Goal: Task Accomplishment & Management: Manage account settings

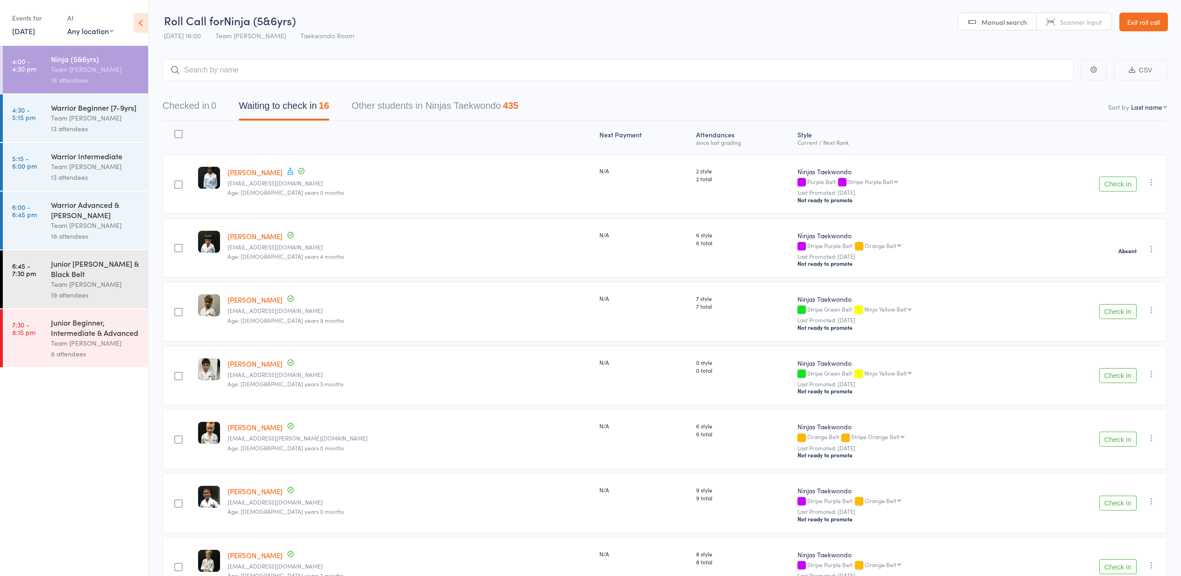
click at [1113, 181] on button "Check in" at bounding box center [1117, 184] width 37 height 15
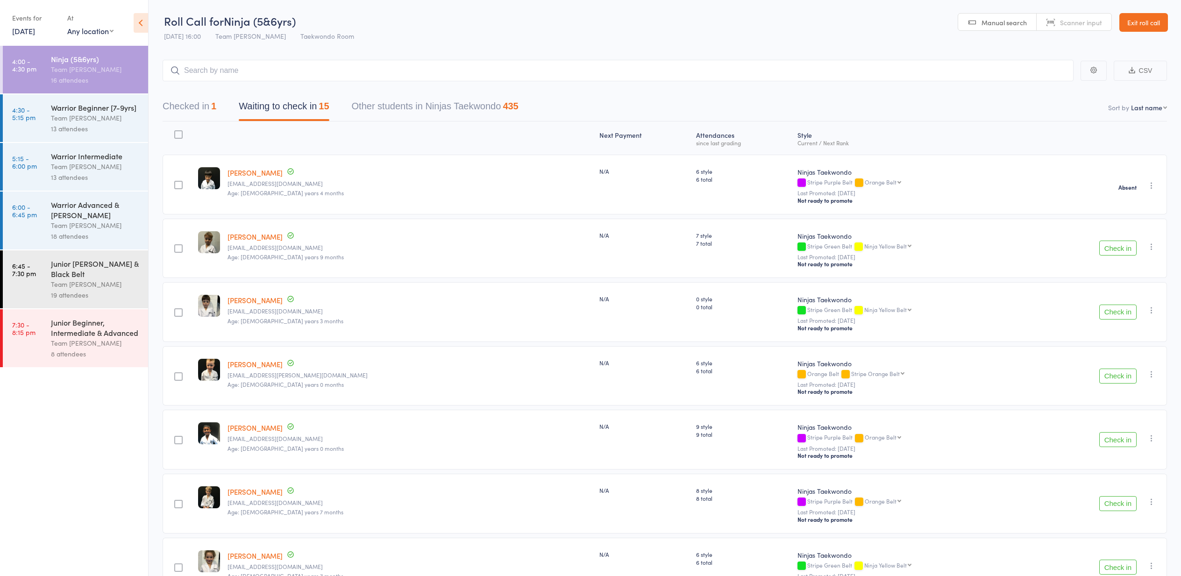
select select "10"
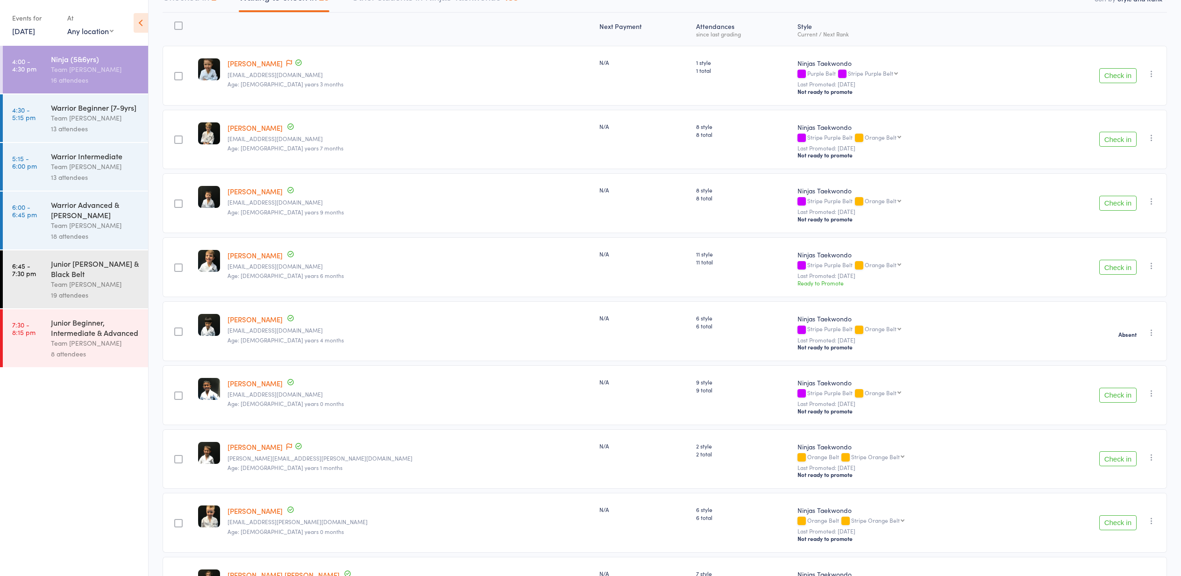
scroll to position [109, 0]
click at [1118, 204] on button "Check in" at bounding box center [1117, 203] width 37 height 15
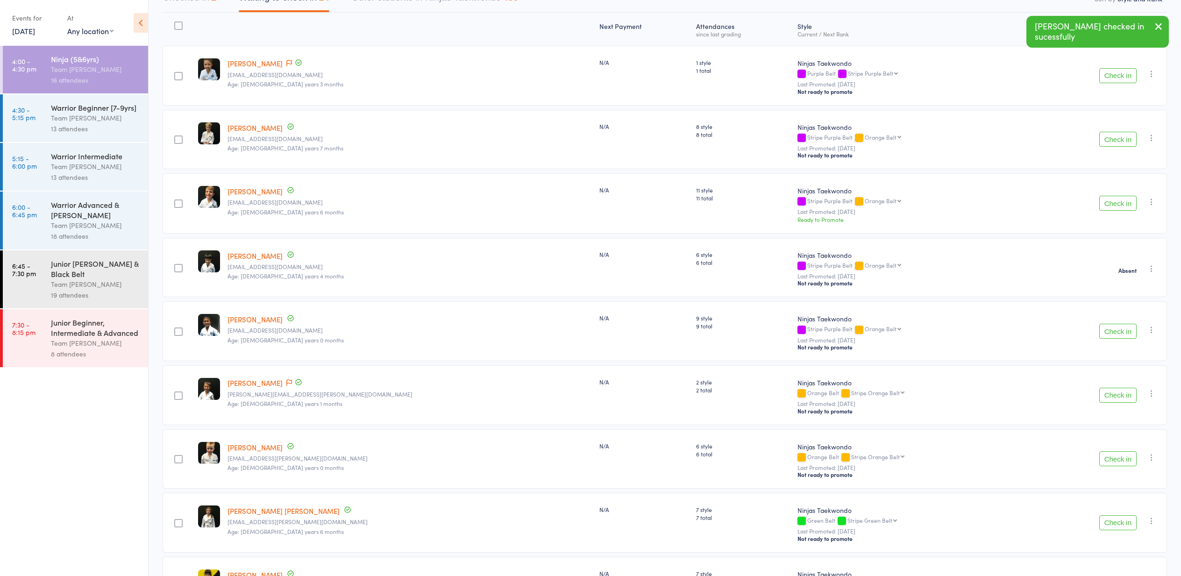
click at [1119, 206] on button "Check in" at bounding box center [1117, 203] width 37 height 15
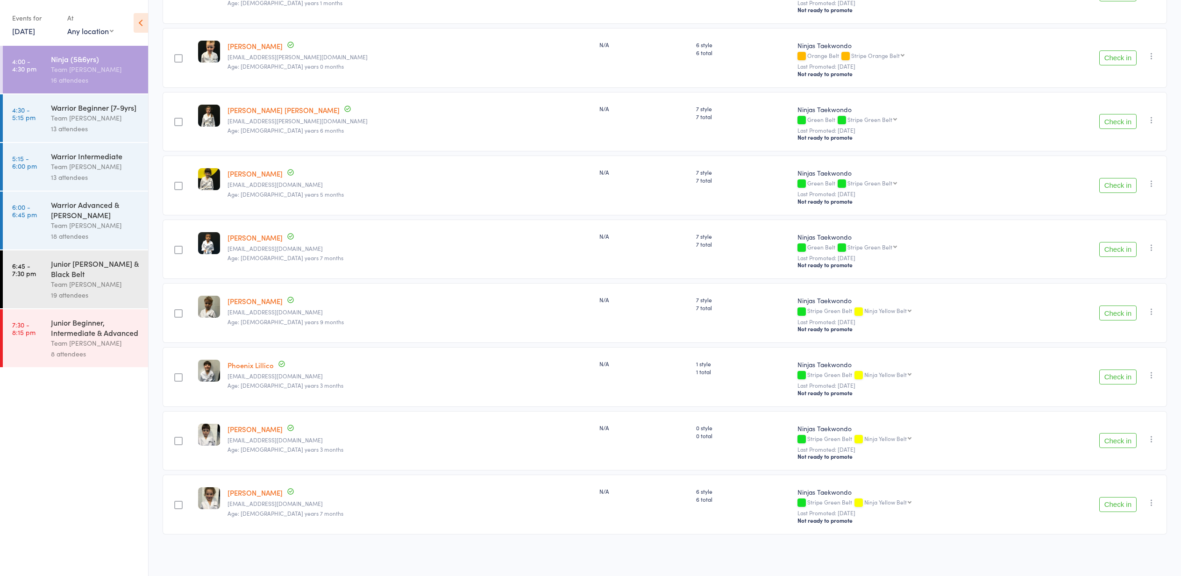
scroll to position [449, 0]
click at [1118, 504] on button "Check in" at bounding box center [1117, 504] width 37 height 15
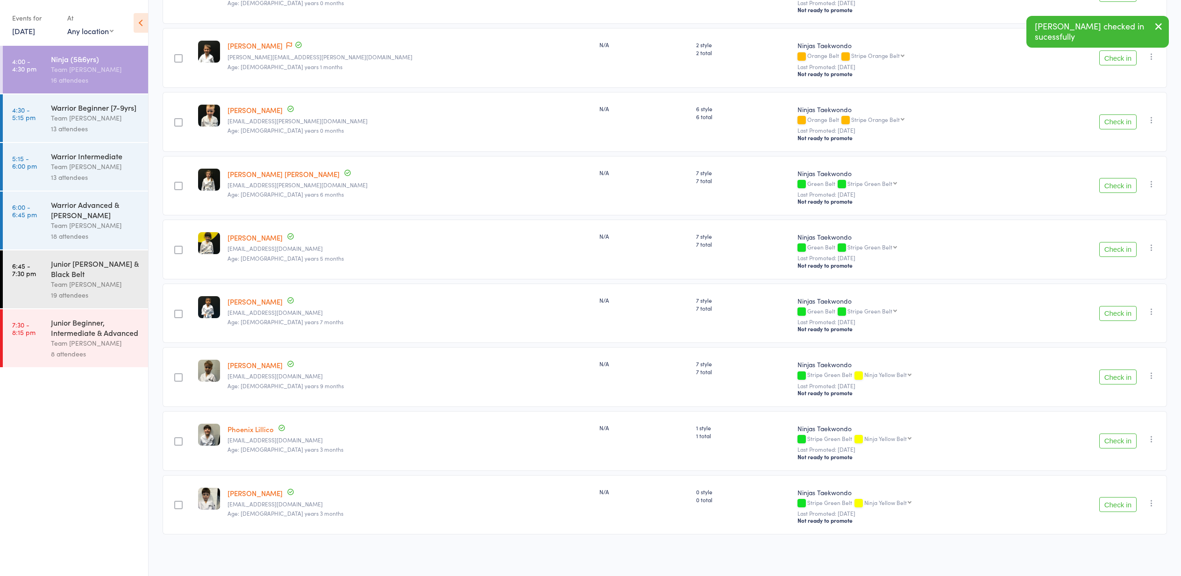
click at [1131, 441] on button "Check in" at bounding box center [1117, 440] width 37 height 15
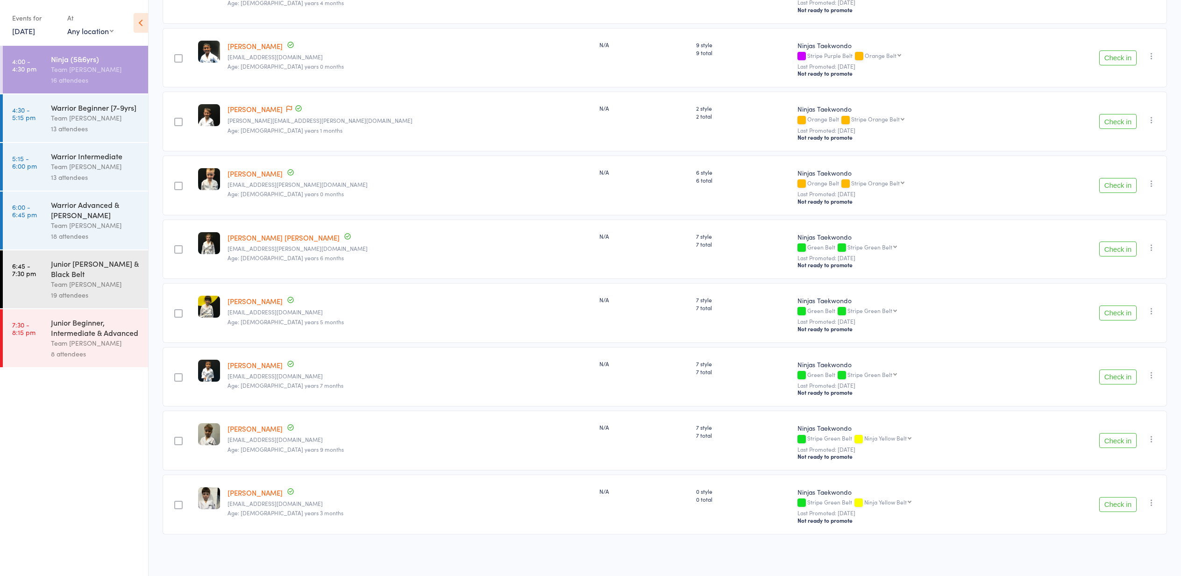
click at [1122, 248] on button "Check in" at bounding box center [1117, 248] width 37 height 15
click at [1112, 188] on button "Check in" at bounding box center [1117, 185] width 37 height 15
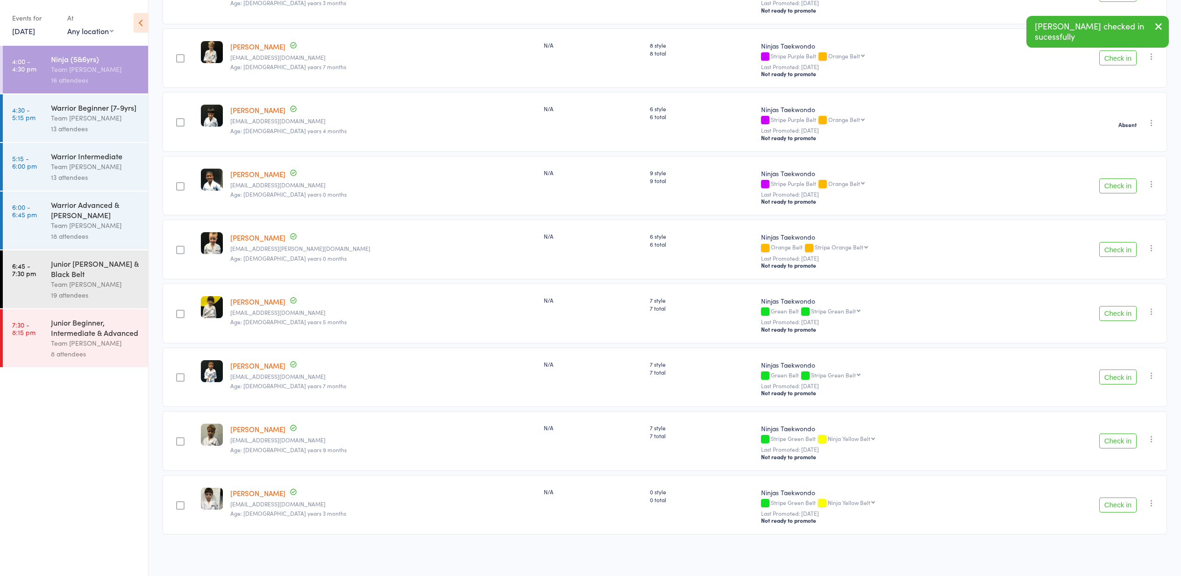
scroll to position [193, 0]
click at [1110, 440] on button "Check in" at bounding box center [1117, 440] width 37 height 15
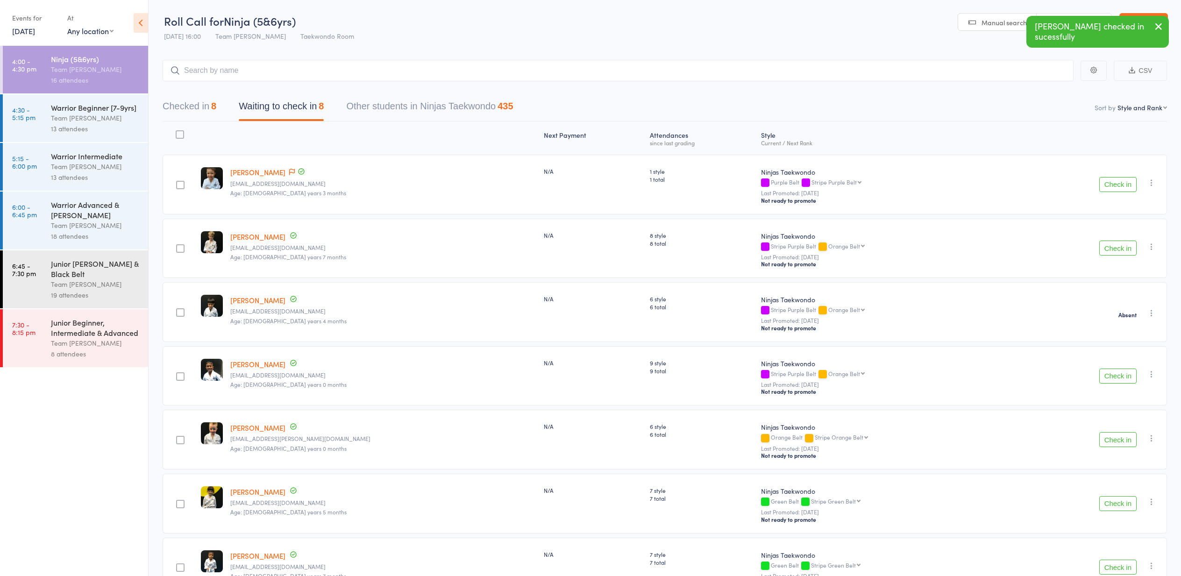
scroll to position [0, 0]
click at [1143, 25] on link "Exit roll call" at bounding box center [1143, 22] width 49 height 19
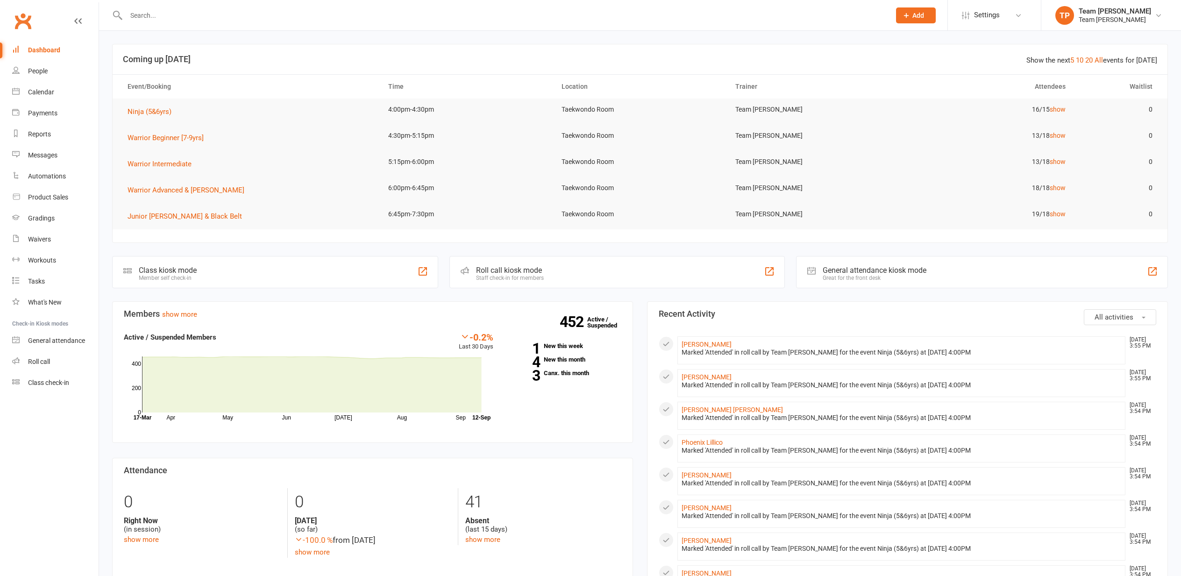
click at [26, 88] on link "Calendar" at bounding box center [55, 92] width 86 height 21
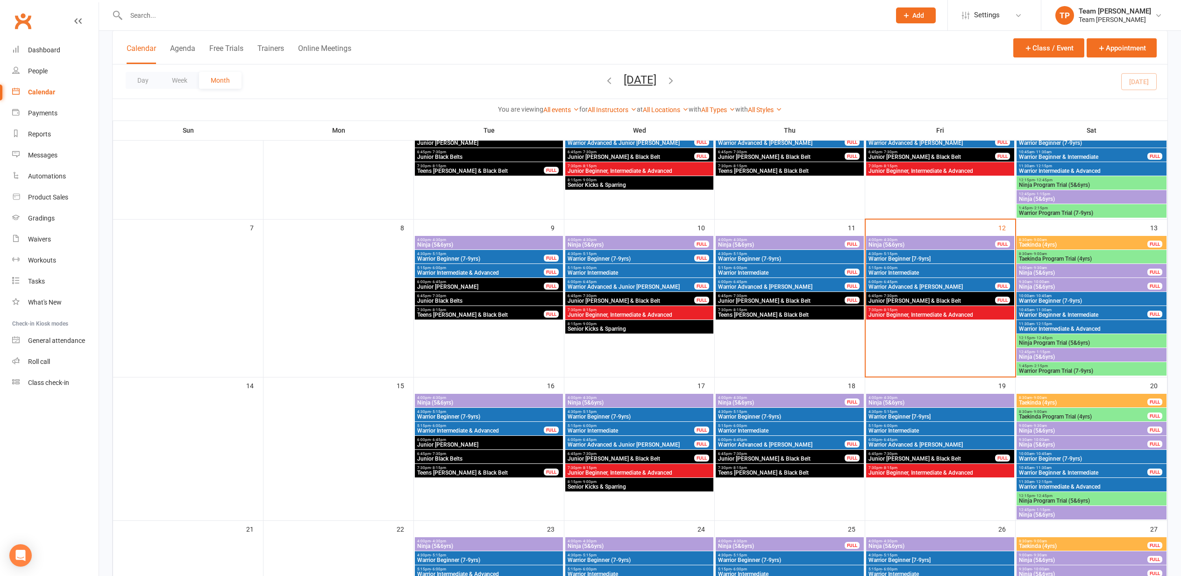
scroll to position [123, 0]
click at [1113, 296] on span "10:00am - 10:45am" at bounding box center [1091, 295] width 146 height 4
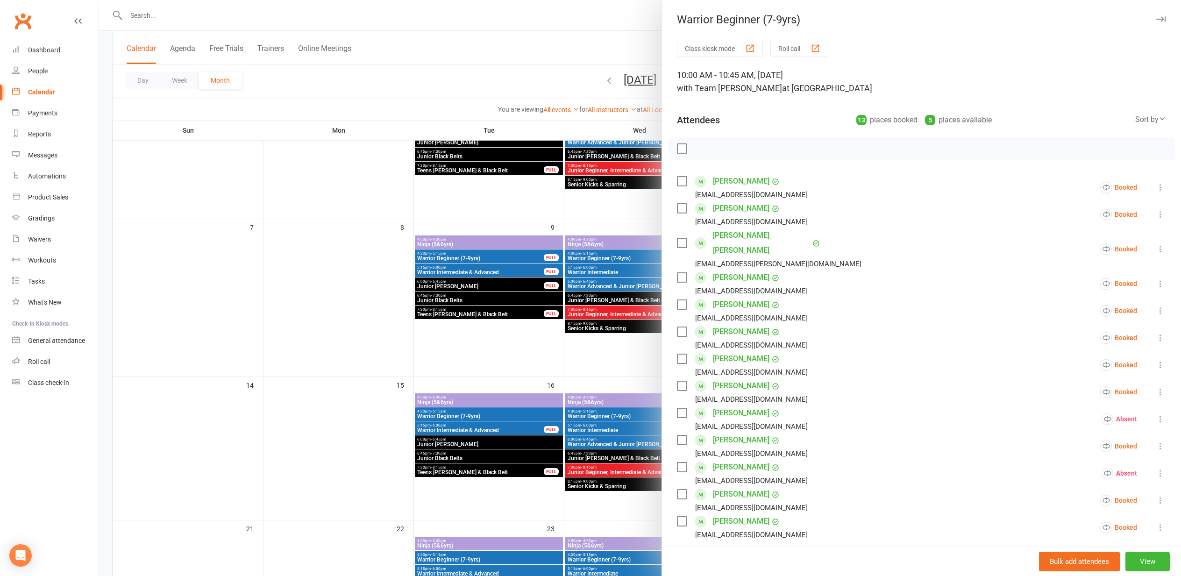
click at [390, 71] on div at bounding box center [640, 288] width 1082 height 576
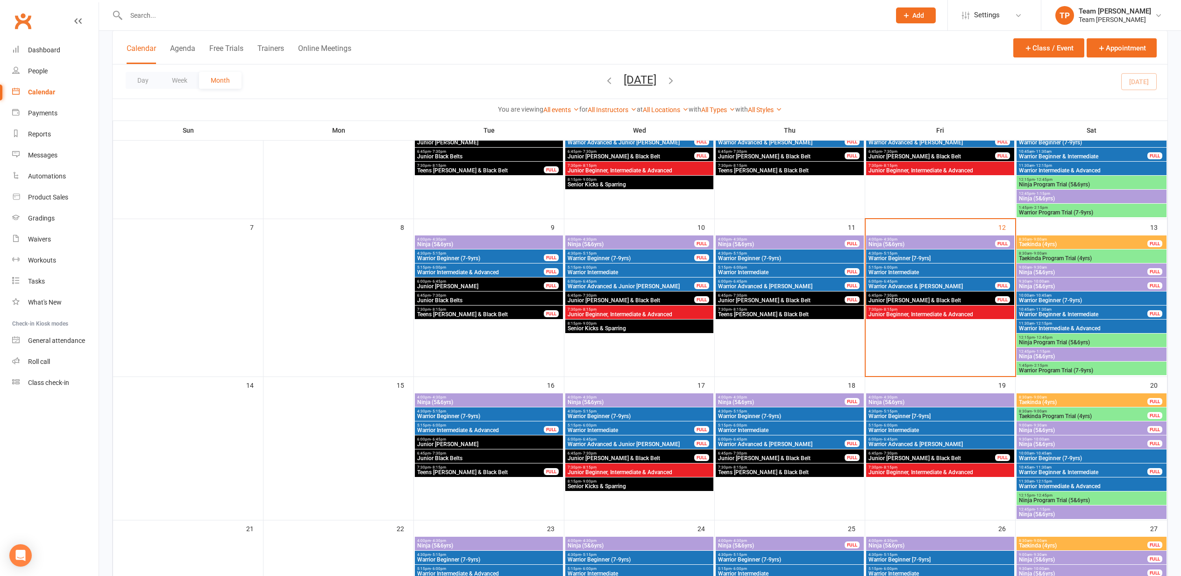
click at [944, 239] on span "4:00pm - 4:30pm" at bounding box center [931, 239] width 127 height 4
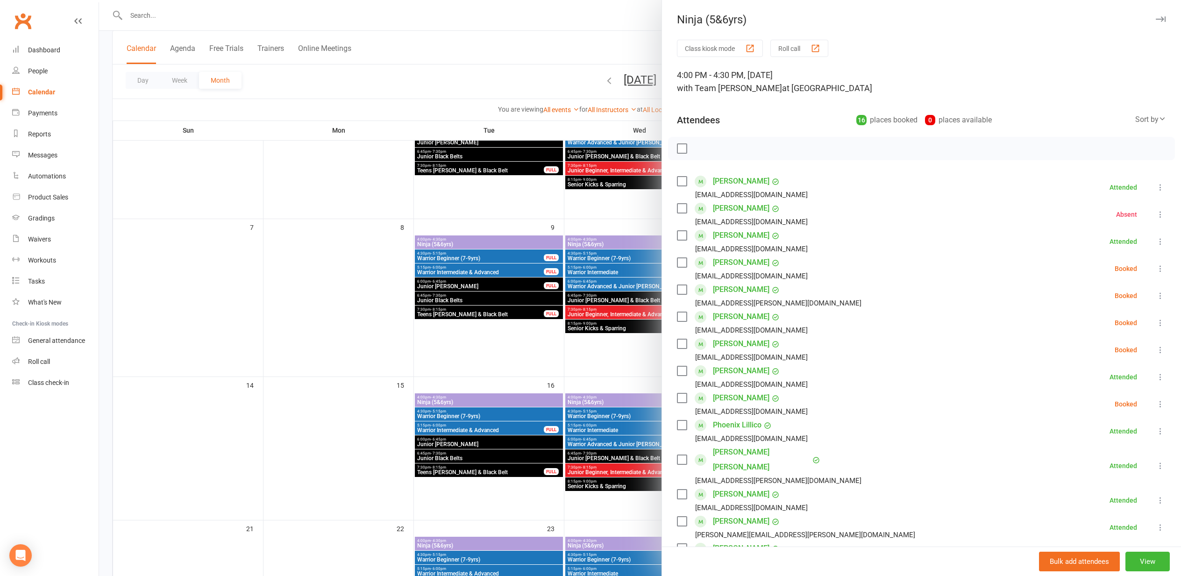
click at [795, 44] on button "Roll call" at bounding box center [799, 48] width 58 height 17
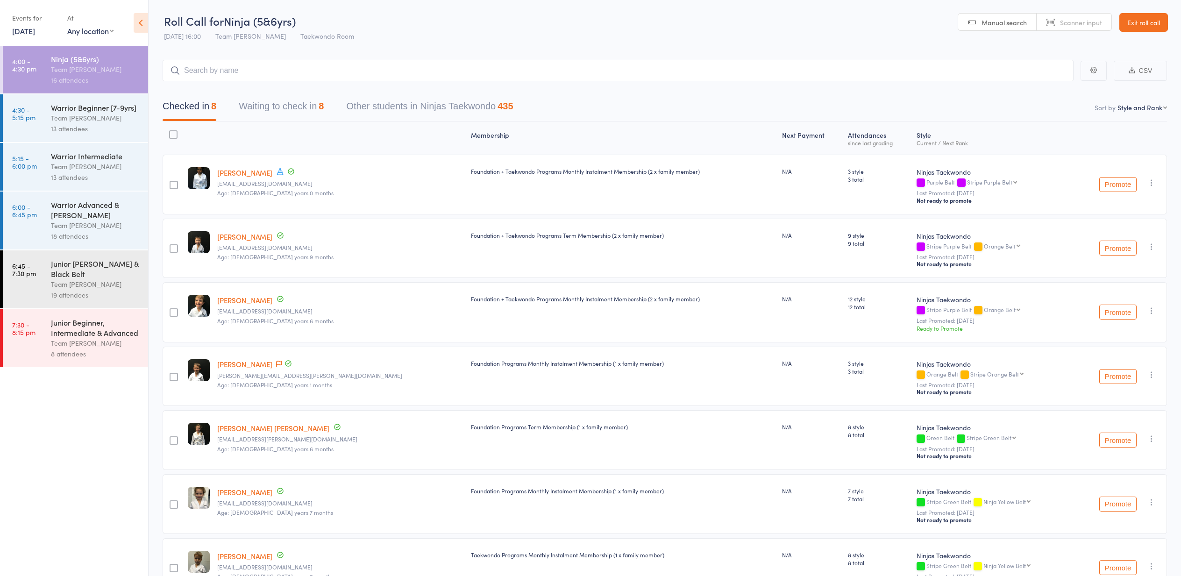
click at [263, 101] on button "Waiting to check in 8" at bounding box center [281, 108] width 85 height 25
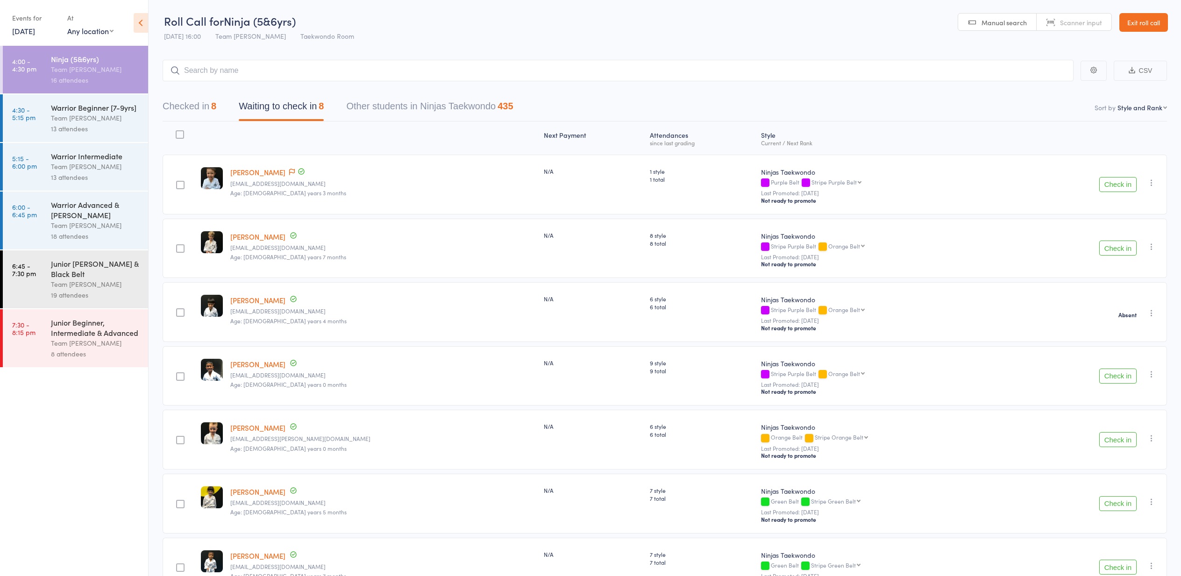
scroll to position [0, 0]
click at [1120, 177] on button "Check in" at bounding box center [1117, 184] width 37 height 15
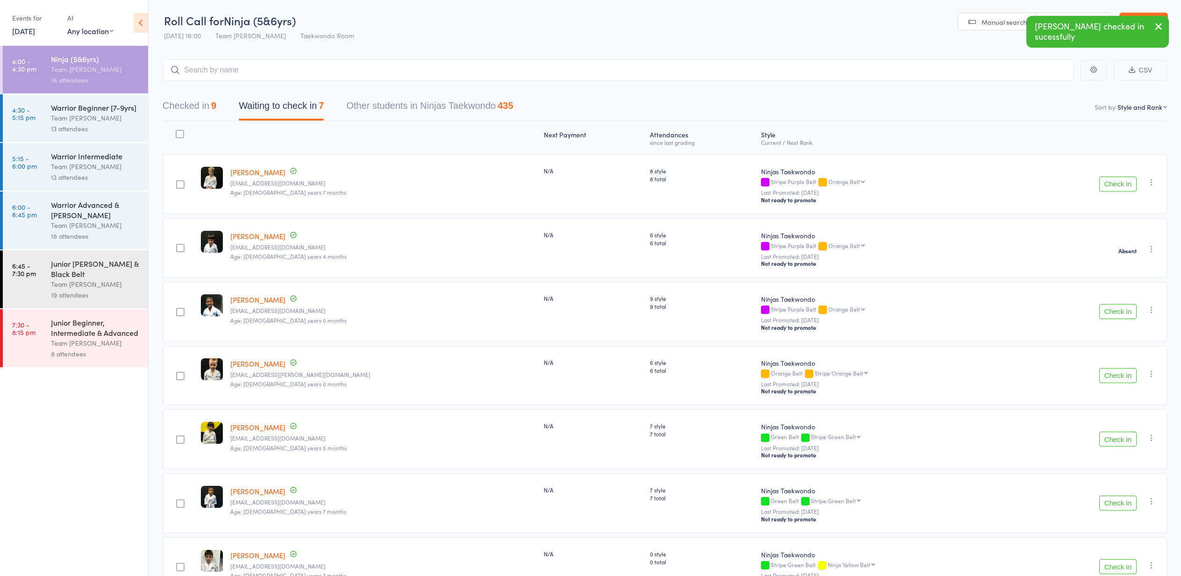
click at [1116, 180] on button "Check in" at bounding box center [1117, 184] width 37 height 15
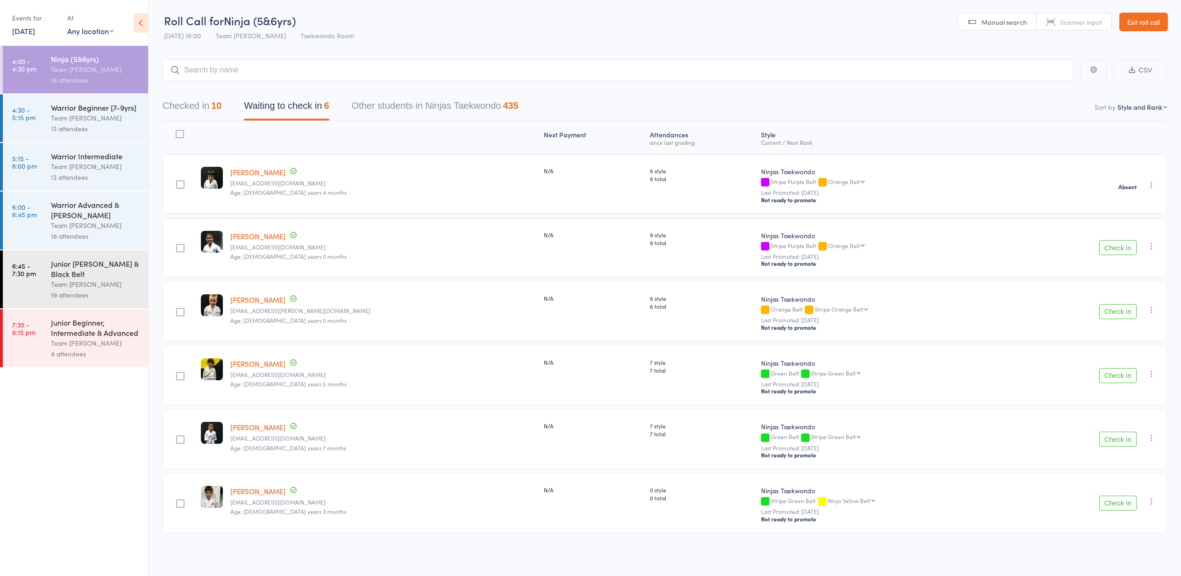
click at [1110, 309] on button "Check in" at bounding box center [1117, 311] width 37 height 15
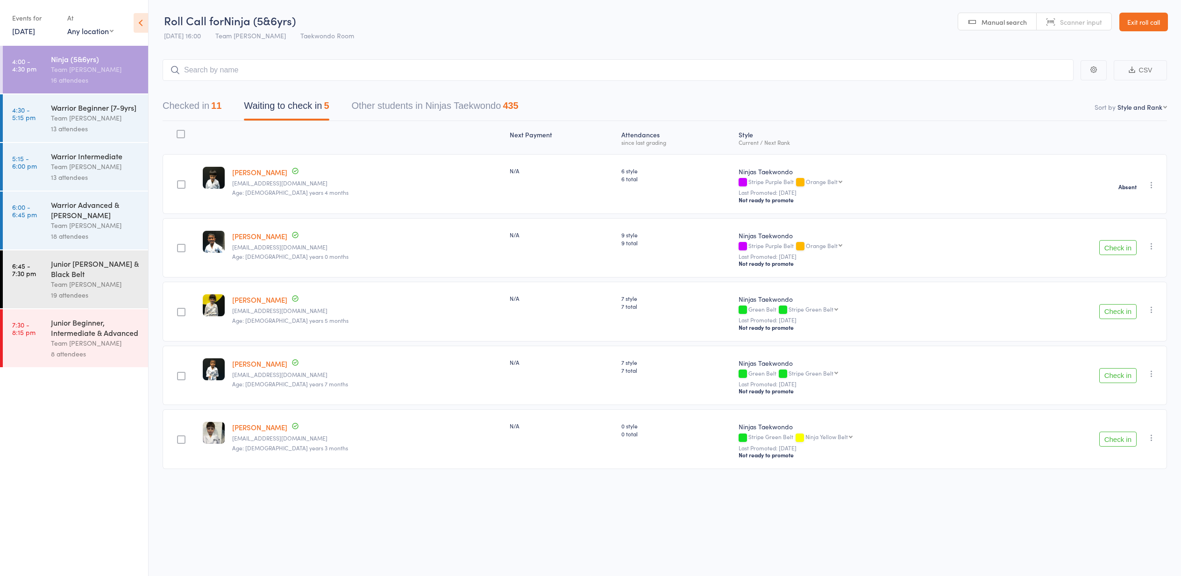
click at [1118, 374] on button "Check in" at bounding box center [1117, 375] width 37 height 15
click at [203, 106] on button "Checked in 12" at bounding box center [192, 108] width 59 height 25
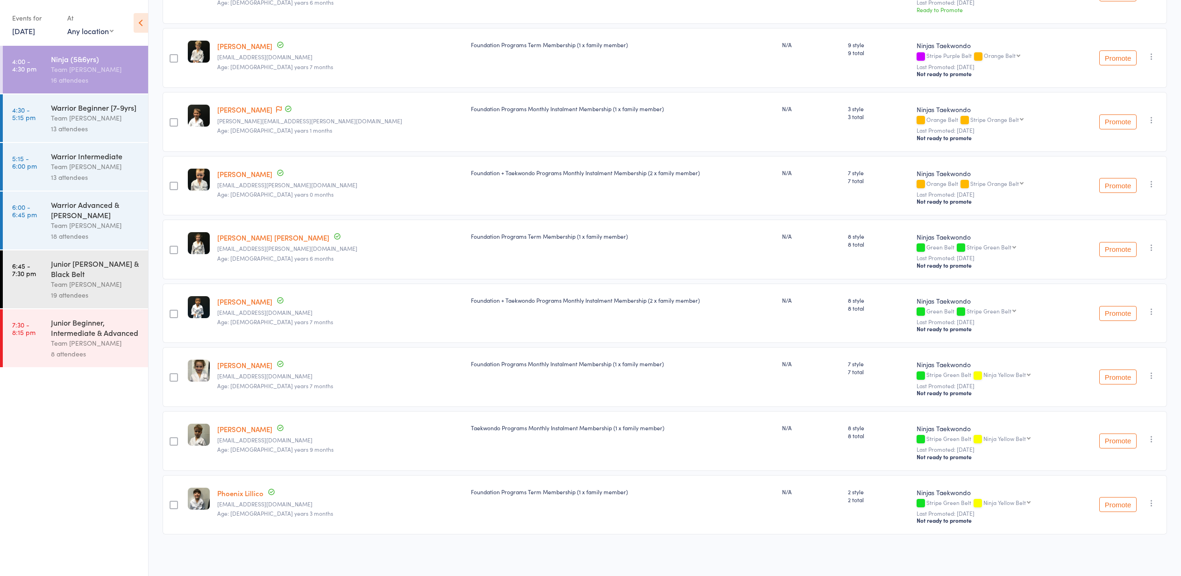
scroll to position [385, 0]
drag, startPoint x: 1152, startPoint y: 313, endPoint x: 1149, endPoint y: 317, distance: 5.1
click at [1152, 313] on icon "button" at bounding box center [1150, 311] width 9 height 9
click at [1098, 415] on li "Mark absent" at bounding box center [1117, 417] width 77 height 13
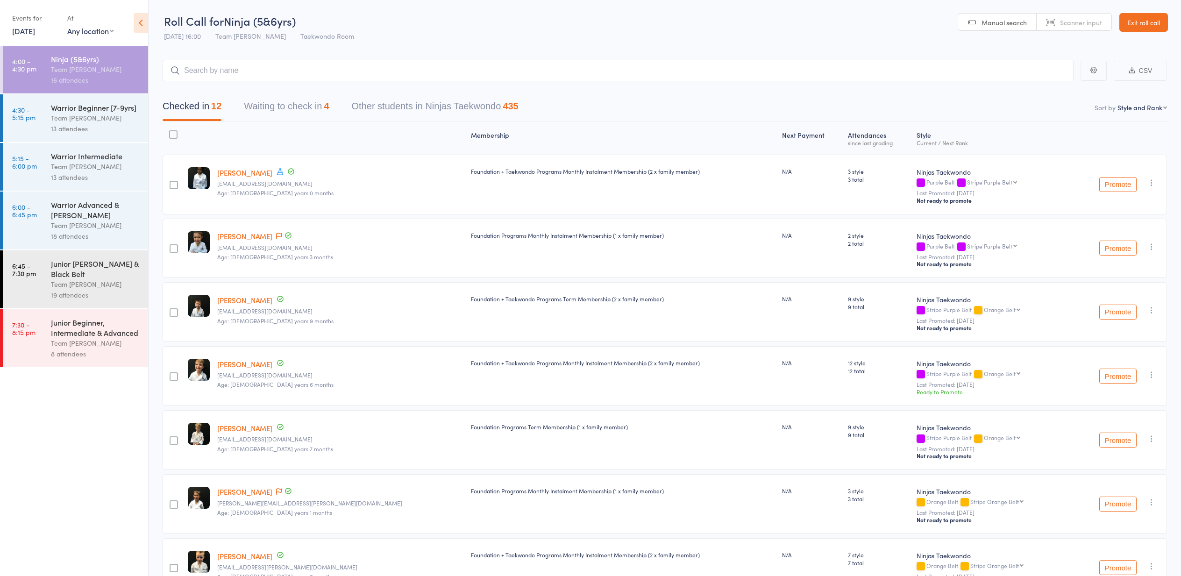
scroll to position [0, 0]
click at [262, 109] on button "Waiting to check in 5" at bounding box center [286, 108] width 85 height 25
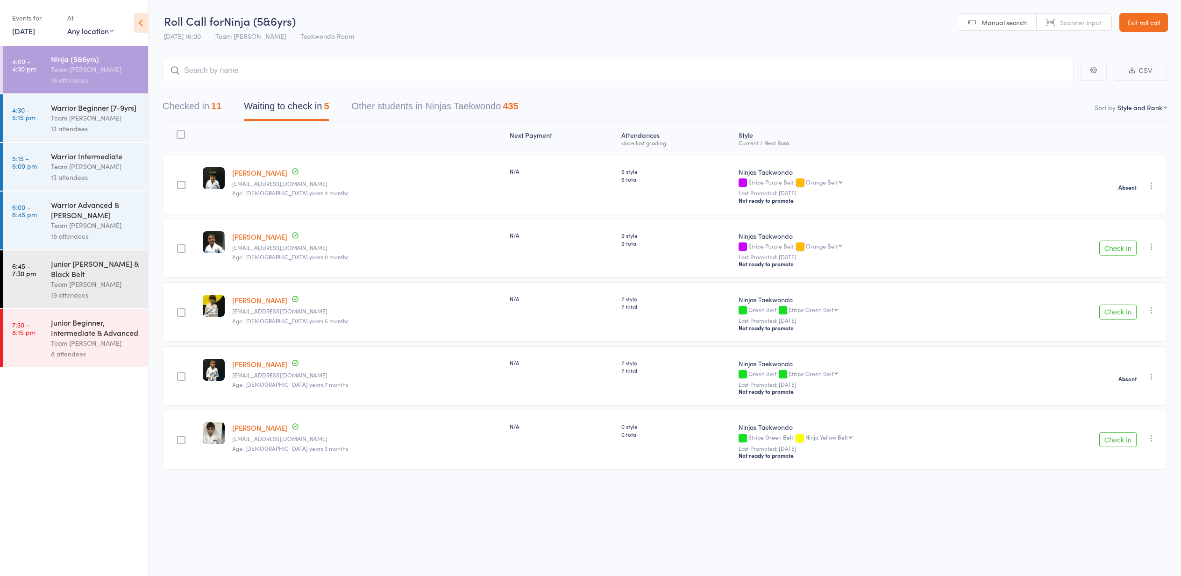
click at [1124, 247] on button "Check in" at bounding box center [1117, 248] width 37 height 15
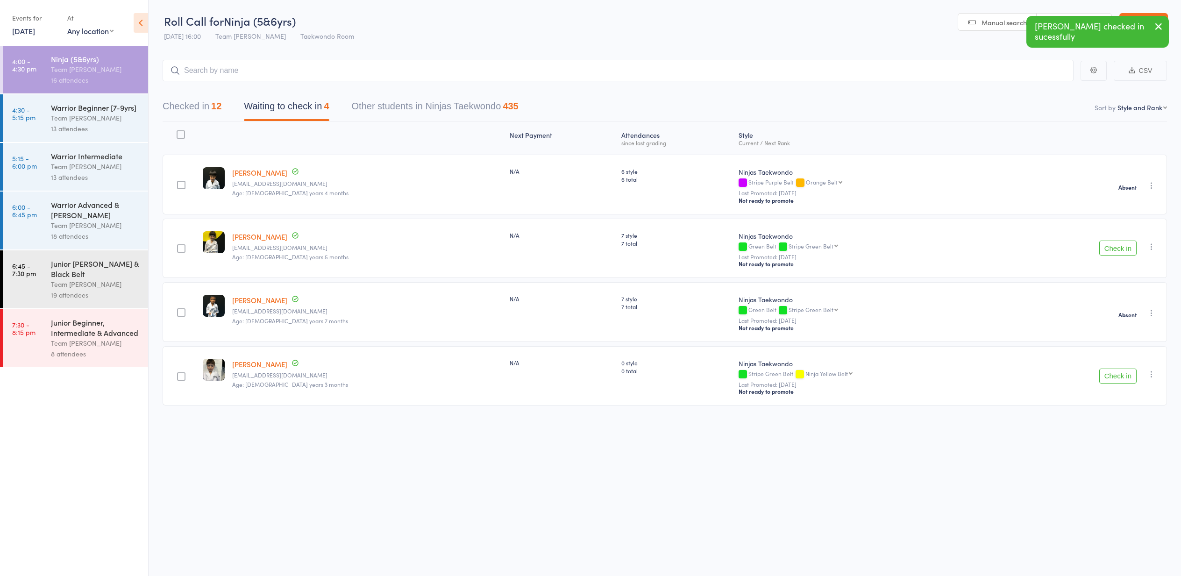
drag, startPoint x: 1153, startPoint y: 250, endPoint x: 1151, endPoint y: 288, distance: 38.3
click at [1153, 250] on icon "button" at bounding box center [1150, 246] width 9 height 9
click at [1134, 352] on li "Mark absent" at bounding box center [1117, 353] width 77 height 13
drag, startPoint x: 1137, startPoint y: 20, endPoint x: 1110, endPoint y: 46, distance: 37.0
click at [1137, 20] on link "Exit roll call" at bounding box center [1143, 22] width 49 height 19
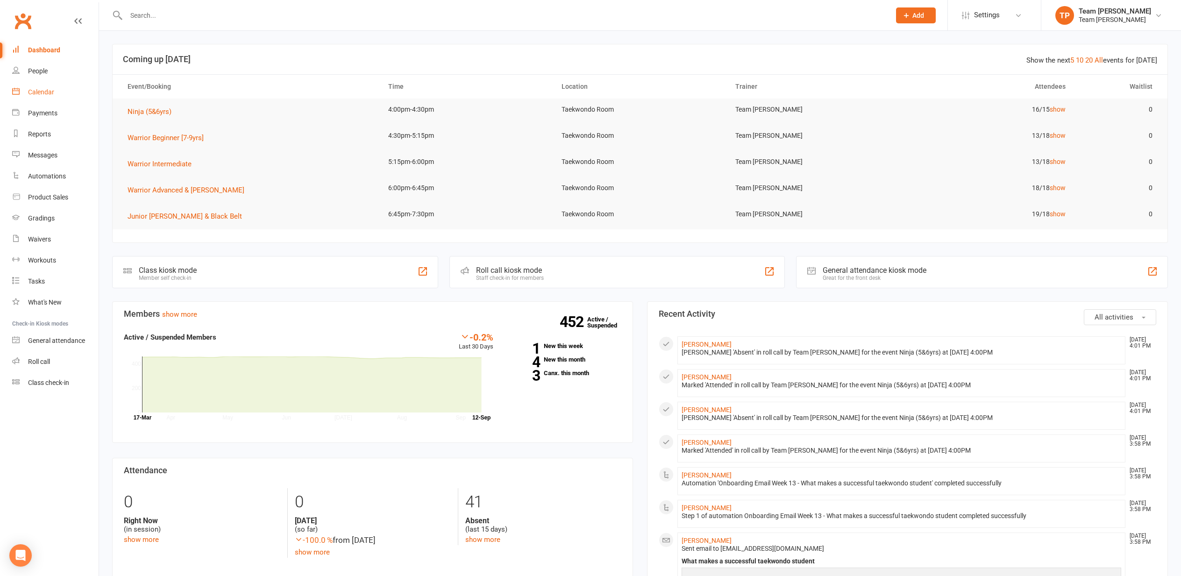
click at [20, 93] on link "Calendar" at bounding box center [55, 92] width 86 height 21
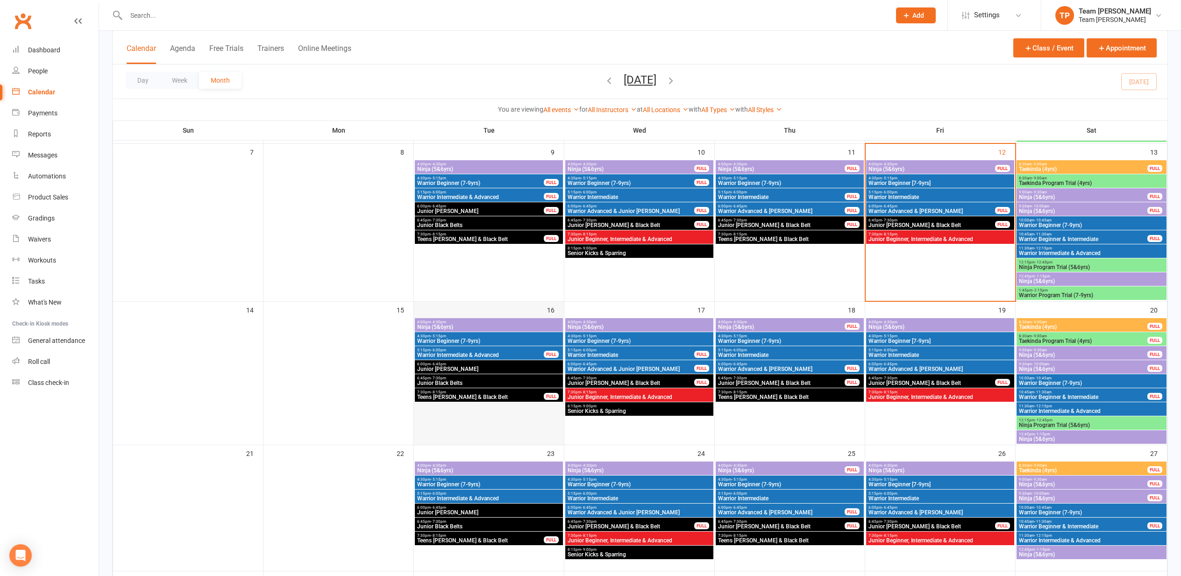
scroll to position [206, 0]
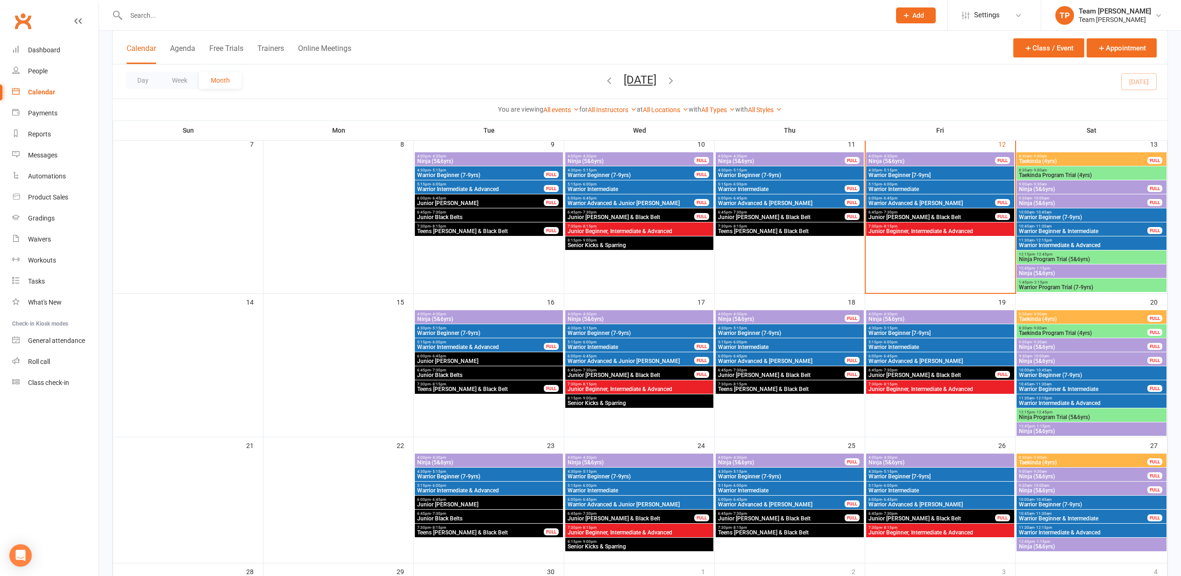
click at [468, 315] on span "4:00pm - 4:30pm" at bounding box center [489, 314] width 144 height 4
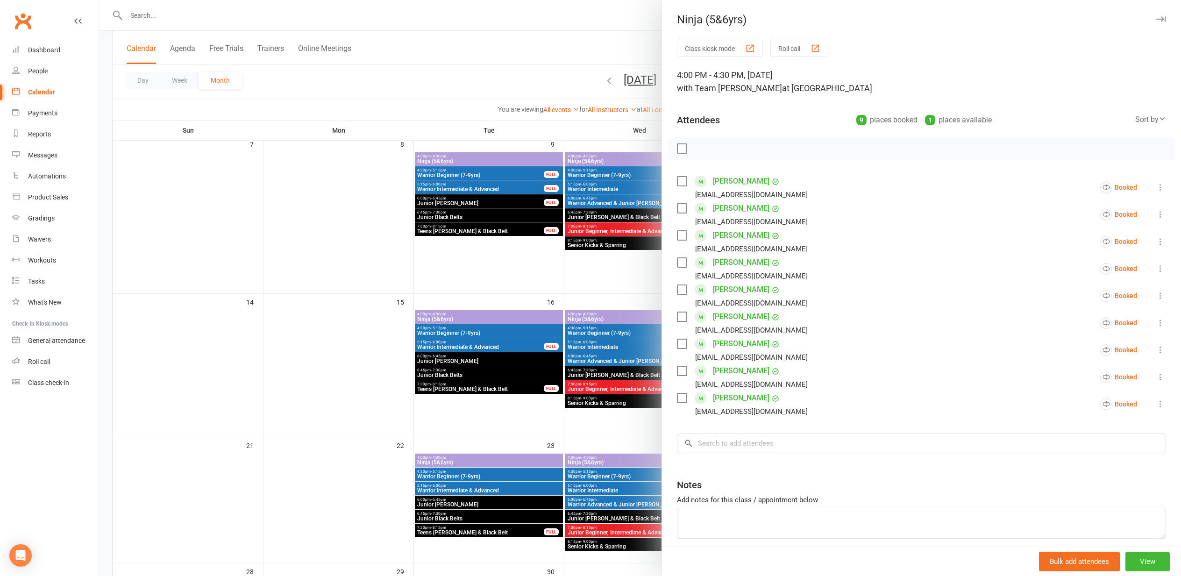
click at [399, 245] on div at bounding box center [640, 288] width 1082 height 576
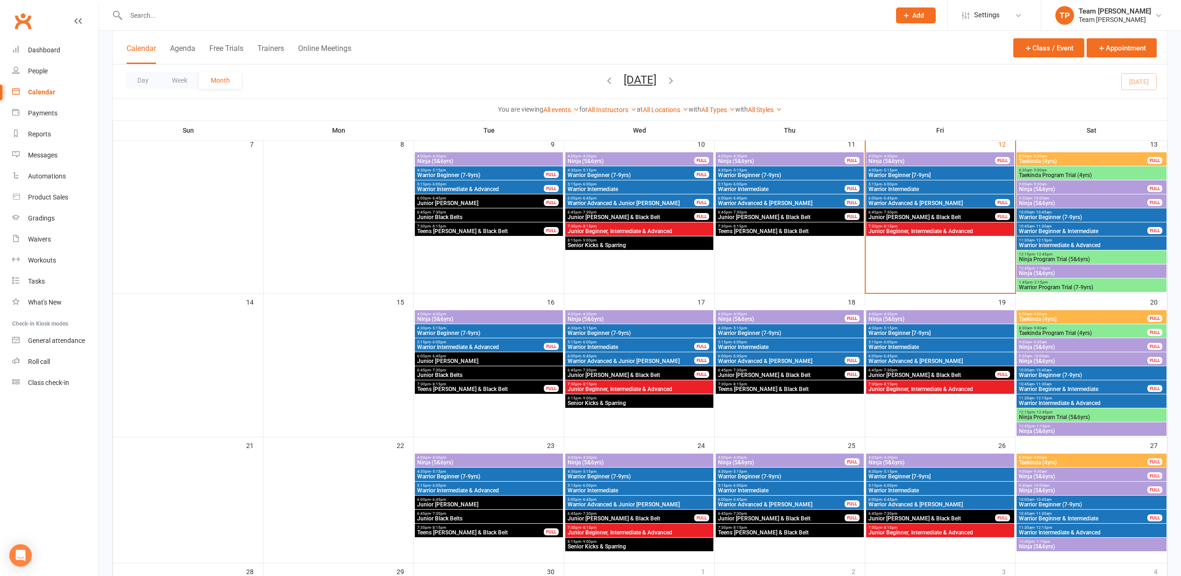
click at [627, 317] on span "Ninja (5&6yrs)" at bounding box center [639, 319] width 144 height 6
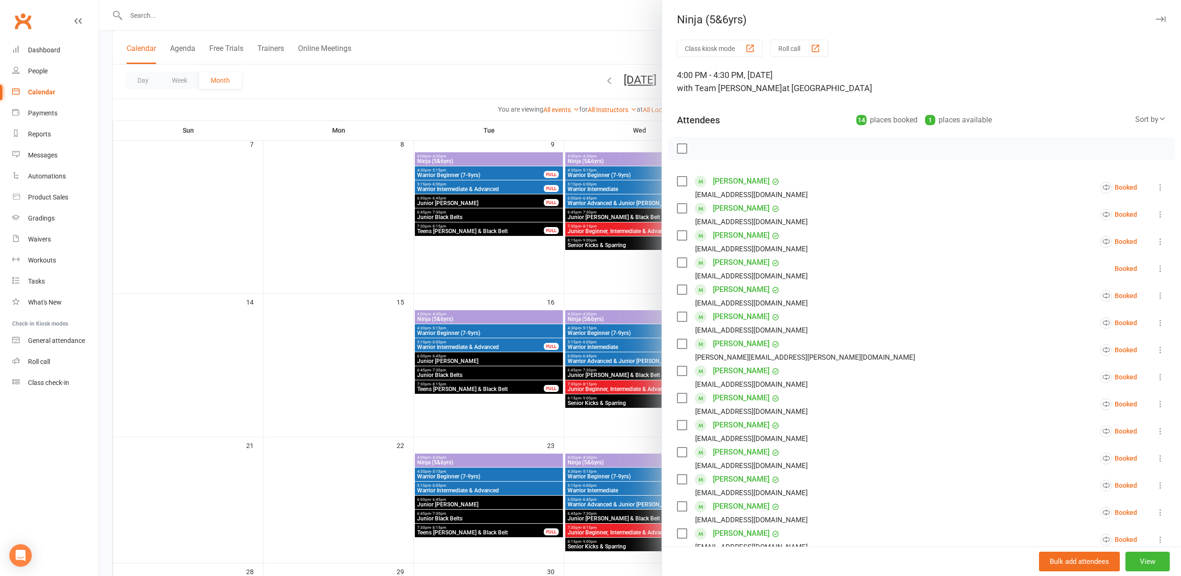
click at [453, 274] on div at bounding box center [640, 288] width 1082 height 576
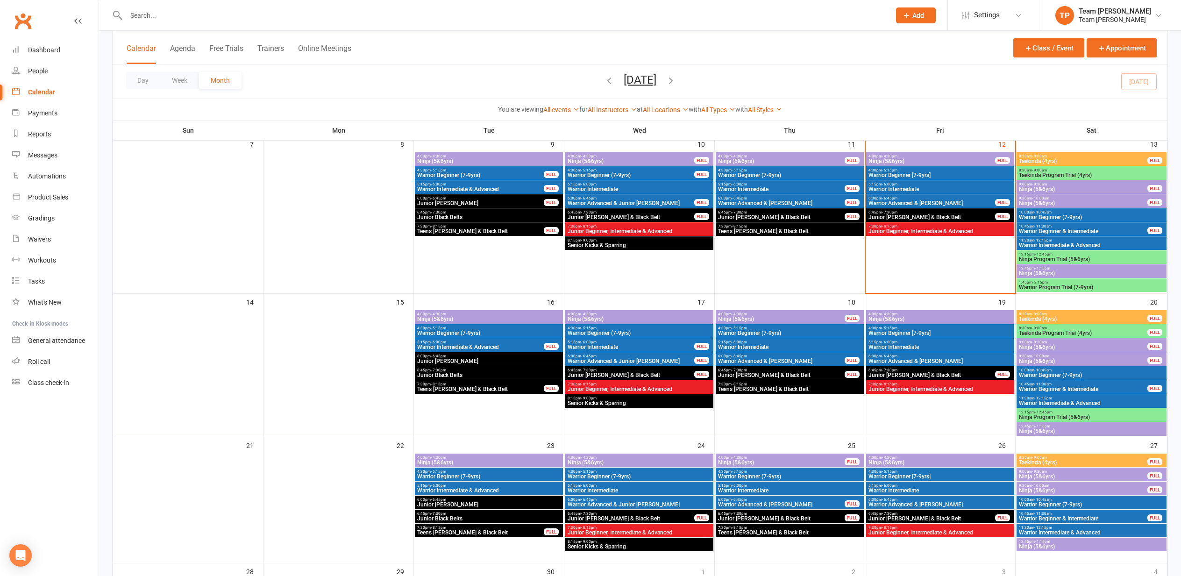
click at [513, 315] on span "4:00pm - 4:30pm" at bounding box center [489, 314] width 144 height 4
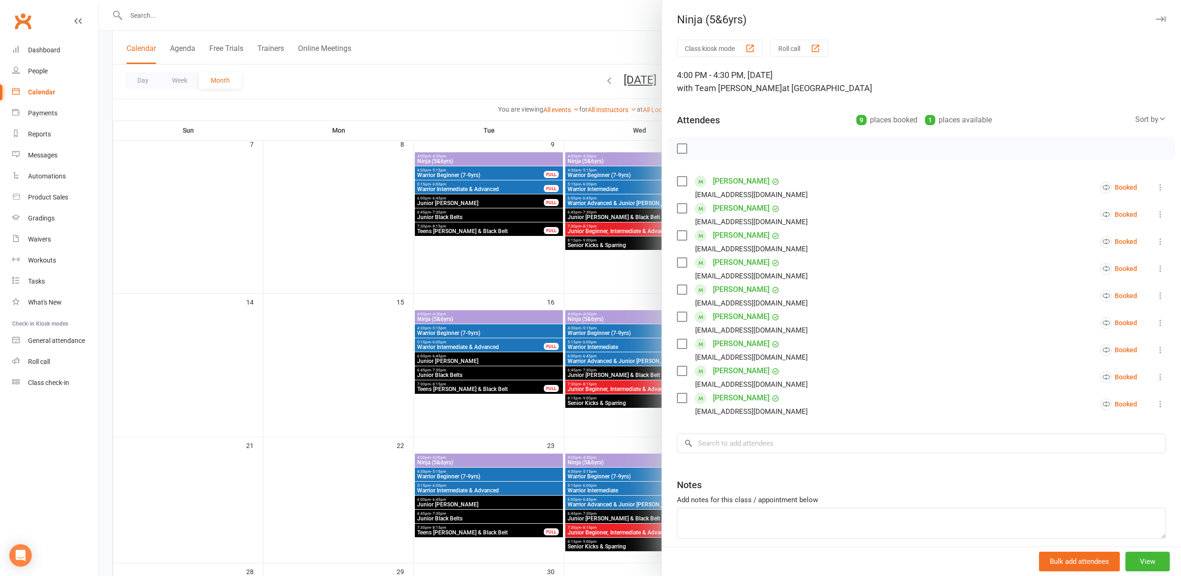
drag, startPoint x: 372, startPoint y: 258, endPoint x: 554, endPoint y: 274, distance: 183.3
click at [382, 257] on div at bounding box center [640, 288] width 1082 height 576
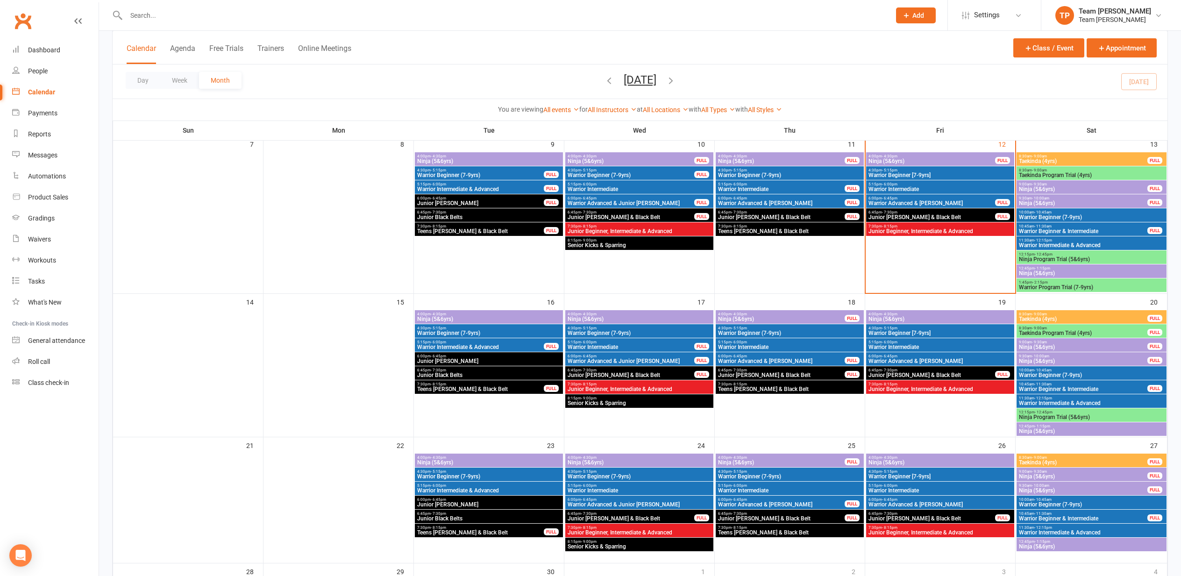
click at [878, 311] on div "4:00pm - 4:30pm Ninja (5&6yrs)" at bounding box center [940, 317] width 148 height 14
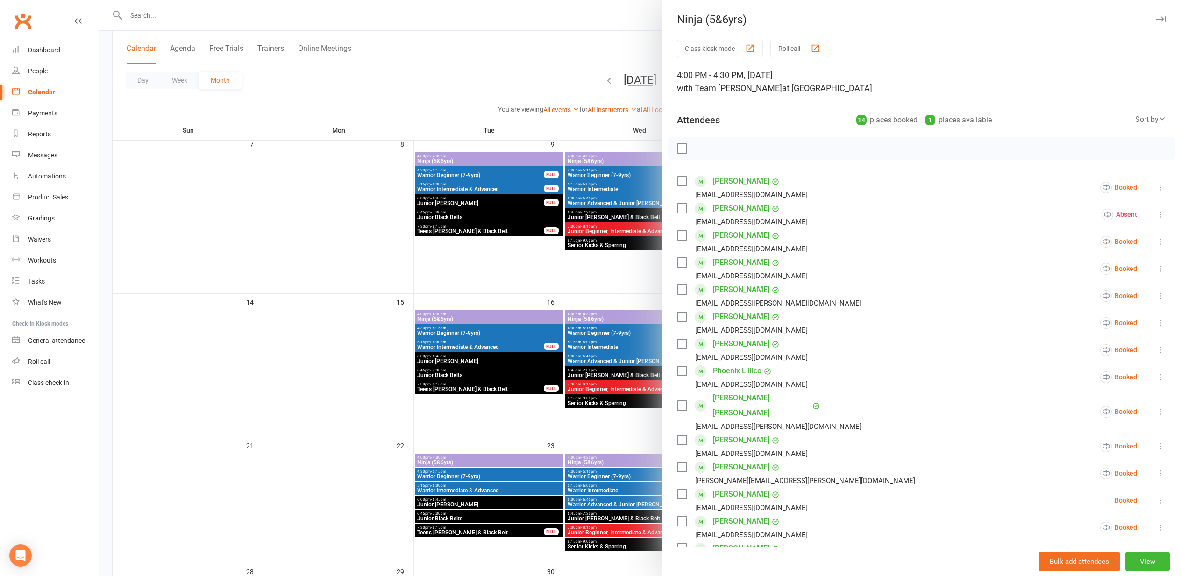
click at [502, 267] on div at bounding box center [640, 288] width 1082 height 576
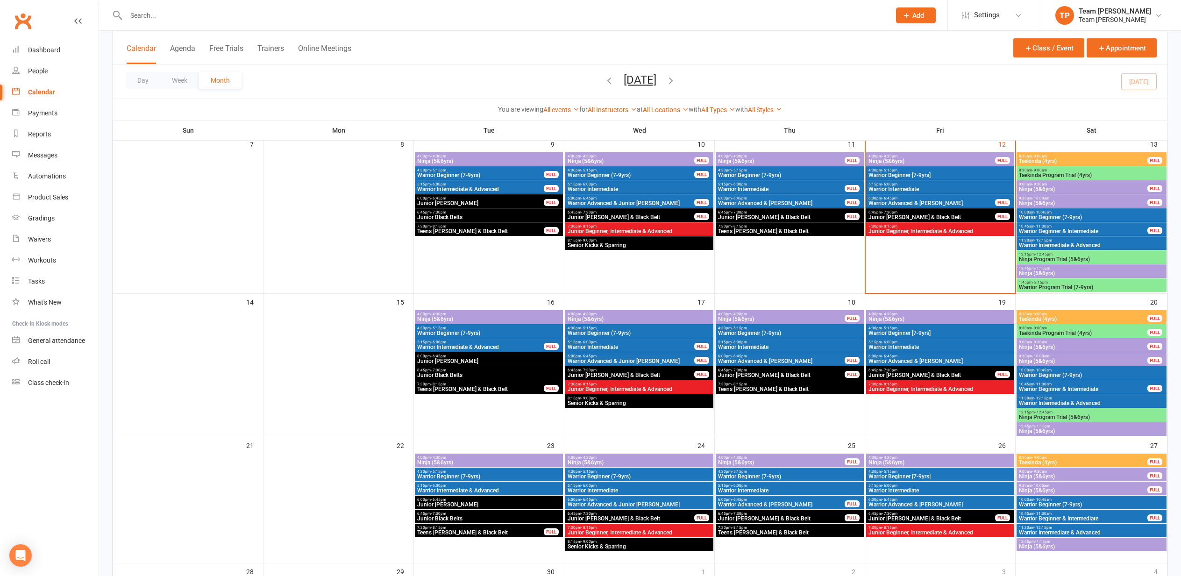
scroll to position [207, 0]
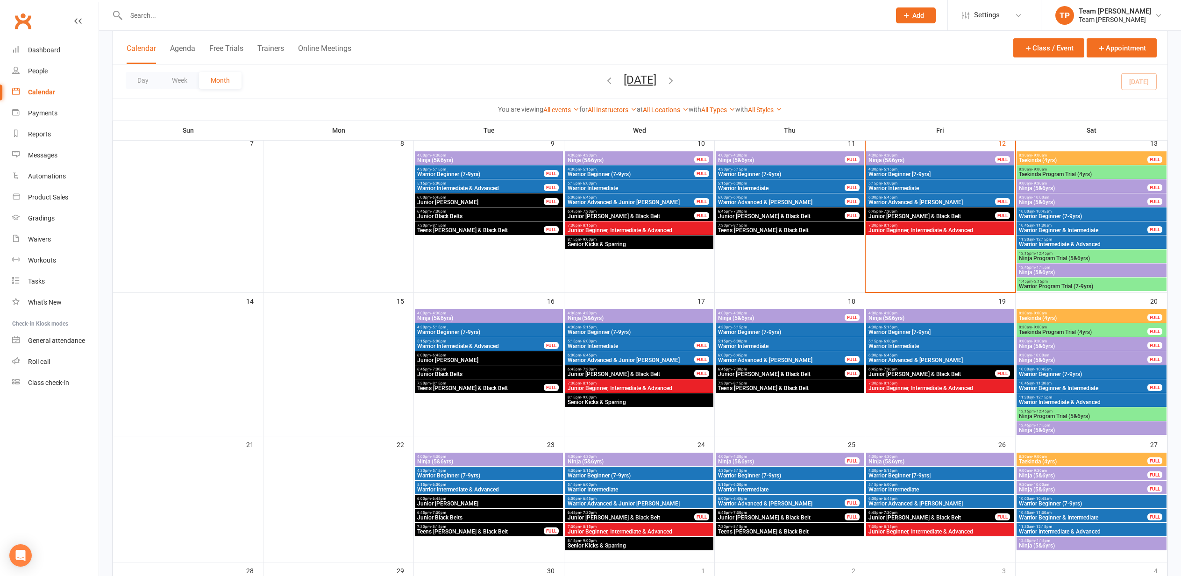
click at [529, 313] on span "4:00pm - 4:30pm" at bounding box center [489, 313] width 144 height 4
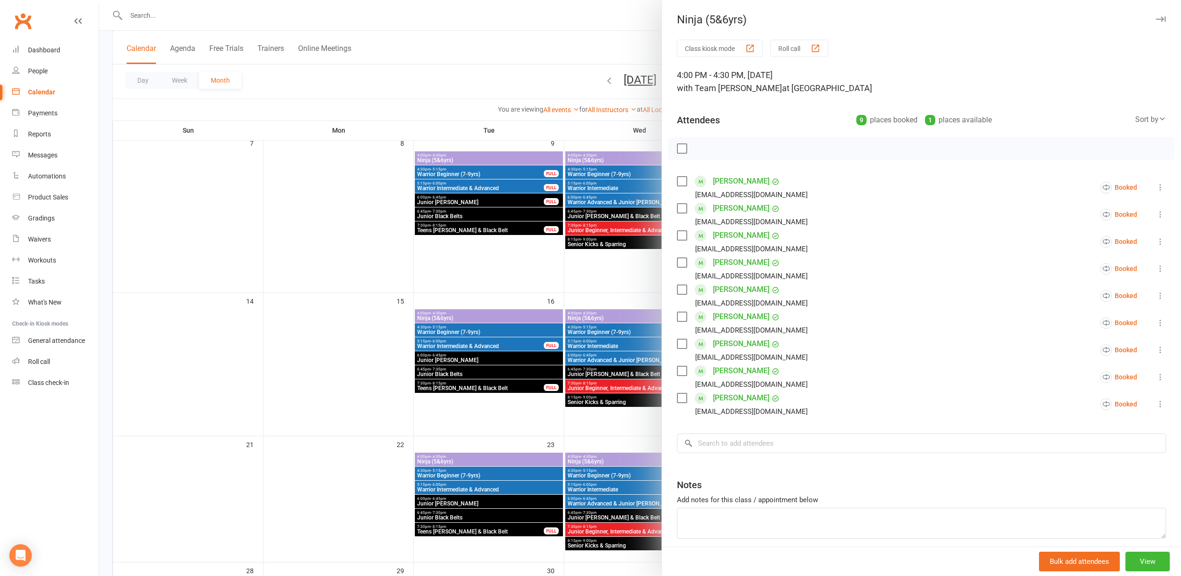
drag, startPoint x: 200, startPoint y: 407, endPoint x: 214, endPoint y: 407, distance: 14.5
click at [200, 407] on div at bounding box center [640, 288] width 1082 height 576
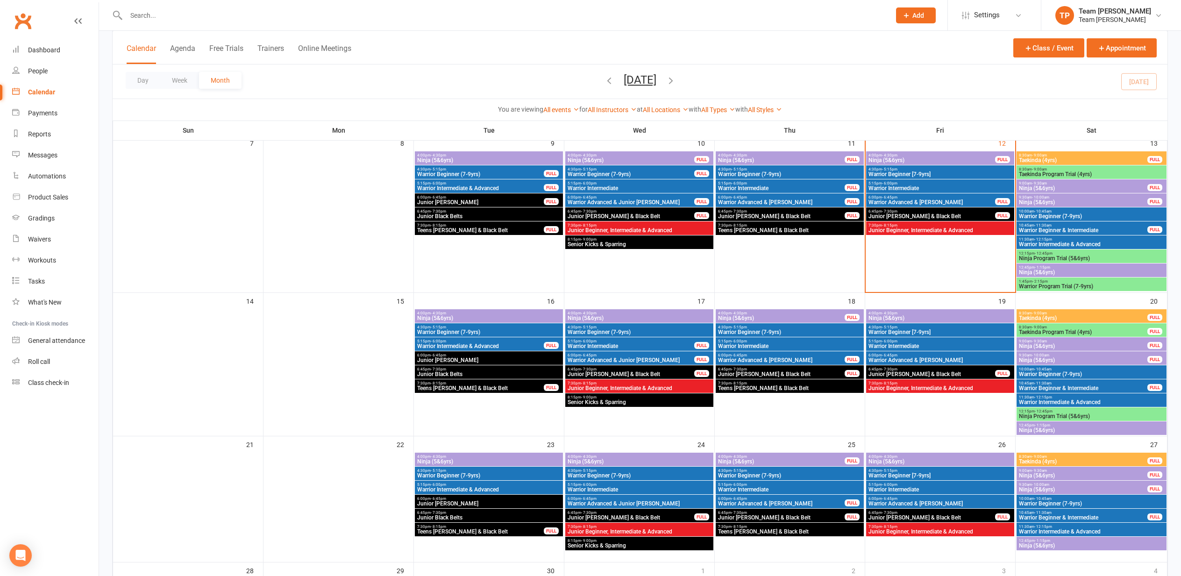
click at [646, 314] on span "4:00pm - 4:30pm" at bounding box center [639, 313] width 144 height 4
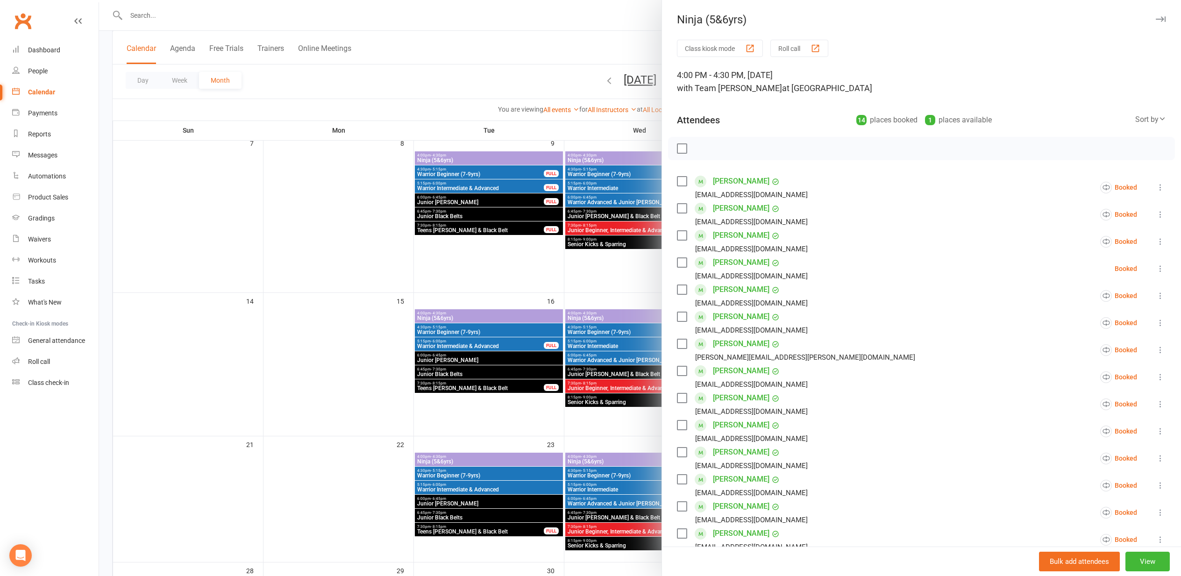
click at [346, 267] on div at bounding box center [640, 288] width 1082 height 576
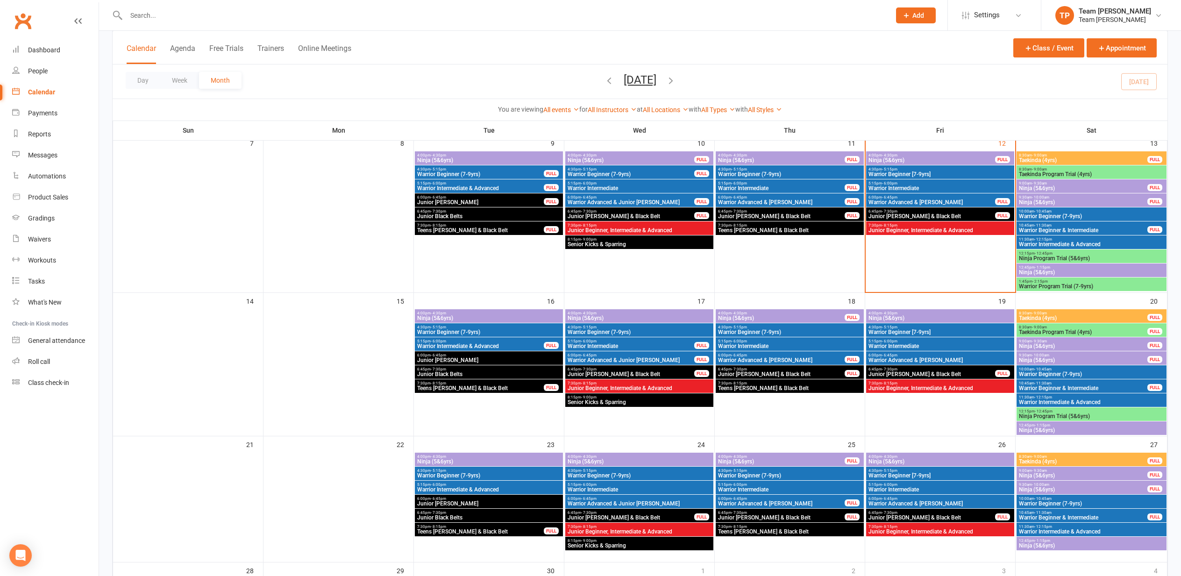
click at [644, 314] on span "4:00pm - 4:30pm" at bounding box center [639, 313] width 144 height 4
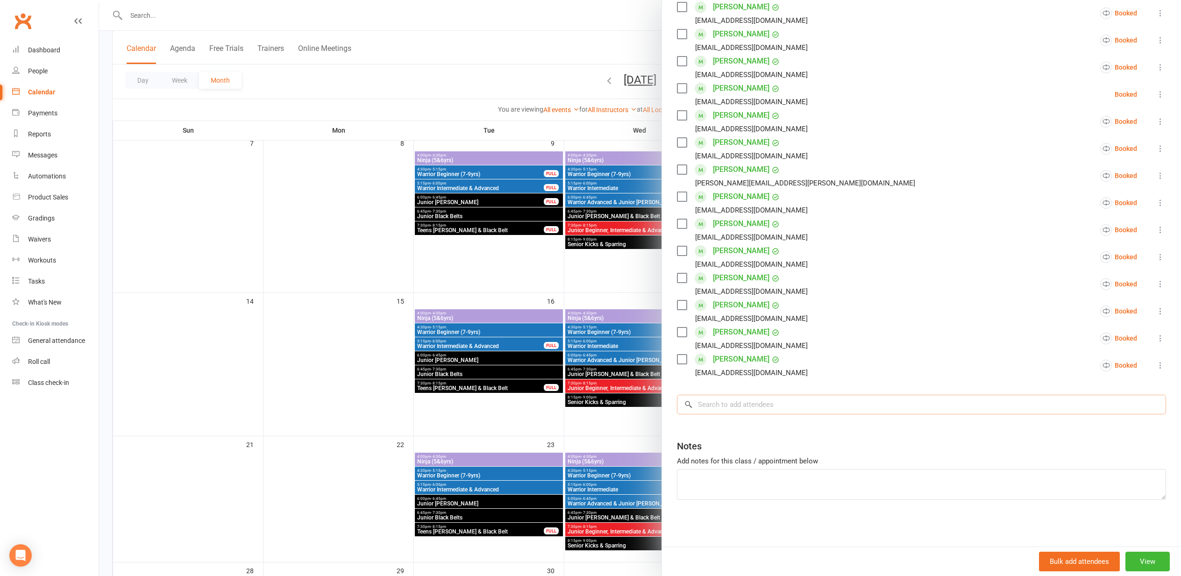
scroll to position [174, 0]
click at [857, 405] on input "search" at bounding box center [921, 405] width 489 height 20
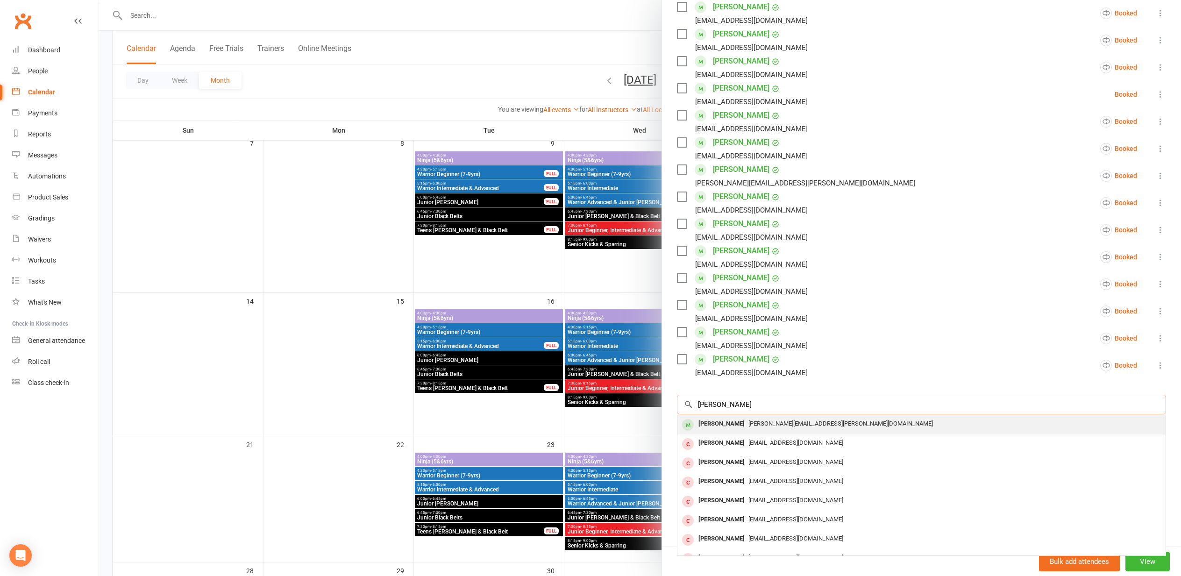
type input "Lucas"
drag, startPoint x: 837, startPoint y: 415, endPoint x: 795, endPoint y: 425, distance: 42.8
click at [795, 425] on div "Belinda@pitts.io" at bounding box center [921, 424] width 481 height 14
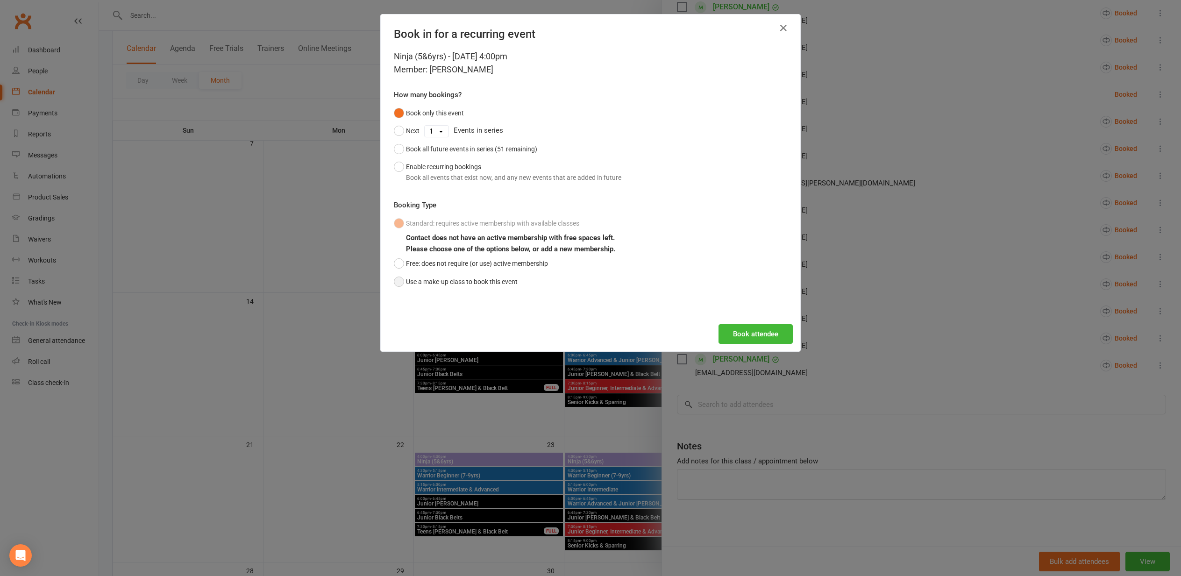
drag, startPoint x: 448, startPoint y: 276, endPoint x: 474, endPoint y: 286, distance: 27.3
click at [451, 277] on button "Use a make-up class to book this event" at bounding box center [456, 282] width 124 height 18
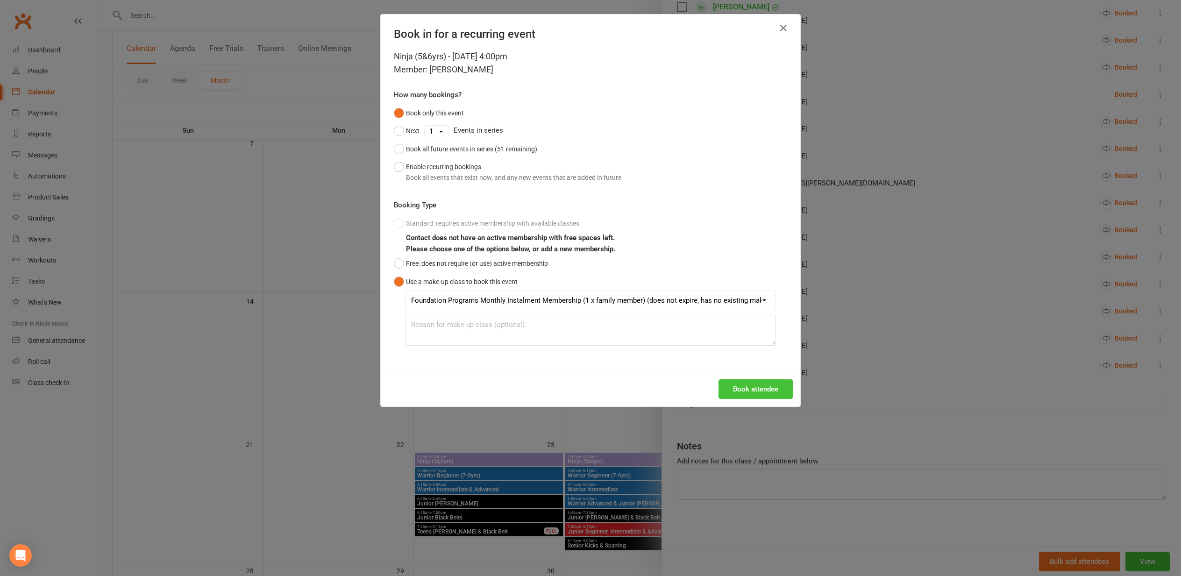
click at [762, 387] on button "Book attendee" at bounding box center [755, 389] width 74 height 20
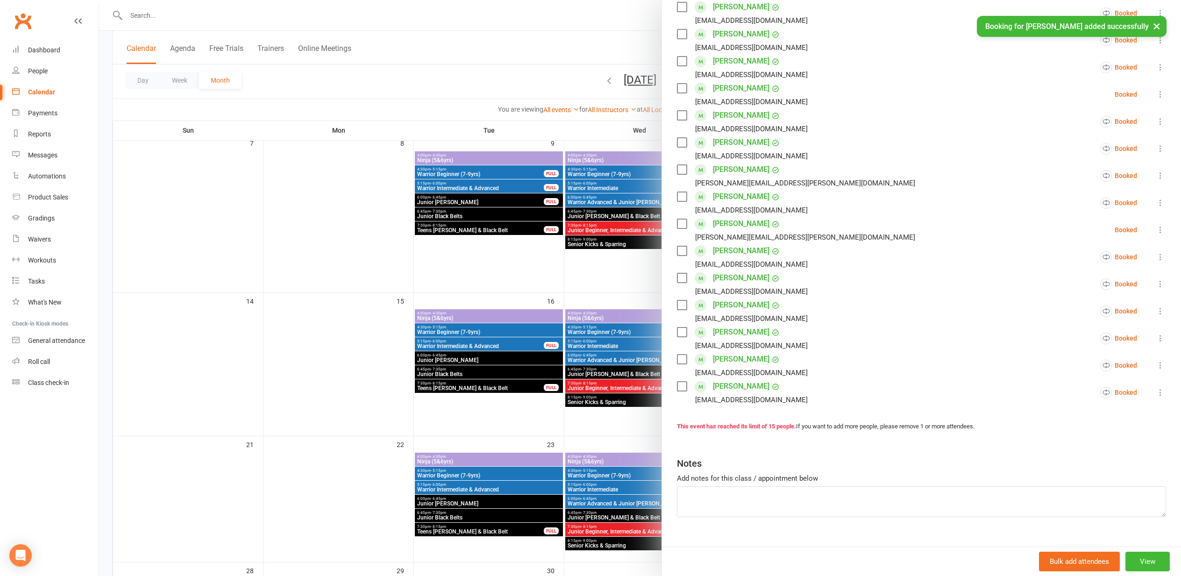
click at [365, 262] on div at bounding box center [640, 288] width 1082 height 576
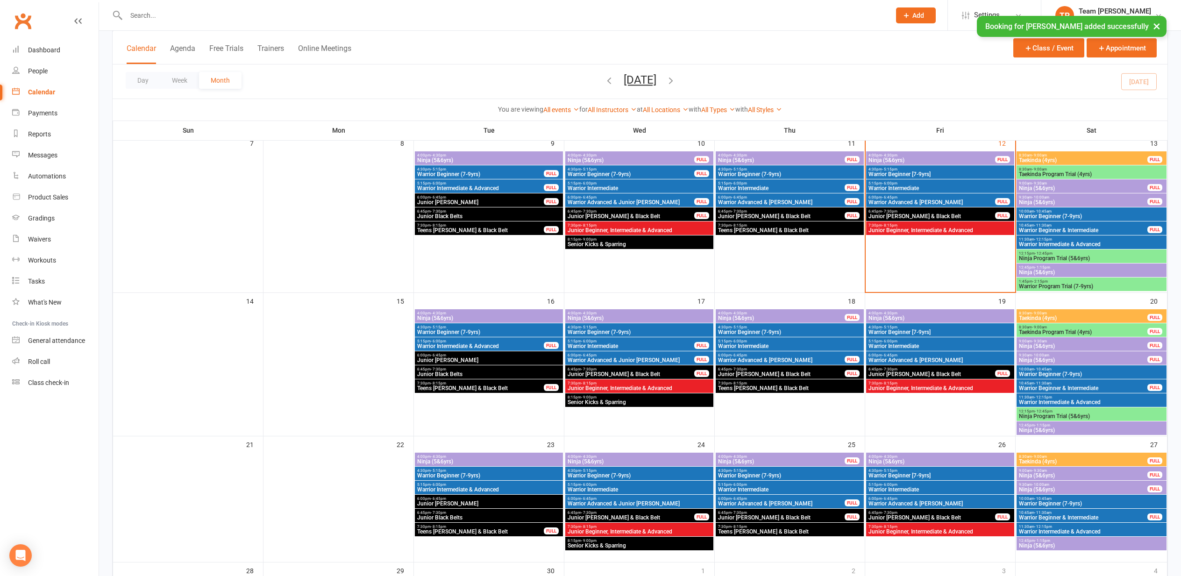
click at [594, 316] on span "Ninja (5&6yrs)" at bounding box center [639, 318] width 144 height 6
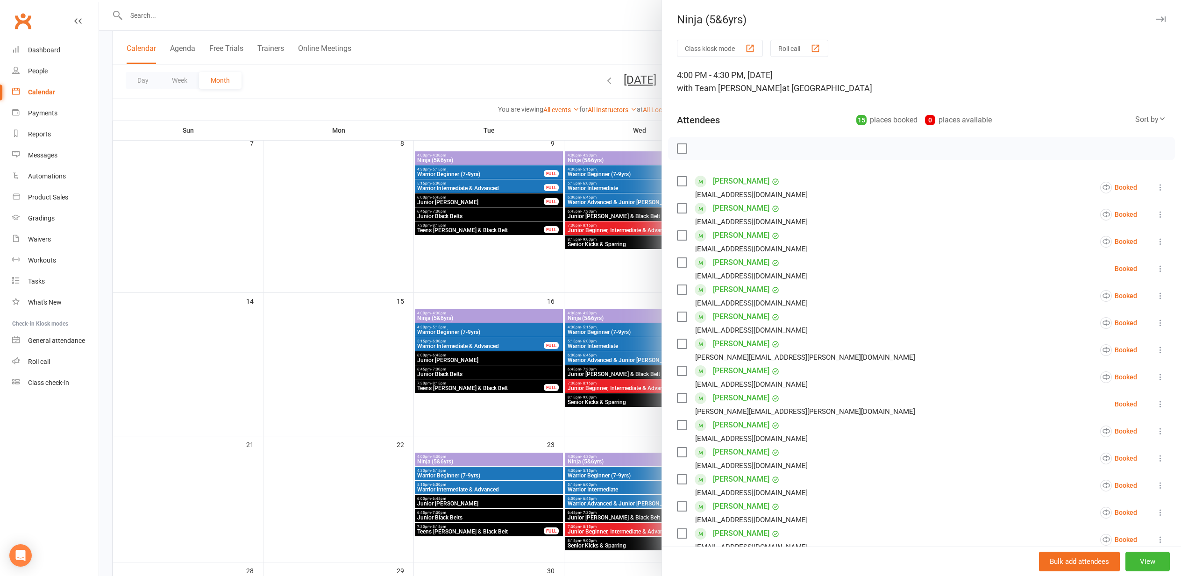
click at [357, 278] on div at bounding box center [640, 288] width 1082 height 576
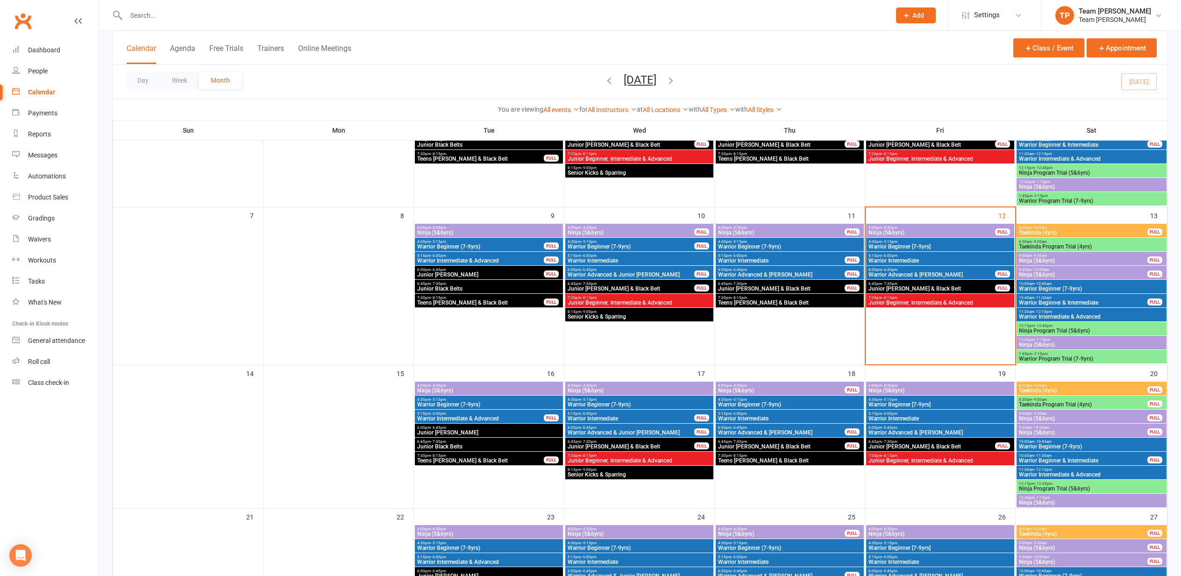
scroll to position [133, 0]
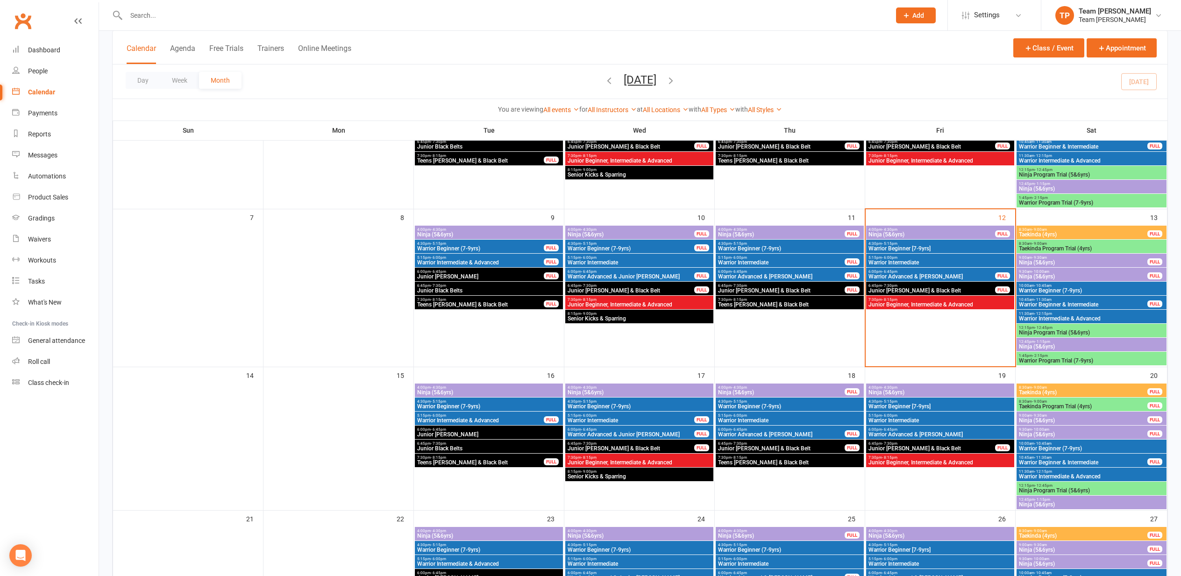
click at [941, 233] on span "Ninja (5&6yrs)" at bounding box center [931, 235] width 127 height 6
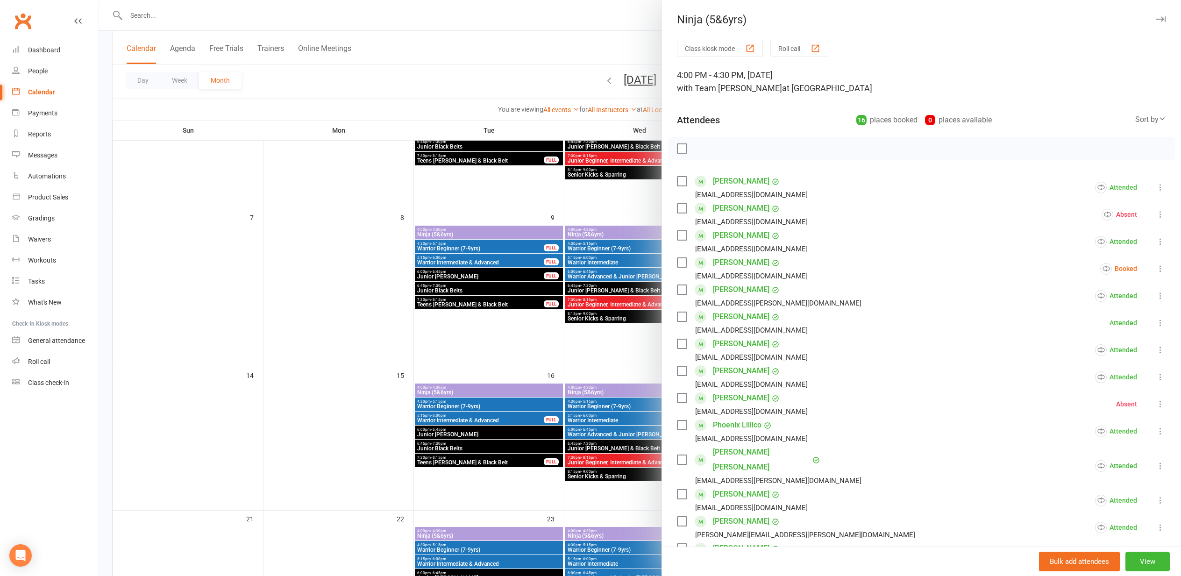
click at [793, 54] on button "Roll call" at bounding box center [799, 48] width 58 height 17
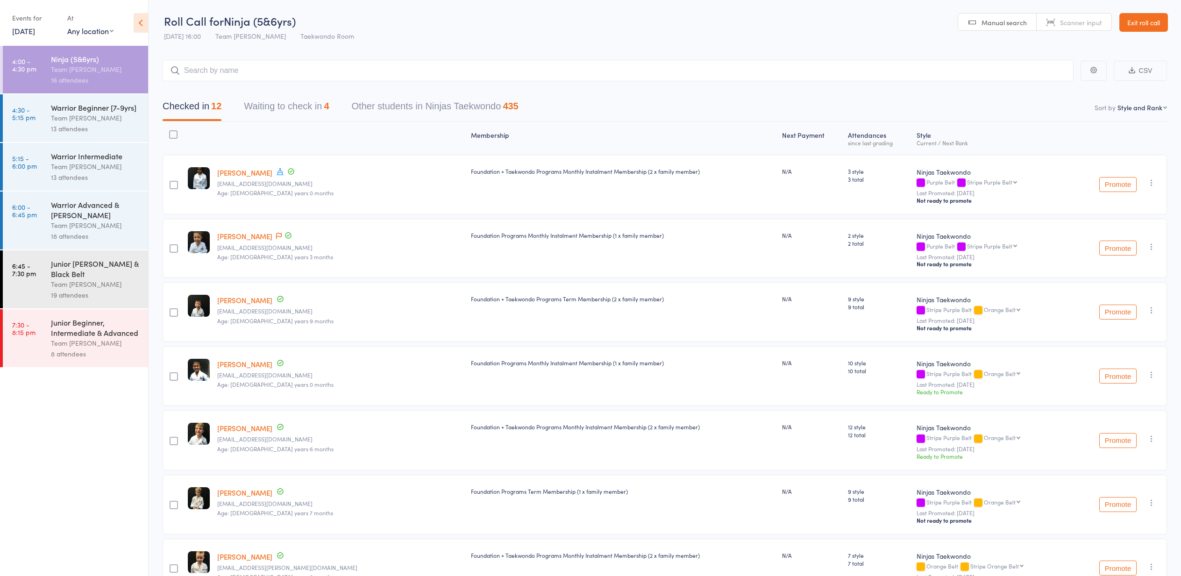
click at [283, 112] on button "Waiting to check in 4" at bounding box center [286, 108] width 85 height 25
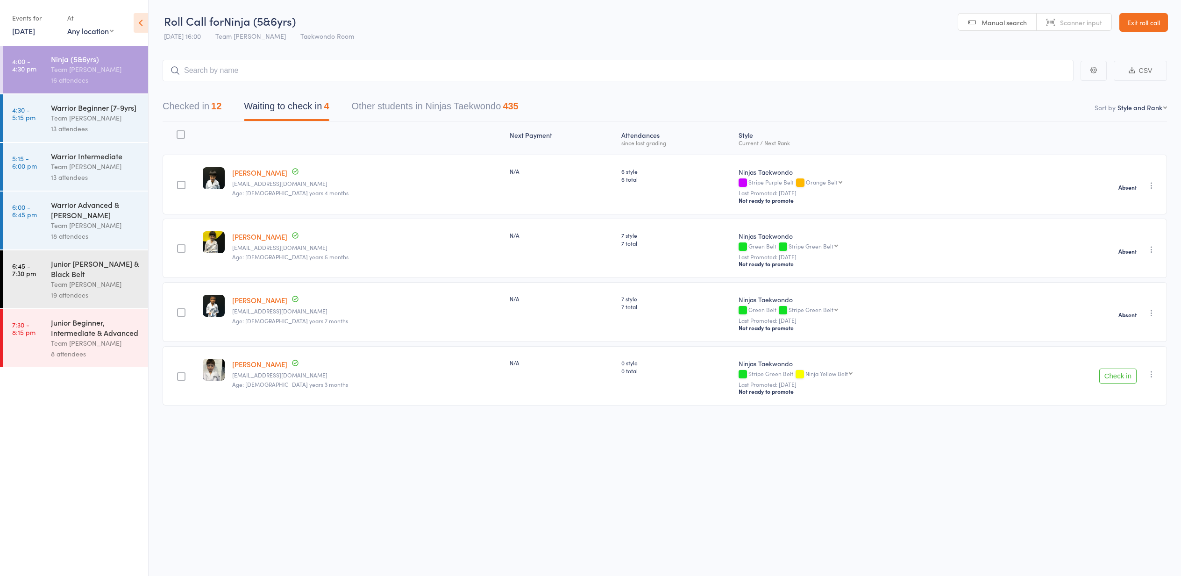
click at [192, 106] on button "Checked in 12" at bounding box center [192, 108] width 59 height 25
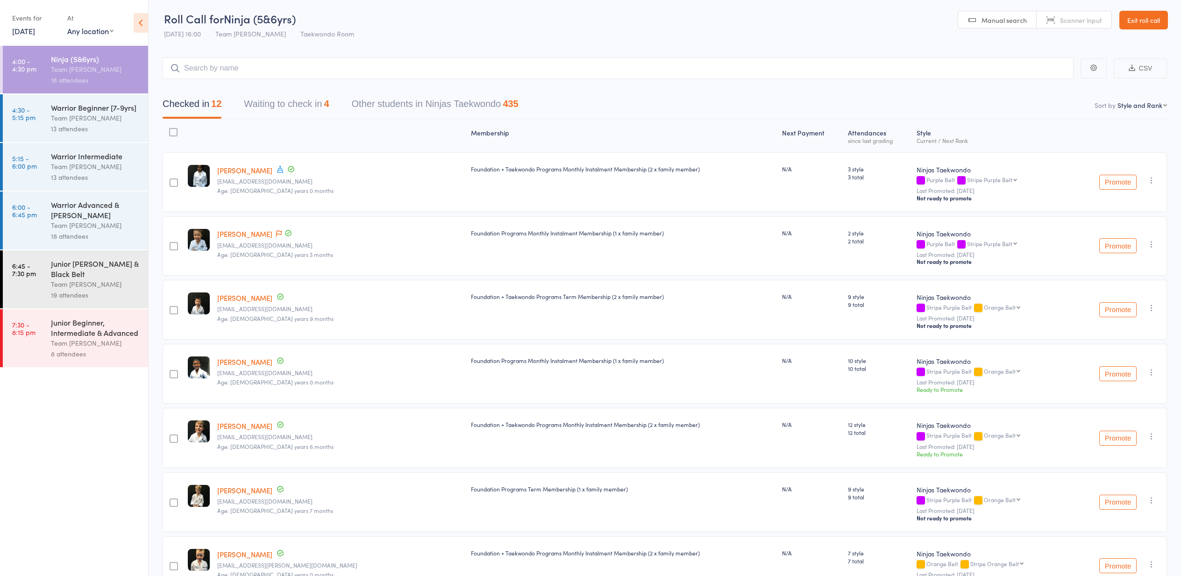
click at [306, 110] on button "Waiting to check in 4" at bounding box center [286, 106] width 85 height 25
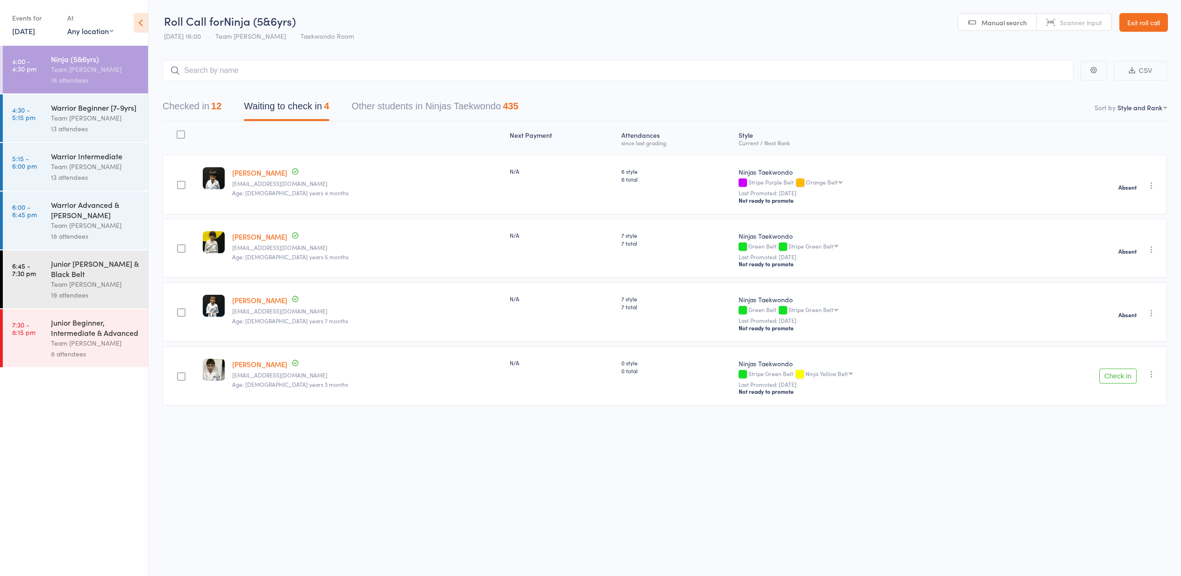
click at [120, 134] on div "Warrior Beginner [7-9yrs] Team Carlo Preston 13 attendees" at bounding box center [99, 118] width 97 height 48
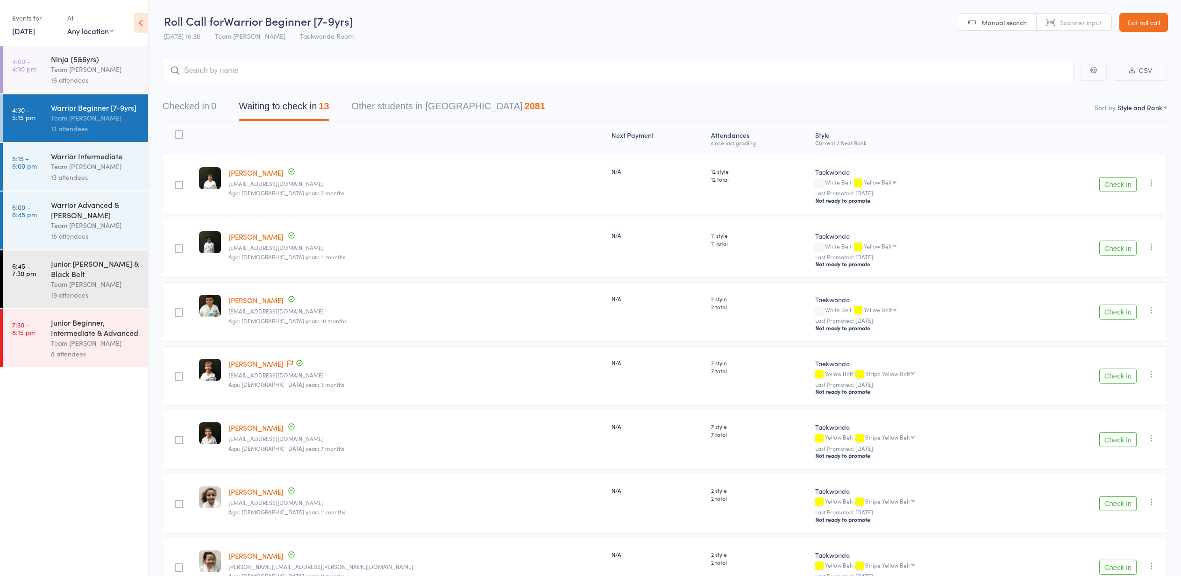
click at [123, 71] on div "Team [PERSON_NAME]" at bounding box center [95, 69] width 89 height 11
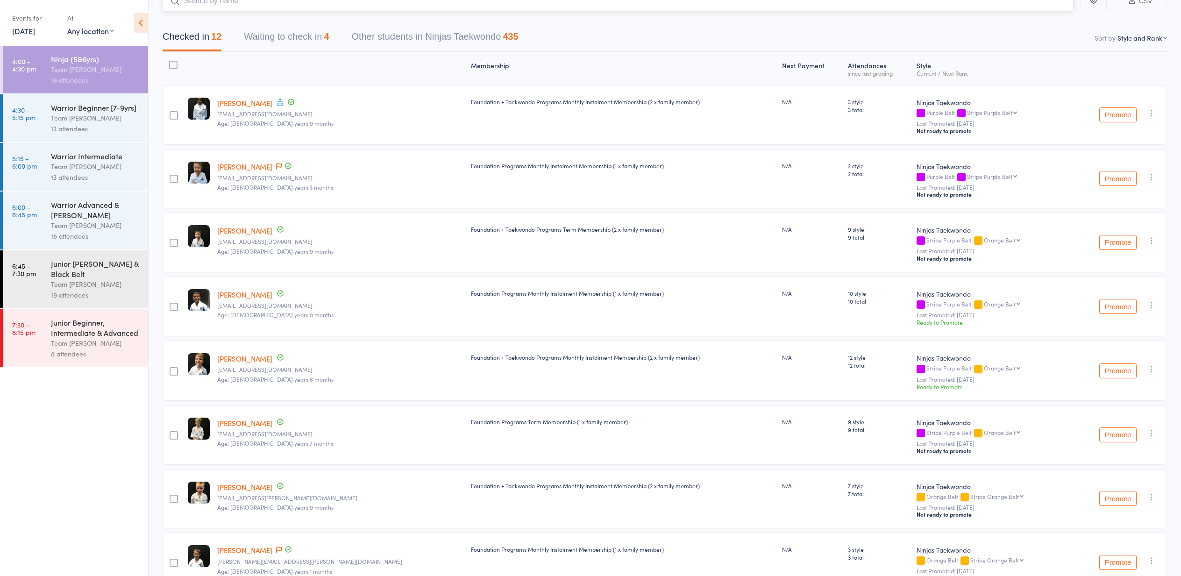
click at [304, 39] on button "Waiting to check in 4" at bounding box center [286, 39] width 85 height 25
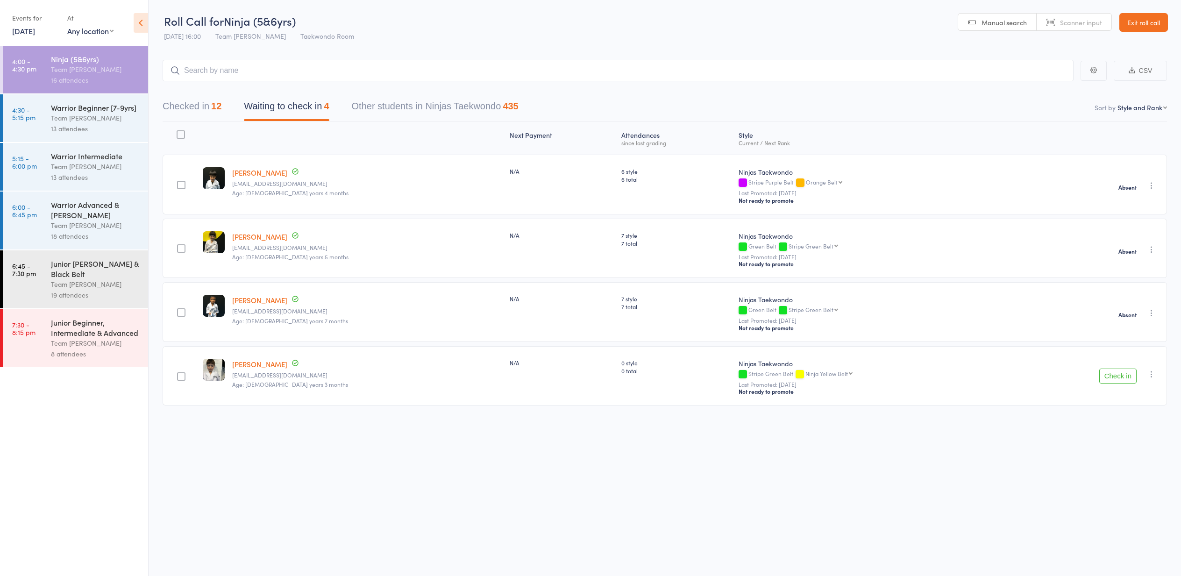
click at [109, 111] on div "Warrior Beginner [7-9yrs]" at bounding box center [95, 107] width 89 height 10
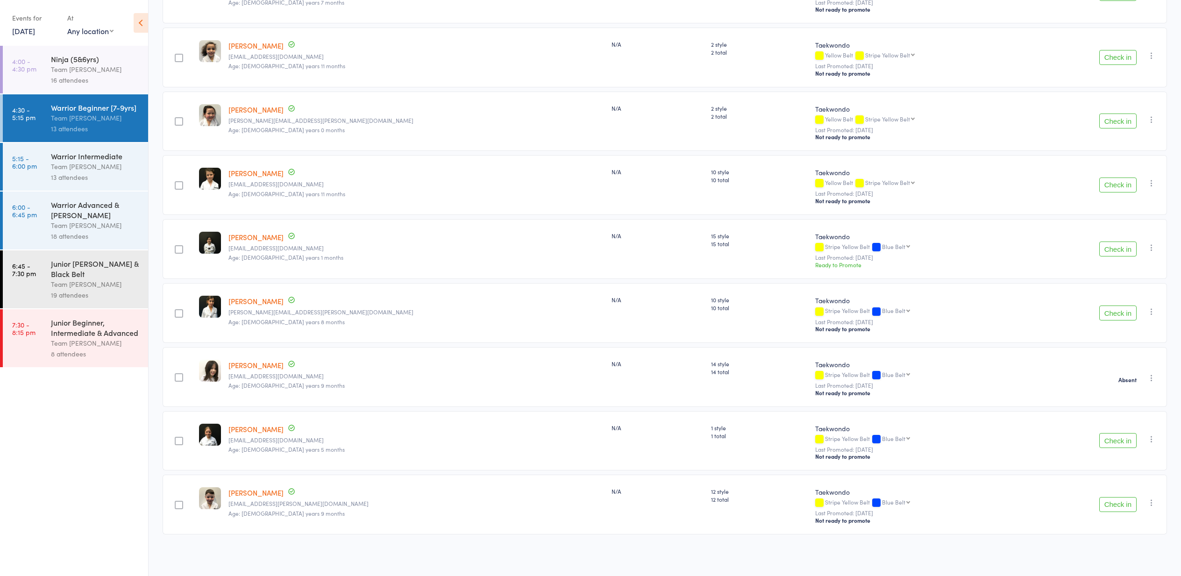
scroll to position [449, 0]
click at [1110, 437] on button "Check in" at bounding box center [1117, 440] width 37 height 15
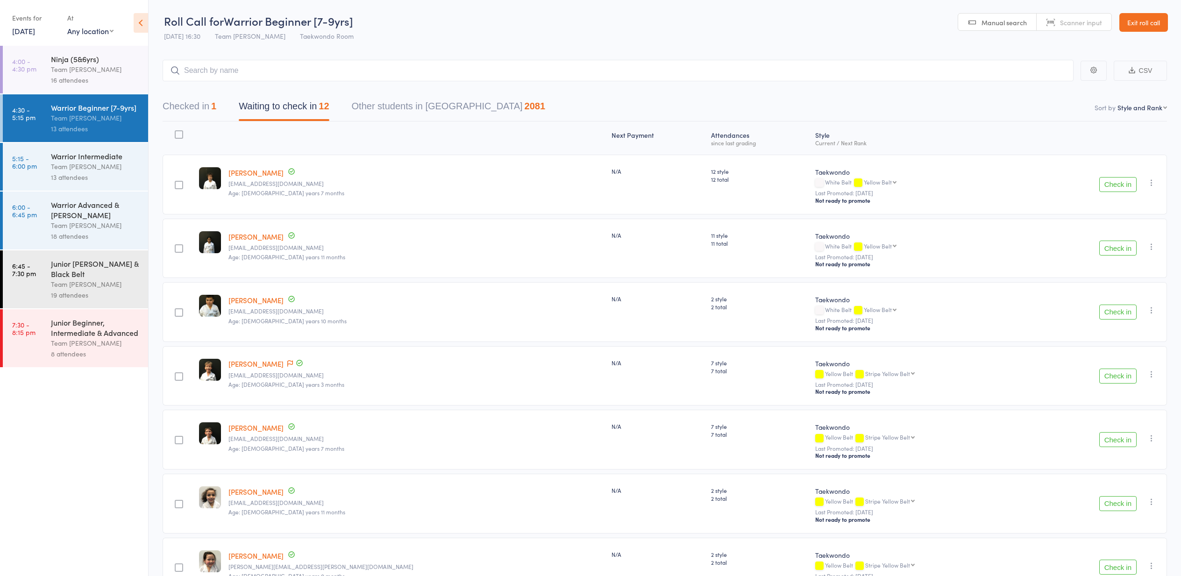
scroll to position [0, 0]
click at [9, 63] on link "4:00 - 4:30 pm Ninja (5&6yrs) Team Carlo Preston 16 attendees" at bounding box center [75, 70] width 145 height 48
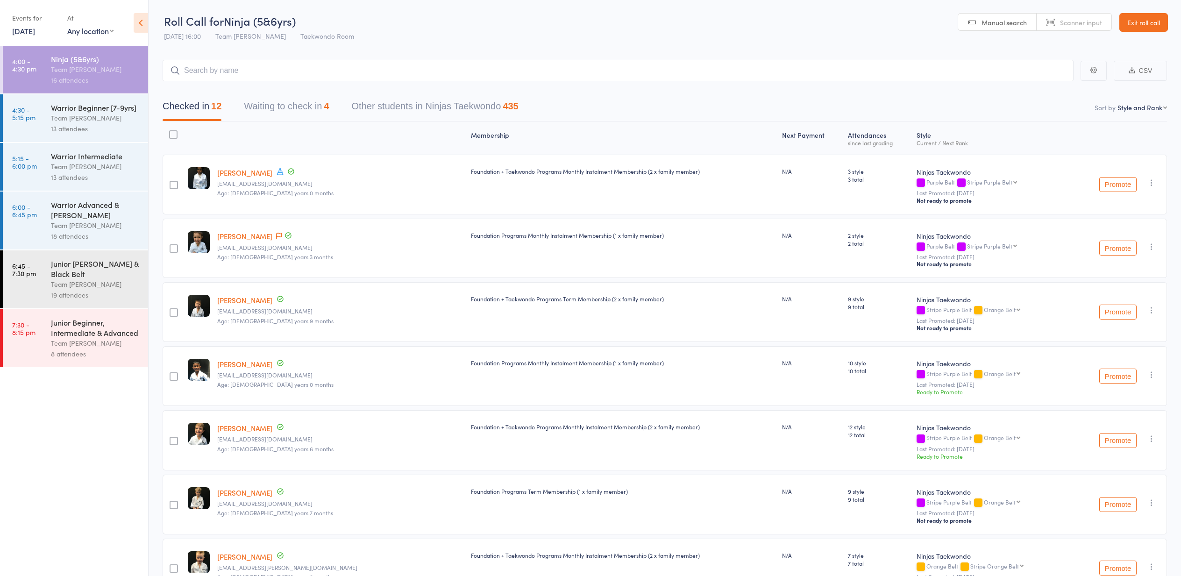
click at [290, 112] on button "Waiting to check in 4" at bounding box center [286, 108] width 85 height 25
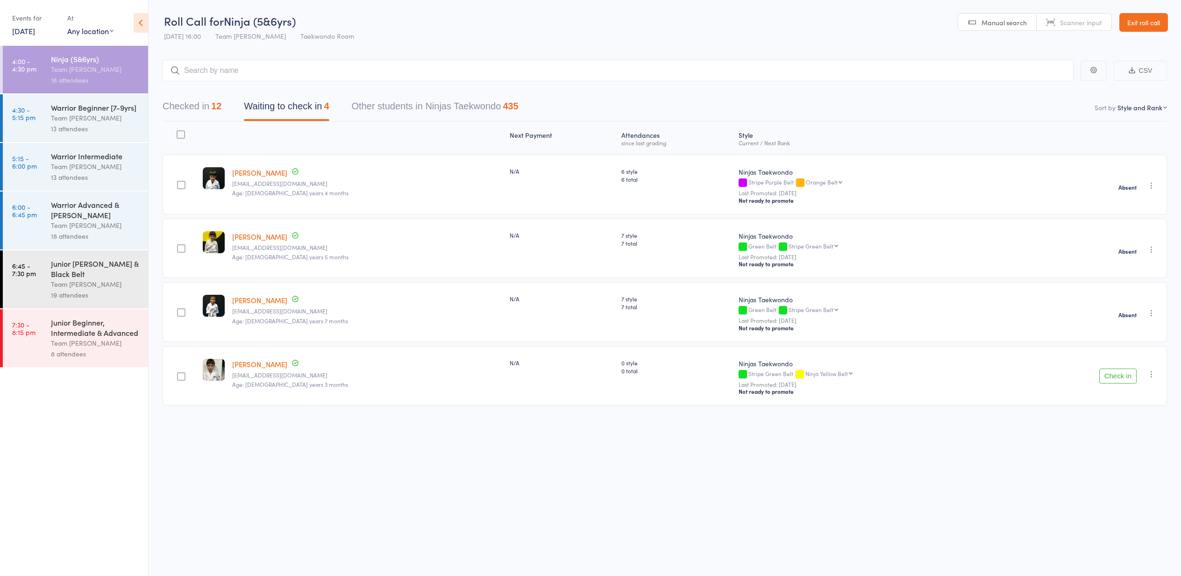
click at [1149, 377] on icon "button" at bounding box center [1150, 373] width 9 height 9
click at [1145, 481] on li "Mark absent" at bounding box center [1117, 480] width 77 height 13
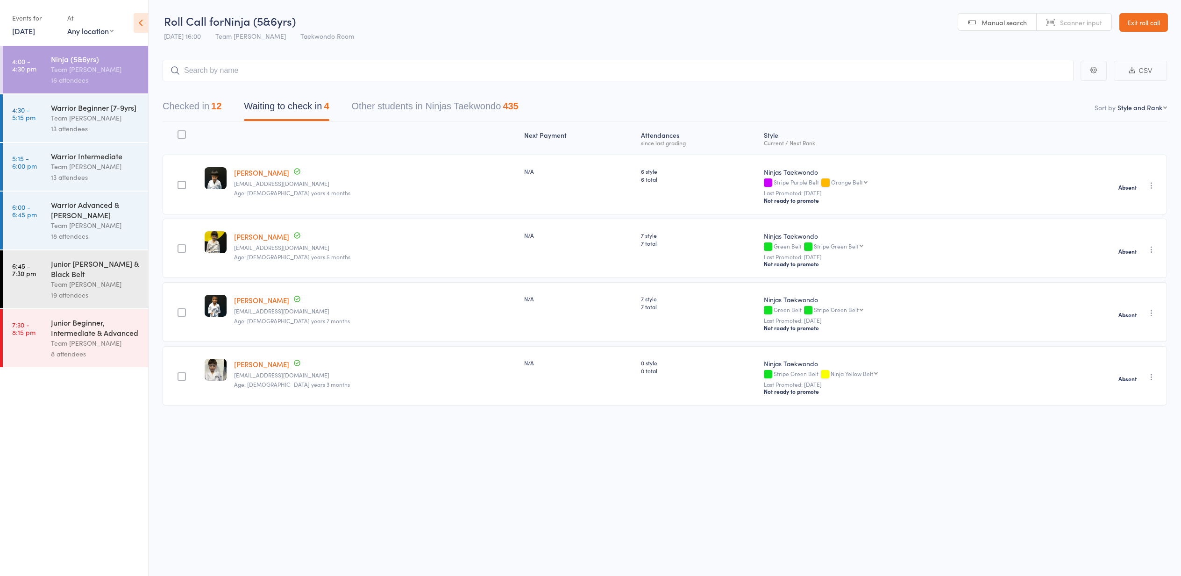
click at [134, 129] on div "13 attendees" at bounding box center [95, 128] width 89 height 11
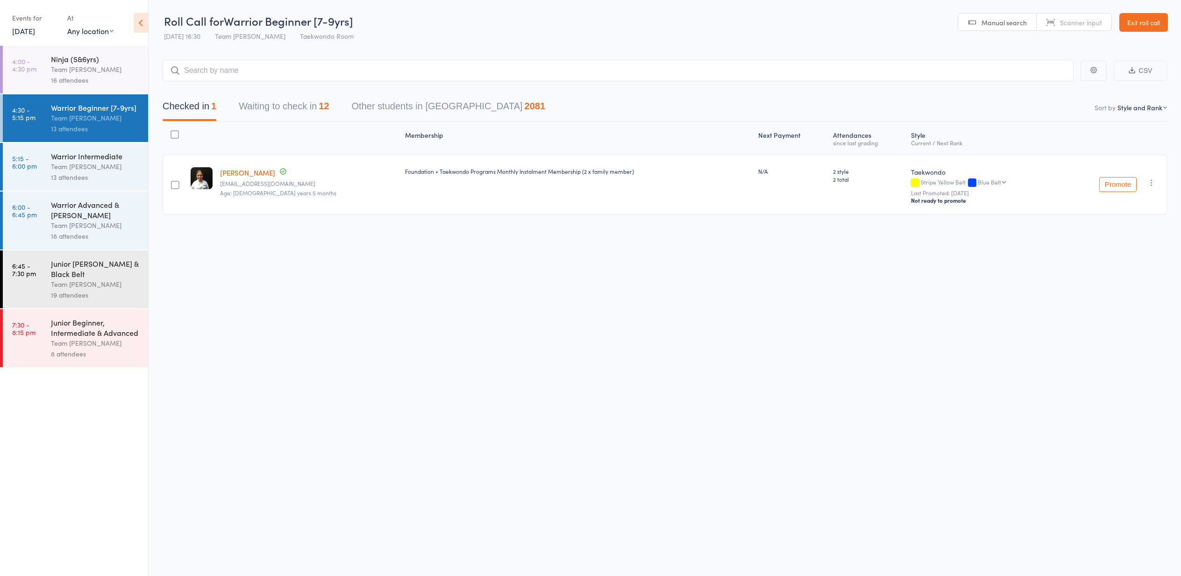
click at [270, 115] on button "Waiting to check in 12" at bounding box center [284, 108] width 90 height 25
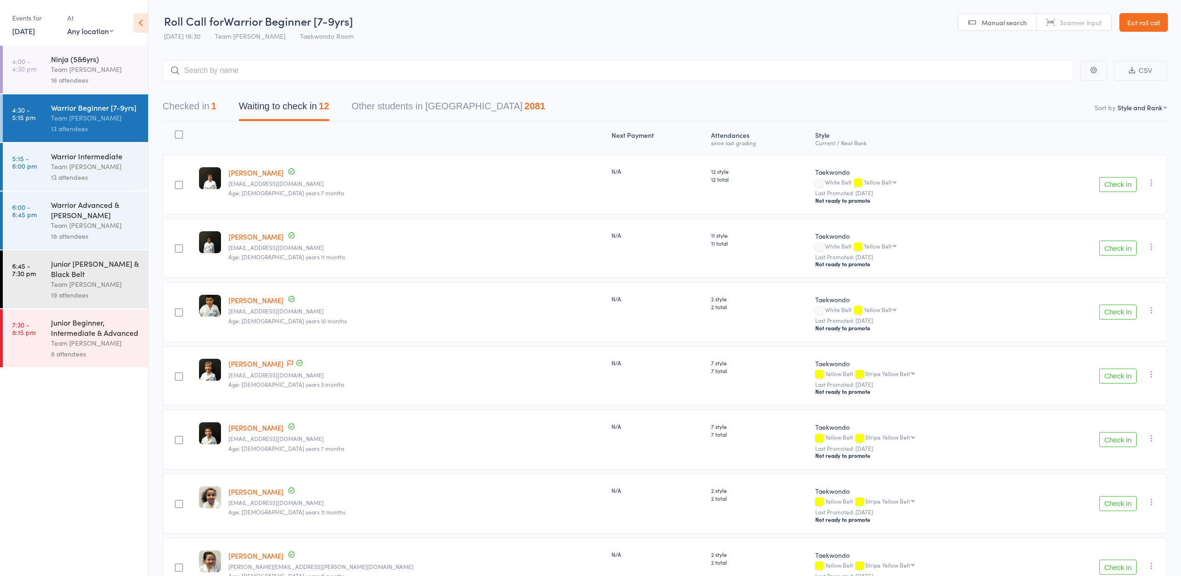
click at [87, 265] on div "Junior [PERSON_NAME] & Black Belt" at bounding box center [95, 268] width 89 height 21
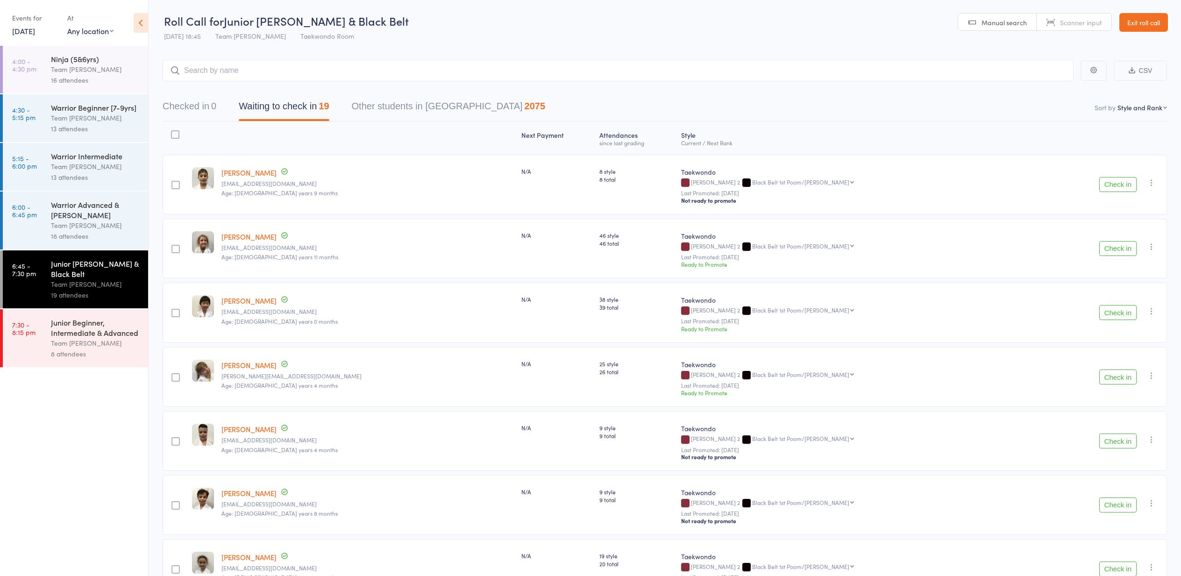
click at [120, 241] on div "Warrior Advanced & Cho Dan Bo Team Carlo Preston 18 attendees" at bounding box center [99, 220] width 97 height 58
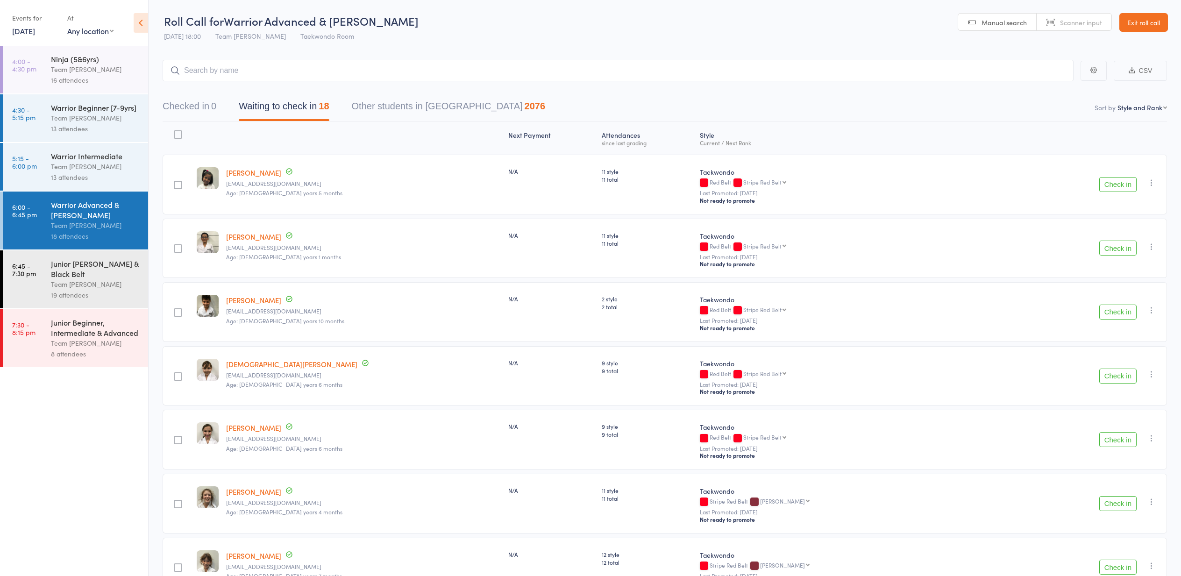
click at [121, 127] on div "13 attendees" at bounding box center [95, 128] width 89 height 11
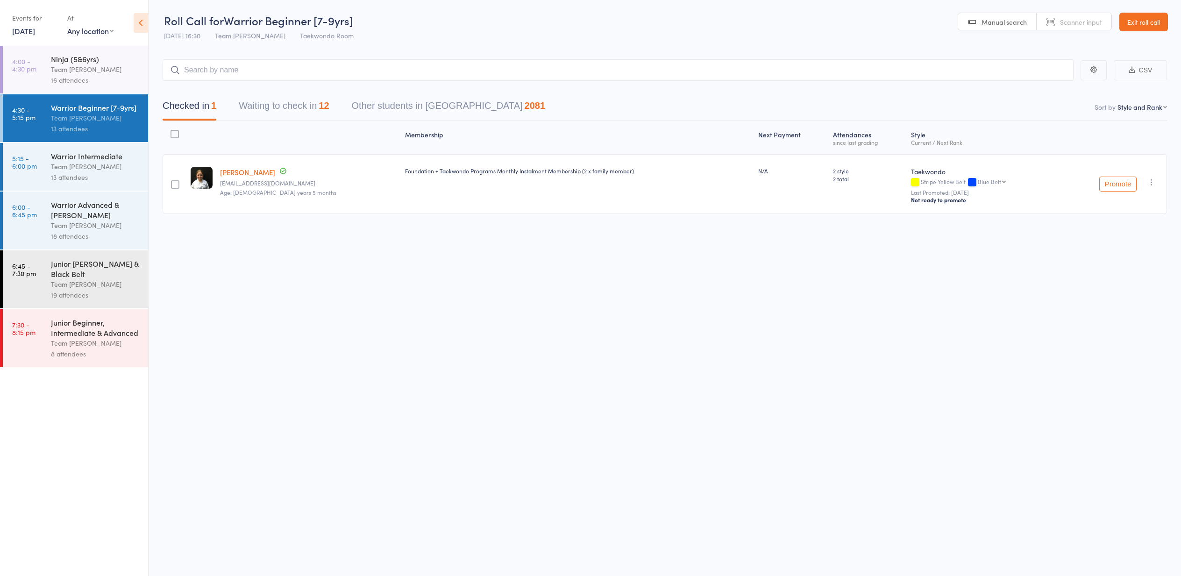
click at [242, 114] on button "Waiting to check in 12" at bounding box center [284, 108] width 90 height 25
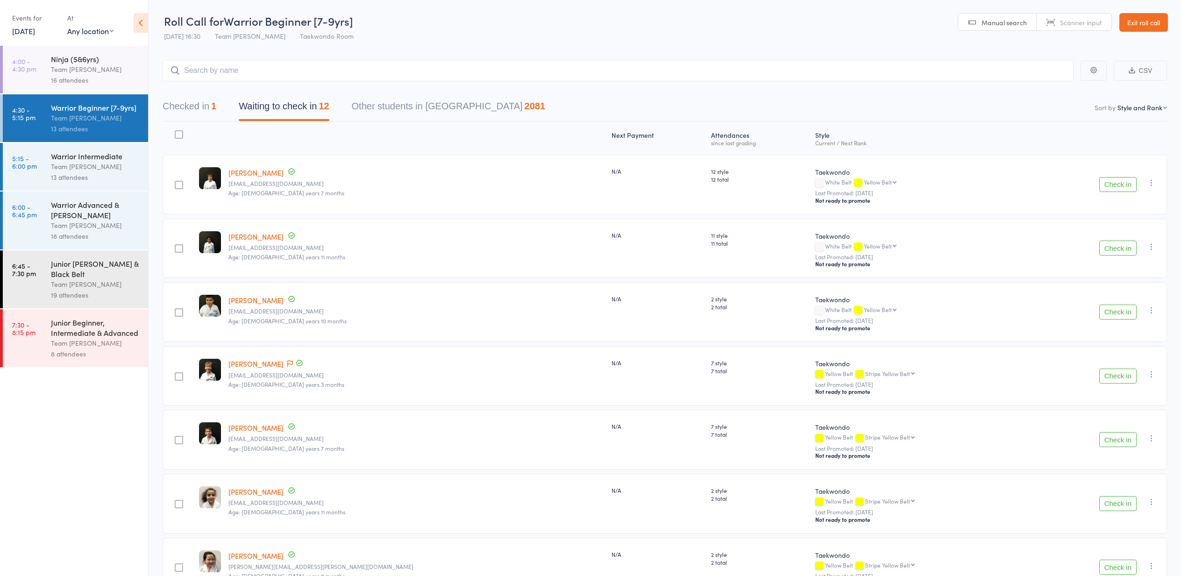
click at [72, 43] on div "Events for 12 Sep, 2025 12 Sep, 2025 September 2025 Sun Mon Tue Wed Thu Fri Sat…" at bounding box center [74, 23] width 148 height 47
click at [100, 68] on div "Team [PERSON_NAME]" at bounding box center [95, 69] width 89 height 11
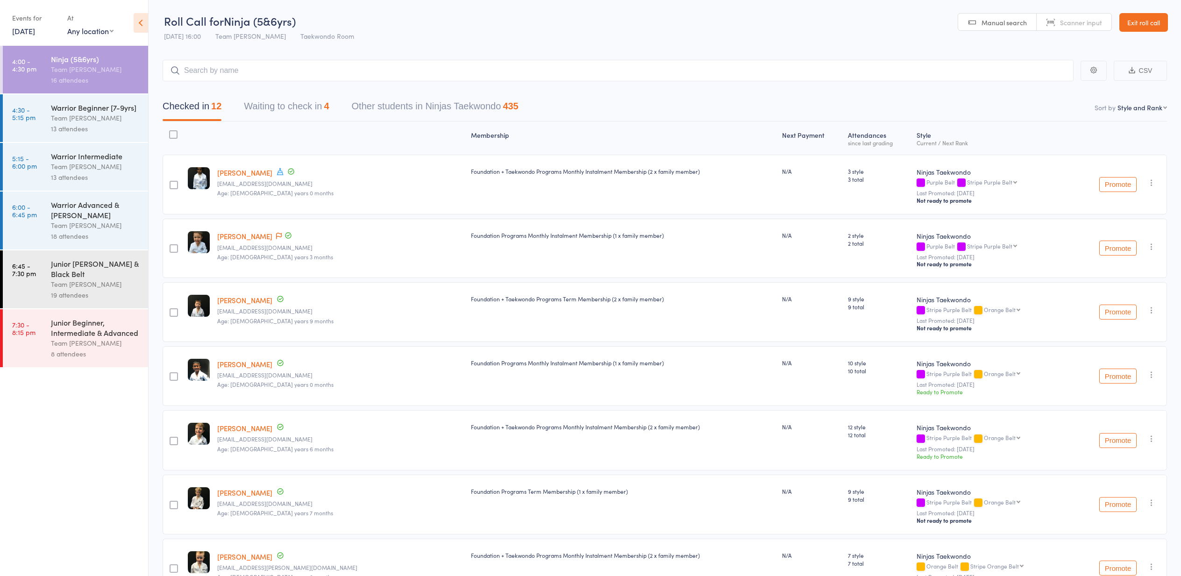
click at [274, 112] on button "Waiting to check in 4" at bounding box center [286, 108] width 85 height 25
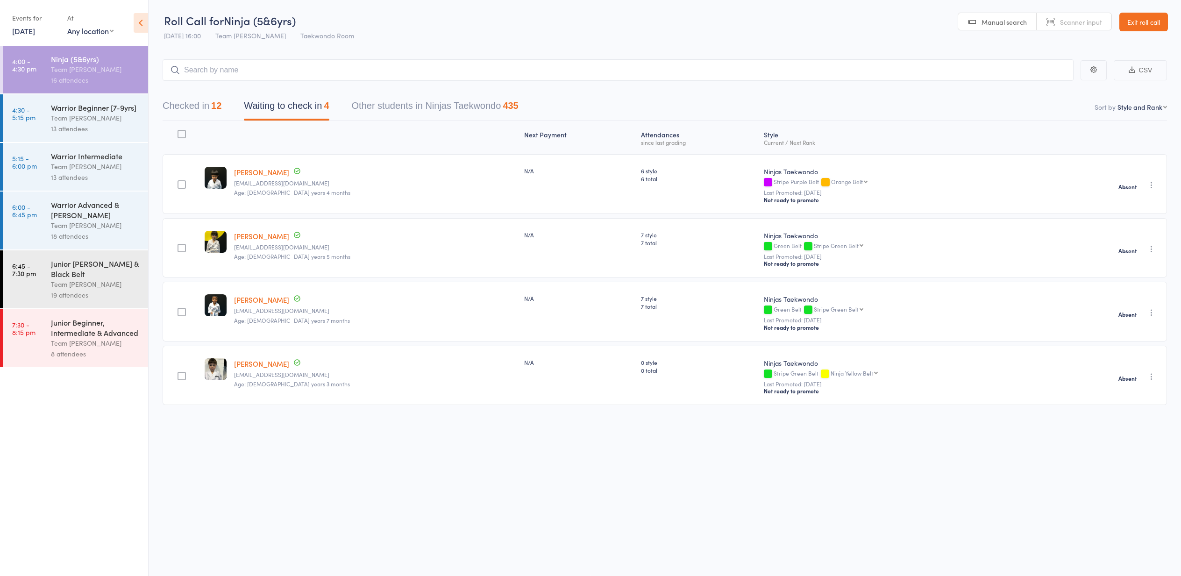
scroll to position [0, 0]
click at [216, 95] on div "Checked in 12 Waiting to check in 4 Other students in Ninjas Taekwondo 435" at bounding box center [665, 101] width 1004 height 40
click at [216, 104] on div "12" at bounding box center [216, 106] width 10 height 10
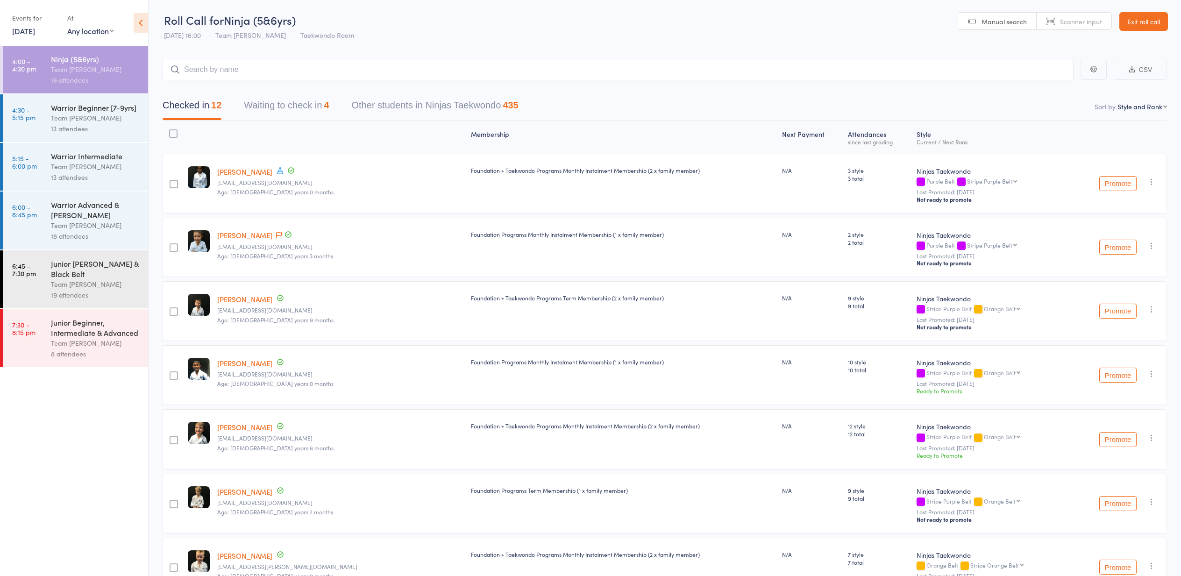
scroll to position [0, 0]
click at [29, 113] on time "4:30 - 5:15 pm" at bounding box center [23, 113] width 23 height 15
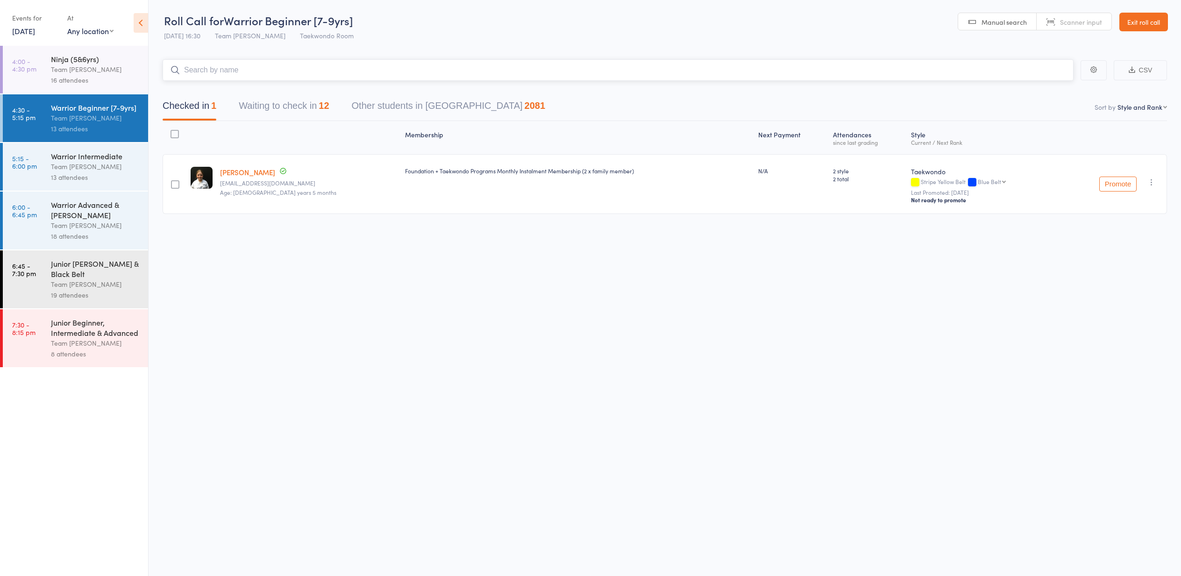
click at [258, 104] on button "Waiting to check in 12" at bounding box center [284, 108] width 90 height 25
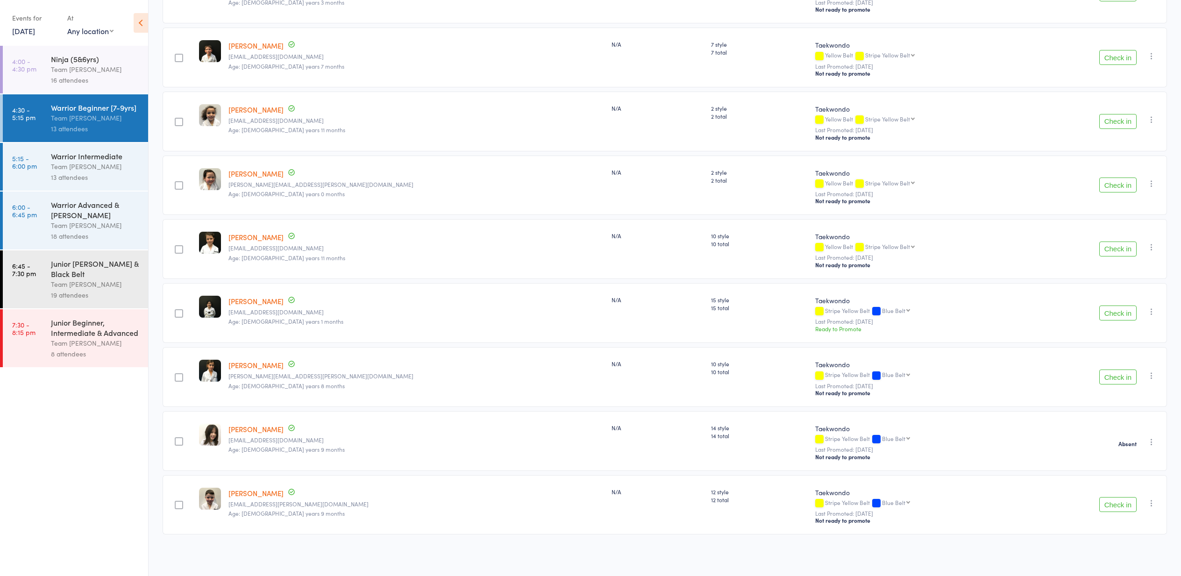
scroll to position [385, 0]
click at [35, 31] on link "12 Sep, 2025" at bounding box center [23, 31] width 23 height 10
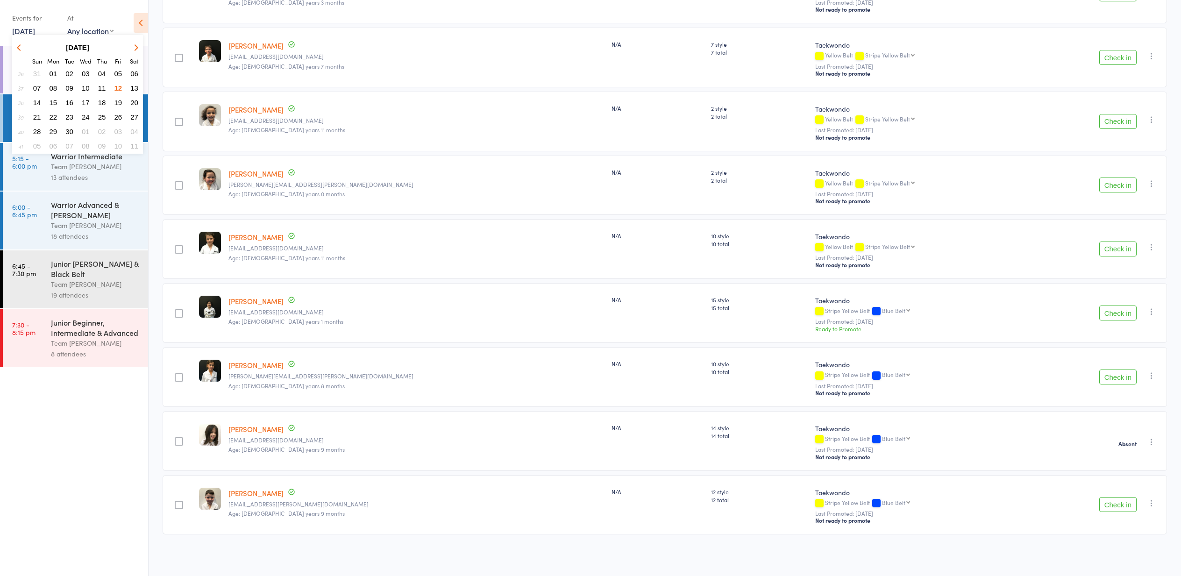
click at [101, 89] on span "11" at bounding box center [102, 88] width 8 height 8
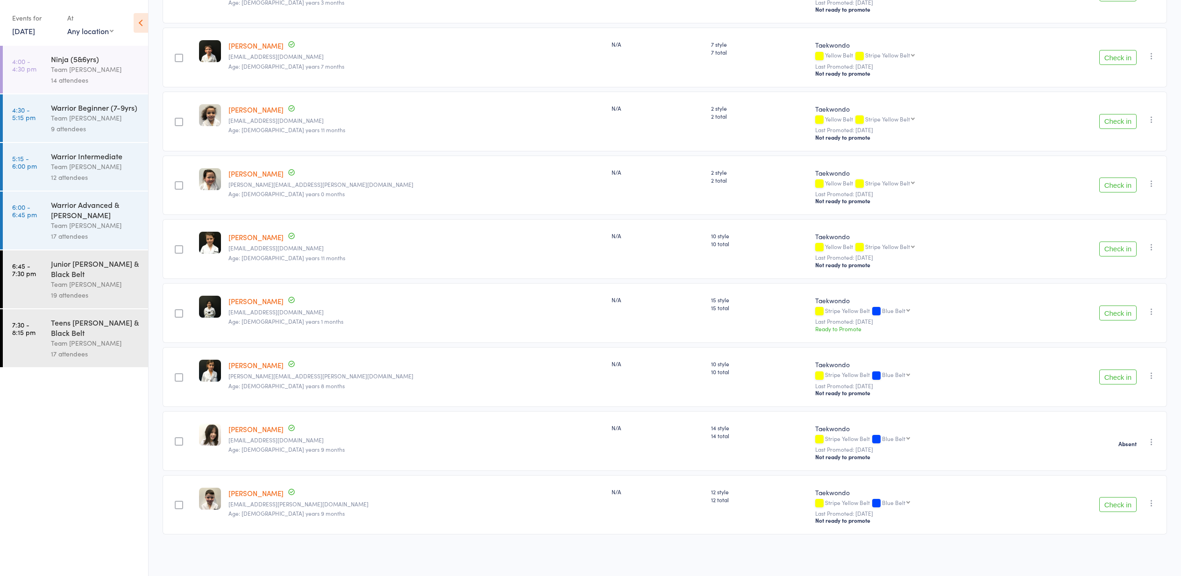
click at [104, 82] on div "14 attendees" at bounding box center [95, 80] width 89 height 11
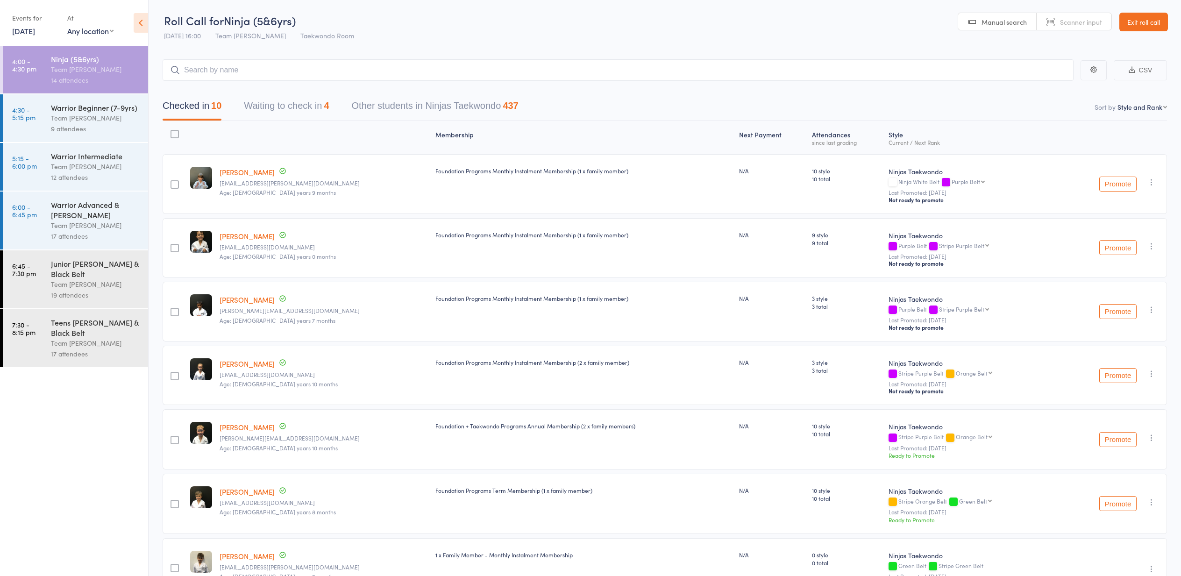
scroll to position [78, 0]
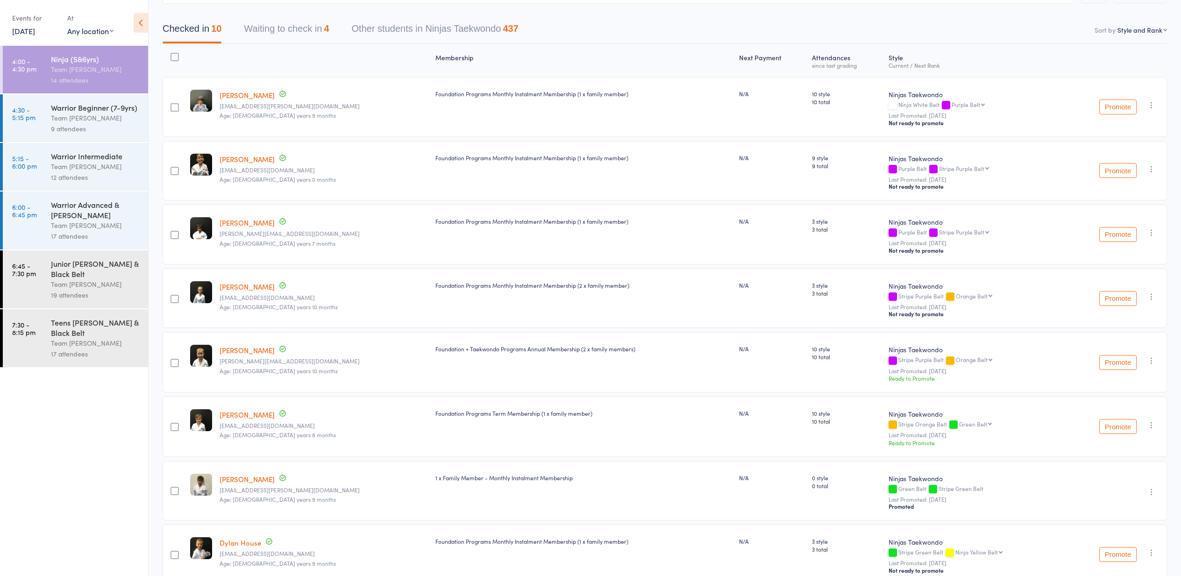
click at [35, 29] on link "11 Sep, 2025" at bounding box center [23, 31] width 23 height 10
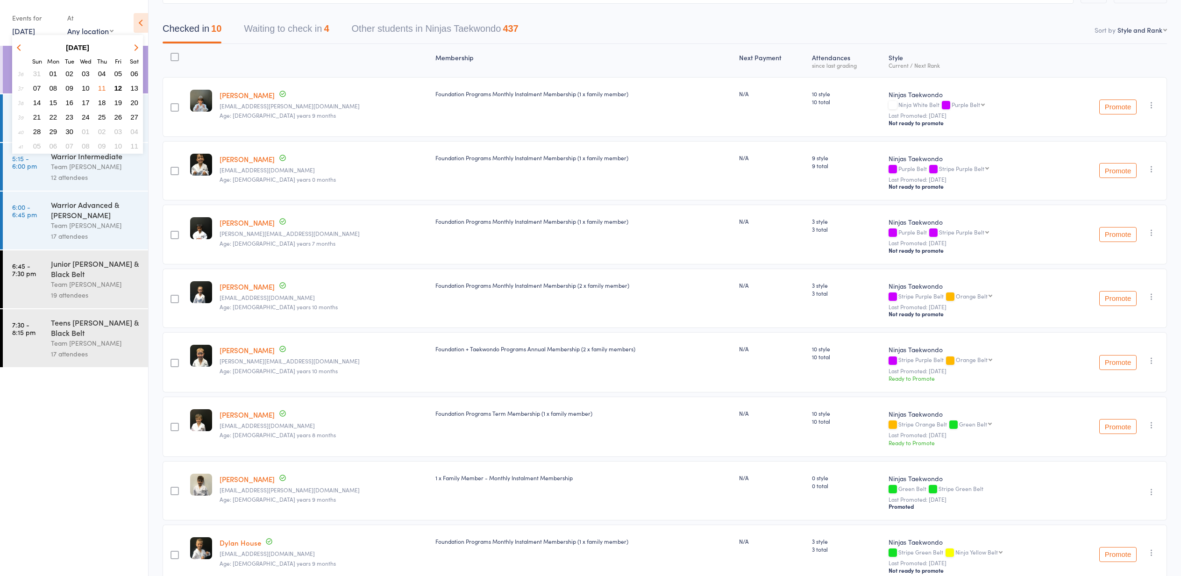
click at [118, 85] on span "12" at bounding box center [118, 88] width 8 height 8
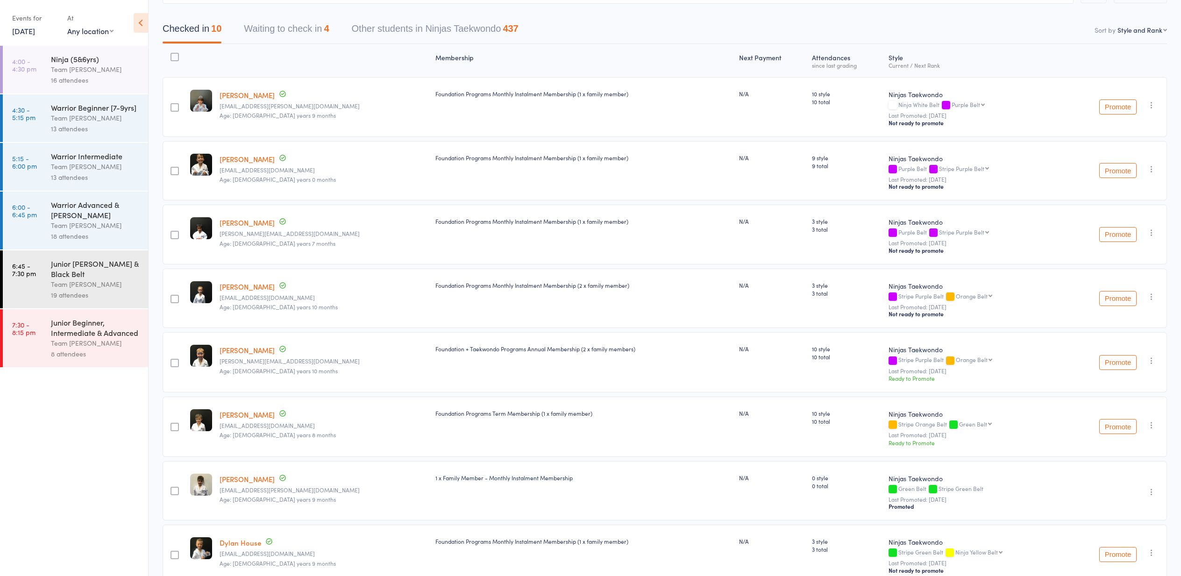
click at [118, 85] on div "Ninja (5&6yrs) Team Carlo Preston 16 attendees" at bounding box center [99, 70] width 97 height 48
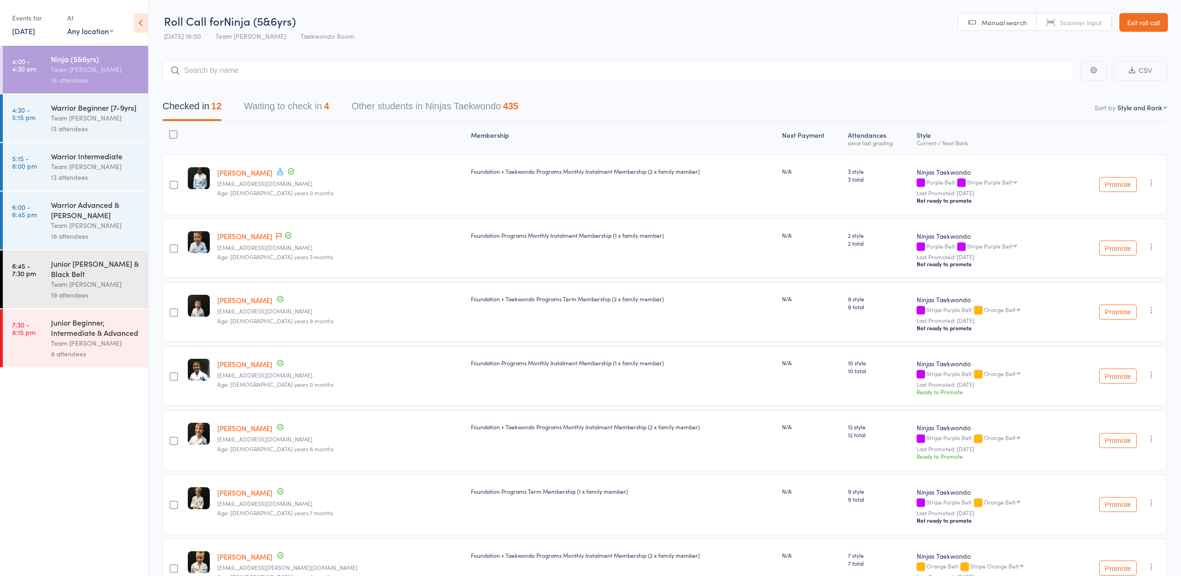
click at [100, 112] on div "Warrior Beginner [7-9yrs]" at bounding box center [95, 107] width 89 height 10
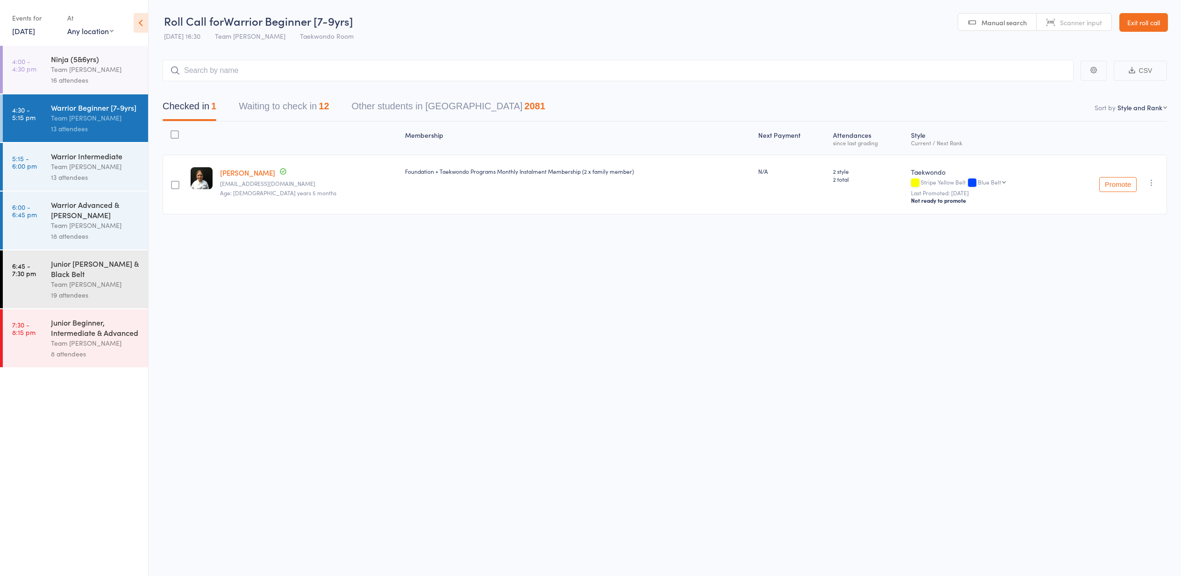
click at [263, 99] on button "Waiting to check in 12" at bounding box center [284, 108] width 90 height 25
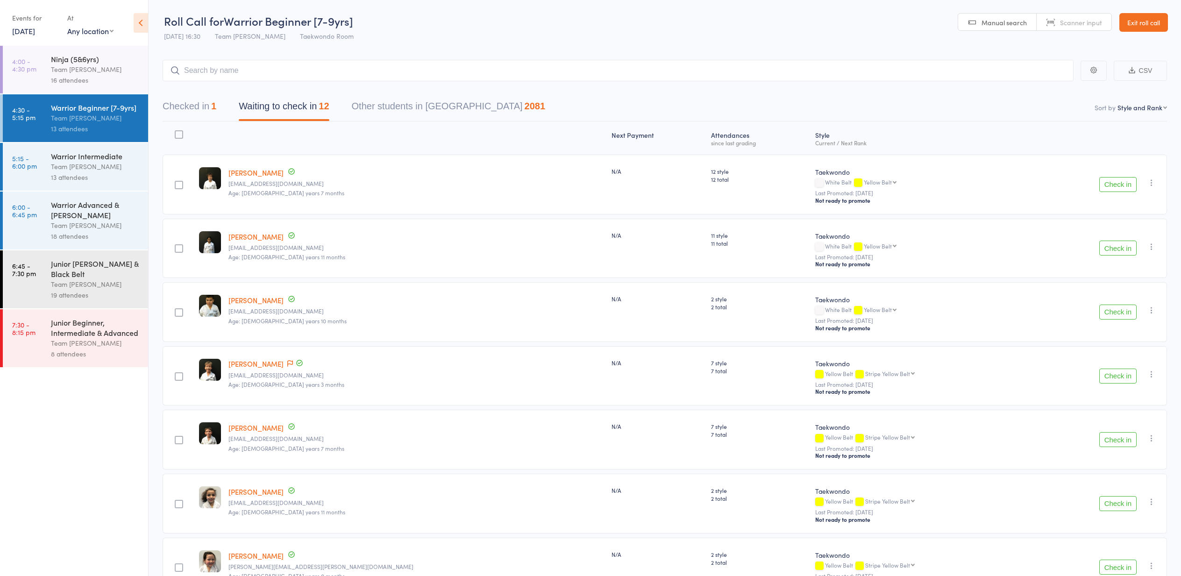
click at [1112, 182] on button "Check in" at bounding box center [1117, 184] width 37 height 15
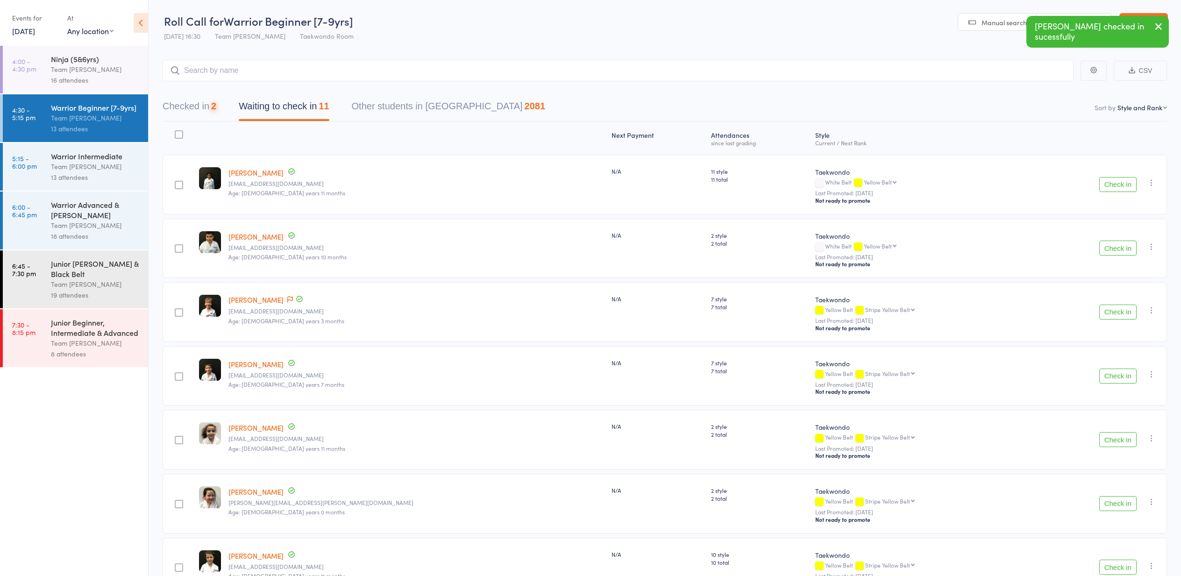
scroll to position [0, 0]
click at [1110, 184] on button "Check in" at bounding box center [1117, 182] width 37 height 15
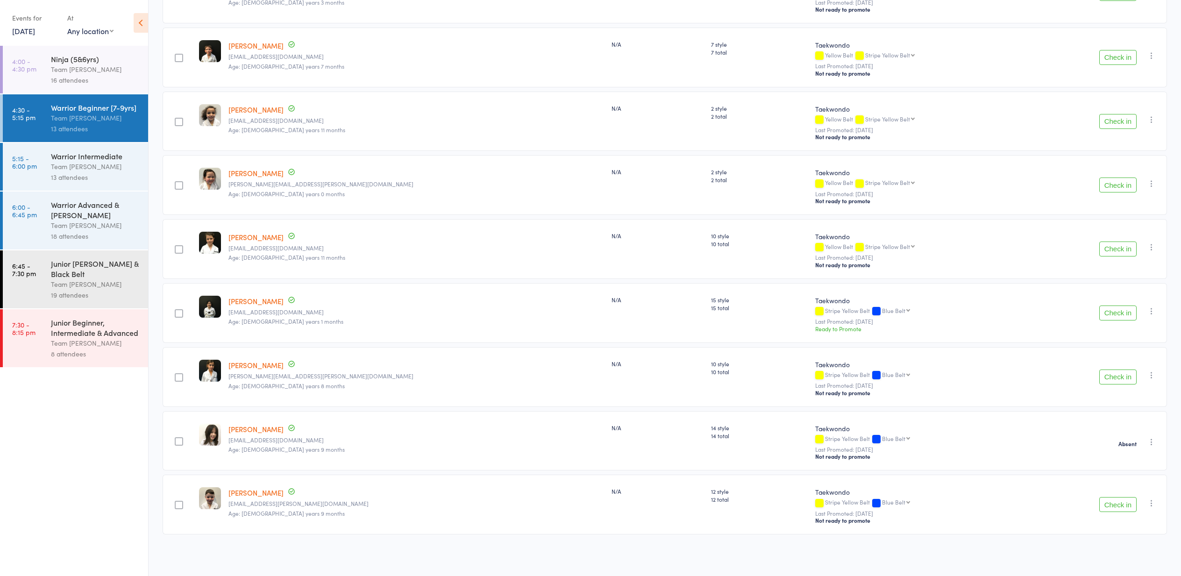
scroll to position [257, 0]
click at [1117, 375] on button "Check in" at bounding box center [1117, 376] width 37 height 15
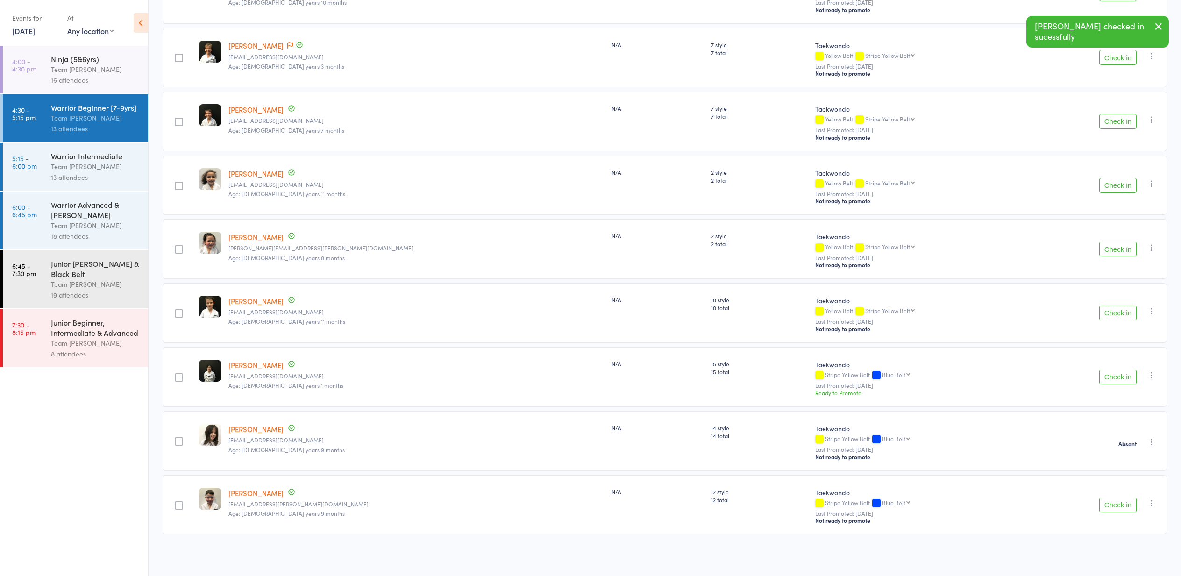
scroll to position [193, 0]
click at [1116, 501] on button "Check in" at bounding box center [1117, 504] width 37 height 15
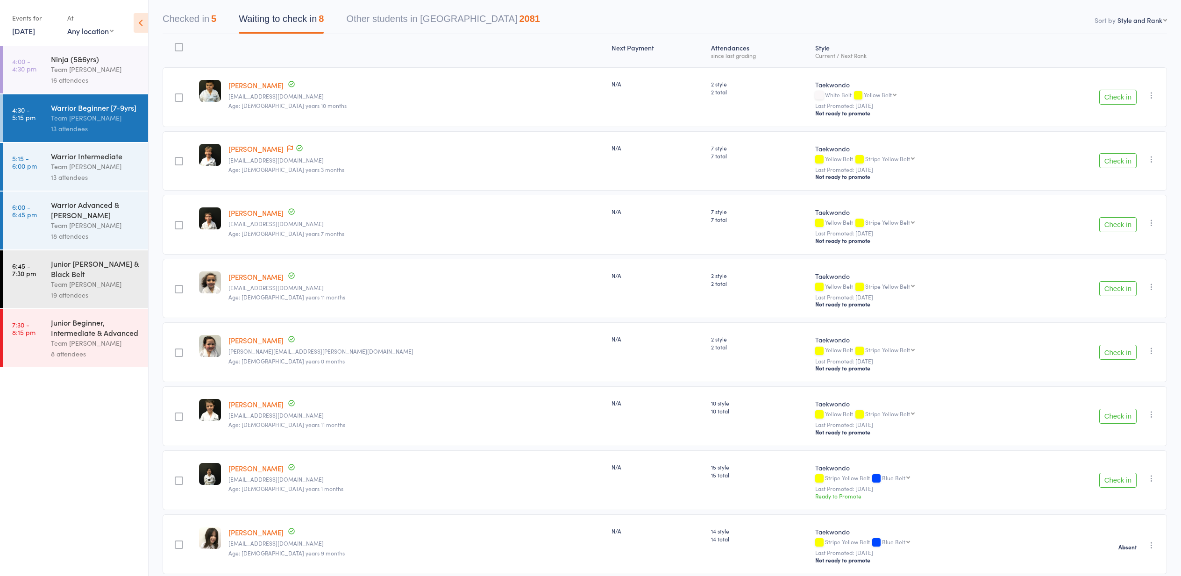
scroll to position [88, 0]
click at [1106, 228] on button "Check in" at bounding box center [1117, 224] width 37 height 15
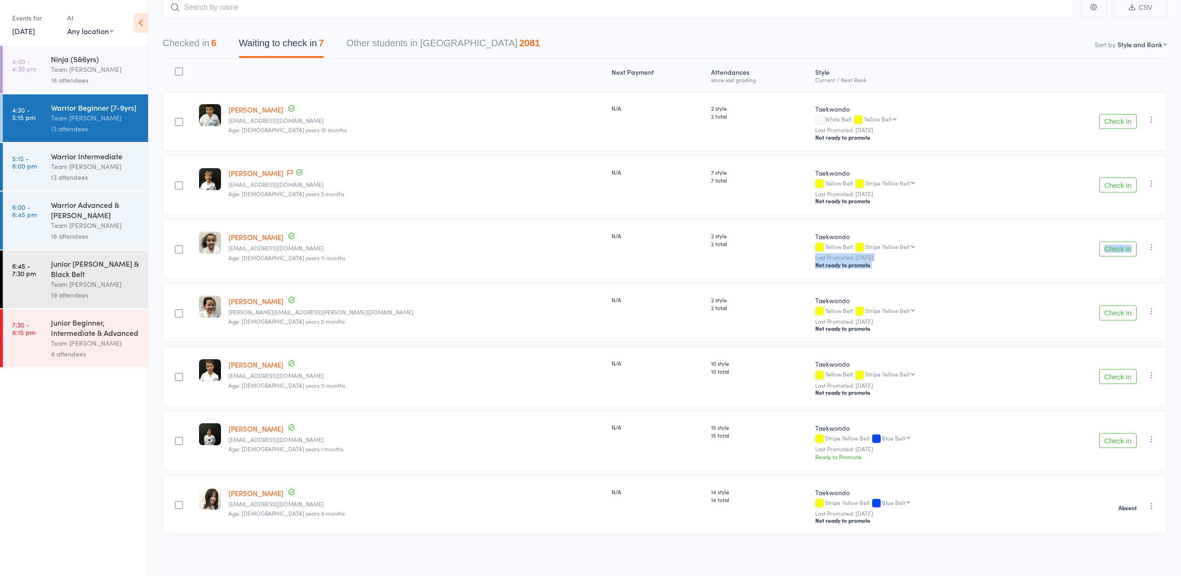
drag, startPoint x: 1020, startPoint y: 257, endPoint x: 942, endPoint y: 244, distance: 79.5
click at [942, 244] on member-row "edit Angelique Rayepa mustangsally81@hotmail.com Age: 6 years 11 months N/A 2 s…" at bounding box center [665, 249] width 1004 height 60
drag, startPoint x: 595, startPoint y: 237, endPoint x: 592, endPoint y: 248, distance: 11.1
click at [707, 248] on div "2 style 2 total" at bounding box center [759, 249] width 104 height 60
drag, startPoint x: 602, startPoint y: 251, endPoint x: 555, endPoint y: 246, distance: 47.4
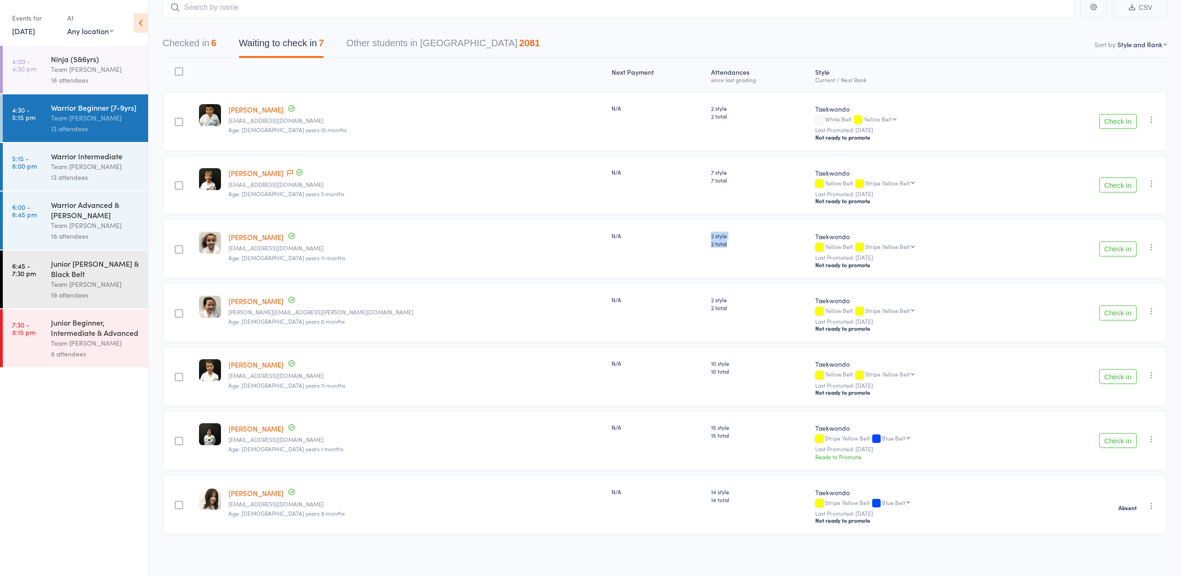
click at [555, 246] on member-row "edit Angelique Rayepa mustangsally81@hotmail.com Age: 6 years 11 months N/A 2 s…" at bounding box center [665, 249] width 1004 height 60
click at [608, 246] on div "N/A" at bounding box center [657, 249] width 99 height 60
click at [608, 210] on div "N/A" at bounding box center [657, 186] width 99 height 60
click at [1105, 440] on button "Check in" at bounding box center [1117, 440] width 37 height 15
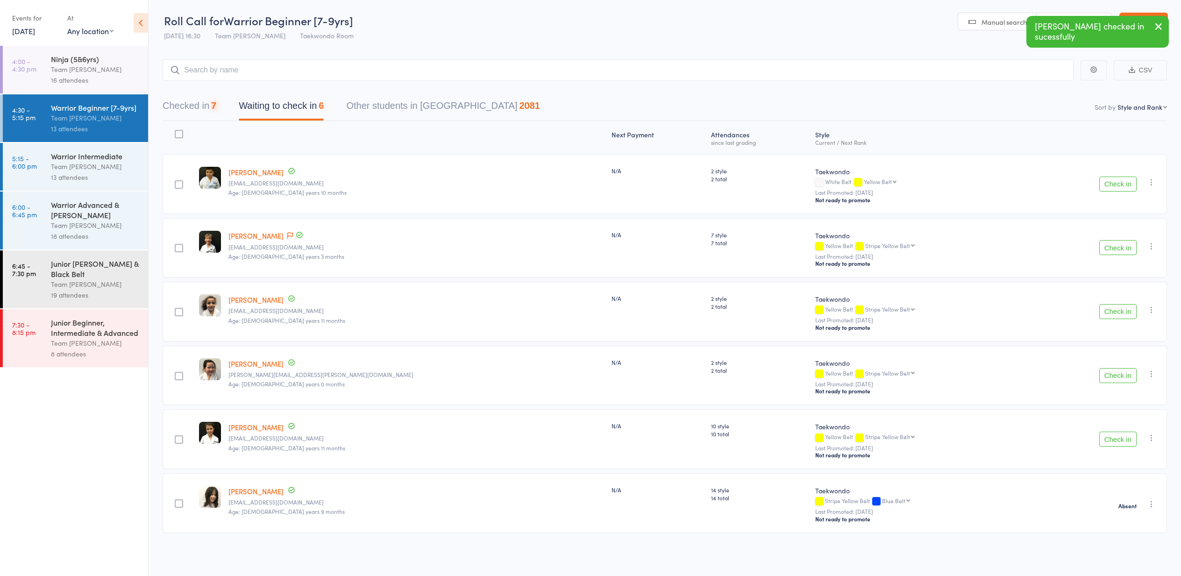
scroll to position [0, 0]
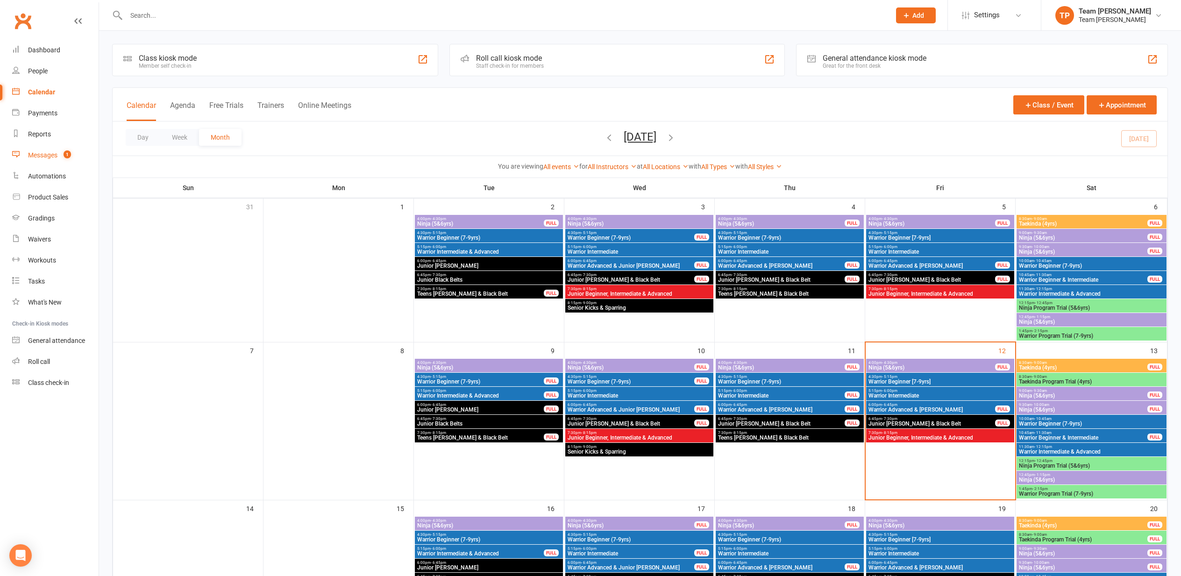
click at [39, 158] on div "Messages" at bounding box center [42, 154] width 29 height 7
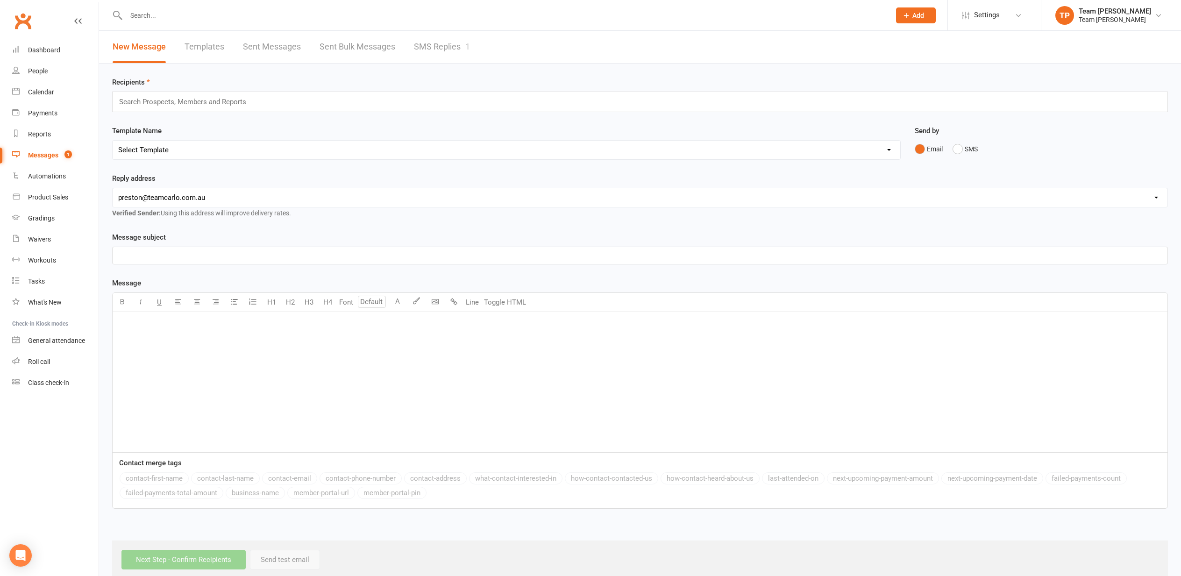
drag, startPoint x: 449, startPoint y: 46, endPoint x: 442, endPoint y: 48, distance: 6.8
click at [446, 47] on link "SMS Replies 1" at bounding box center [442, 47] width 56 height 32
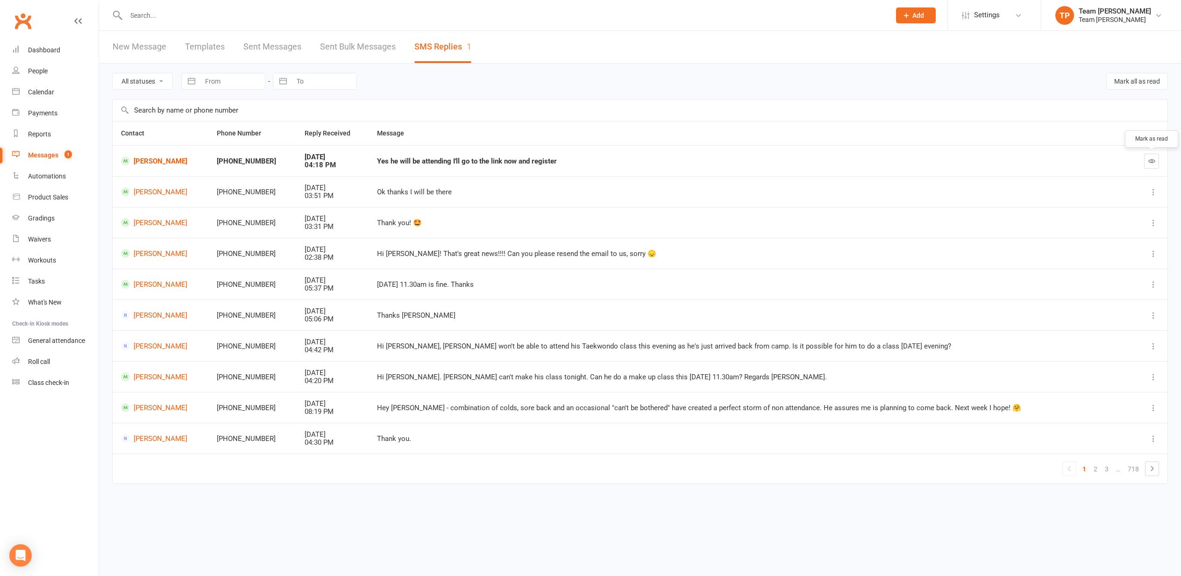
click at [1150, 160] on icon "button" at bounding box center [1151, 160] width 7 height 7
click at [40, 92] on div "Calendar" at bounding box center [41, 91] width 26 height 7
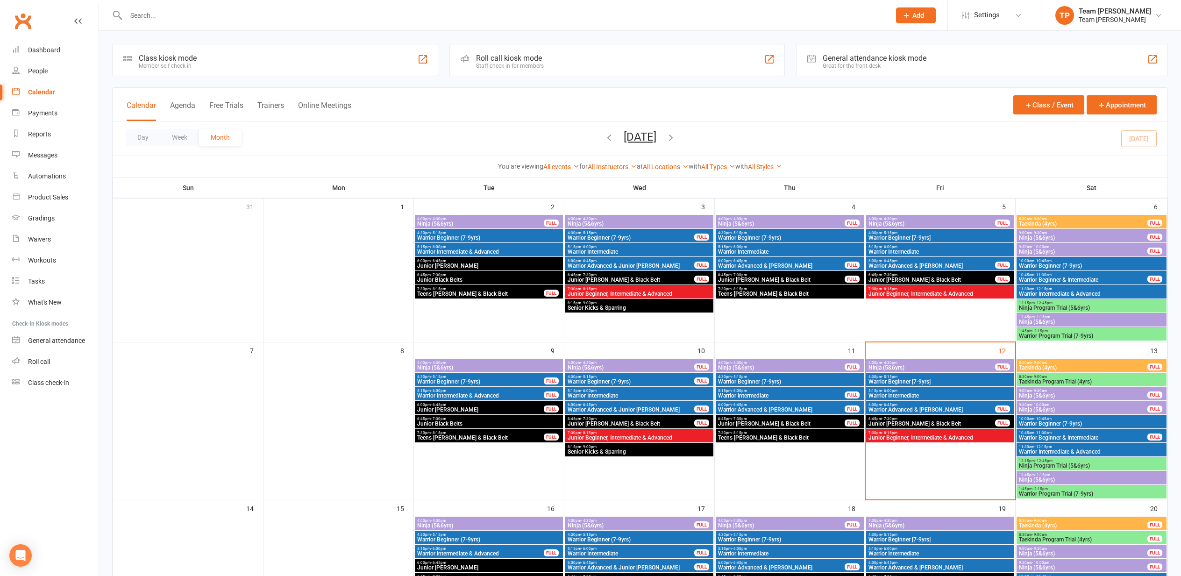
click at [905, 376] on span "4:30pm - 5:15pm" at bounding box center [940, 377] width 144 height 4
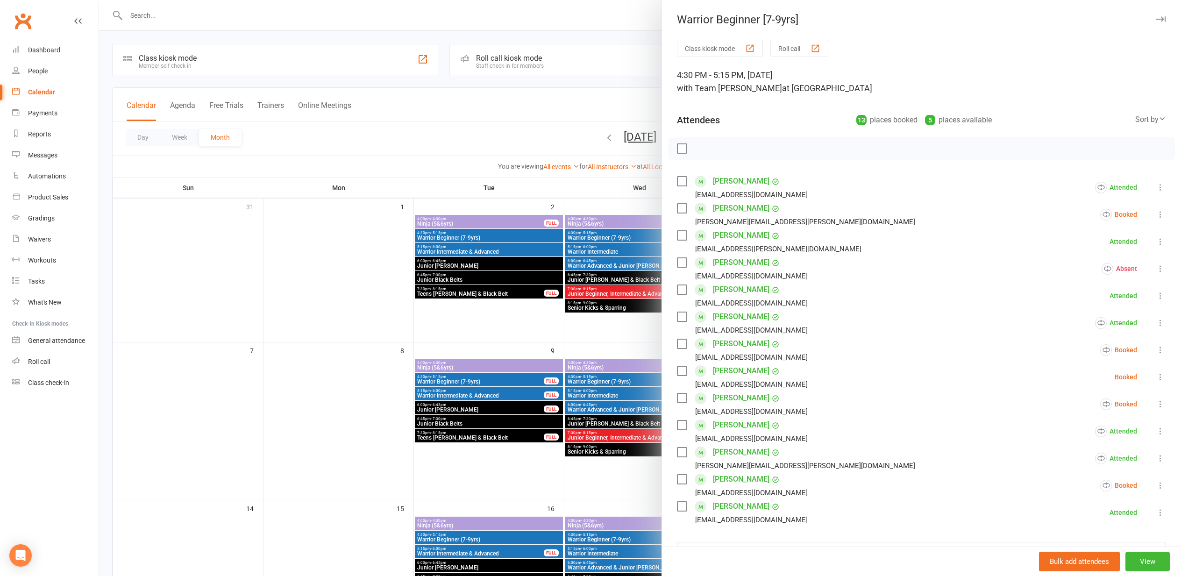
click at [818, 51] on div "button" at bounding box center [815, 48] width 10 height 10
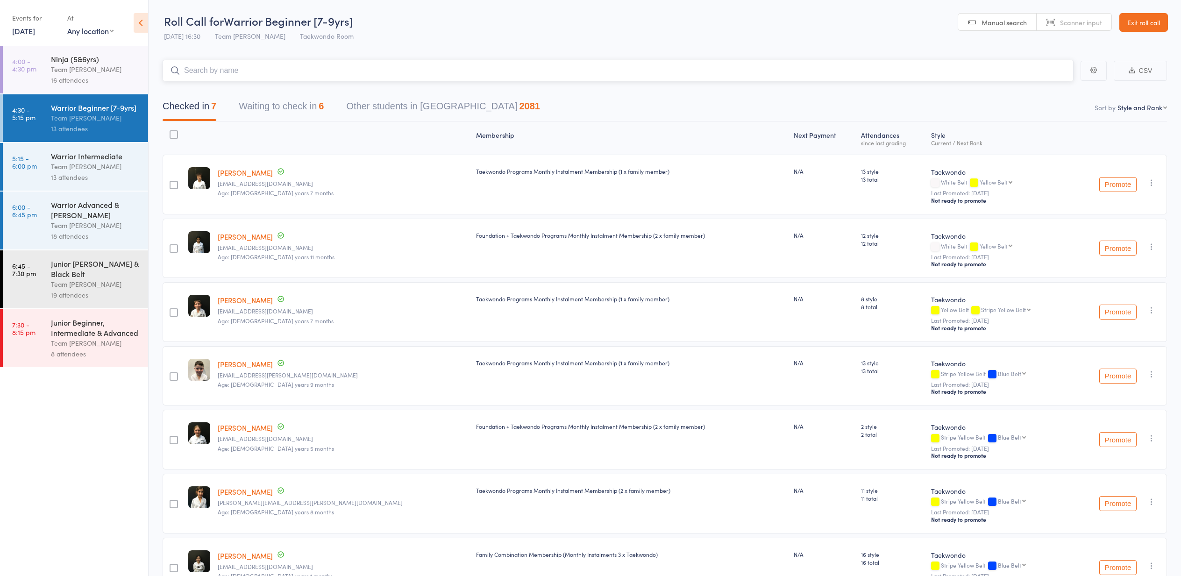
click at [292, 106] on button "Waiting to check in 6" at bounding box center [281, 108] width 85 height 25
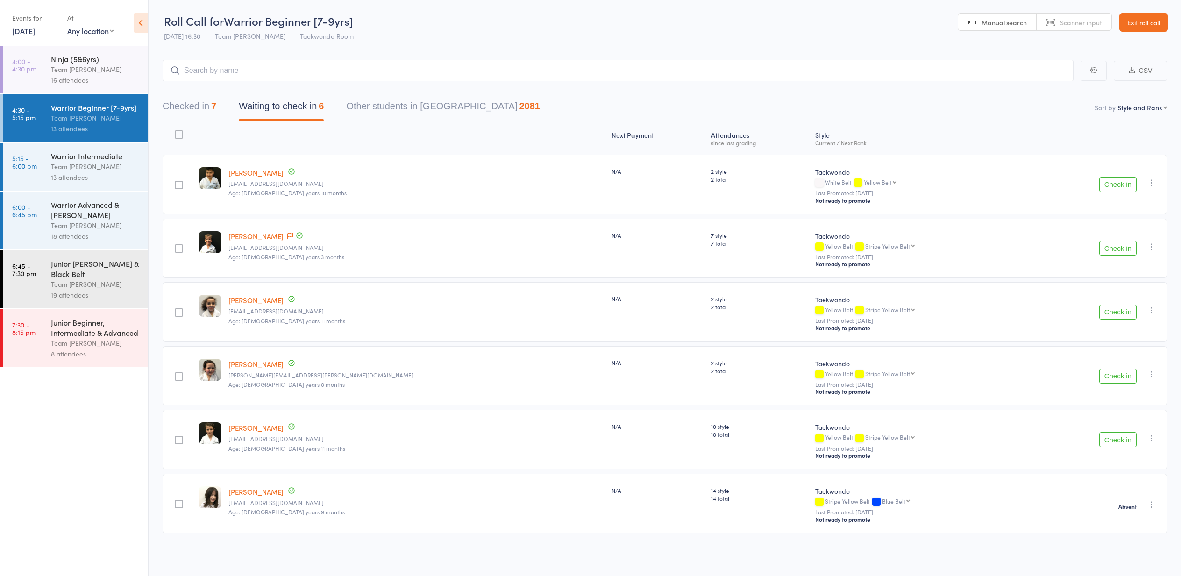
click at [1108, 311] on button "Check in" at bounding box center [1117, 311] width 37 height 15
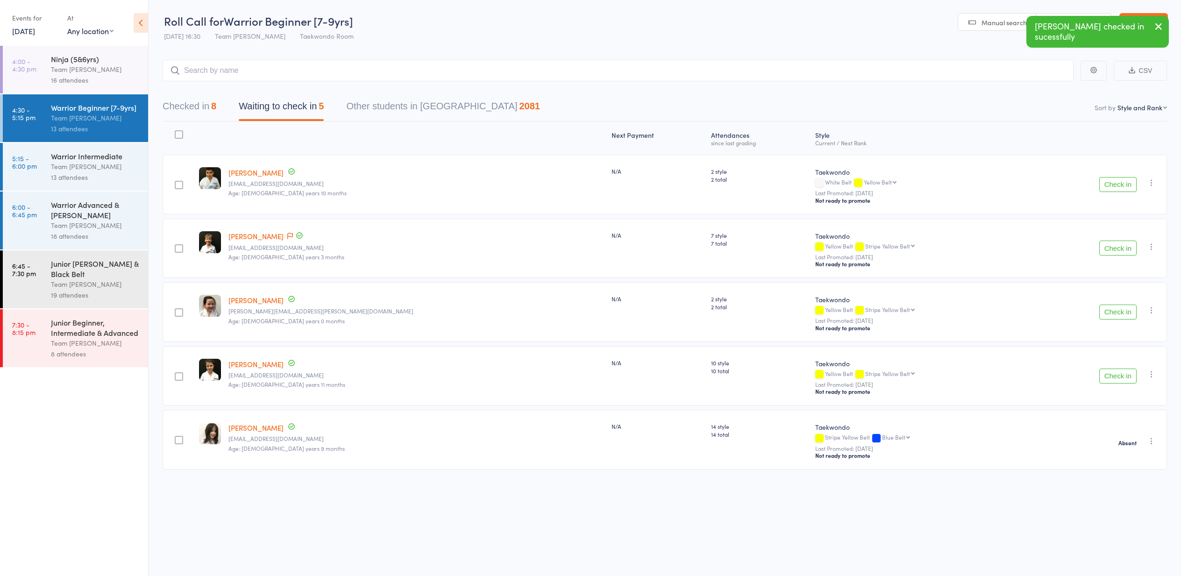
click at [1112, 311] on button "Check in" at bounding box center [1117, 311] width 37 height 15
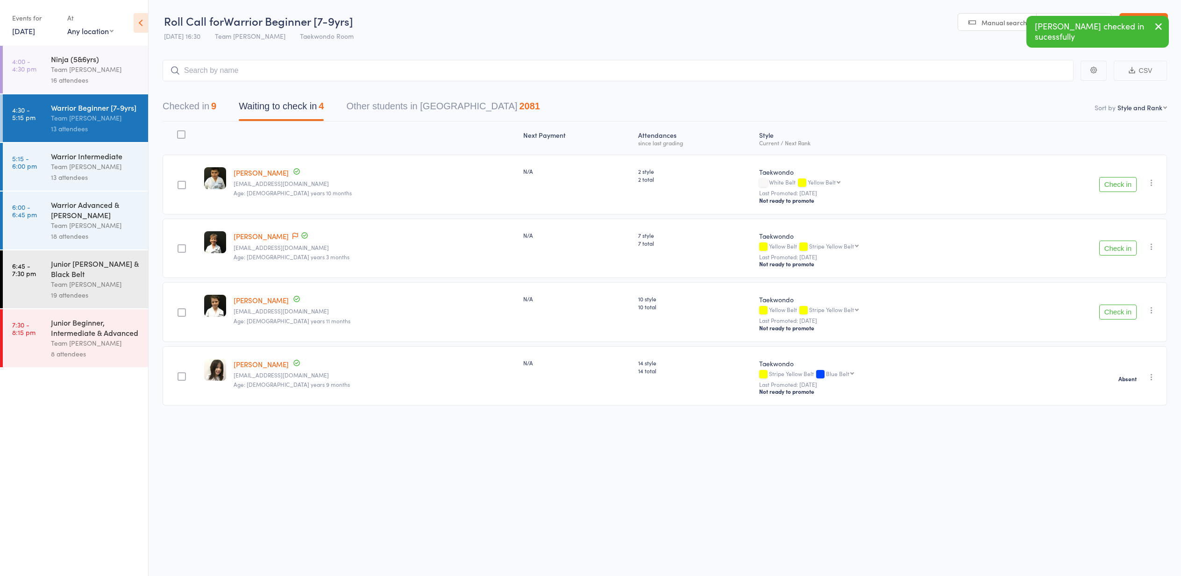
click at [1152, 311] on icon "button" at bounding box center [1150, 309] width 9 height 9
click at [1106, 420] on li "Mark absent" at bounding box center [1117, 416] width 77 height 13
click at [1153, 246] on icon "button" at bounding box center [1150, 246] width 9 height 9
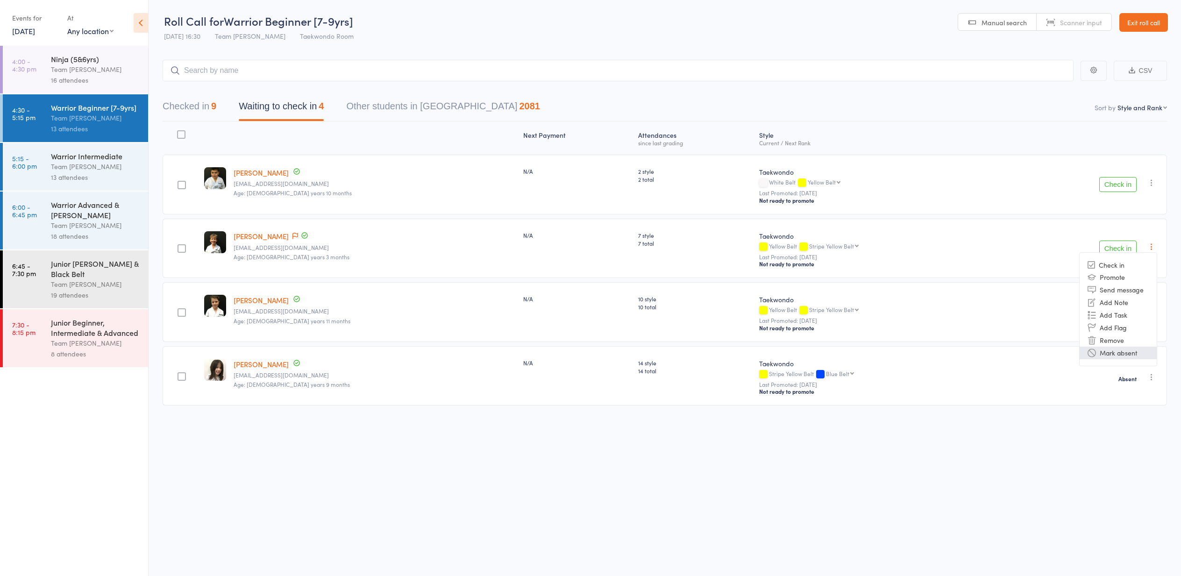
click at [1135, 355] on li "Mark absent" at bounding box center [1117, 353] width 77 height 13
click at [1150, 181] on icon "button" at bounding box center [1150, 182] width 9 height 9
click at [1125, 290] on li "Mark absent" at bounding box center [1117, 289] width 77 height 13
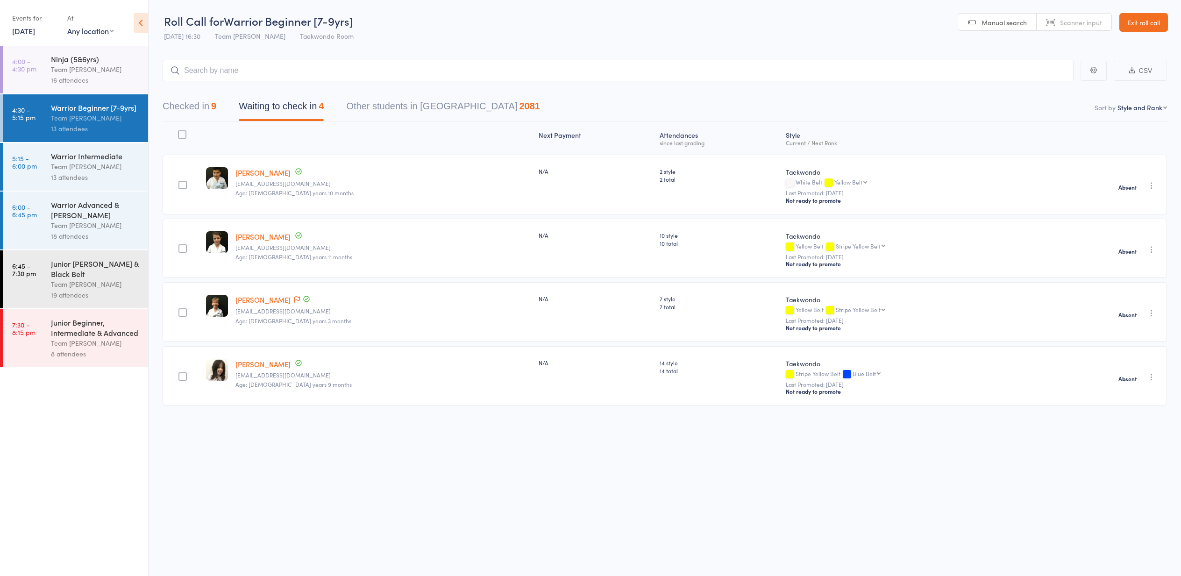
click at [77, 163] on div "Team [PERSON_NAME]" at bounding box center [95, 166] width 89 height 11
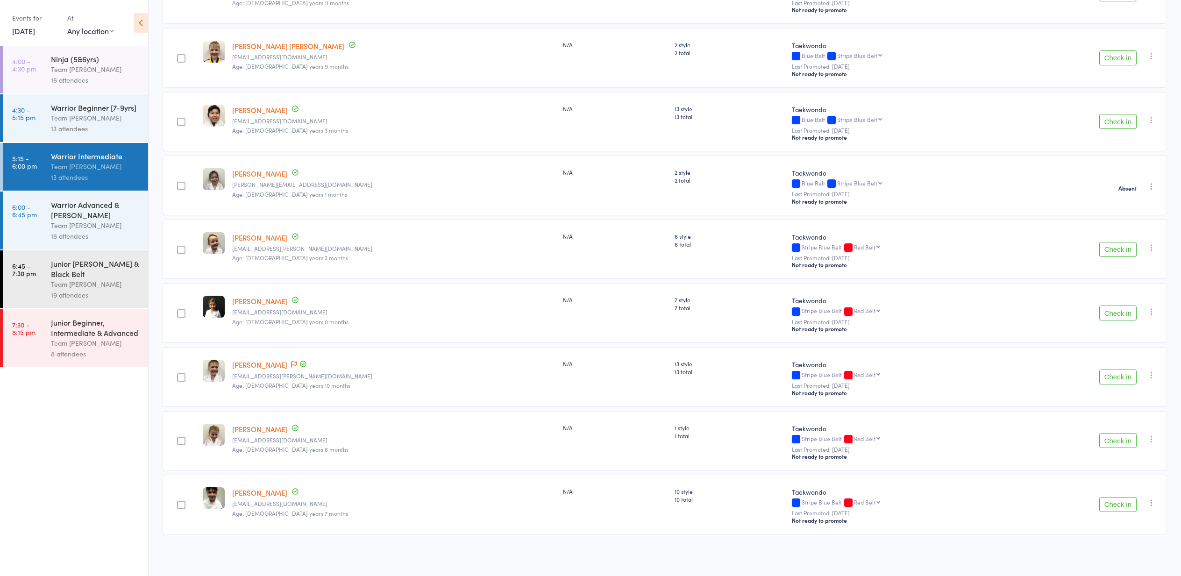
scroll to position [449, 0]
click at [1112, 249] on button "Check in" at bounding box center [1117, 249] width 37 height 15
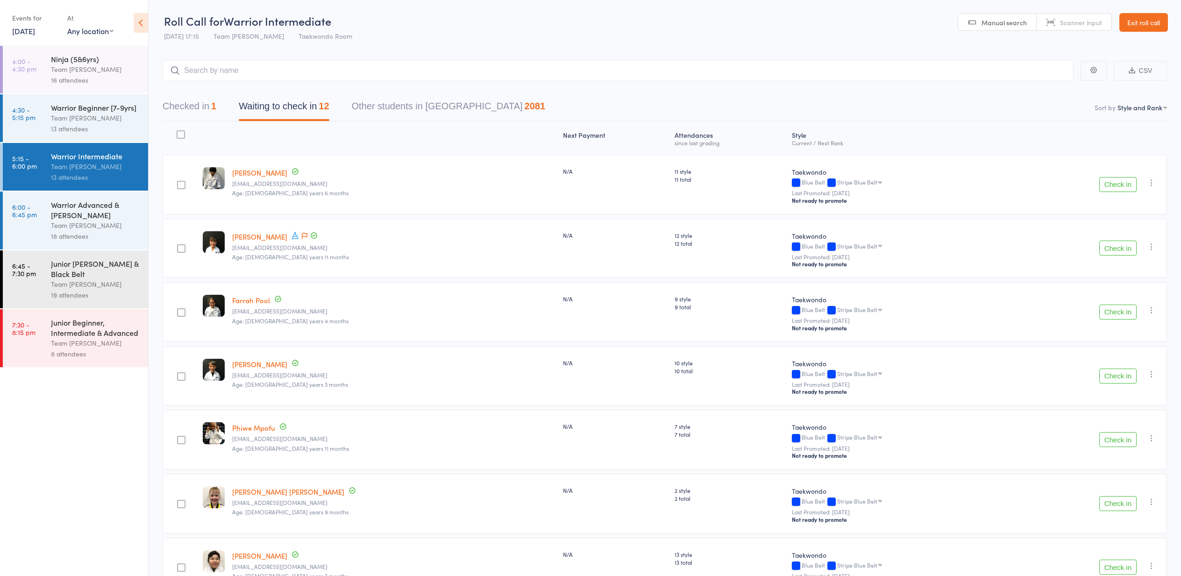
scroll to position [0, 0]
drag, startPoint x: 63, startPoint y: 116, endPoint x: 57, endPoint y: 118, distance: 5.9
click at [62, 116] on div "Team [PERSON_NAME]" at bounding box center [95, 118] width 89 height 11
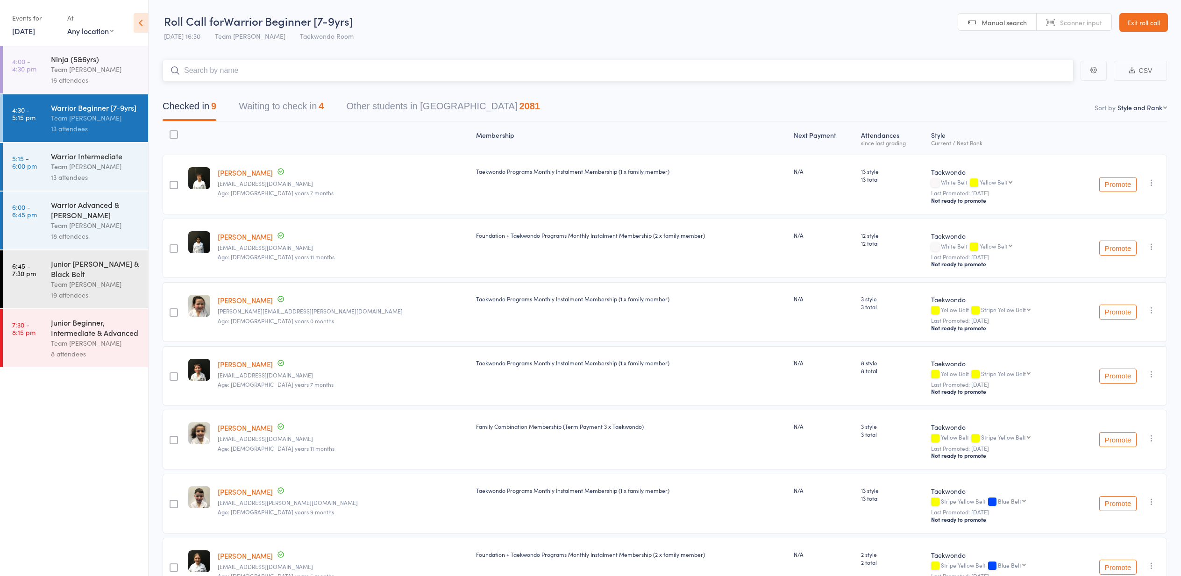
click at [288, 103] on button "Waiting to check in 4" at bounding box center [281, 108] width 85 height 25
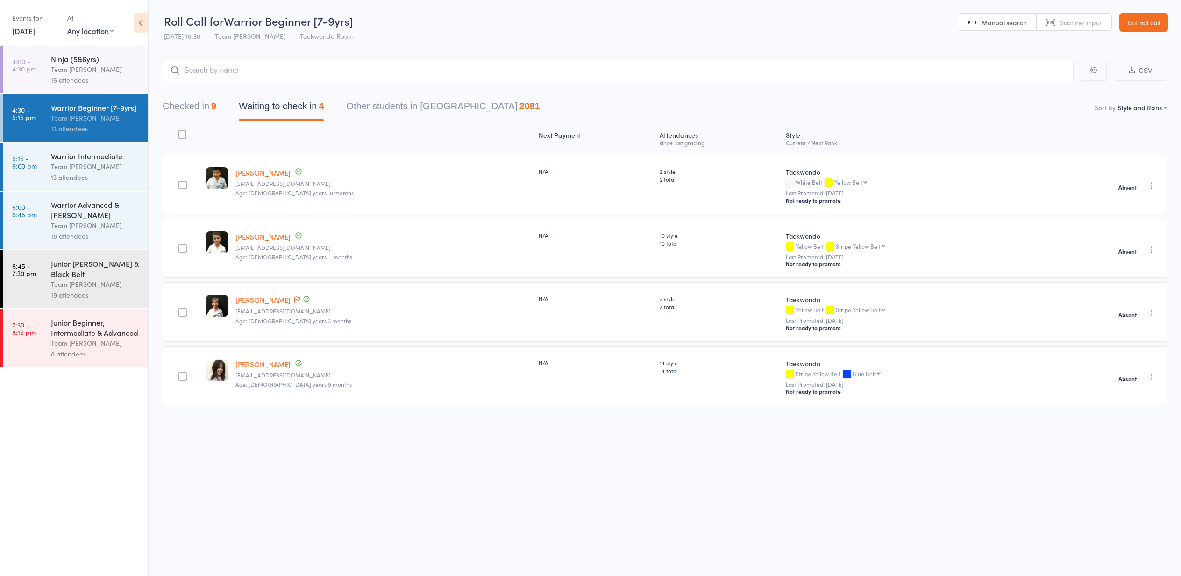
click at [139, 157] on div "Warrior Intermediate" at bounding box center [95, 156] width 89 height 10
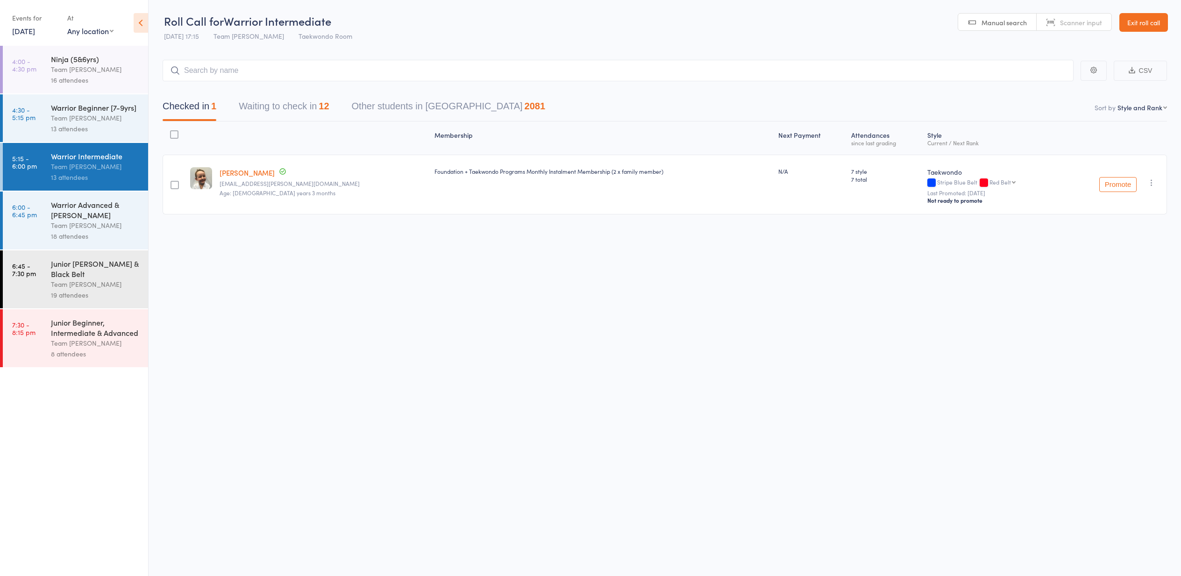
click at [277, 109] on button "Waiting to check in 12" at bounding box center [284, 108] width 90 height 25
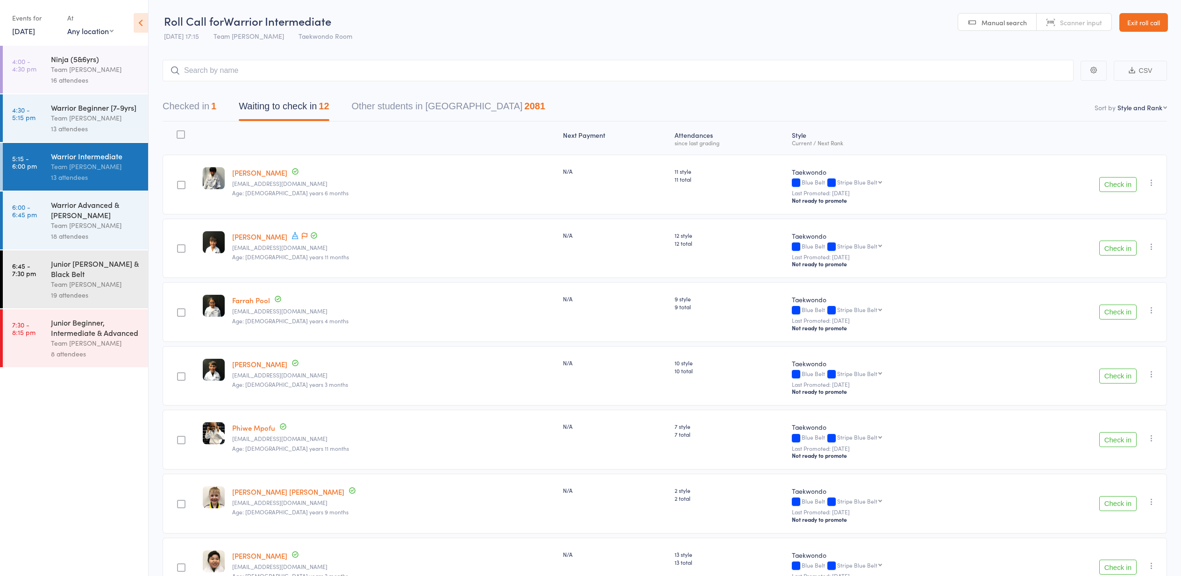
click at [67, 119] on div "Team [PERSON_NAME]" at bounding box center [95, 118] width 89 height 11
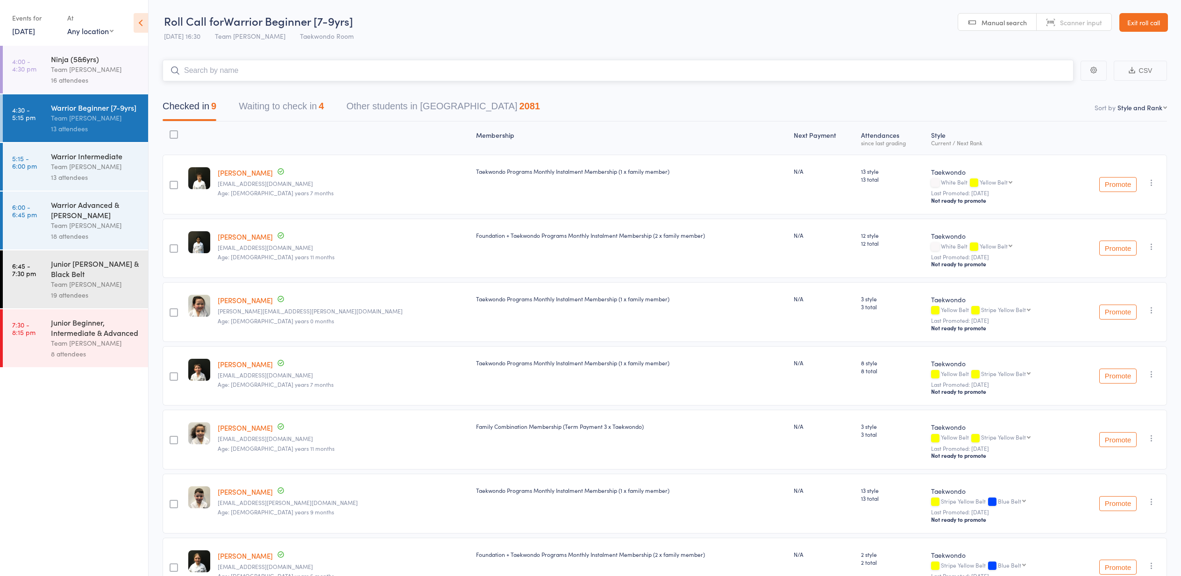
drag, startPoint x: 268, startPoint y: 107, endPoint x: 263, endPoint y: 109, distance: 5.5
click at [267, 108] on button "Waiting to check in 4" at bounding box center [281, 108] width 85 height 25
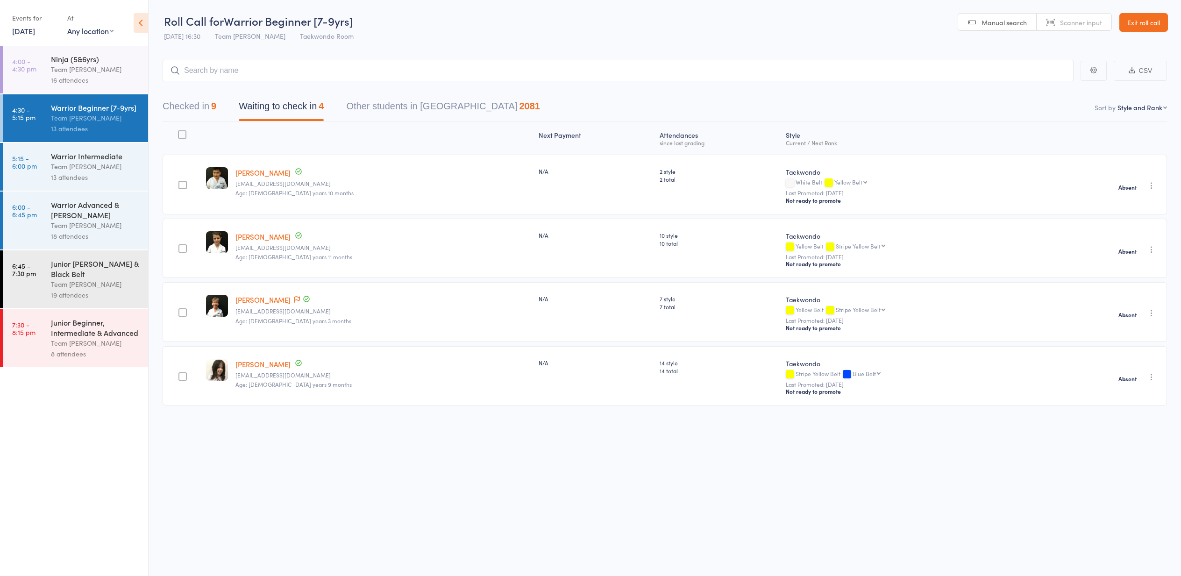
click at [104, 175] on div "13 attendees" at bounding box center [95, 177] width 89 height 11
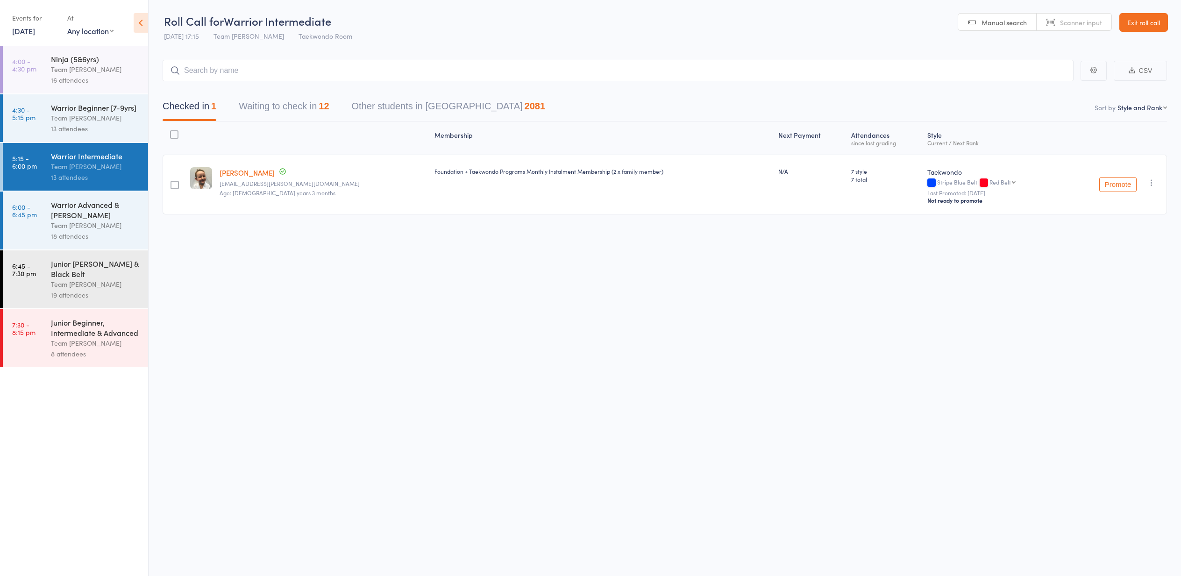
click at [271, 106] on button "Waiting to check in 12" at bounding box center [284, 108] width 90 height 25
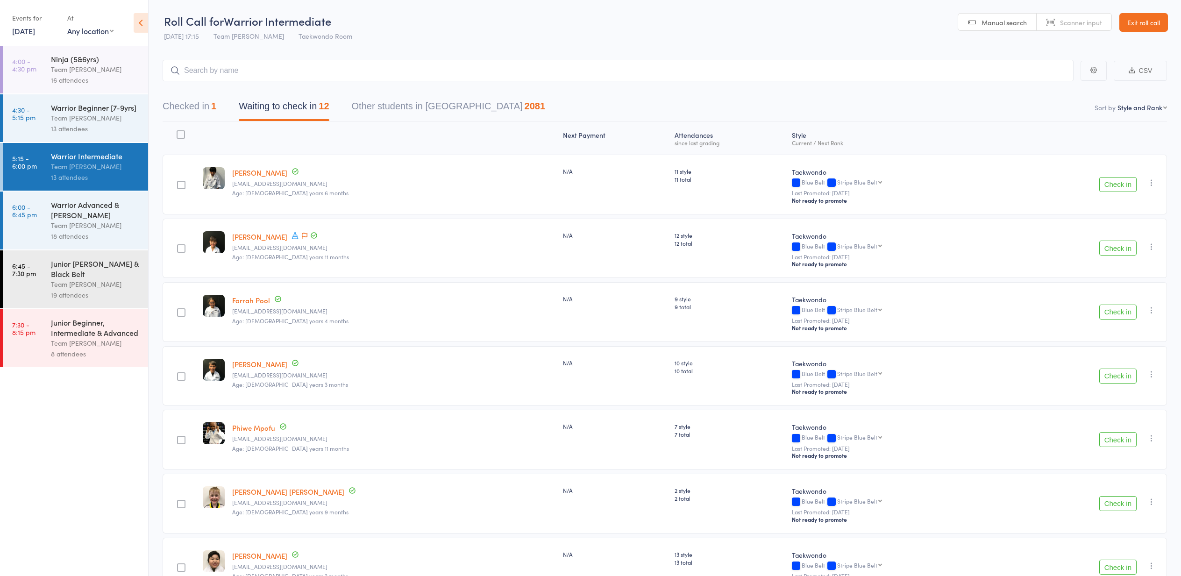
click at [186, 106] on button "Checked in 1" at bounding box center [190, 108] width 54 height 25
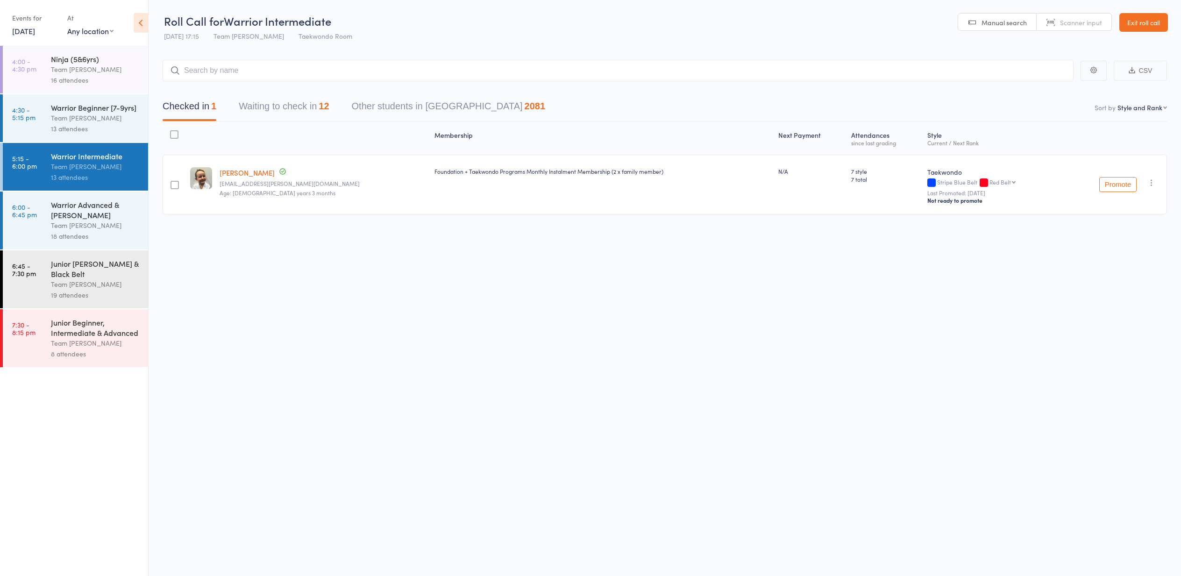
click at [264, 113] on button "Waiting to check in 12" at bounding box center [284, 108] width 90 height 25
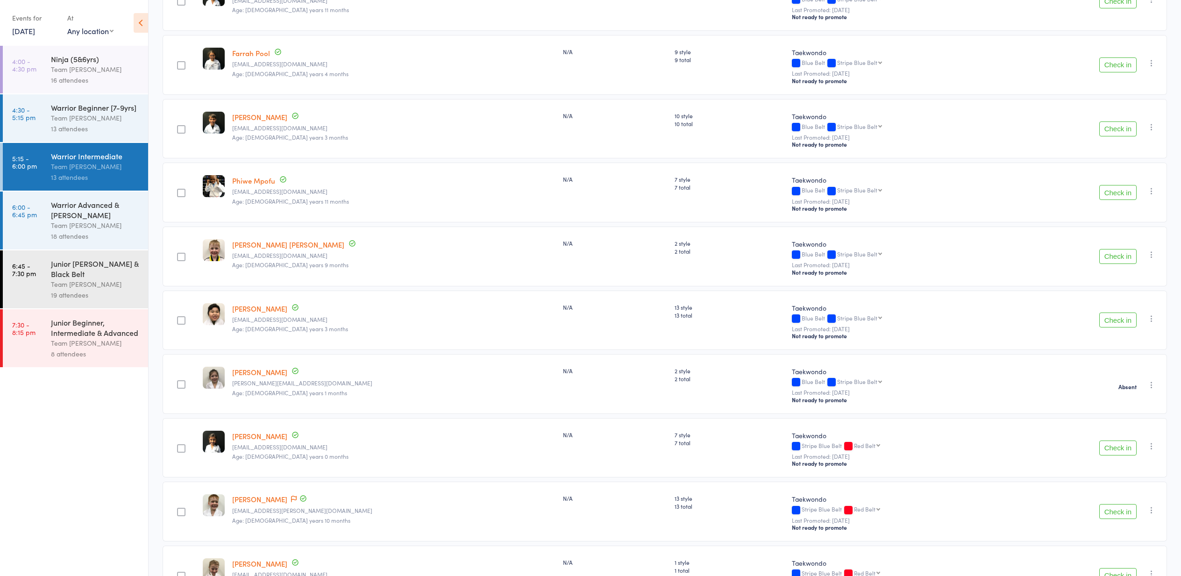
scroll to position [247, 0]
click at [1108, 190] on button "Check in" at bounding box center [1117, 192] width 37 height 15
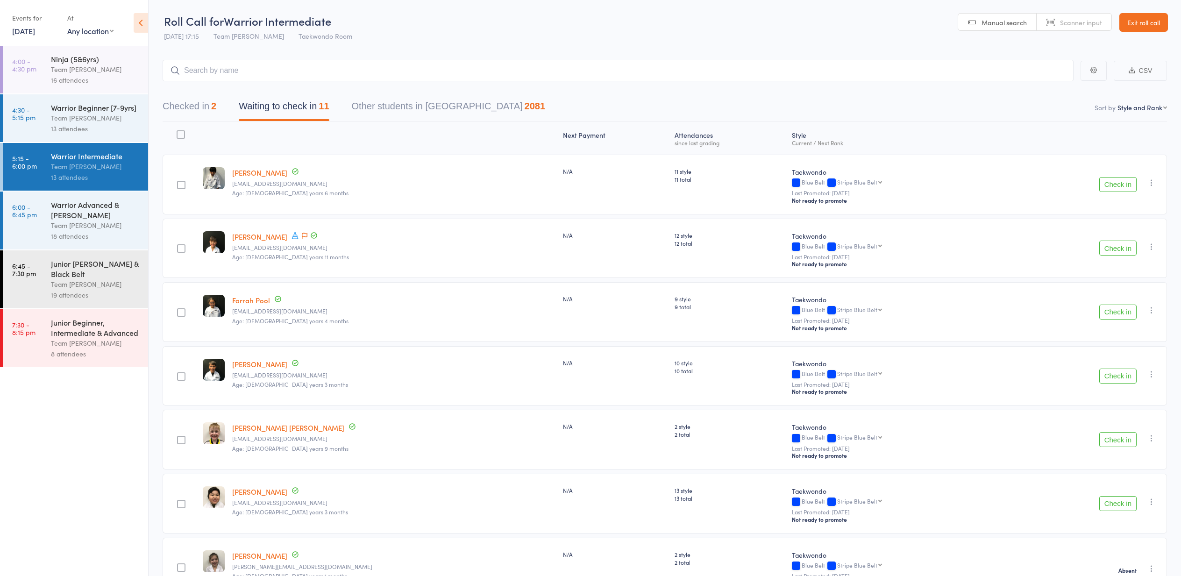
scroll to position [0, 0]
click at [92, 234] on div "18 attendees" at bounding box center [95, 236] width 89 height 11
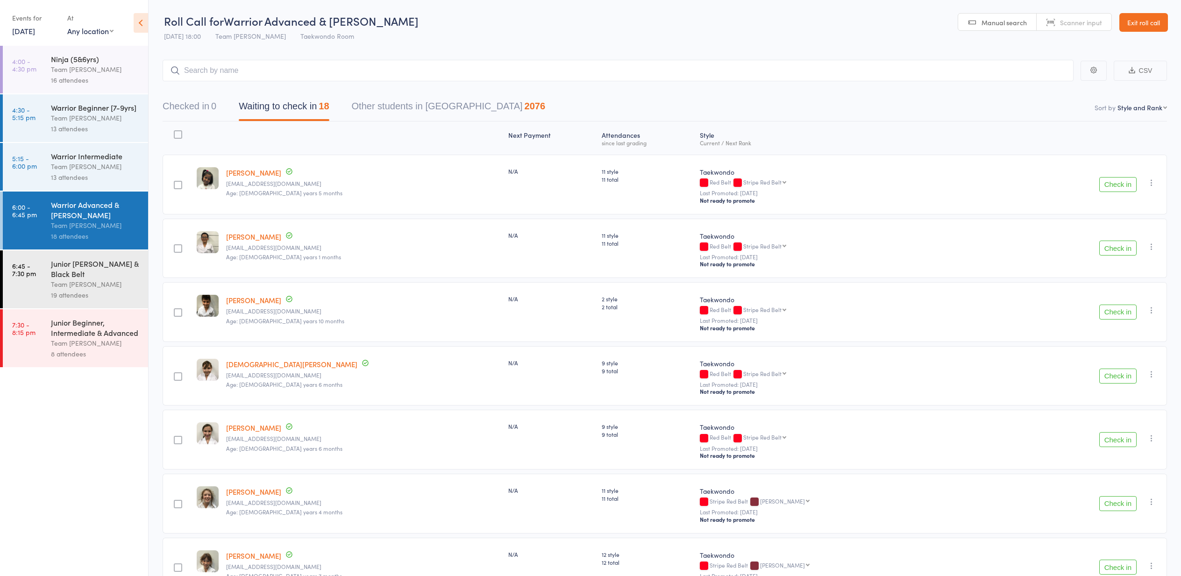
click at [135, 167] on div "Team [PERSON_NAME]" at bounding box center [95, 166] width 89 height 11
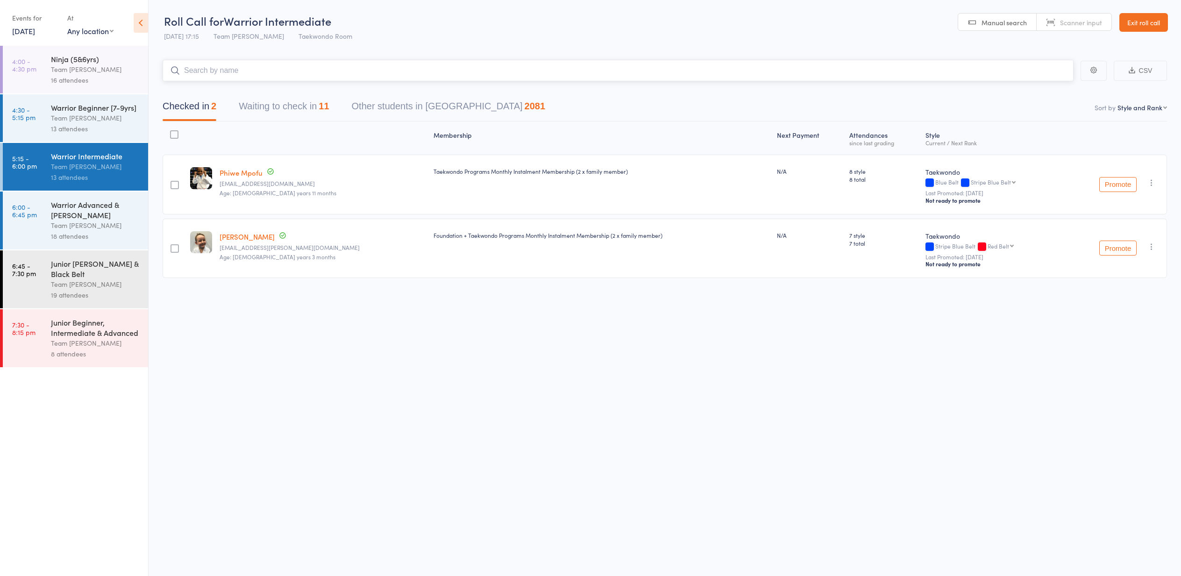
click at [266, 109] on button "Waiting to check in 11" at bounding box center [284, 108] width 90 height 25
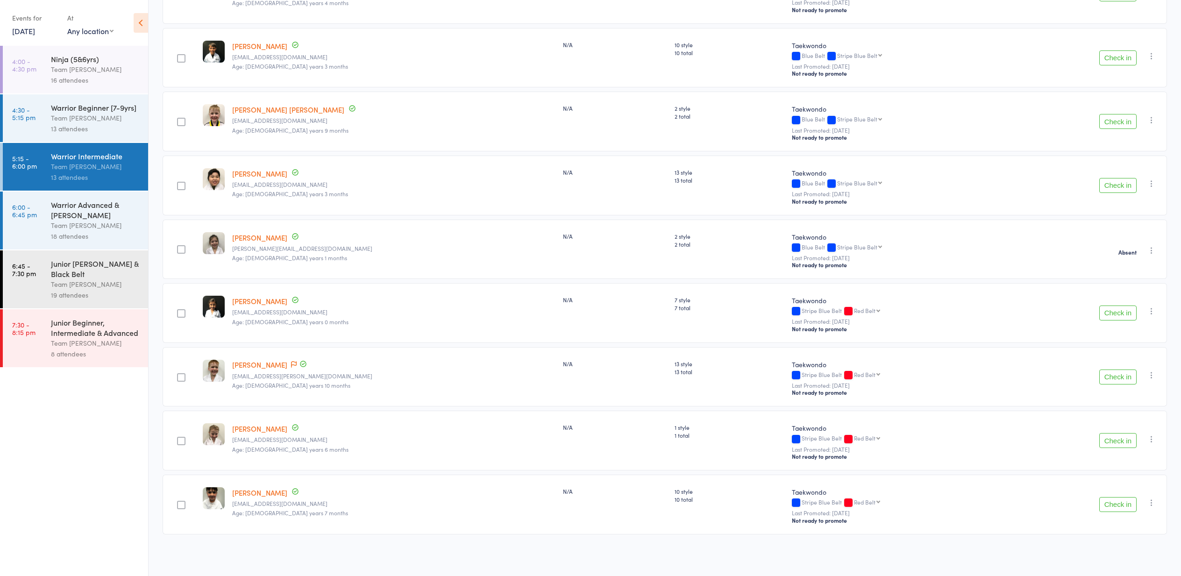
scroll to position [321, 0]
click at [1111, 502] on button "Check in" at bounding box center [1117, 504] width 37 height 15
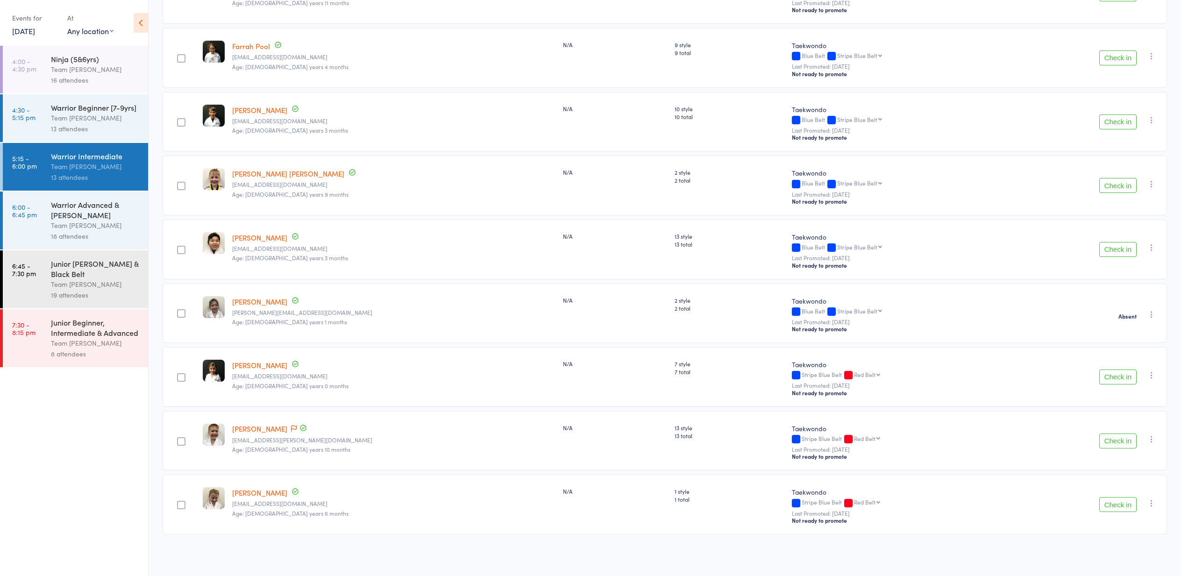
scroll to position [257, 0]
click at [1122, 179] on button "Check in" at bounding box center [1117, 185] width 37 height 15
click at [1123, 505] on button "Check in" at bounding box center [1117, 504] width 37 height 15
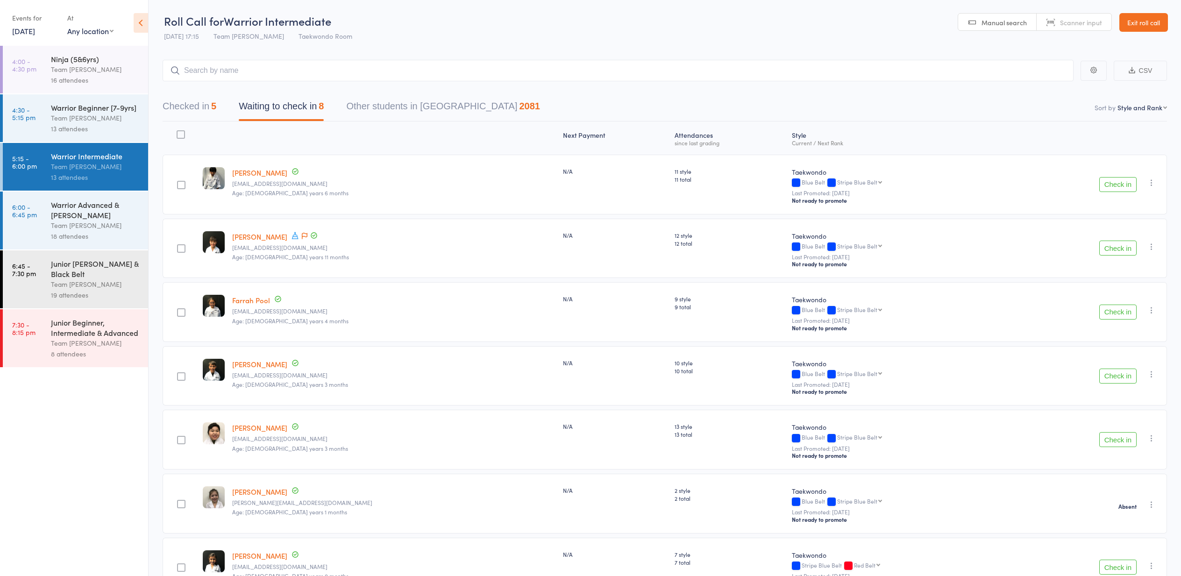
scroll to position [0, 0]
click at [213, 105] on div "5" at bounding box center [213, 106] width 5 height 10
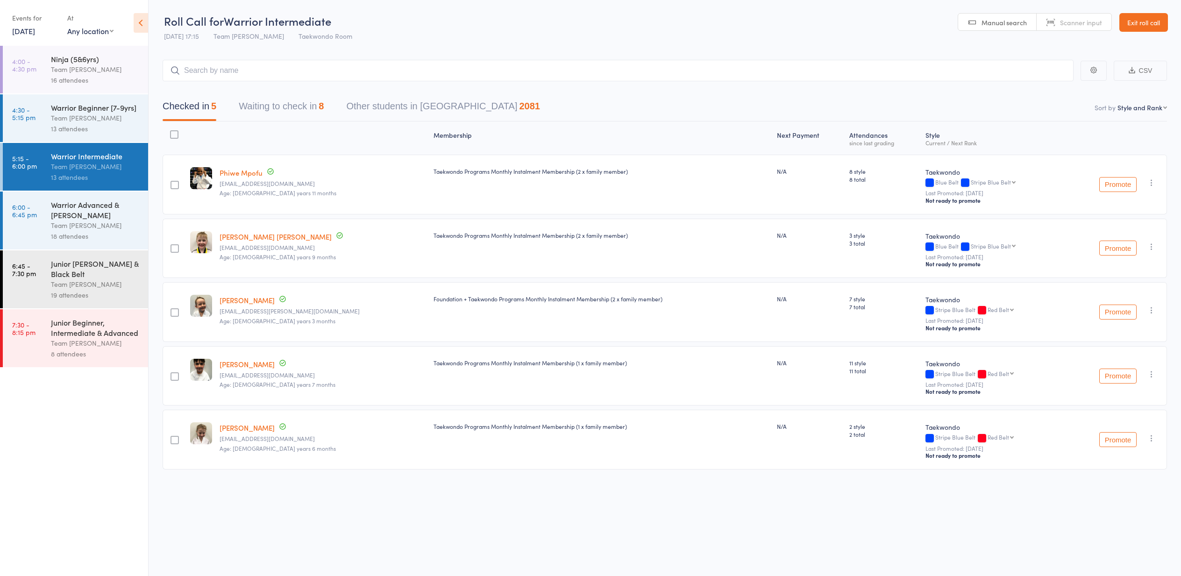
drag, startPoint x: 278, startPoint y: 102, endPoint x: 300, endPoint y: 117, distance: 25.9
click at [278, 102] on button "Waiting to check in 8" at bounding box center [281, 108] width 85 height 25
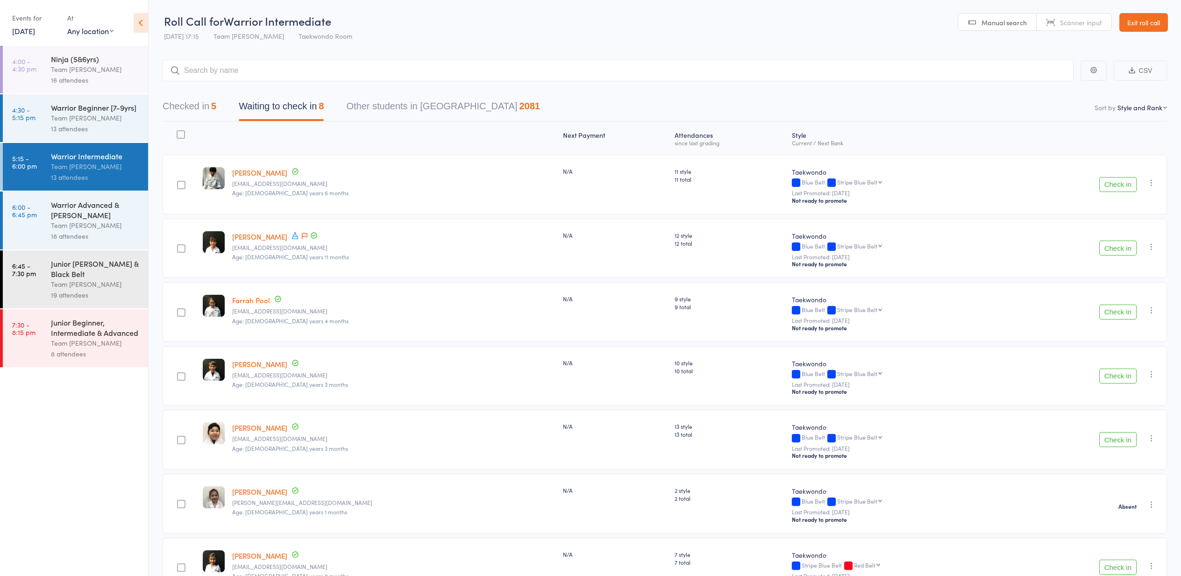
click at [54, 32] on div "Events for 12 Sep, 2025 12 Sep, 2025 September 2025 Sun Mon Tue Wed Thu Fri Sat…" at bounding box center [35, 24] width 46 height 28
click at [35, 33] on link "12 Sep, 2025" at bounding box center [23, 31] width 23 height 10
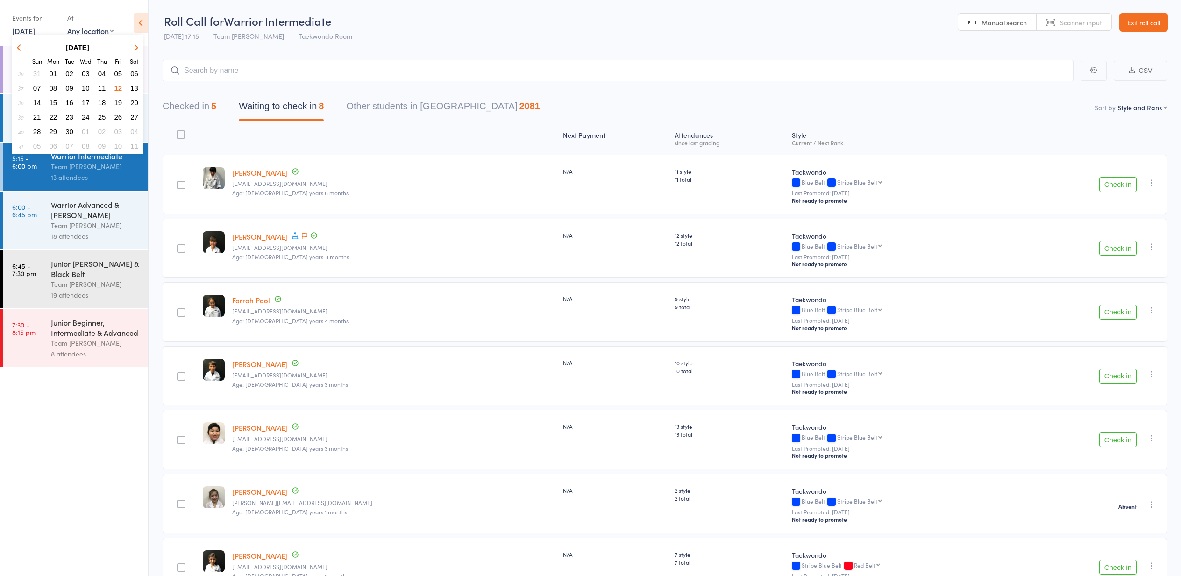
click at [344, 50] on main "CSV Checked in 5 Waiting to check in 8 Other students in Taekwondo 2081 Sort by…" at bounding box center [665, 374] width 1032 height 657
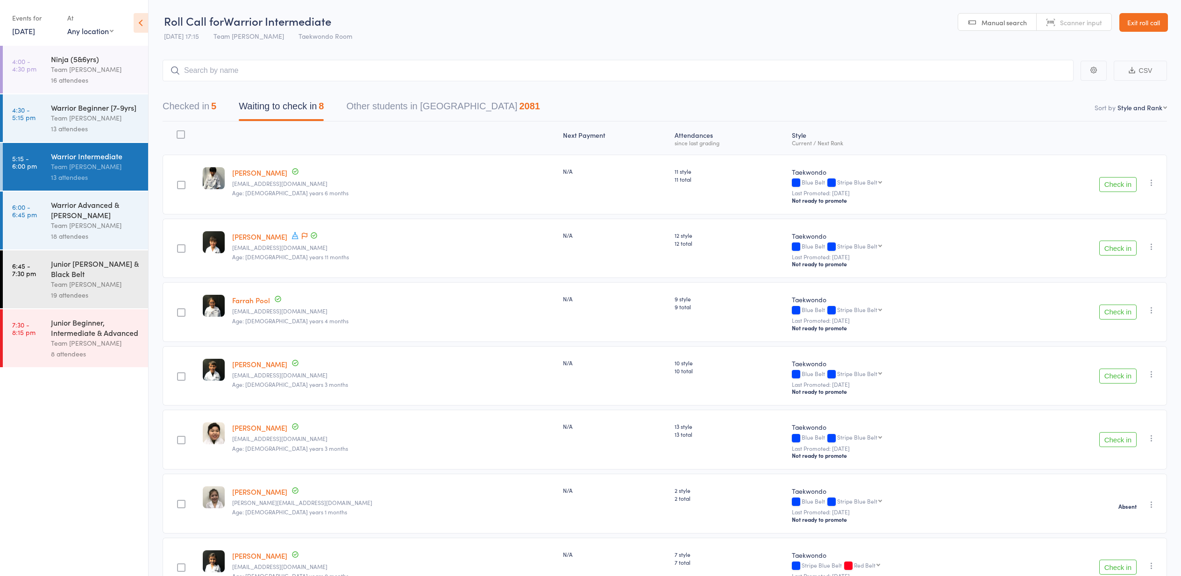
click at [1114, 310] on button "Check in" at bounding box center [1117, 311] width 37 height 15
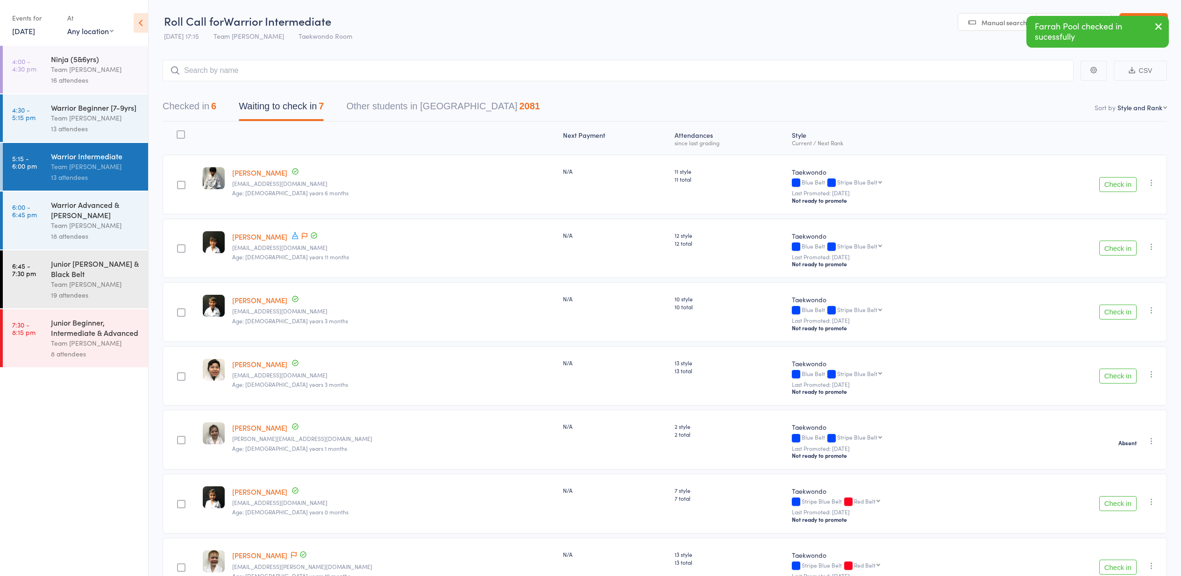
click at [1114, 310] on button "Check in" at bounding box center [1117, 311] width 37 height 15
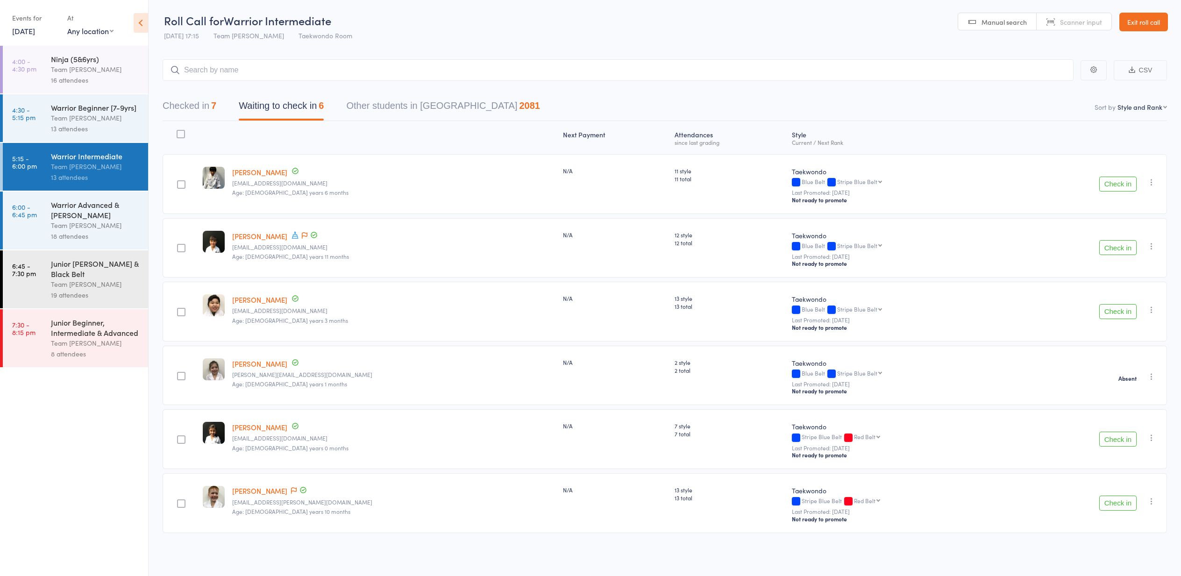
scroll to position [0, 0]
click at [1115, 252] on button "Check in" at bounding box center [1117, 247] width 37 height 15
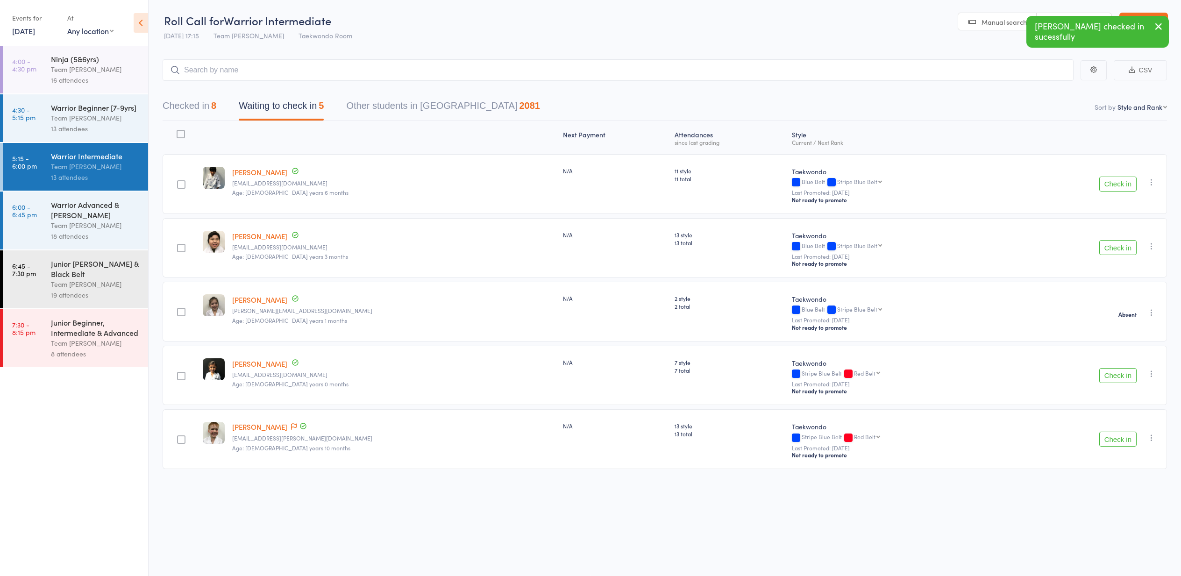
drag, startPoint x: 1122, startPoint y: 437, endPoint x: 1090, endPoint y: 414, distance: 40.2
click at [1122, 437] on button "Check in" at bounding box center [1117, 439] width 37 height 15
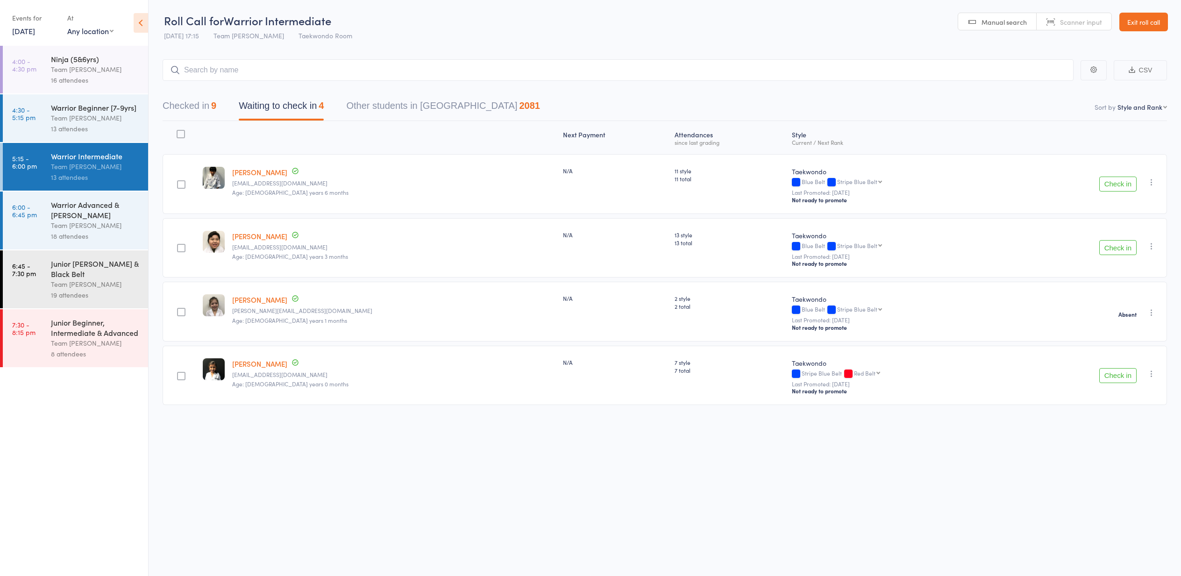
click at [1123, 375] on button "Check in" at bounding box center [1117, 375] width 37 height 15
click at [106, 122] on div "Team [PERSON_NAME]" at bounding box center [95, 118] width 89 height 11
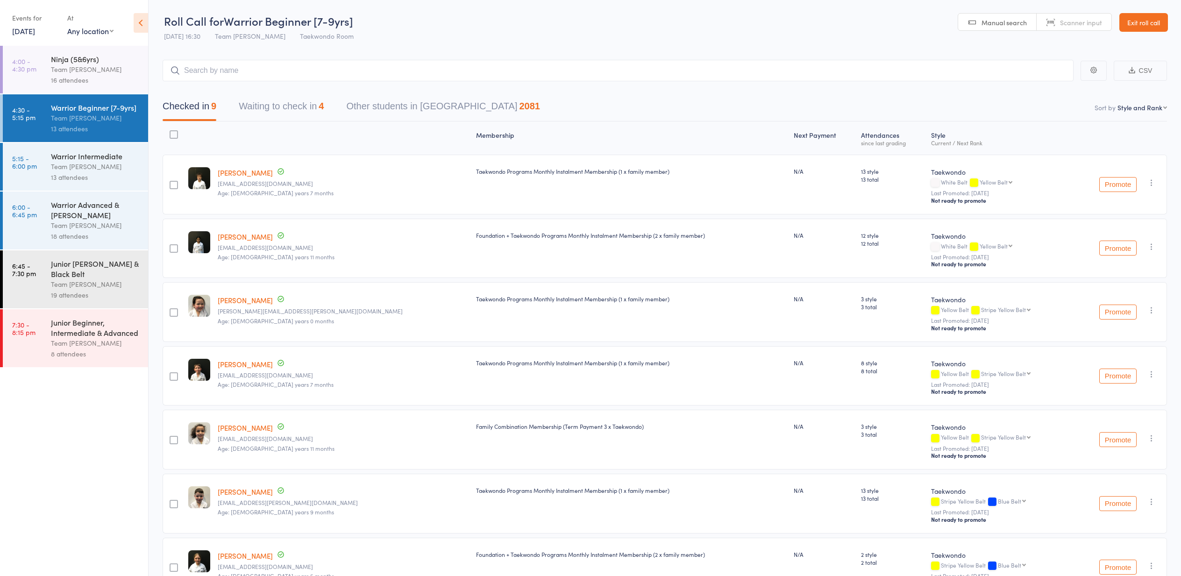
drag, startPoint x: 294, startPoint y: 109, endPoint x: 295, endPoint y: 120, distance: 10.3
click at [293, 109] on button "Waiting to check in 4" at bounding box center [281, 108] width 85 height 25
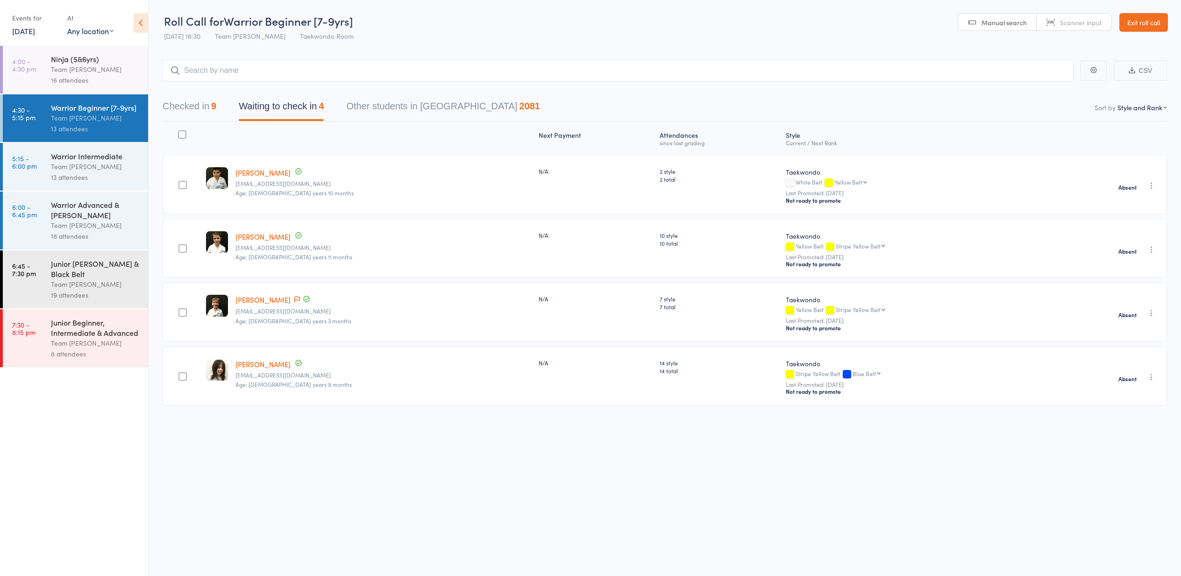
click at [267, 302] on link "[PERSON_NAME]" at bounding box center [262, 300] width 55 height 10
click at [73, 154] on div "Warrior Intermediate" at bounding box center [95, 156] width 89 height 10
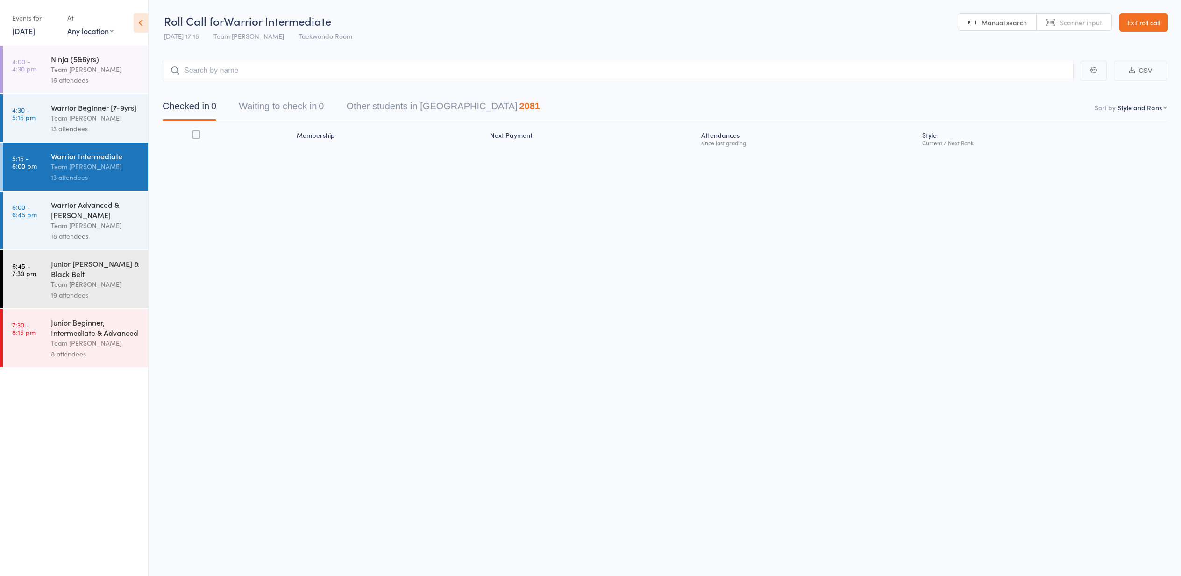
click at [64, 159] on div "Warrior Intermediate" at bounding box center [95, 156] width 89 height 10
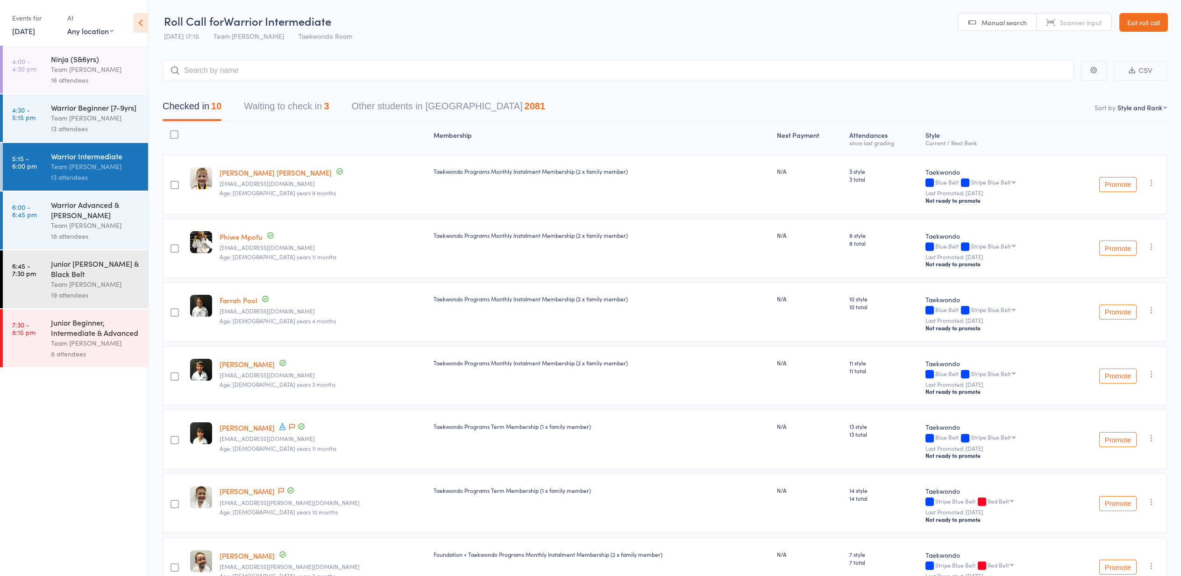
click at [276, 109] on button "Waiting to check in 3" at bounding box center [286, 108] width 85 height 25
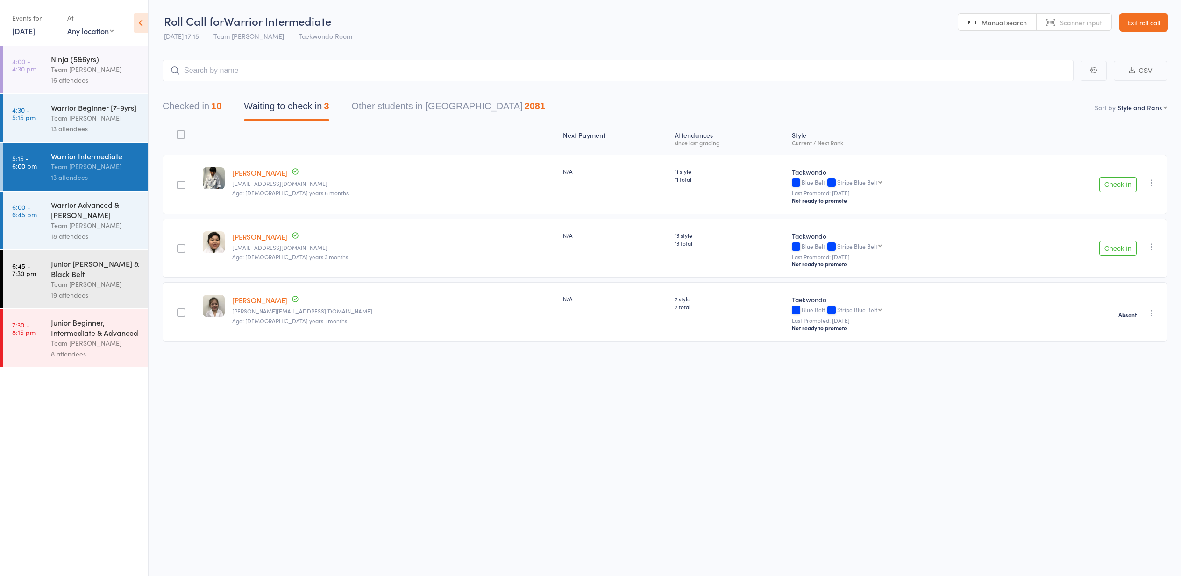
click at [1111, 184] on button "Check in" at bounding box center [1117, 184] width 37 height 15
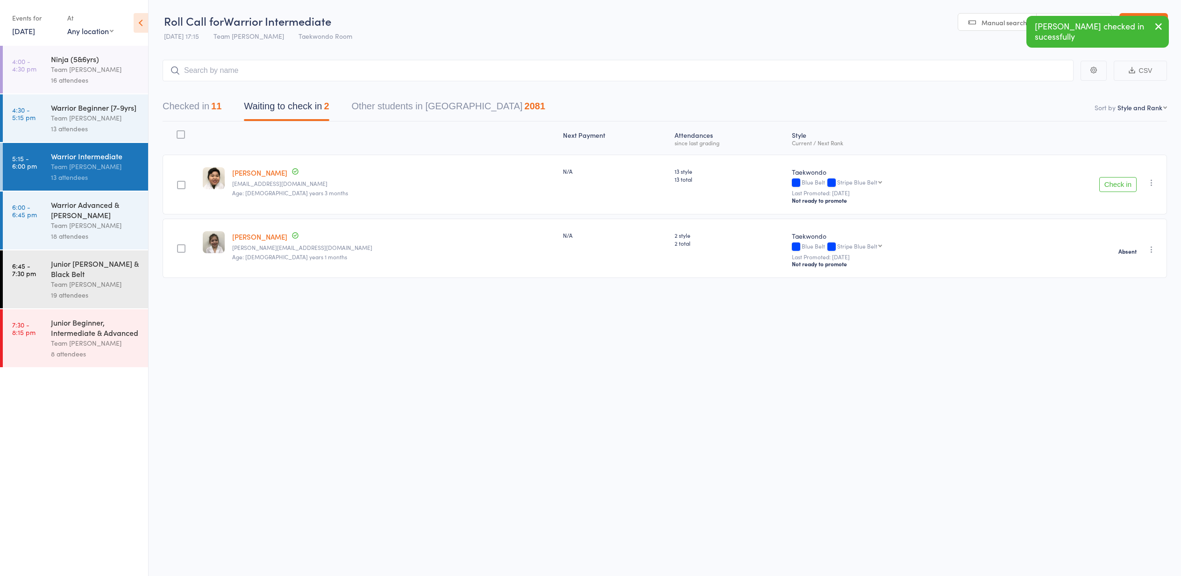
click at [1111, 184] on button "Check in" at bounding box center [1117, 184] width 37 height 15
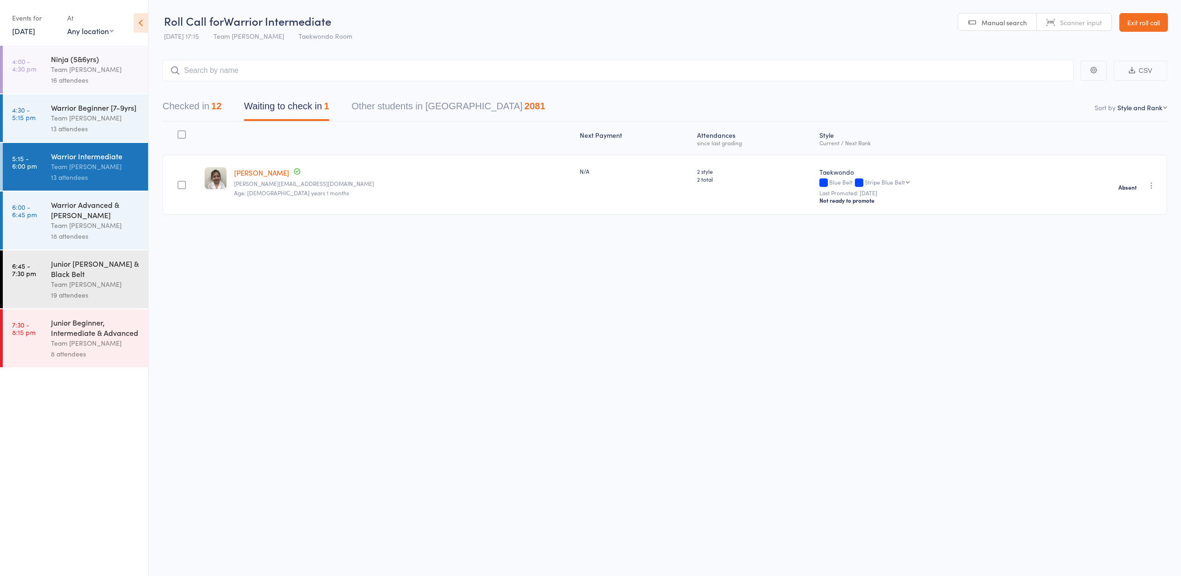
click at [189, 113] on button "Checked in 12" at bounding box center [192, 108] width 59 height 25
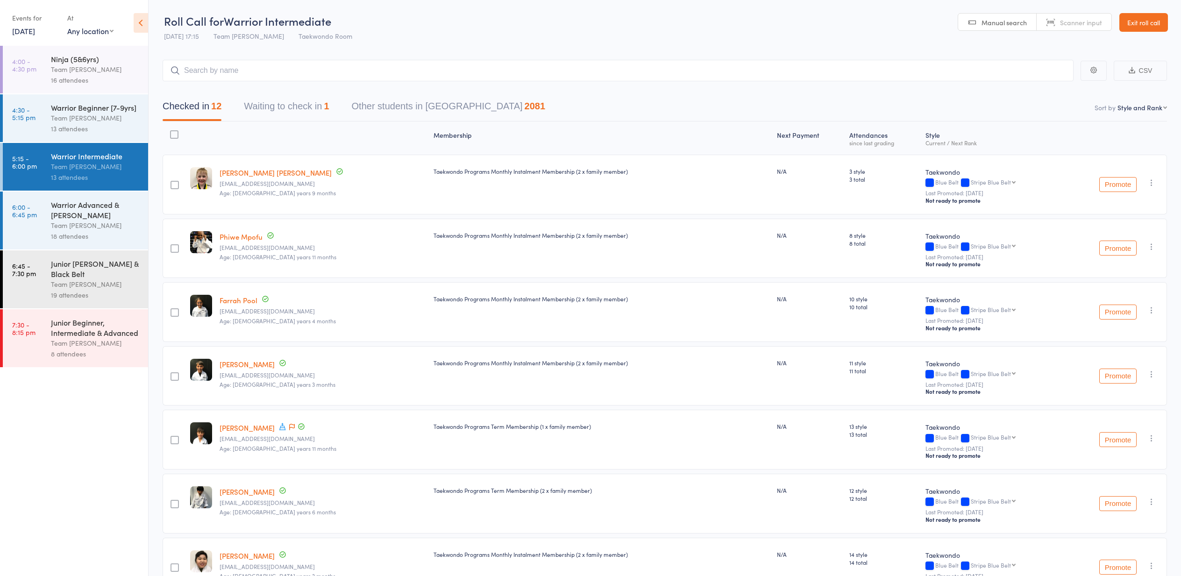
click at [275, 113] on button "Waiting to check in 1" at bounding box center [286, 108] width 85 height 25
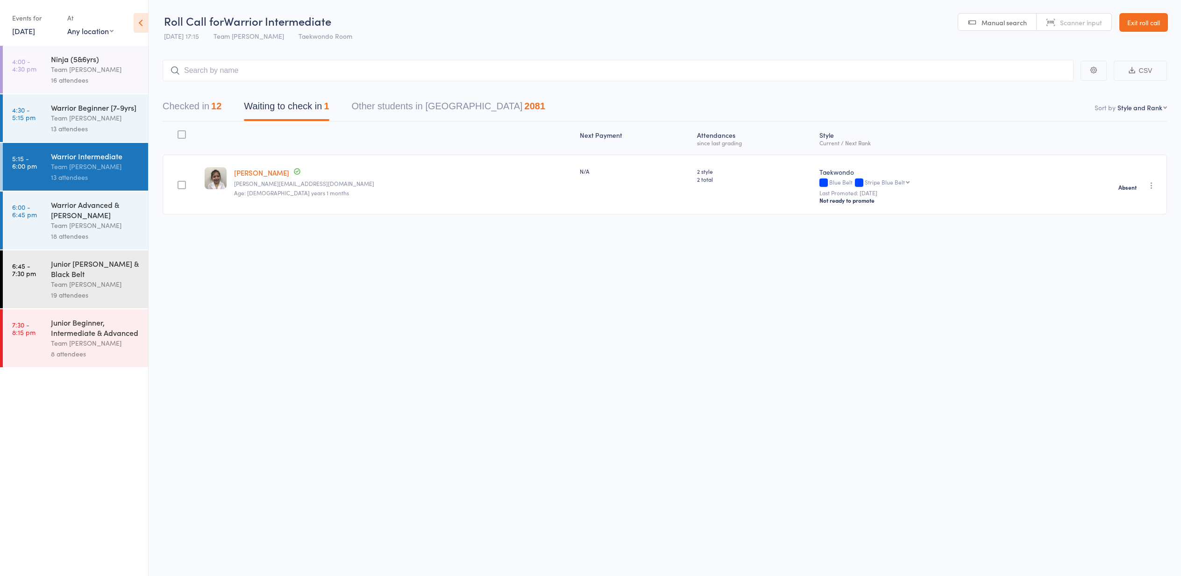
click at [180, 103] on button "Checked in 12" at bounding box center [192, 108] width 59 height 25
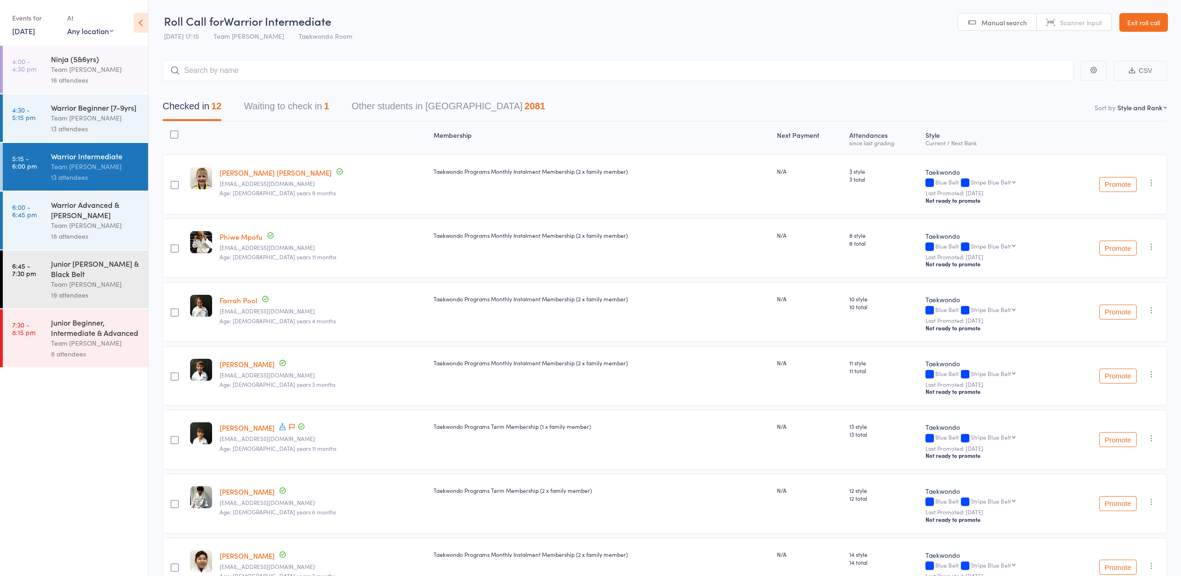
click at [269, 106] on button "Waiting to check in 1" at bounding box center [286, 108] width 85 height 25
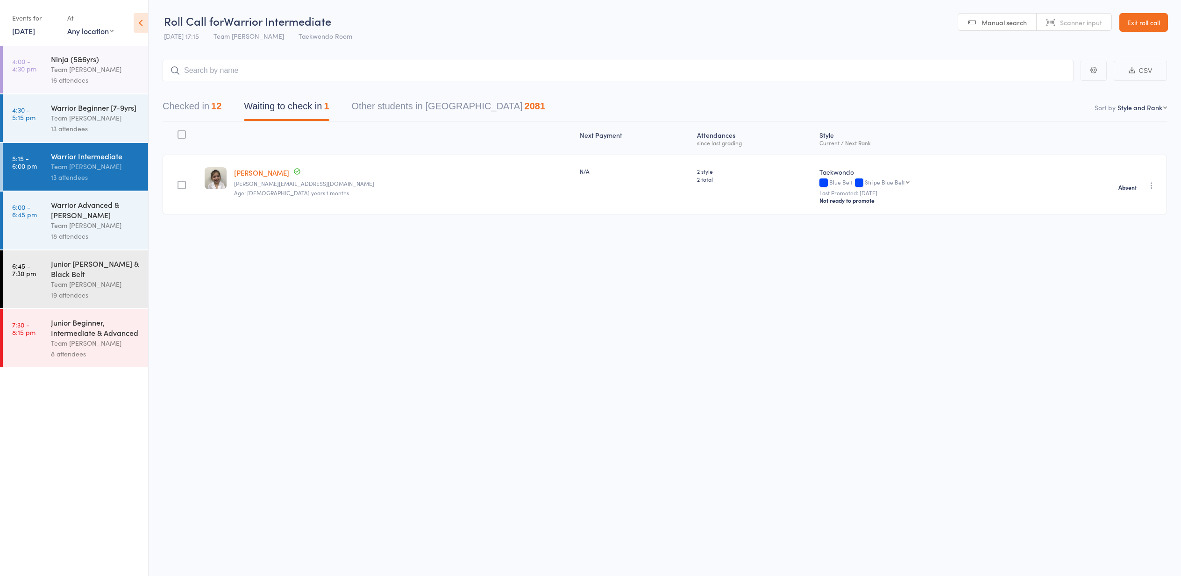
click at [67, 172] on div "13 attendees" at bounding box center [95, 177] width 89 height 11
drag, startPoint x: 84, startPoint y: 208, endPoint x: 78, endPoint y: 209, distance: 5.2
click at [83, 209] on div "Warrior Advanced & [PERSON_NAME]" at bounding box center [95, 209] width 89 height 21
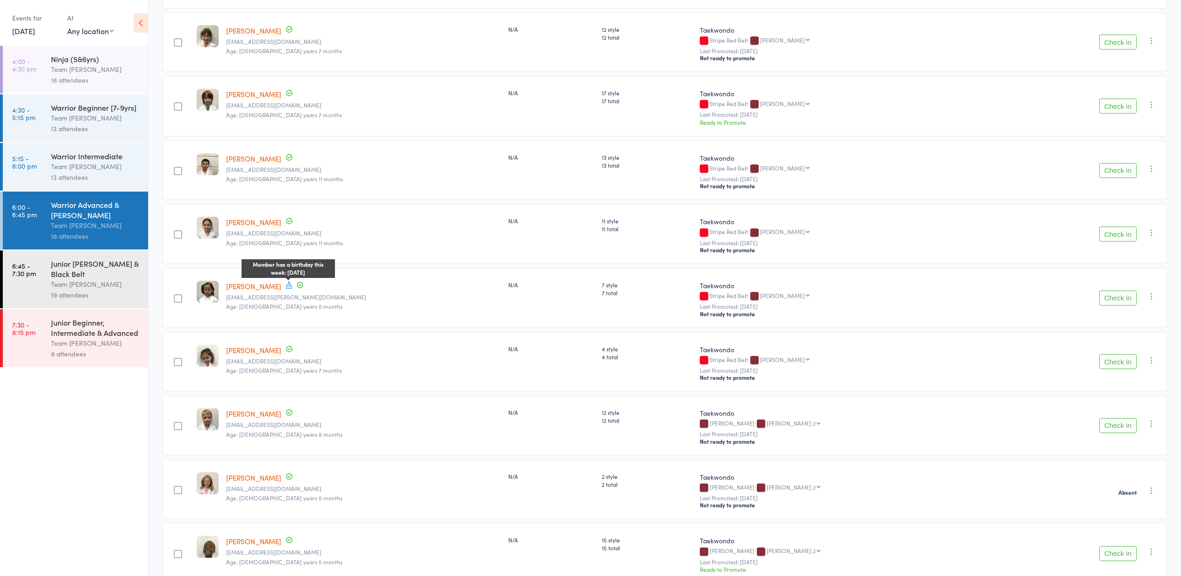
scroll to position [527, 0]
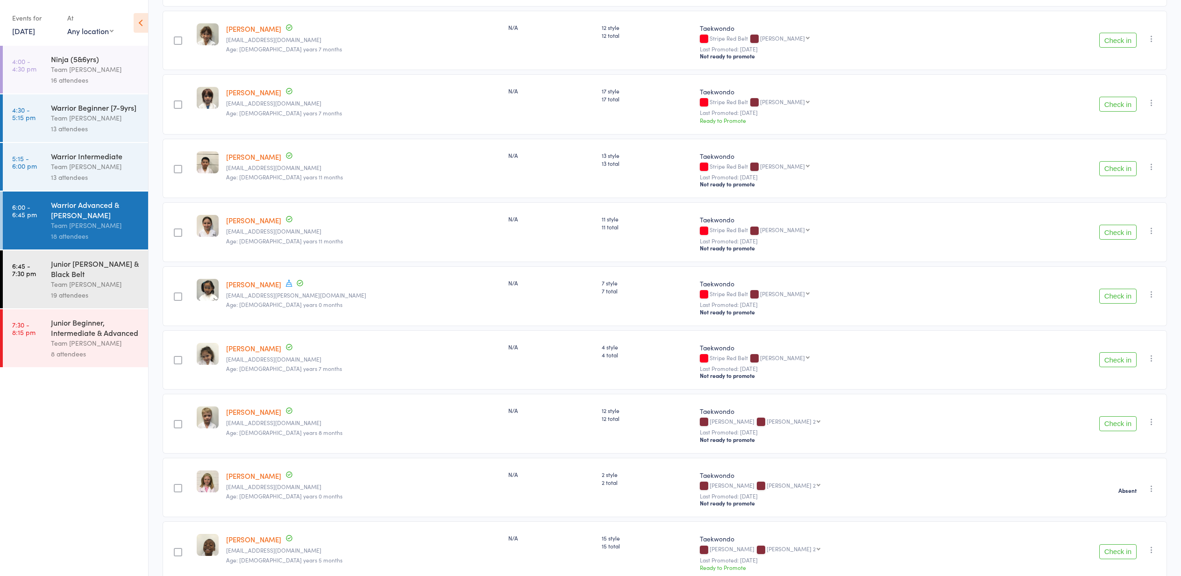
click at [1152, 361] on icon "button" at bounding box center [1150, 358] width 9 height 9
click at [1111, 468] on li "Mark absent" at bounding box center [1117, 464] width 77 height 13
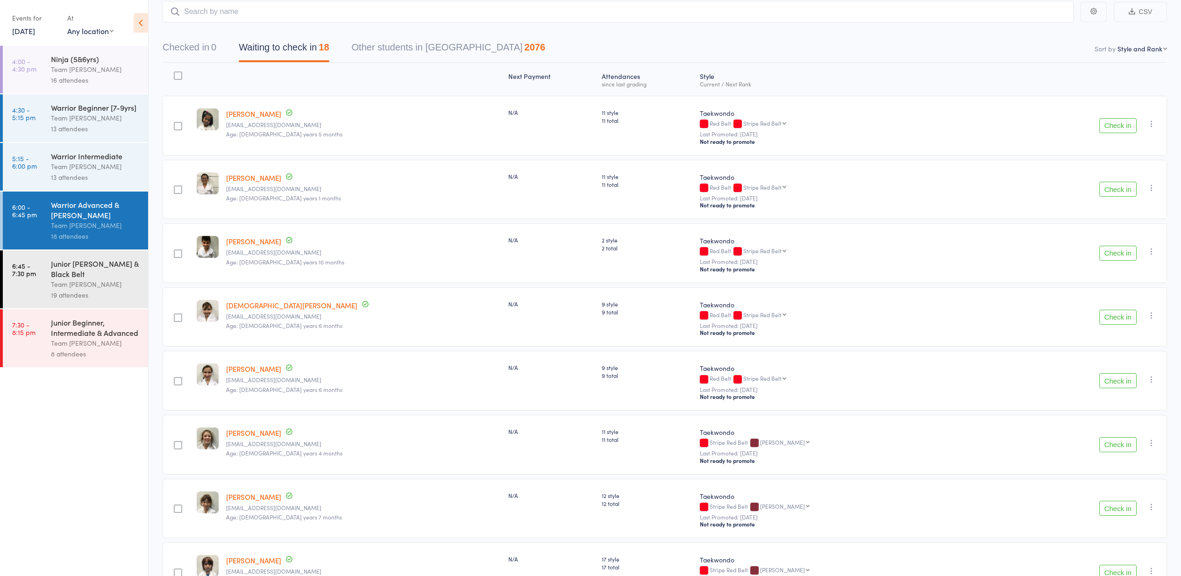
scroll to position [57, 0]
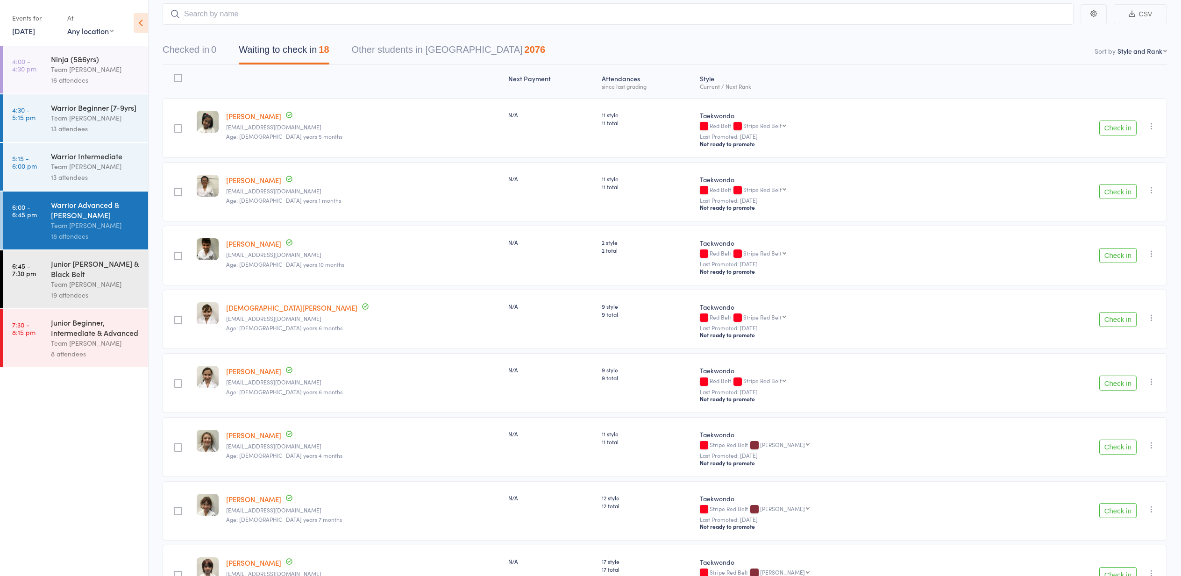
click at [1126, 191] on button "Check in" at bounding box center [1117, 191] width 37 height 15
drag, startPoint x: 20, startPoint y: 30, endPoint x: 147, endPoint y: 73, distance: 134.1
click at [21, 30] on link "12 Sep, 2025" at bounding box center [23, 31] width 23 height 10
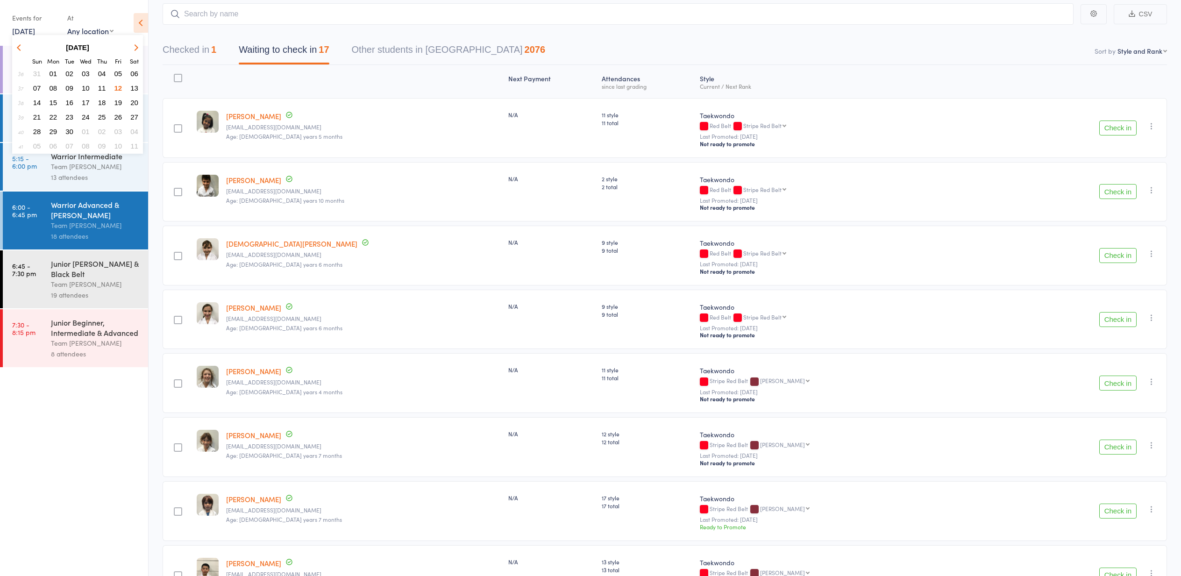
click at [134, 87] on span "13" at bounding box center [134, 88] width 8 height 8
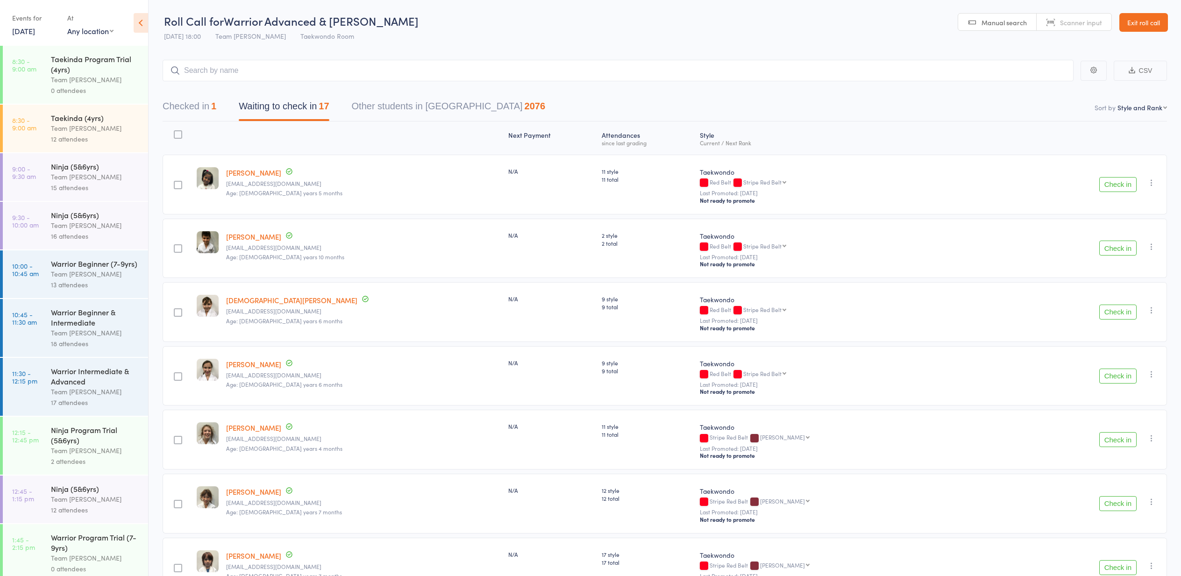
scroll to position [0, 0]
click at [94, 118] on div "Taekinda (4yrs)" at bounding box center [95, 118] width 89 height 10
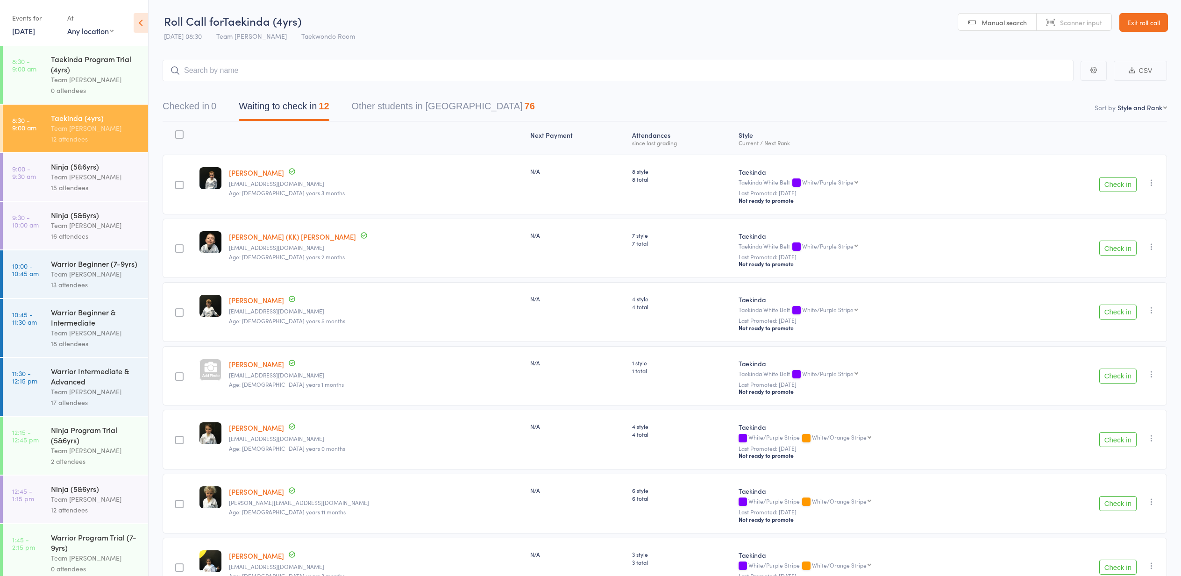
click at [129, 168] on div "Ninja (5&6yrs)" at bounding box center [95, 166] width 89 height 10
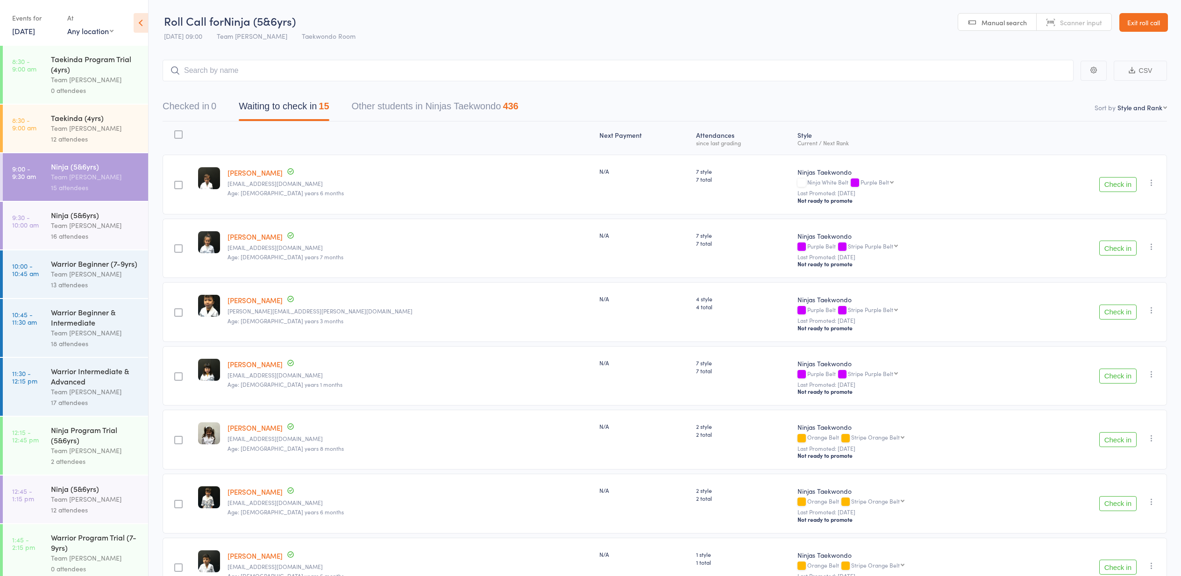
click at [121, 131] on div "Team [PERSON_NAME]" at bounding box center [95, 128] width 89 height 11
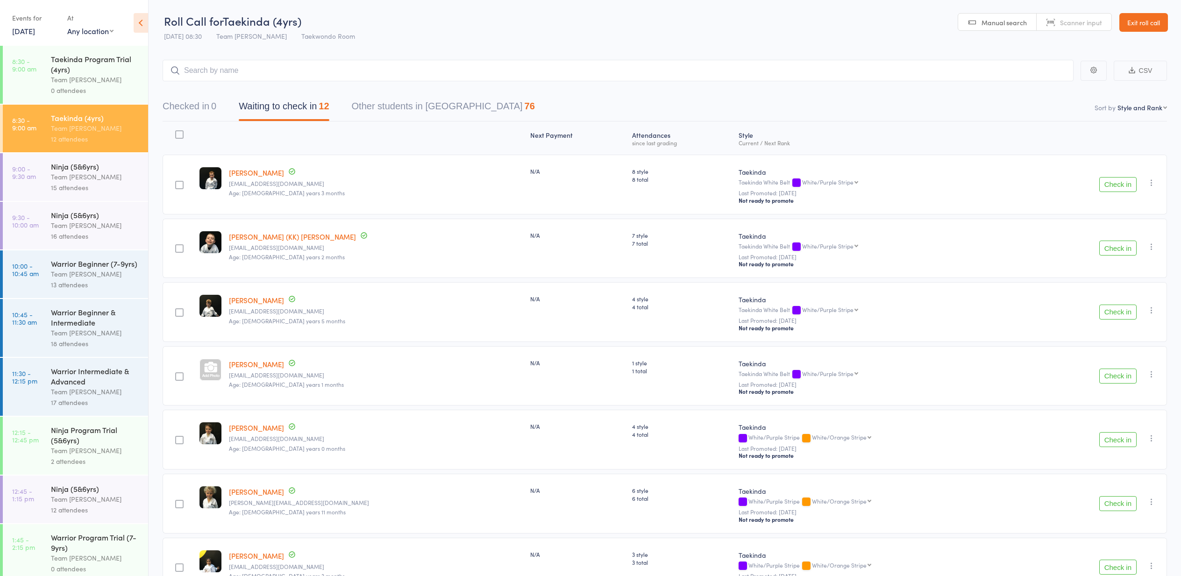
click at [1154, 26] on link "Exit roll call" at bounding box center [1143, 22] width 49 height 19
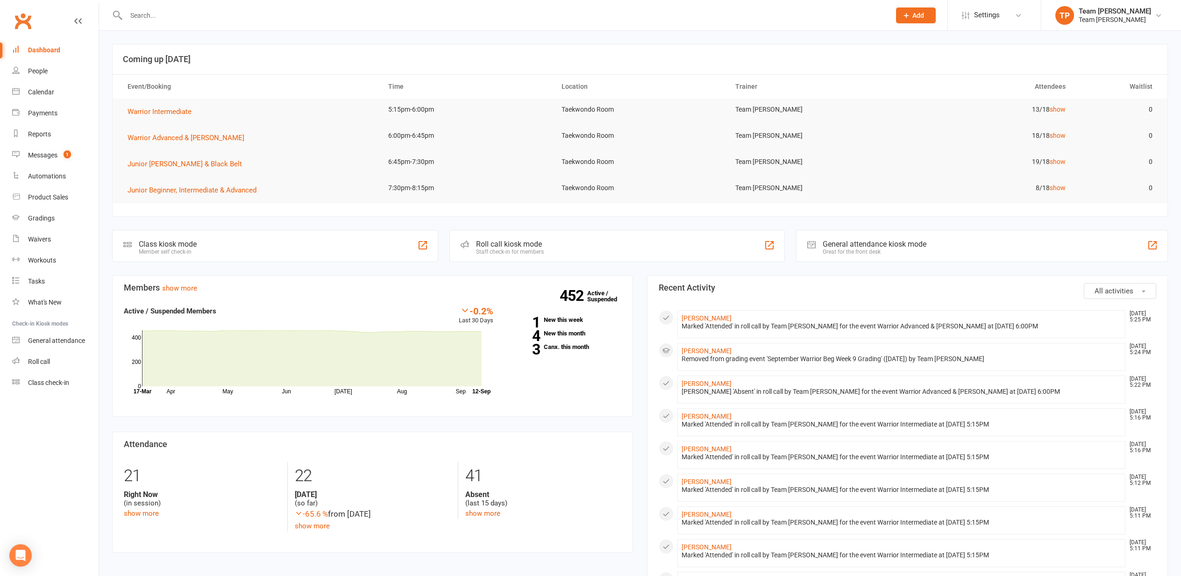
click at [45, 98] on link "Calendar" at bounding box center [55, 92] width 86 height 21
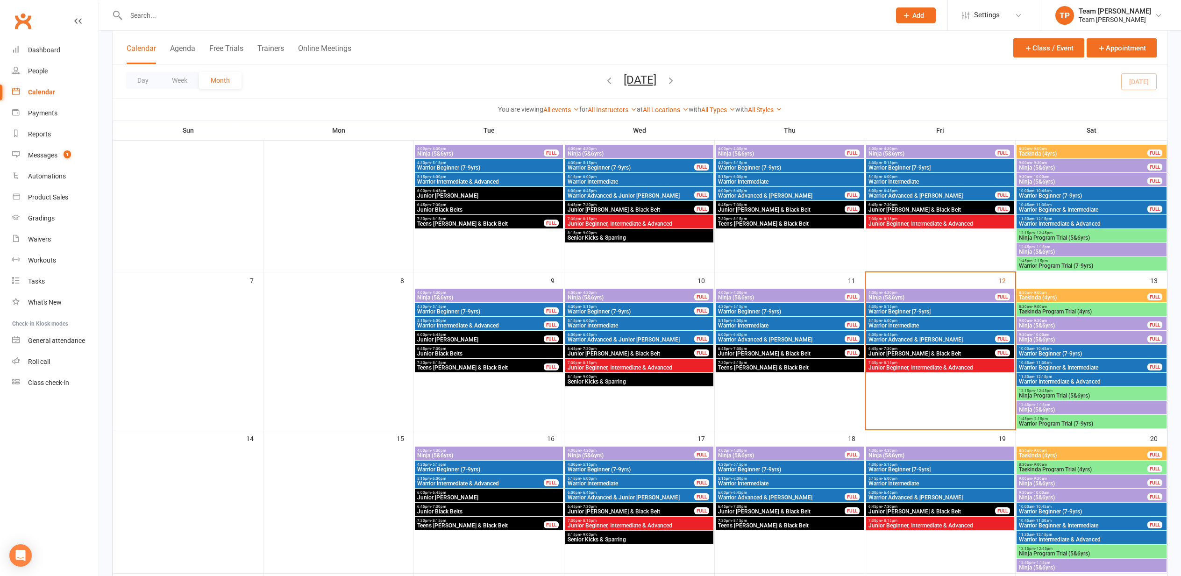
scroll to position [71, 0]
click at [1057, 351] on span "Warrior Beginner (7-9yrs)" at bounding box center [1091, 353] width 146 height 6
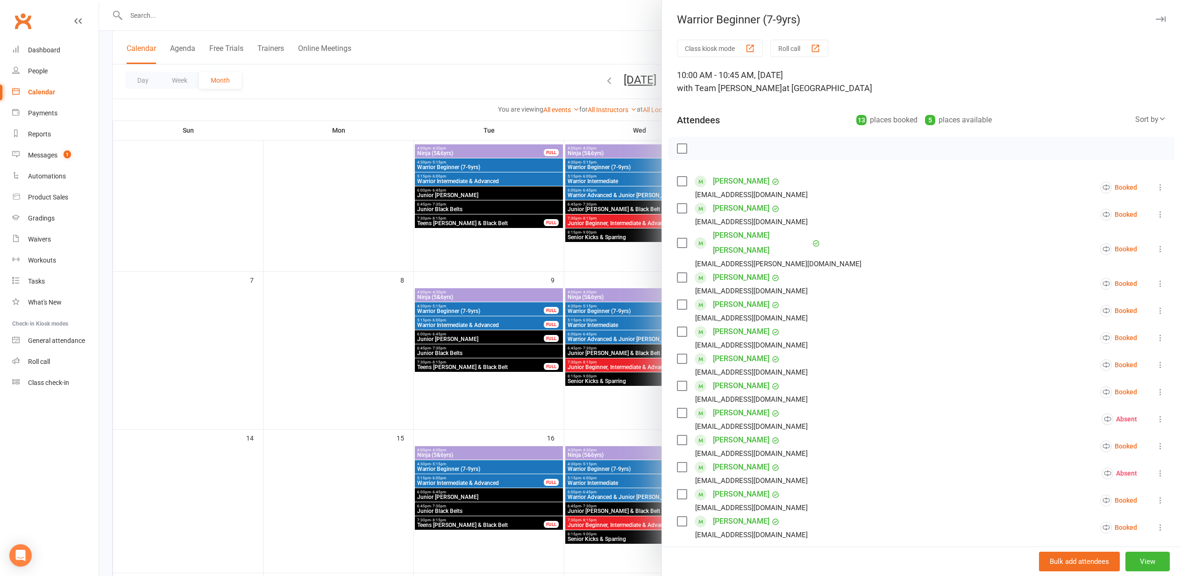
drag, startPoint x: 396, startPoint y: 212, endPoint x: 458, endPoint y: 228, distance: 64.8
click at [395, 212] on div at bounding box center [640, 288] width 1082 height 576
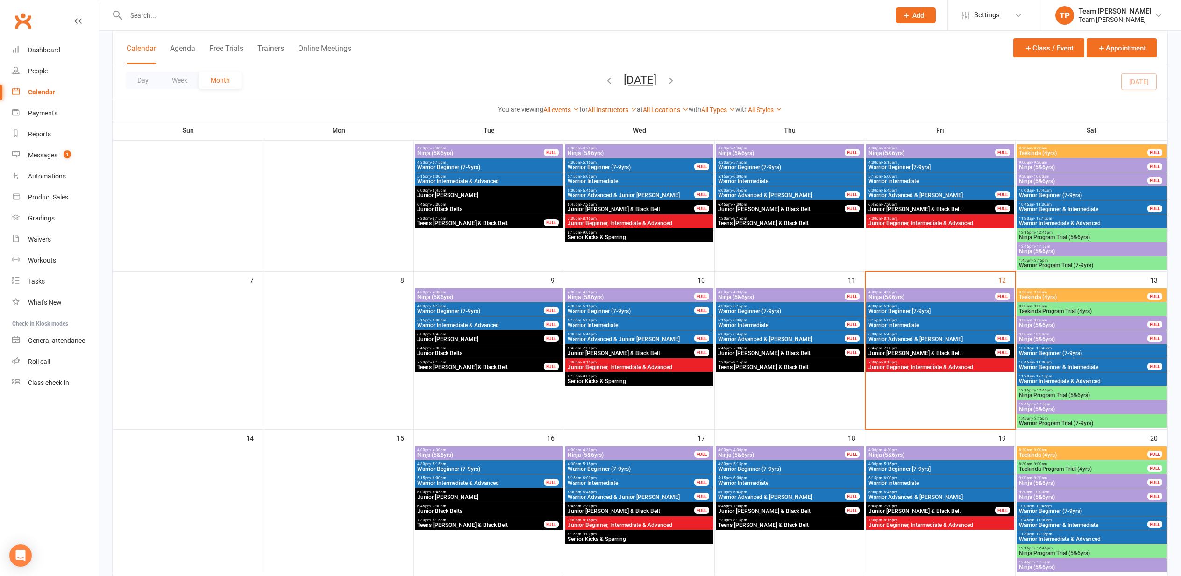
click at [633, 296] on span "Ninja (5&6yrs)" at bounding box center [630, 297] width 127 height 6
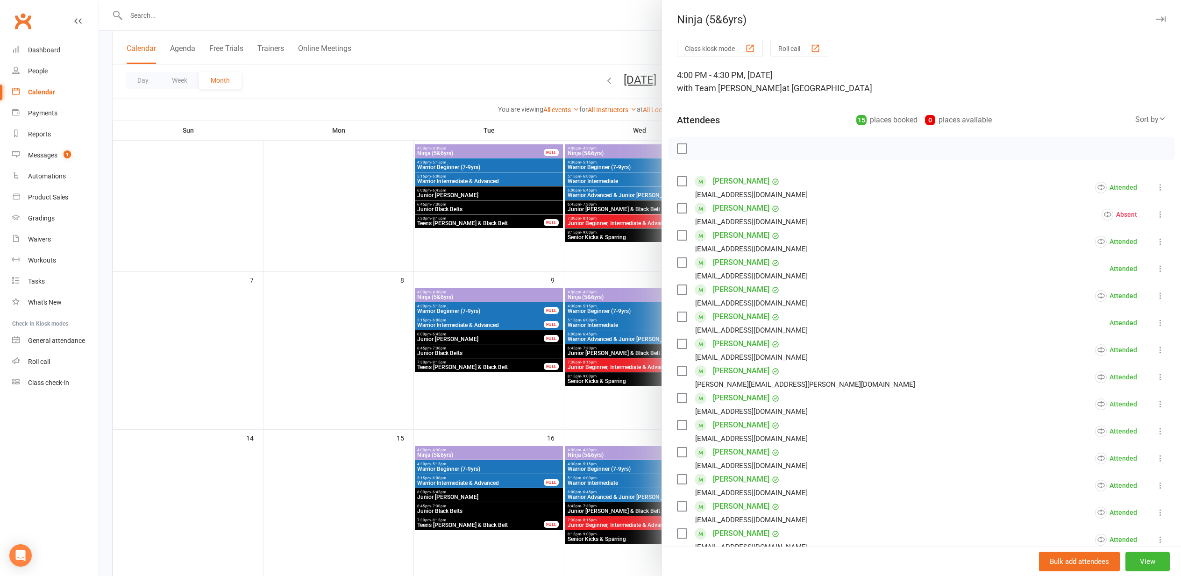
drag, startPoint x: 441, startPoint y: 254, endPoint x: 648, endPoint y: 333, distance: 221.6
click at [441, 254] on div at bounding box center [640, 288] width 1082 height 576
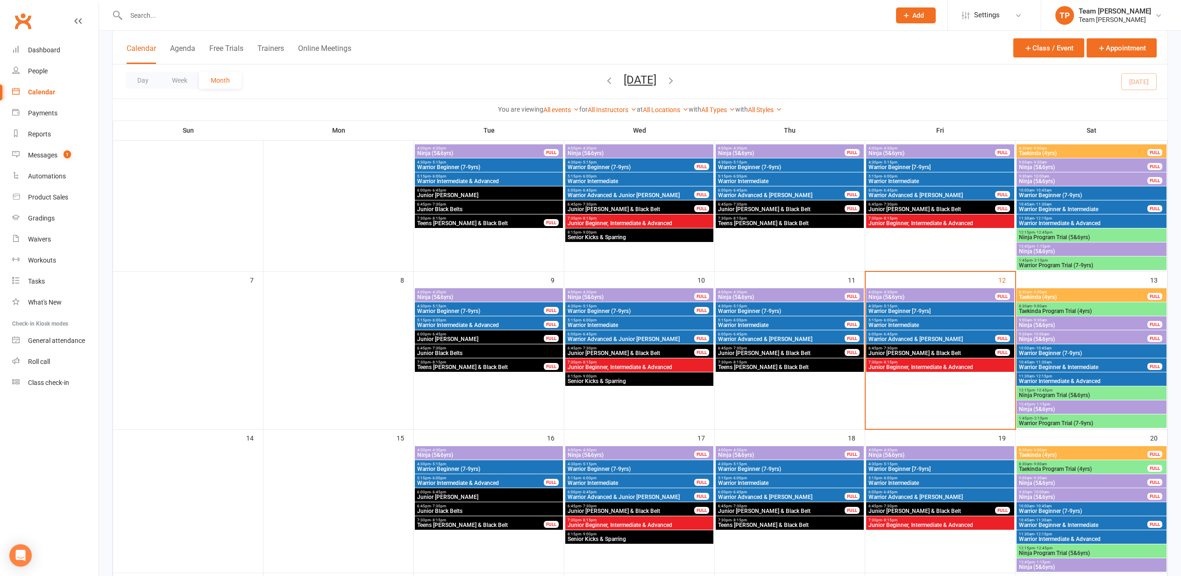
click at [643, 324] on span "Warrior Intermediate" at bounding box center [639, 325] width 144 height 6
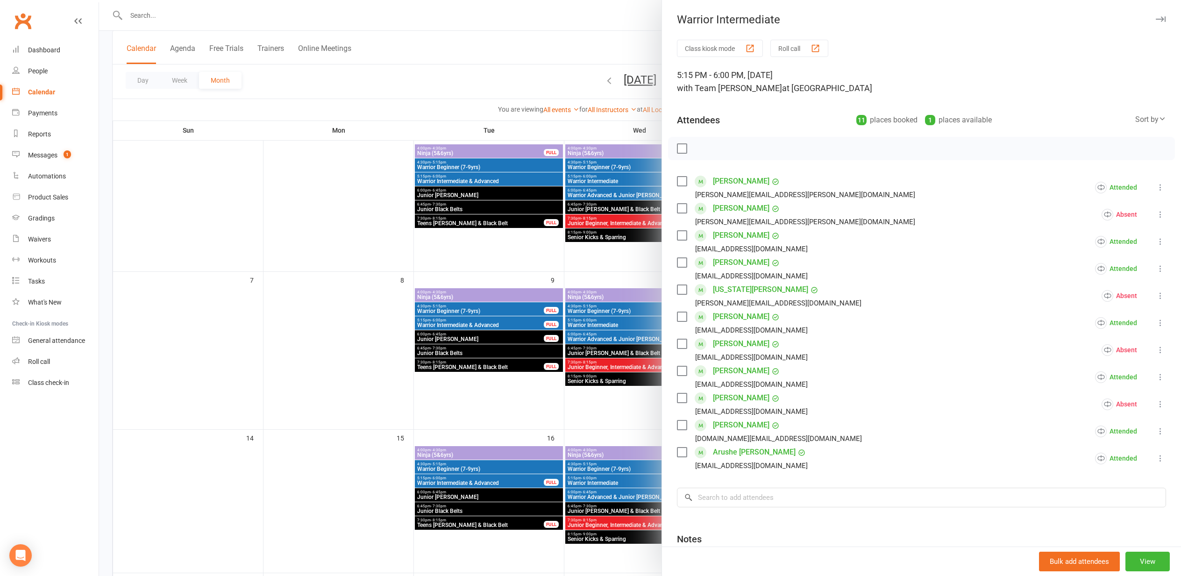
click at [350, 228] on div at bounding box center [640, 288] width 1082 height 576
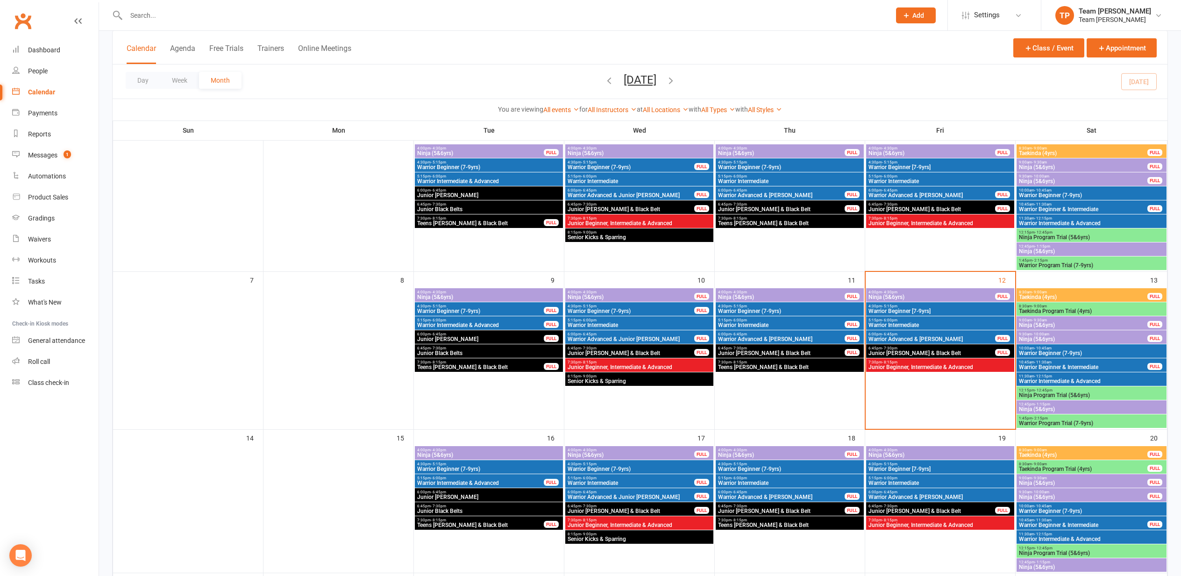
scroll to position [135, 0]
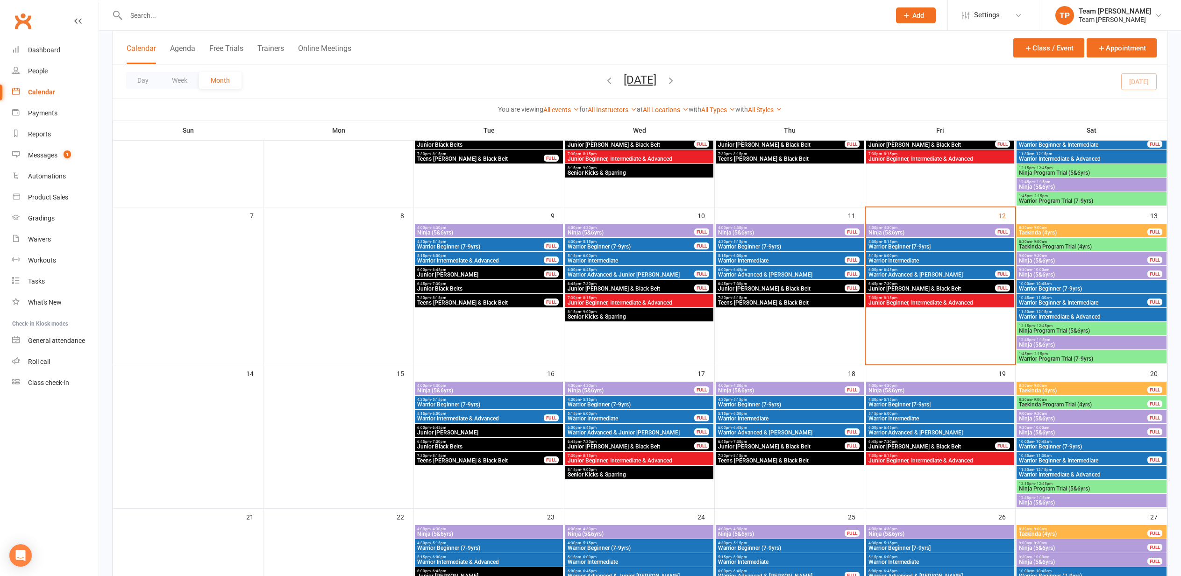
click at [684, 411] on span "5:15pm - 6:00pm" at bounding box center [630, 413] width 127 height 4
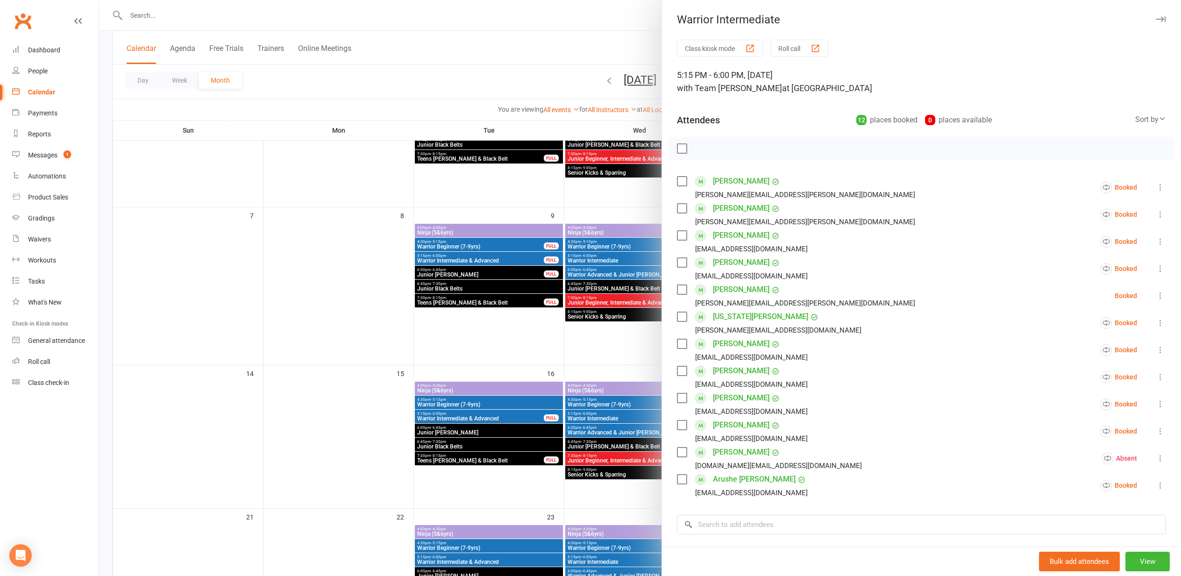
drag, startPoint x: 392, startPoint y: 316, endPoint x: 672, endPoint y: 406, distance: 294.0
click at [392, 316] on div at bounding box center [640, 288] width 1082 height 576
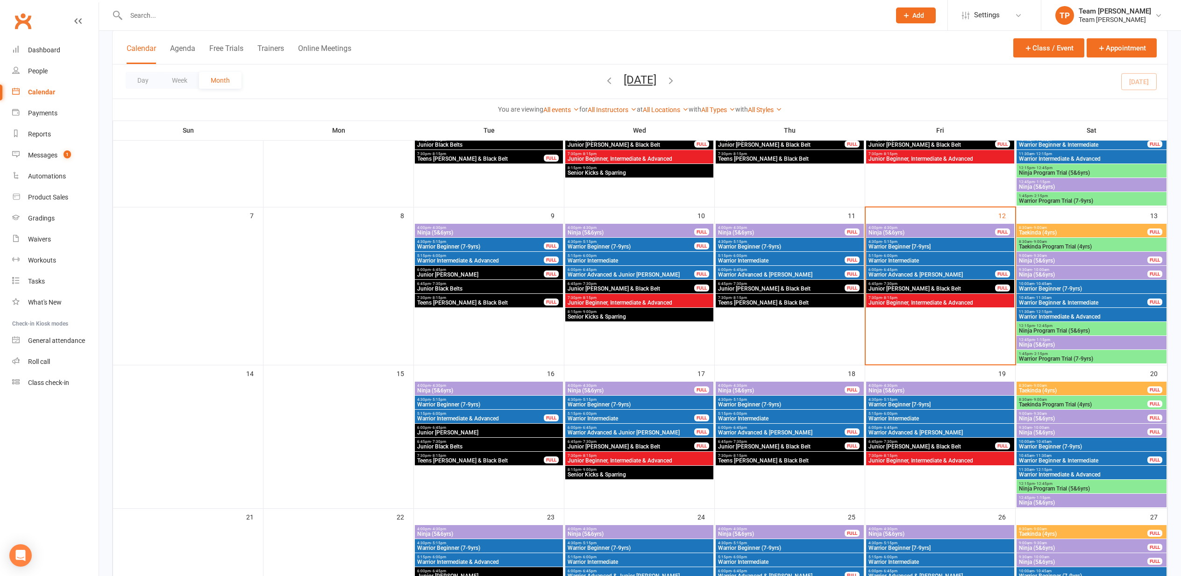
click at [663, 390] on span "Ninja (5&6yrs)" at bounding box center [630, 391] width 127 height 6
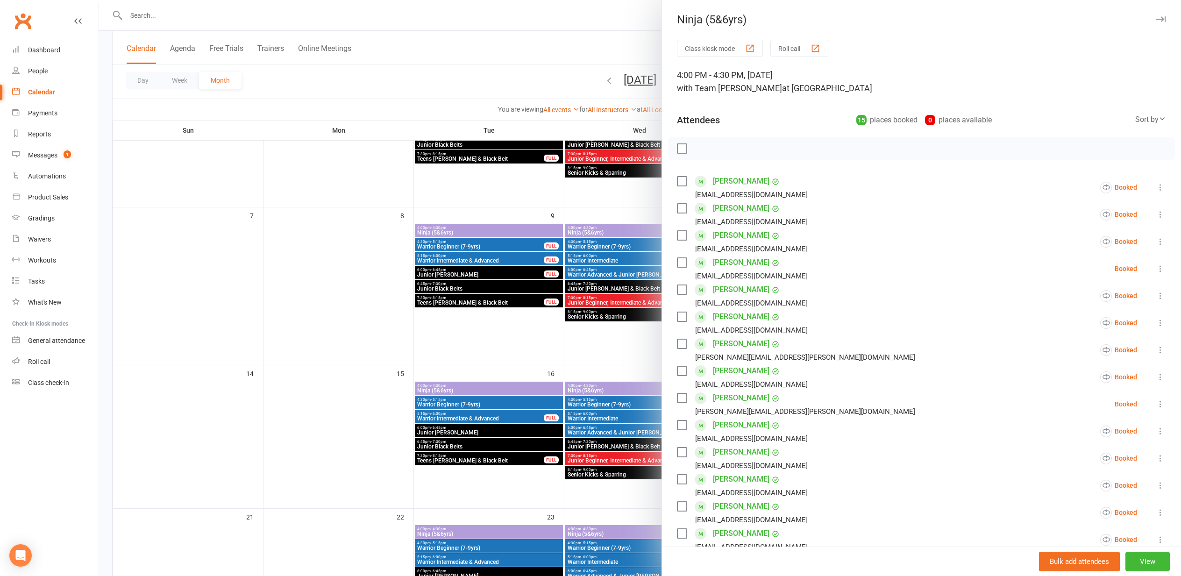
click at [356, 339] on div at bounding box center [640, 288] width 1082 height 576
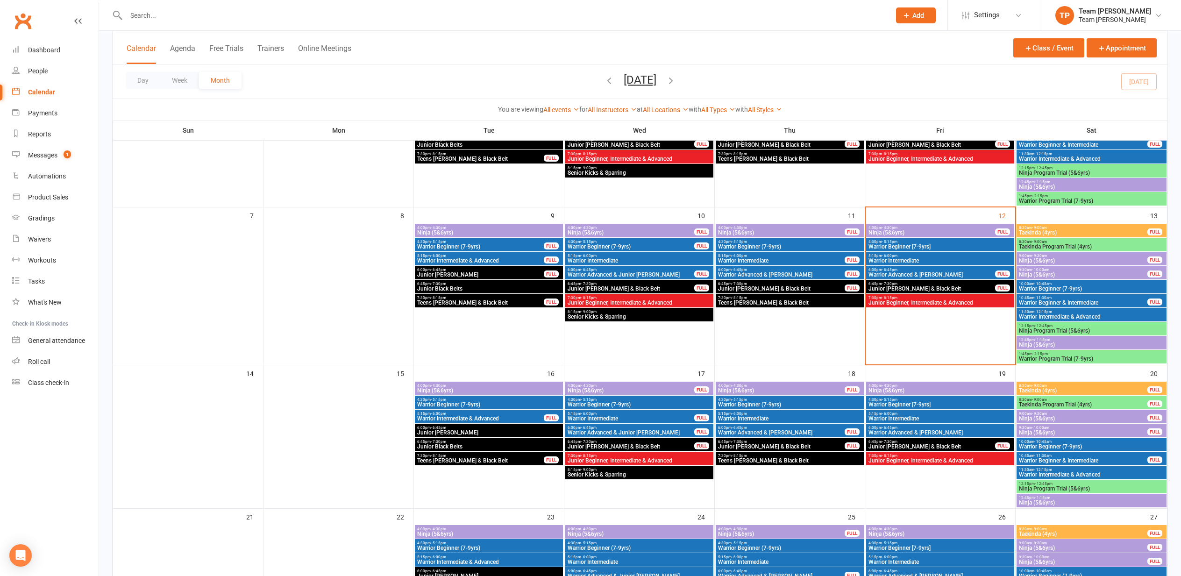
click at [763, 382] on div "4:00pm - 4:30pm Ninja (5&6yrs) FULL" at bounding box center [789, 389] width 148 height 14
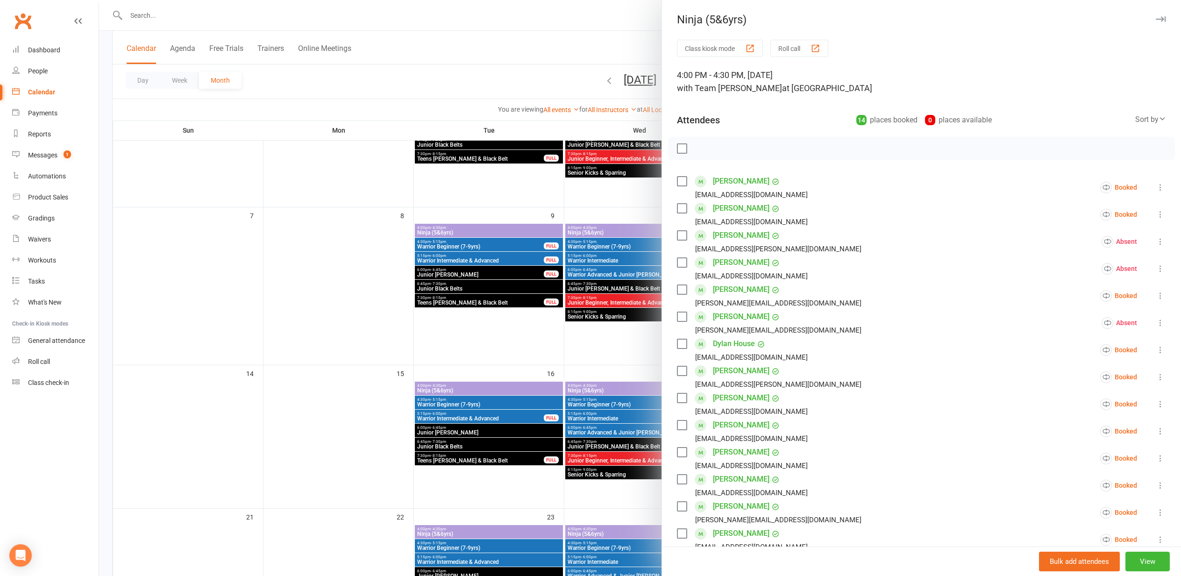
drag, startPoint x: 341, startPoint y: 337, endPoint x: 369, endPoint y: 345, distance: 29.1
click at [341, 337] on div at bounding box center [640, 288] width 1082 height 576
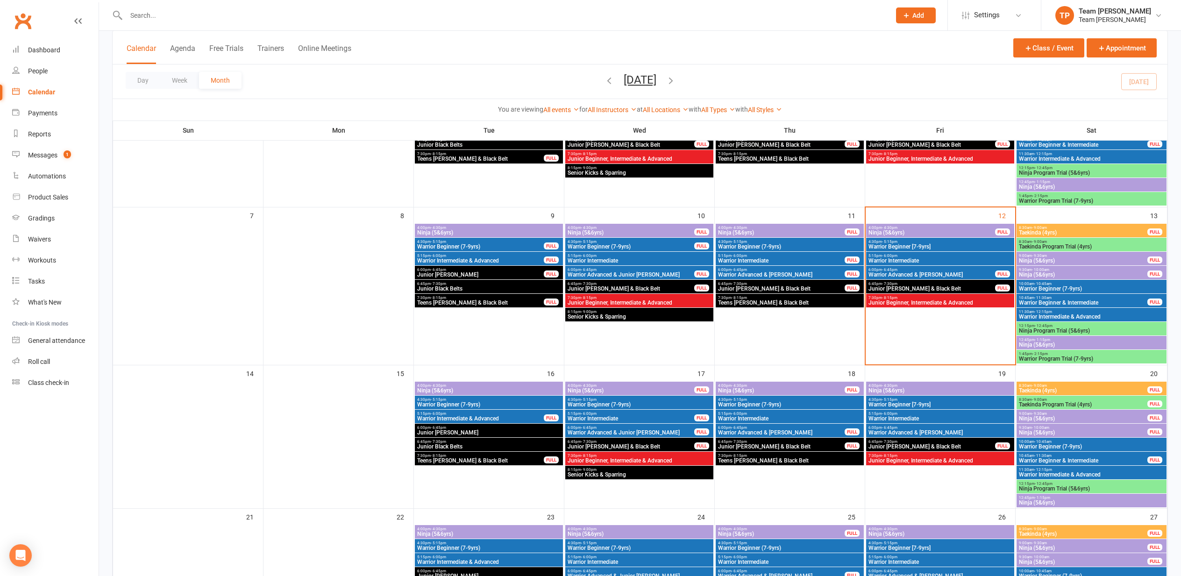
click at [477, 412] on span "5:15pm - 6:00pm" at bounding box center [480, 413] width 127 height 4
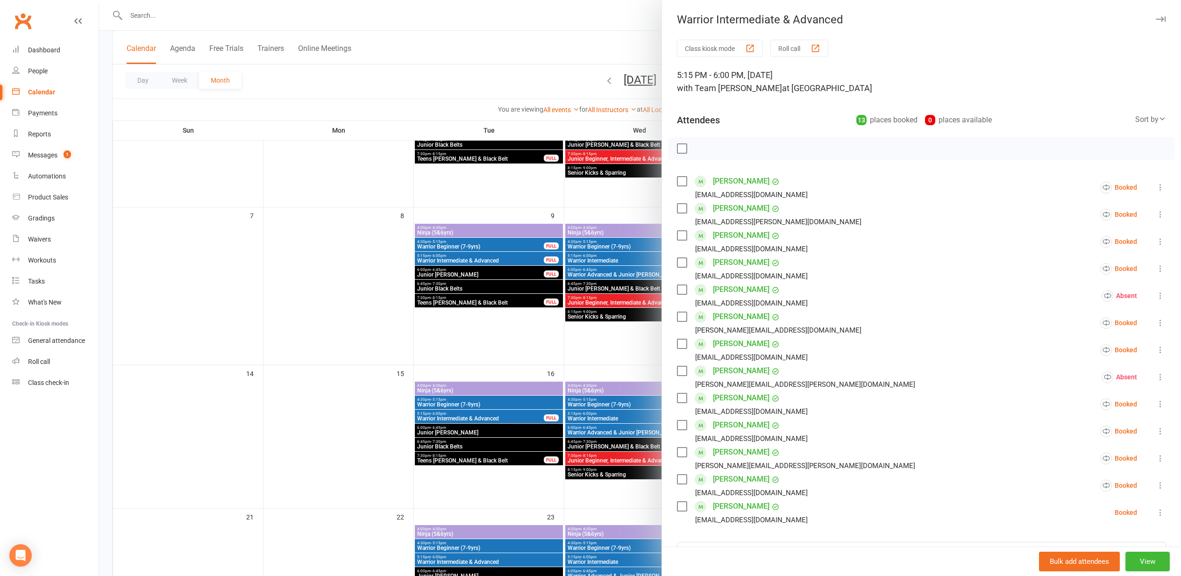
drag, startPoint x: 375, startPoint y: 300, endPoint x: 432, endPoint y: 355, distance: 78.9
click at [375, 301] on div at bounding box center [640, 288] width 1082 height 576
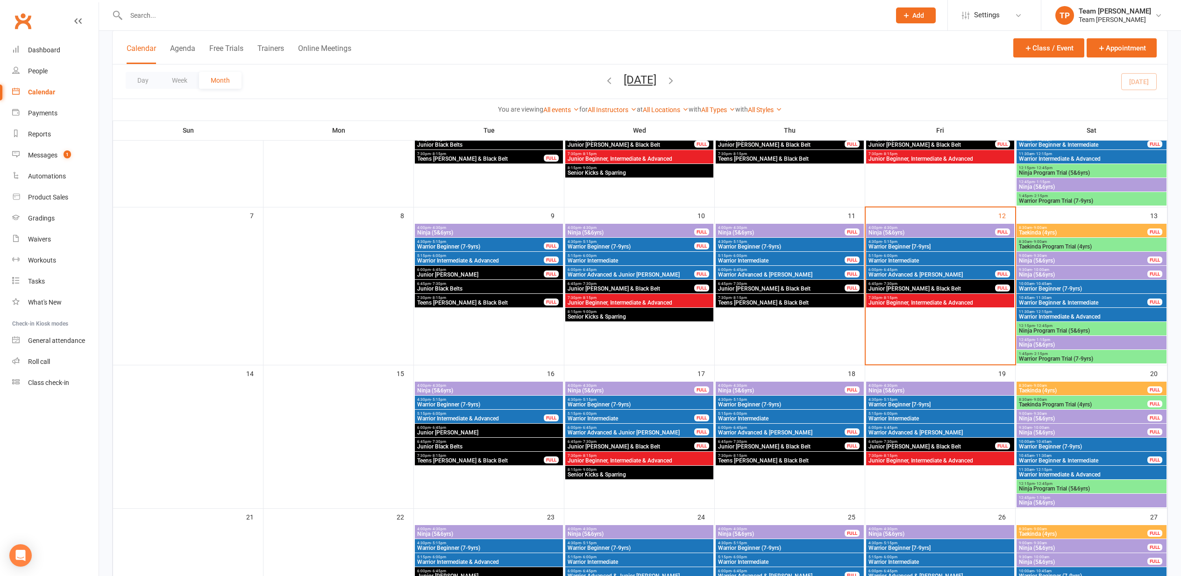
click at [460, 385] on span "4:00pm - 4:30pm" at bounding box center [489, 385] width 144 height 4
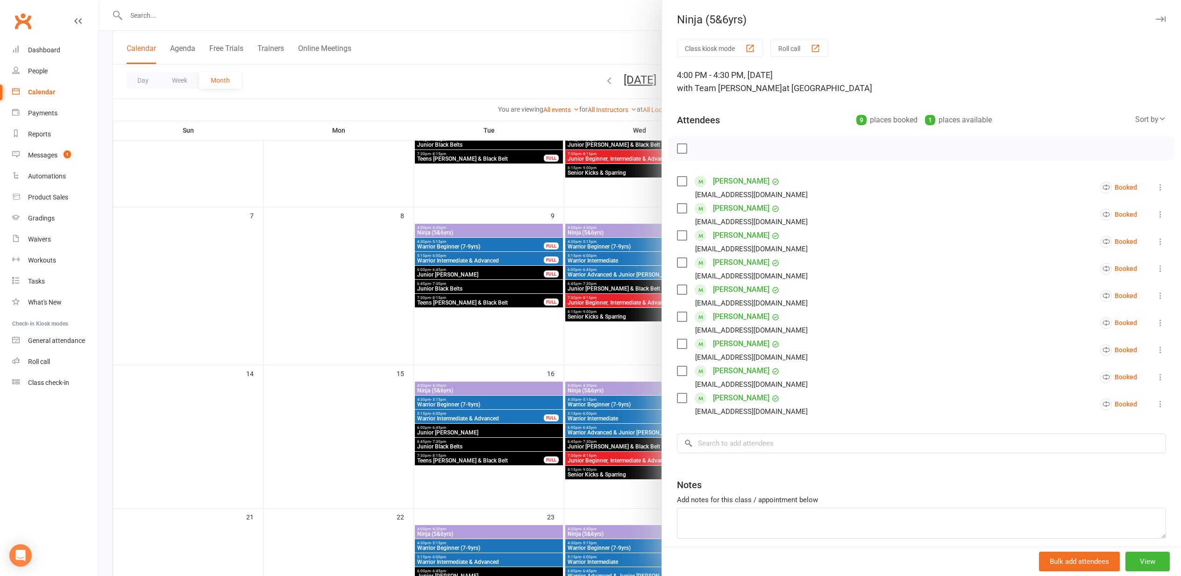
click at [394, 298] on div at bounding box center [640, 288] width 1082 height 576
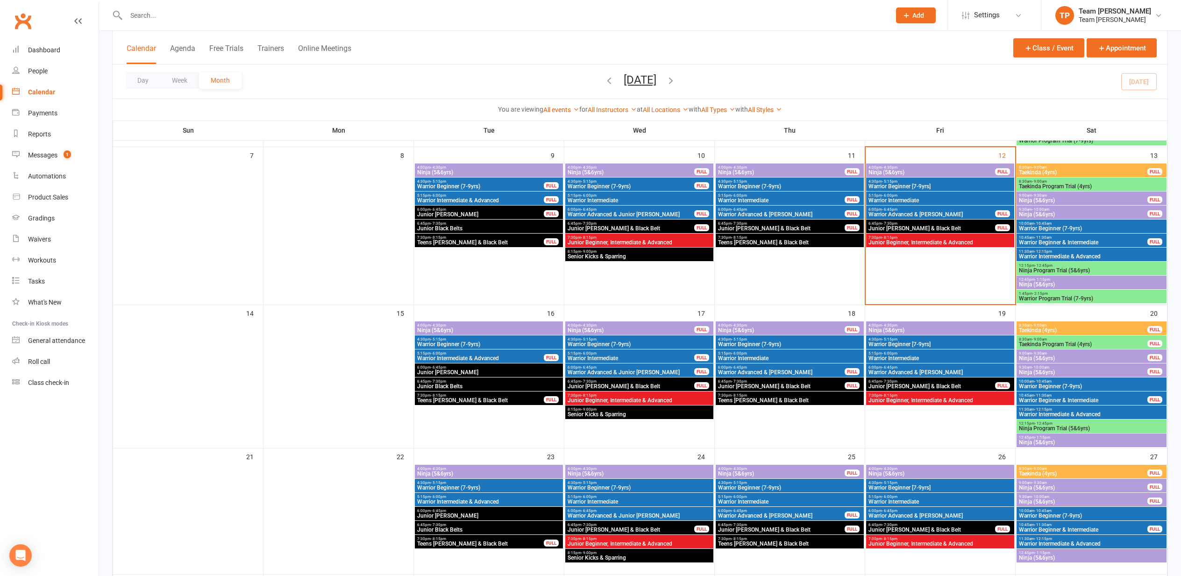
scroll to position [195, 0]
click at [781, 325] on span "4:00pm - 4:30pm" at bounding box center [780, 325] width 127 height 4
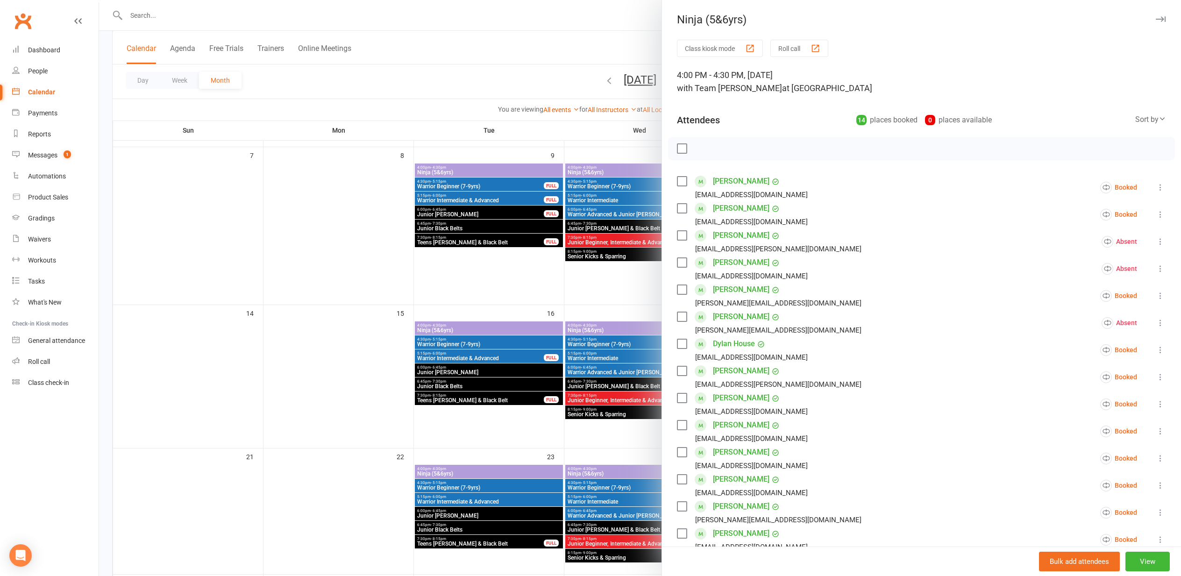
click at [388, 283] on div at bounding box center [640, 288] width 1082 height 576
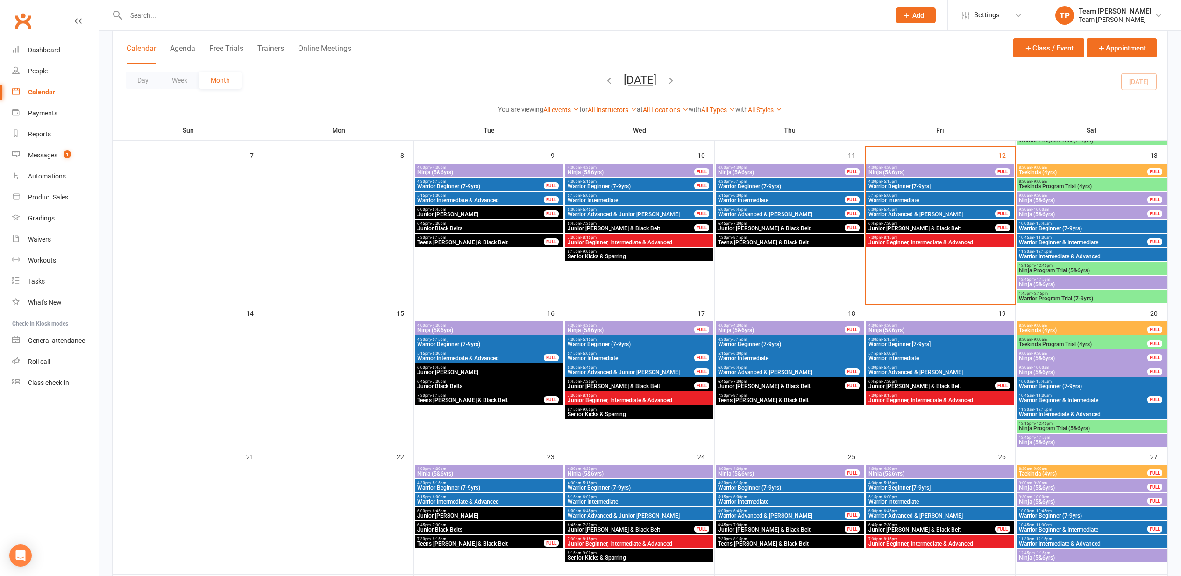
click at [773, 358] on span "Warrior Intermediate" at bounding box center [789, 358] width 144 height 6
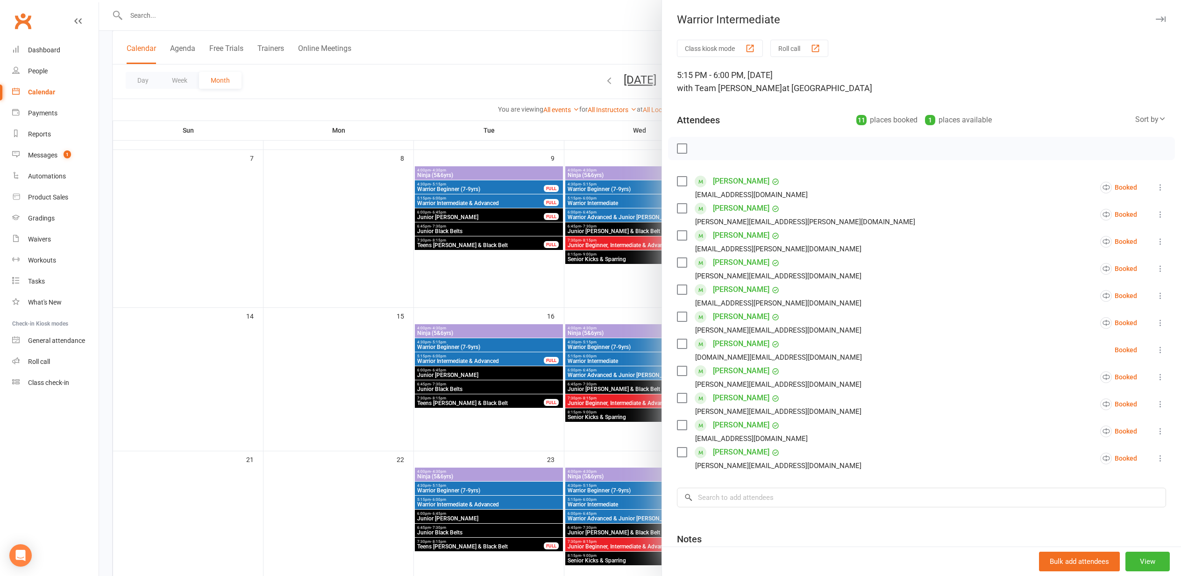
scroll to position [193, 0]
click at [293, 276] on div at bounding box center [640, 288] width 1082 height 576
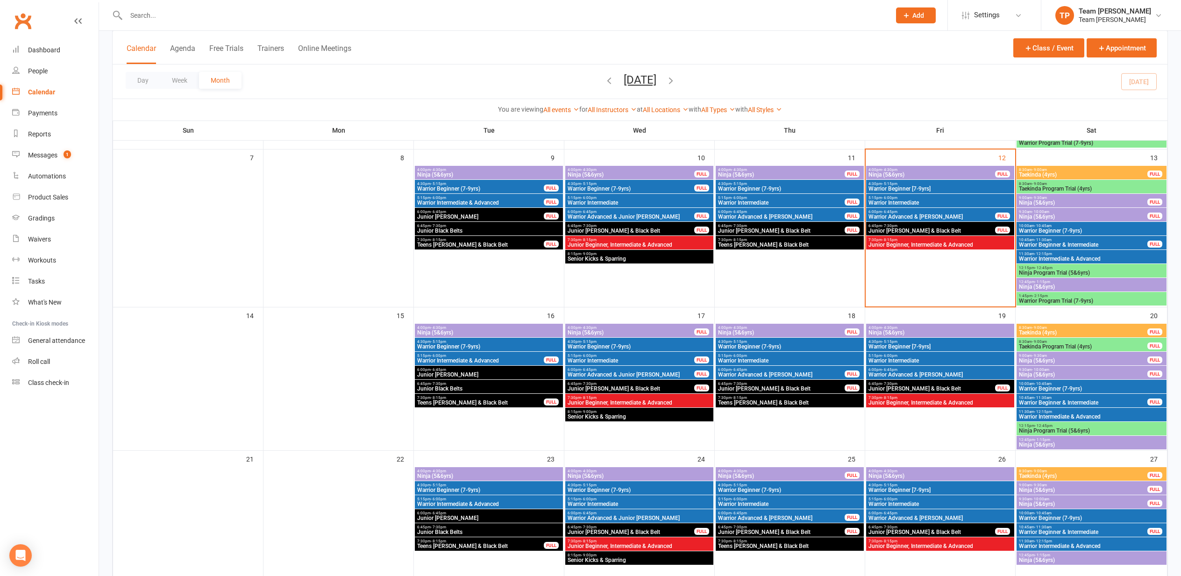
click at [519, 357] on span "5:15pm - 6:00pm" at bounding box center [480, 356] width 127 height 4
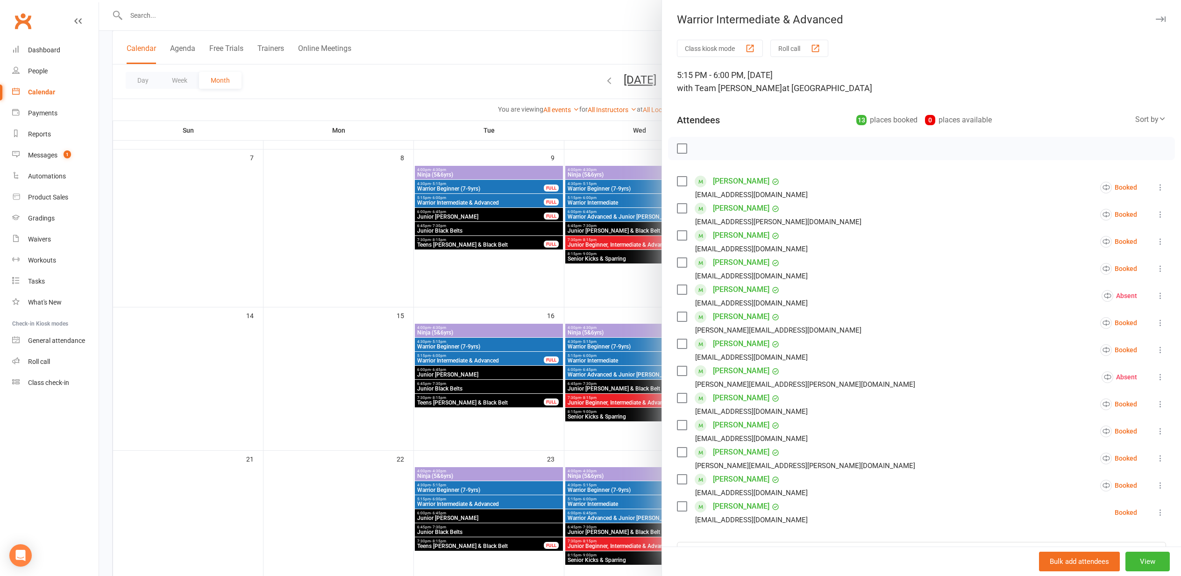
click at [368, 334] on div at bounding box center [640, 288] width 1082 height 576
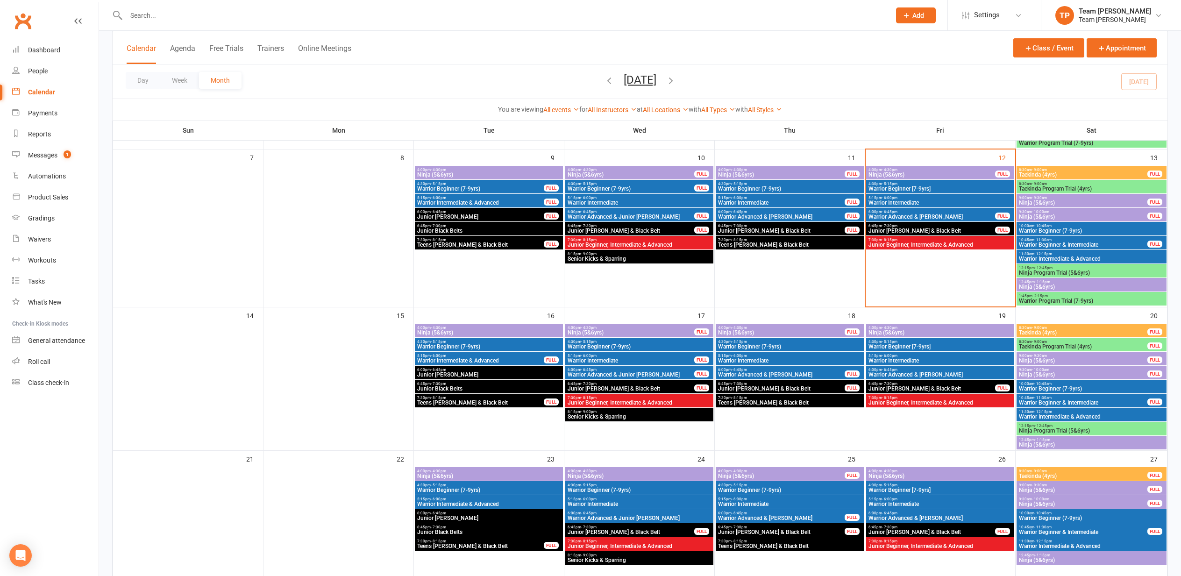
click at [797, 357] on span "5:15pm - 6:00pm" at bounding box center [789, 356] width 144 height 4
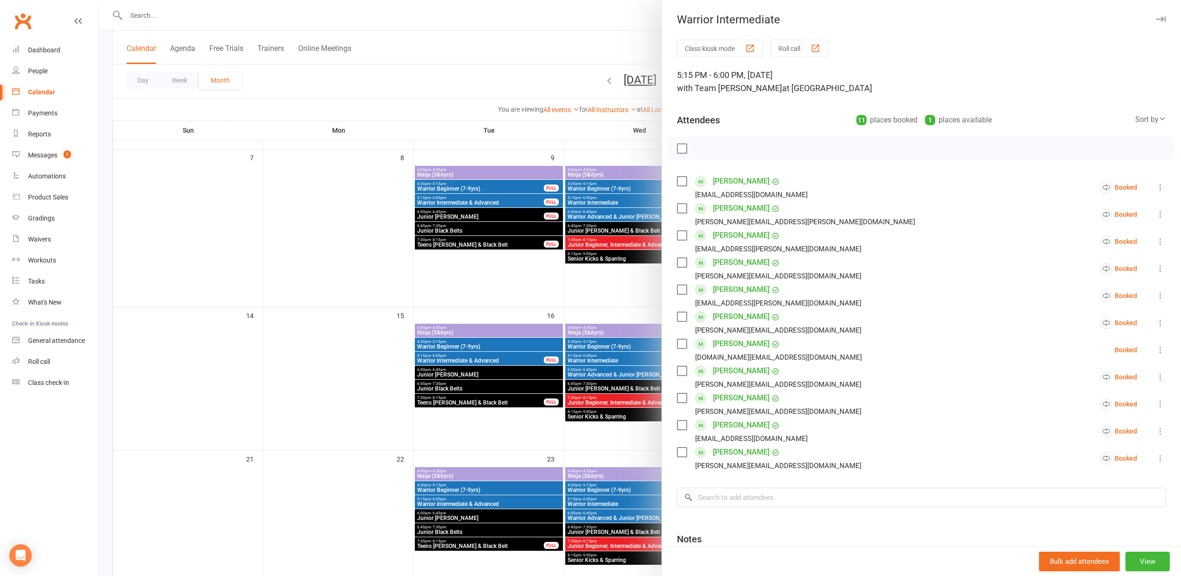
drag, startPoint x: 302, startPoint y: 302, endPoint x: 379, endPoint y: 302, distance: 77.5
click at [304, 301] on div at bounding box center [640, 288] width 1082 height 576
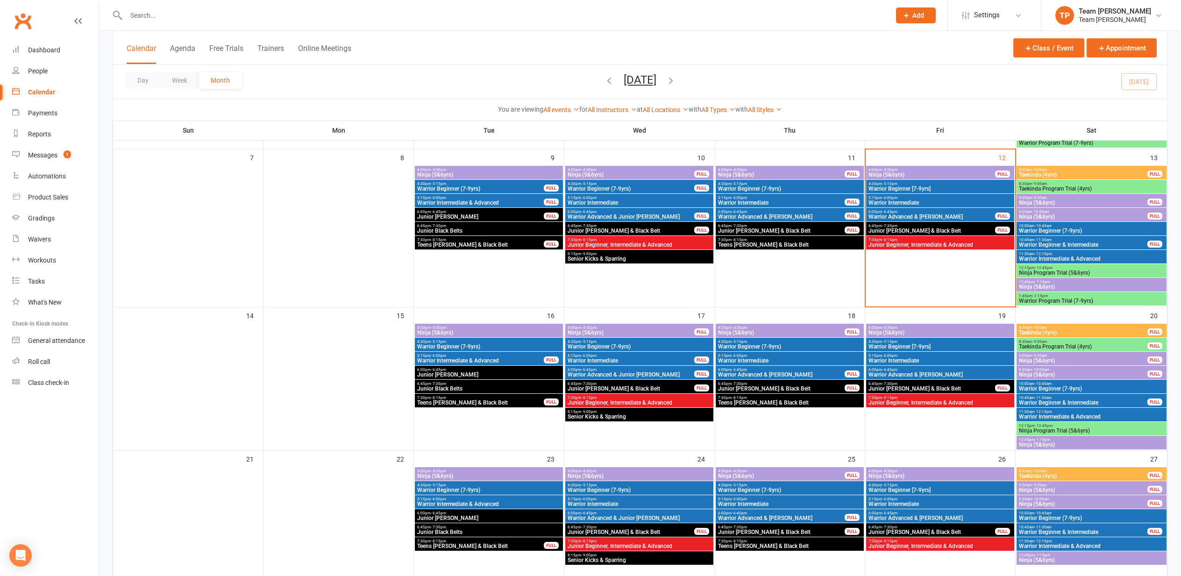
click at [773, 330] on span "Ninja (5&6yrs)" at bounding box center [780, 333] width 127 height 6
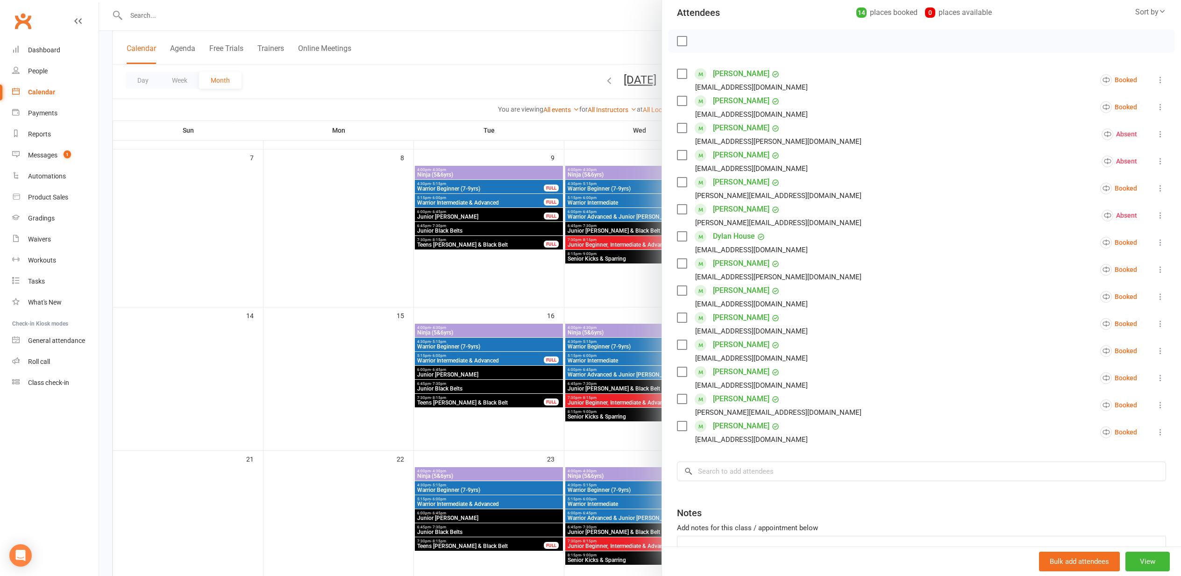
scroll to position [106, 0]
click at [335, 357] on div at bounding box center [640, 288] width 1082 height 576
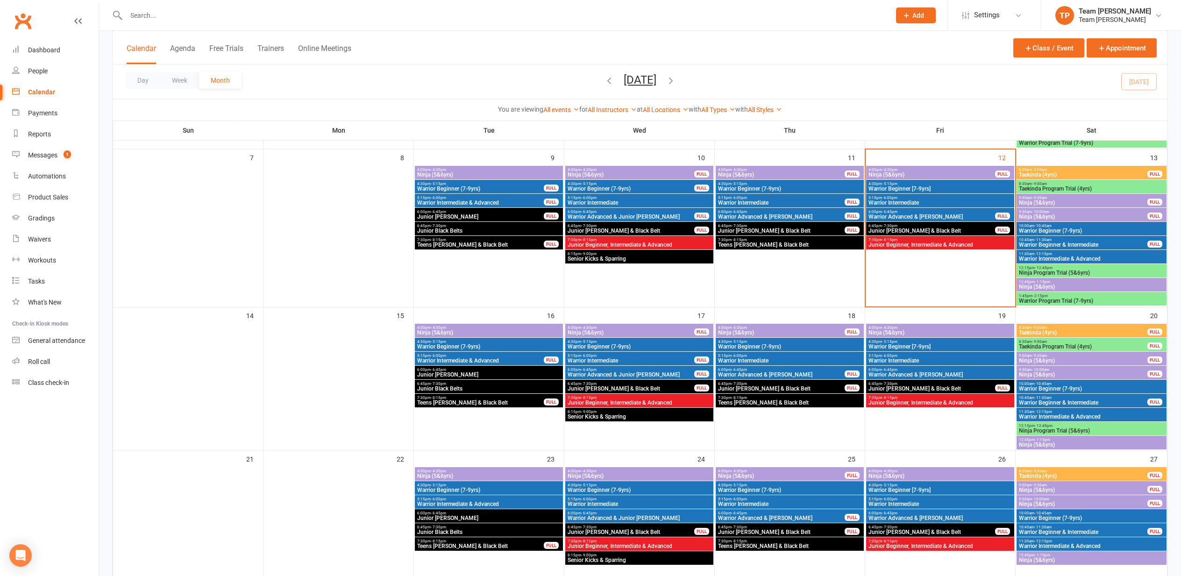
click at [807, 356] on span "5:15pm - 6:00pm" at bounding box center [789, 356] width 144 height 4
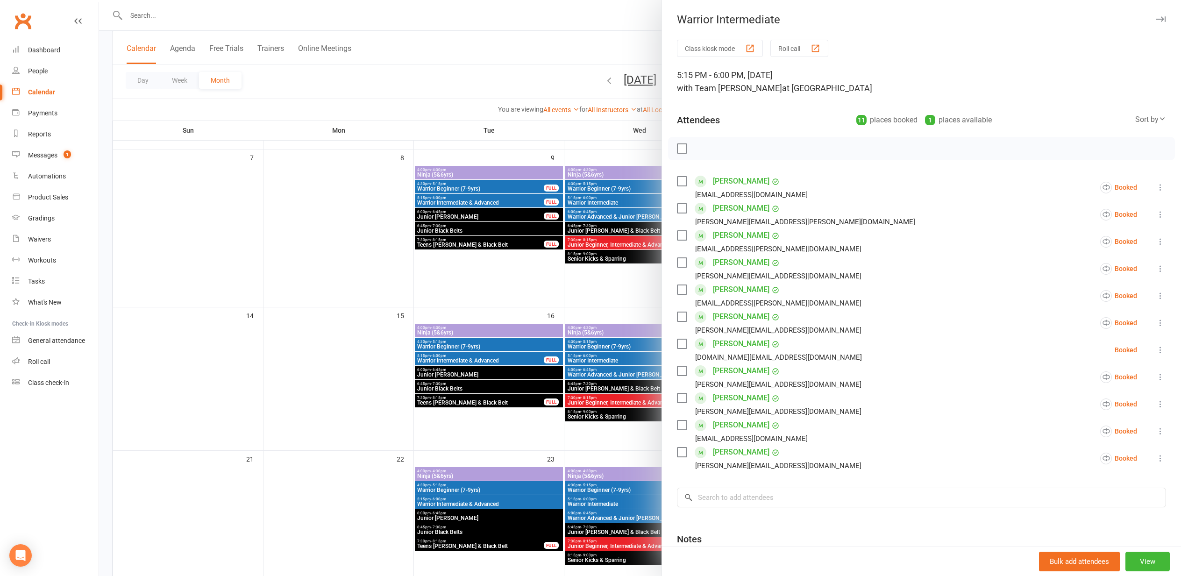
click at [355, 288] on div at bounding box center [640, 288] width 1082 height 576
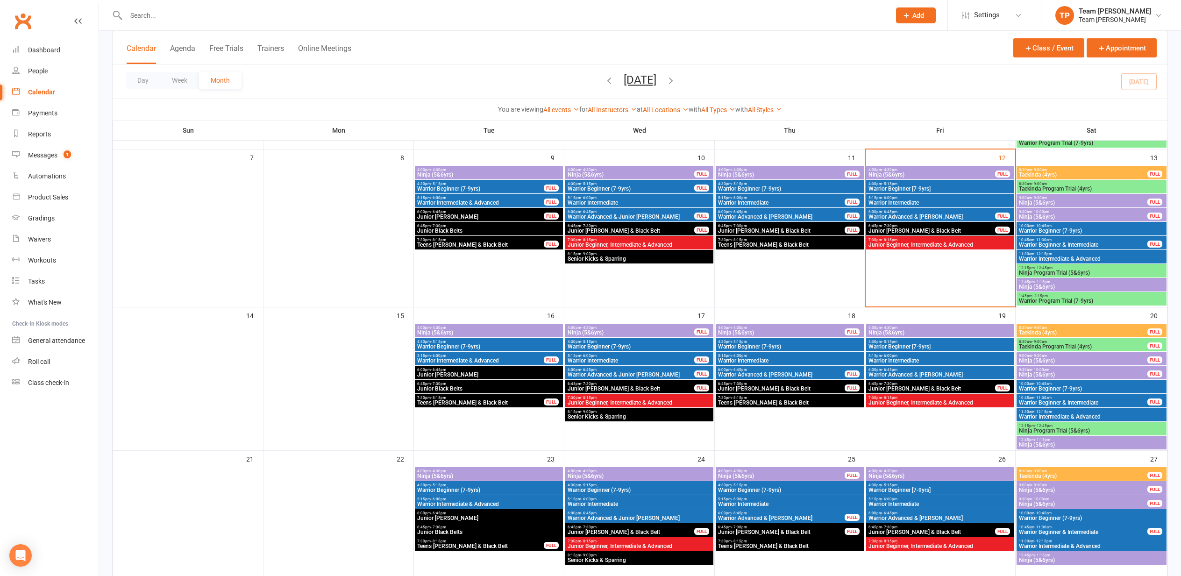
click at [751, 326] on span "4:00pm - 4:30pm" at bounding box center [780, 327] width 127 height 4
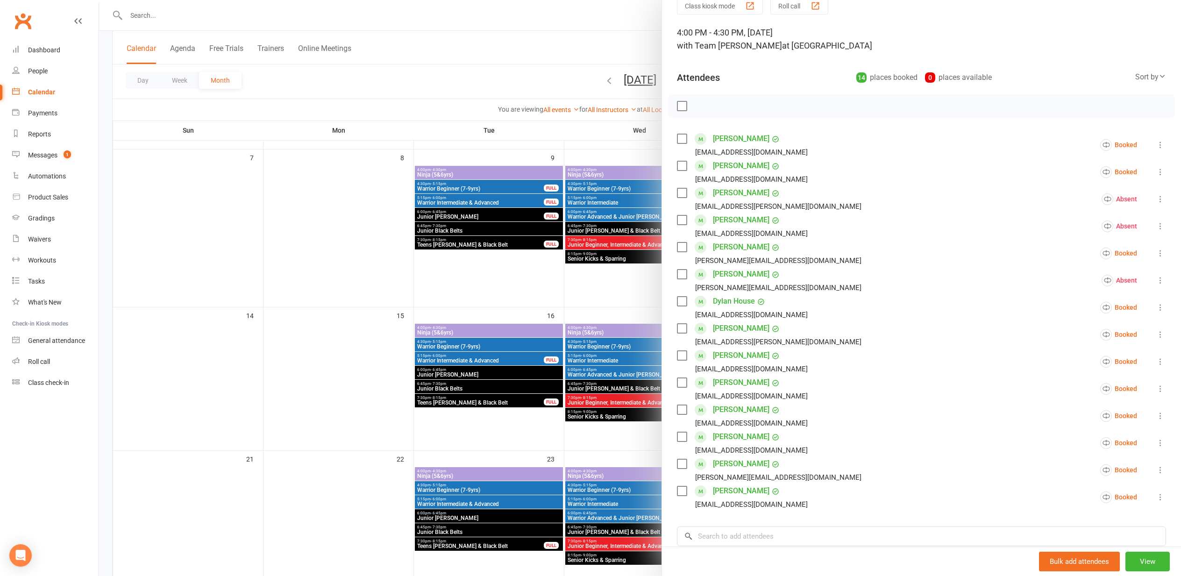
scroll to position [50, 0]
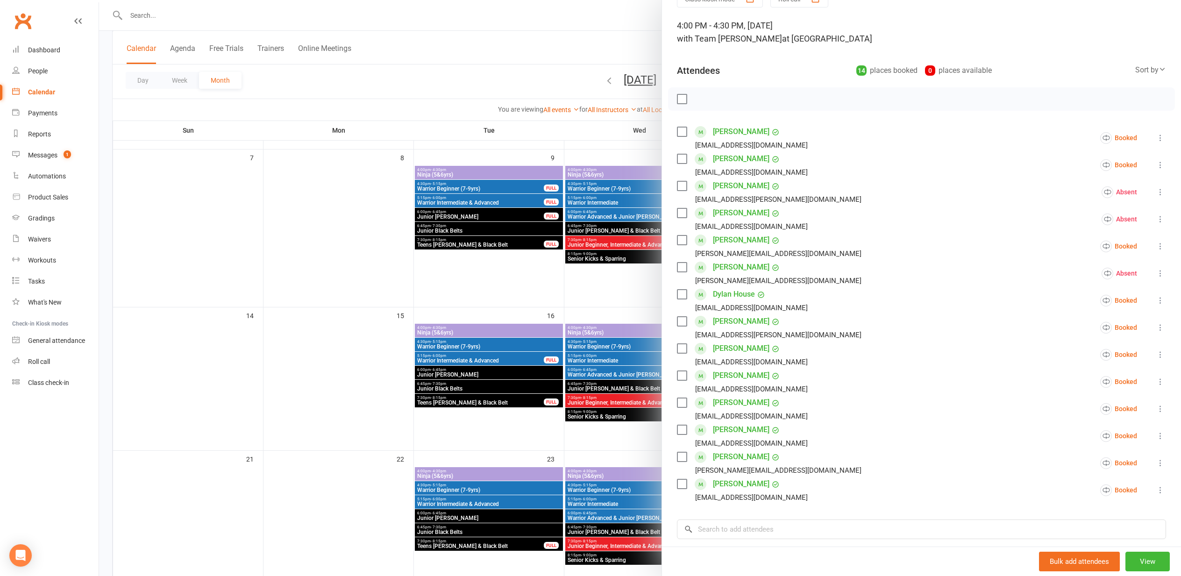
click at [357, 287] on div at bounding box center [640, 288] width 1082 height 576
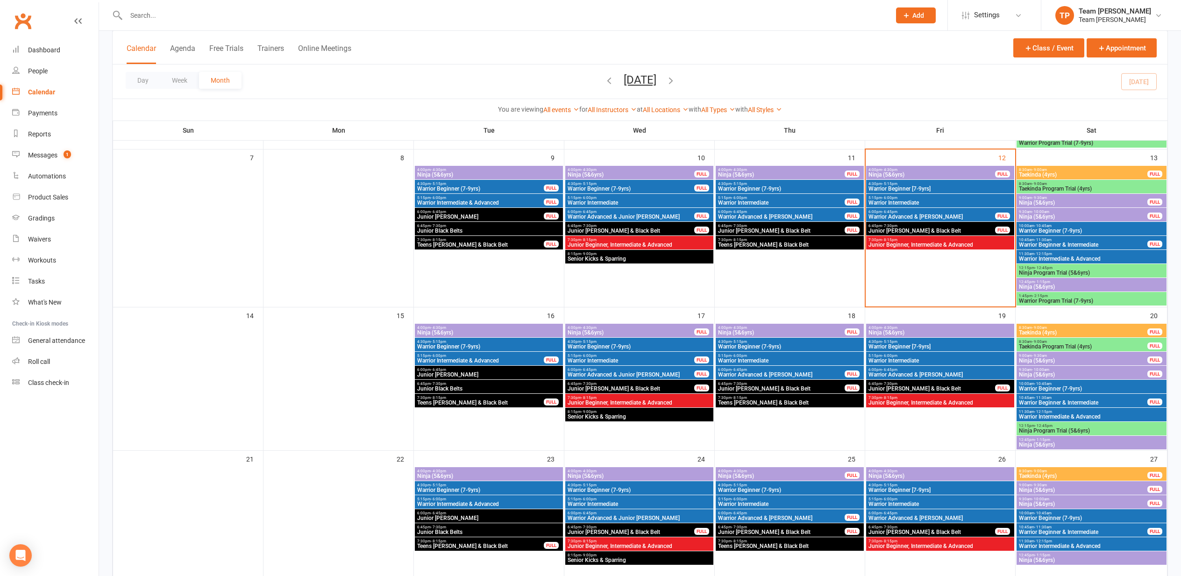
click at [909, 360] on span "Warrior Intermediate" at bounding box center [940, 361] width 144 height 6
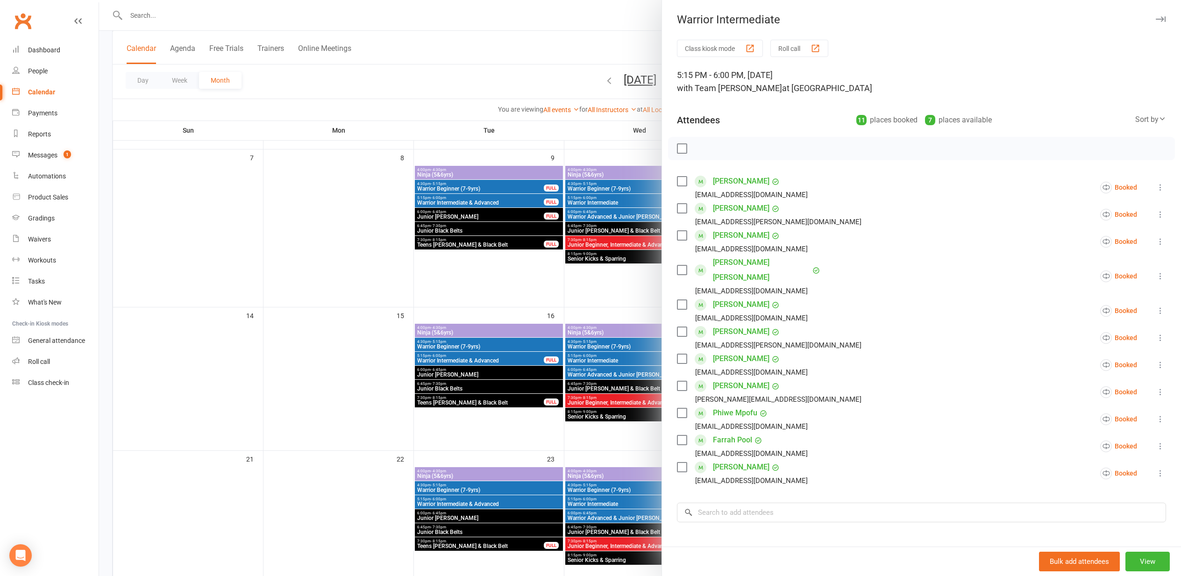
click at [398, 254] on div at bounding box center [640, 288] width 1082 height 576
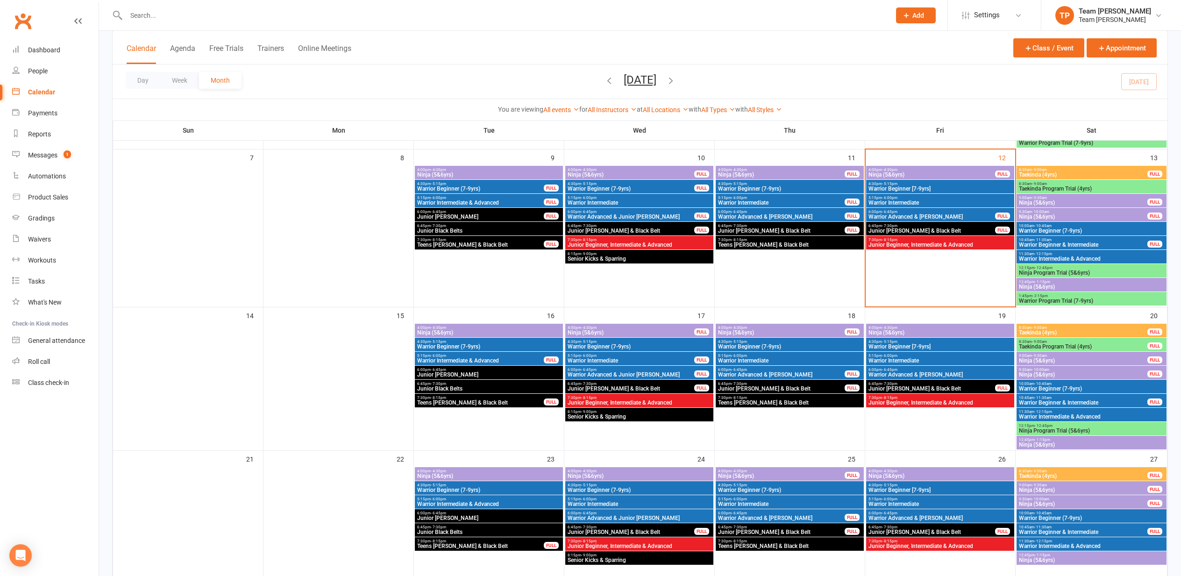
click at [778, 327] on span "4:00pm - 4:30pm" at bounding box center [780, 327] width 127 height 4
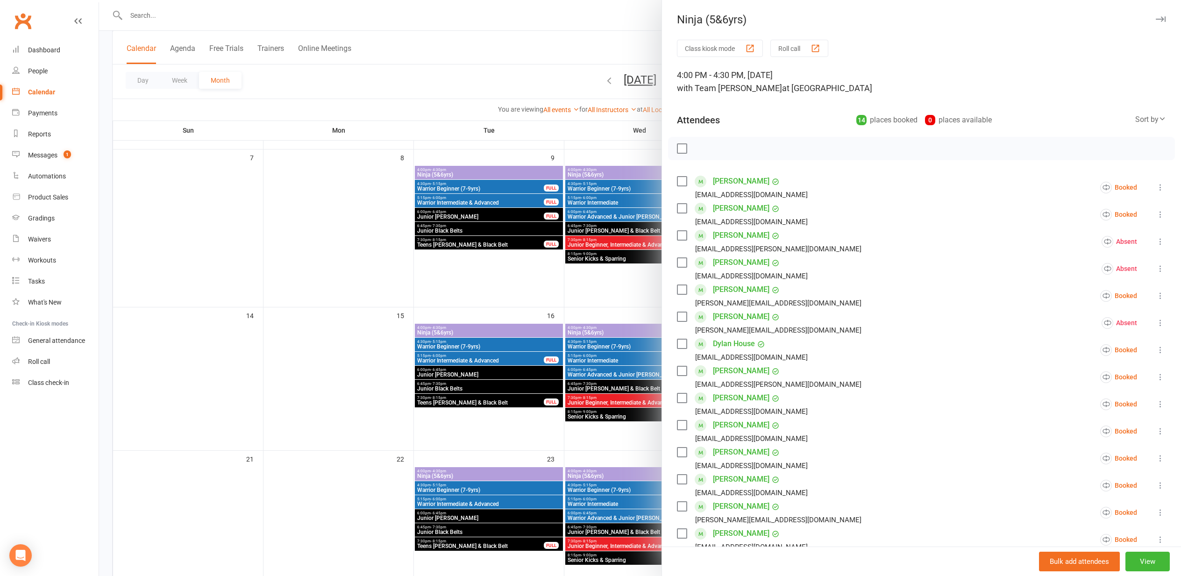
click at [329, 247] on div at bounding box center [640, 288] width 1082 height 576
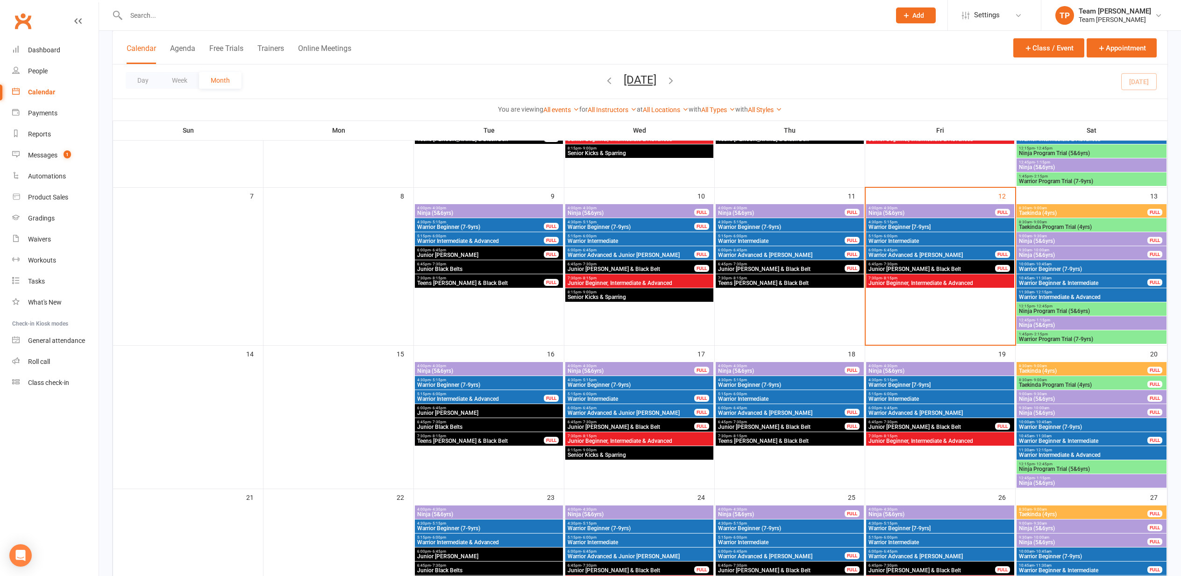
scroll to position [154, 0]
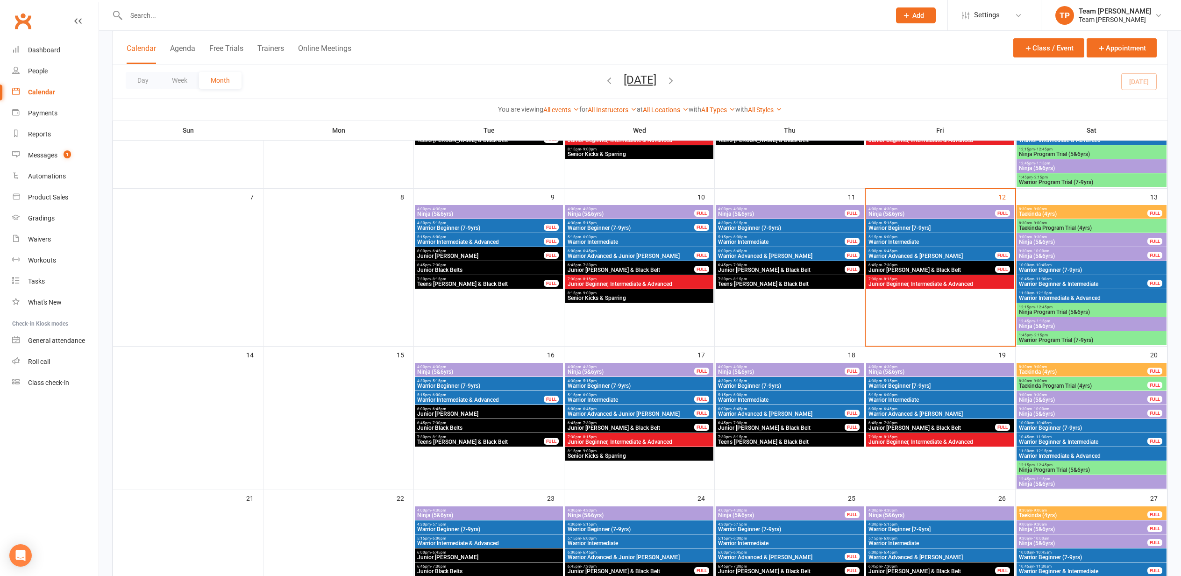
click at [925, 207] on span "4:00pm - 4:30pm" at bounding box center [931, 209] width 127 height 4
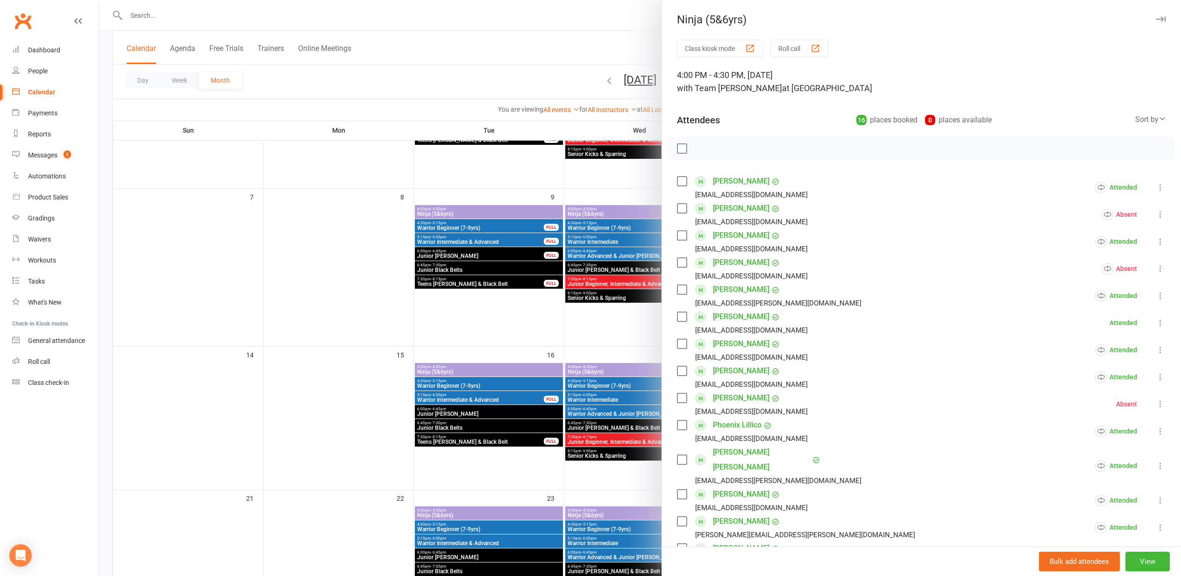
click at [389, 174] on div at bounding box center [640, 288] width 1082 height 576
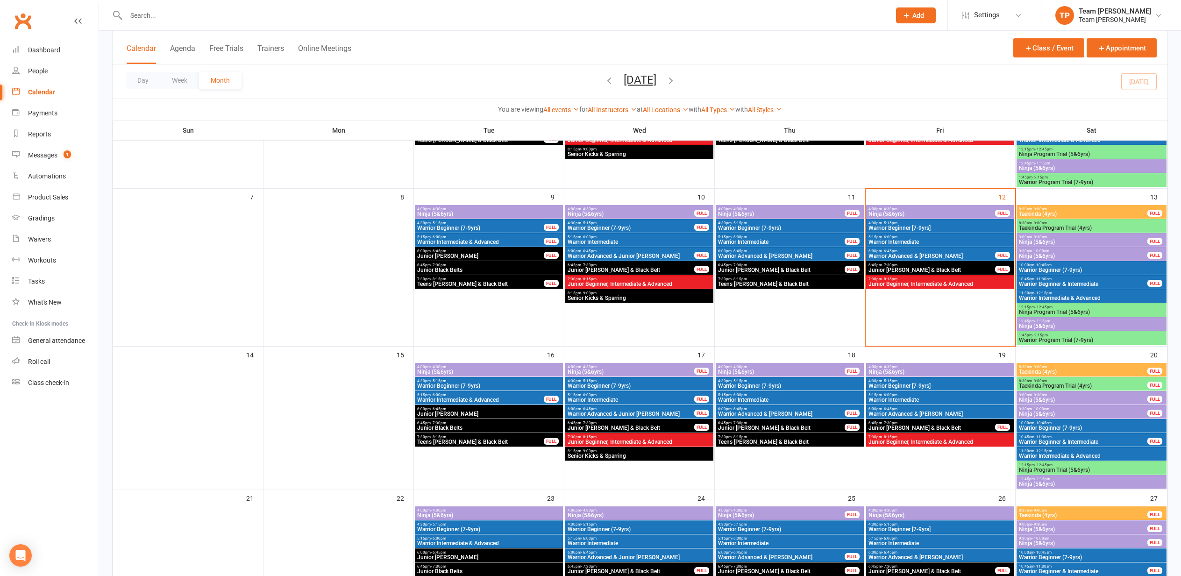
click at [1092, 226] on span "Taekinda Program Trial (4yrs)" at bounding box center [1091, 228] width 146 height 6
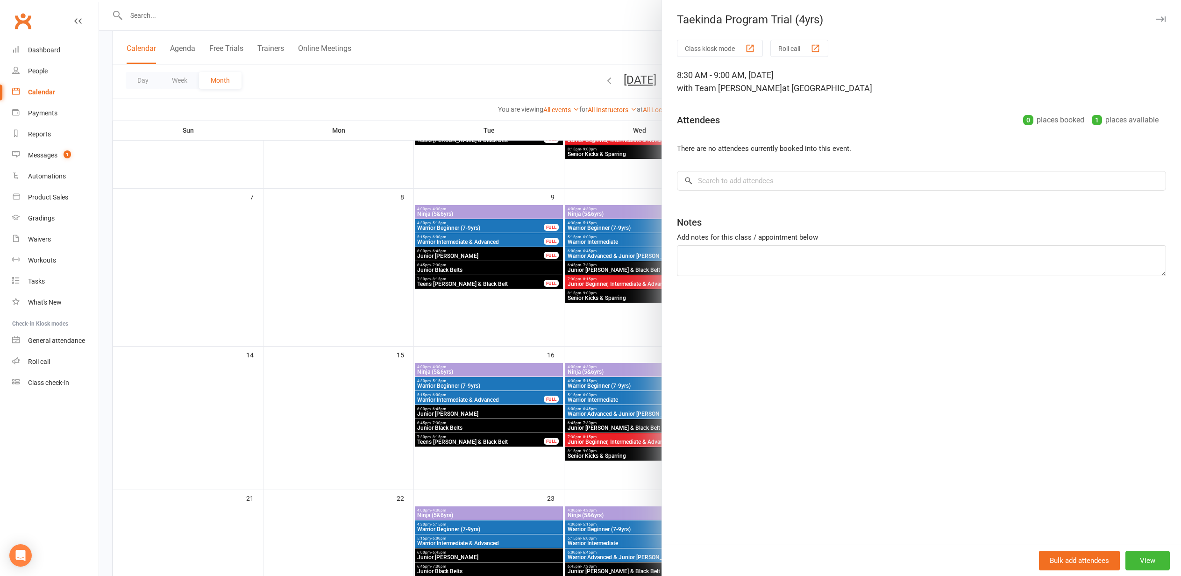
click at [588, 42] on div at bounding box center [640, 288] width 1082 height 576
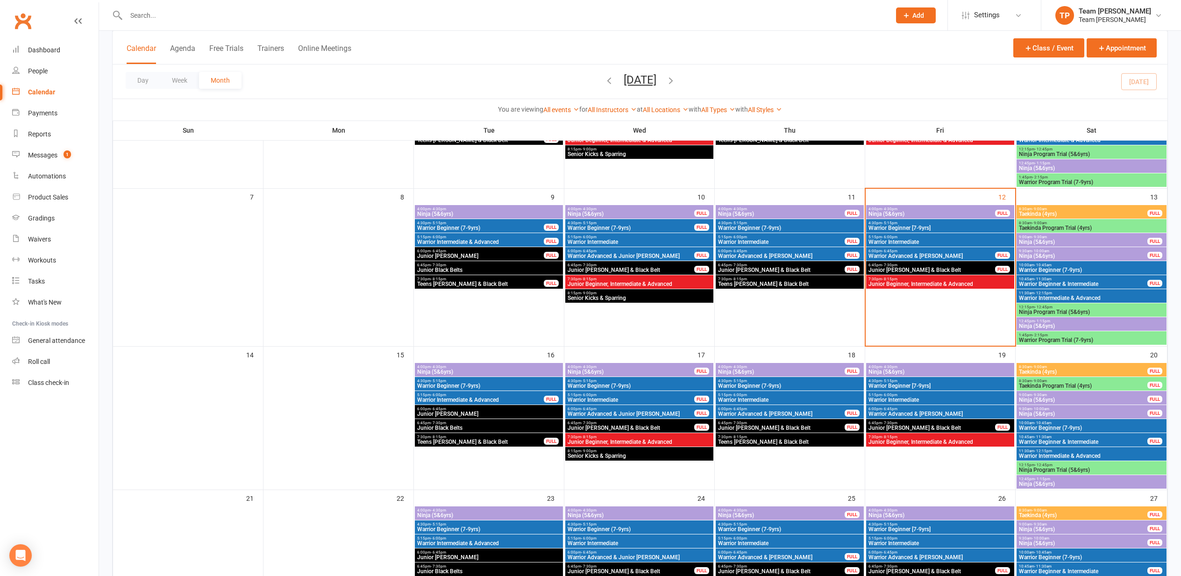
click at [1046, 245] on span "Ninja (5&6yrs)" at bounding box center [1082, 242] width 129 height 6
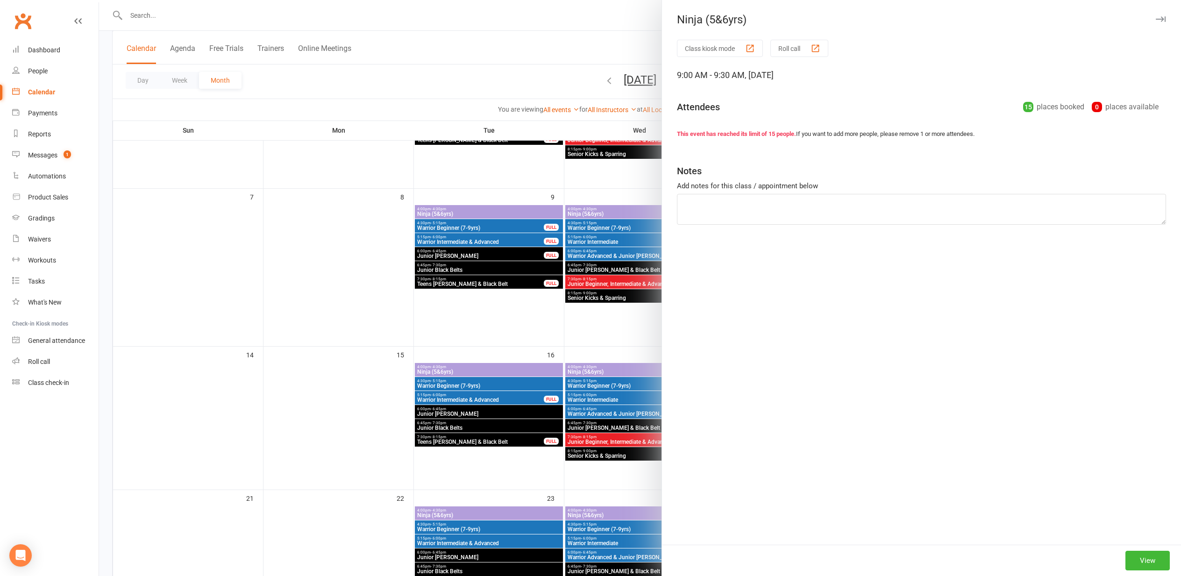
click at [819, 40] on button "Roll call" at bounding box center [799, 48] width 58 height 17
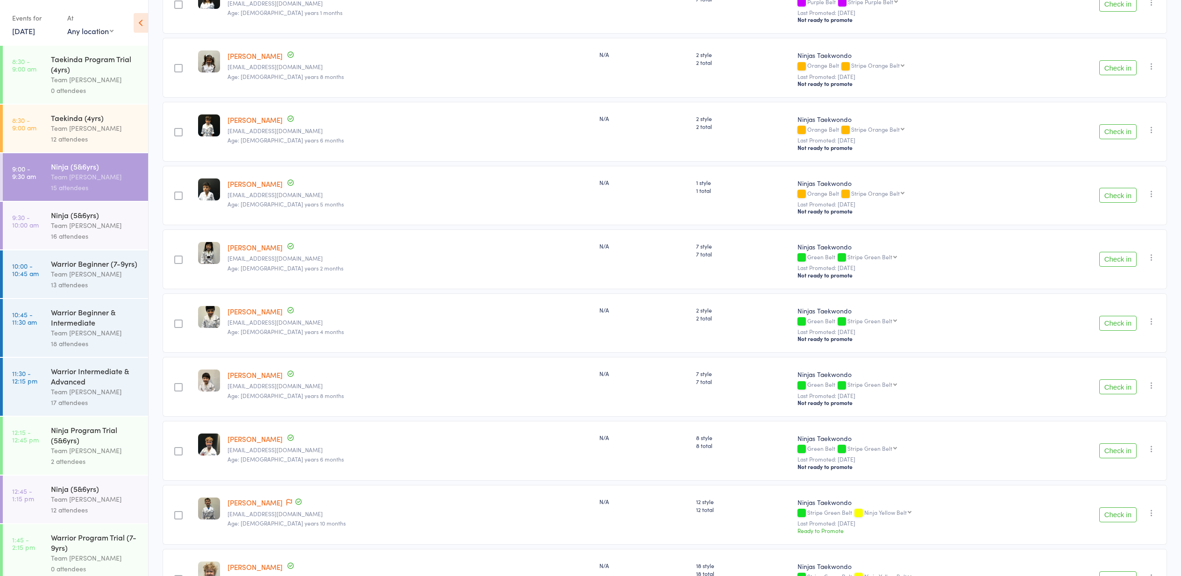
scroll to position [307, 0]
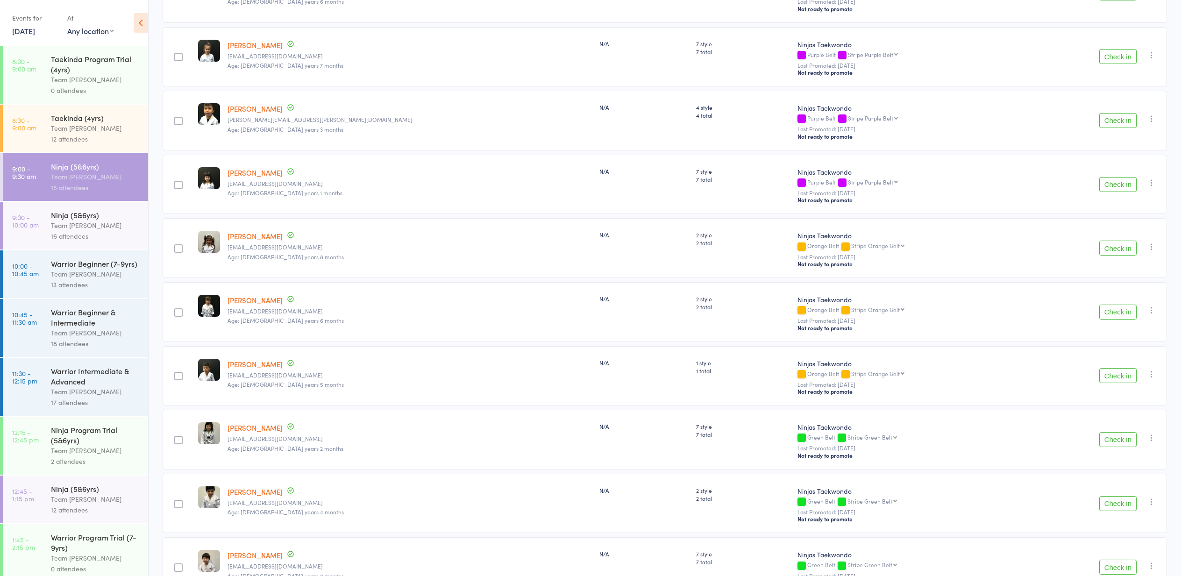
click at [126, 139] on div "12 attendees" at bounding box center [95, 139] width 89 height 11
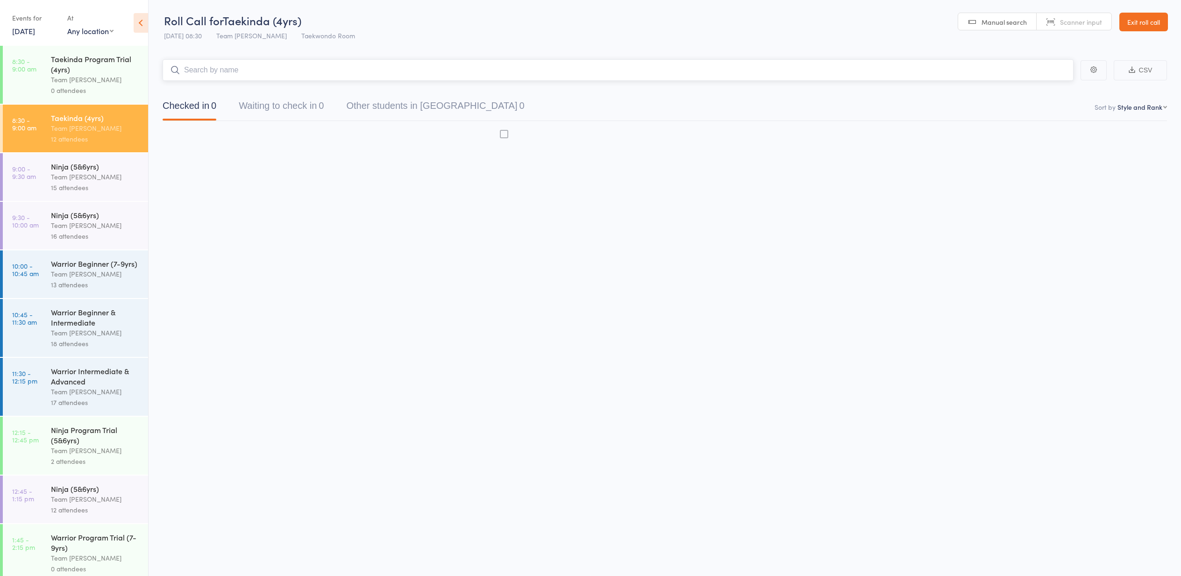
scroll to position [0, 0]
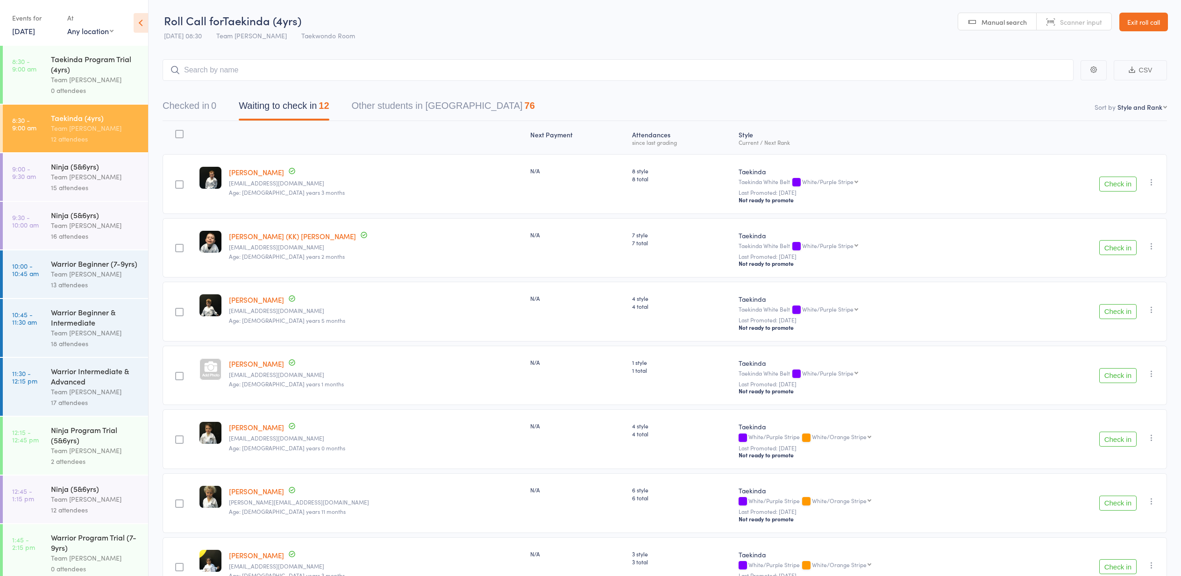
click at [1160, 11] on header "Roll Call for Taekinda (4yrs) 13 Sep 08:30 Team Carlo Preston Taekwondo Room Ma…" at bounding box center [665, 23] width 1032 height 46
click at [1161, 18] on link "Exit roll call" at bounding box center [1143, 22] width 49 height 19
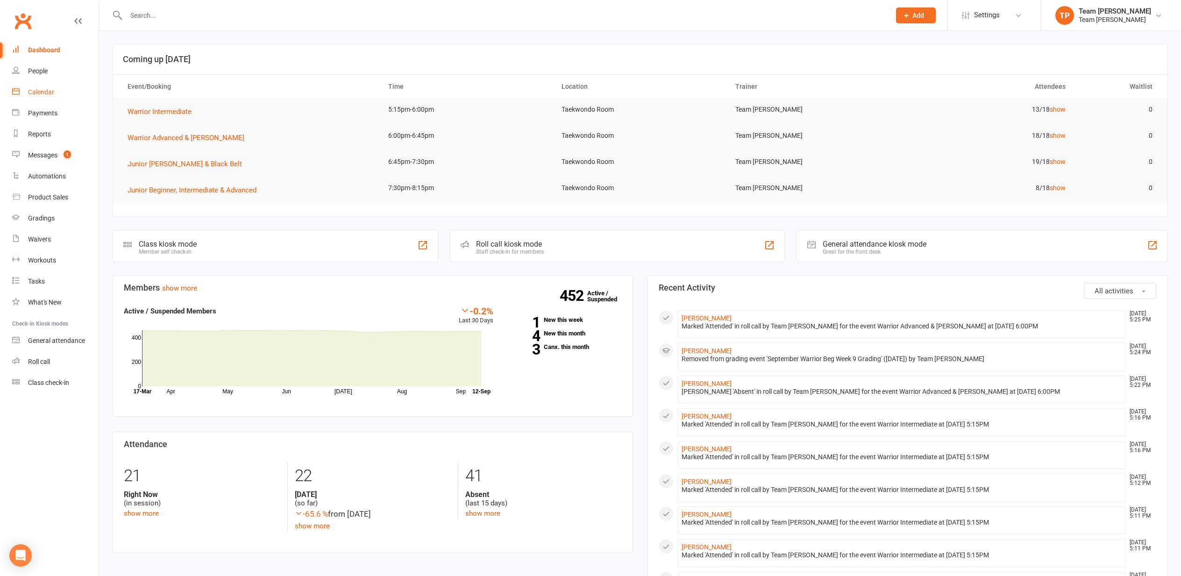
click at [26, 87] on link "Calendar" at bounding box center [55, 92] width 86 height 21
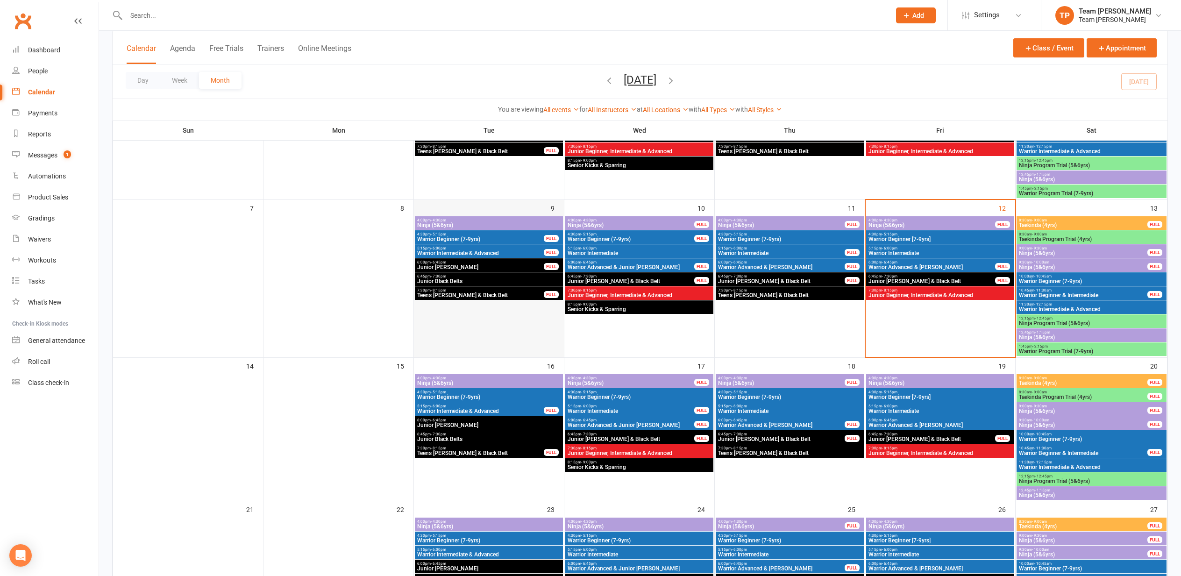
scroll to position [142, 0]
click at [465, 410] on span "Warrior Intermediate & Advanced" at bounding box center [480, 411] width 127 height 6
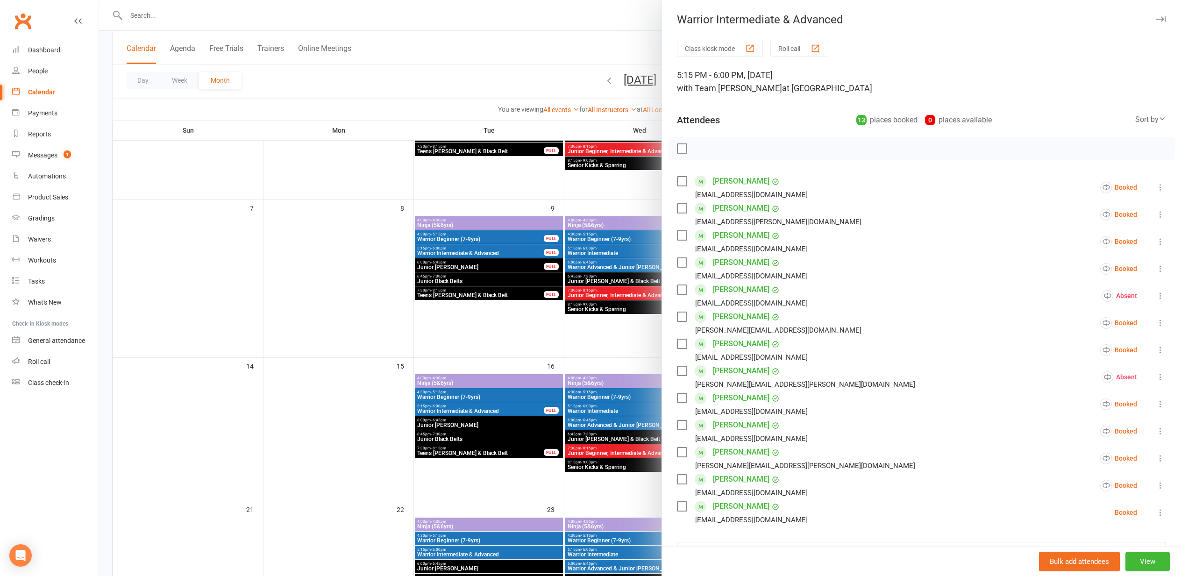
click at [330, 307] on div at bounding box center [640, 288] width 1082 height 576
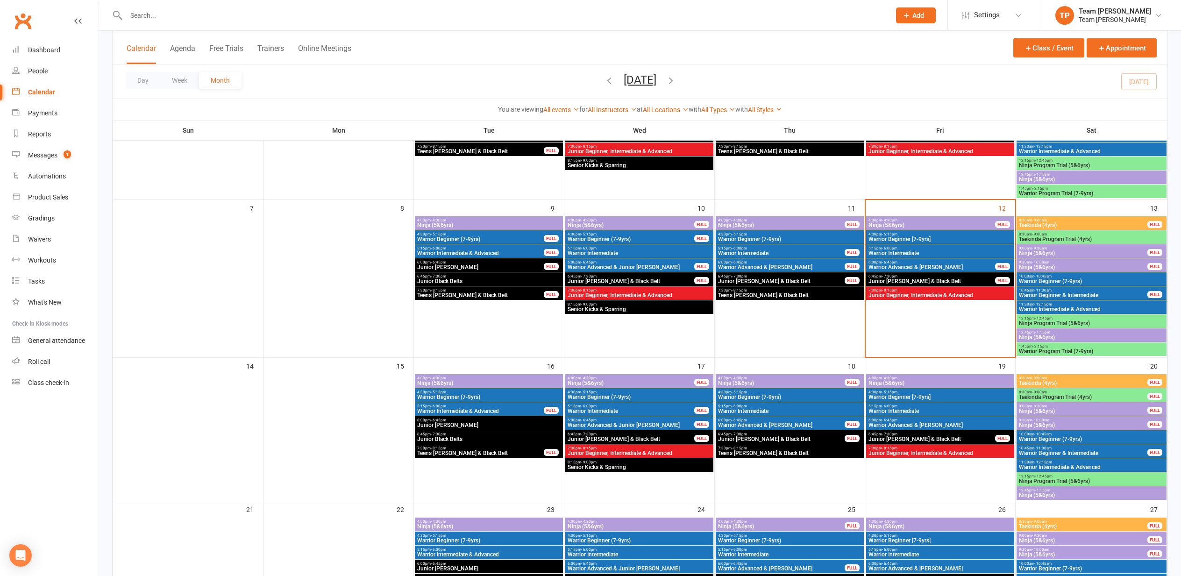
click at [606, 407] on span "5:15pm - 6:00pm" at bounding box center [630, 406] width 127 height 4
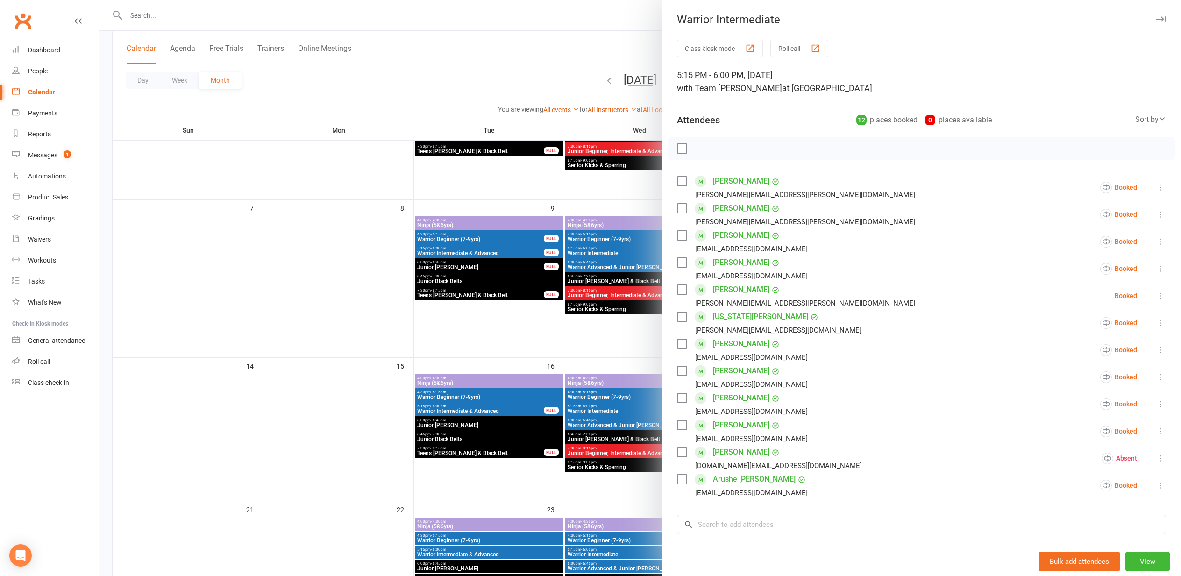
click at [380, 303] on div at bounding box center [640, 288] width 1082 height 576
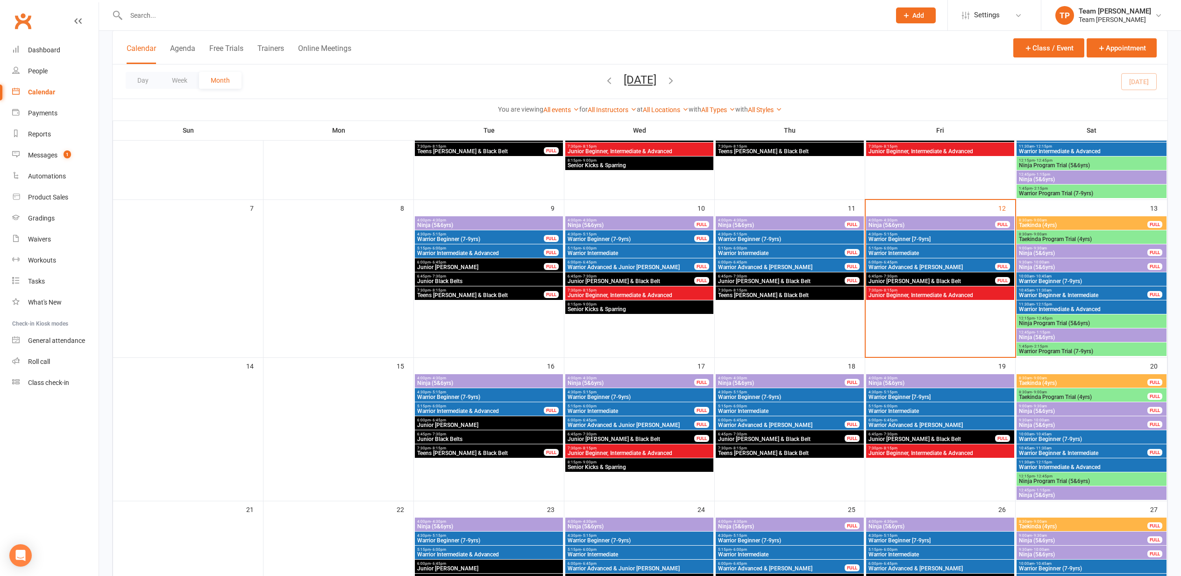
click at [632, 379] on span "4:00pm - 4:30pm" at bounding box center [630, 378] width 127 height 4
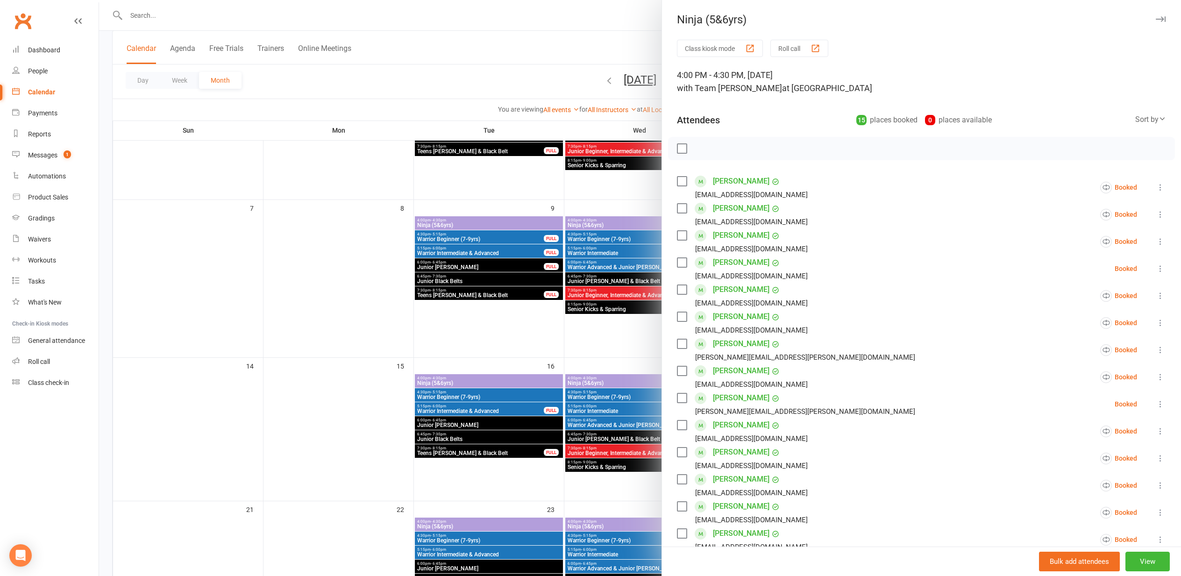
click at [364, 329] on div at bounding box center [640, 288] width 1082 height 576
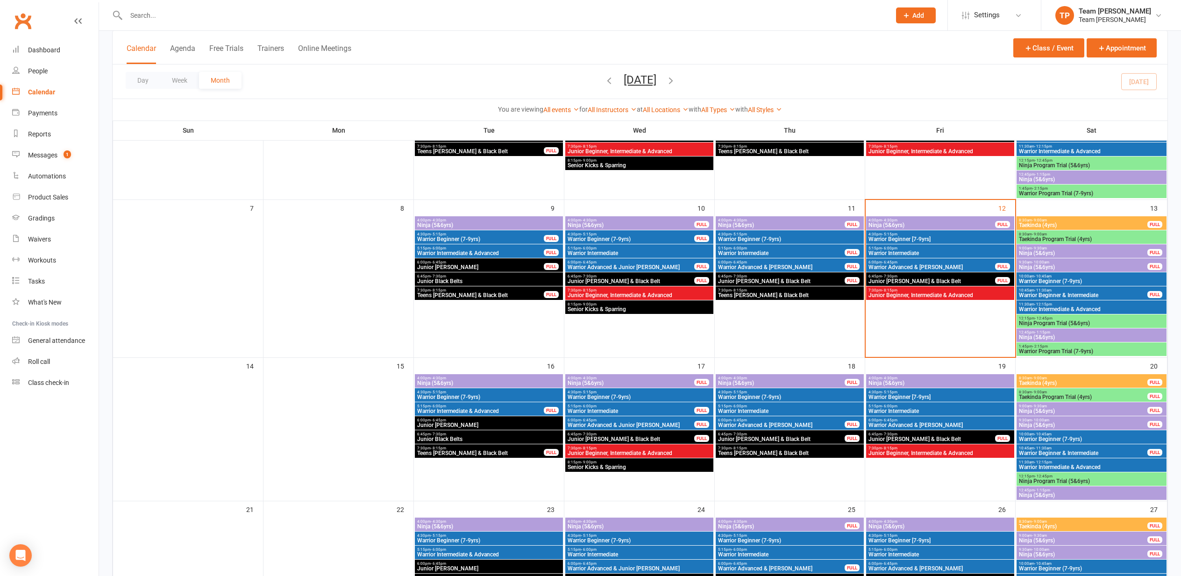
click at [947, 382] on span "Ninja (5&6yrs)" at bounding box center [940, 383] width 144 height 6
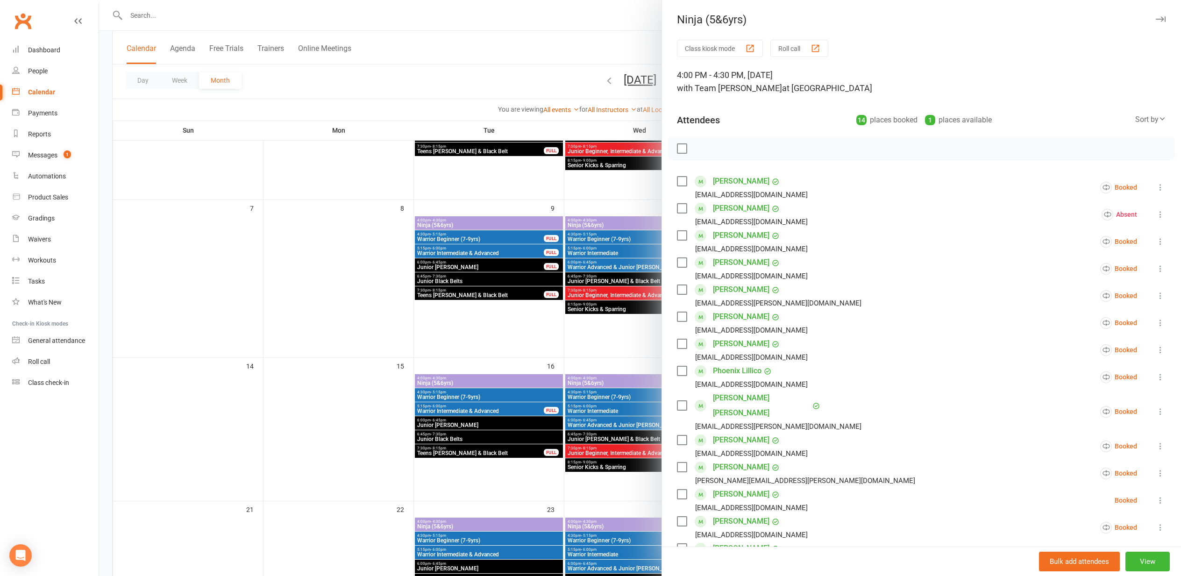
click at [334, 320] on div at bounding box center [640, 288] width 1082 height 576
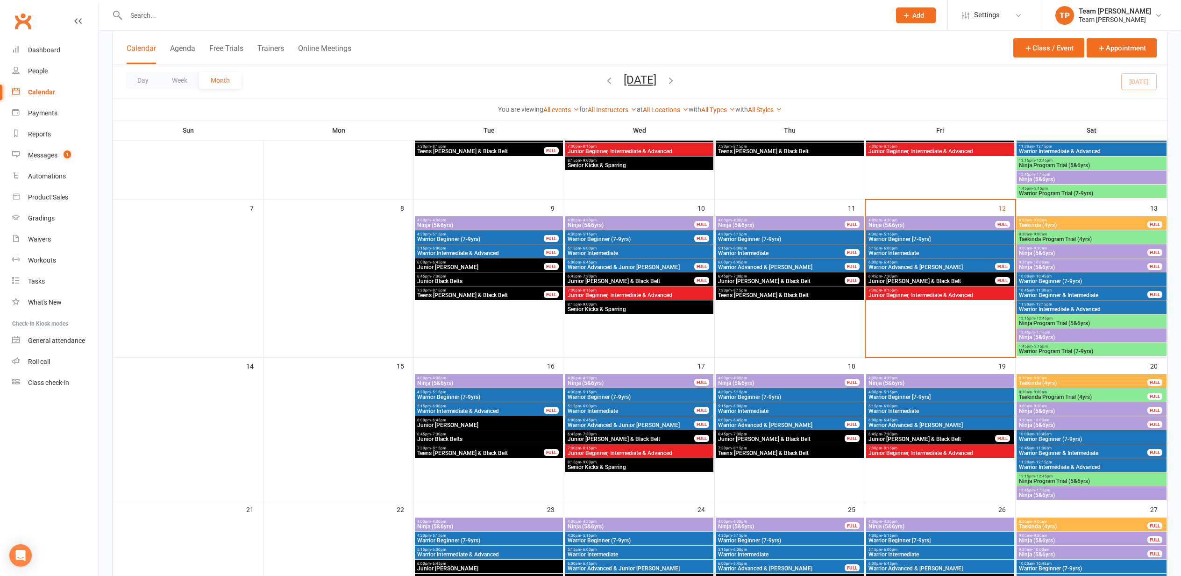
click at [620, 222] on span "Ninja (5&6yrs)" at bounding box center [630, 225] width 127 height 6
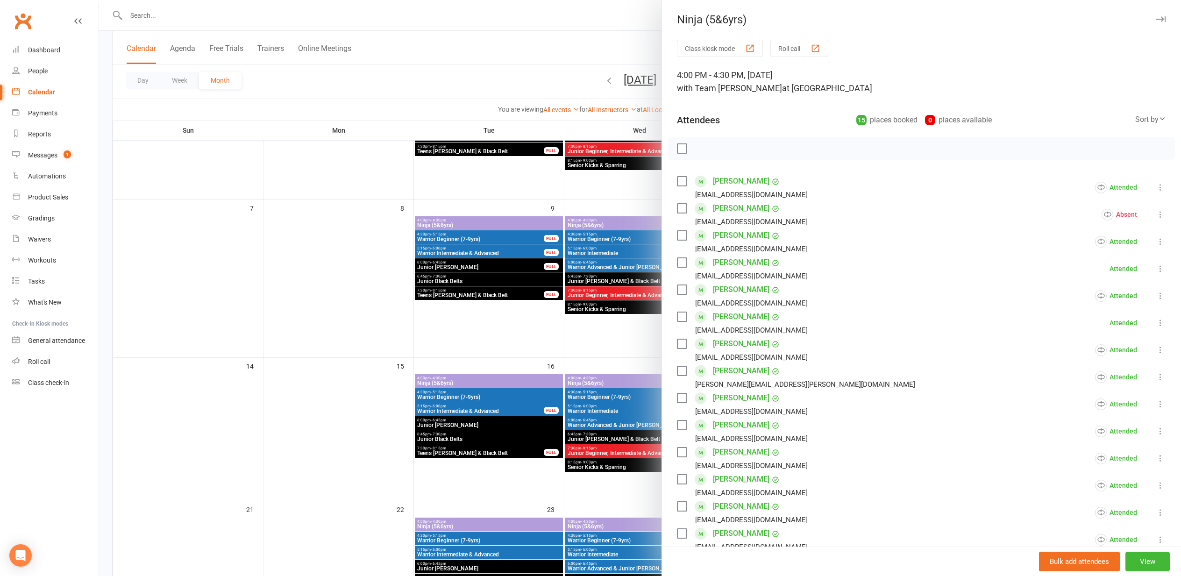
click at [290, 314] on div at bounding box center [640, 288] width 1082 height 576
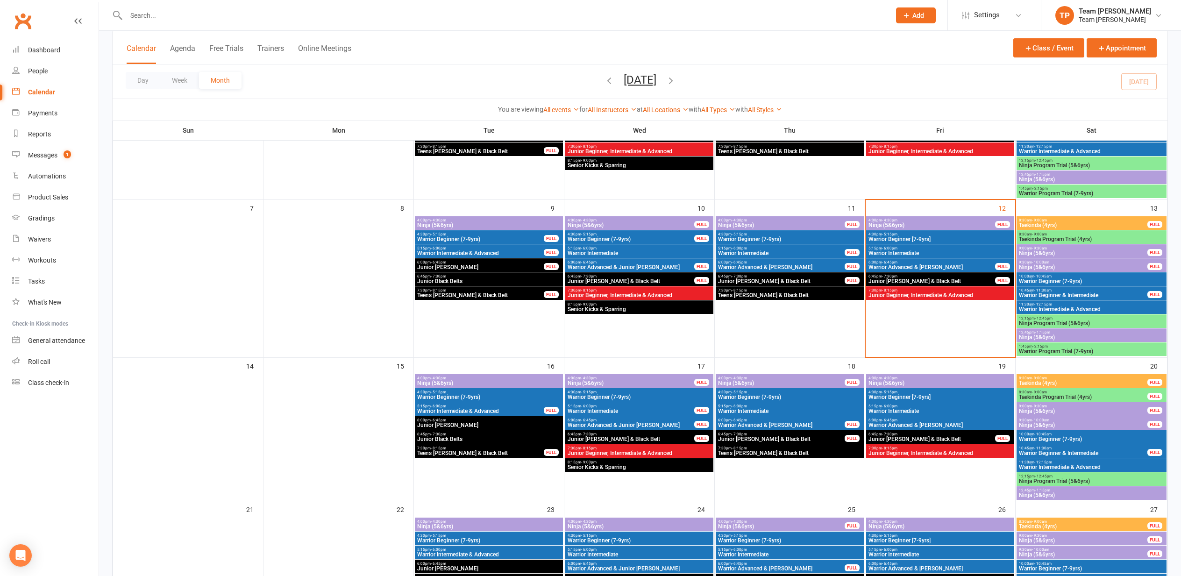
click at [670, 378] on span "4:00pm - 4:30pm" at bounding box center [630, 378] width 127 height 4
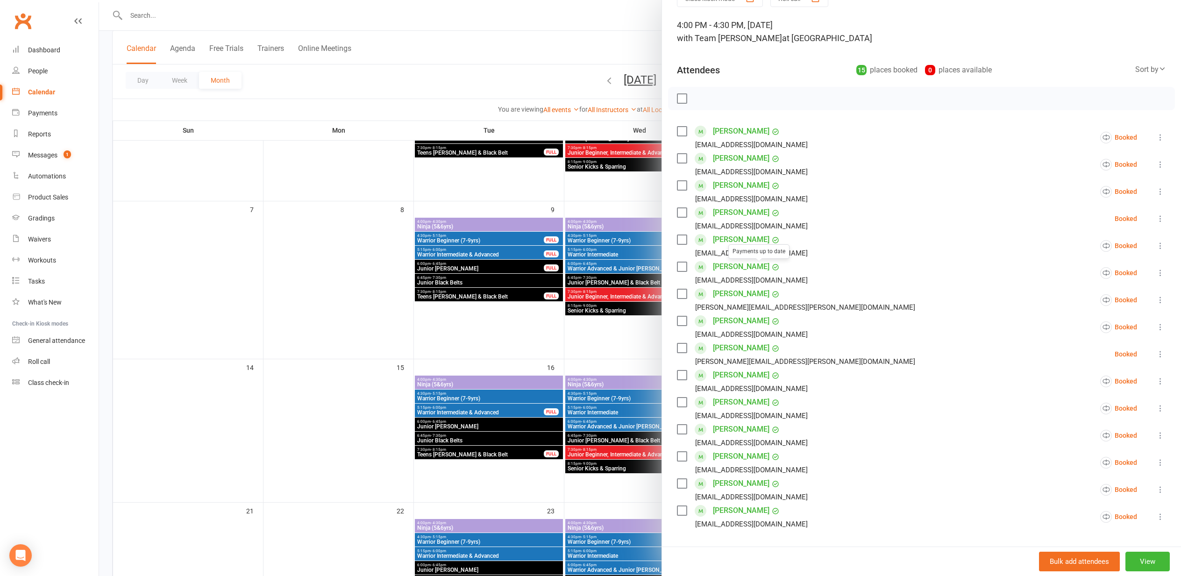
scroll to position [141, 0]
click at [384, 284] on div at bounding box center [640, 288] width 1082 height 576
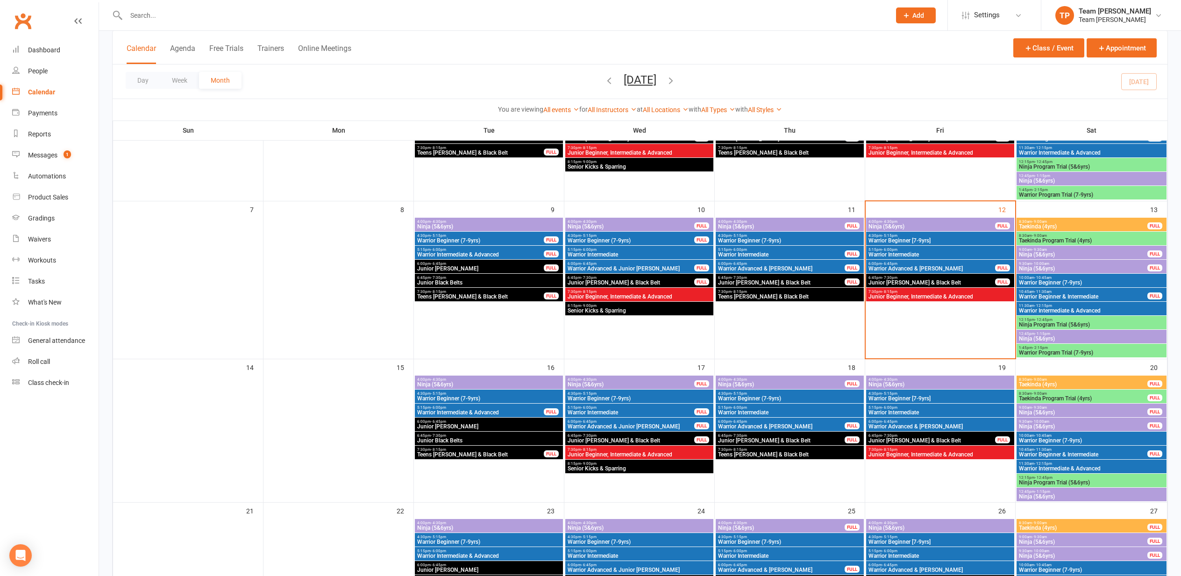
click at [494, 384] on span "Ninja (5&6yrs)" at bounding box center [489, 385] width 144 height 6
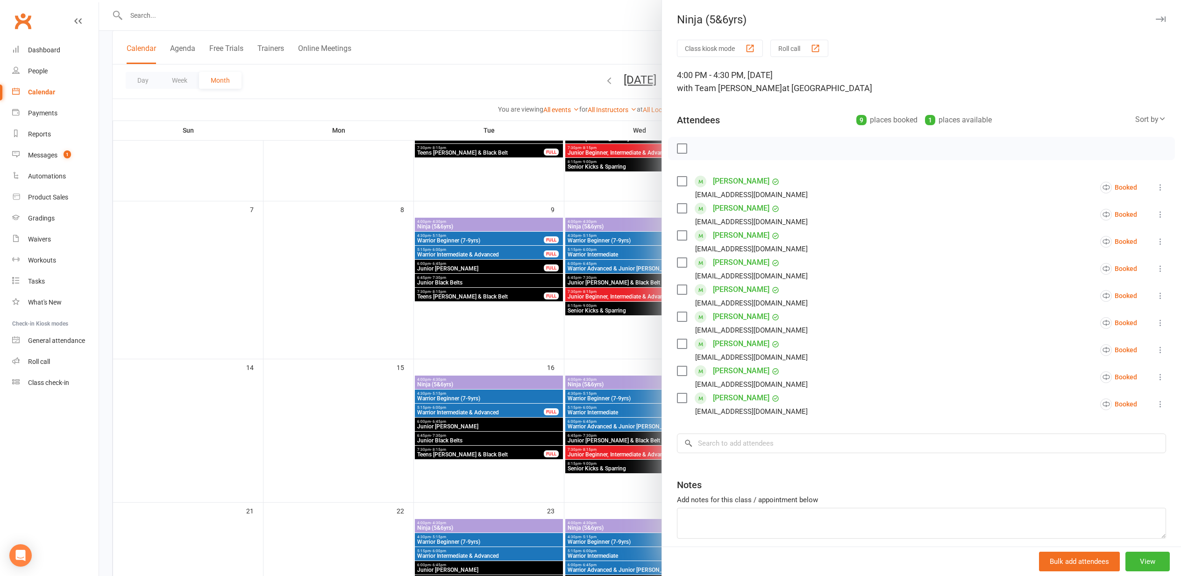
click at [223, 346] on div at bounding box center [640, 288] width 1082 height 576
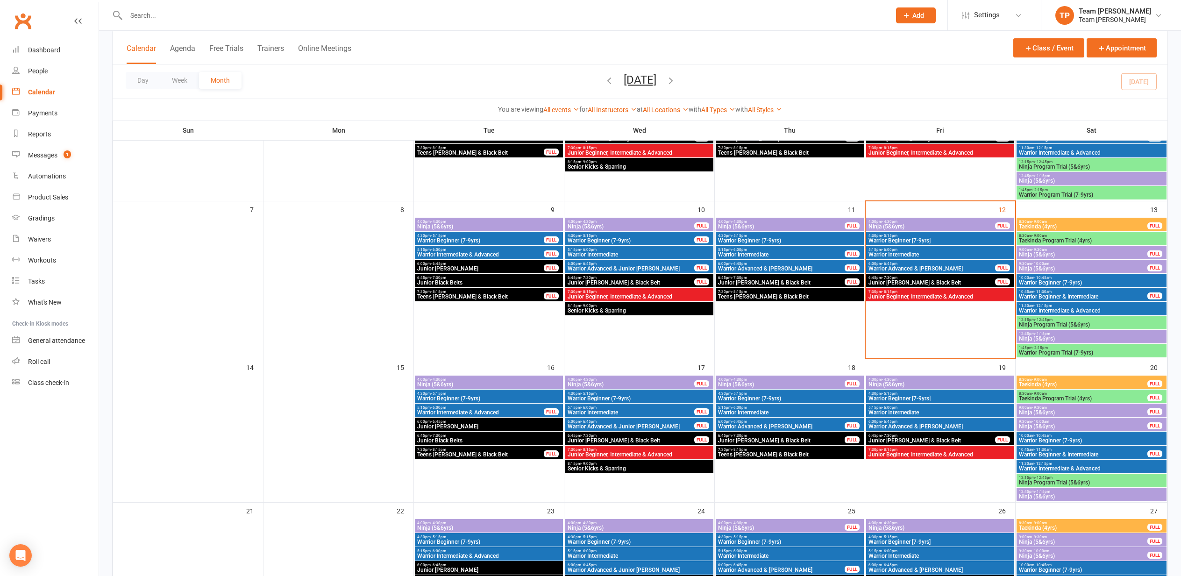
click at [461, 408] on span "5:15pm - 6:00pm" at bounding box center [480, 407] width 127 height 4
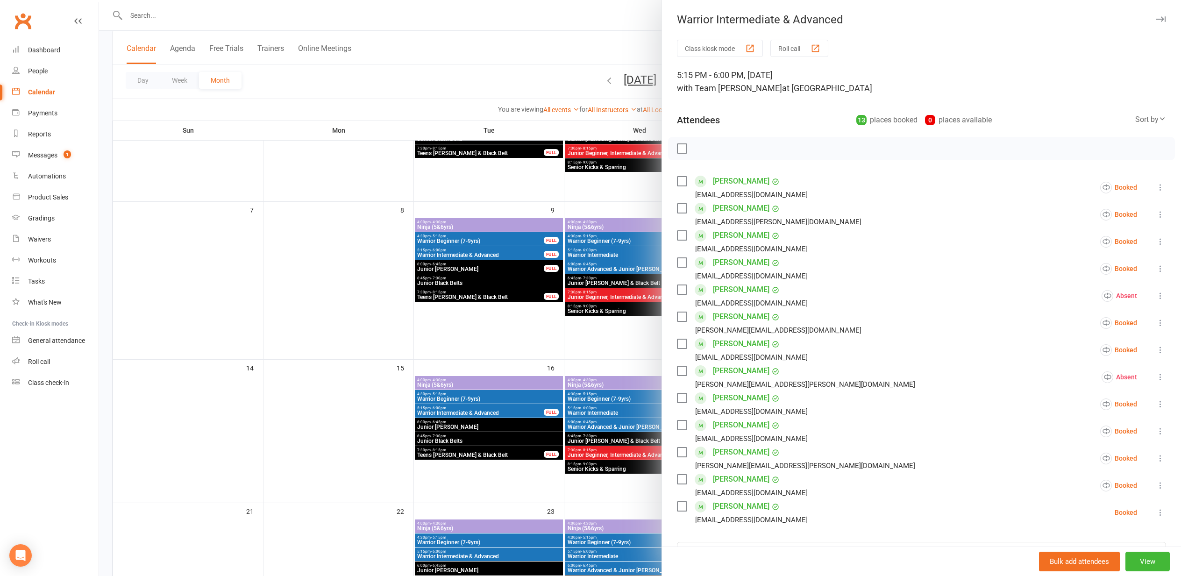
click at [193, 264] on div at bounding box center [640, 288] width 1082 height 576
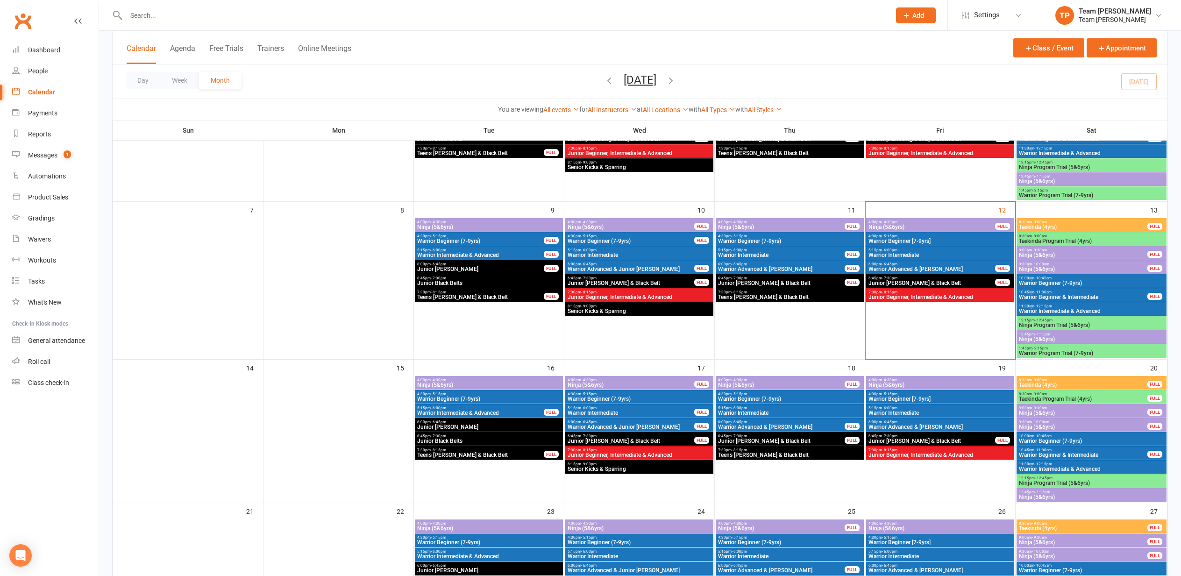
click at [460, 227] on span "Ninja (5&6yrs)" at bounding box center [489, 227] width 144 height 6
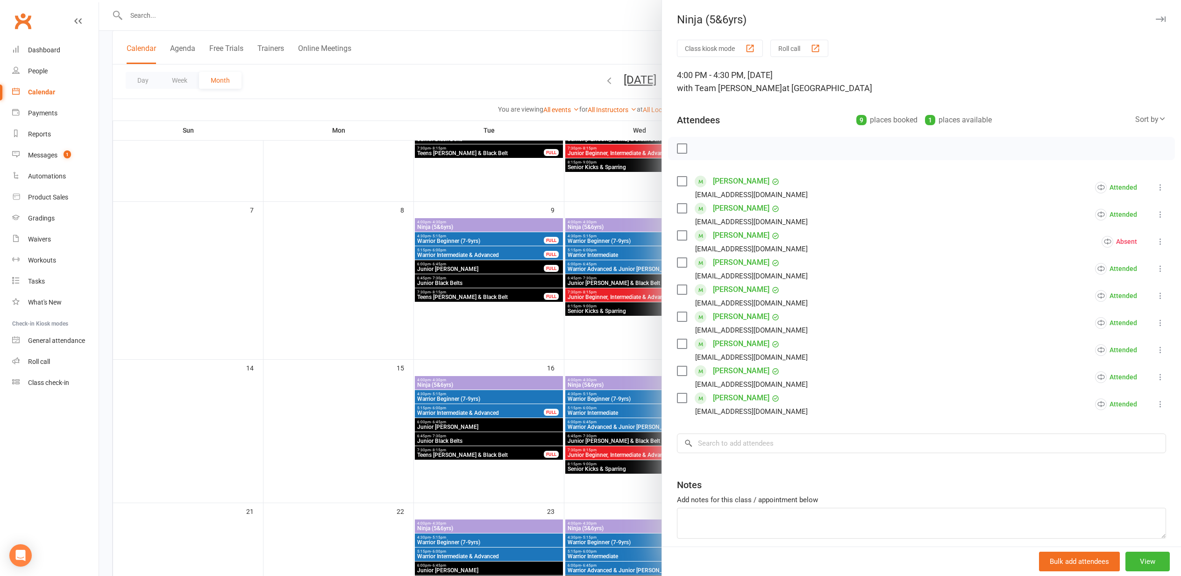
drag, startPoint x: 342, startPoint y: 246, endPoint x: 348, endPoint y: 247, distance: 6.1
click at [342, 246] on div at bounding box center [640, 288] width 1082 height 576
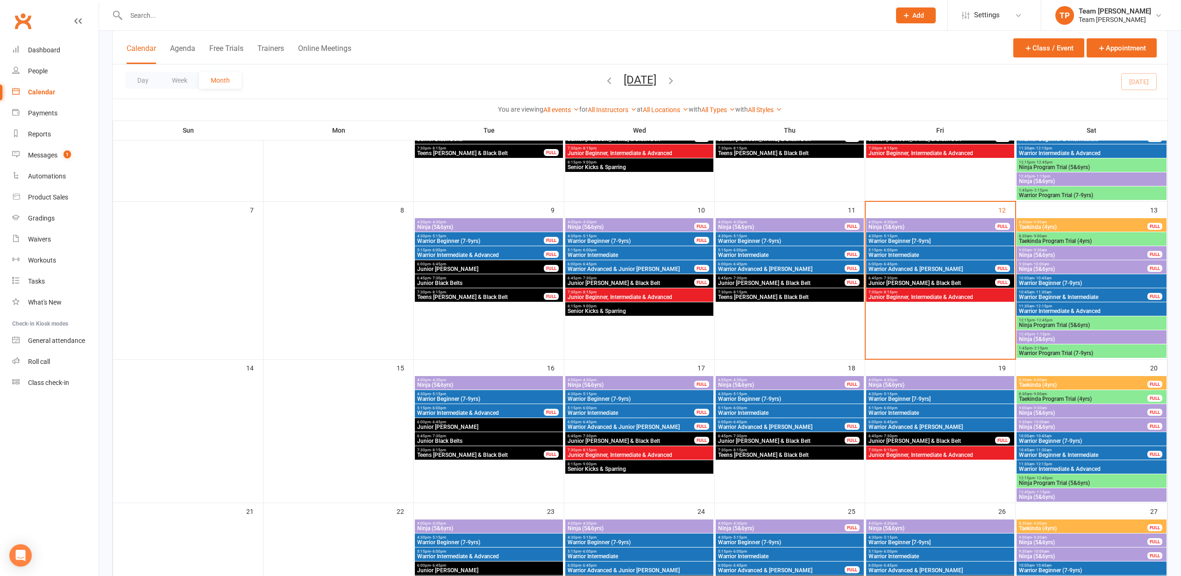
click at [501, 253] on span "Warrior Intermediate & Advanced" at bounding box center [480, 255] width 127 height 6
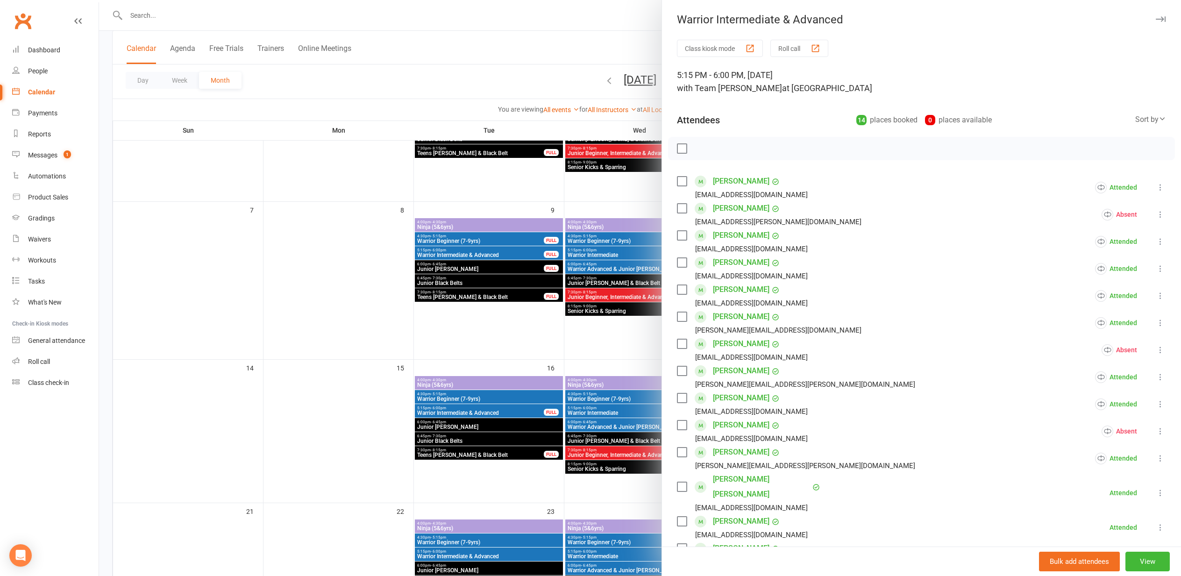
click at [341, 261] on div at bounding box center [640, 288] width 1082 height 576
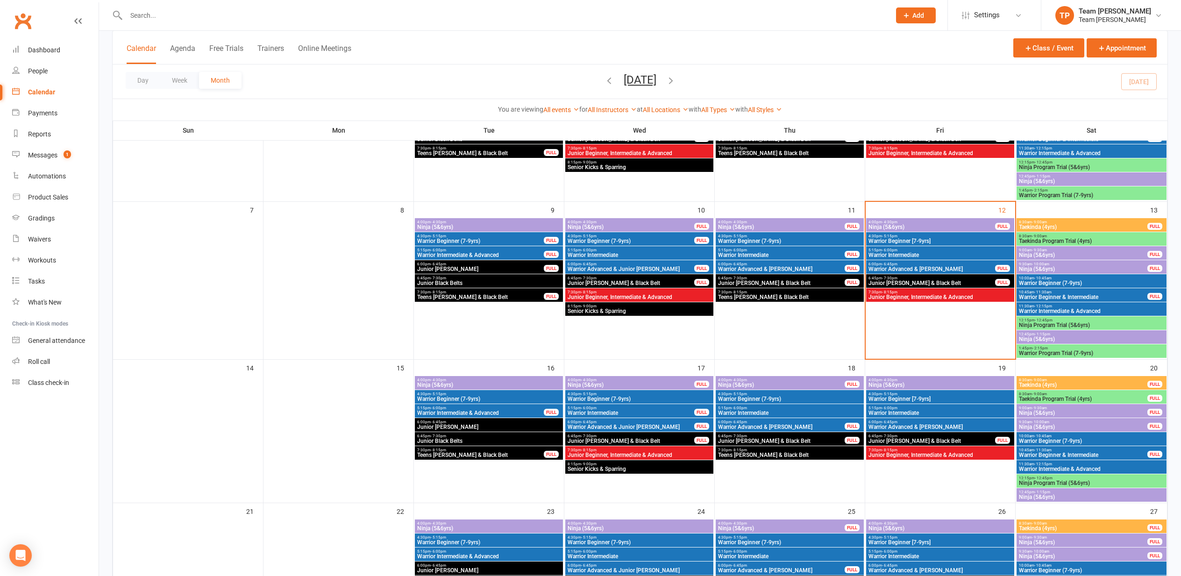
click at [480, 379] on span "4:00pm - 4:30pm" at bounding box center [489, 380] width 144 height 4
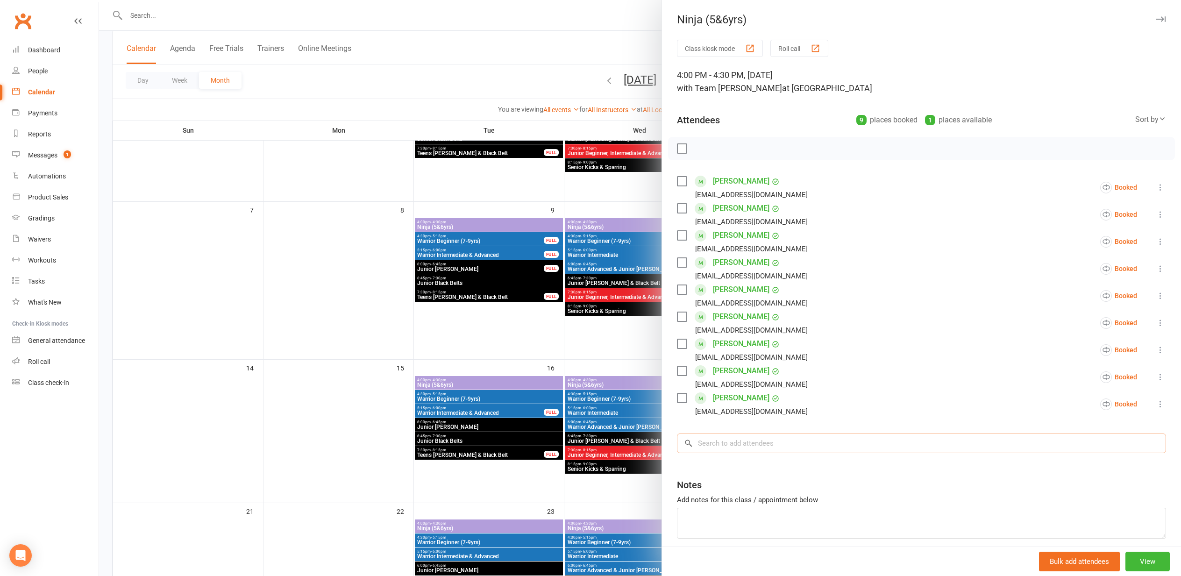
click at [742, 439] on input "search" at bounding box center [921, 443] width 489 height 20
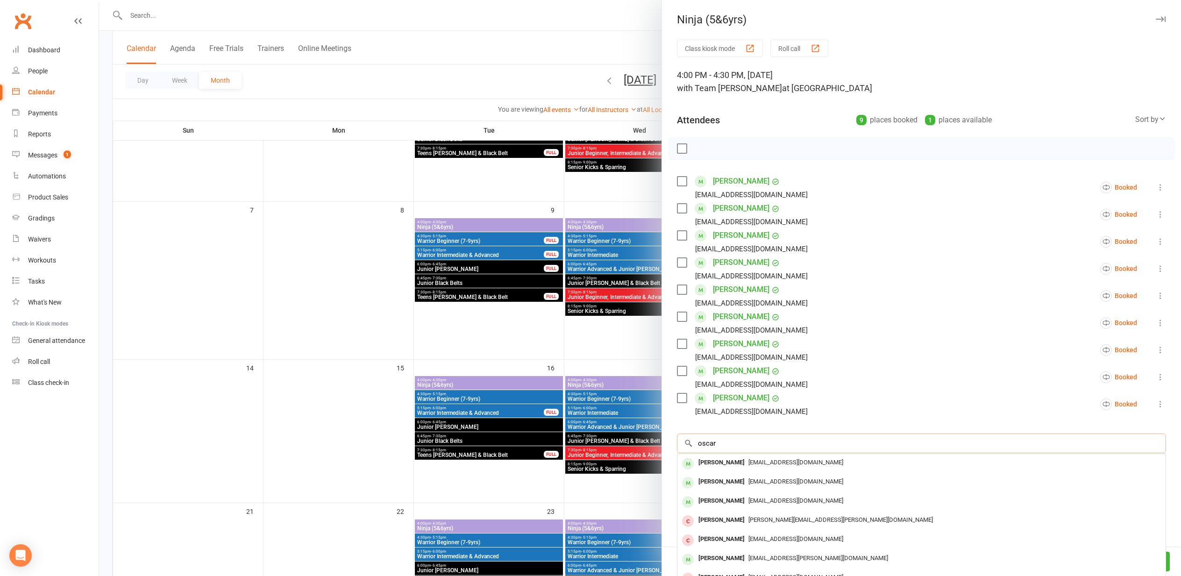
type input "Oscar"
drag, startPoint x: 742, startPoint y: 439, endPoint x: 756, endPoint y: 558, distance: 119.0
click at [756, 558] on span "[EMAIL_ADDRESS][PERSON_NAME][DOMAIN_NAME]" at bounding box center [818, 557] width 140 height 7
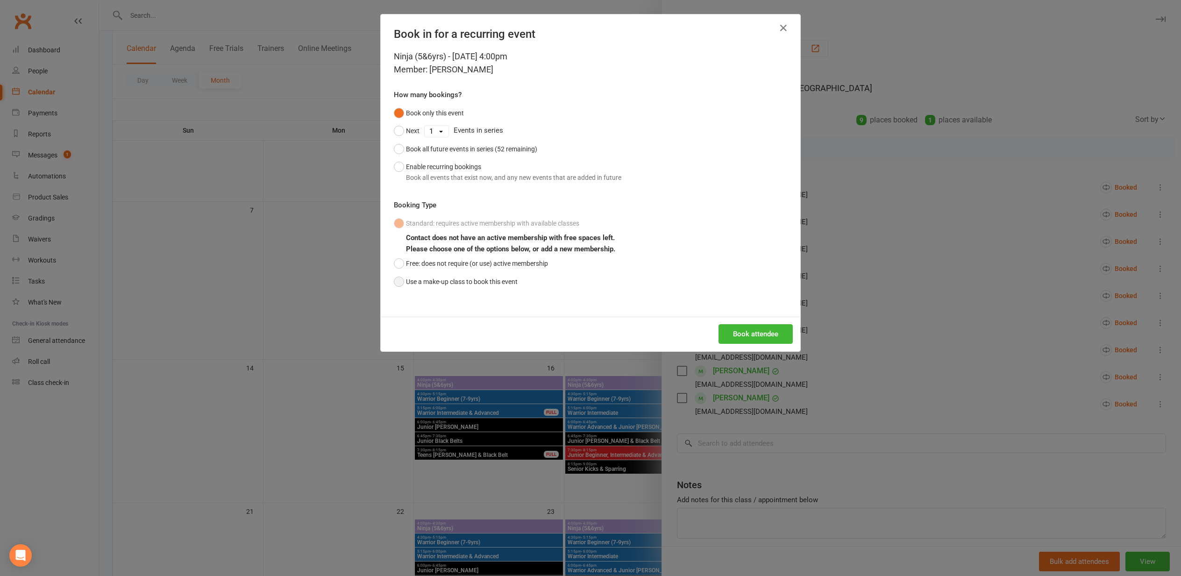
click at [437, 277] on button "Use a make-up class to book this event" at bounding box center [456, 282] width 124 height 18
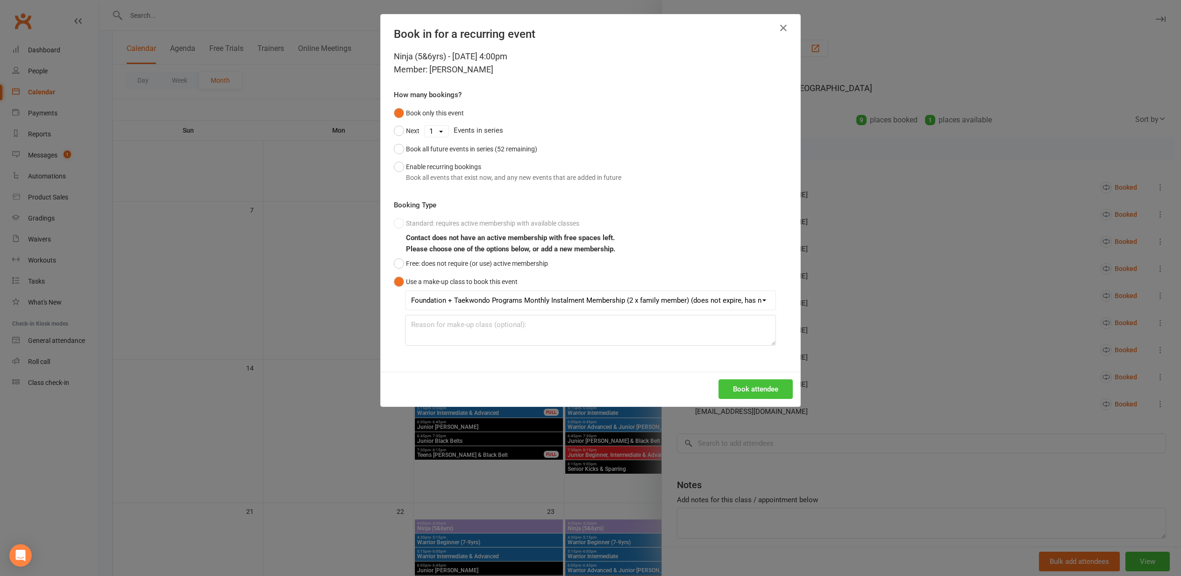
click at [775, 388] on button "Book attendee" at bounding box center [755, 389] width 74 height 20
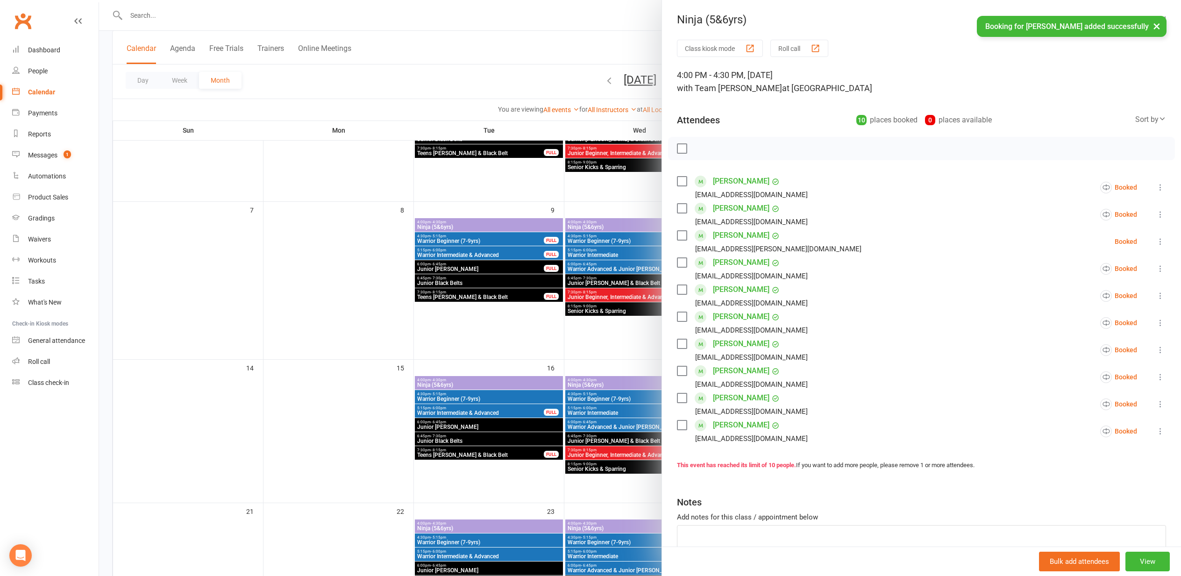
click at [519, 409] on div at bounding box center [640, 288] width 1082 height 576
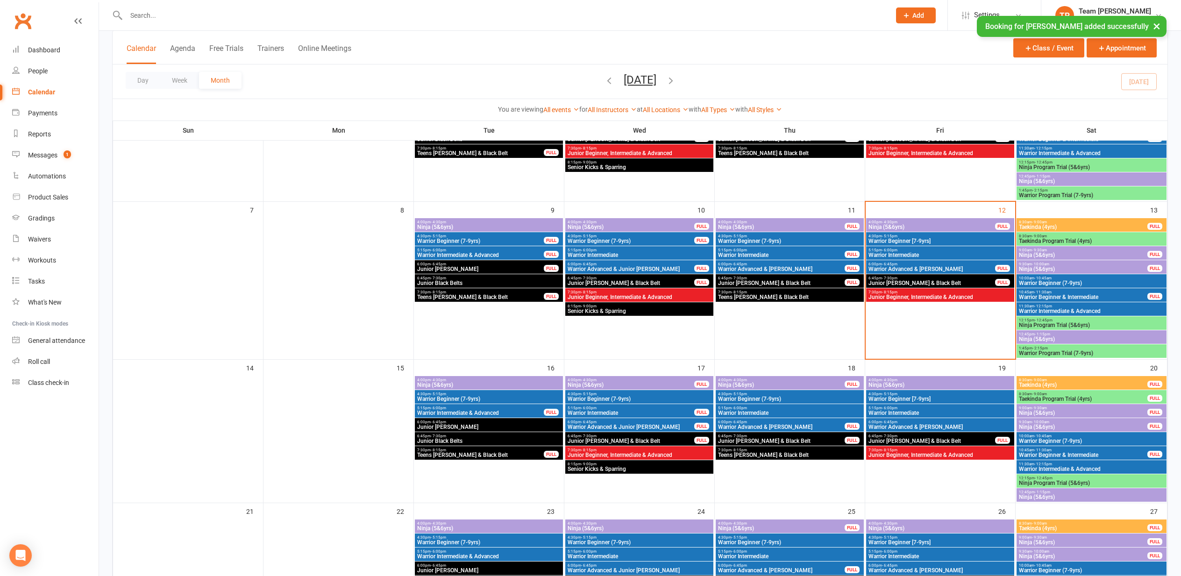
click at [519, 412] on span "Warrior Intermediate & Advanced" at bounding box center [480, 413] width 127 height 6
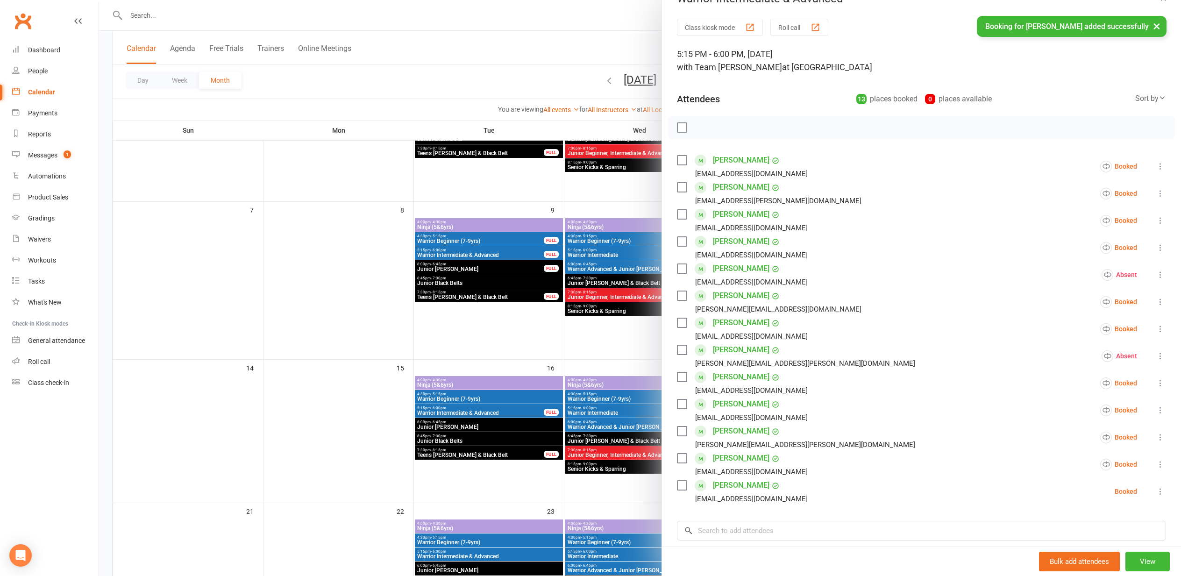
scroll to position [23, 0]
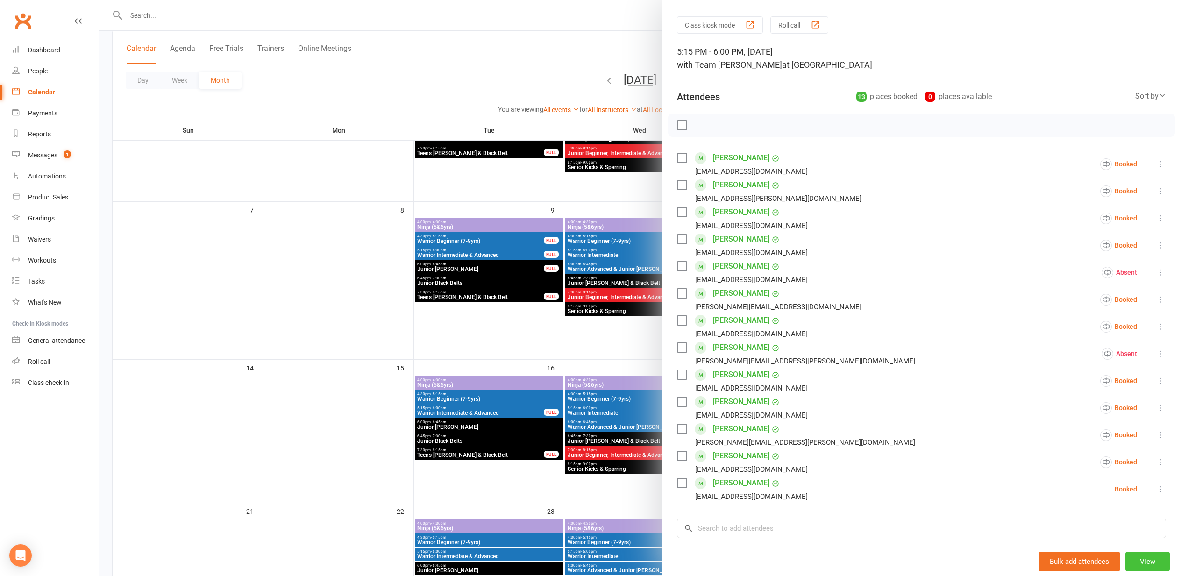
click at [1146, 563] on button "View" at bounding box center [1147, 562] width 44 height 20
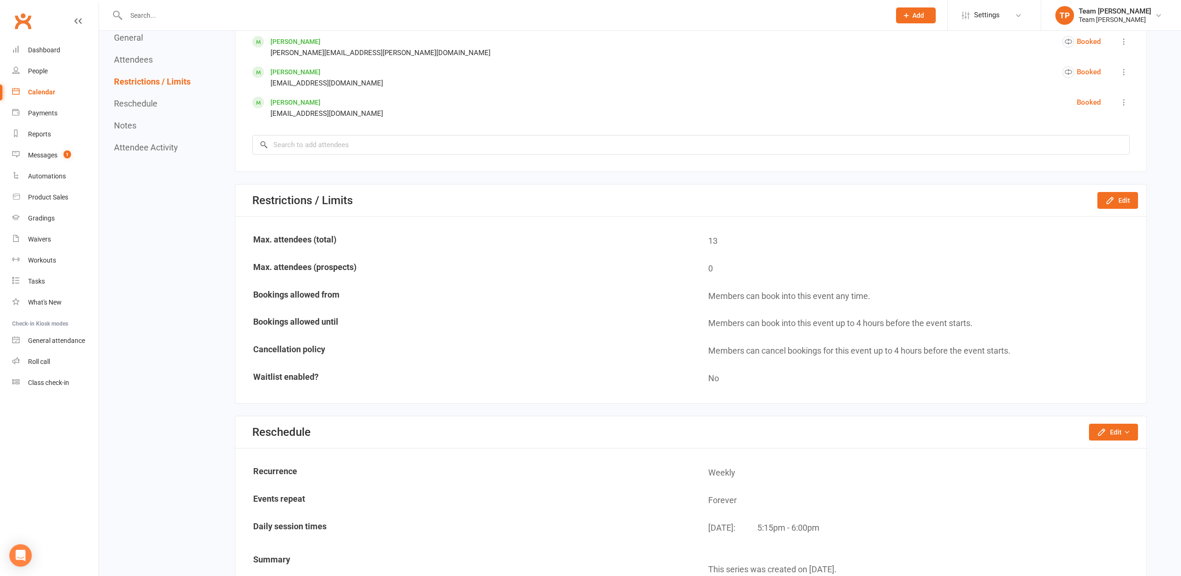
scroll to position [804, 0]
click at [1099, 198] on button "Edit" at bounding box center [1117, 200] width 41 height 17
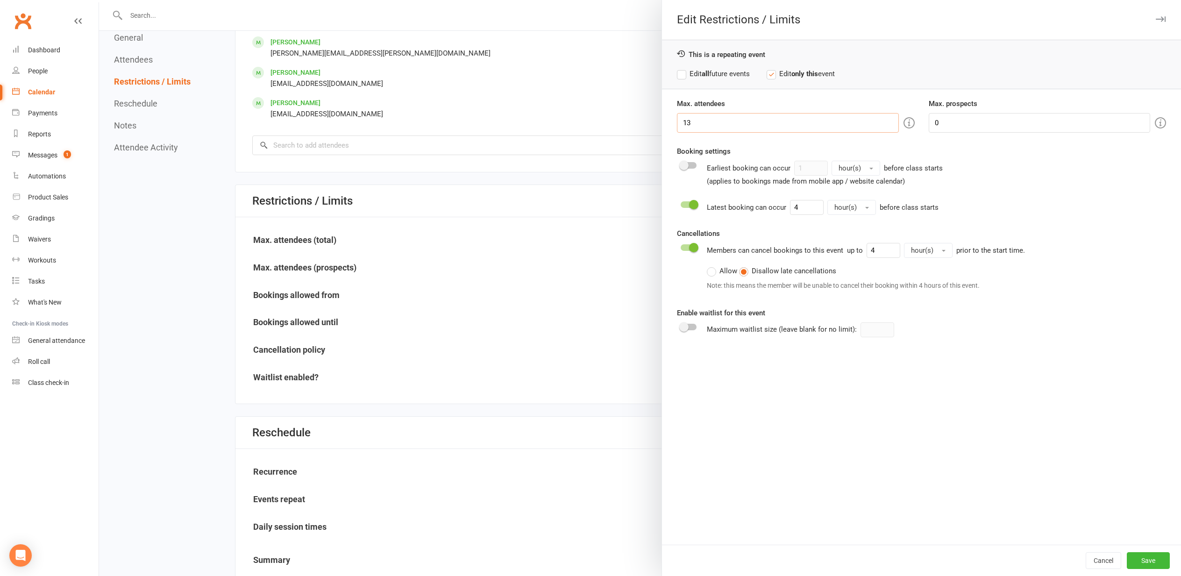
click at [727, 126] on input "13" at bounding box center [787, 123] width 221 height 20
type input "14"
click at [1164, 560] on button "Save" at bounding box center [1147, 560] width 43 height 17
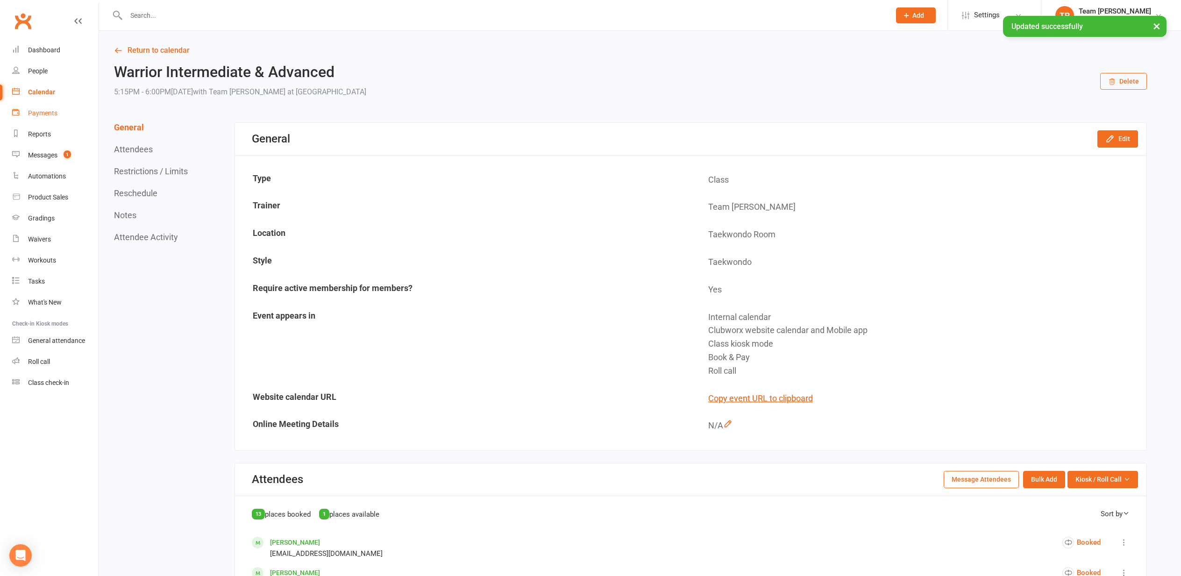
scroll to position [0, 0]
click at [121, 53] on icon at bounding box center [118, 50] width 8 height 8
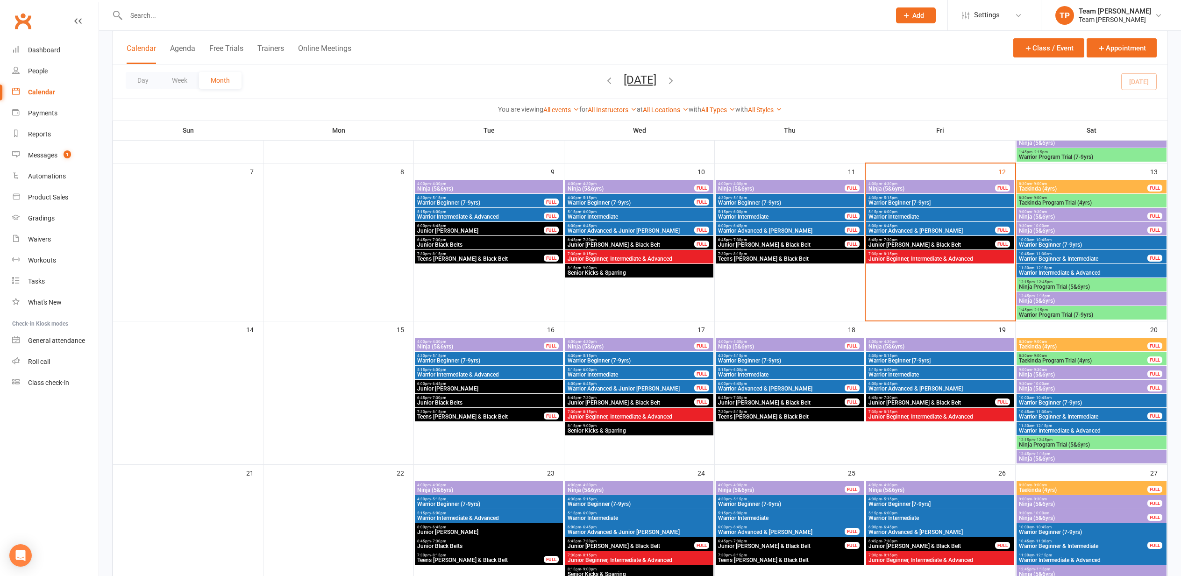
scroll to position [183, 0]
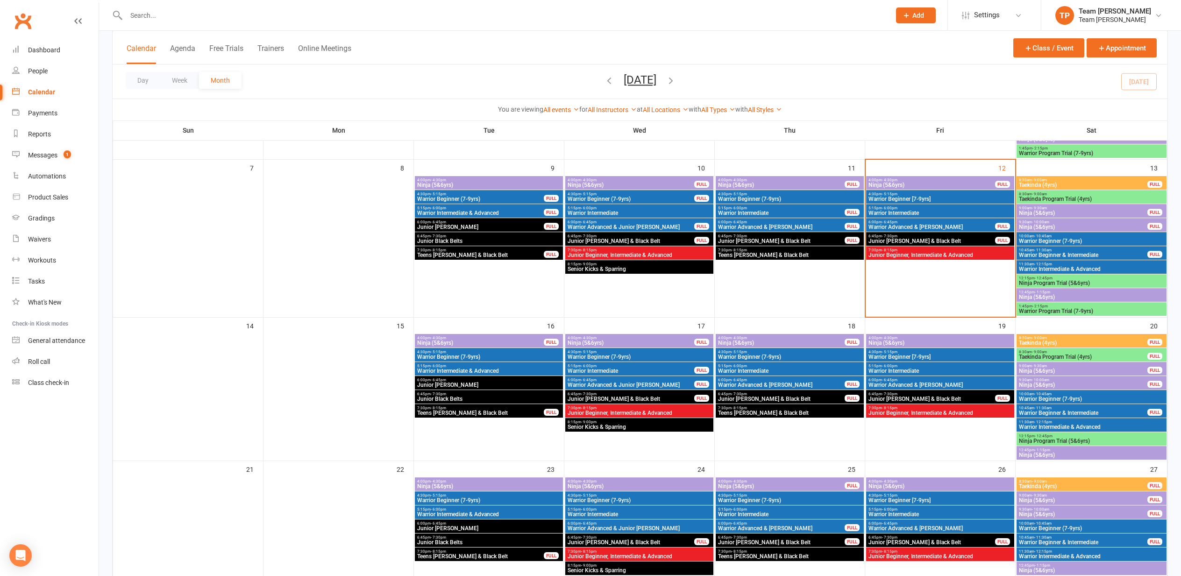
click at [441, 373] on span "Warrior Intermediate & Advanced" at bounding box center [489, 371] width 144 height 6
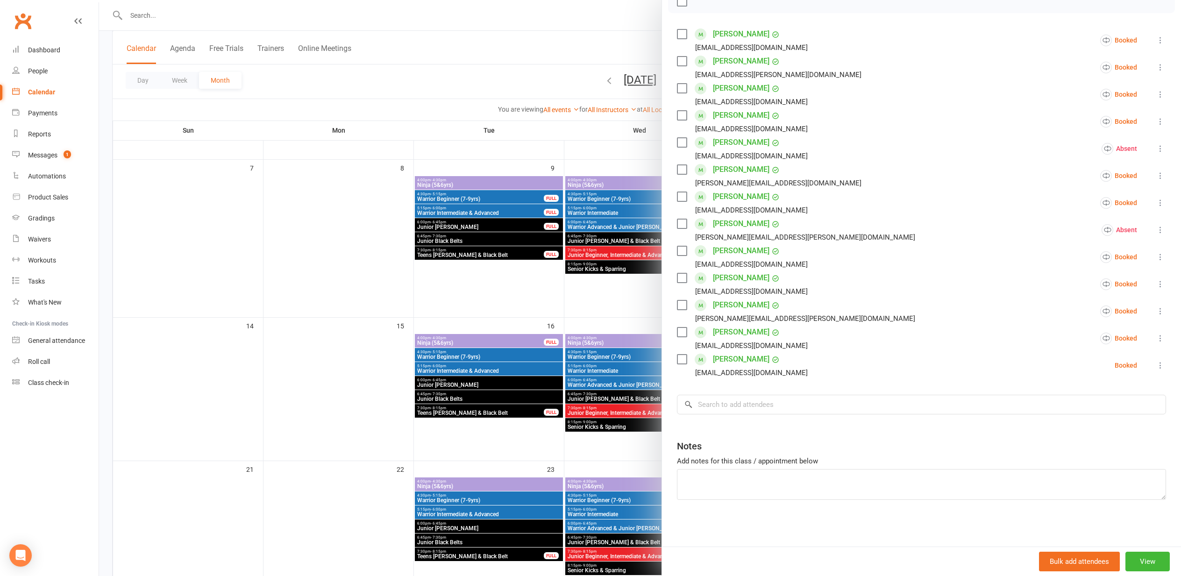
scroll to position [147, 0]
click at [743, 409] on input "search" at bounding box center [921, 405] width 489 height 20
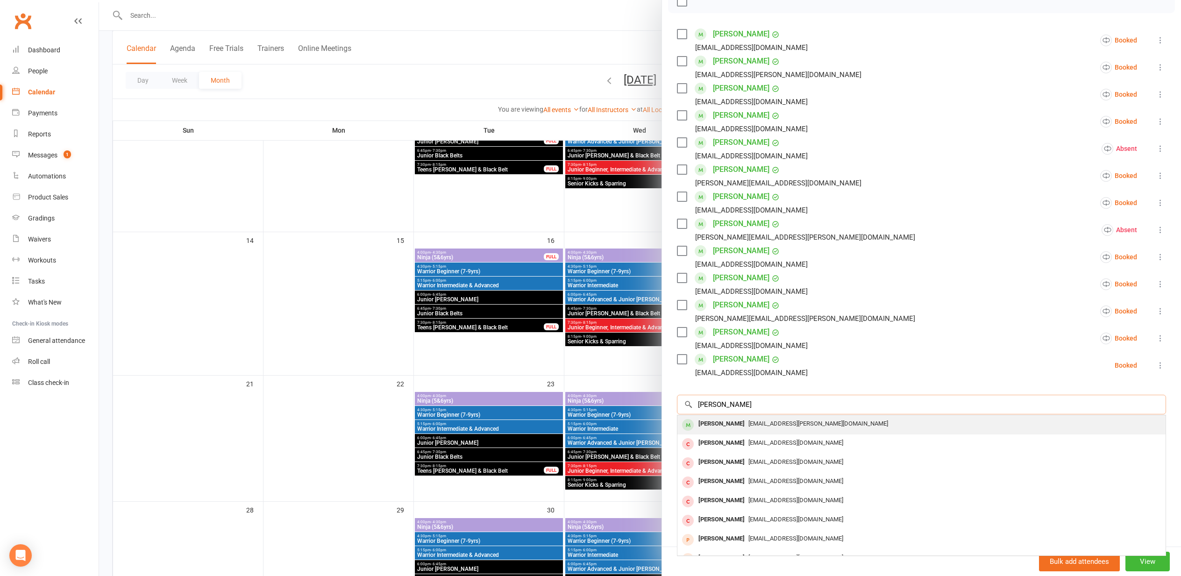
scroll to position [0, 0]
type input "Oliver fogg"
click at [758, 426] on span "[EMAIL_ADDRESS][PERSON_NAME][DOMAIN_NAME]" at bounding box center [818, 423] width 140 height 7
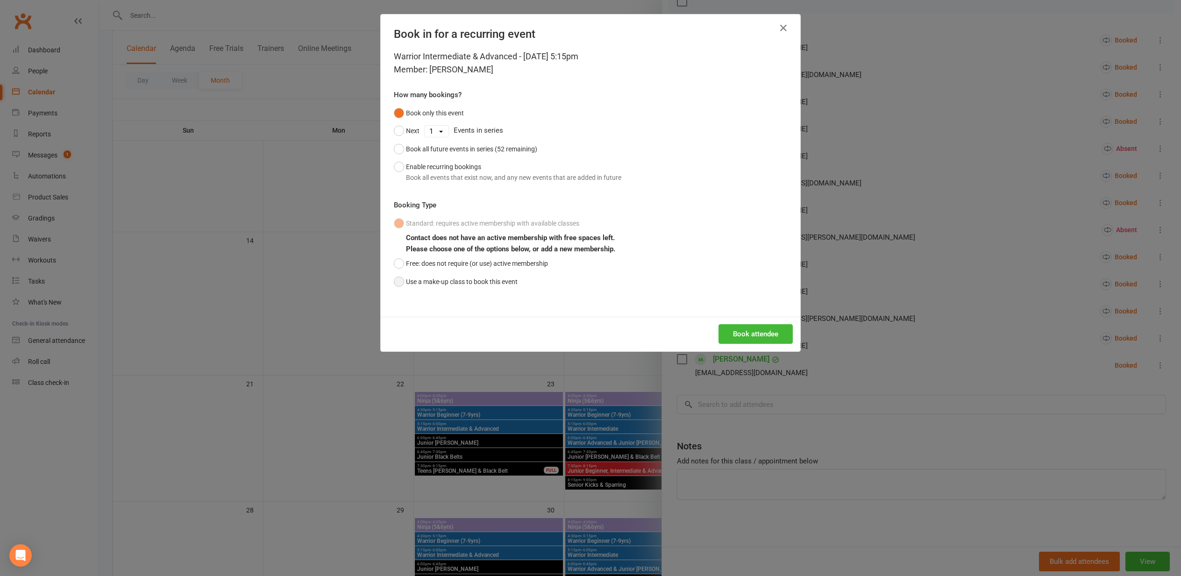
click at [462, 283] on button "Use a make-up class to book this event" at bounding box center [456, 282] width 124 height 18
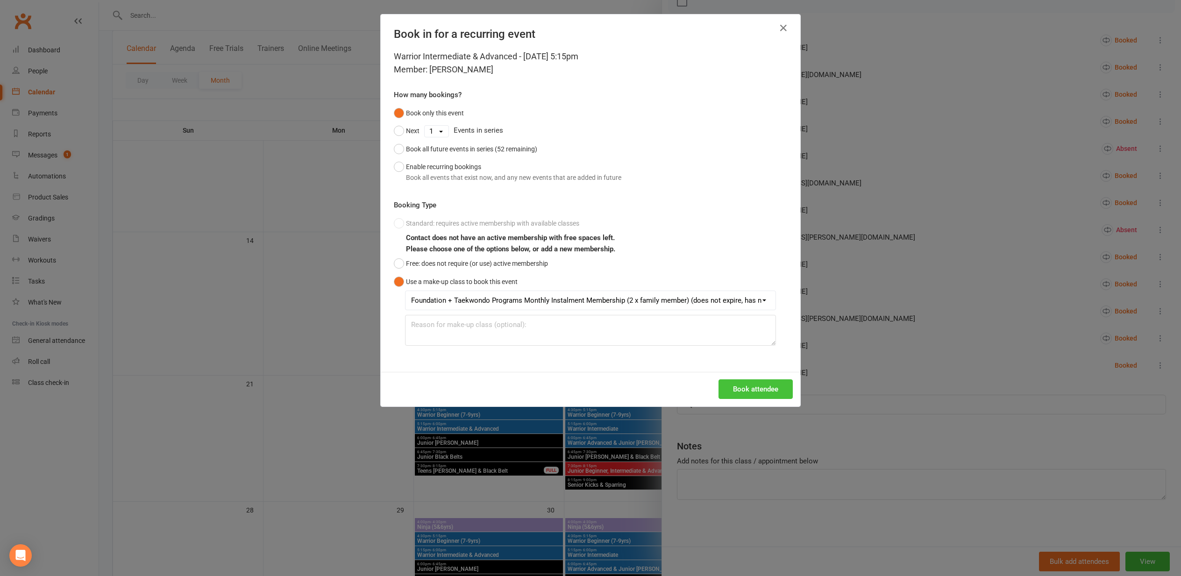
click at [730, 382] on button "Book attendee" at bounding box center [755, 389] width 74 height 20
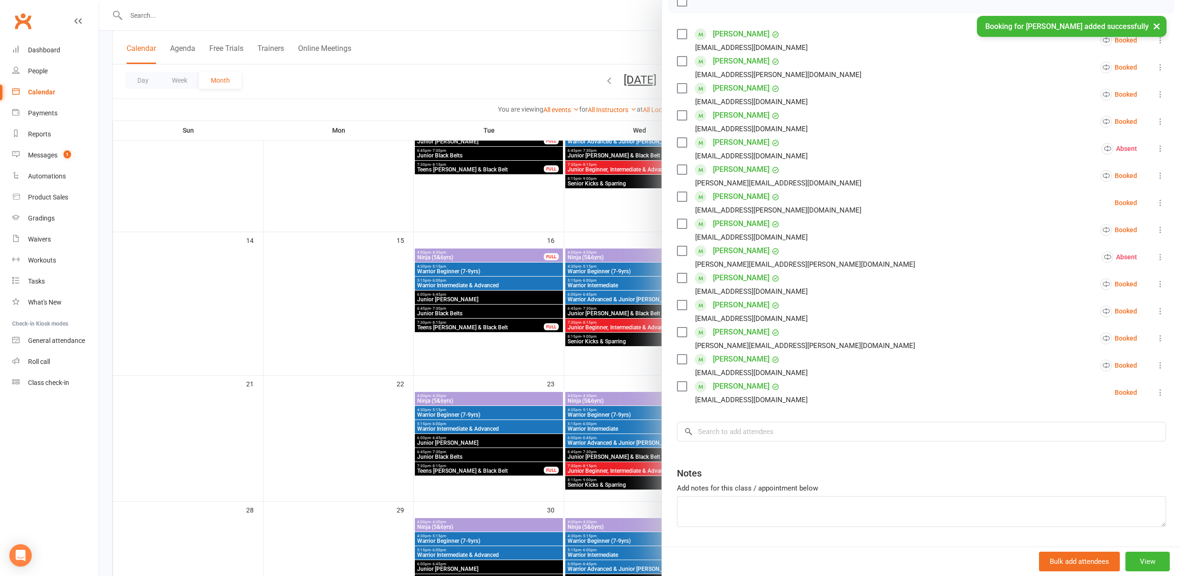
click at [241, 233] on div at bounding box center [640, 288] width 1082 height 576
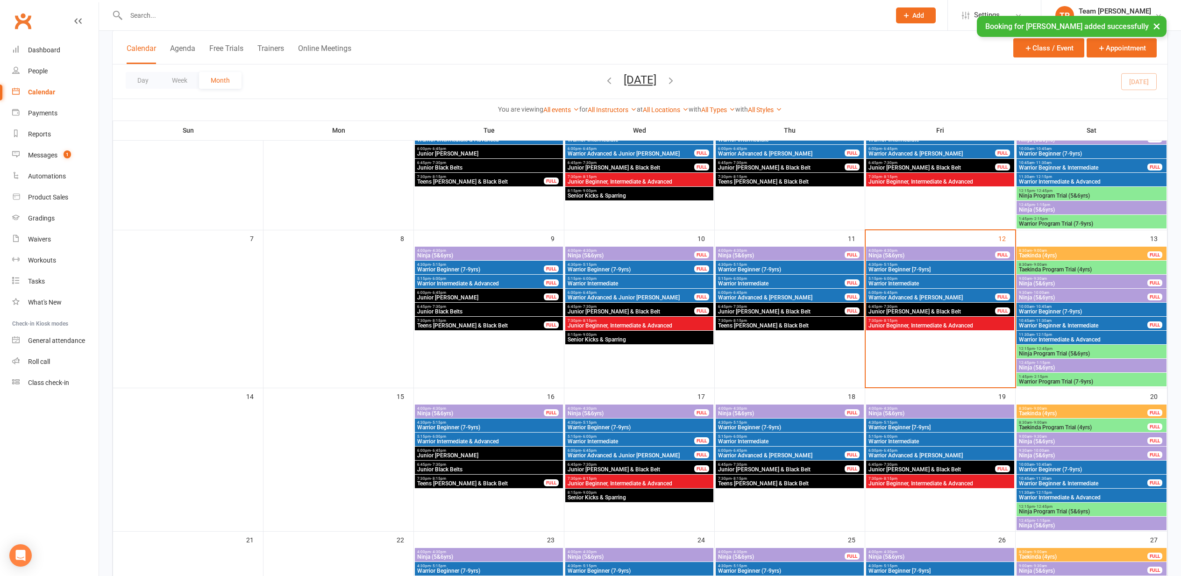
scroll to position [109, 0]
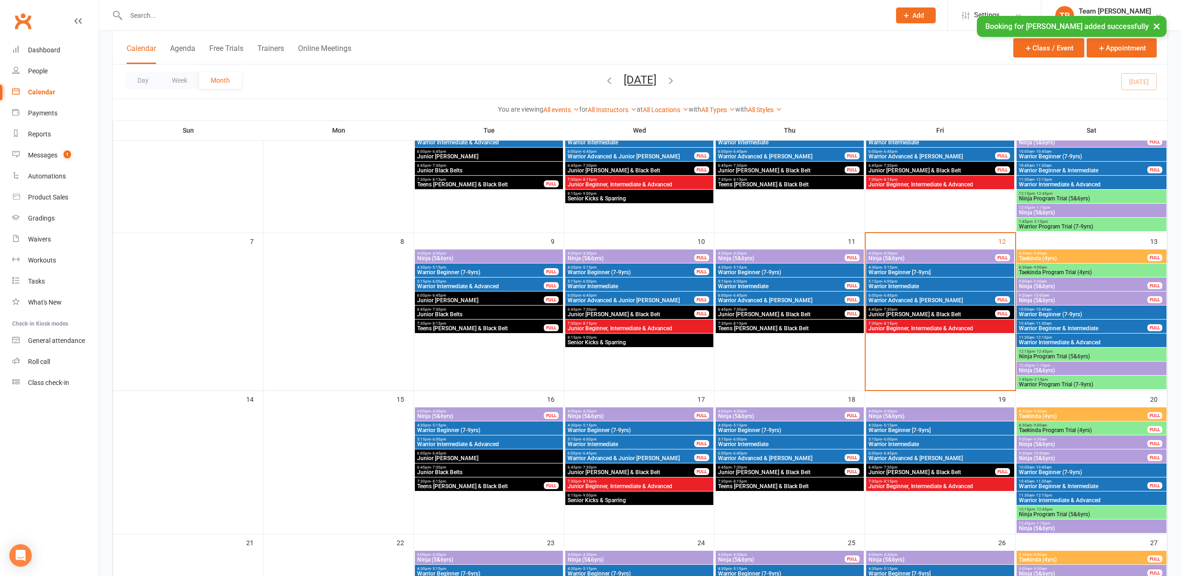
click at [1087, 272] on span "Taekinda Program Trial (4yrs)" at bounding box center [1091, 272] width 146 height 6
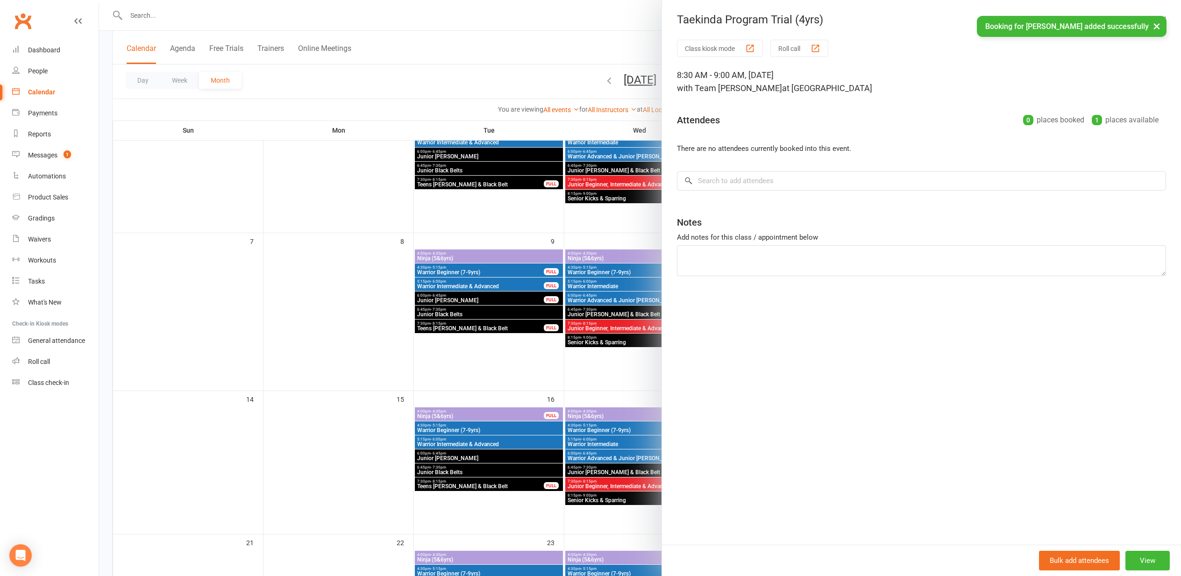
click at [800, 56] on button "Roll call" at bounding box center [799, 48] width 58 height 17
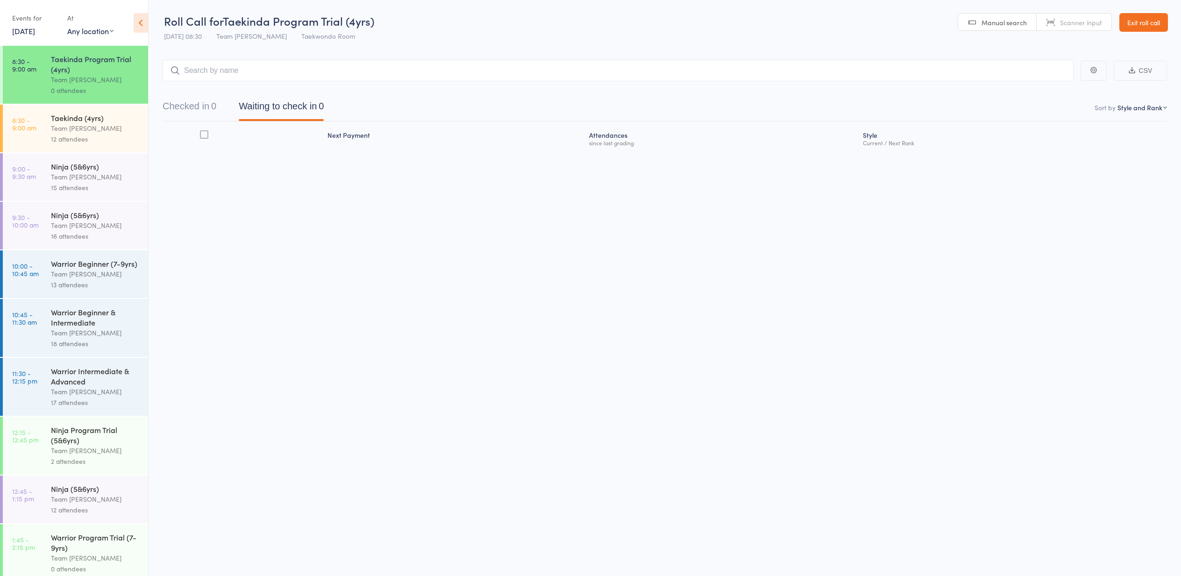
click at [96, 130] on div "Team [PERSON_NAME]" at bounding box center [95, 128] width 89 height 11
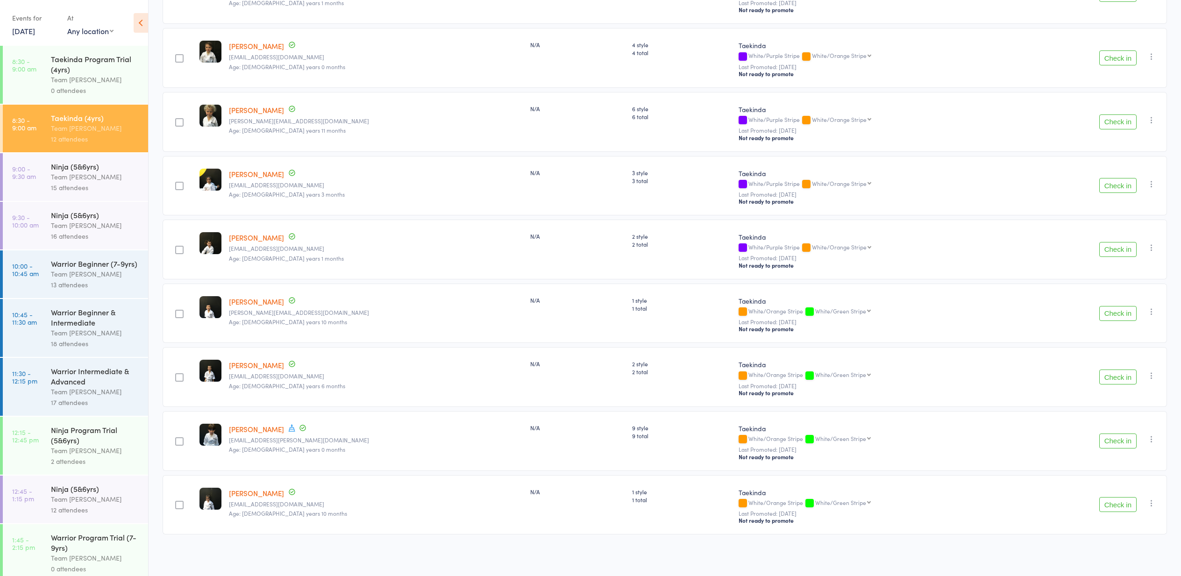
scroll to position [385, 0]
click at [83, 177] on div "Team [PERSON_NAME]" at bounding box center [95, 176] width 89 height 11
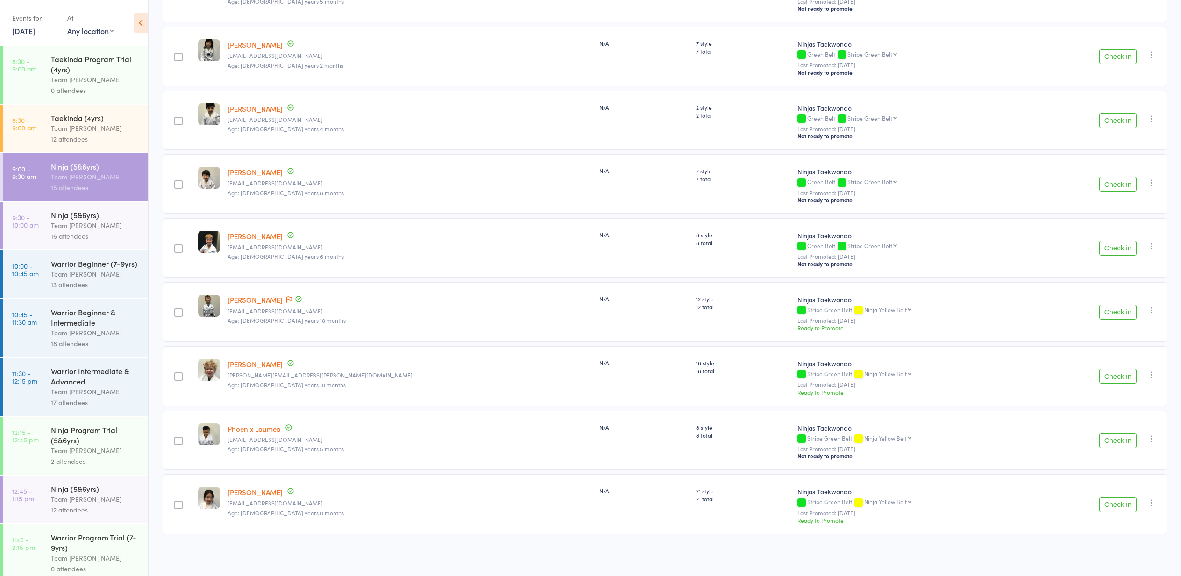
scroll to position [577, 0]
click at [113, 237] on div "16 attendees" at bounding box center [95, 236] width 89 height 11
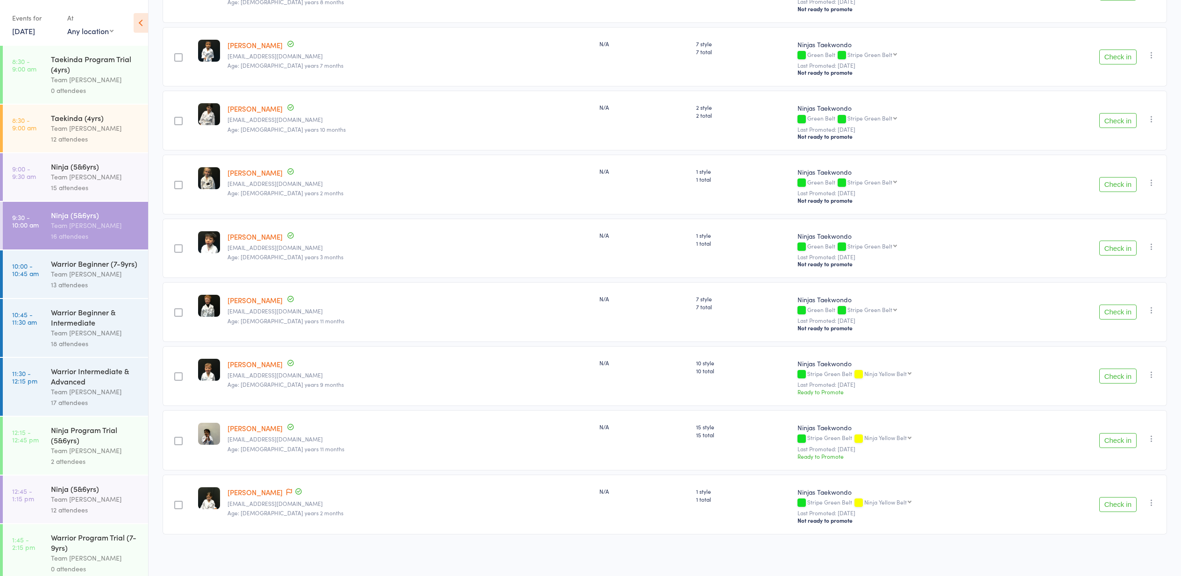
scroll to position [641, 0]
click at [147, 263] on div "Warrior Beginner (7-9yrs) Team [PERSON_NAME] 13 attendees" at bounding box center [99, 274] width 97 height 48
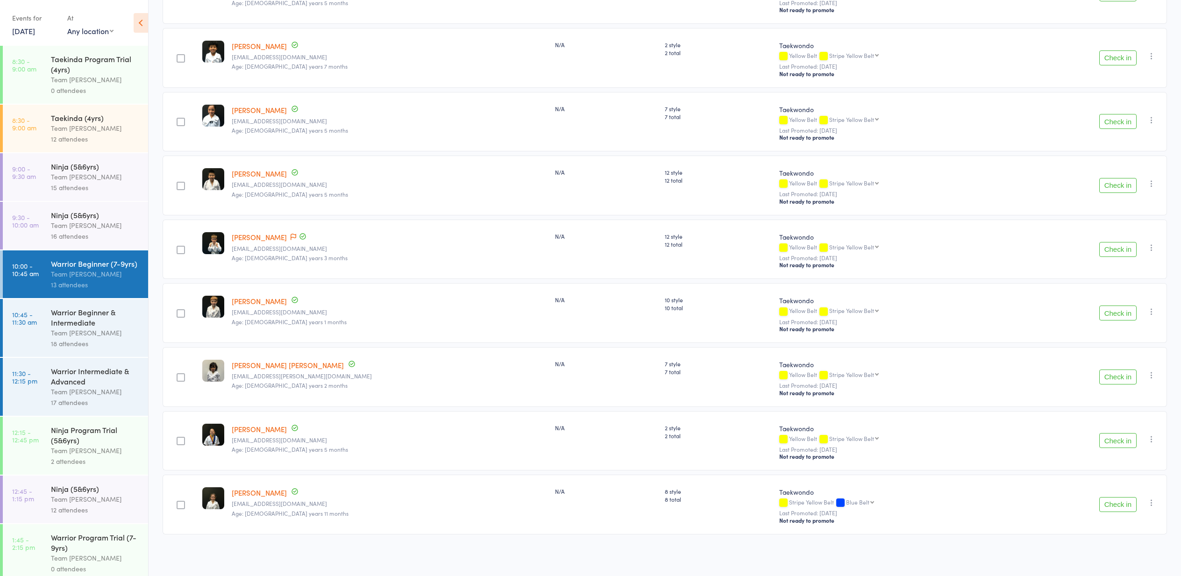
scroll to position [449, 0]
click at [143, 313] on div "Warrior Beginner & Intermediate Team [PERSON_NAME] 18 attendees" at bounding box center [99, 328] width 97 height 58
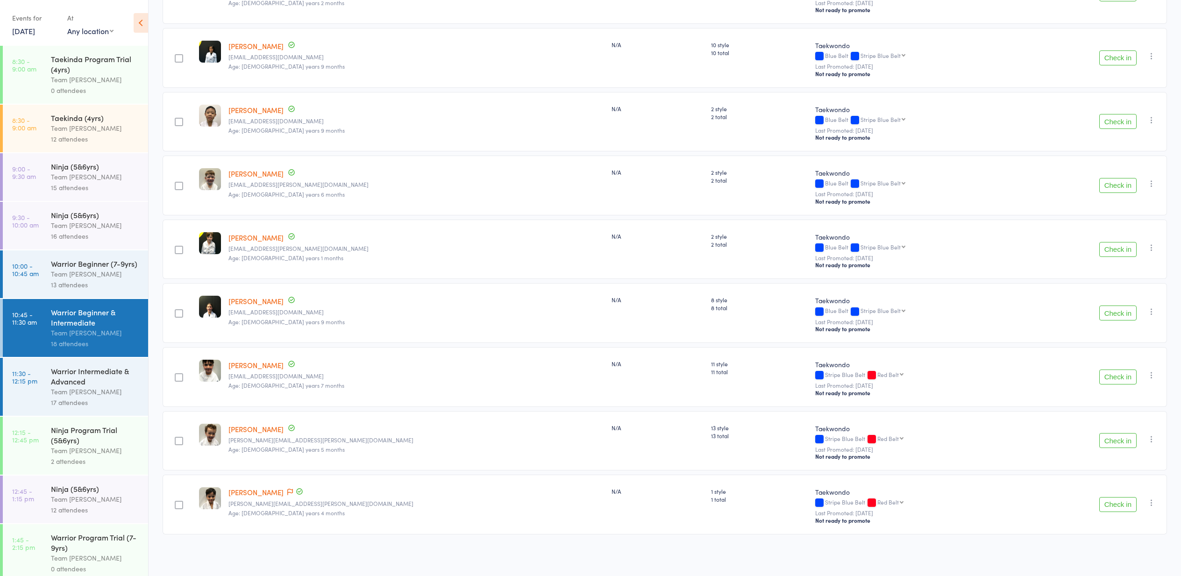
scroll to position [769, 0]
click at [120, 378] on div "Warrior Intermediate & Advanced" at bounding box center [95, 376] width 89 height 21
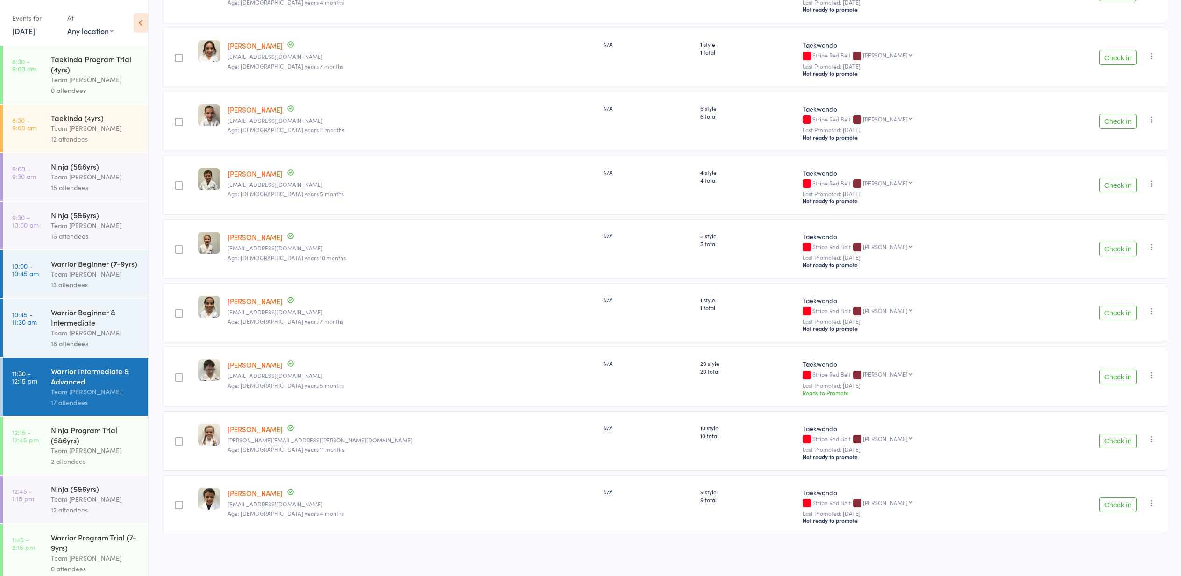
scroll to position [705, 0]
click at [97, 486] on div "Ninja (5&6yrs)" at bounding box center [95, 488] width 89 height 10
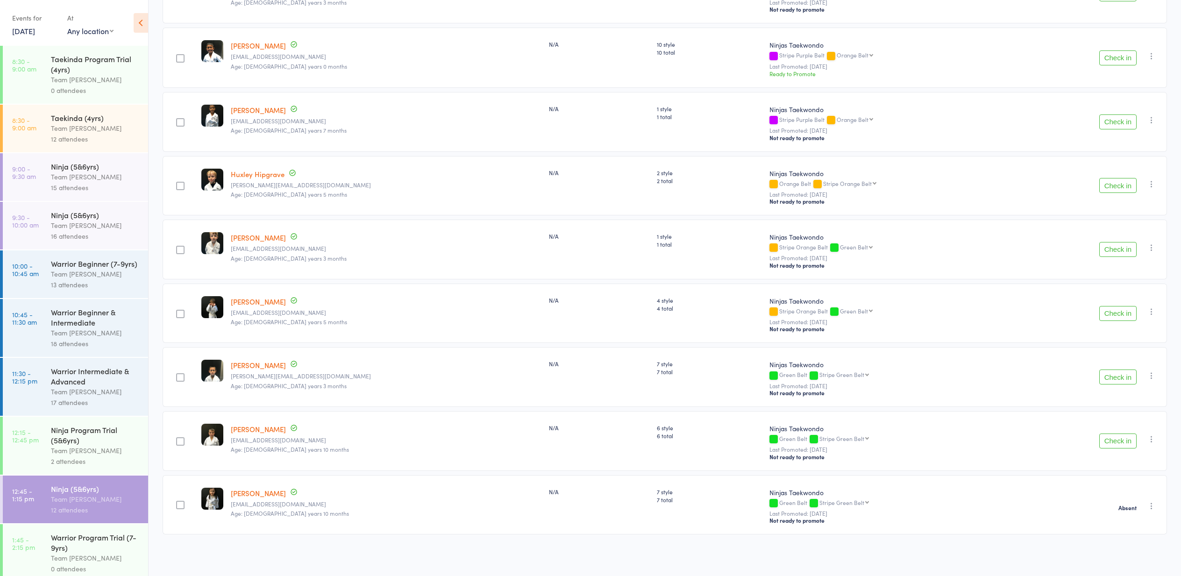
scroll to position [385, 0]
click at [14, 28] on link "[DATE]" at bounding box center [23, 31] width 23 height 10
click at [117, 87] on span "12" at bounding box center [118, 88] width 8 height 8
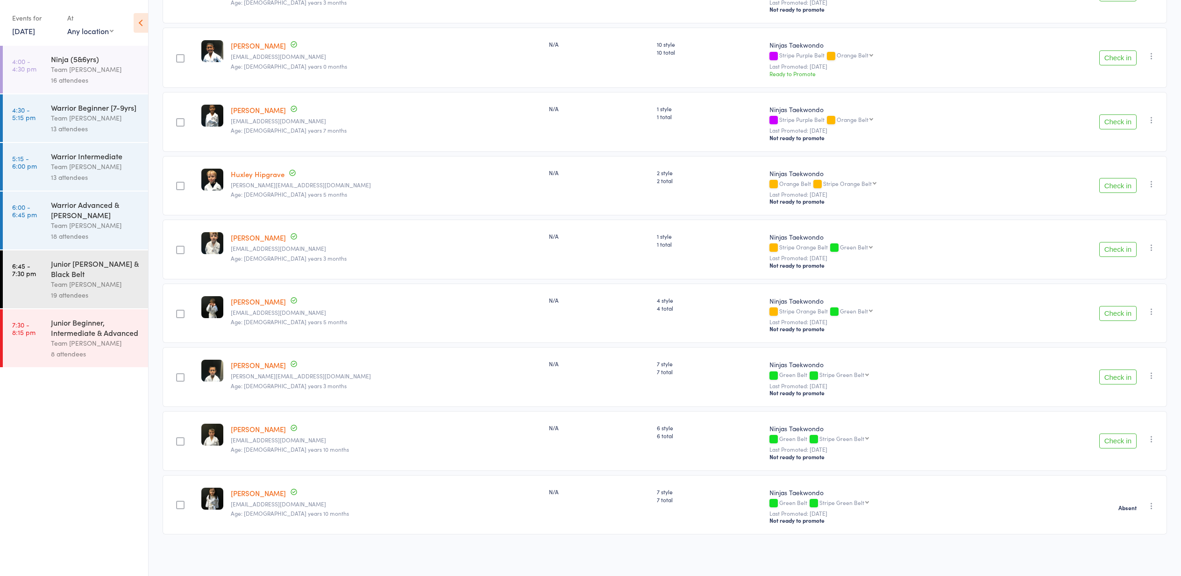
click at [112, 232] on div "18 attendees" at bounding box center [95, 236] width 89 height 11
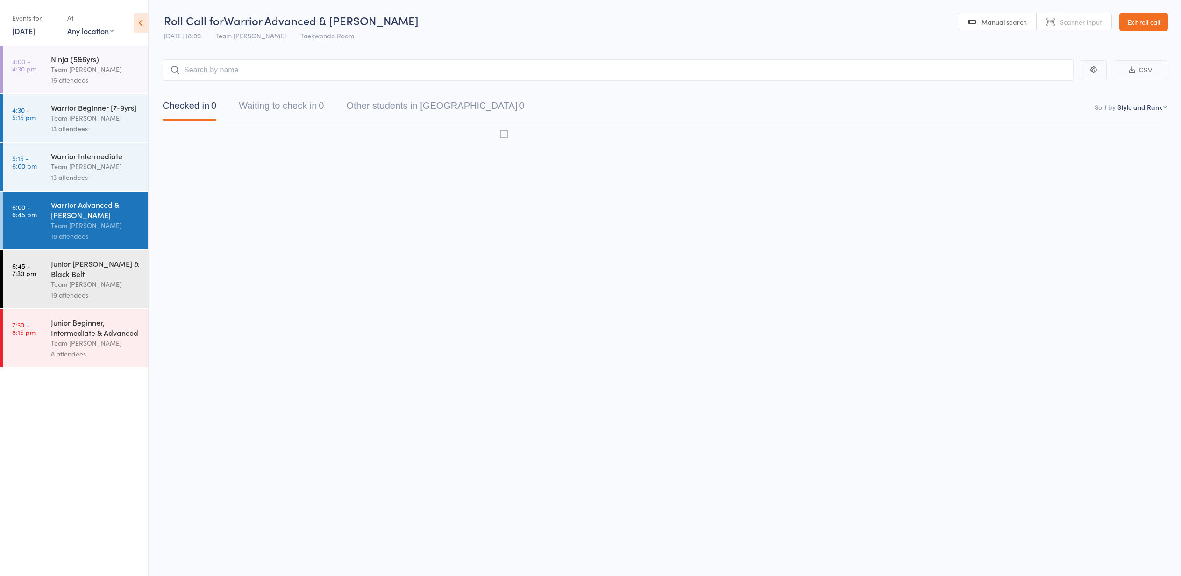
scroll to position [0, 0]
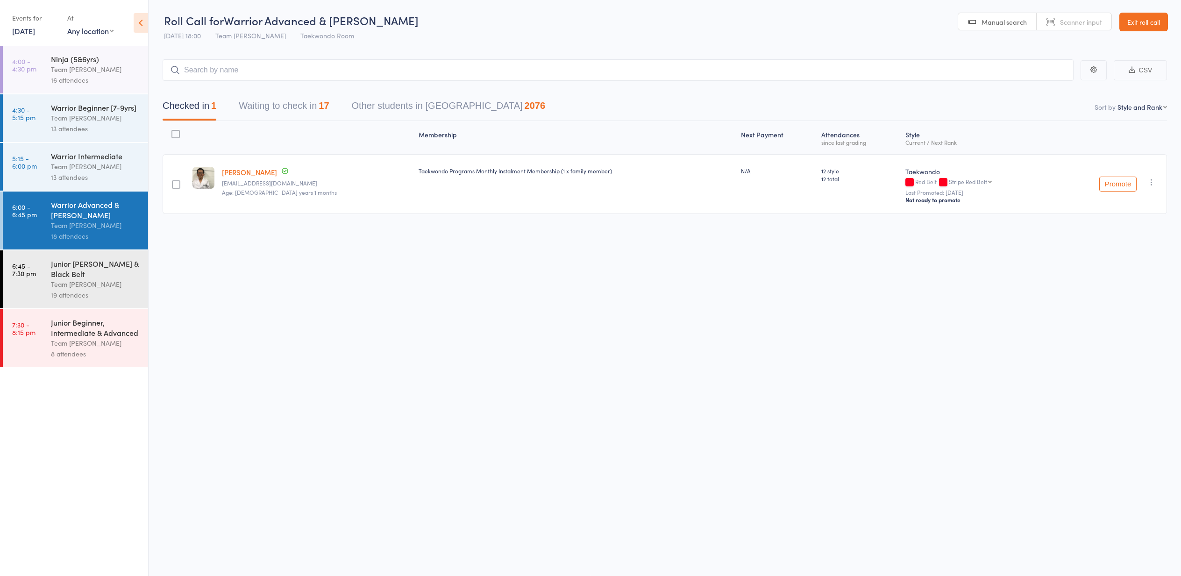
click at [306, 124] on div "Membership Next Payment Atten­dances since last grading Style Current / Next Ra…" at bounding box center [665, 169] width 1004 height 97
click at [300, 113] on button "Waiting to check in 17" at bounding box center [284, 108] width 90 height 25
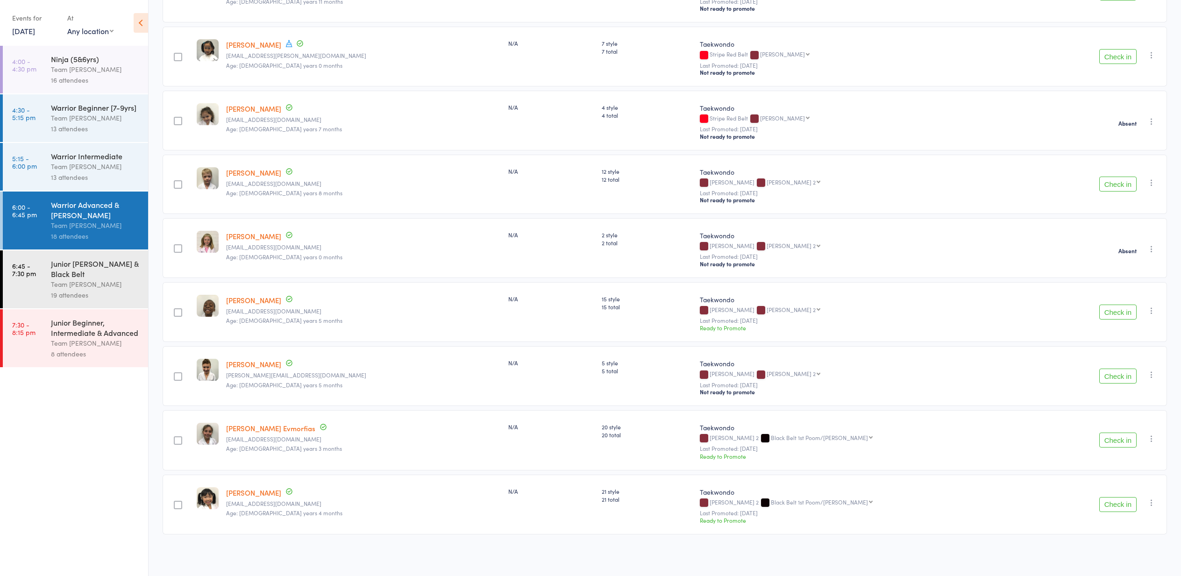
scroll to position [705, 0]
click at [1125, 440] on button "Check in" at bounding box center [1117, 439] width 37 height 15
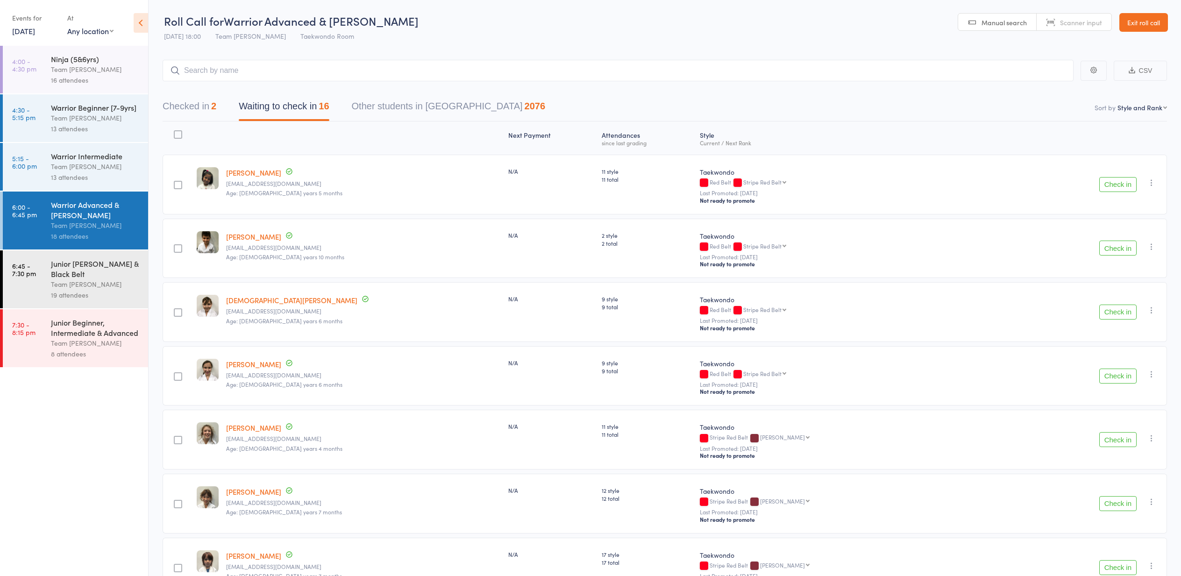
scroll to position [0, 0]
drag, startPoint x: 35, startPoint y: 27, endPoint x: 40, endPoint y: 35, distance: 9.9
click at [35, 27] on link "[DATE]" at bounding box center [23, 31] width 23 height 10
click at [133, 91] on span "13" at bounding box center [134, 88] width 8 height 8
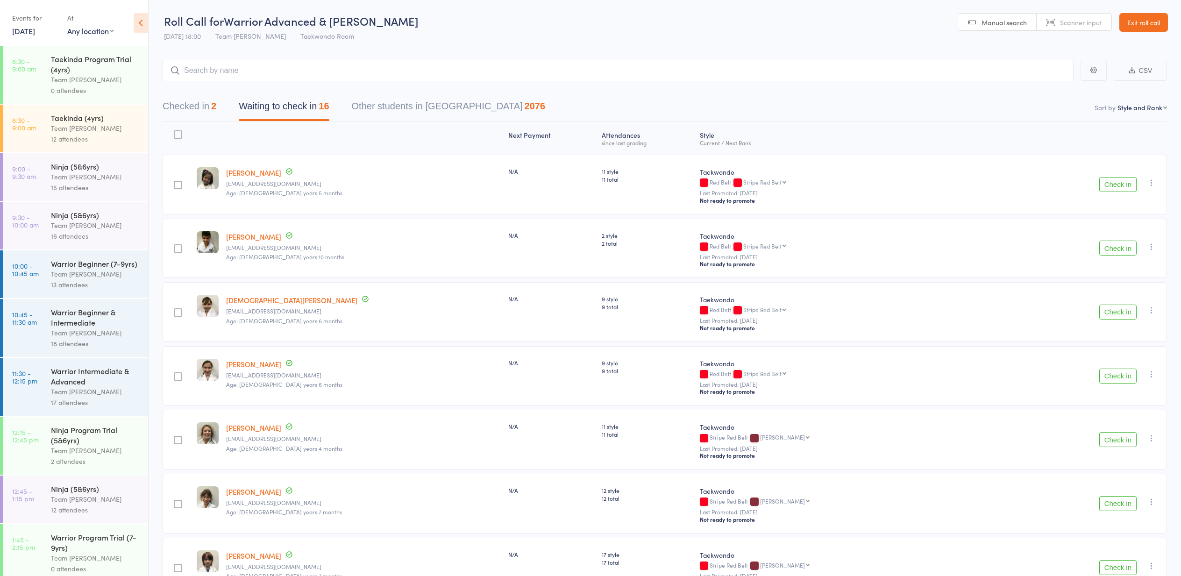
click at [126, 129] on div "Team [PERSON_NAME]" at bounding box center [95, 128] width 89 height 11
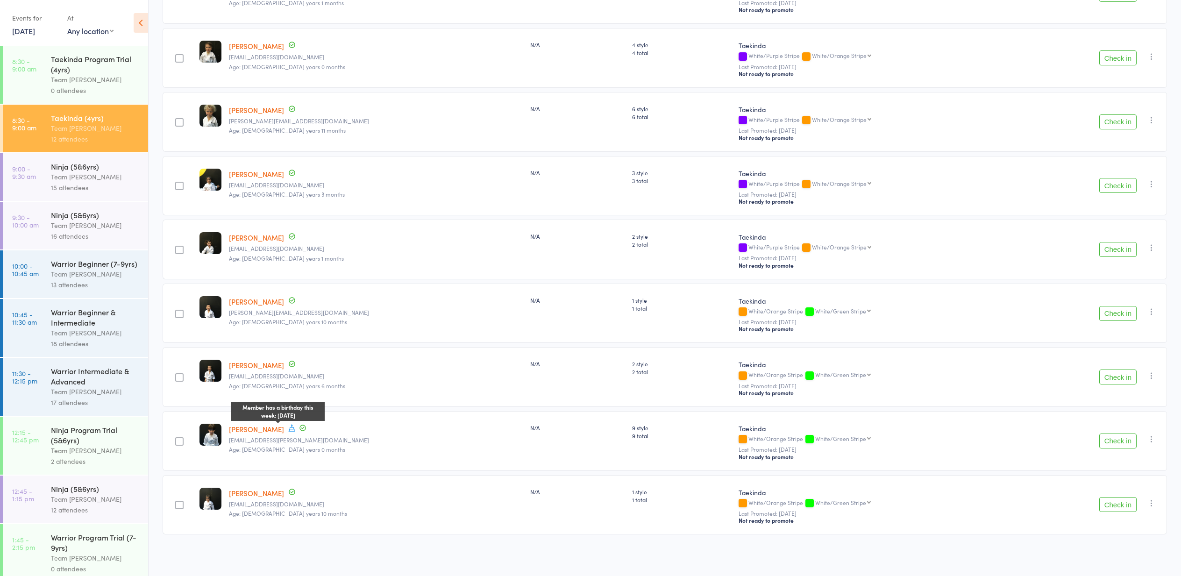
scroll to position [385, 0]
click at [35, 28] on link "[DATE]" at bounding box center [23, 31] width 23 height 10
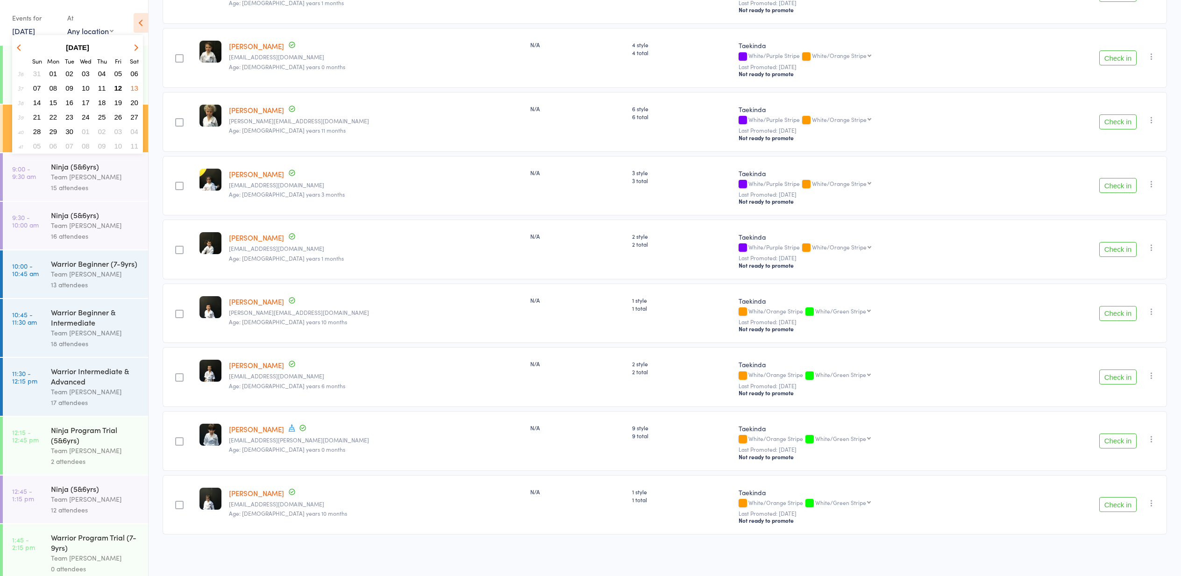
click at [120, 88] on span "12" at bounding box center [118, 88] width 8 height 8
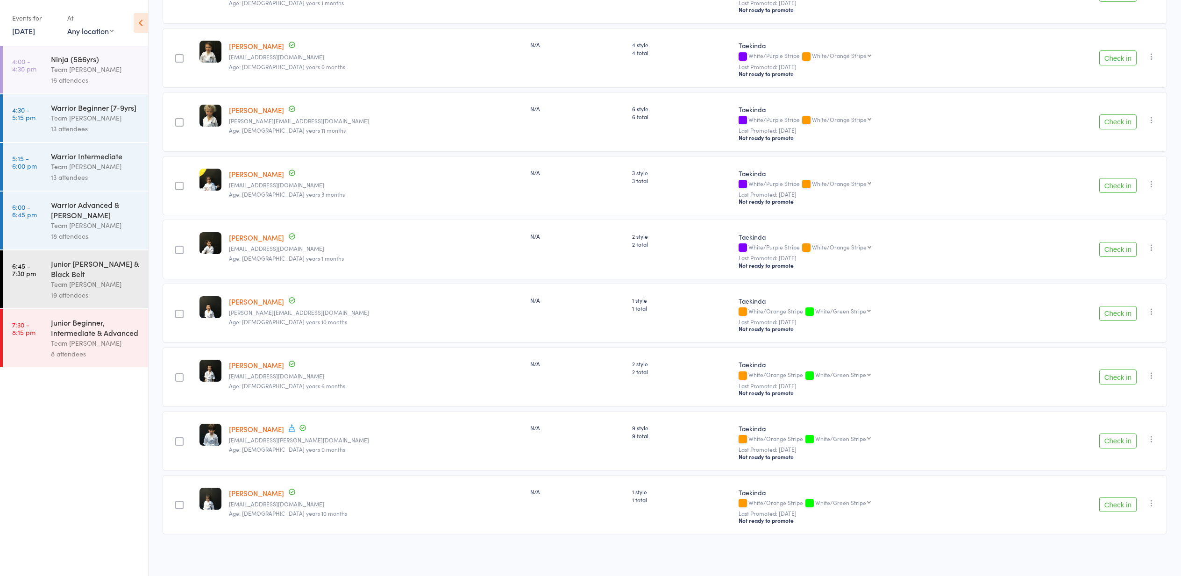
click at [119, 79] on div "16 attendees" at bounding box center [95, 80] width 89 height 11
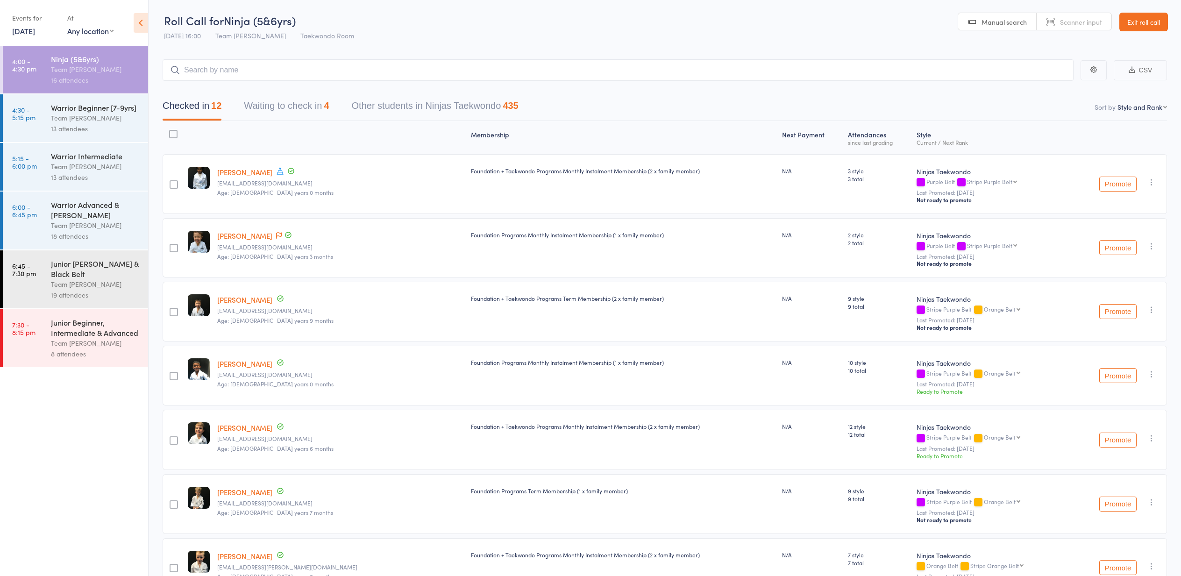
click at [127, 204] on div "Warrior Advanced & [PERSON_NAME]" at bounding box center [95, 209] width 89 height 21
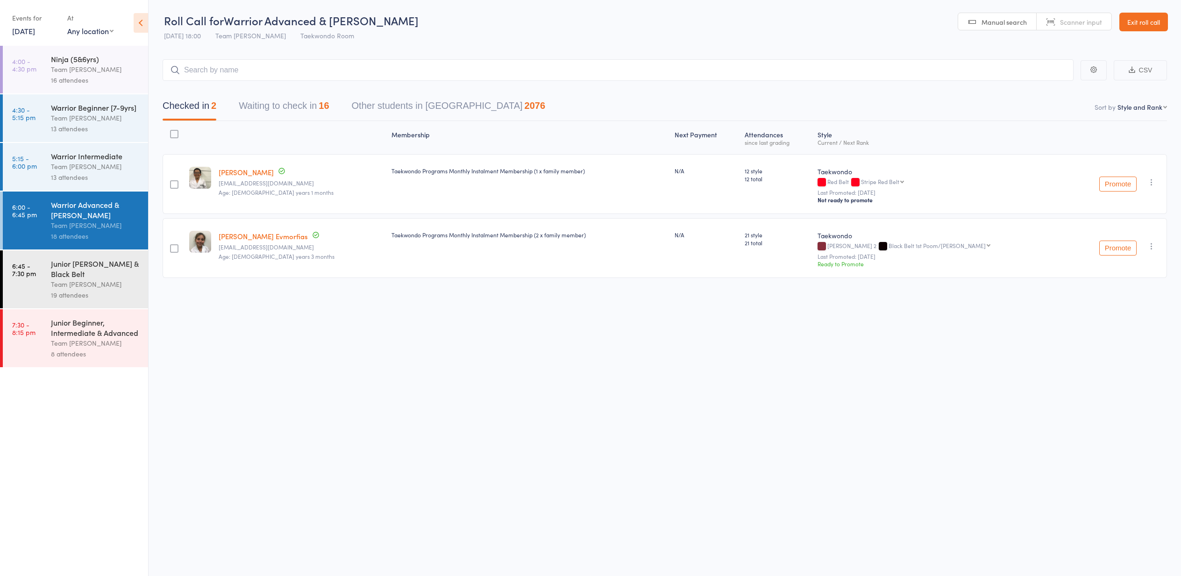
drag, startPoint x: 282, startPoint y: 98, endPoint x: 287, endPoint y: 103, distance: 7.6
click at [282, 98] on button "Waiting to check in 16" at bounding box center [284, 108] width 90 height 25
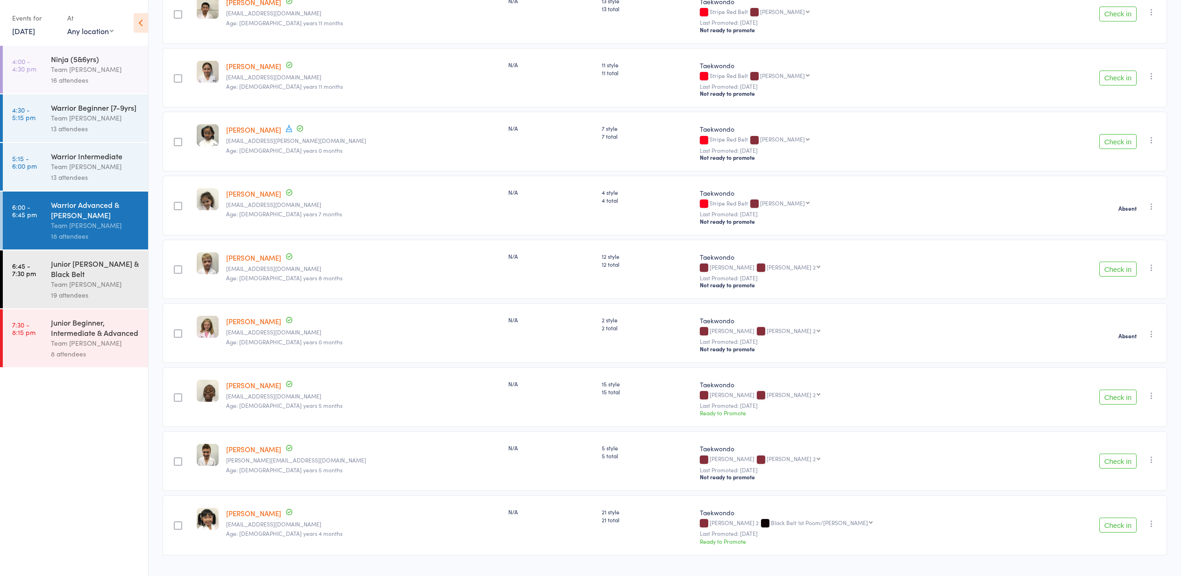
scroll to position [618, 0]
click at [1111, 271] on button "Check in" at bounding box center [1117, 268] width 37 height 15
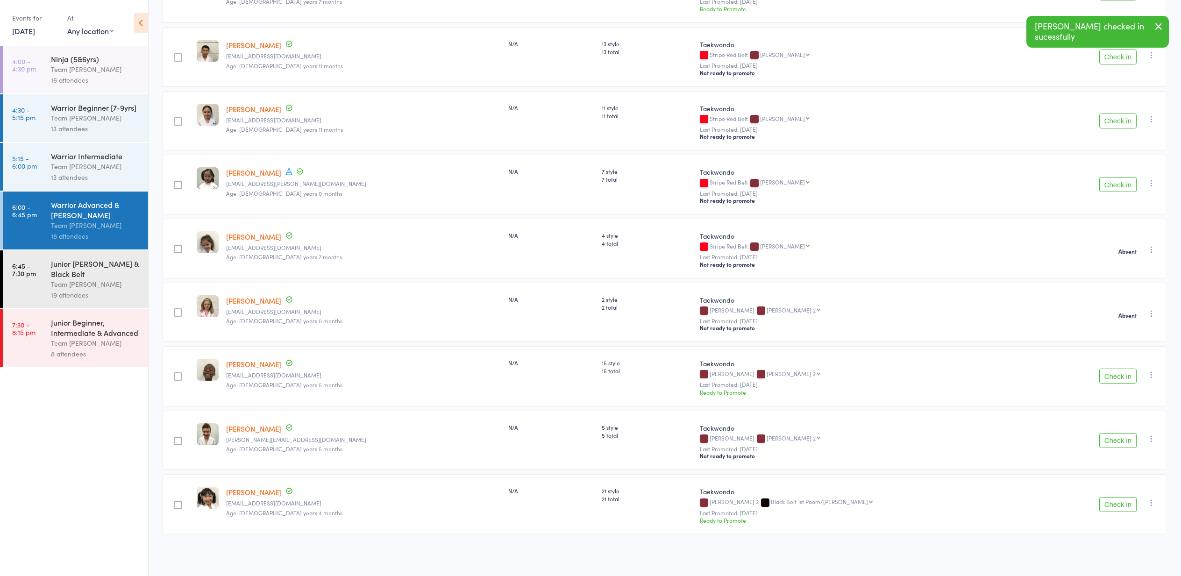
scroll to position [577, 0]
click at [1113, 373] on button "Check in" at bounding box center [1117, 375] width 37 height 15
click at [1122, 442] on button "Check in" at bounding box center [1117, 440] width 37 height 15
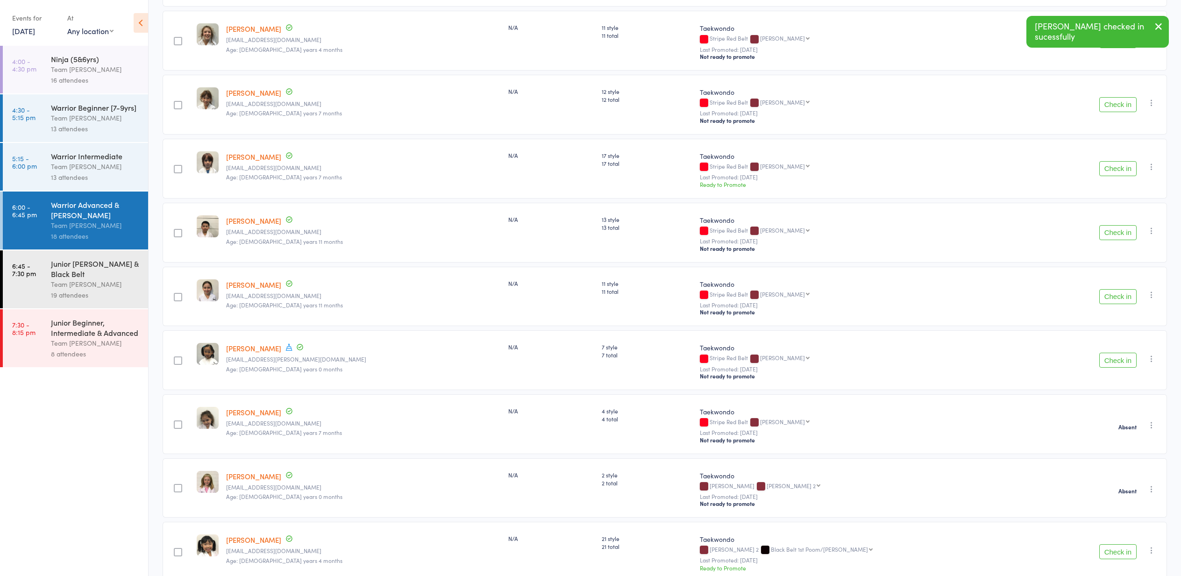
scroll to position [432, 0]
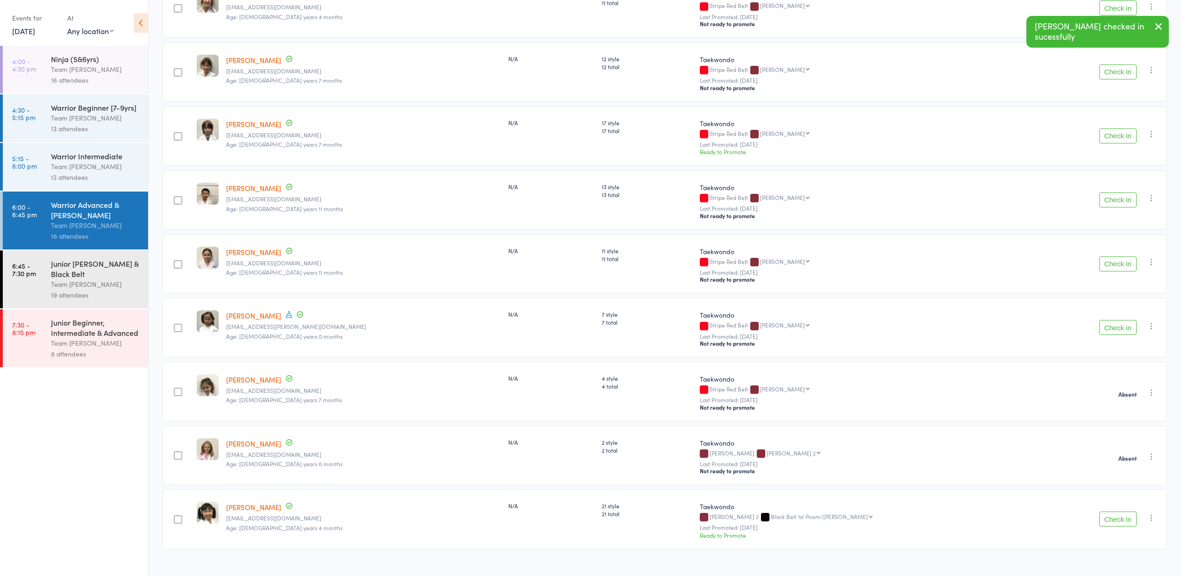
click at [1123, 264] on button "Check in" at bounding box center [1117, 263] width 37 height 15
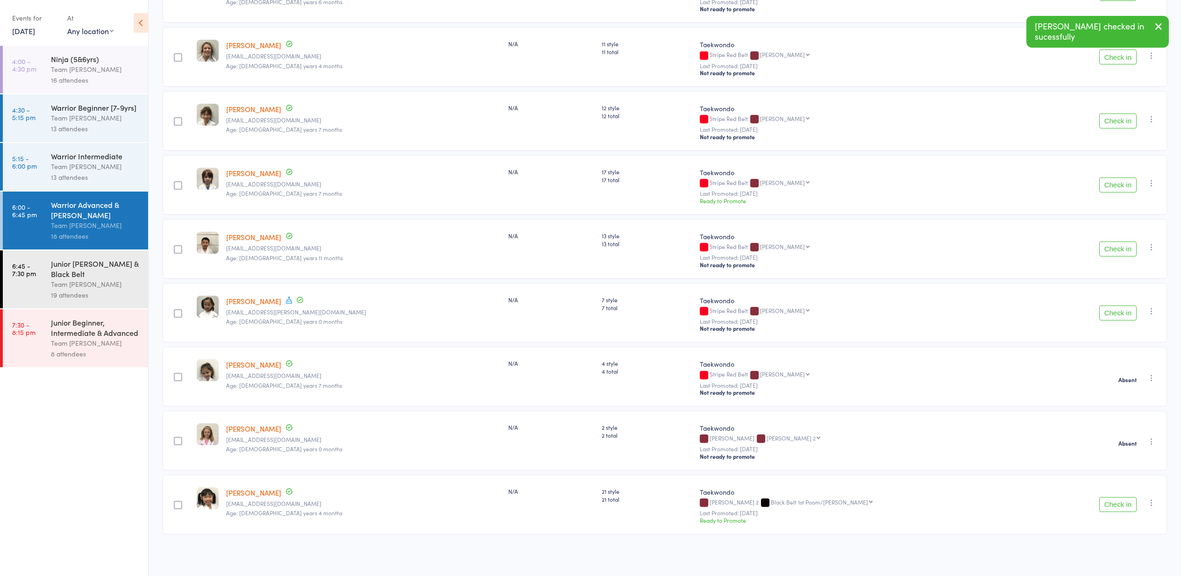
scroll to position [385, 0]
drag, startPoint x: 1120, startPoint y: 306, endPoint x: 851, endPoint y: 158, distance: 307.7
click at [1120, 306] on button "Check in" at bounding box center [1117, 312] width 37 height 15
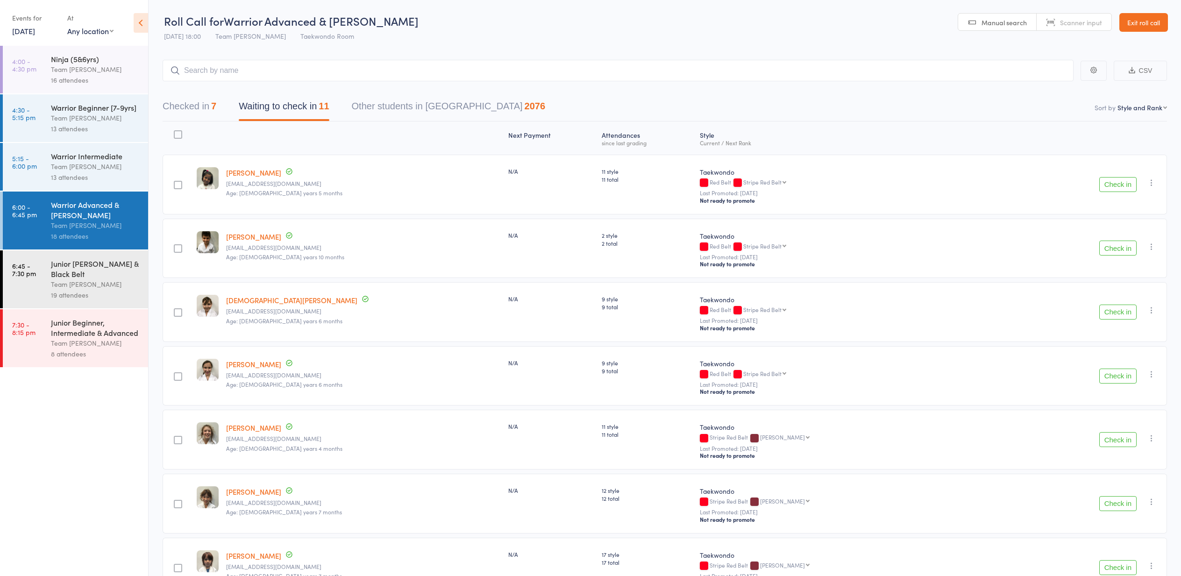
scroll to position [0, 0]
click at [44, 35] on div "Events for [DATE] [DATE] [DATE] Sun Mon Tue Wed Thu Fri Sat 36 31 01 02 03 04 0…" at bounding box center [35, 24] width 46 height 28
click at [35, 32] on link "[DATE]" at bounding box center [23, 31] width 23 height 10
click at [136, 88] on span "13" at bounding box center [134, 88] width 8 height 8
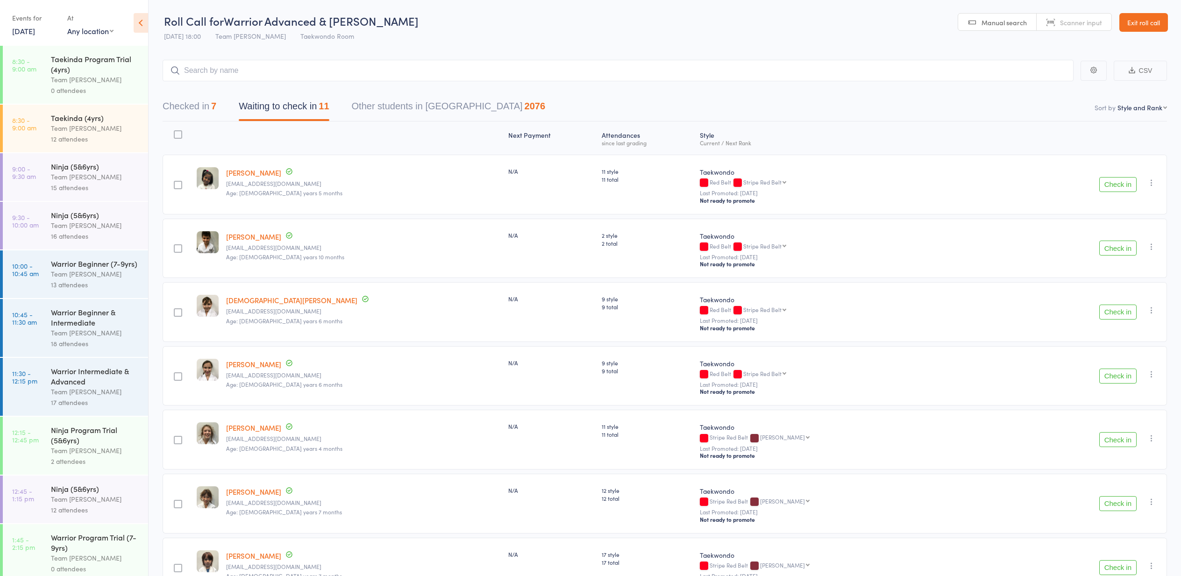
drag, startPoint x: 113, startPoint y: 159, endPoint x: 161, endPoint y: 166, distance: 48.1
click at [115, 160] on div "Ninja (5&6yrs) Team [PERSON_NAME] 15 attendees" at bounding box center [99, 177] width 97 height 48
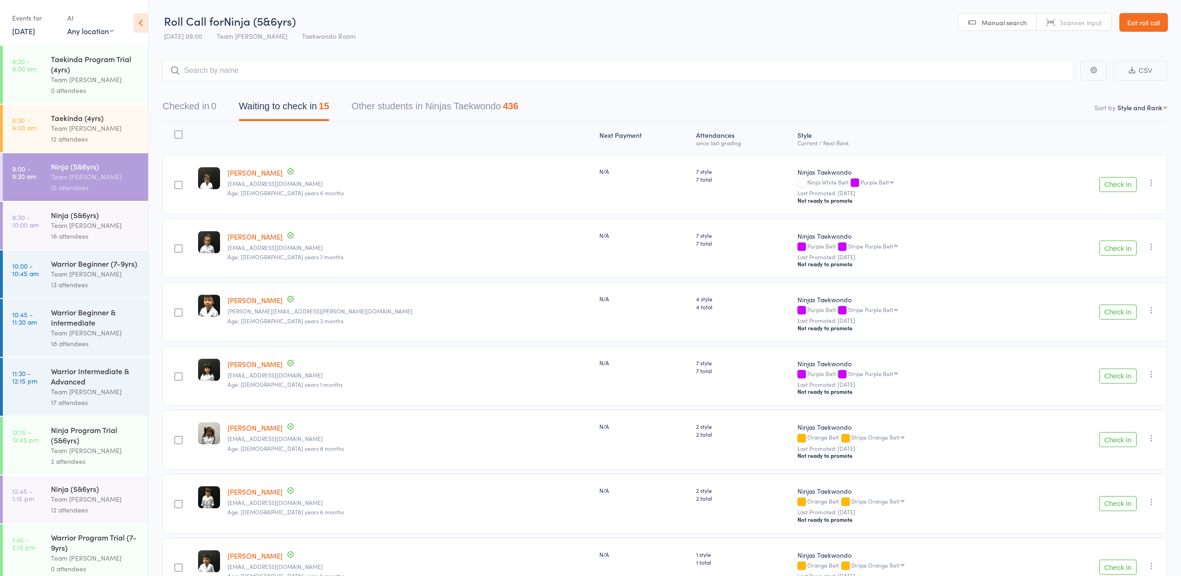
click at [108, 219] on div "Ninja (5&6yrs)" at bounding box center [95, 215] width 89 height 10
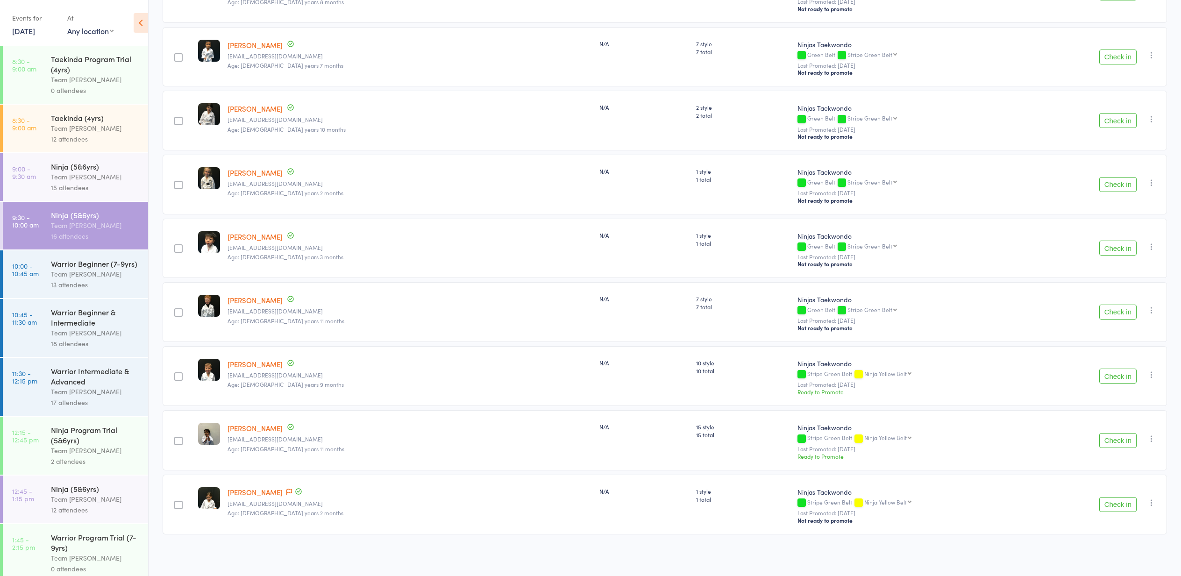
scroll to position [641, 0]
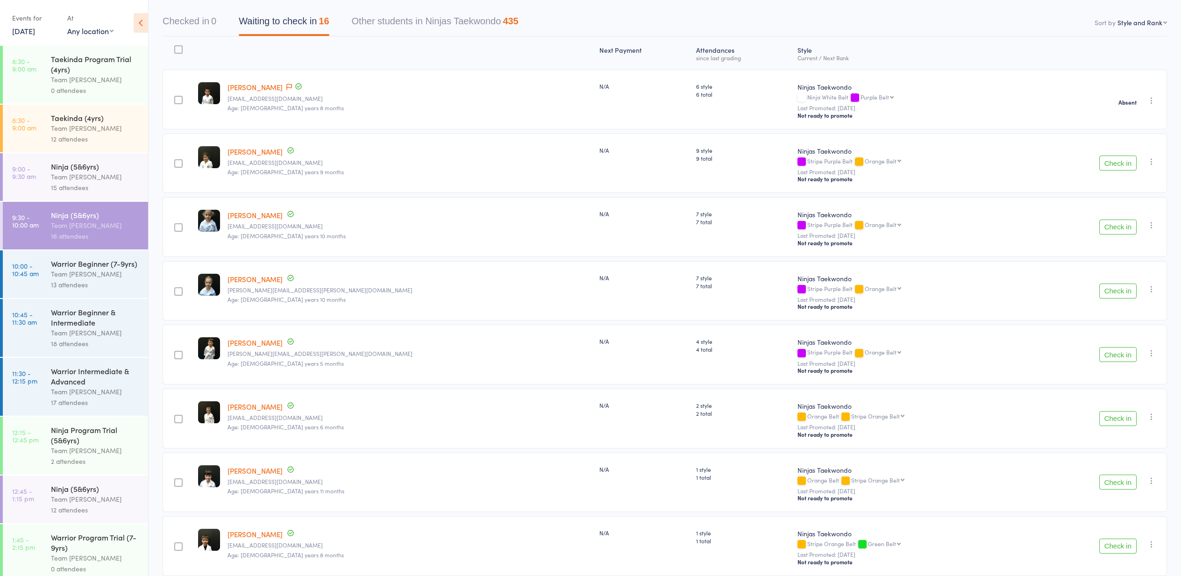
click at [113, 277] on div "Team [PERSON_NAME]" at bounding box center [95, 274] width 89 height 11
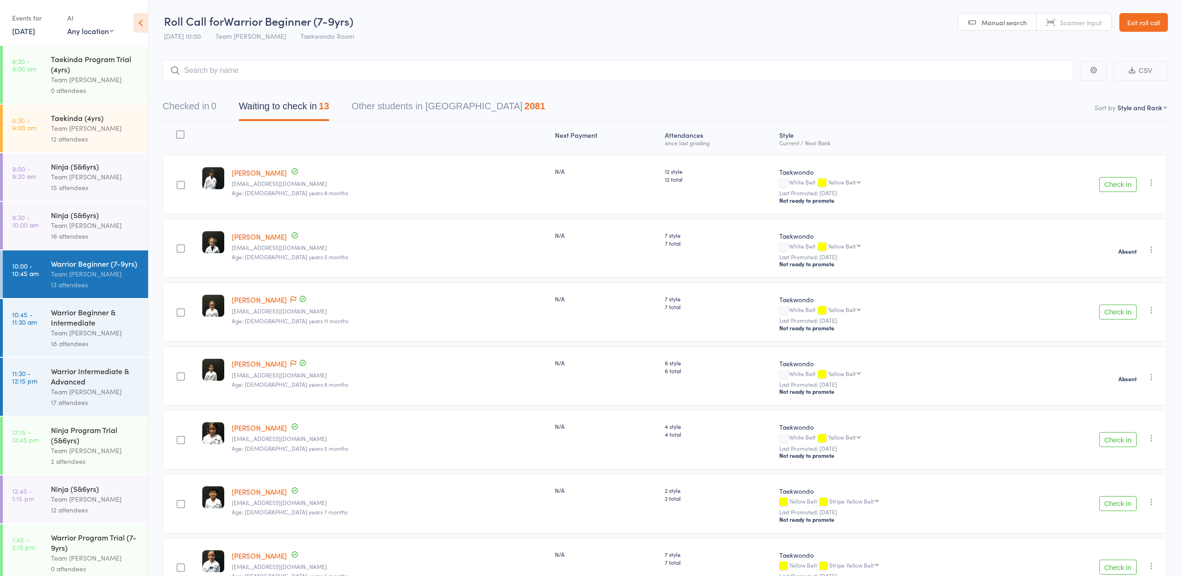
click at [96, 318] on div "Warrior Beginner & Intermediate" at bounding box center [95, 317] width 89 height 21
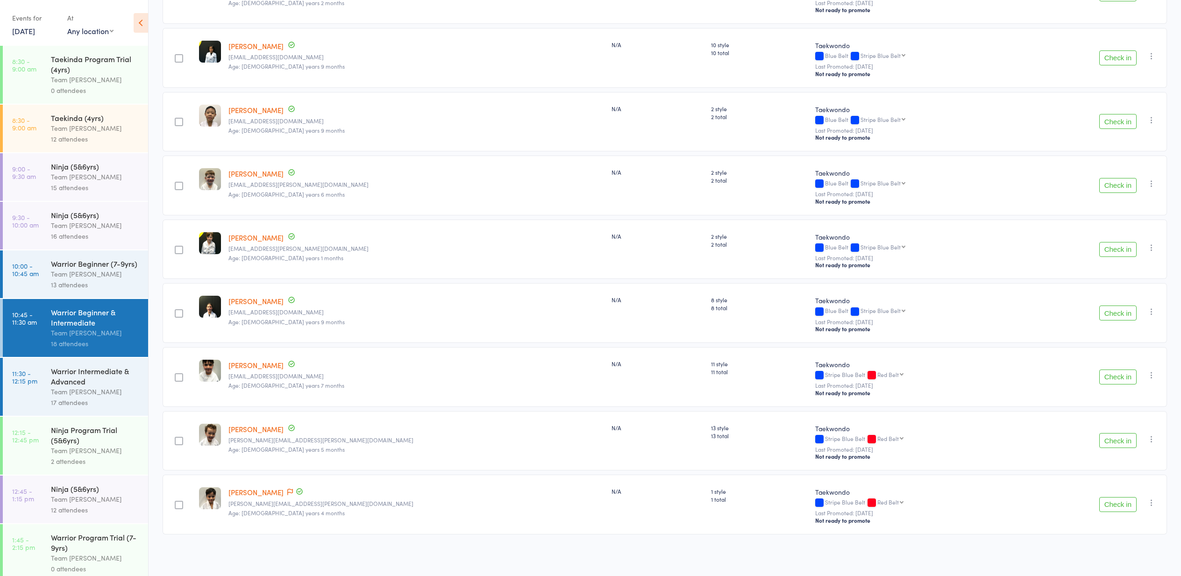
scroll to position [769, 0]
click at [75, 387] on div "Team [PERSON_NAME]" at bounding box center [95, 391] width 89 height 11
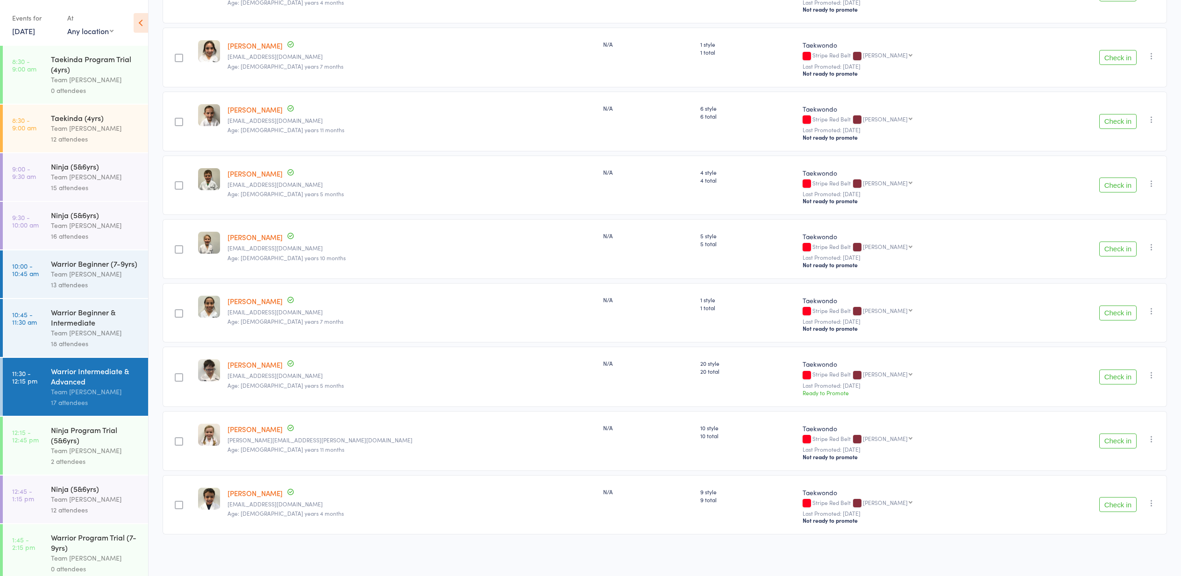
scroll to position [705, 0]
click at [71, 508] on div "12 attendees" at bounding box center [95, 509] width 89 height 11
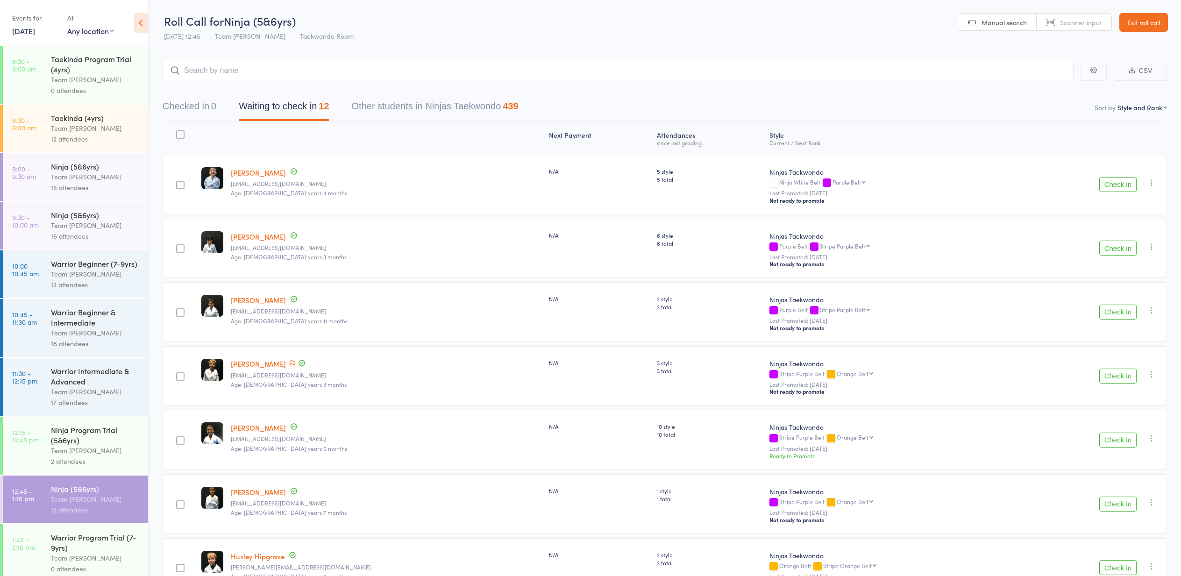
drag, startPoint x: 39, startPoint y: 33, endPoint x: 82, endPoint y: 66, distance: 54.6
click at [35, 33] on link "13 Sep, 2025" at bounding box center [23, 31] width 23 height 10
click at [116, 88] on span "12" at bounding box center [118, 88] width 8 height 8
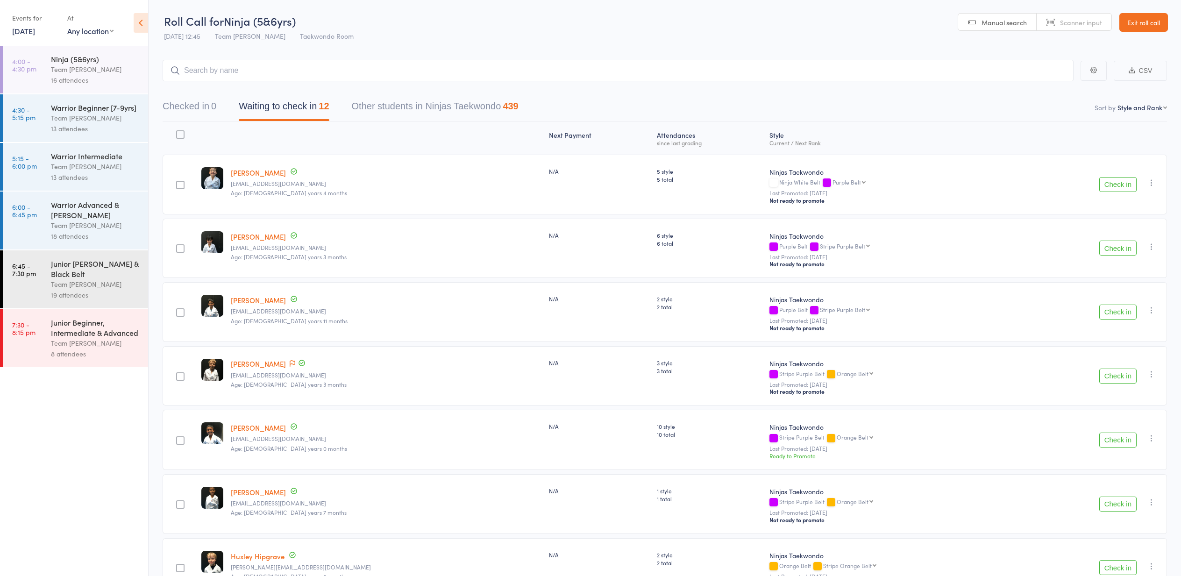
click at [132, 241] on div "18 attendees" at bounding box center [95, 236] width 89 height 11
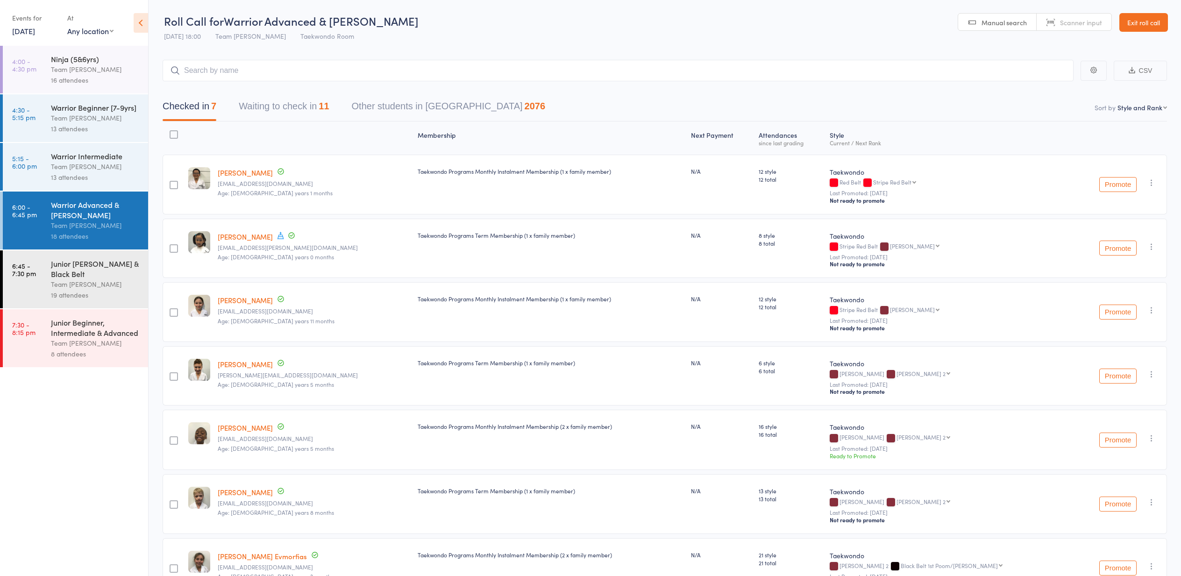
click at [293, 108] on button "Waiting to check in 11" at bounding box center [284, 108] width 90 height 25
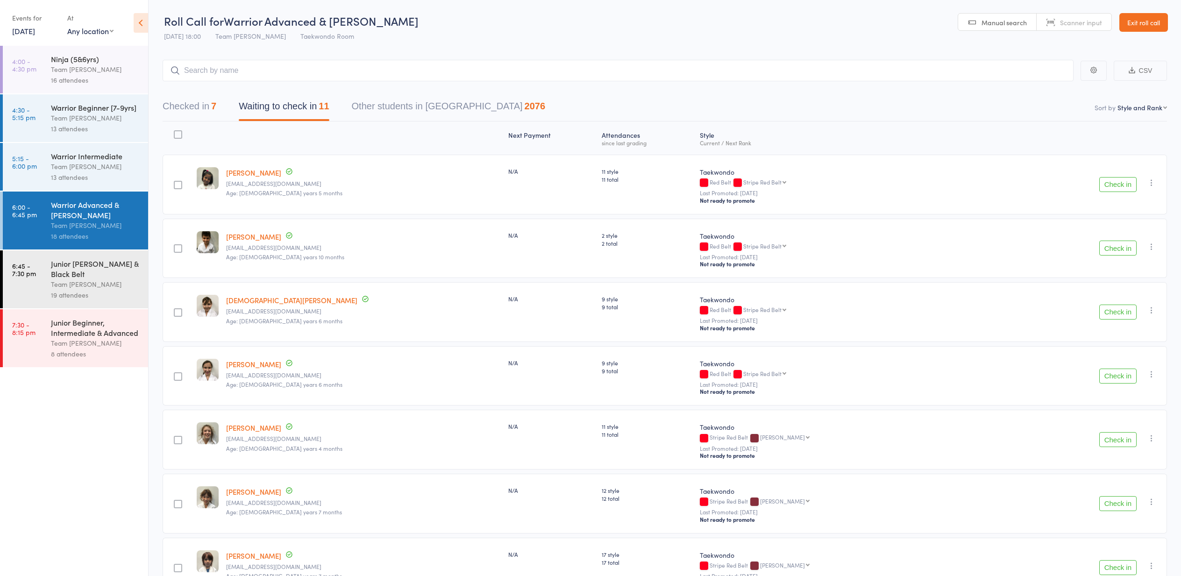
drag, startPoint x: 1116, startPoint y: 246, endPoint x: 1110, endPoint y: 250, distance: 7.5
click at [1116, 246] on button "Check in" at bounding box center [1117, 248] width 37 height 15
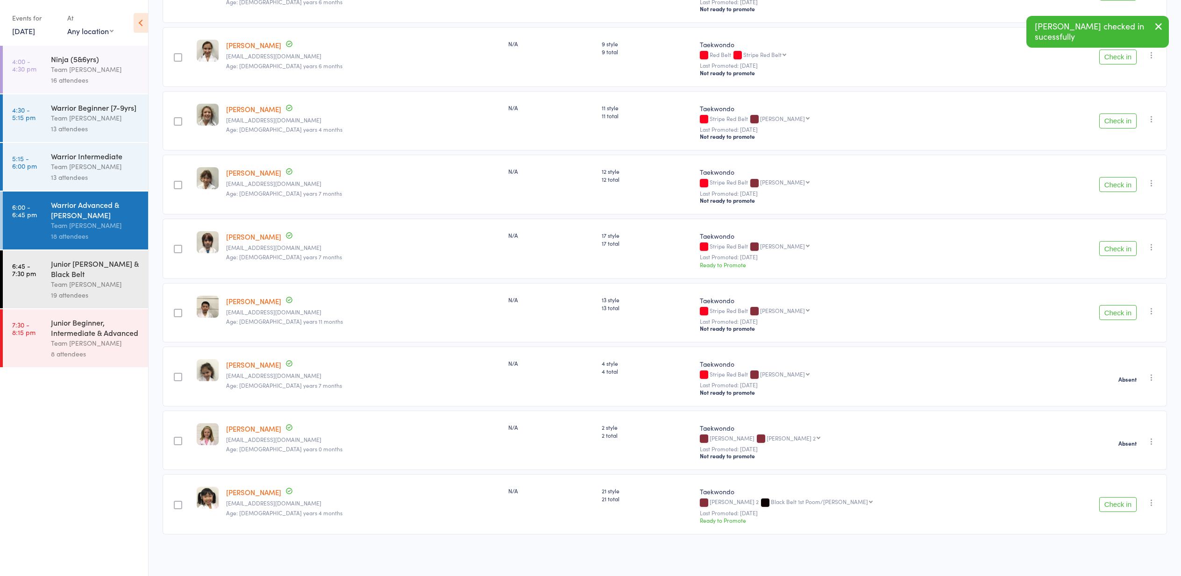
scroll to position [257, 0]
click at [1127, 311] on button "Check in" at bounding box center [1117, 312] width 37 height 15
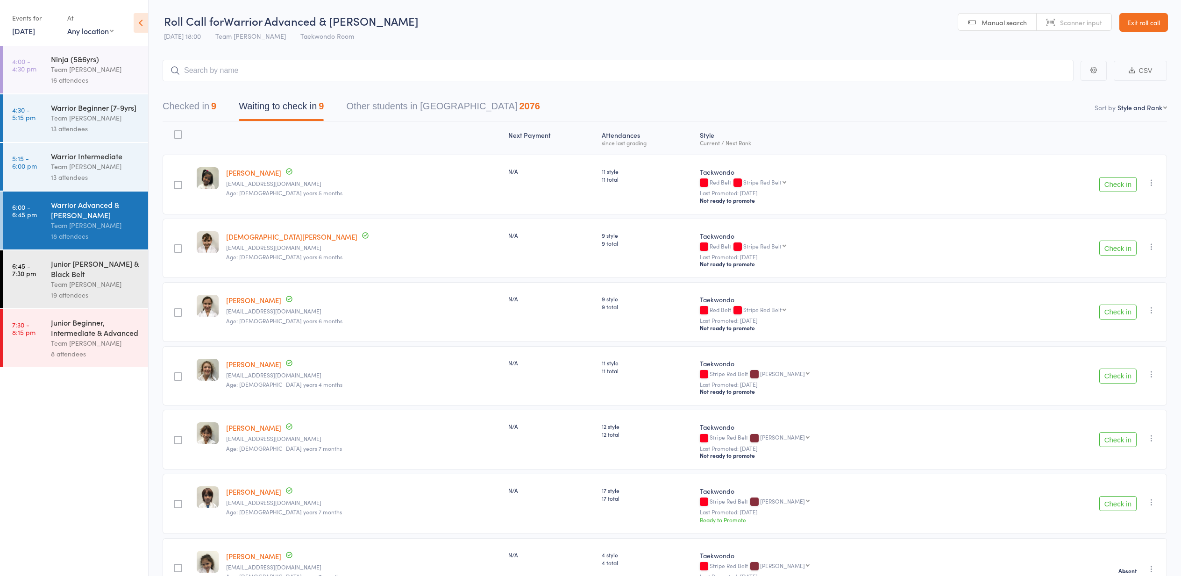
scroll to position [0, 0]
click at [1116, 250] on button "Check in" at bounding box center [1117, 248] width 37 height 15
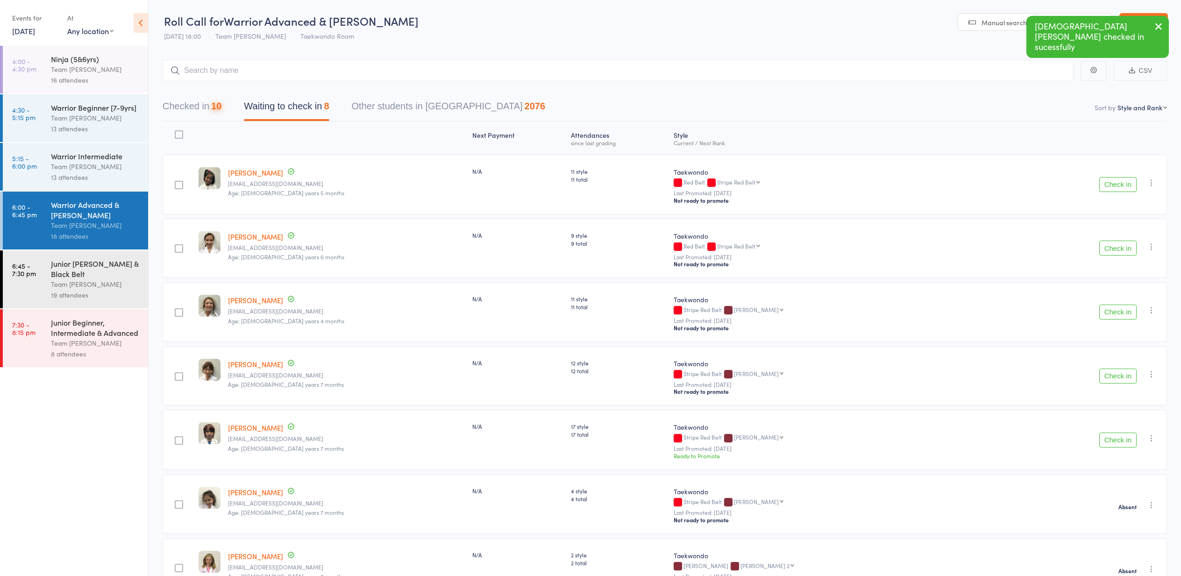
click at [1116, 250] on button "Check in" at bounding box center [1117, 248] width 37 height 15
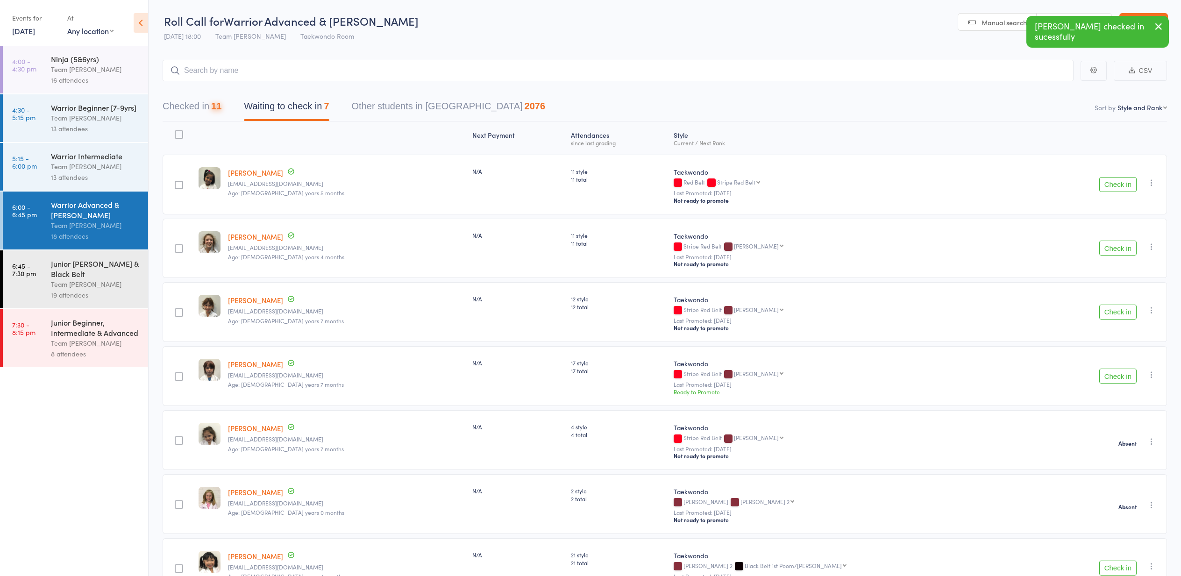
click at [1125, 181] on button "Check in" at bounding box center [1117, 184] width 37 height 15
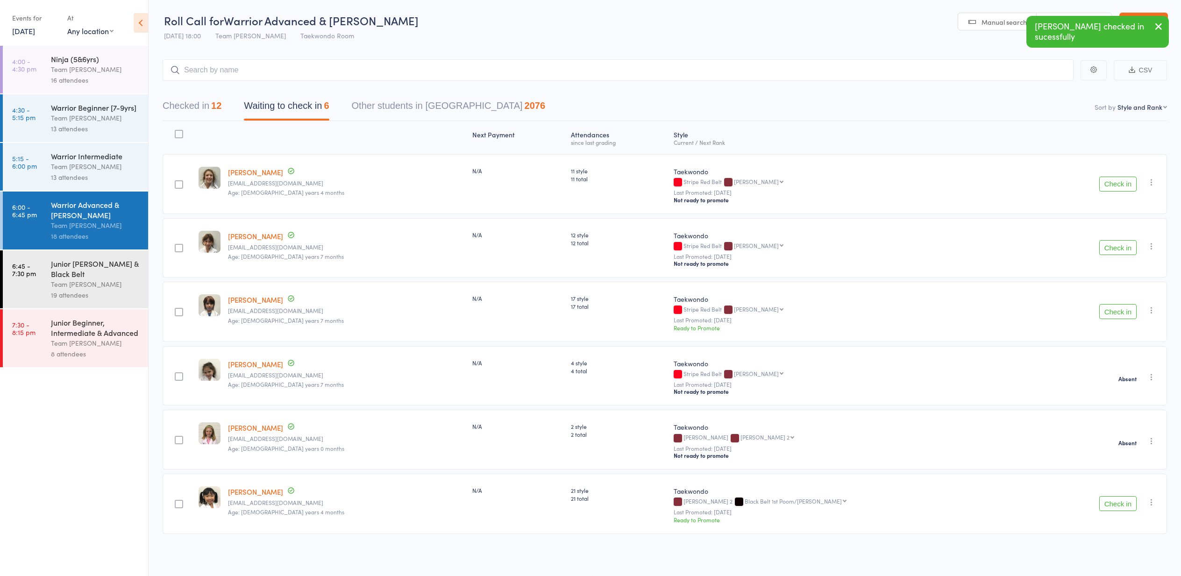
scroll to position [0, 0]
click at [35, 33] on link "12 Sep, 2025" at bounding box center [23, 31] width 23 height 10
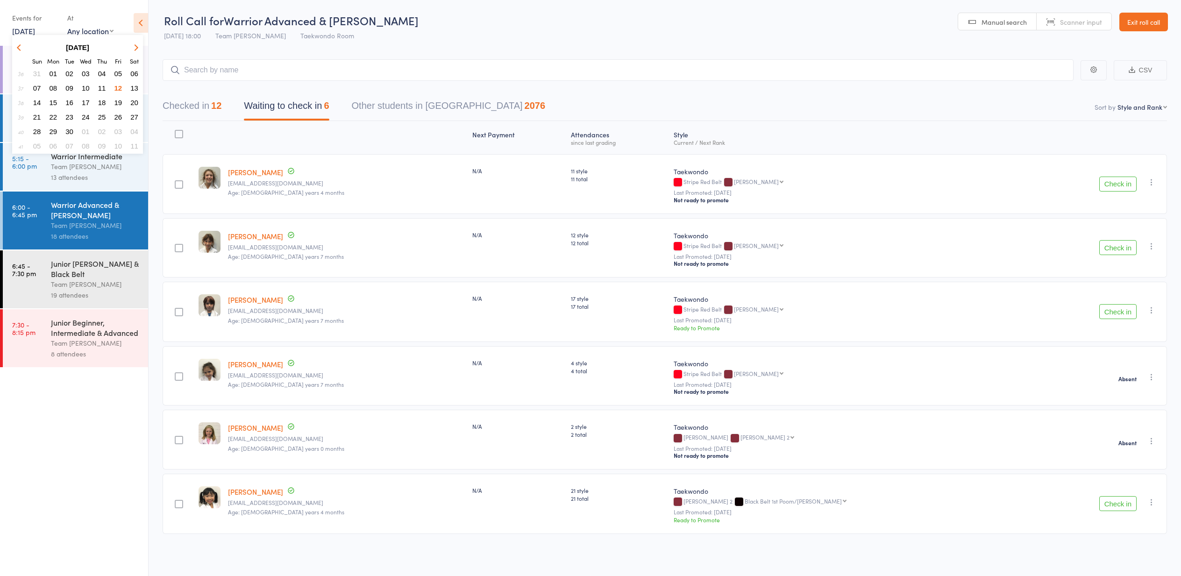
click at [134, 86] on span "13" at bounding box center [134, 88] width 8 height 8
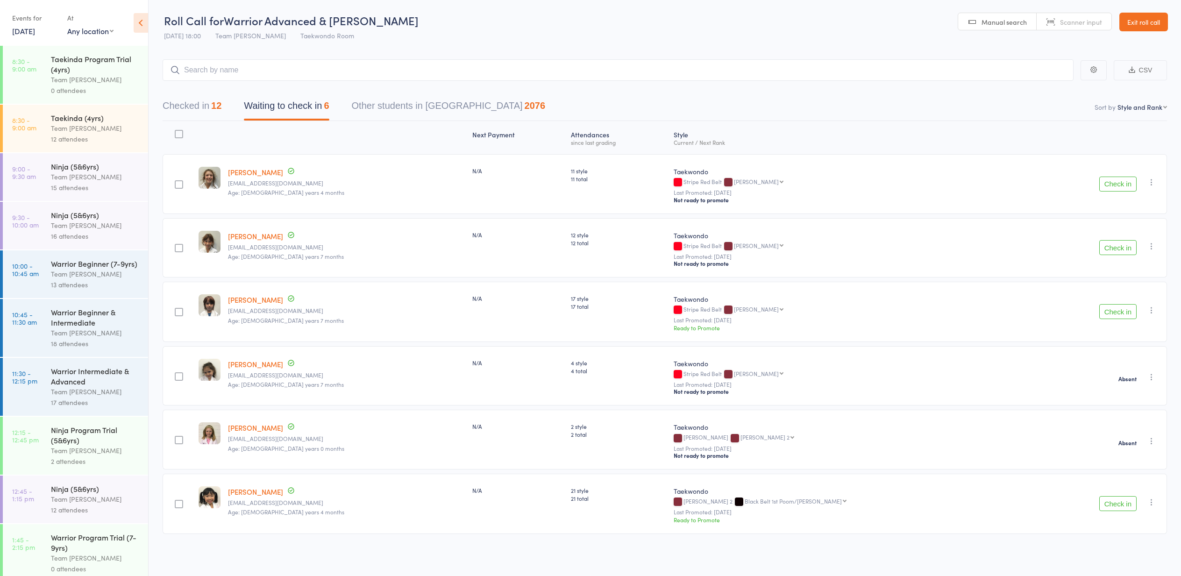
click at [128, 112] on div "Taekinda (4yrs) Team Carlo Preston 12 attendees" at bounding box center [99, 129] width 97 height 48
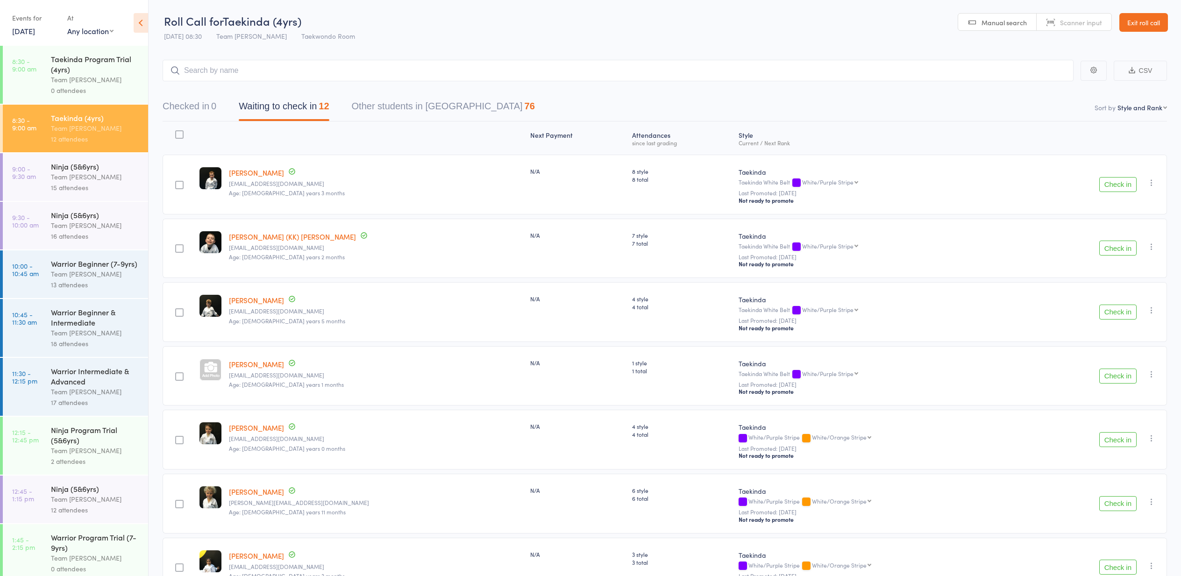
click at [143, 170] on div "Ninja (5&6yrs) Team Carlo Preston 15 attendees" at bounding box center [99, 177] width 97 height 48
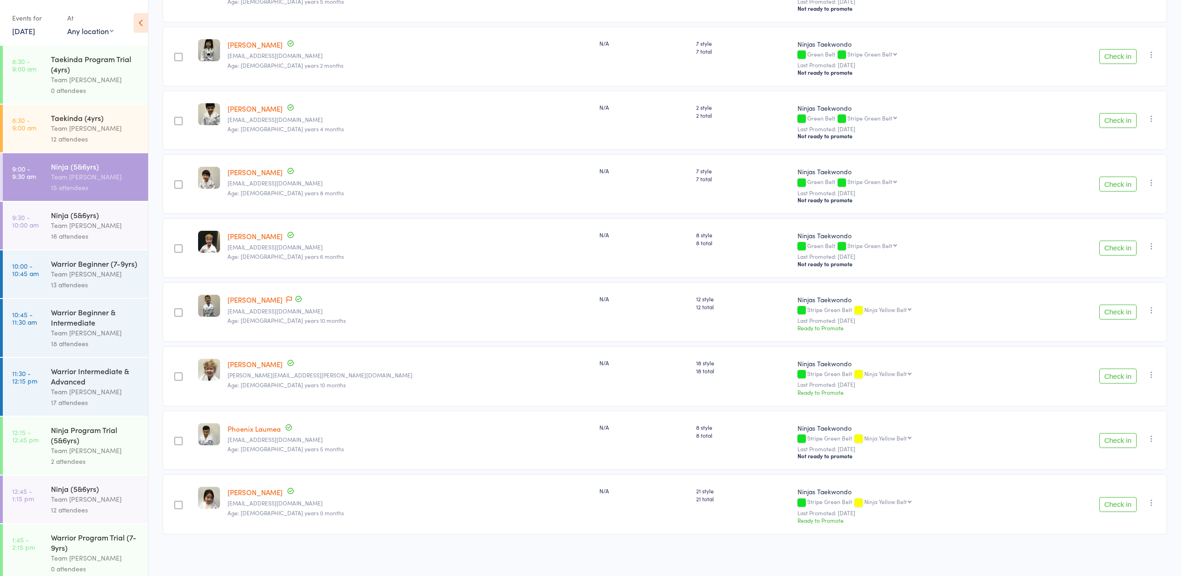
click at [107, 208] on div "Ninja (5&6yrs) Team Carlo Preston 16 attendees" at bounding box center [99, 226] width 97 height 48
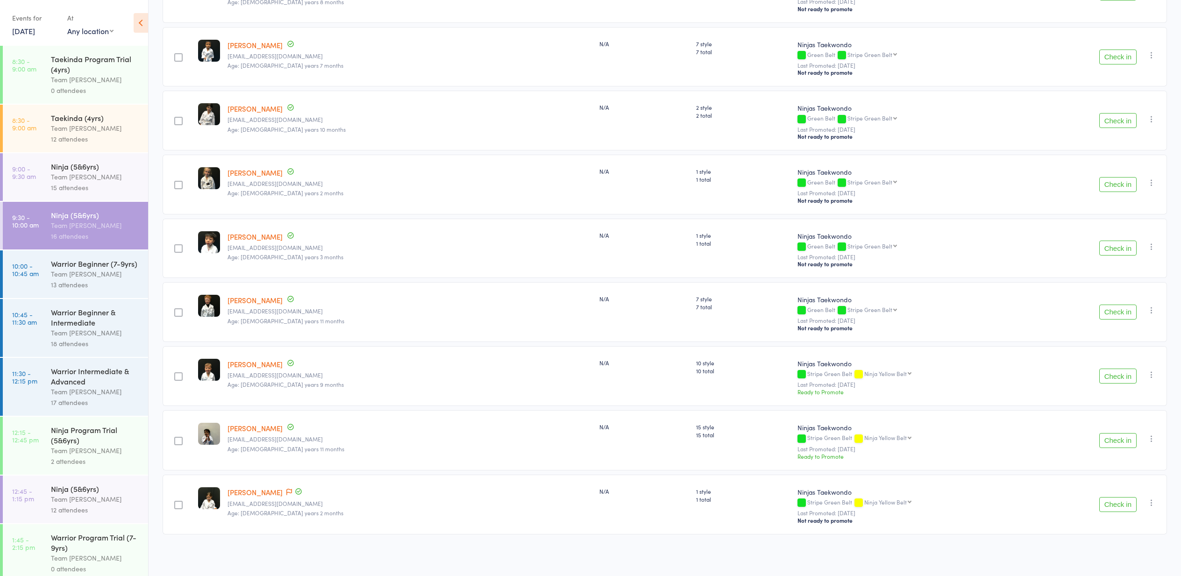
scroll to position [641, 0]
drag, startPoint x: 123, startPoint y: 254, endPoint x: 159, endPoint y: 246, distance: 36.8
click at [123, 254] on div "Warrior Beginner (7-9yrs) Team Carlo Preston 13 attendees" at bounding box center [99, 274] width 97 height 48
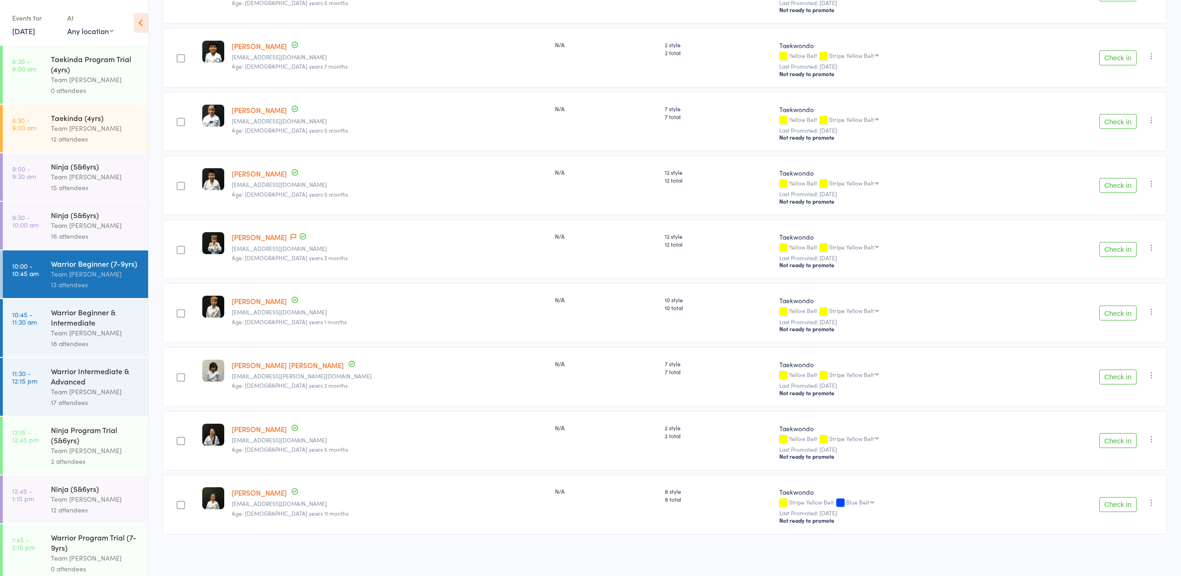
scroll to position [449, 0]
click at [112, 340] on div "18 attendees" at bounding box center [95, 343] width 89 height 11
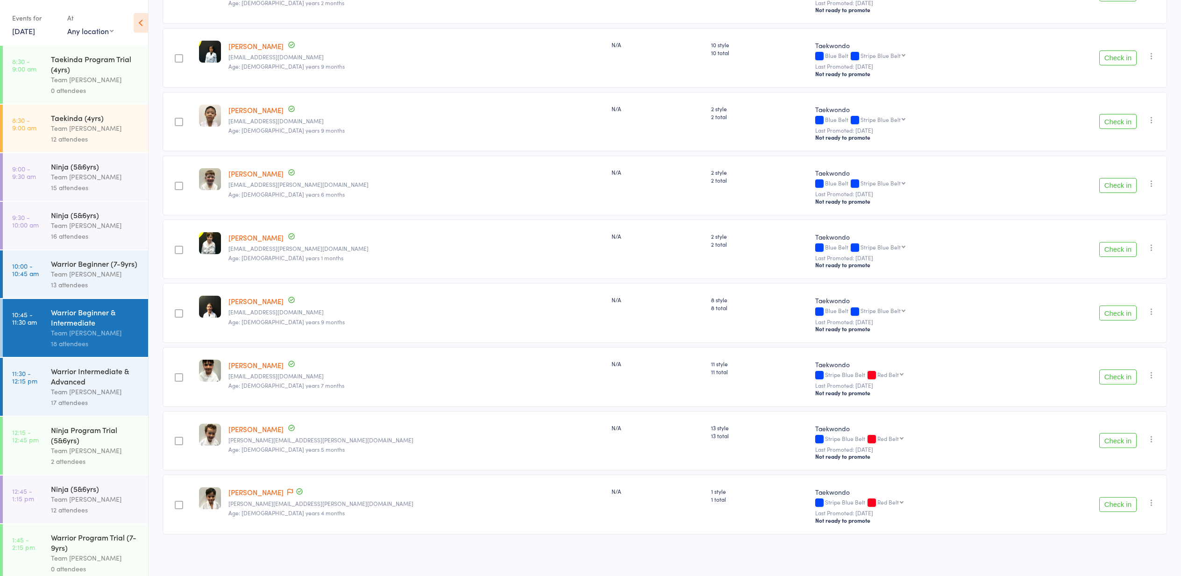
scroll to position [769, 0]
click at [115, 403] on div "17 attendees" at bounding box center [95, 402] width 89 height 11
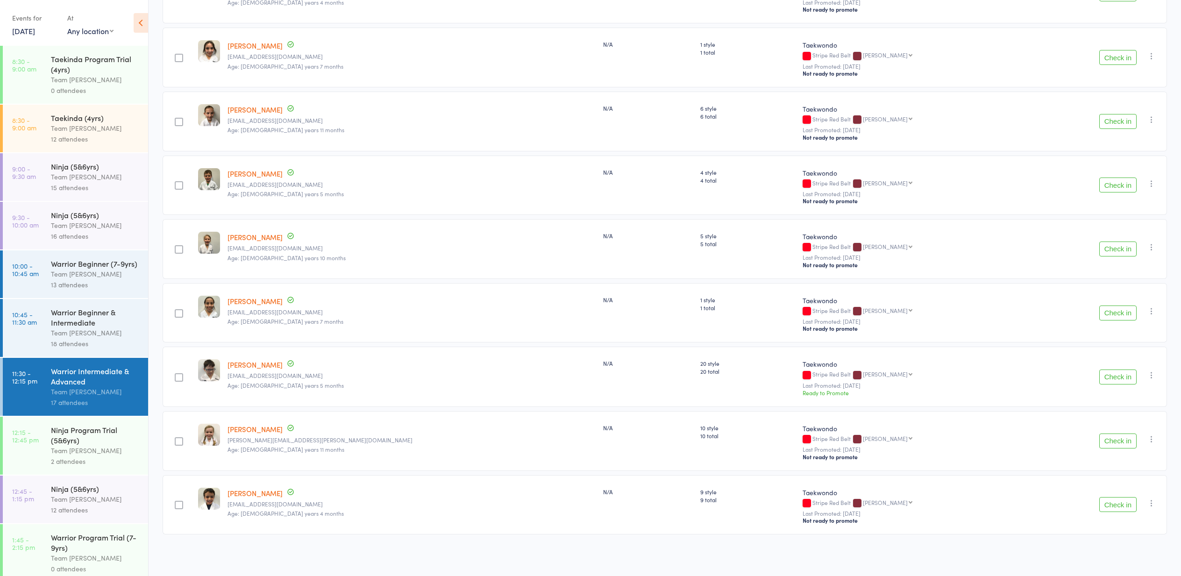
scroll to position [705, 0]
click at [121, 489] on div "Ninja (5&6yrs)" at bounding box center [95, 488] width 89 height 10
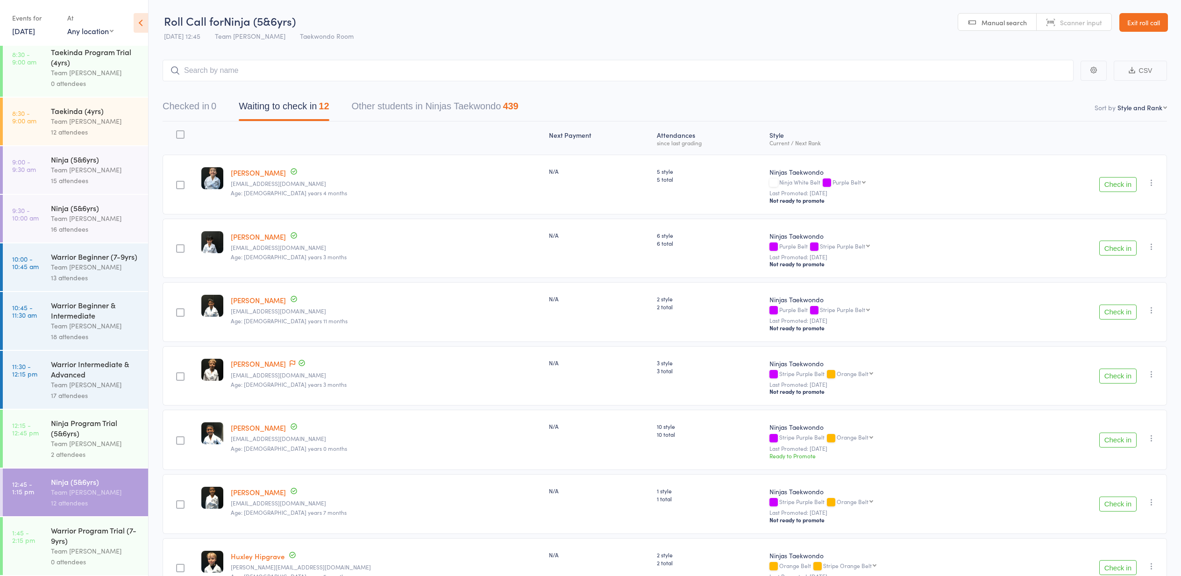
click at [35, 34] on link "13 Sep, 2025" at bounding box center [23, 31] width 23 height 10
click at [119, 90] on span "12" at bounding box center [118, 88] width 8 height 8
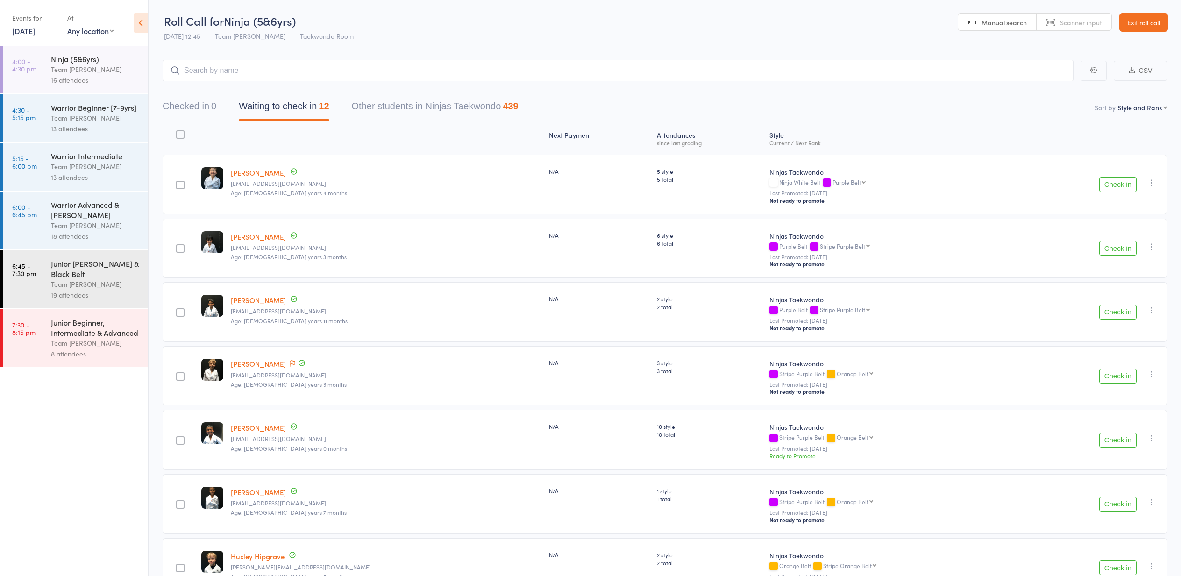
click at [106, 220] on div "Team [PERSON_NAME]" at bounding box center [95, 225] width 89 height 11
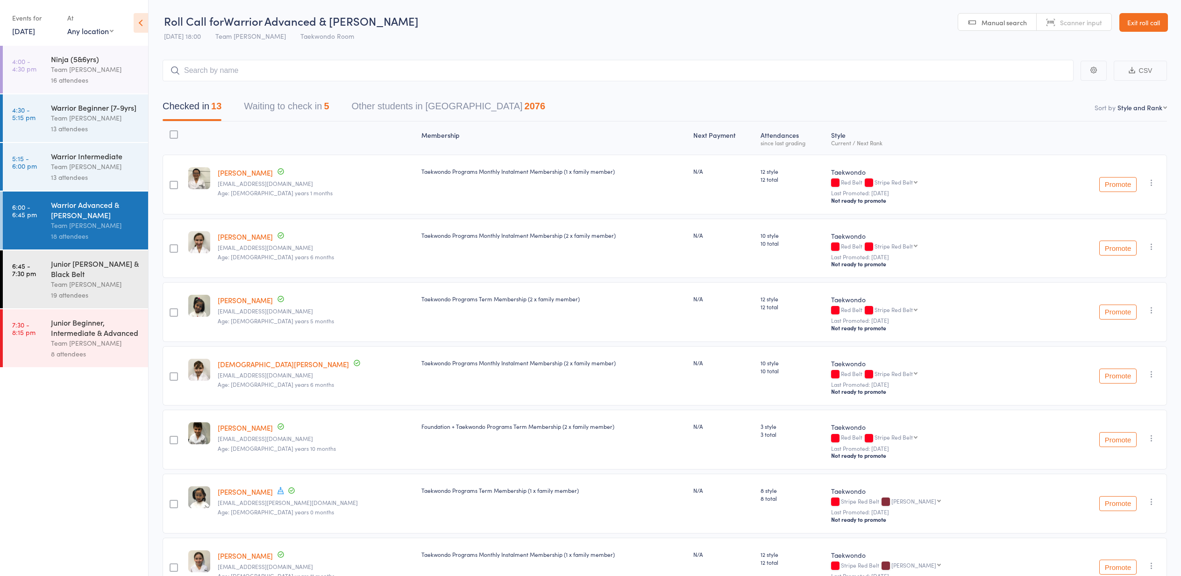
click at [303, 107] on button "Waiting to check in 5" at bounding box center [286, 108] width 85 height 25
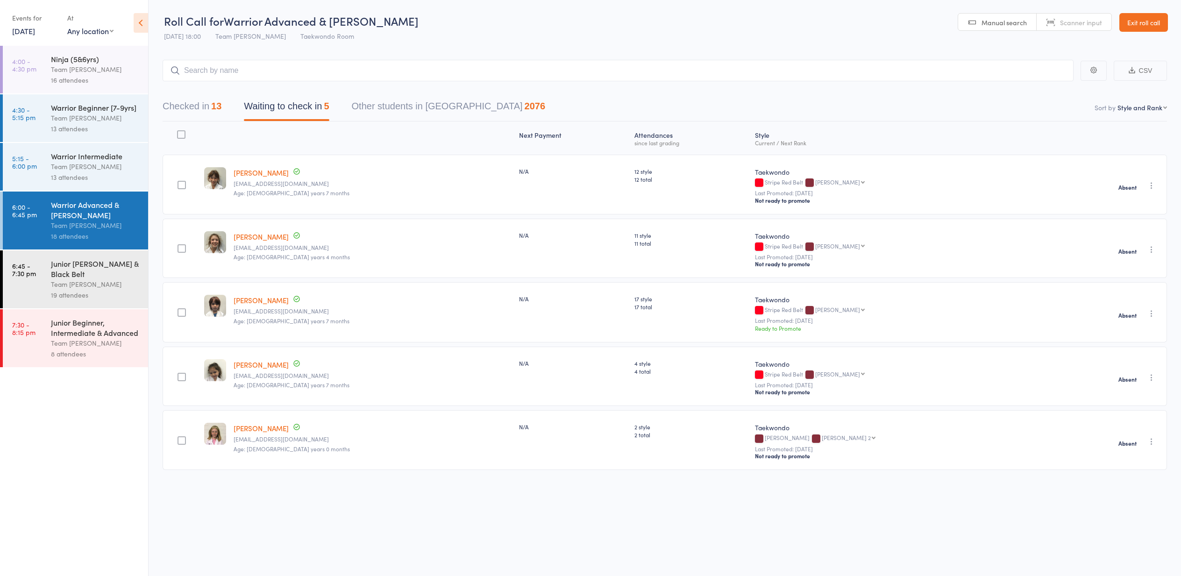
click at [109, 283] on div "Team [PERSON_NAME]" at bounding box center [95, 284] width 89 height 11
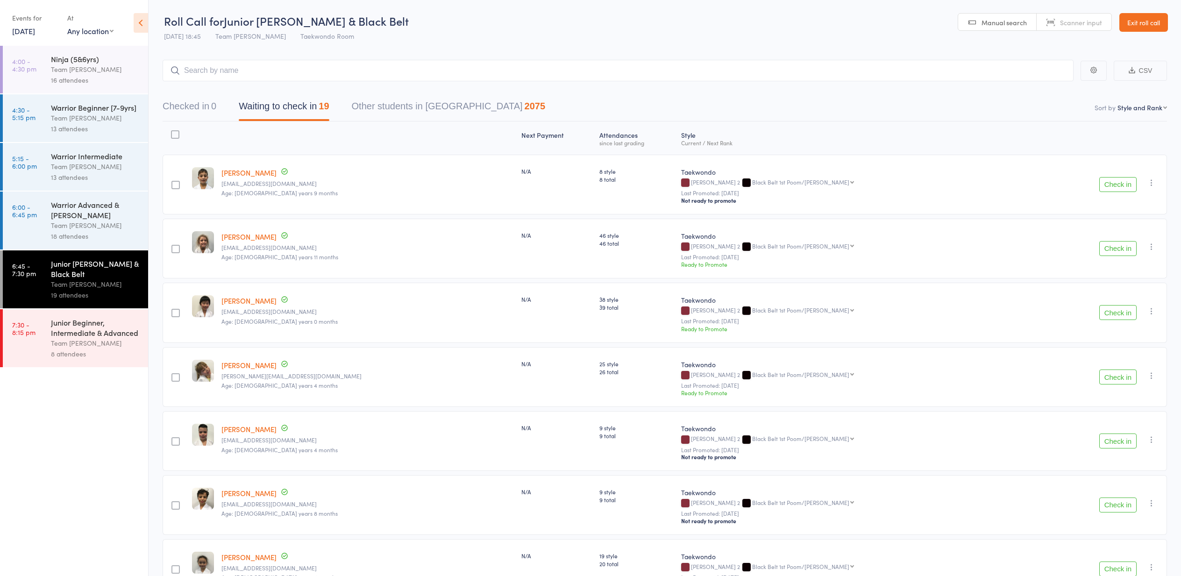
click at [1137, 24] on link "Exit roll call" at bounding box center [1143, 22] width 49 height 19
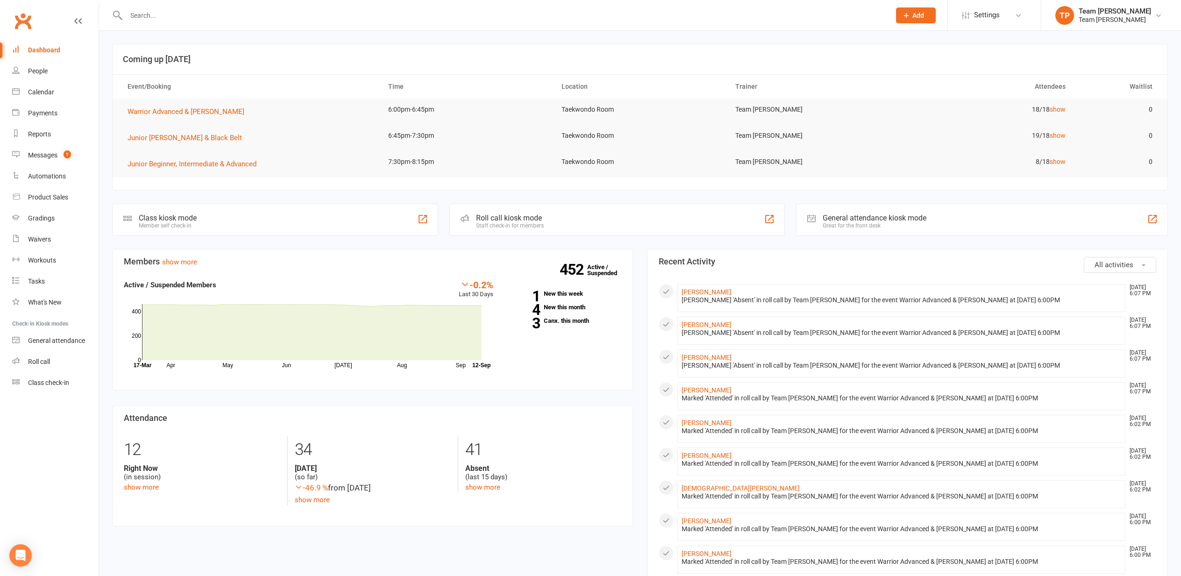
click at [46, 158] on div "Messages" at bounding box center [42, 154] width 29 height 7
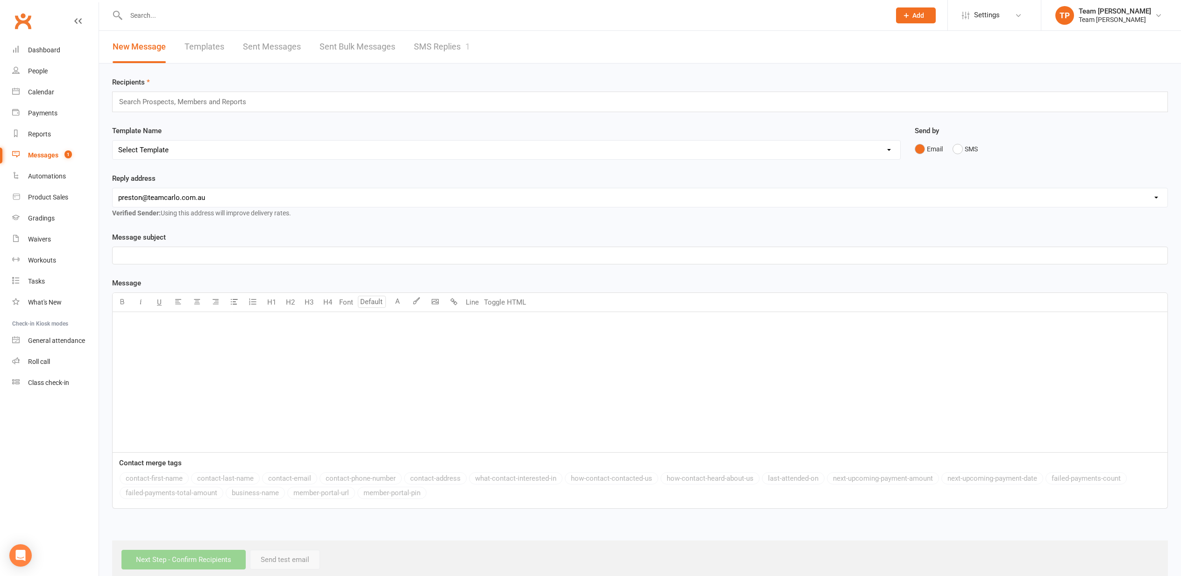
click at [432, 49] on link "SMS Replies 1" at bounding box center [442, 47] width 56 height 32
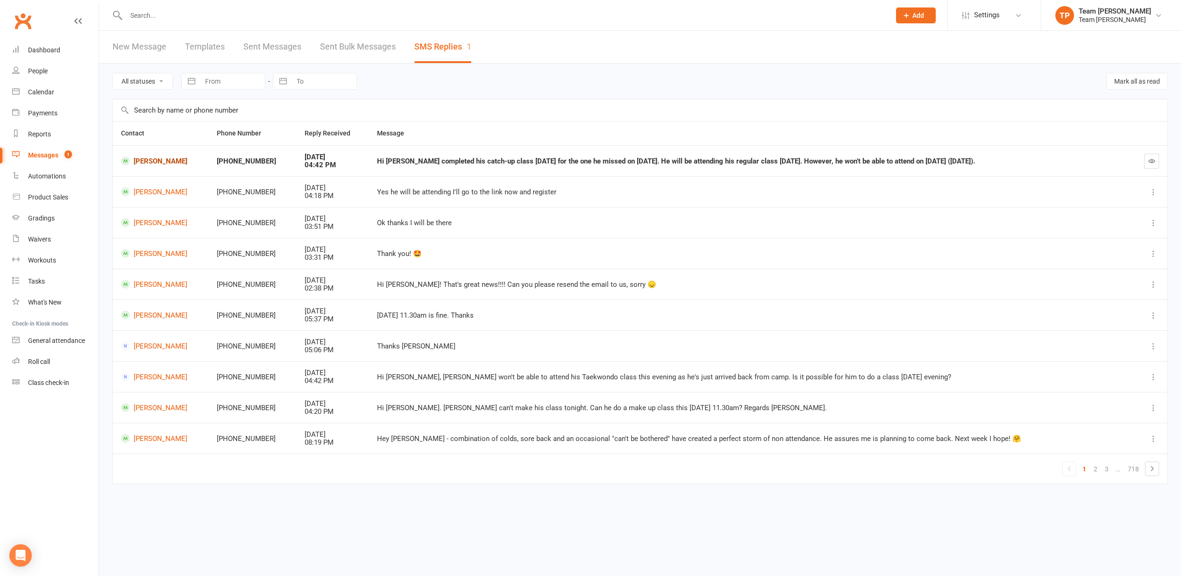
click at [151, 159] on link "[PERSON_NAME]" at bounding box center [160, 160] width 79 height 9
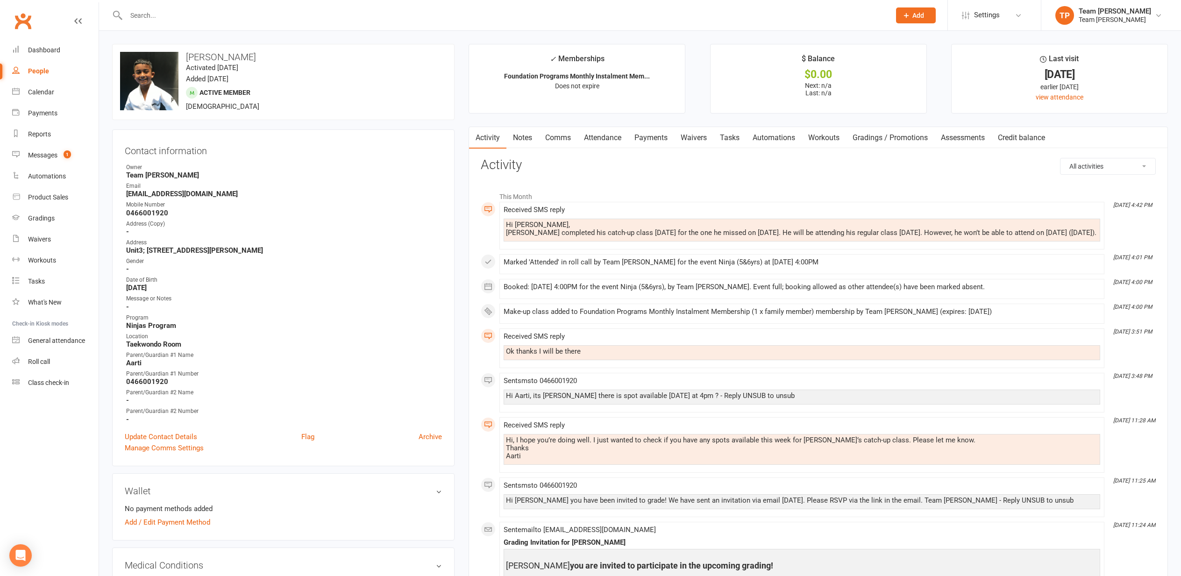
click at [566, 136] on link "Comms" at bounding box center [557, 137] width 39 height 21
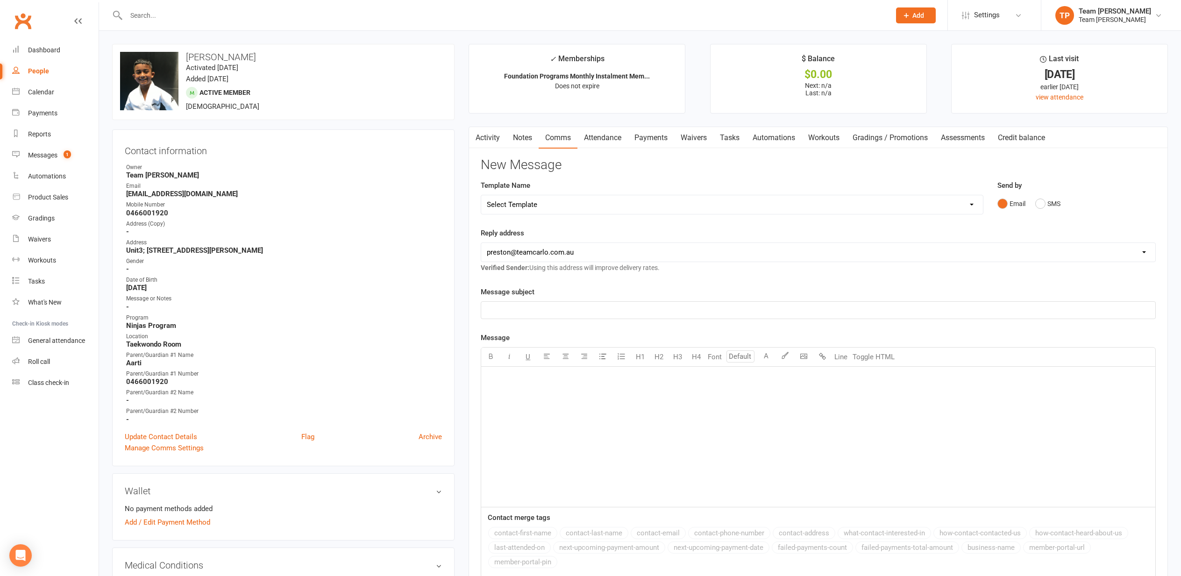
drag, startPoint x: 1043, startPoint y: 202, endPoint x: 1017, endPoint y: 207, distance: 26.7
click at [1042, 203] on button "SMS" at bounding box center [1047, 204] width 25 height 18
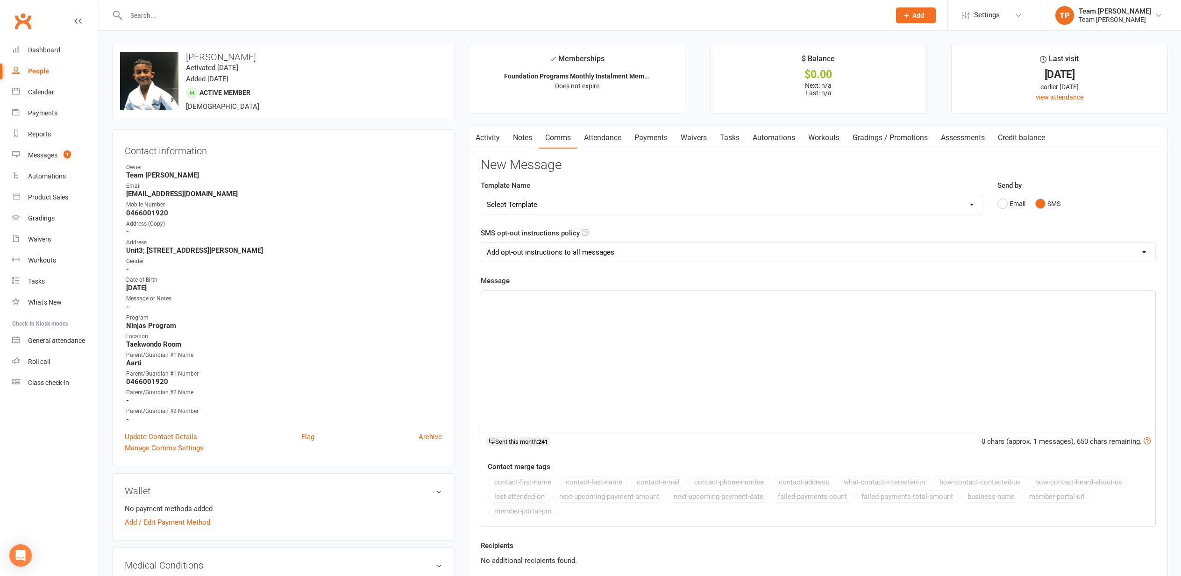
click at [500, 299] on p "﻿" at bounding box center [818, 298] width 663 height 11
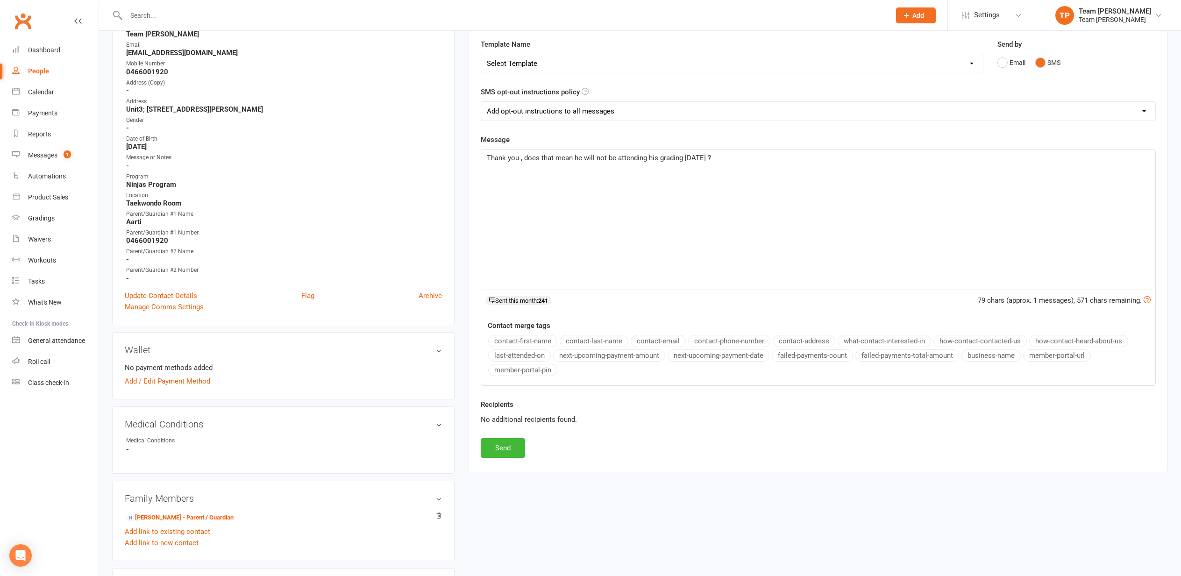
scroll to position [157, 0]
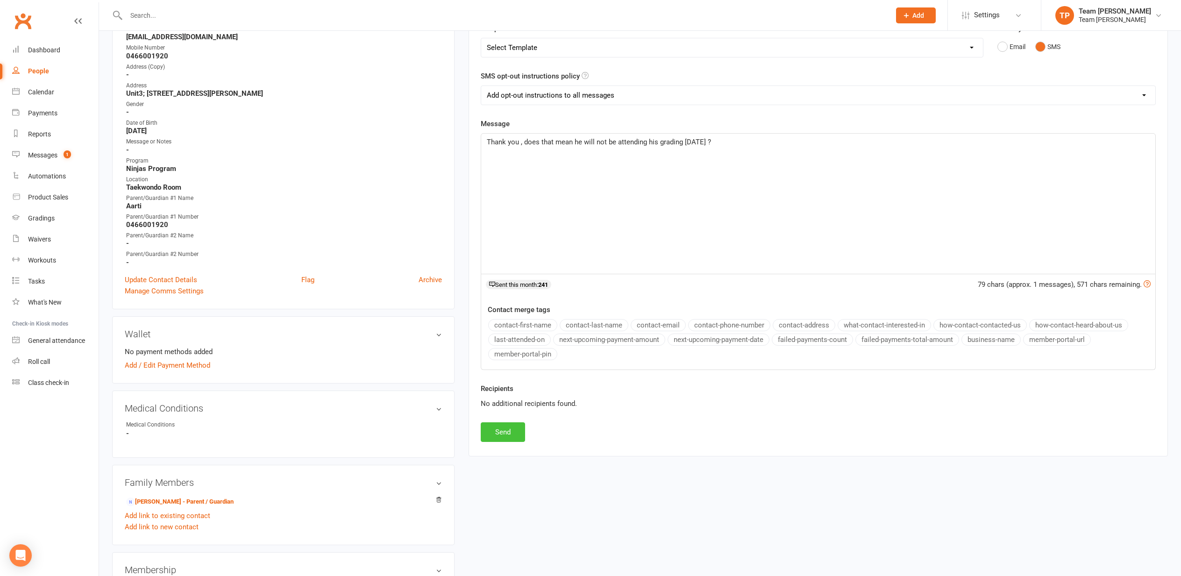
click at [506, 433] on button "Send" at bounding box center [503, 432] width 44 height 20
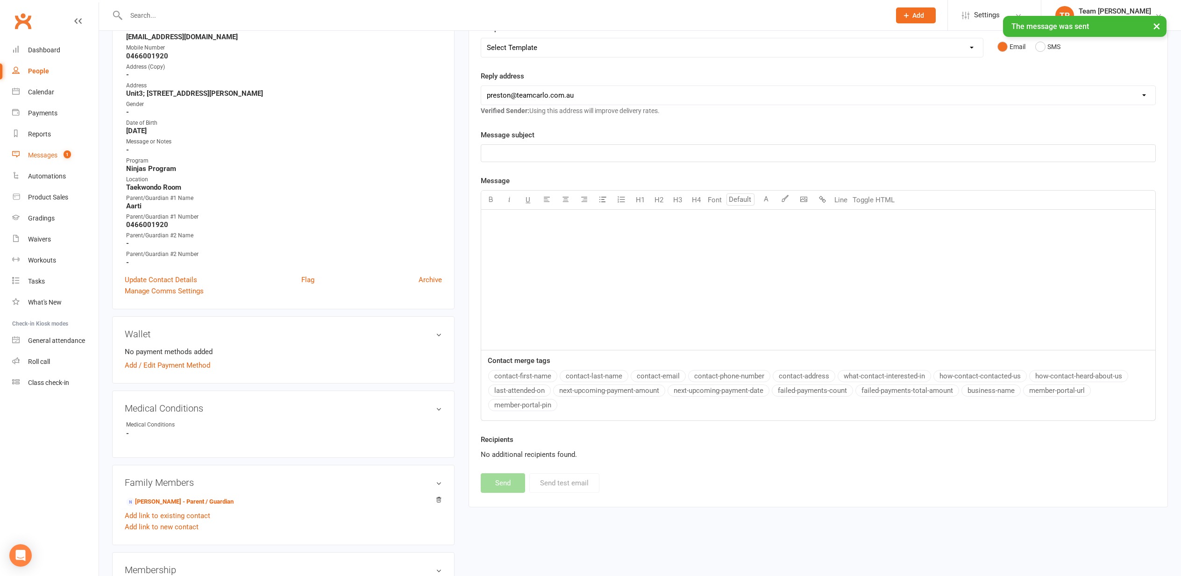
click at [42, 155] on div "Messages" at bounding box center [42, 154] width 29 height 7
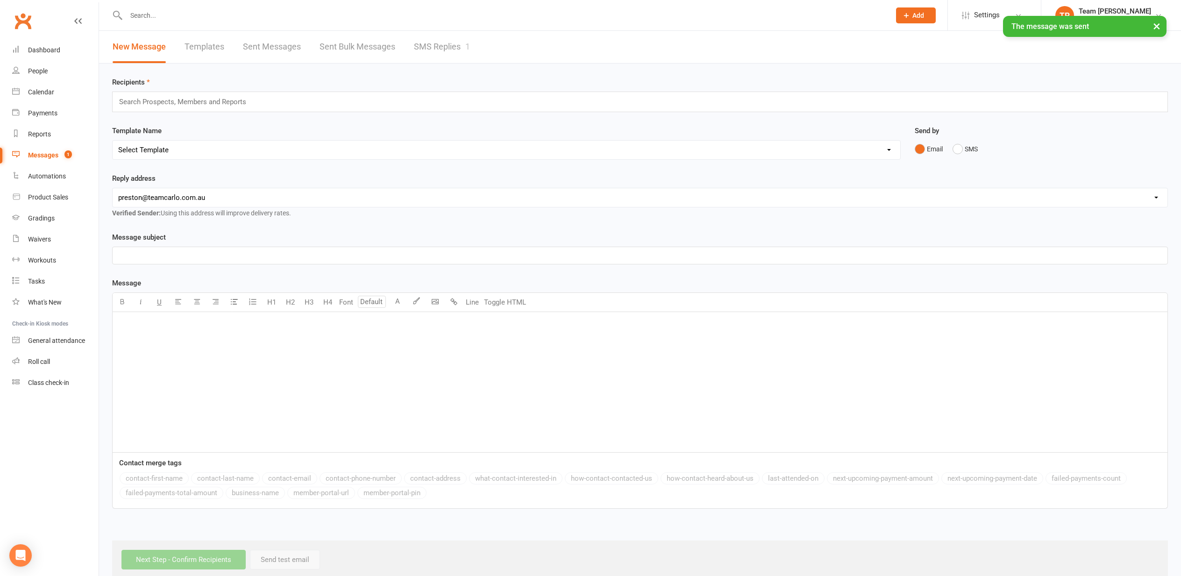
click at [439, 46] on link "SMS Replies 1" at bounding box center [442, 47] width 56 height 32
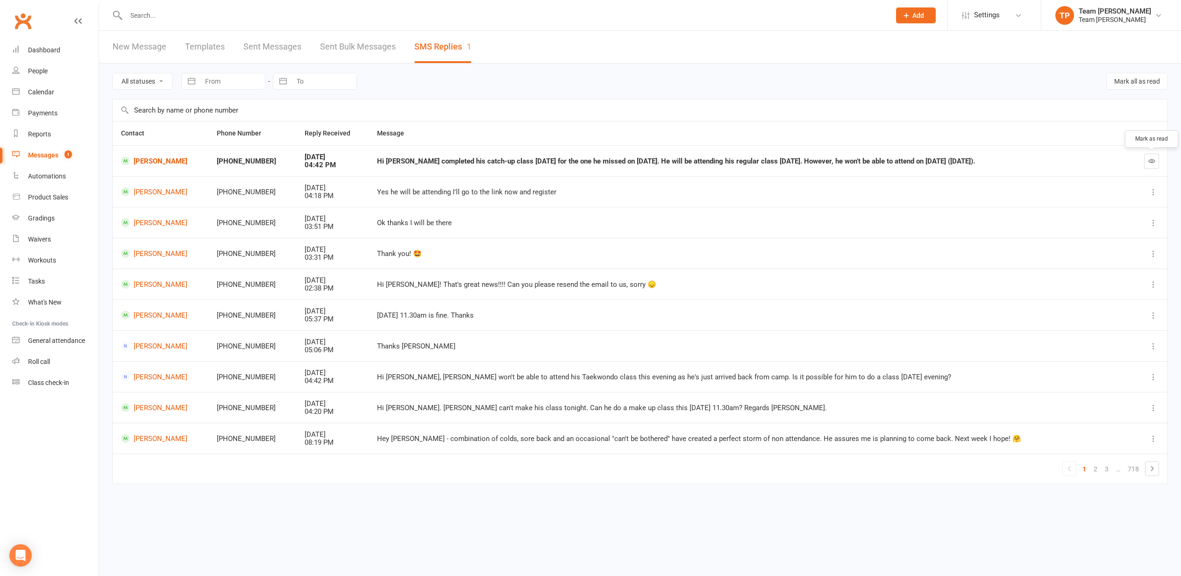
click at [1150, 160] on icon "button" at bounding box center [1151, 160] width 7 height 7
click at [39, 93] on div "Calendar" at bounding box center [41, 91] width 26 height 7
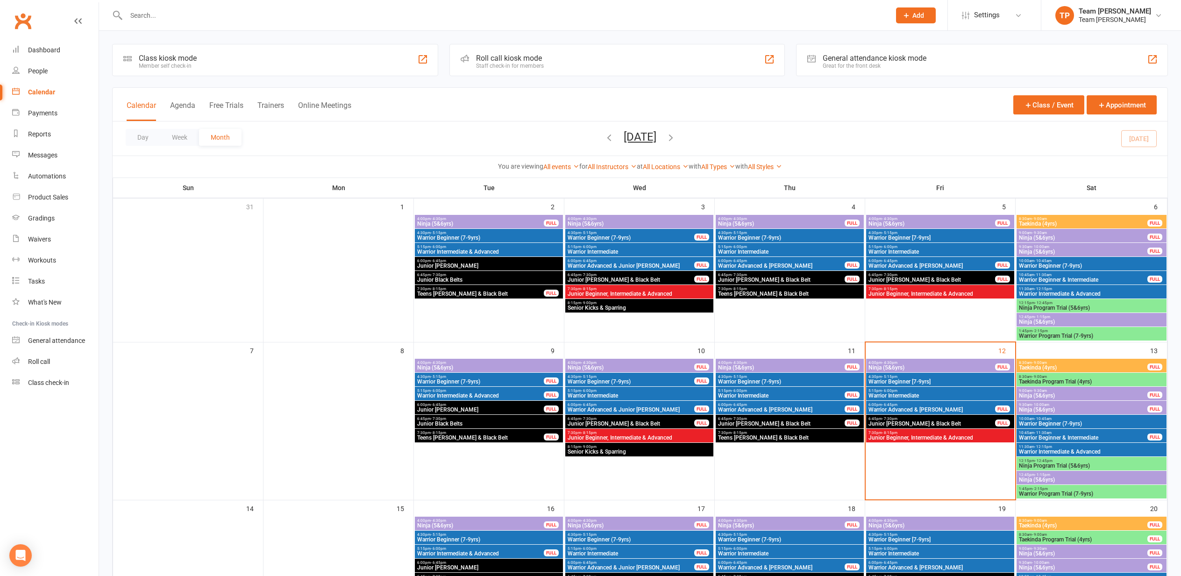
click at [1029, 262] on span "10:00am - 10:45am" at bounding box center [1091, 261] width 146 height 4
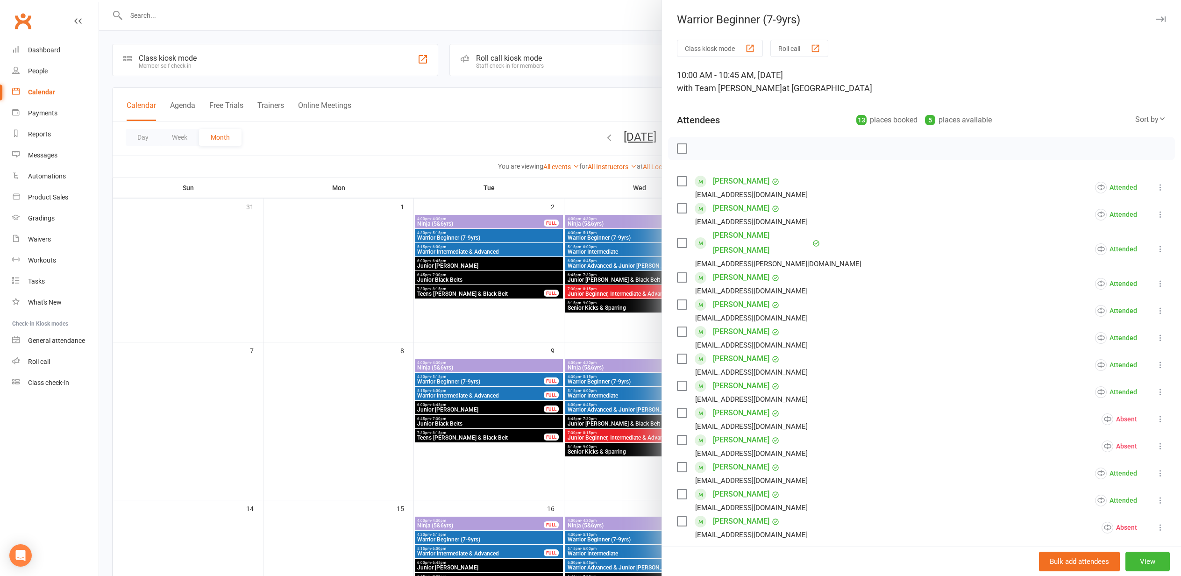
drag, startPoint x: 320, startPoint y: 262, endPoint x: 337, endPoint y: 262, distance: 16.8
click at [320, 262] on div at bounding box center [640, 288] width 1082 height 576
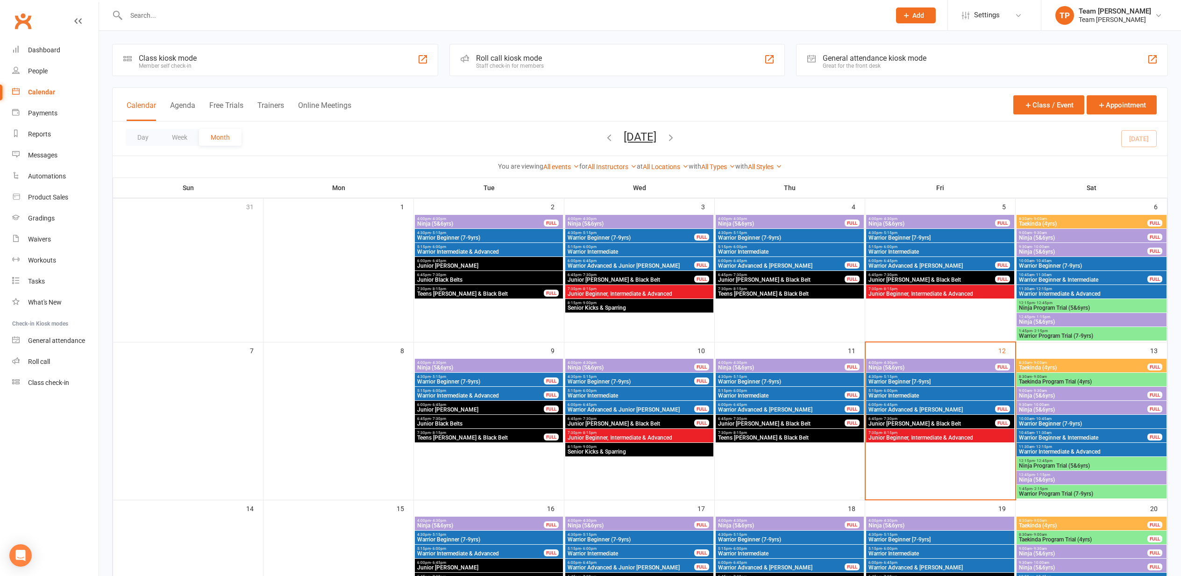
click at [604, 136] on icon "button" at bounding box center [609, 137] width 10 height 10
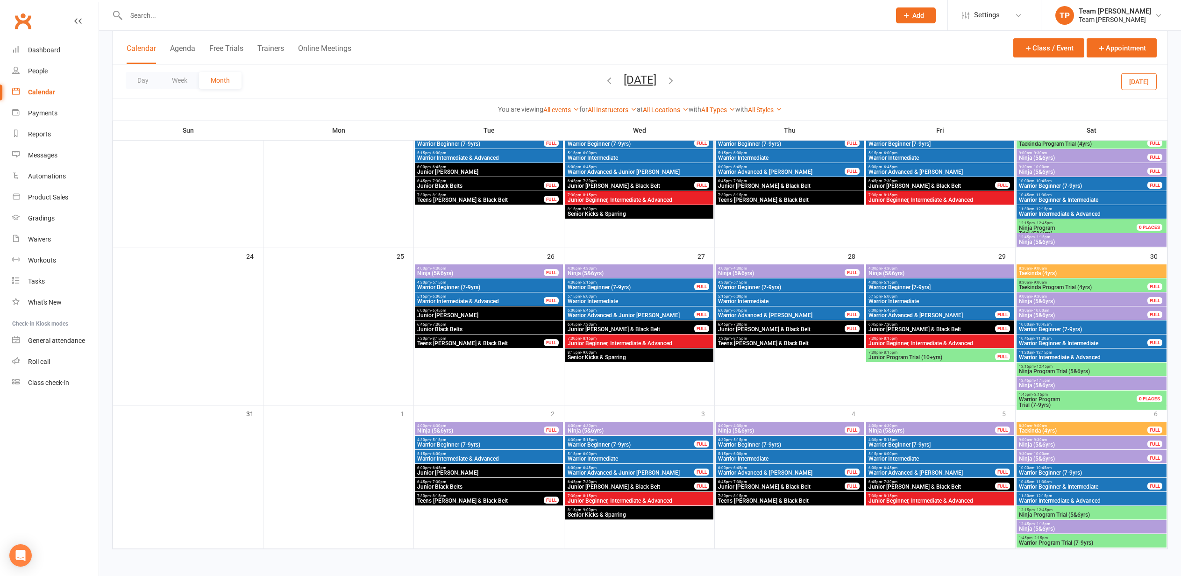
scroll to position [566, 0]
click at [1031, 468] on span "10:00am - 10:45am" at bounding box center [1091, 468] width 146 height 4
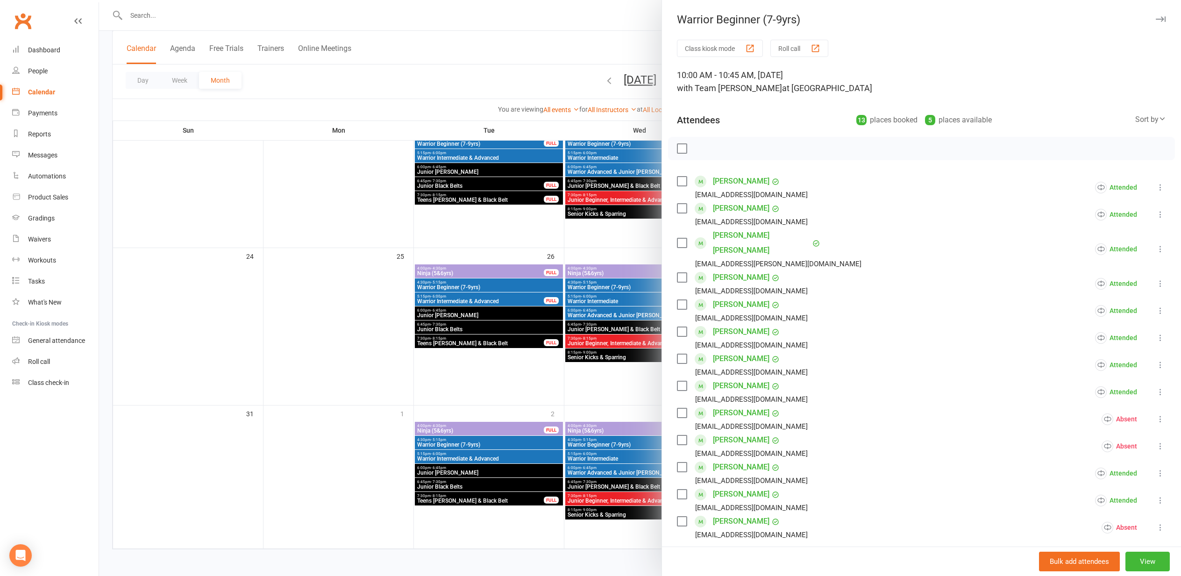
drag, startPoint x: 192, startPoint y: 266, endPoint x: 221, endPoint y: 270, distance: 29.8
click at [192, 266] on div at bounding box center [640, 288] width 1082 height 576
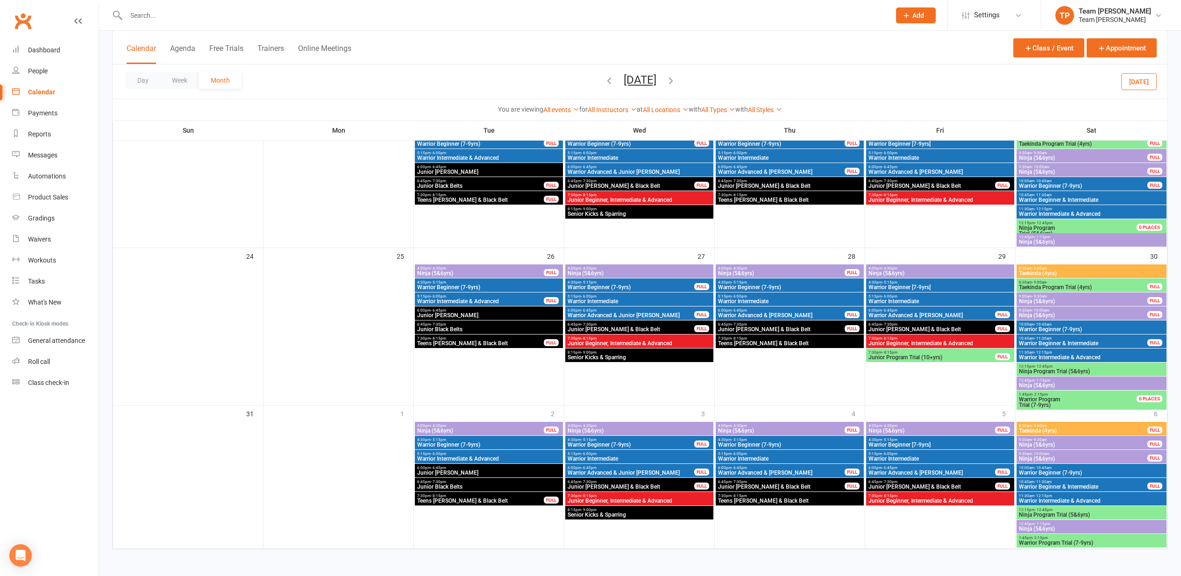
click at [1040, 327] on span "Warrior Beginner (7-9yrs)" at bounding box center [1091, 329] width 146 height 6
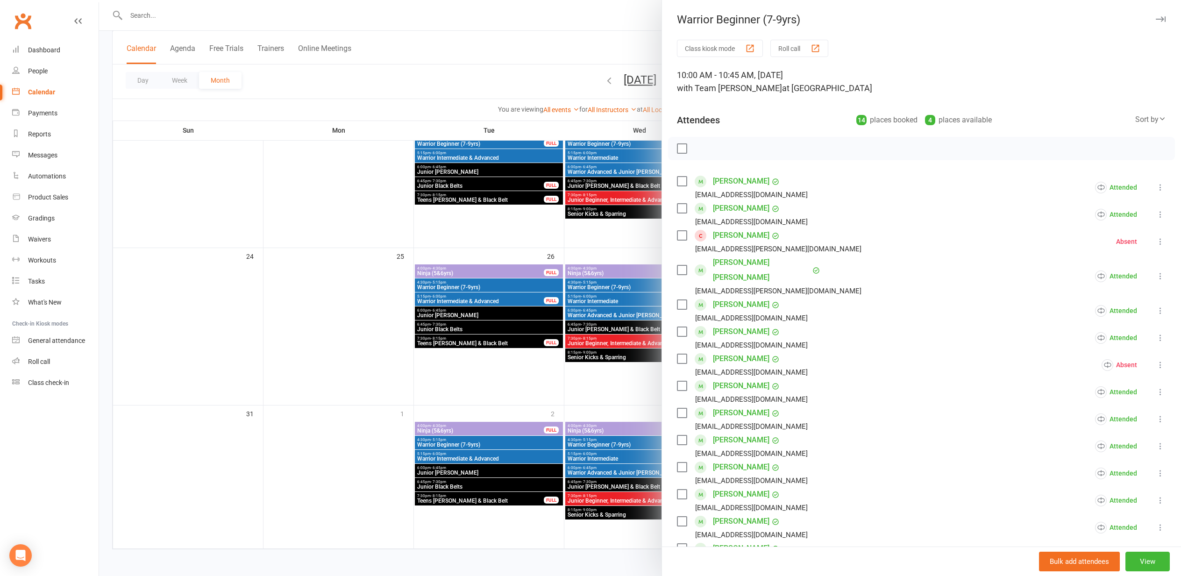
click at [734, 235] on link "Aryan Bhardwaj" at bounding box center [741, 235] width 57 height 15
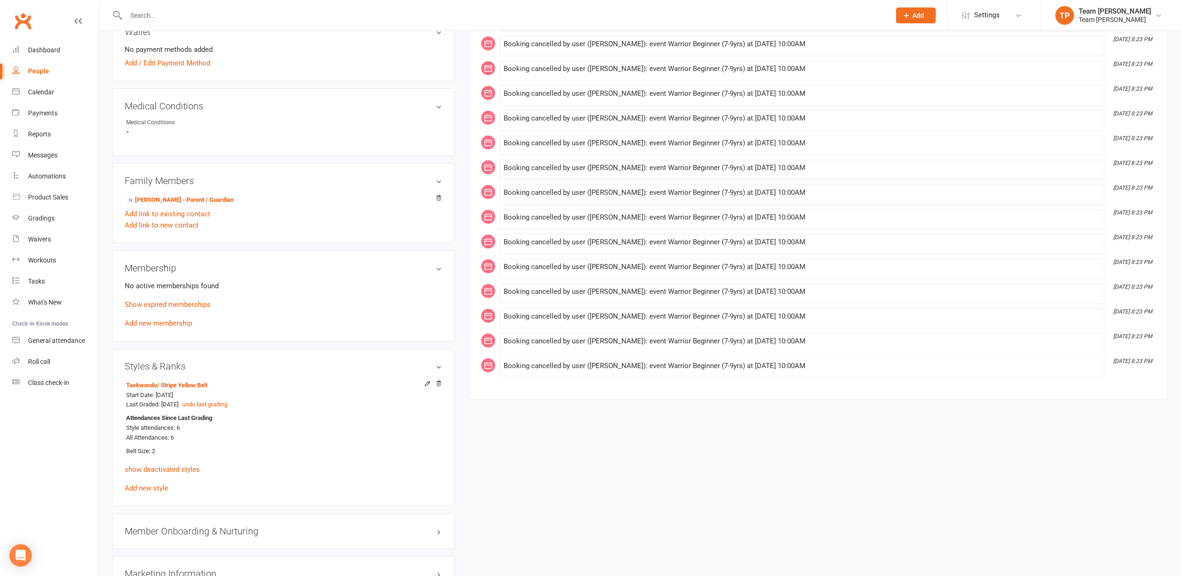
scroll to position [457, 0]
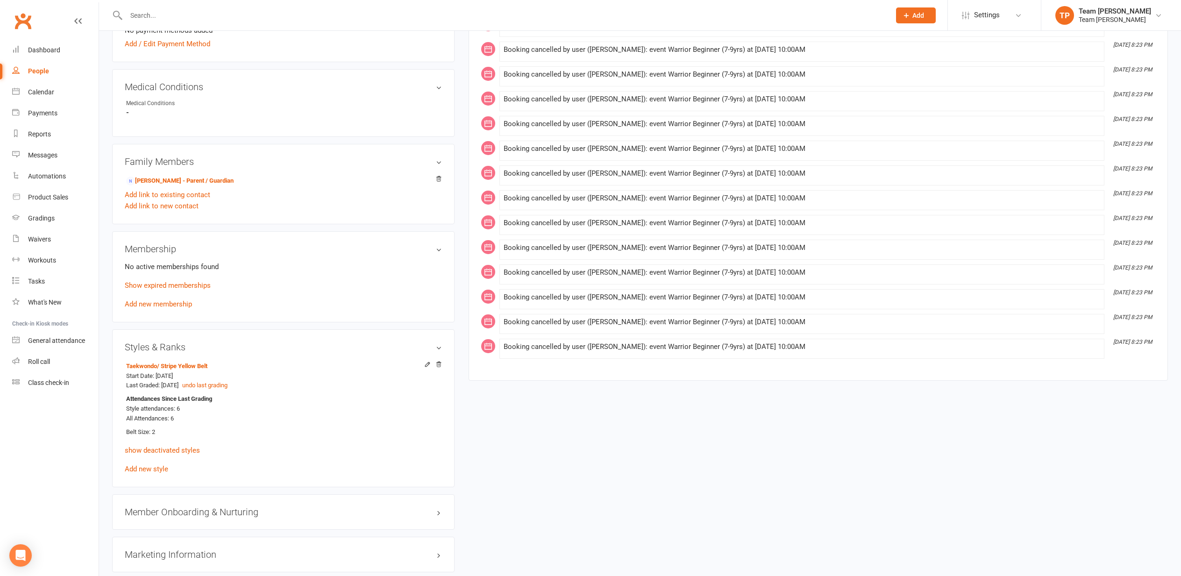
click at [163, 179] on link "Ramneek Bhardwaj - Parent / Guardian" at bounding box center [179, 181] width 107 height 10
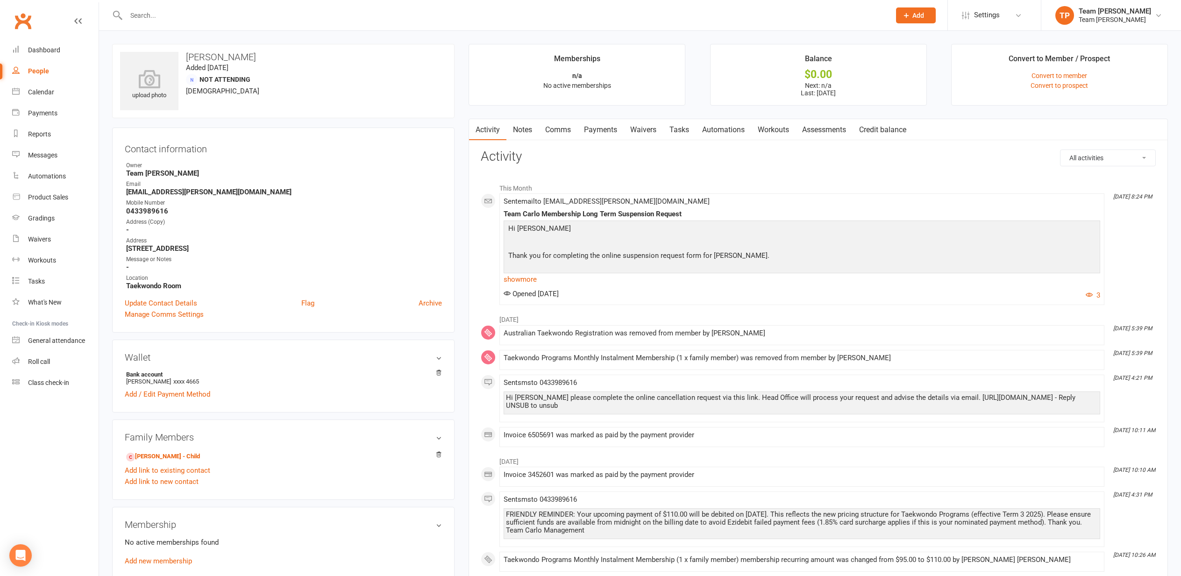
click at [526, 278] on link "show more" at bounding box center [801, 279] width 596 height 13
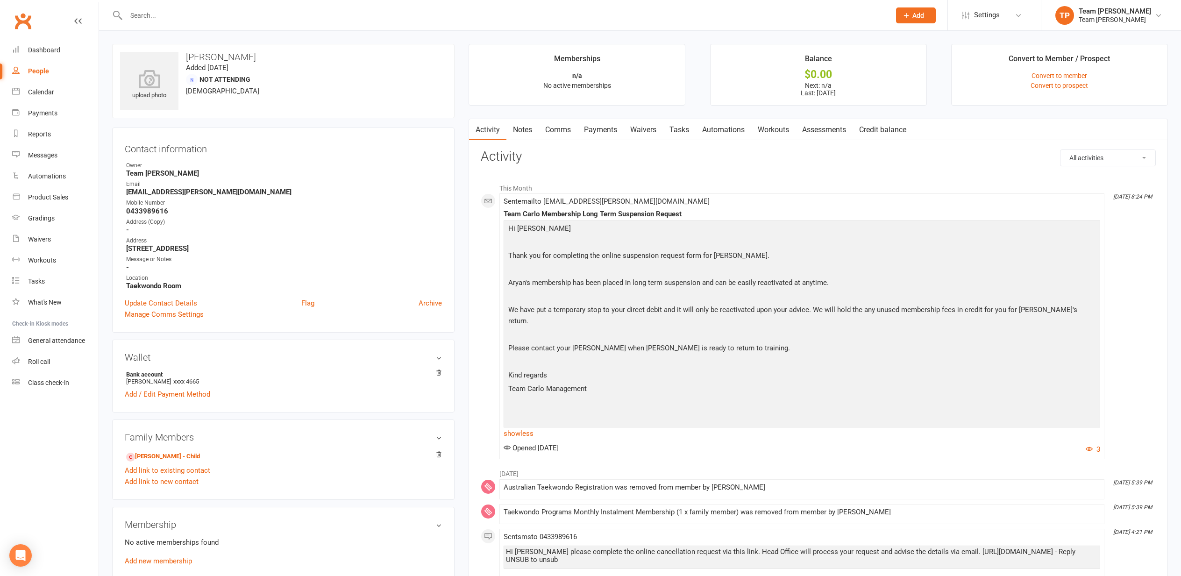
click at [39, 93] on div "Calendar" at bounding box center [41, 91] width 26 height 7
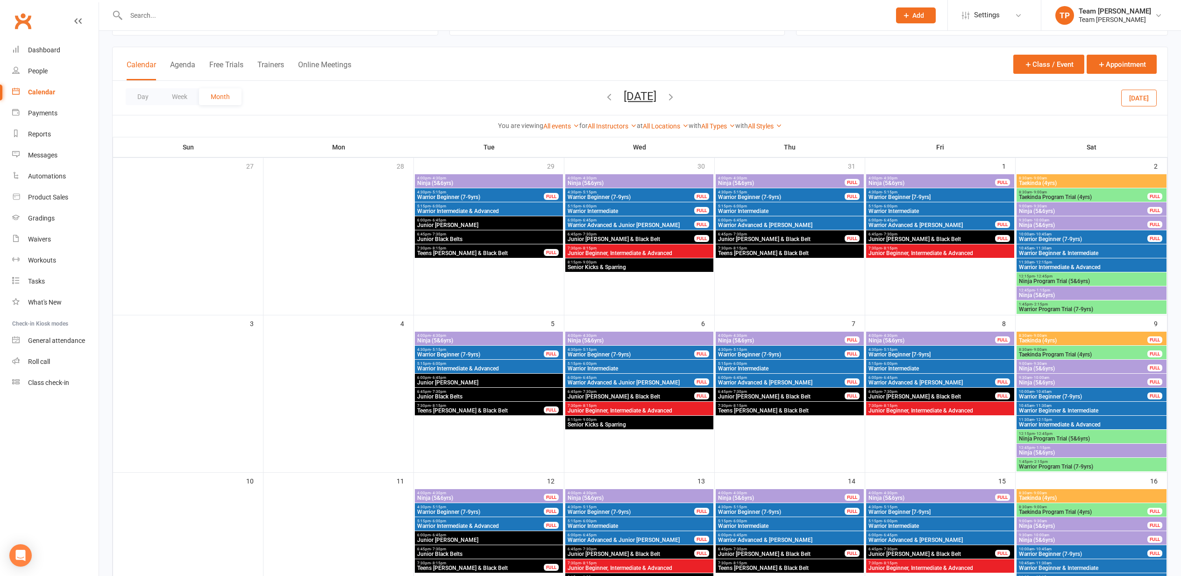
scroll to position [84, 0]
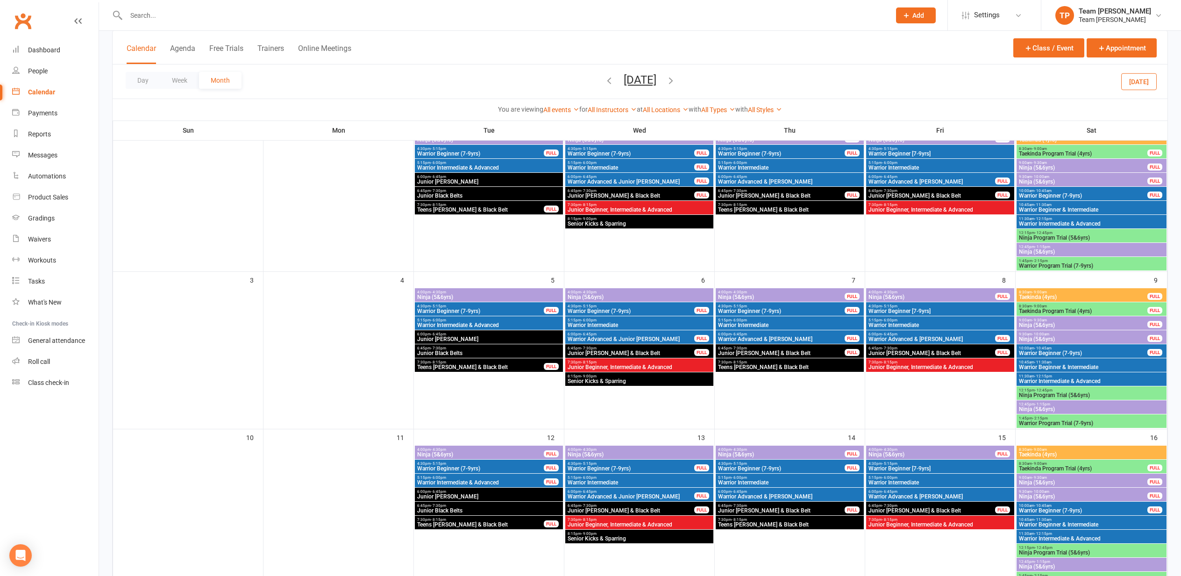
drag, startPoint x: 687, startPoint y: 78, endPoint x: 682, endPoint y: 80, distance: 5.0
click at [676, 79] on icon "button" at bounding box center [670, 80] width 10 height 10
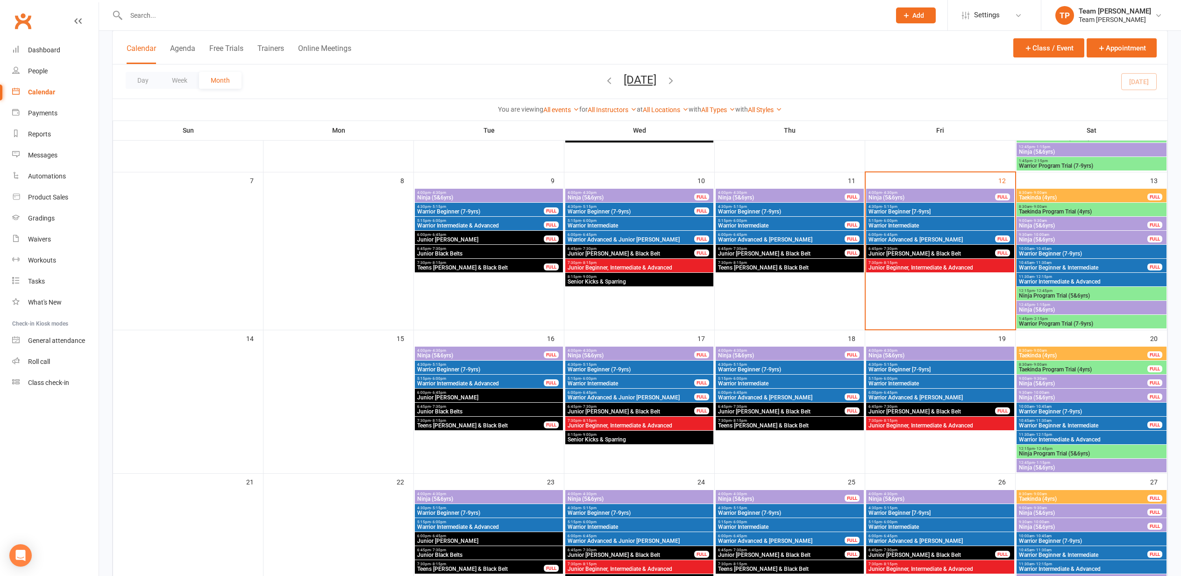
scroll to position [171, 0]
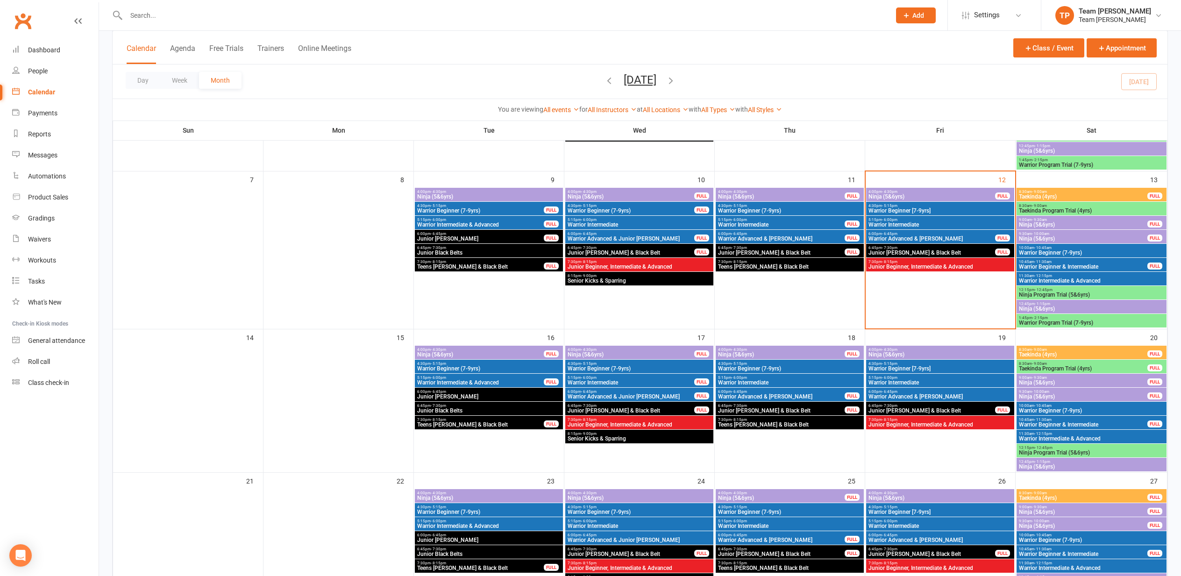
click at [905, 236] on span "Warrior Advanced & [PERSON_NAME]" at bounding box center [931, 239] width 127 height 6
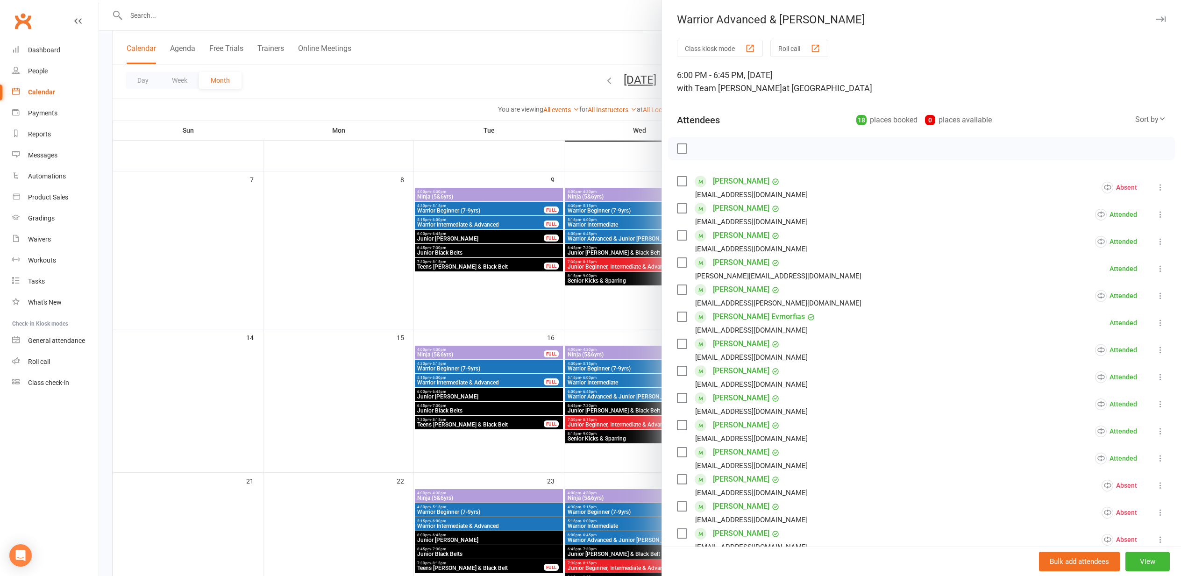
click at [816, 47] on div "button" at bounding box center [815, 48] width 10 height 10
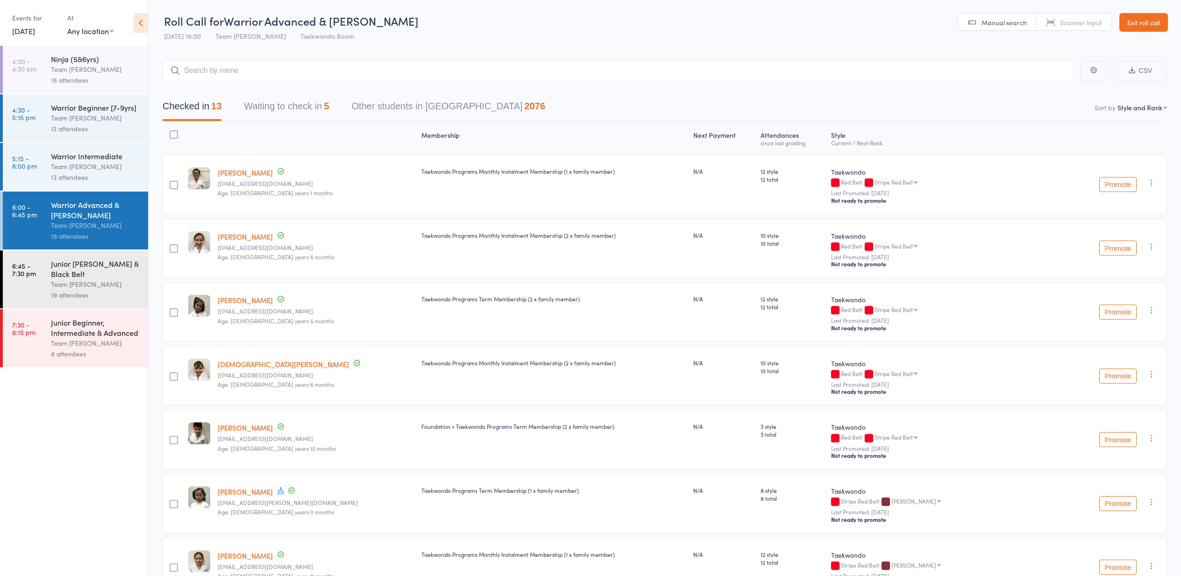
click at [282, 107] on button "Waiting to check in 5" at bounding box center [286, 108] width 85 height 25
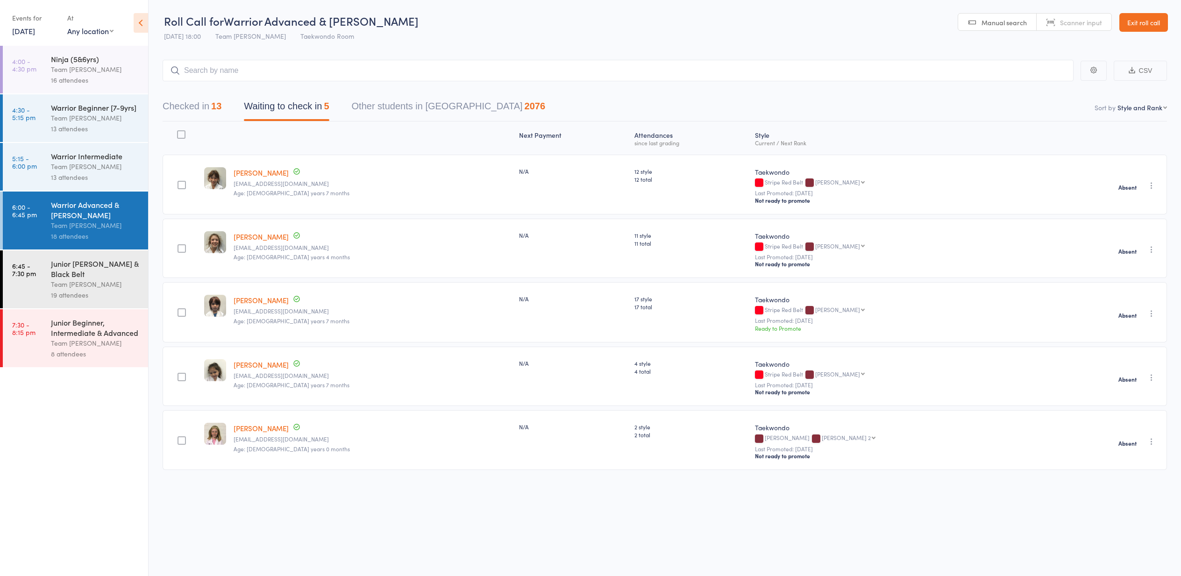
click at [265, 300] on link "[PERSON_NAME]" at bounding box center [260, 300] width 55 height 10
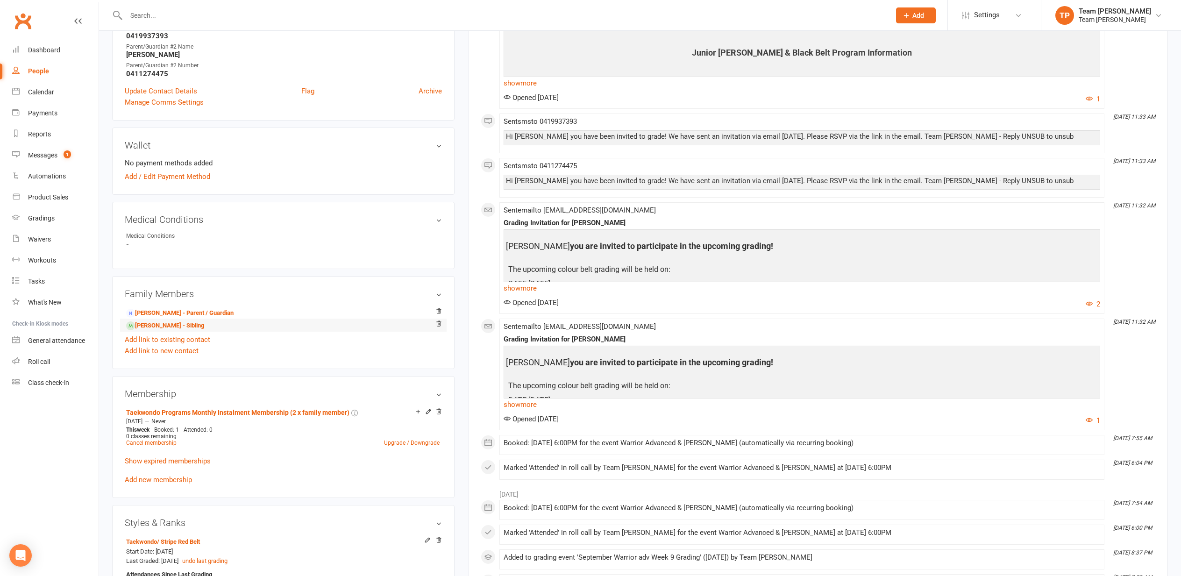
scroll to position [348, 0]
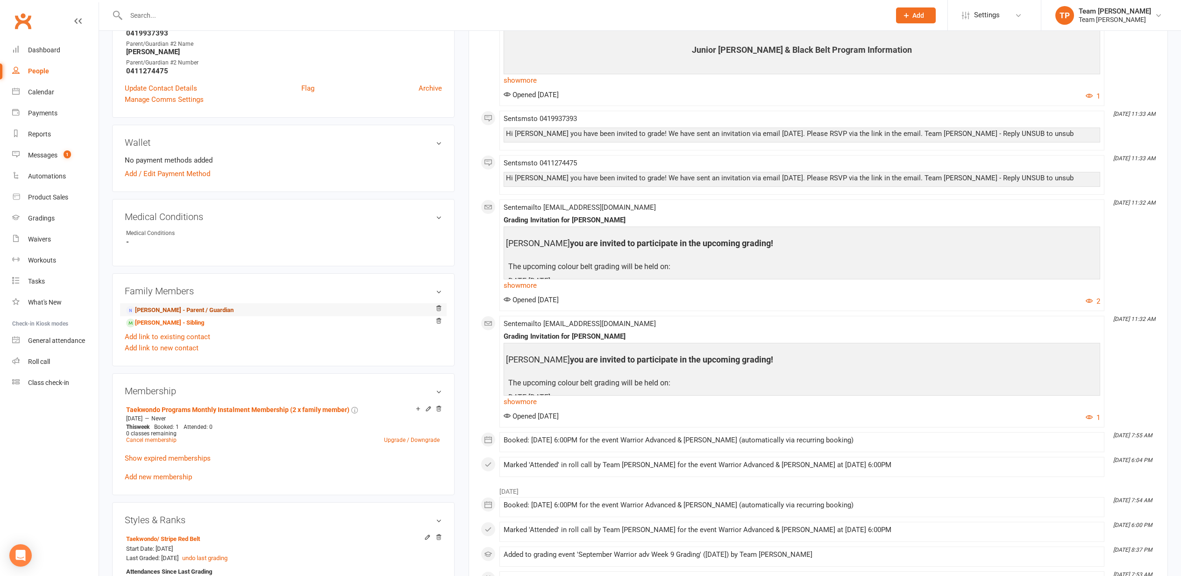
click at [165, 308] on link "[PERSON_NAME] - Parent / Guardian" at bounding box center [179, 310] width 107 height 10
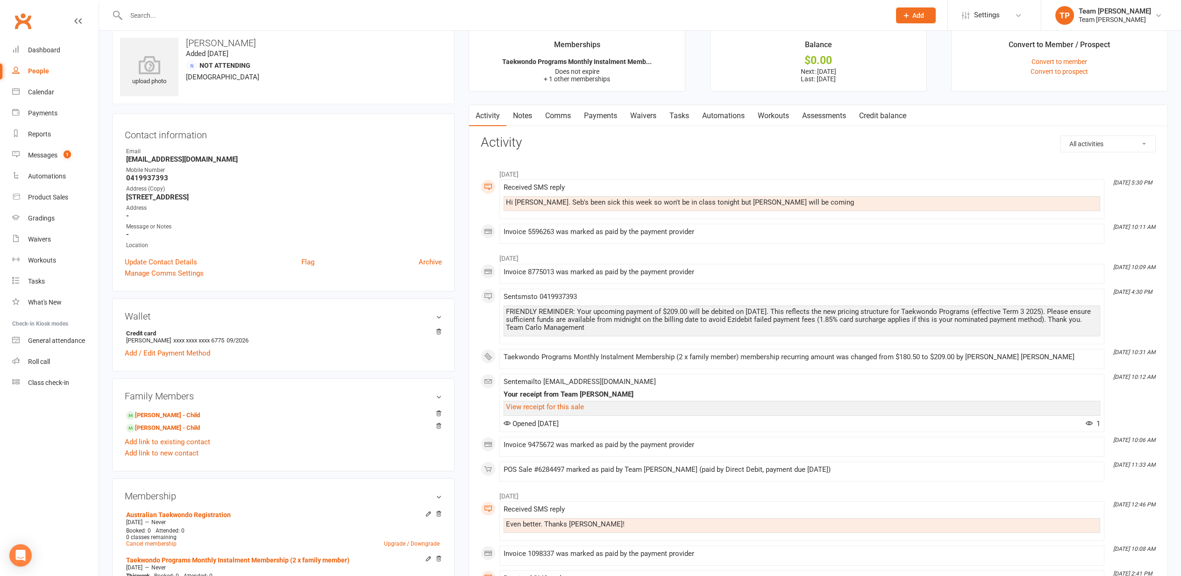
scroll to position [14, 0]
click at [555, 114] on link "Comms" at bounding box center [557, 115] width 39 height 21
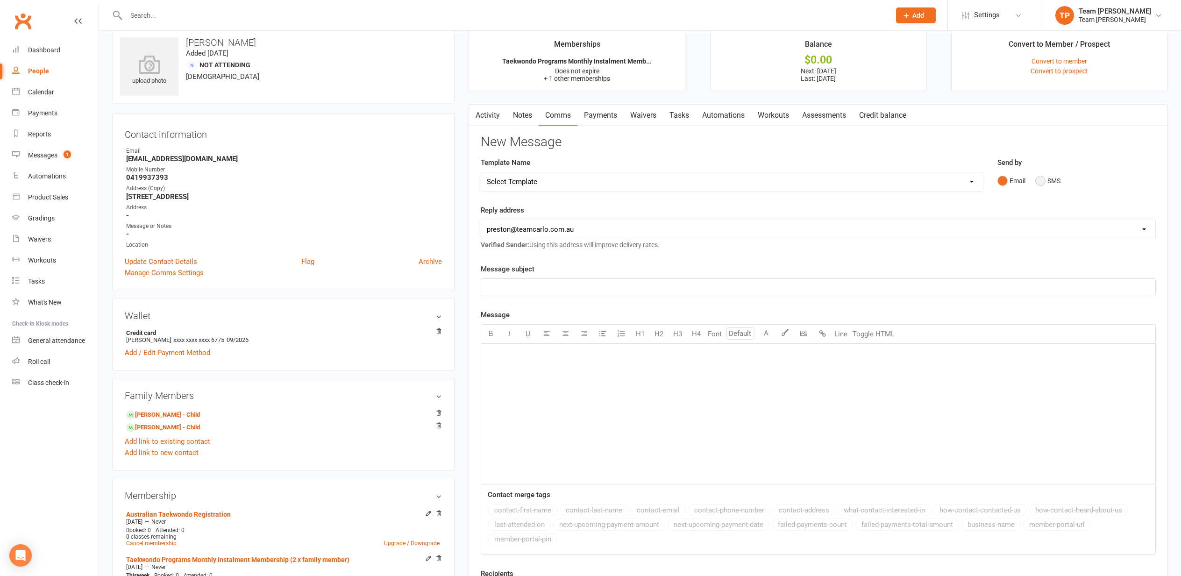
click at [1040, 180] on button "SMS" at bounding box center [1047, 181] width 25 height 18
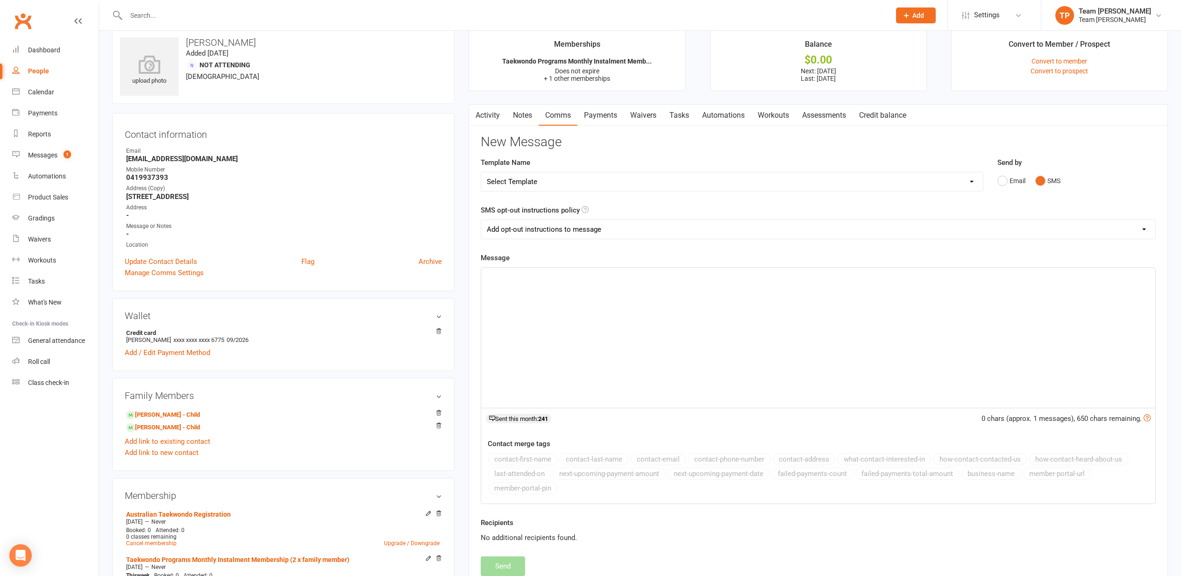
click at [531, 280] on p "﻿" at bounding box center [818, 275] width 663 height 11
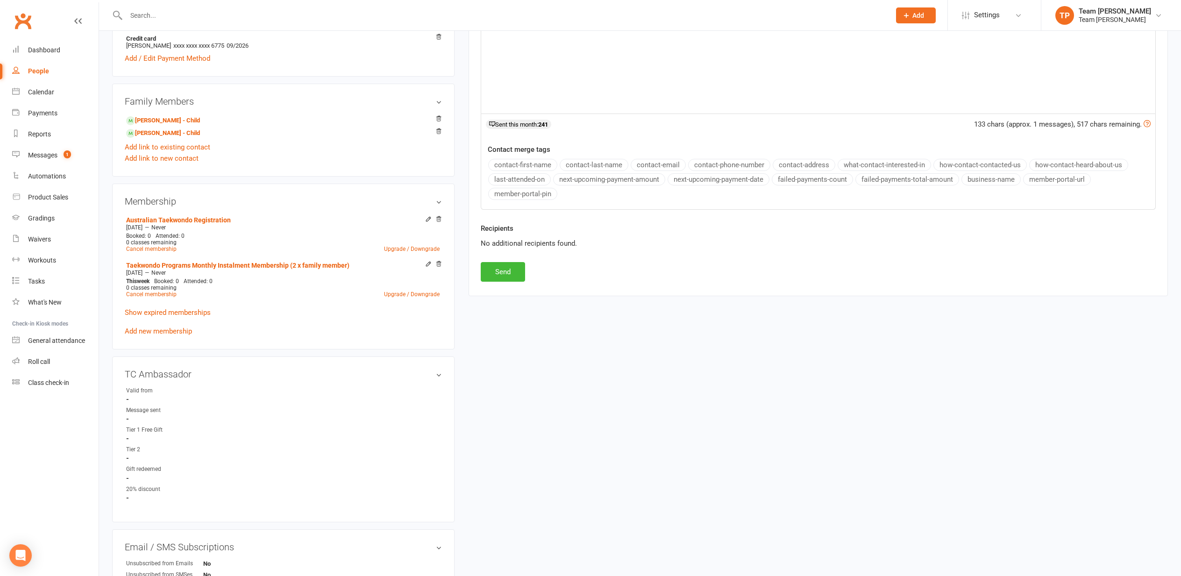
scroll to position [322, 0]
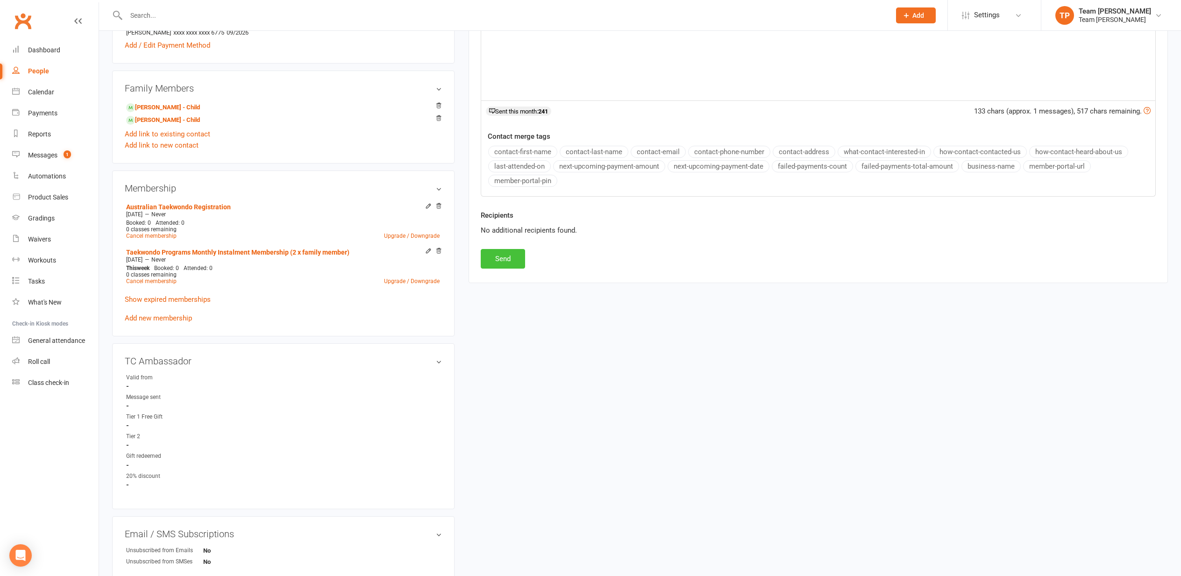
click at [509, 261] on button "Send" at bounding box center [503, 259] width 44 height 20
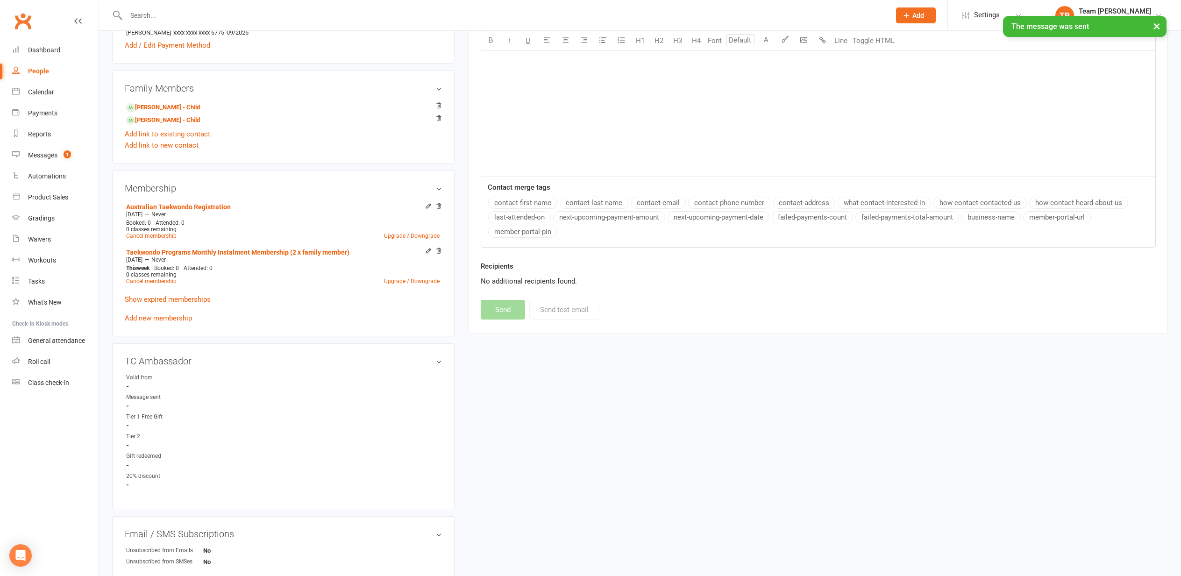
click at [49, 154] on div "Messages" at bounding box center [42, 154] width 29 height 7
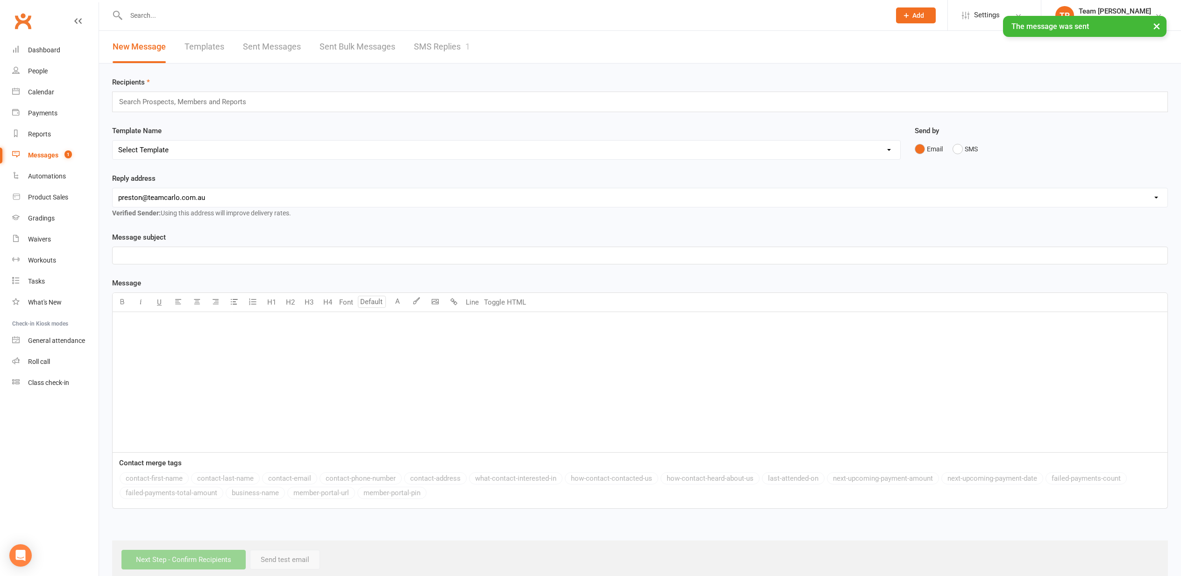
click at [439, 45] on link "SMS Replies 1" at bounding box center [442, 47] width 56 height 32
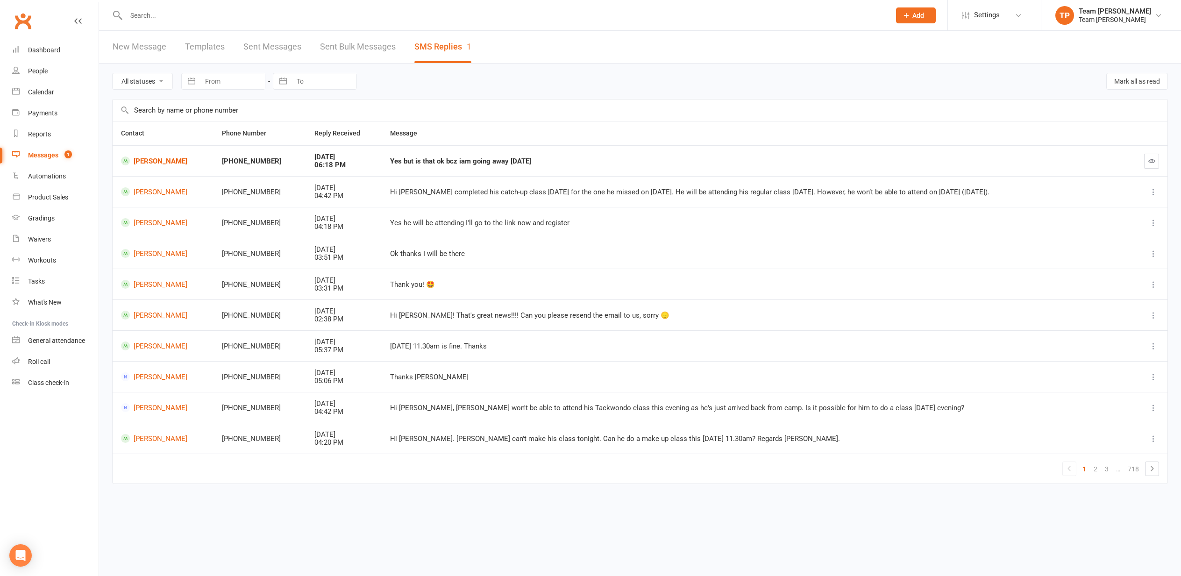
click at [154, 158] on link "Evan Gore" at bounding box center [163, 160] width 84 height 9
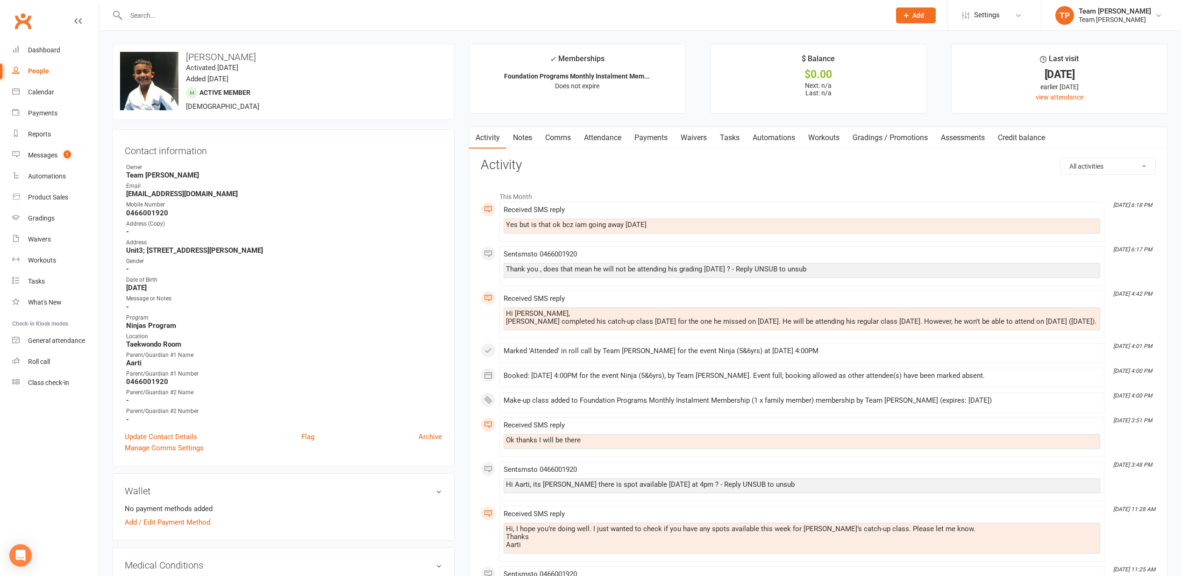
drag, startPoint x: 555, startPoint y: 137, endPoint x: 547, endPoint y: 138, distance: 7.5
click at [552, 138] on link "Comms" at bounding box center [557, 137] width 39 height 21
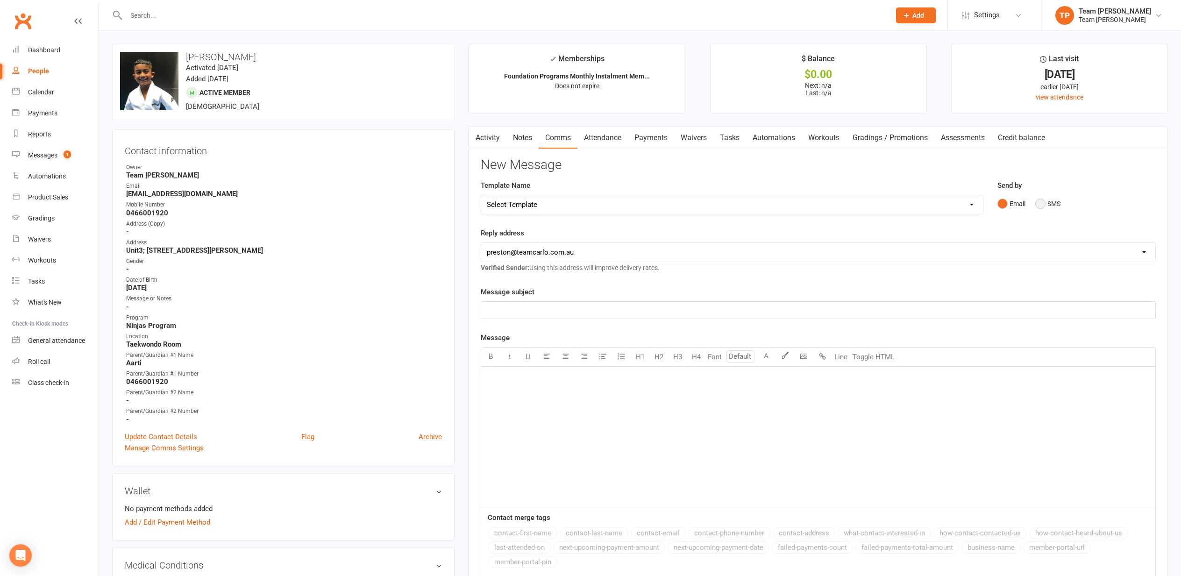
click at [1040, 202] on button "SMS" at bounding box center [1047, 204] width 25 height 18
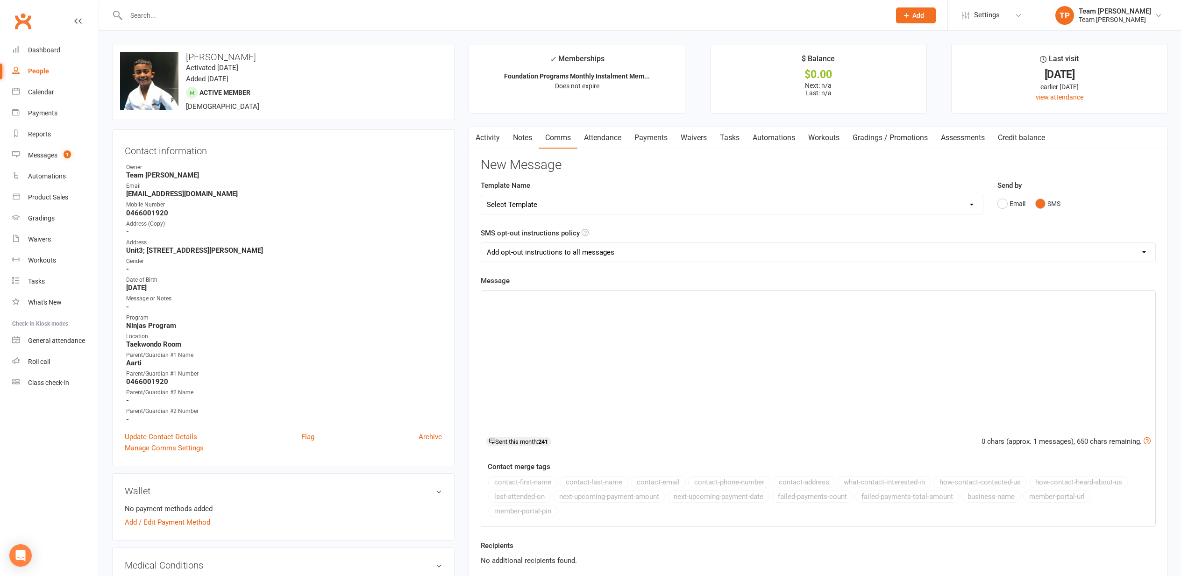
click at [534, 297] on p "﻿" at bounding box center [818, 298] width 663 height 11
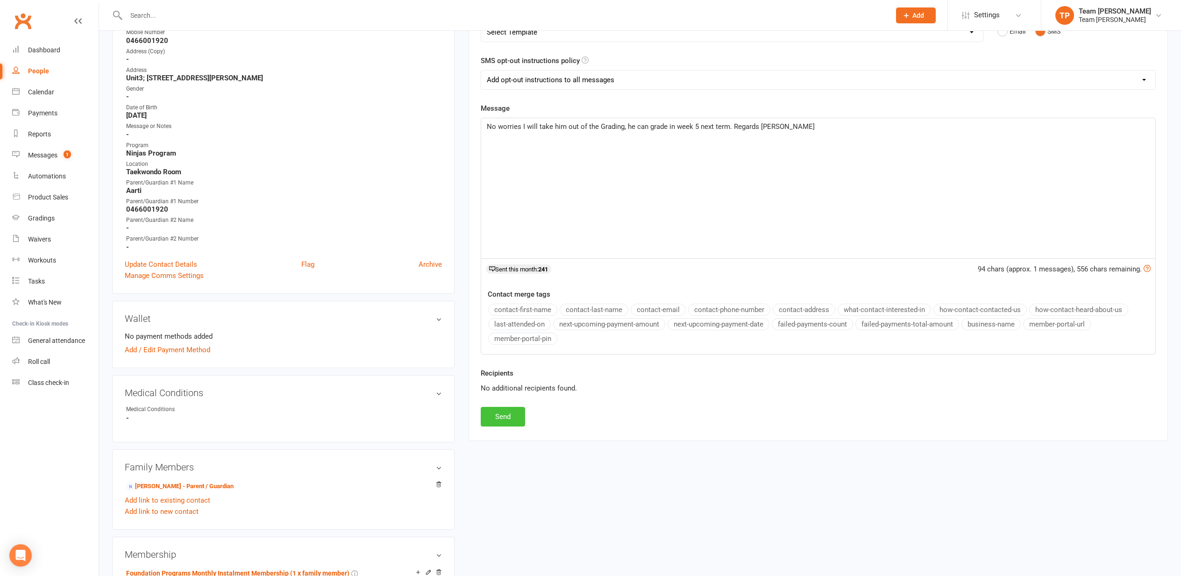
scroll to position [171, 0]
click at [503, 419] on button "Send" at bounding box center [503, 418] width 44 height 20
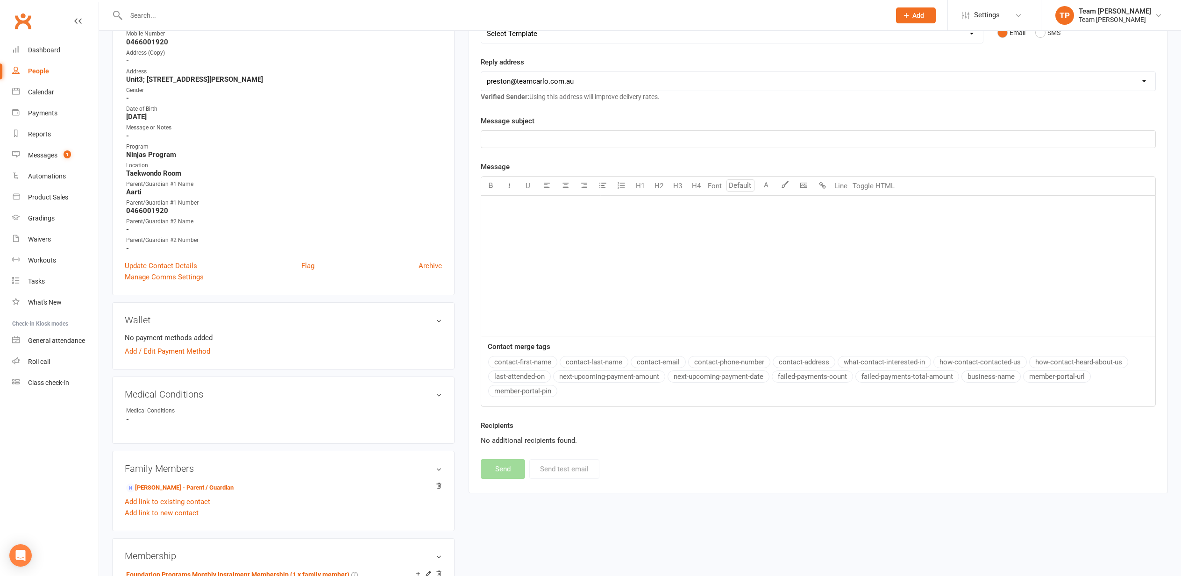
scroll to position [171, 0]
drag, startPoint x: 44, startPoint y: 154, endPoint x: 39, endPoint y: 153, distance: 4.8
click at [42, 154] on div "Messages" at bounding box center [42, 154] width 29 height 7
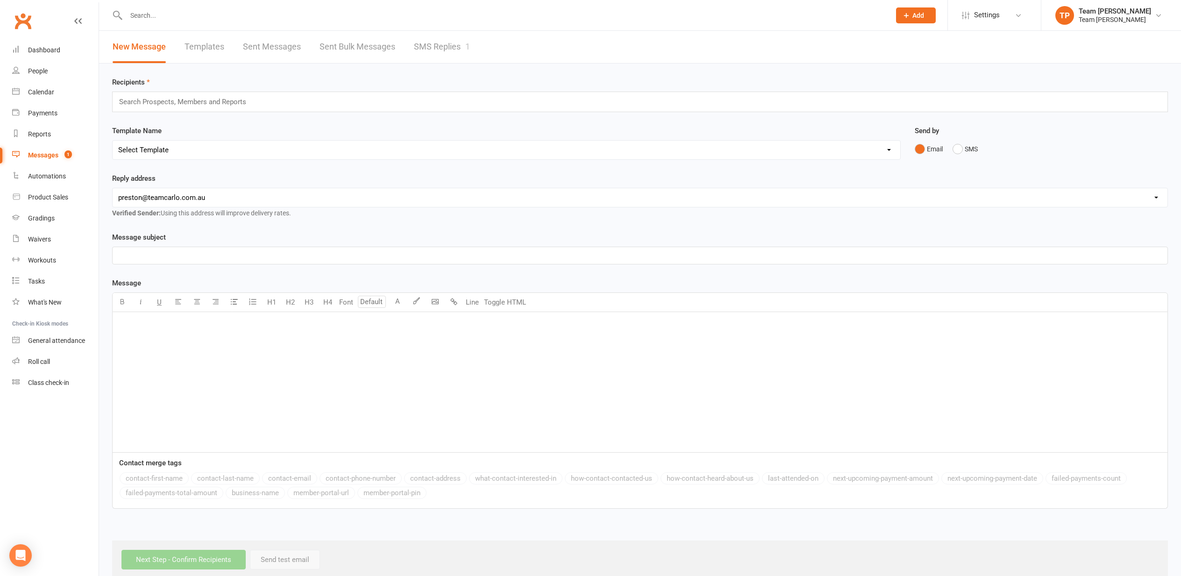
click at [432, 43] on link "SMS Replies 1" at bounding box center [442, 47] width 56 height 32
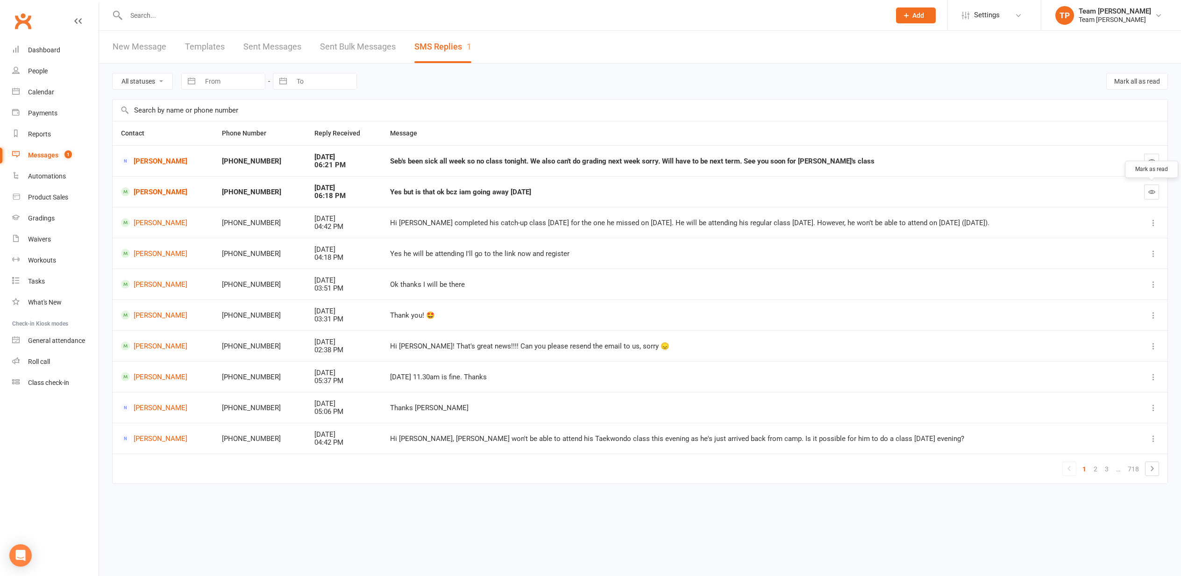
click at [1153, 192] on icon "button" at bounding box center [1151, 191] width 7 height 7
click at [1152, 162] on icon "button" at bounding box center [1151, 160] width 7 height 7
click at [43, 92] on div "Calendar" at bounding box center [41, 91] width 26 height 7
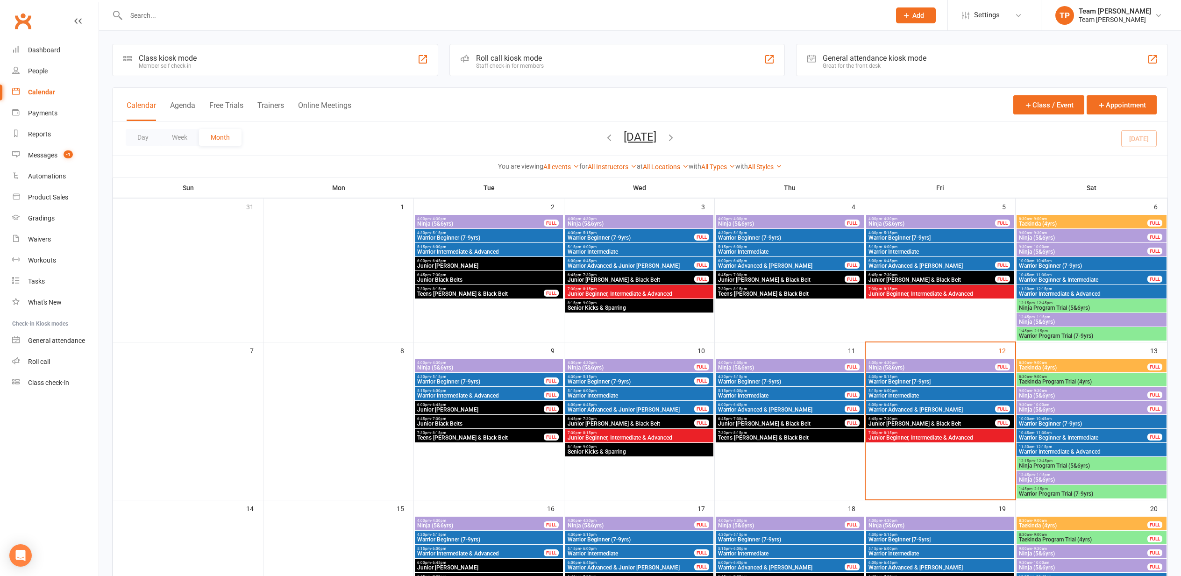
click at [908, 407] on span "Warrior Advanced & [PERSON_NAME]" at bounding box center [931, 410] width 127 height 6
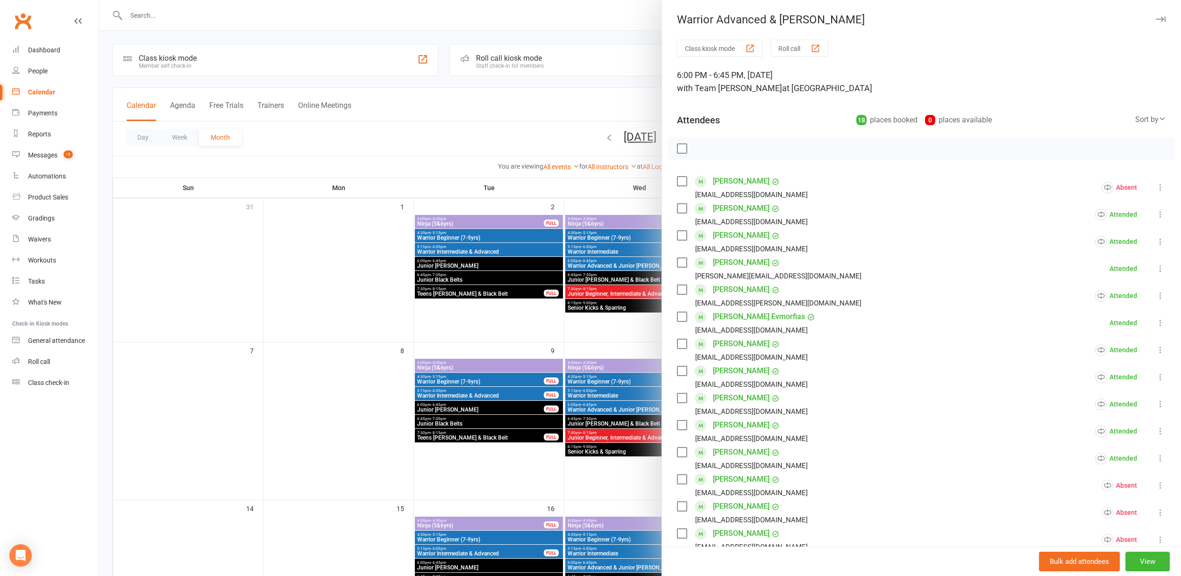
click at [817, 47] on div "button" at bounding box center [815, 48] width 10 height 10
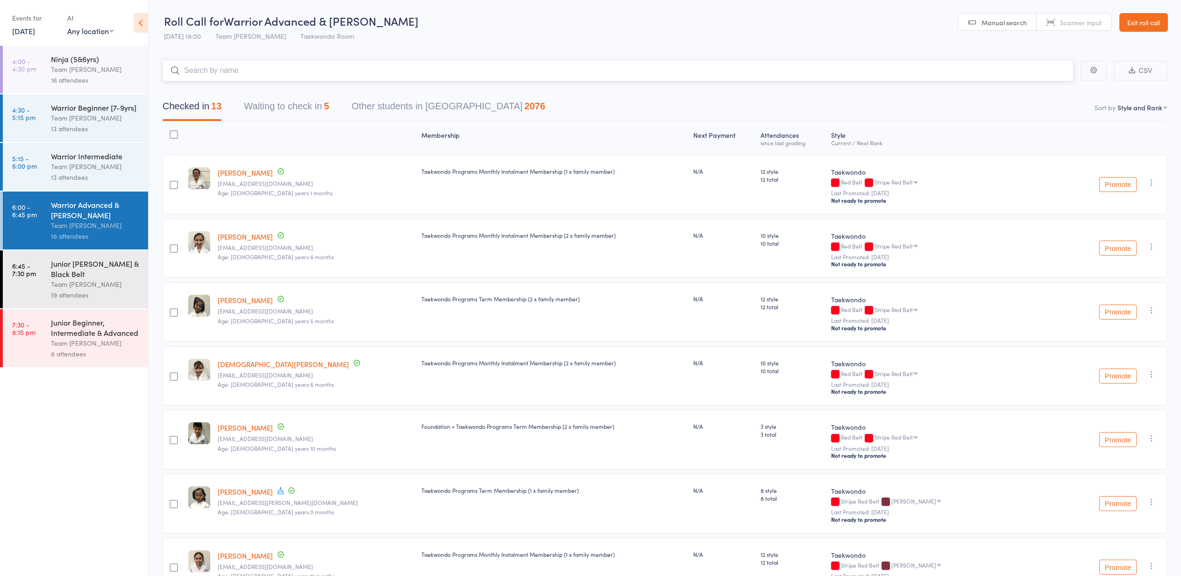
click at [302, 106] on button "Waiting to check in 5" at bounding box center [286, 108] width 85 height 25
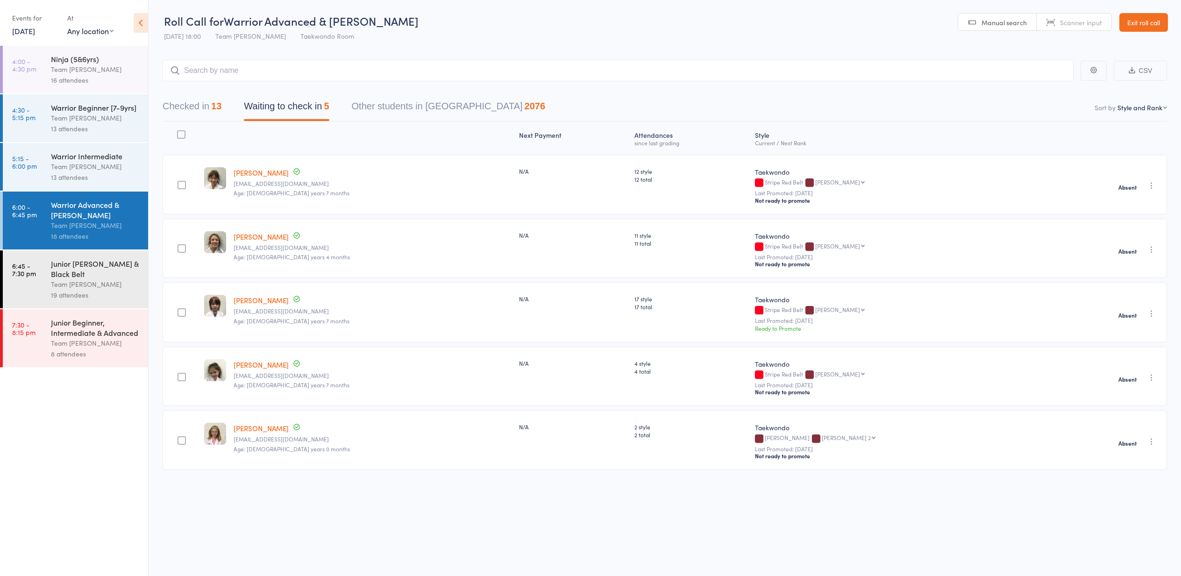
click at [90, 272] on div "Junior [PERSON_NAME] & Black Belt" at bounding box center [95, 268] width 89 height 21
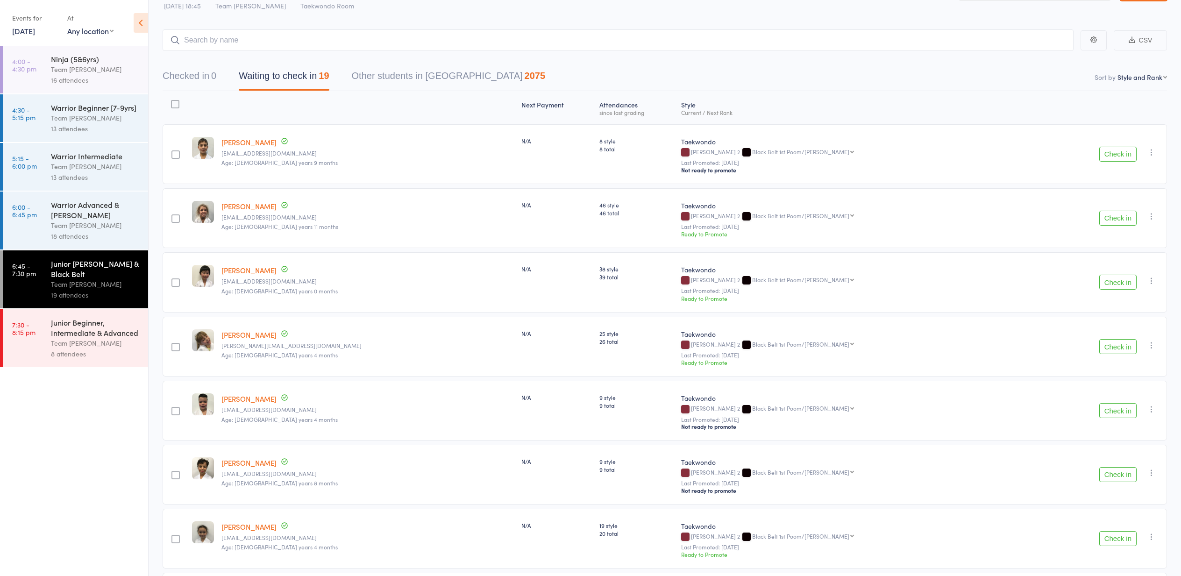
scroll to position [30, 0]
click at [1132, 281] on button "Check in" at bounding box center [1117, 282] width 37 height 15
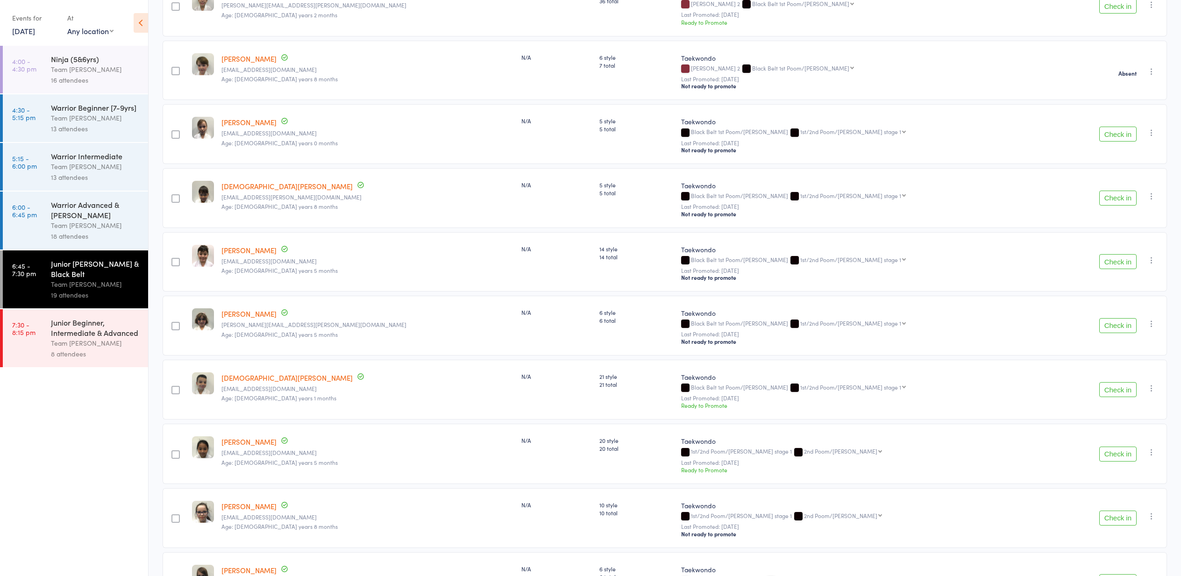
scroll to position [629, 0]
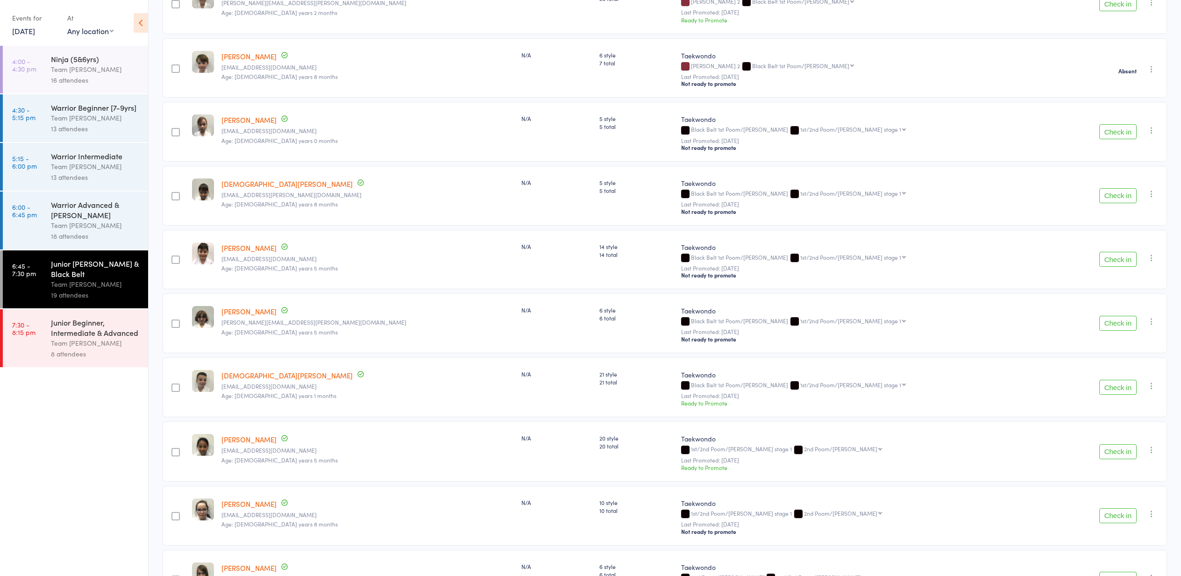
click at [1113, 326] on button "Check in" at bounding box center [1117, 323] width 37 height 15
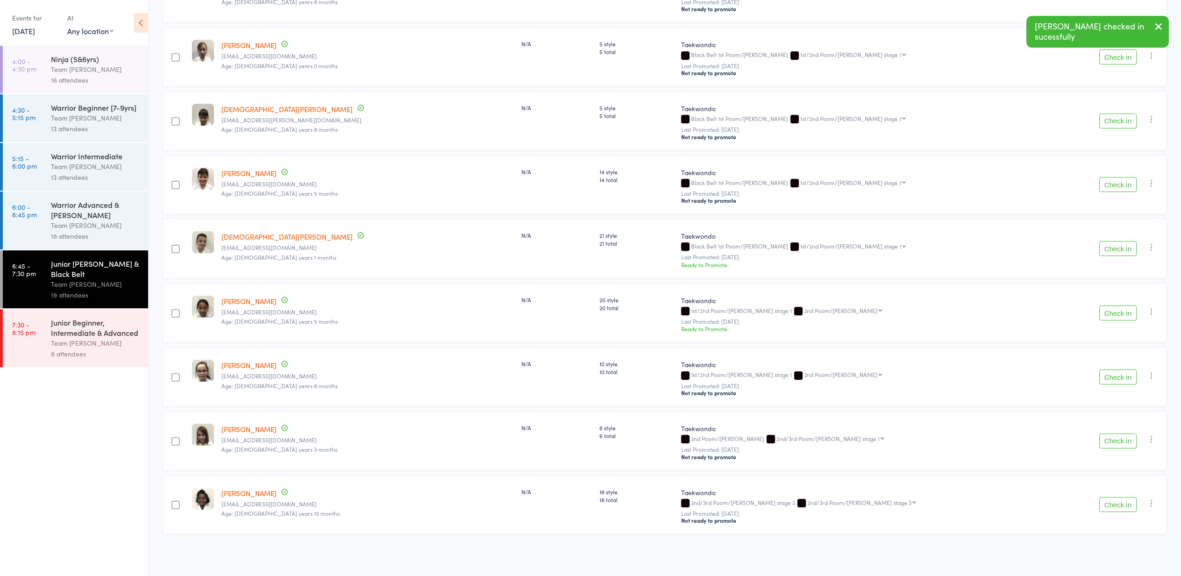
scroll to position [705, 0]
click at [1125, 375] on button "Check in" at bounding box center [1117, 376] width 37 height 15
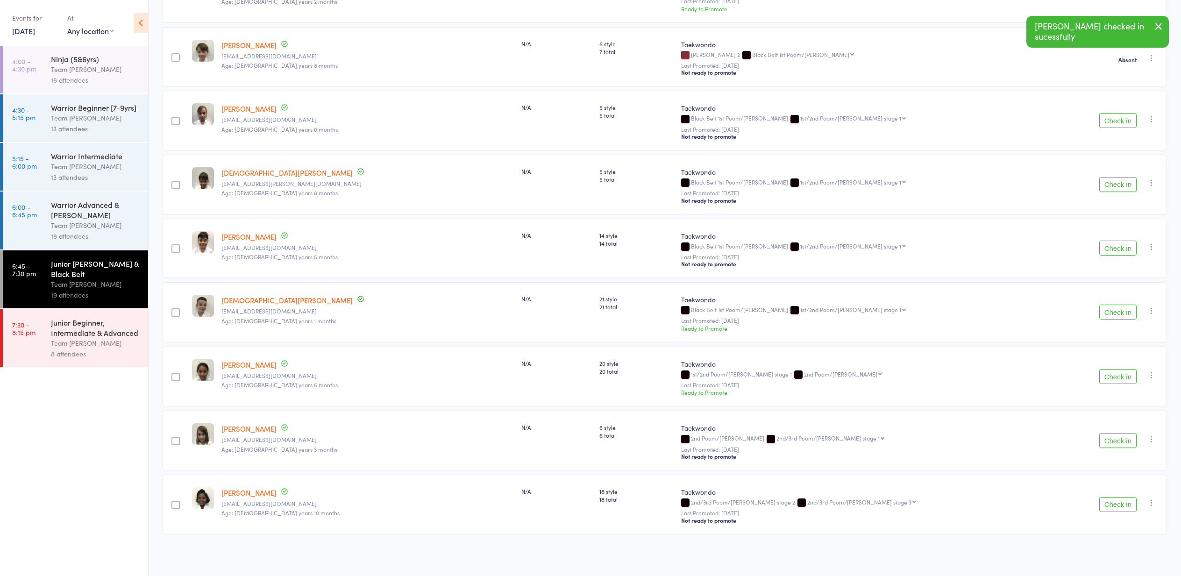
scroll to position [641, 0]
click at [1120, 184] on button "Check in" at bounding box center [1117, 184] width 37 height 15
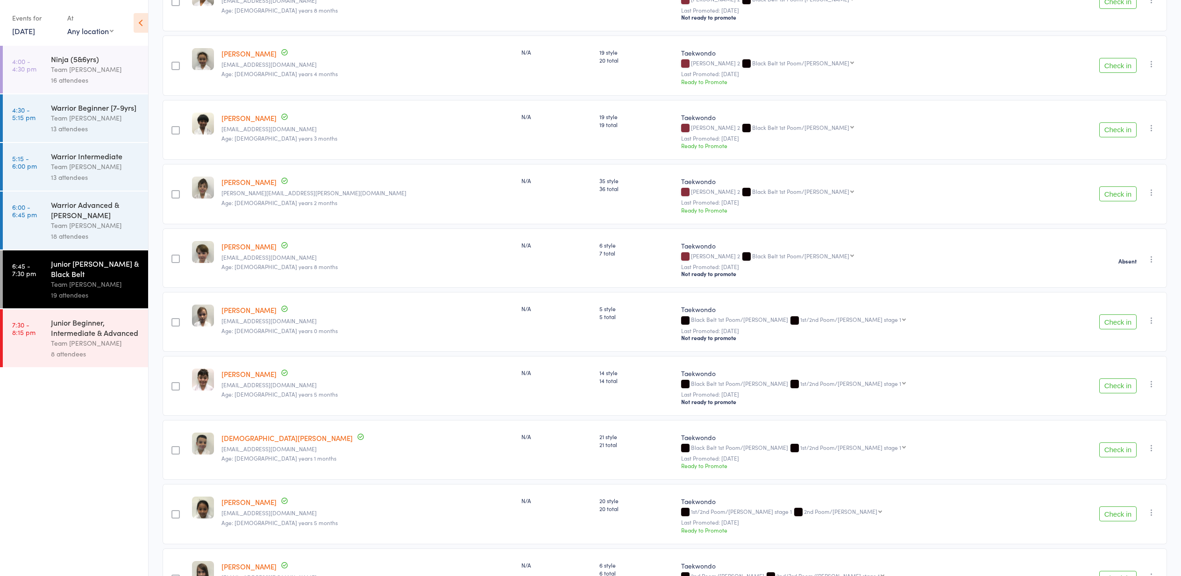
scroll to position [442, 0]
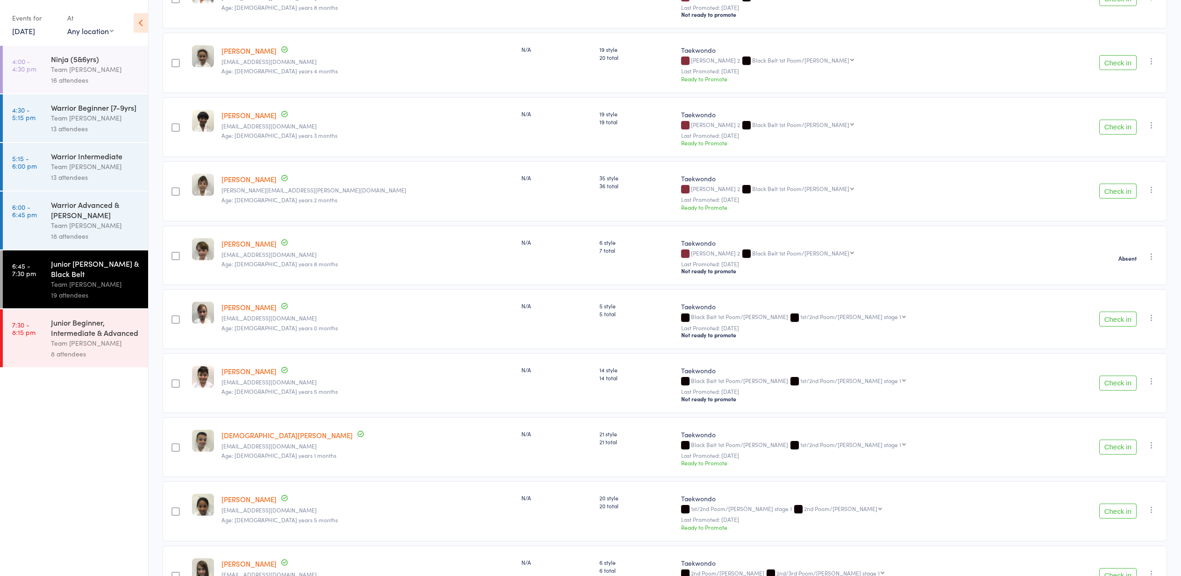
click at [1117, 121] on button "Check in" at bounding box center [1117, 127] width 37 height 15
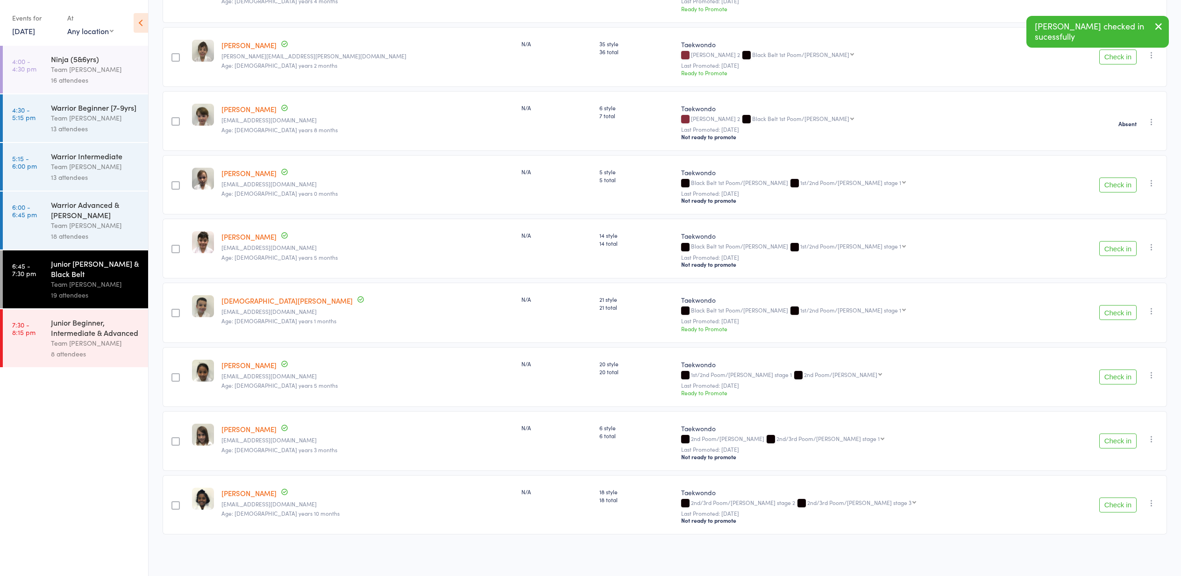
scroll to position [513, 0]
click at [1124, 505] on button "Check in" at bounding box center [1117, 504] width 37 height 15
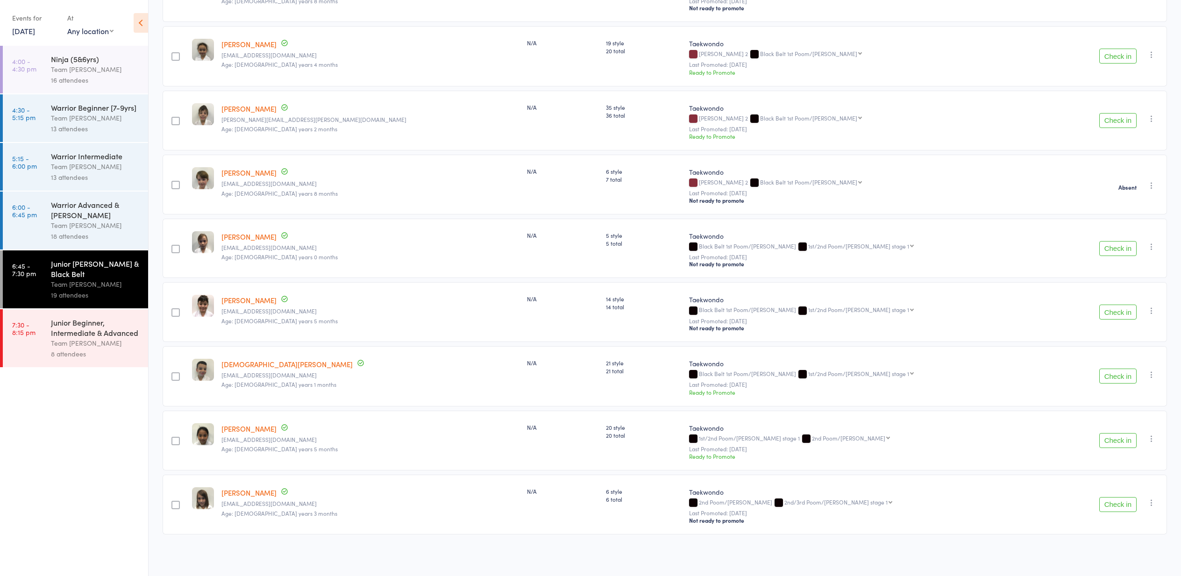
click at [1113, 376] on button "Check in" at bounding box center [1117, 375] width 37 height 15
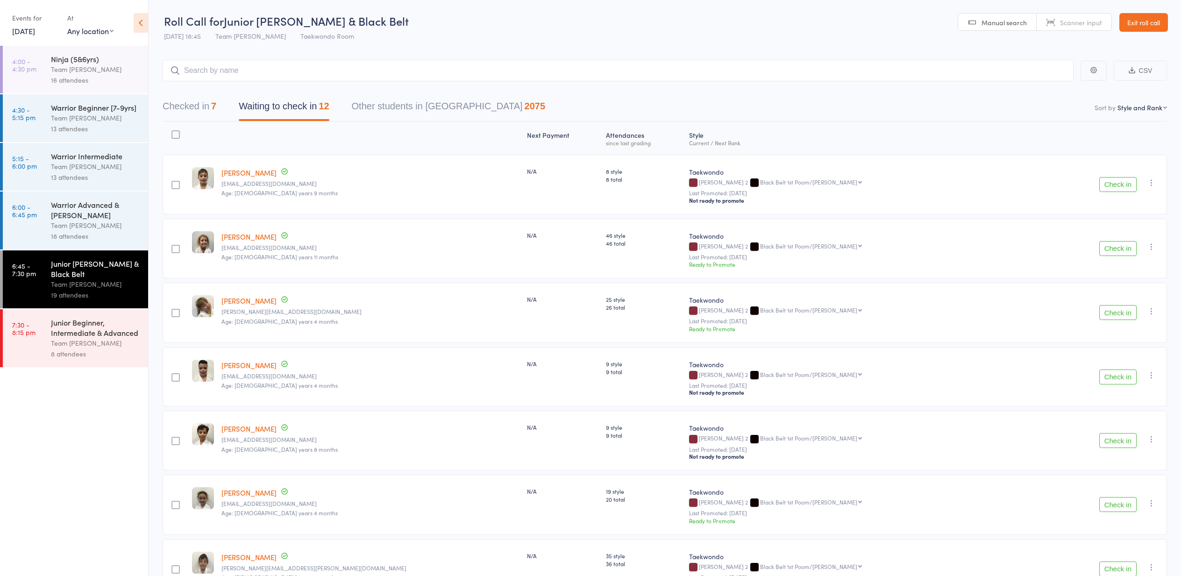
scroll to position [0, 0]
click at [1109, 180] on button "Check in" at bounding box center [1117, 184] width 37 height 15
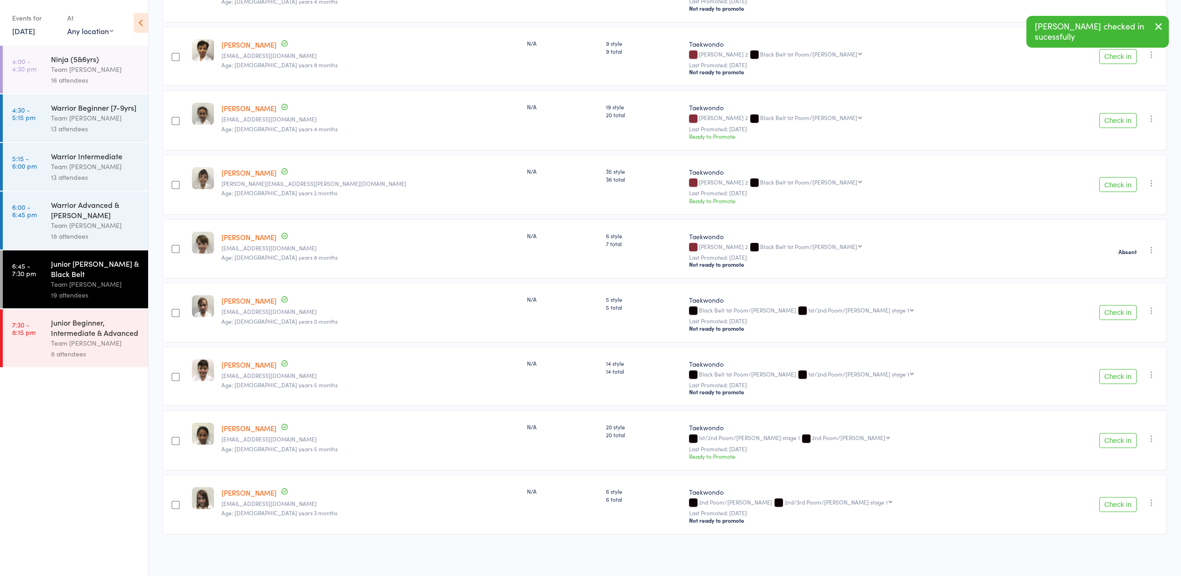
scroll to position [321, 0]
click at [1107, 375] on button "Check in" at bounding box center [1117, 376] width 37 height 15
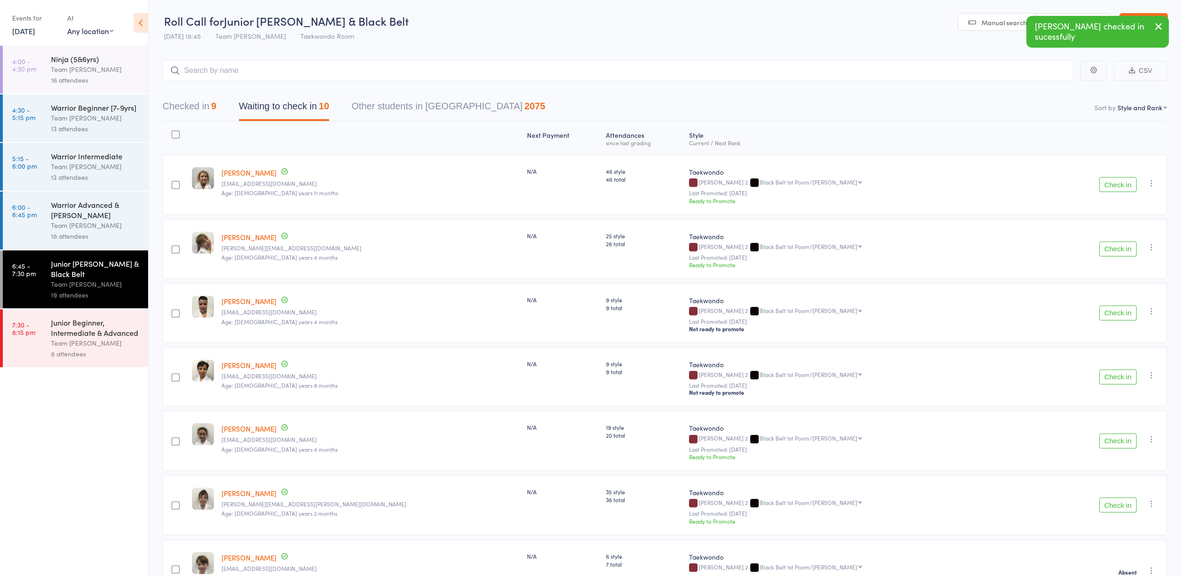
scroll to position [0, 0]
click at [30, 33] on link "[DATE]" at bounding box center [23, 31] width 23 height 10
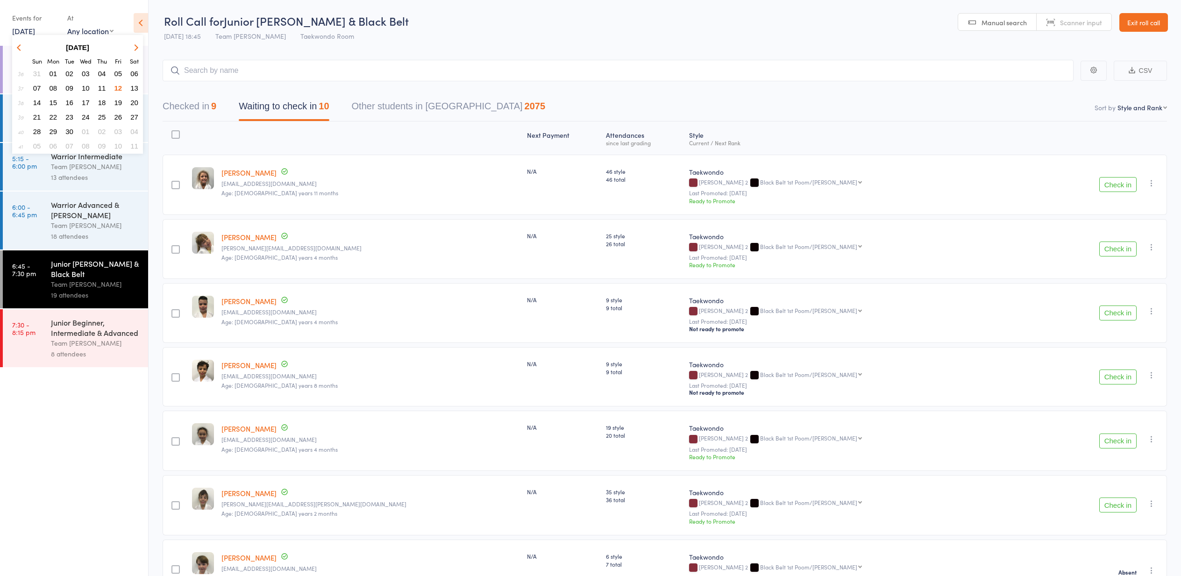
click at [68, 88] on span "09" at bounding box center [69, 88] width 8 height 8
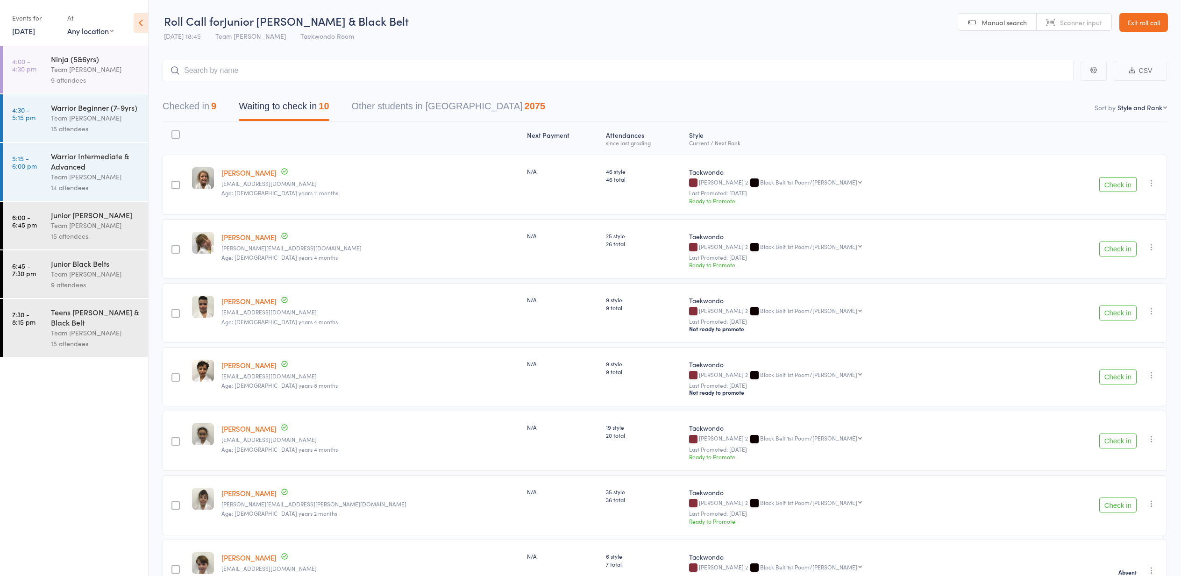
click at [132, 303] on div "Teens [PERSON_NAME] & Black Belt Team [PERSON_NAME] 15 attendees" at bounding box center [99, 328] width 97 height 58
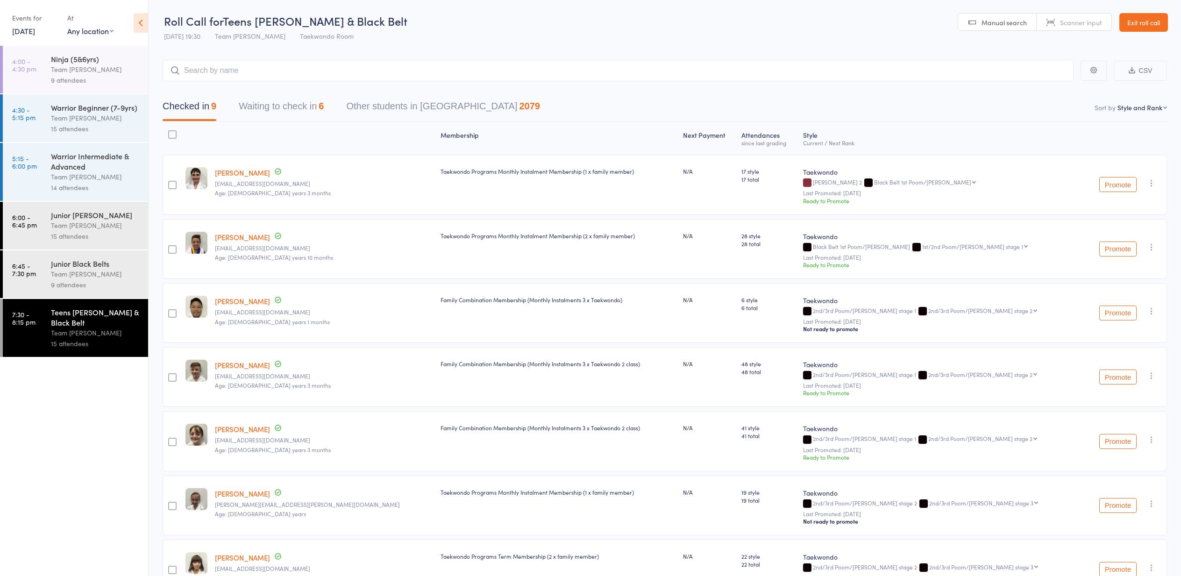
click at [34, 31] on link "[DATE]" at bounding box center [23, 31] width 23 height 10
click at [119, 89] on span "12" at bounding box center [118, 88] width 8 height 8
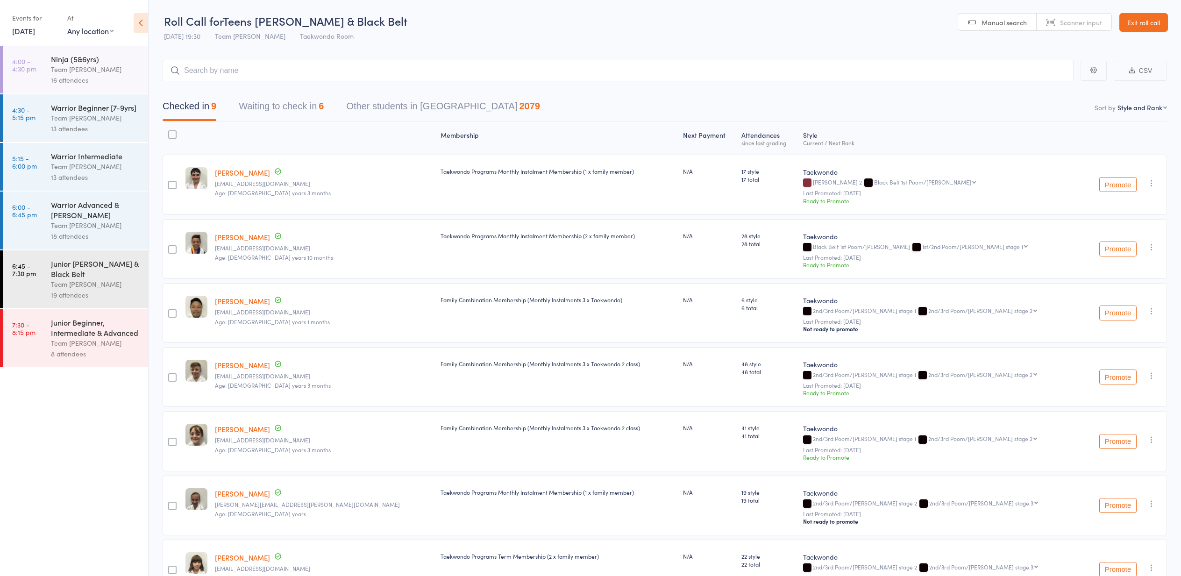
click at [106, 270] on div "Junior [PERSON_NAME] & Black Belt" at bounding box center [95, 268] width 89 height 21
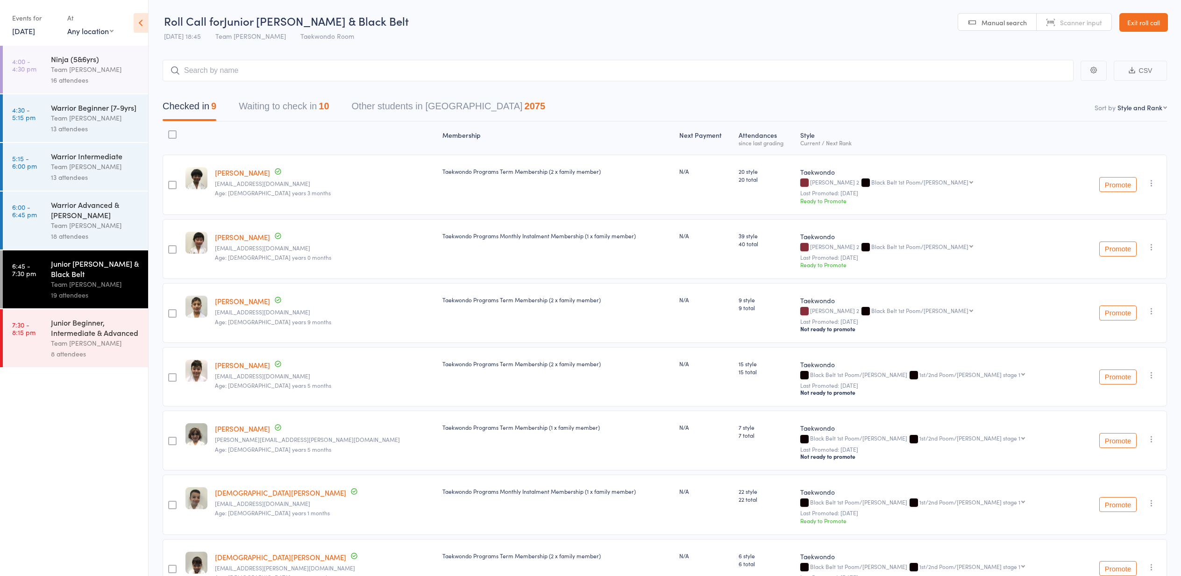
click at [260, 110] on button "Waiting to check in 10" at bounding box center [284, 108] width 90 height 25
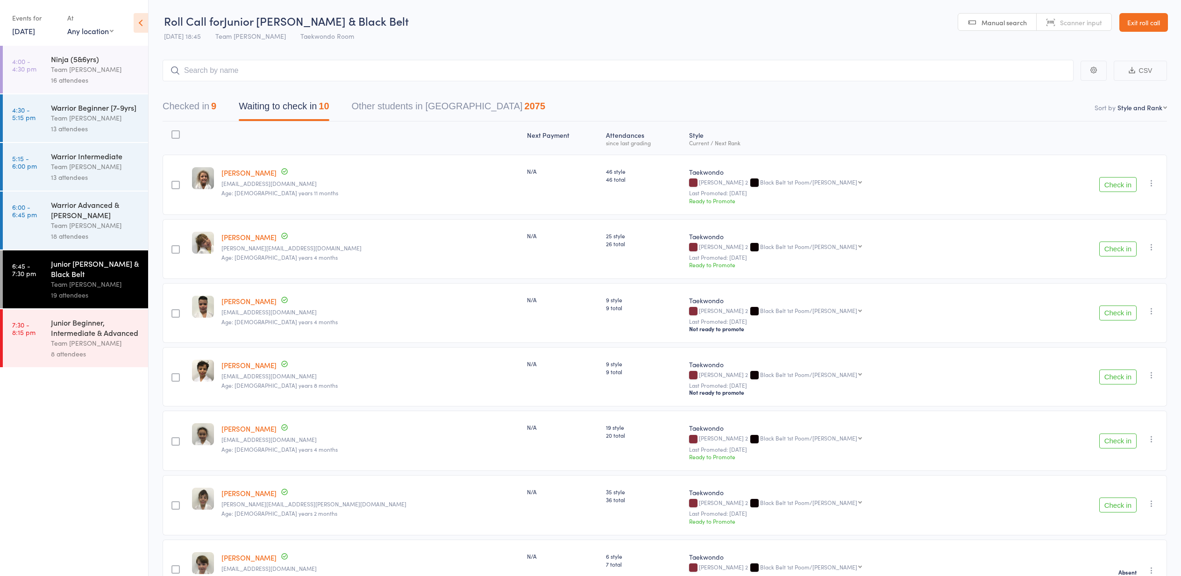
click at [186, 102] on button "Checked in 9" at bounding box center [190, 108] width 54 height 25
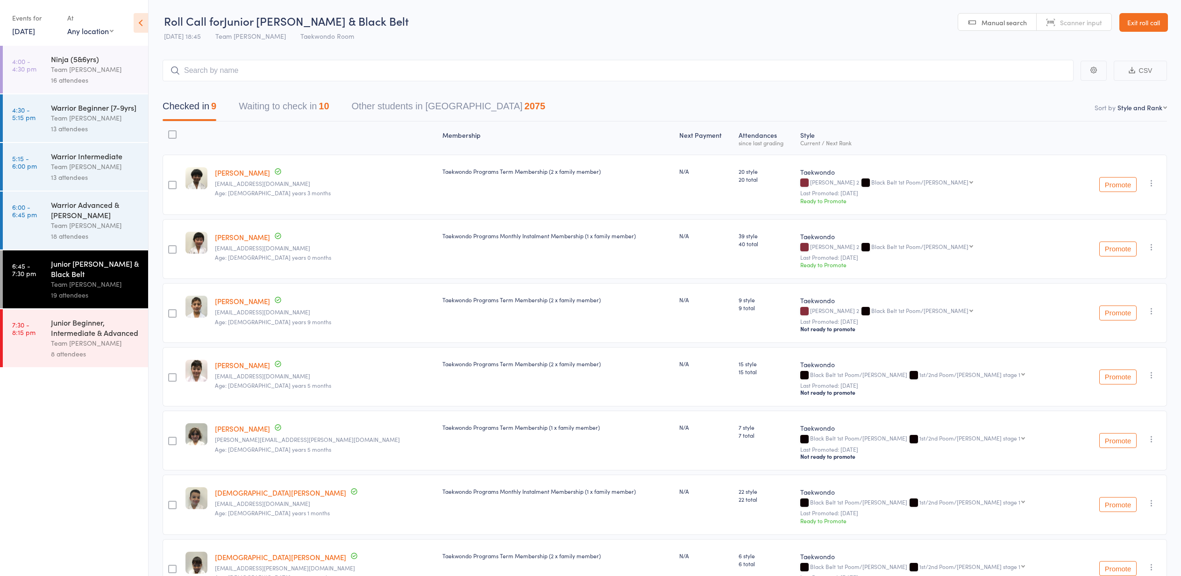
scroll to position [0, 0]
click at [285, 112] on button "Waiting to check in 10" at bounding box center [284, 108] width 90 height 25
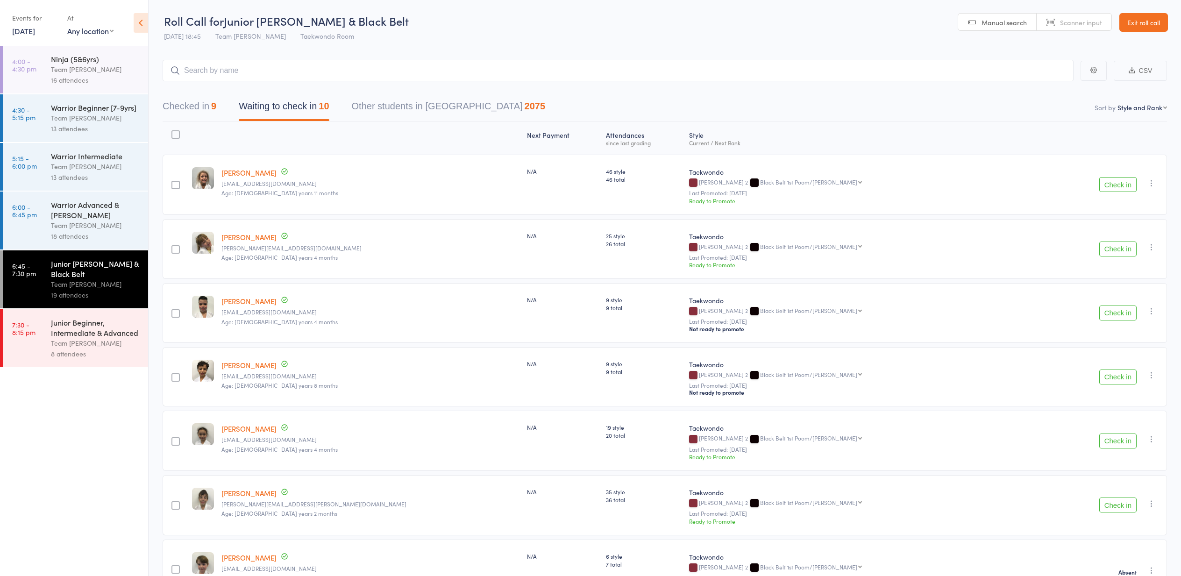
scroll to position [0, 0]
click at [1112, 378] on button "Check in" at bounding box center [1117, 376] width 37 height 15
click at [1111, 308] on button "Check in" at bounding box center [1117, 312] width 37 height 15
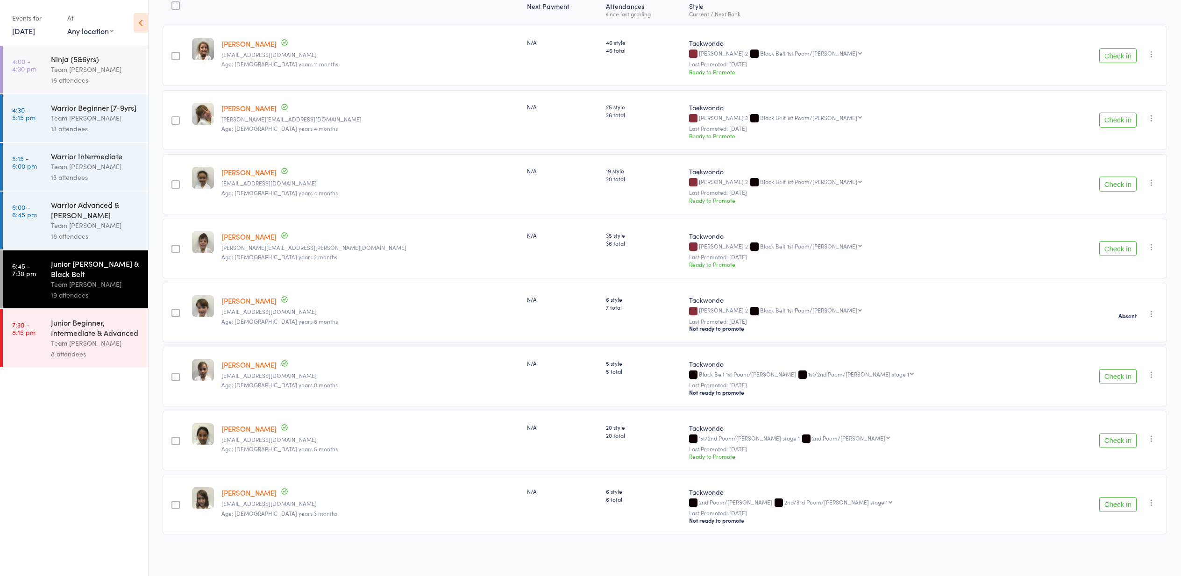
scroll to position [72, 0]
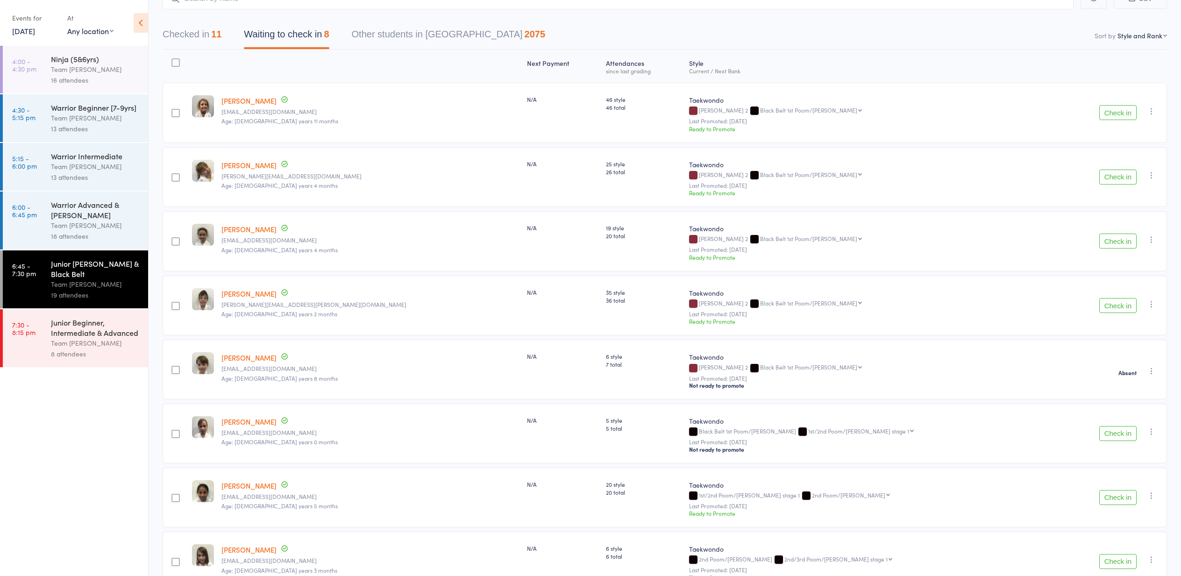
click at [1117, 170] on button "Check in" at bounding box center [1117, 177] width 37 height 15
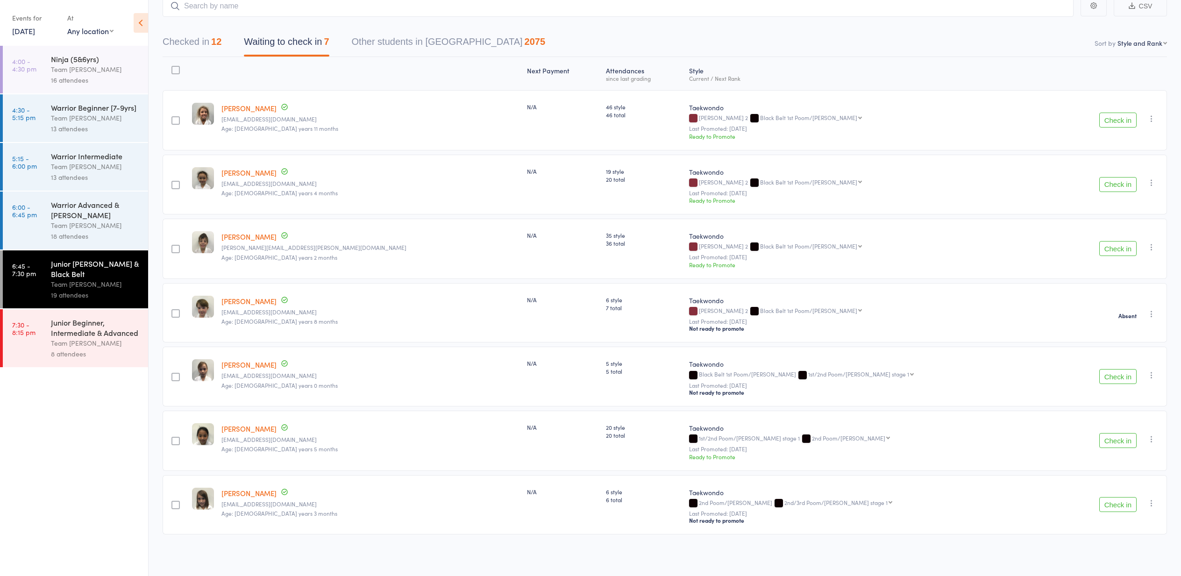
click at [211, 37] on button "Checked in 12" at bounding box center [192, 44] width 59 height 25
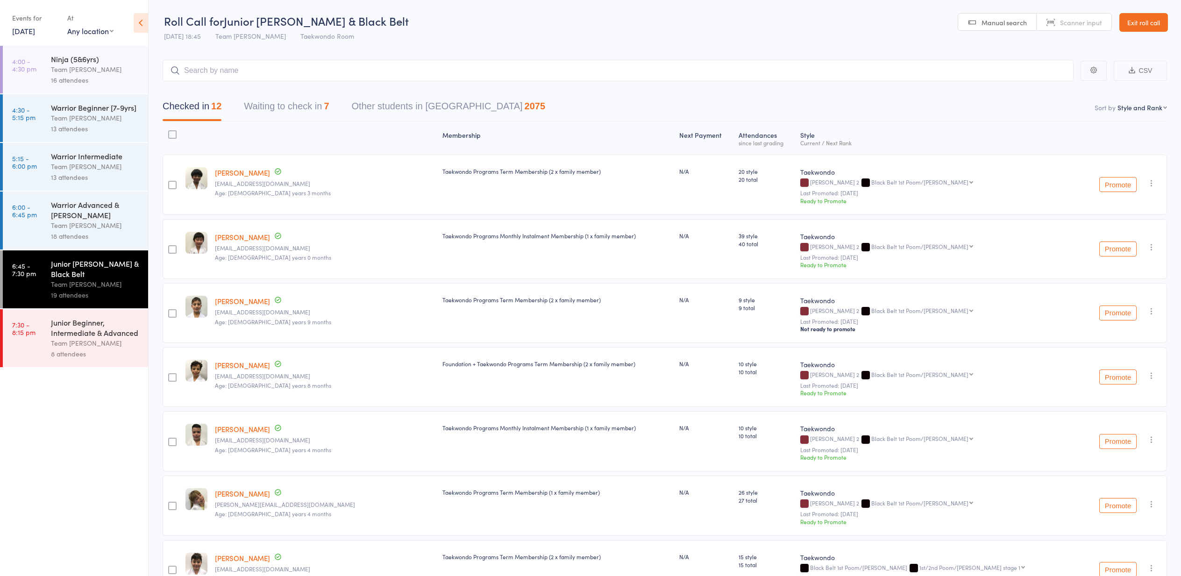
scroll to position [0, 0]
click at [276, 105] on button "Waiting to check in 7" at bounding box center [286, 108] width 85 height 25
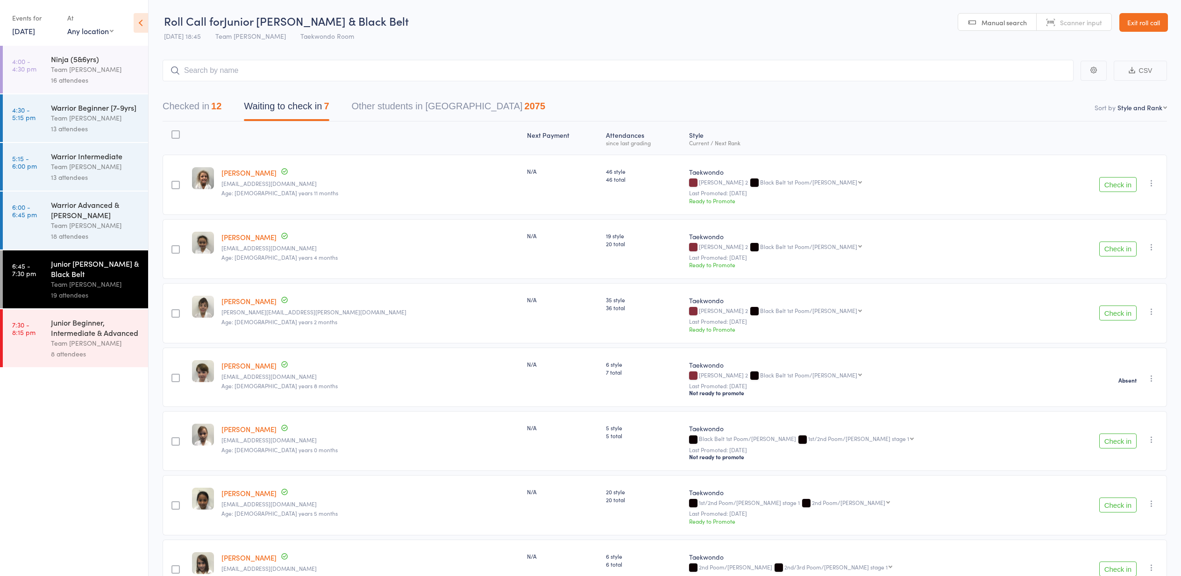
click at [33, 28] on link "[DATE]" at bounding box center [23, 31] width 23 height 10
drag, startPoint x: 70, startPoint y: 74, endPoint x: 72, endPoint y: 83, distance: 8.7
click at [70, 74] on span "02" at bounding box center [69, 74] width 8 height 8
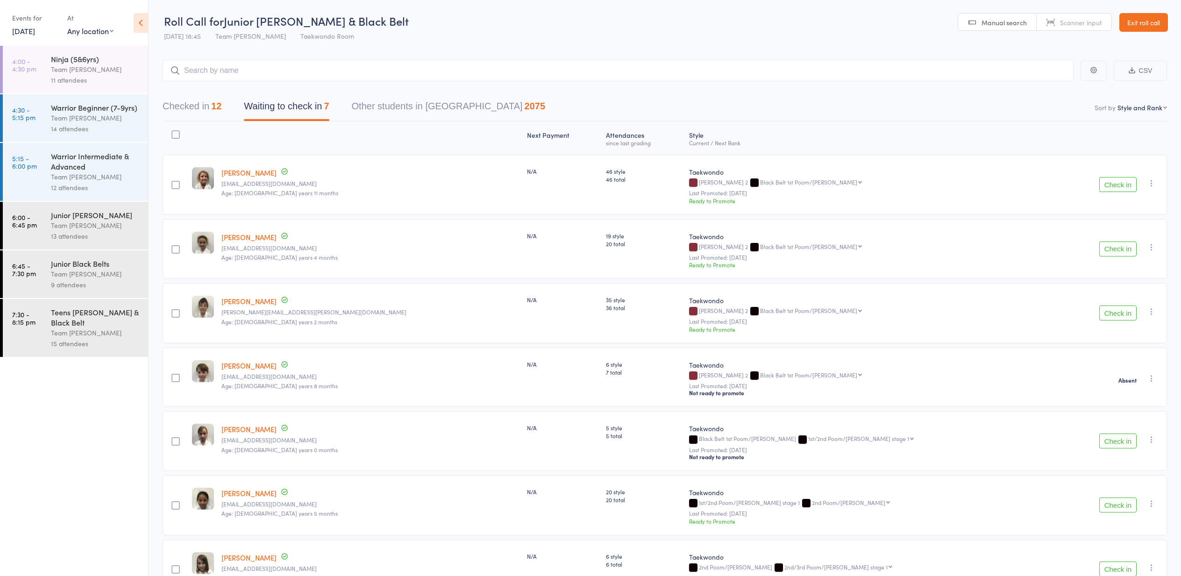
drag, startPoint x: 109, startPoint y: 305, endPoint x: 189, endPoint y: 307, distance: 79.9
click at [109, 305] on div "Teens [PERSON_NAME] & Black Belt Team [PERSON_NAME] 15 attendees" at bounding box center [99, 328] width 97 height 58
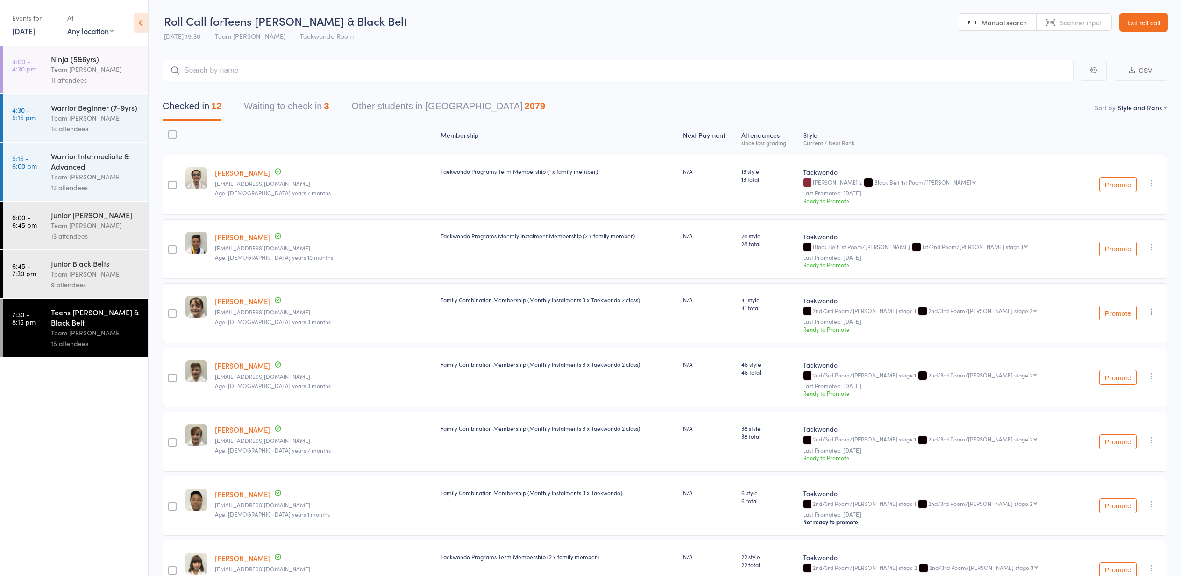
click at [114, 279] on div "Team [PERSON_NAME]" at bounding box center [95, 274] width 89 height 11
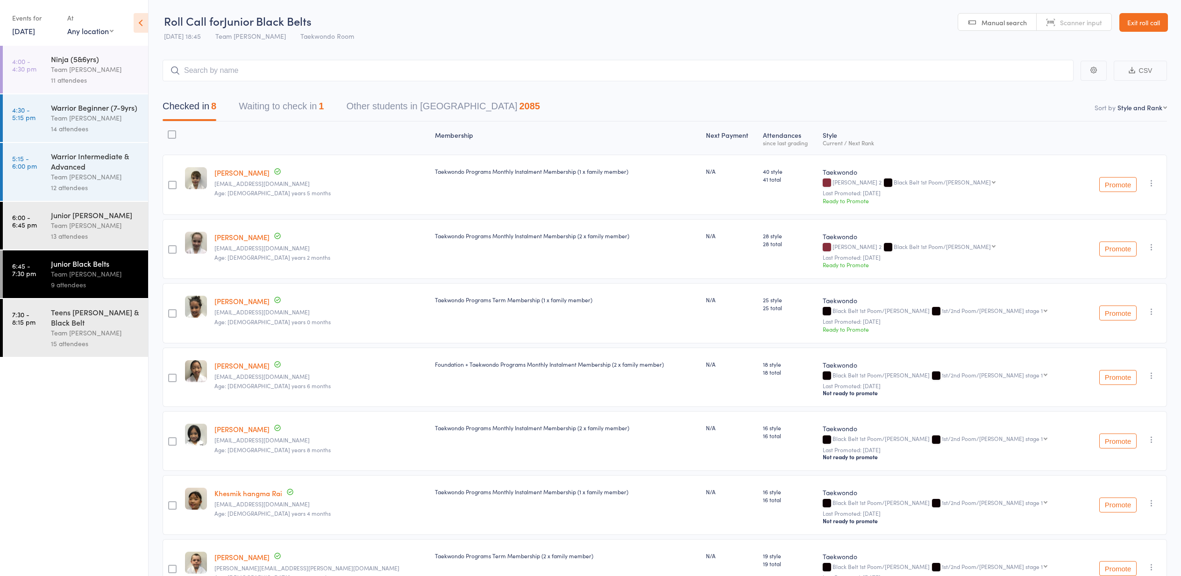
click at [35, 34] on link "2 Sep, 2025" at bounding box center [23, 31] width 23 height 10
click at [118, 88] on span "12" at bounding box center [118, 88] width 8 height 8
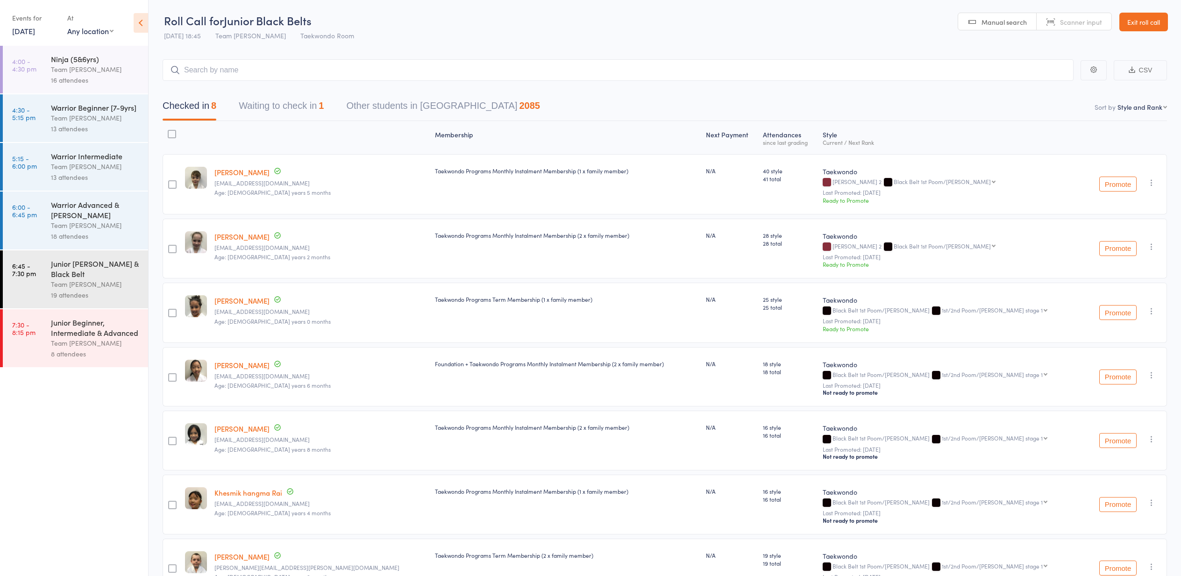
click at [113, 271] on div "Junior [PERSON_NAME] & Black Belt" at bounding box center [95, 268] width 89 height 21
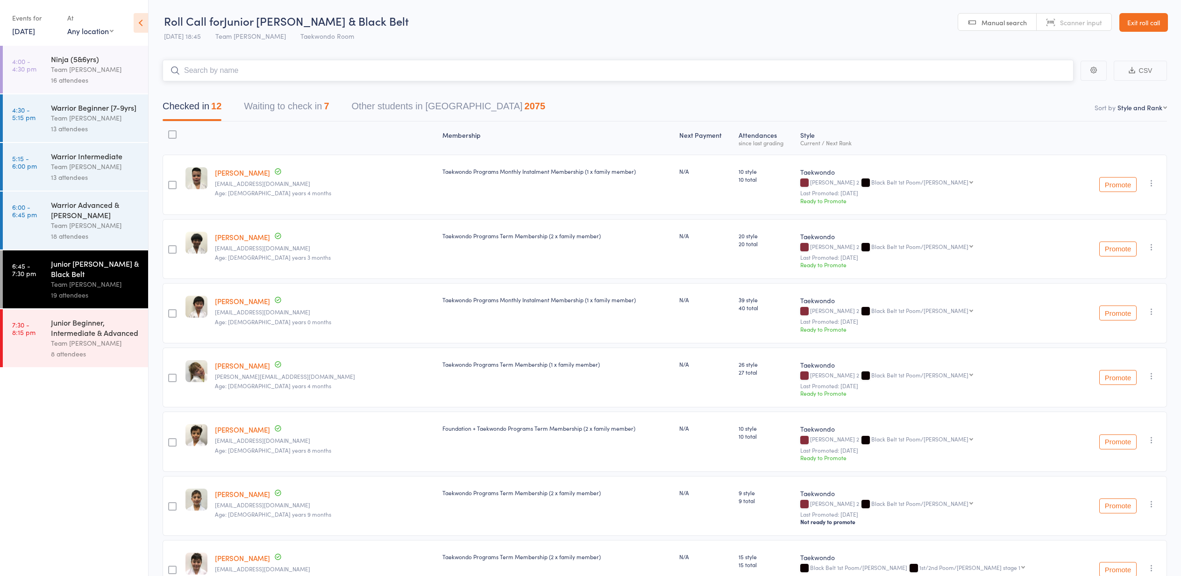
scroll to position [0, 0]
click at [293, 103] on button "Waiting to check in 7" at bounding box center [286, 108] width 85 height 25
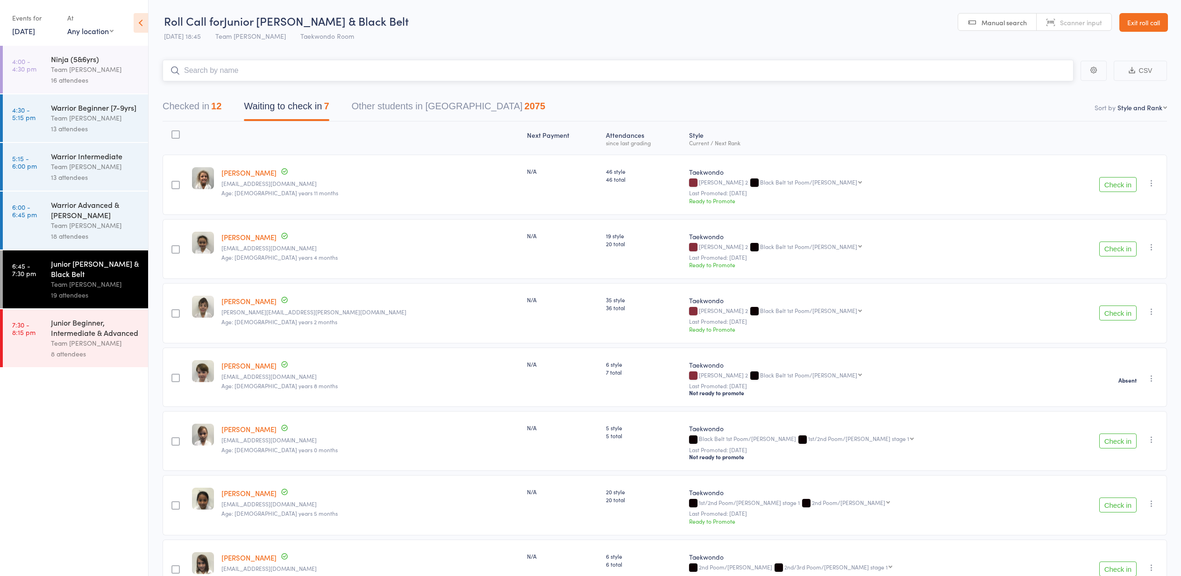
scroll to position [0, 0]
click at [1125, 182] on button "Check in" at bounding box center [1117, 184] width 37 height 15
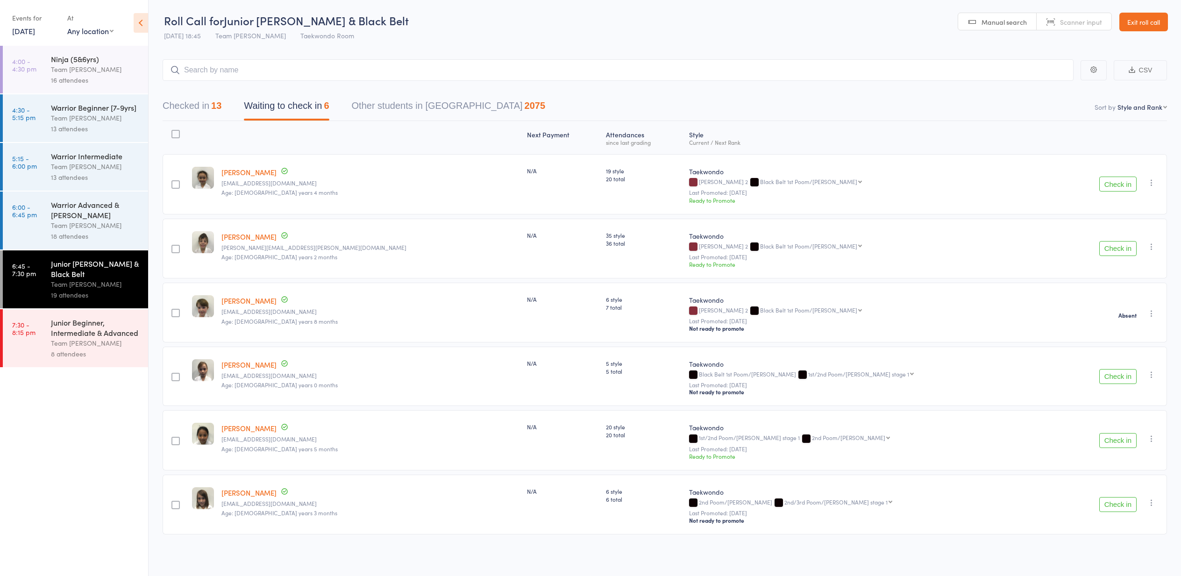
scroll to position [0, 0]
click at [1116, 440] on button "Check in" at bounding box center [1117, 440] width 37 height 15
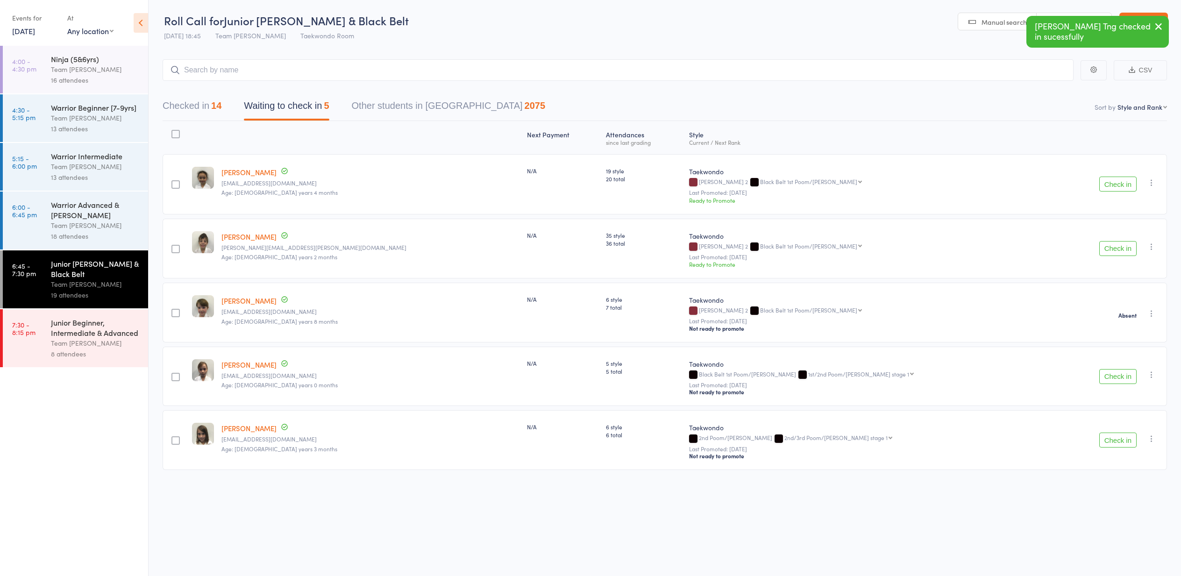
click at [1116, 440] on button "Check in" at bounding box center [1117, 439] width 37 height 15
click at [1106, 249] on button "Check in" at bounding box center [1117, 248] width 37 height 15
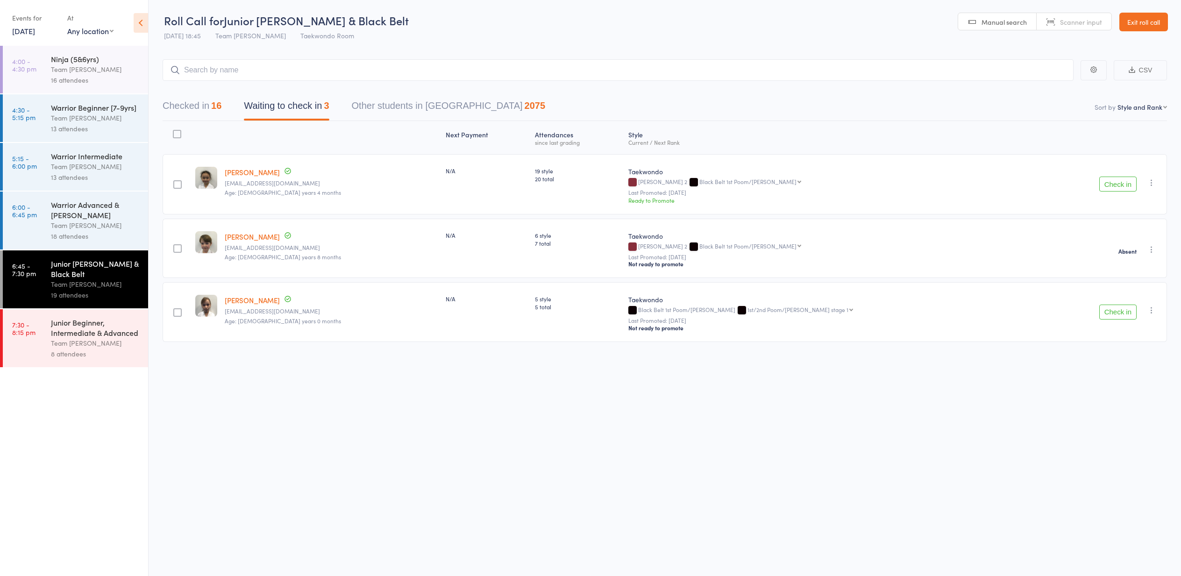
click at [1124, 313] on button "Check in" at bounding box center [1117, 311] width 37 height 15
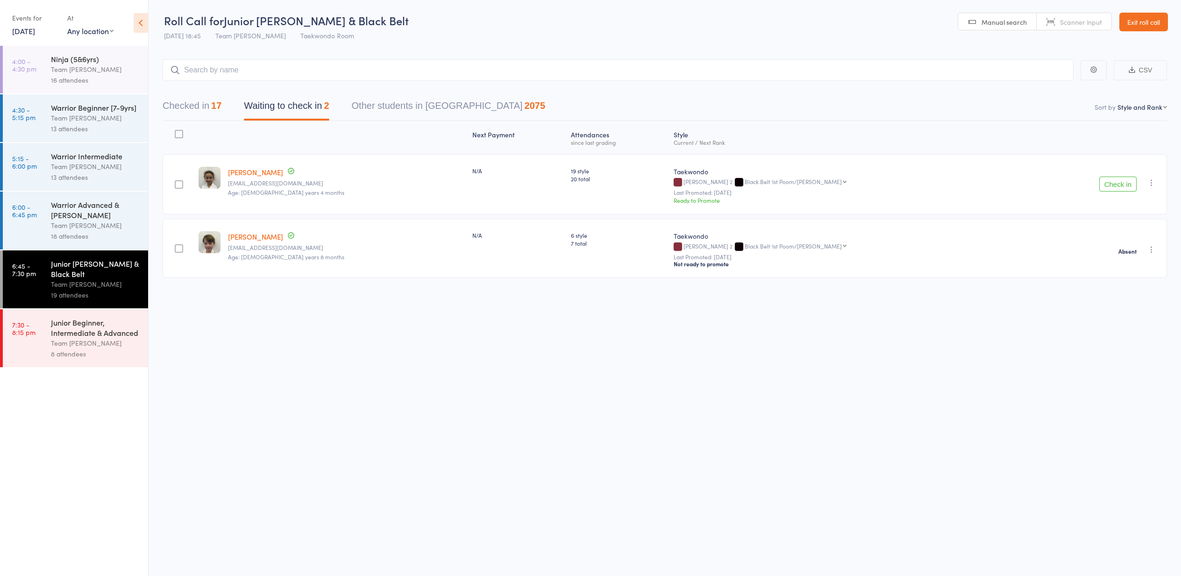
click at [1107, 180] on button "Check in" at bounding box center [1117, 184] width 37 height 15
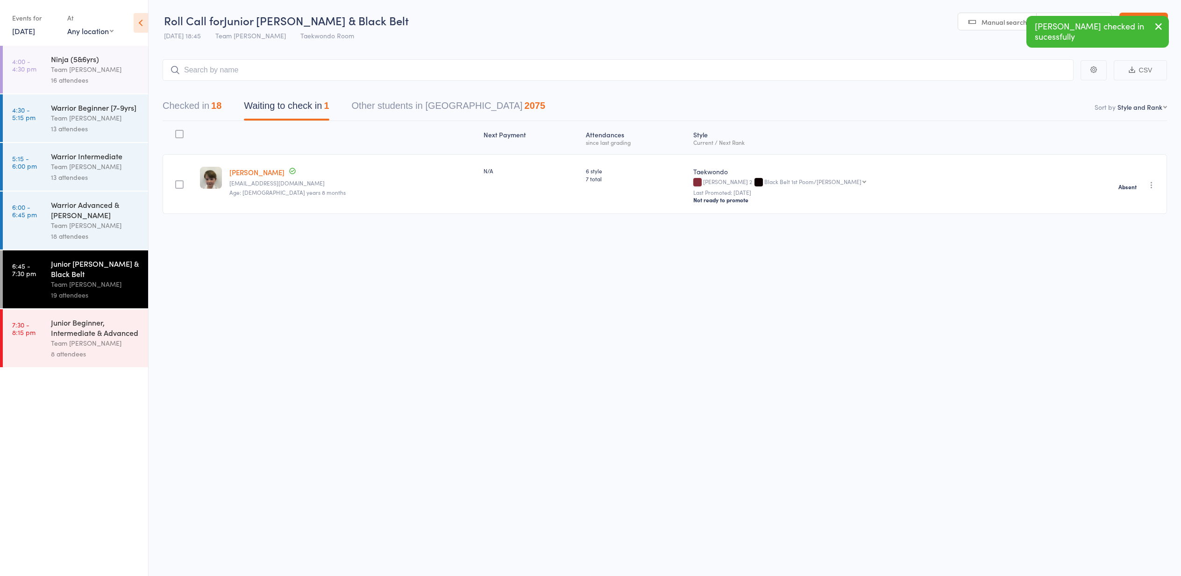
click at [100, 315] on div "Junior Beginner, Intermediate & Advanced Team [PERSON_NAME] 8 attendees" at bounding box center [99, 338] width 97 height 58
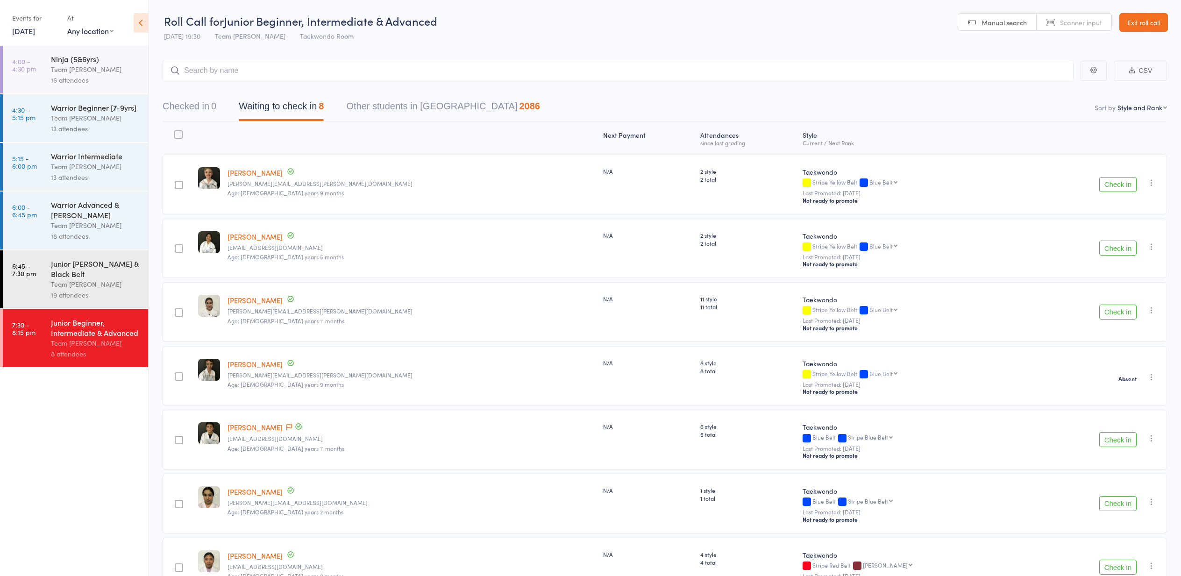
click at [33, 30] on link "[DATE]" at bounding box center [23, 31] width 23 height 10
click at [116, 88] on span "12" at bounding box center [118, 88] width 8 height 8
click at [104, 273] on div "Junior [PERSON_NAME] & Black Belt" at bounding box center [95, 268] width 89 height 21
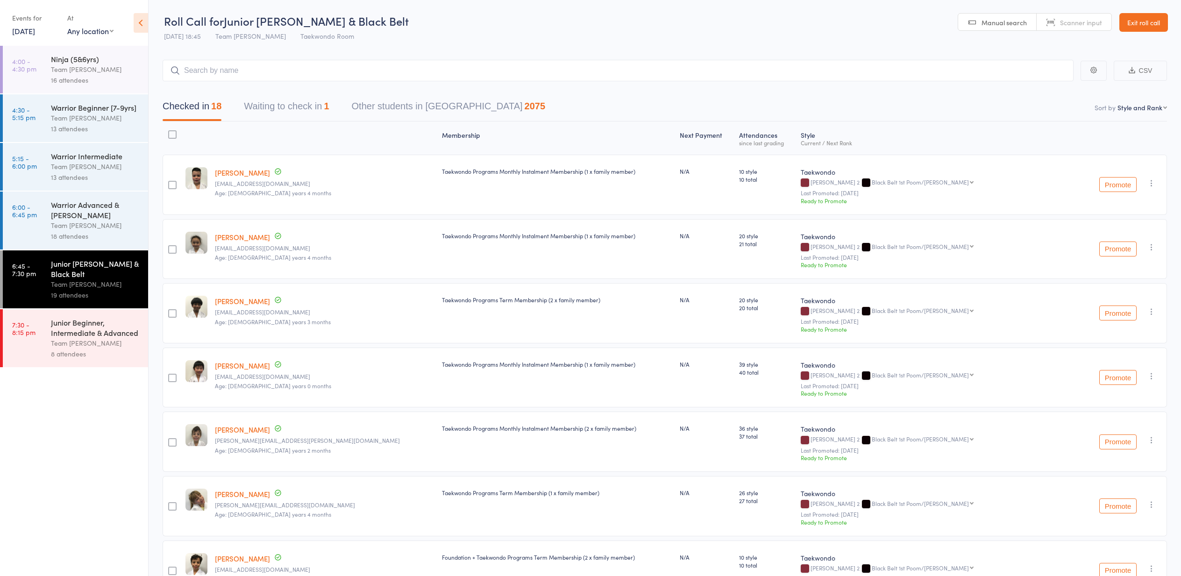
click at [326, 109] on button "Waiting to check in 1" at bounding box center [286, 108] width 85 height 25
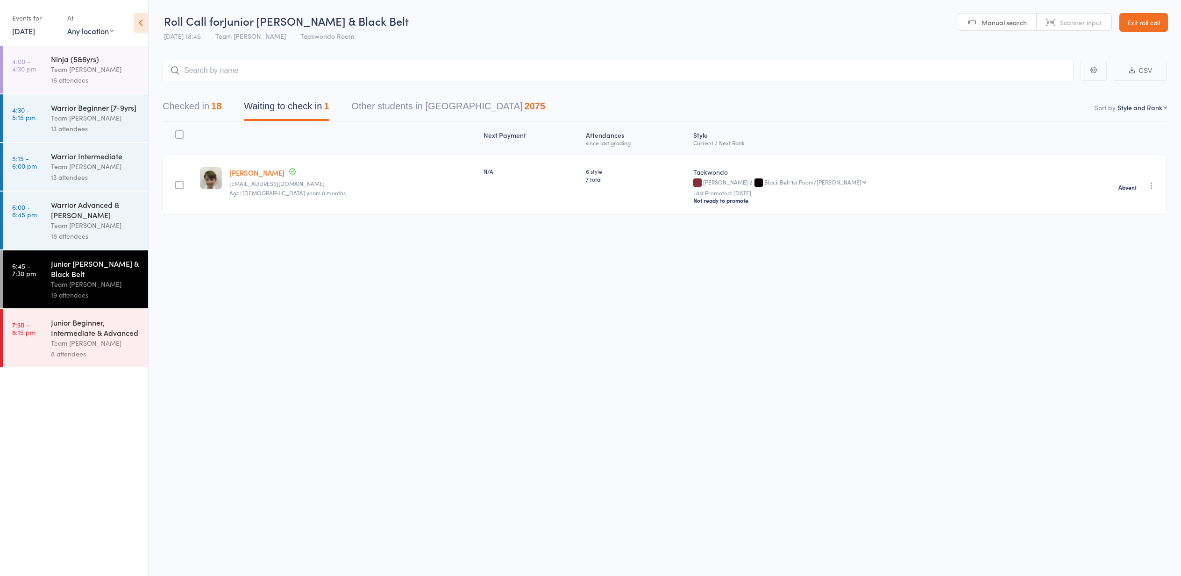
click at [1140, 21] on link "Exit roll call" at bounding box center [1143, 22] width 49 height 19
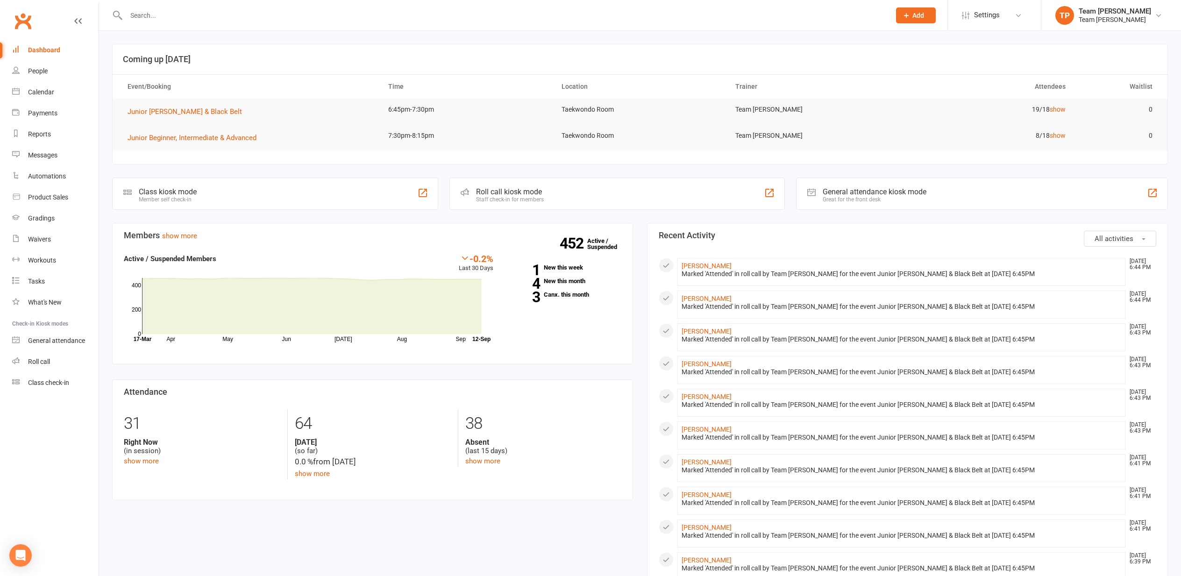
click at [40, 93] on div "Calendar" at bounding box center [41, 91] width 26 height 7
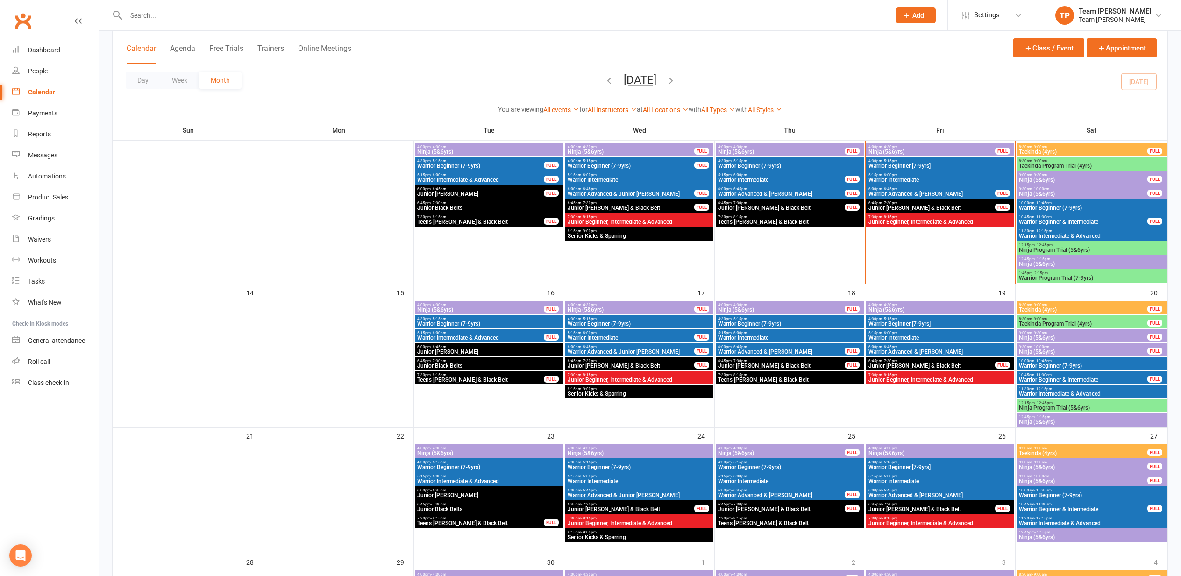
scroll to position [218, 0]
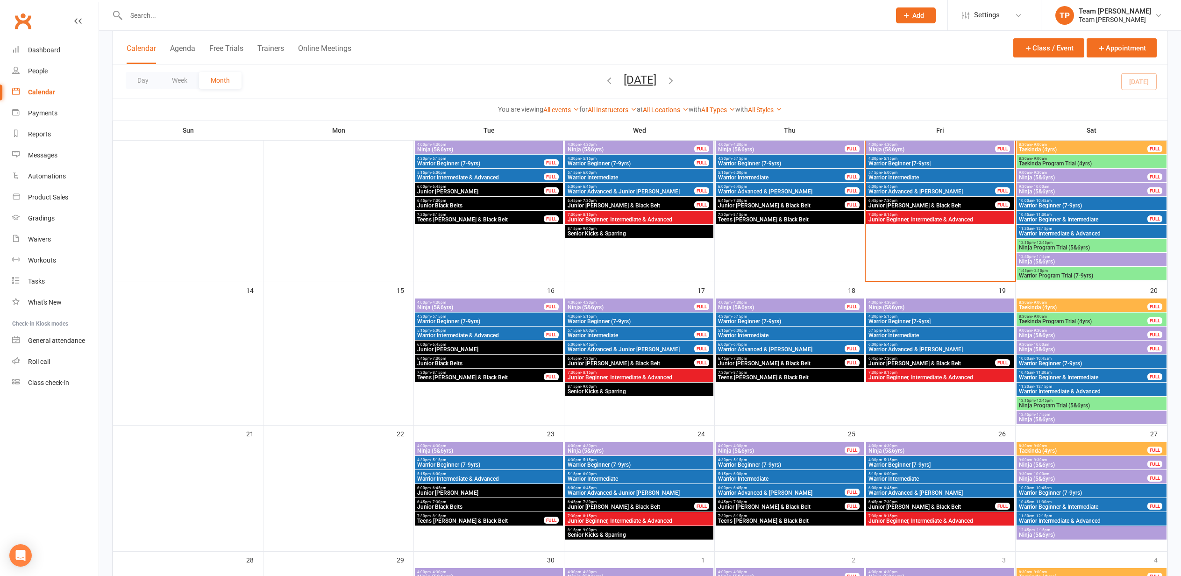
click at [463, 348] on span "Junior Cho Dan Bo" at bounding box center [489, 350] width 144 height 6
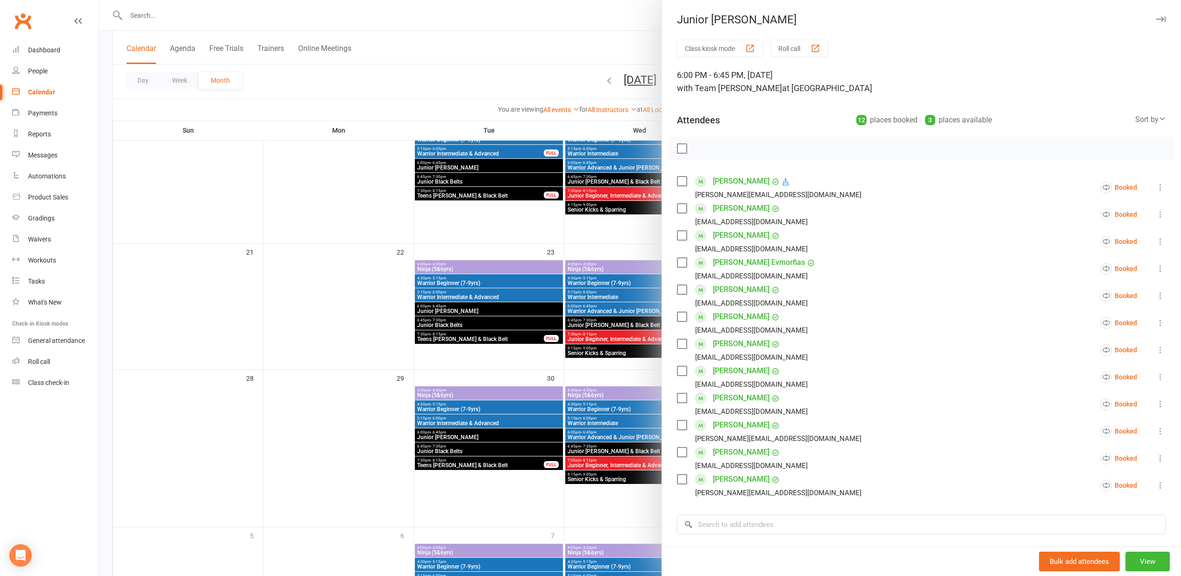
scroll to position [419, 0]
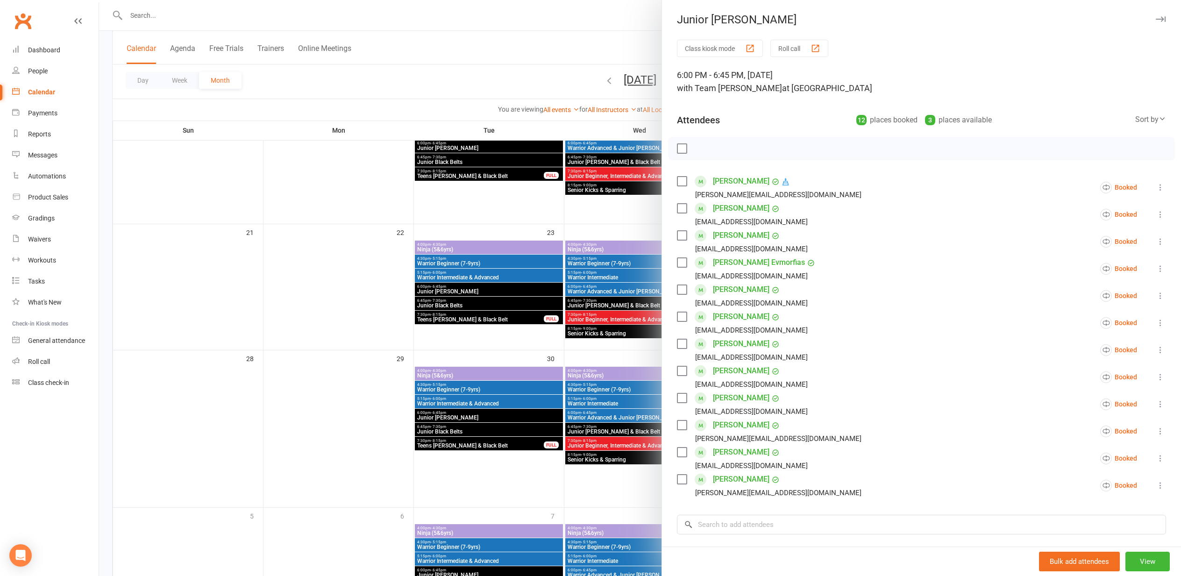
click at [279, 333] on div at bounding box center [640, 288] width 1082 height 576
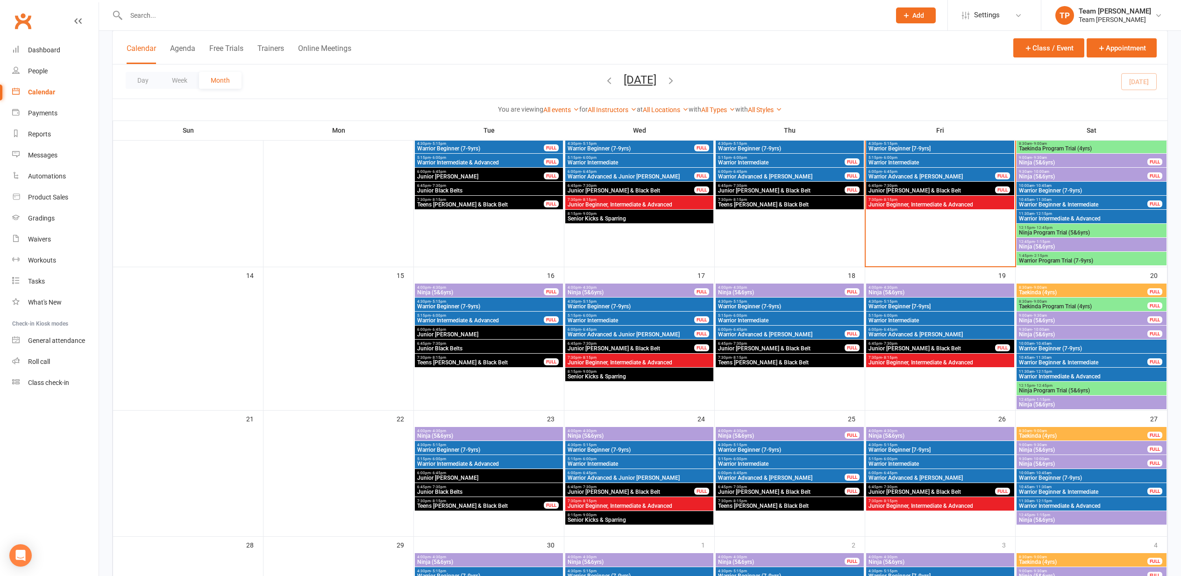
scroll to position [229, 0]
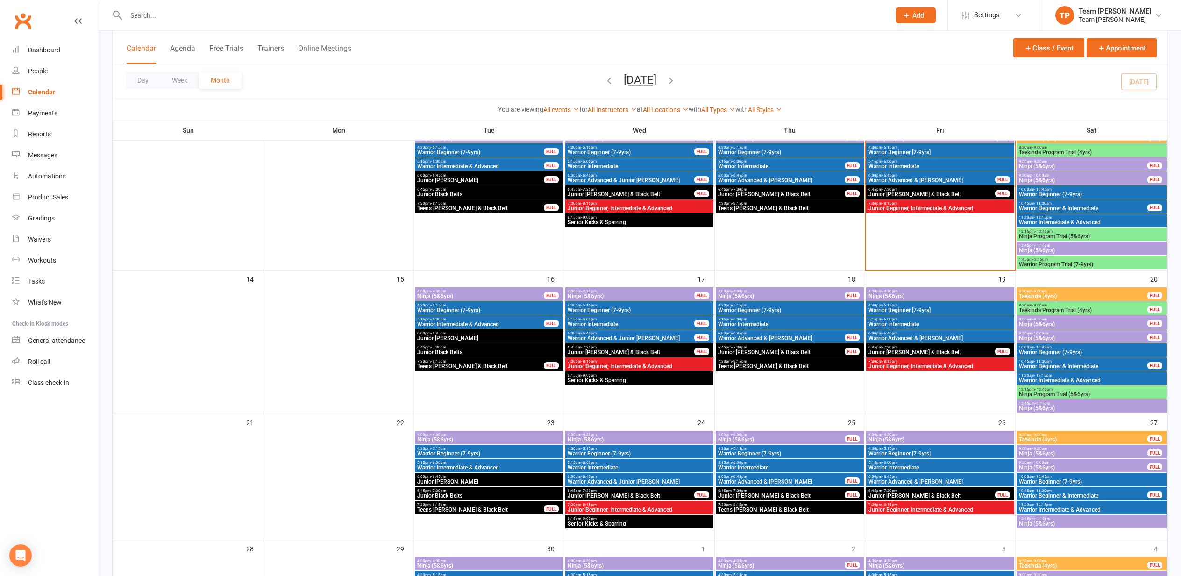
click at [468, 338] on span "Junior Cho Dan Bo" at bounding box center [489, 338] width 144 height 6
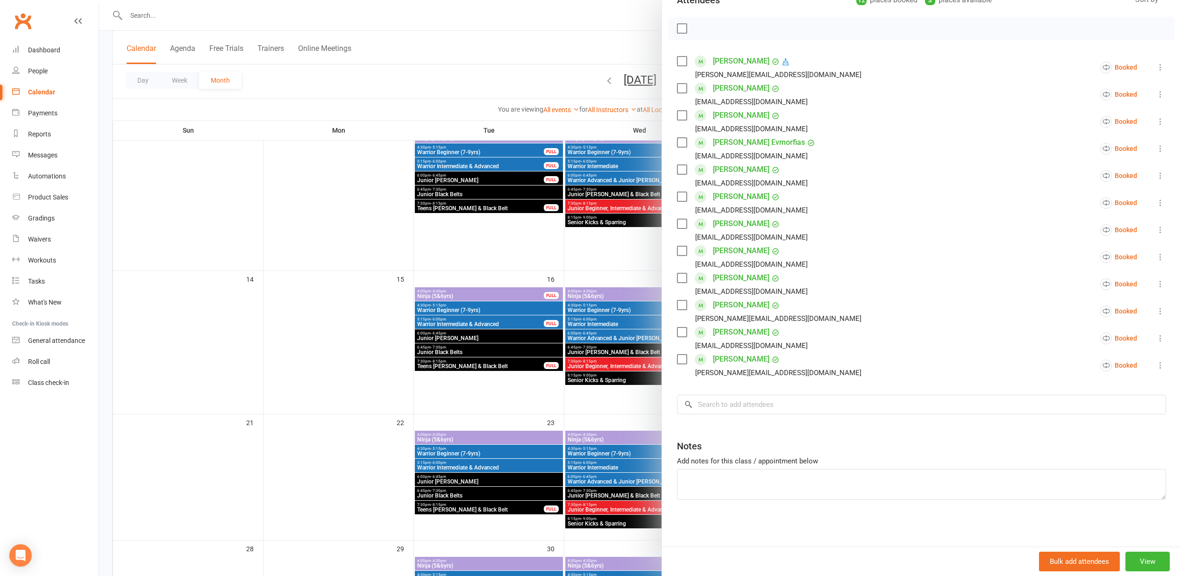
scroll to position [120, 0]
click at [700, 403] on input "search" at bounding box center [921, 405] width 489 height 20
type input "owethu"
click at [716, 426] on div "[PERSON_NAME]" at bounding box center [721, 424] width 54 height 14
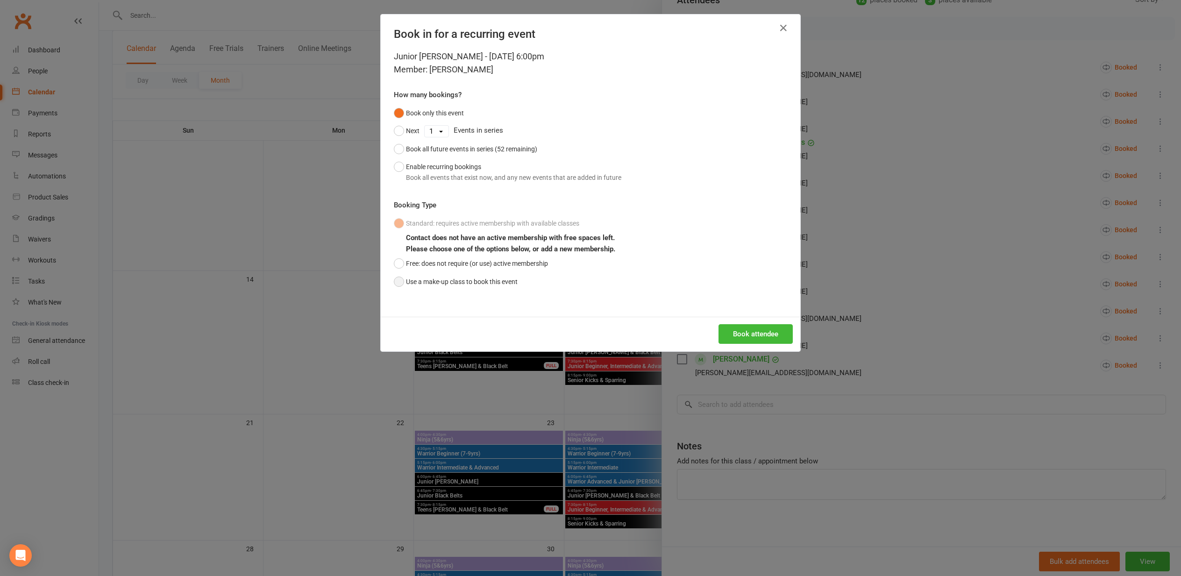
click at [400, 279] on button "Use a make-up class to book this event" at bounding box center [456, 282] width 124 height 18
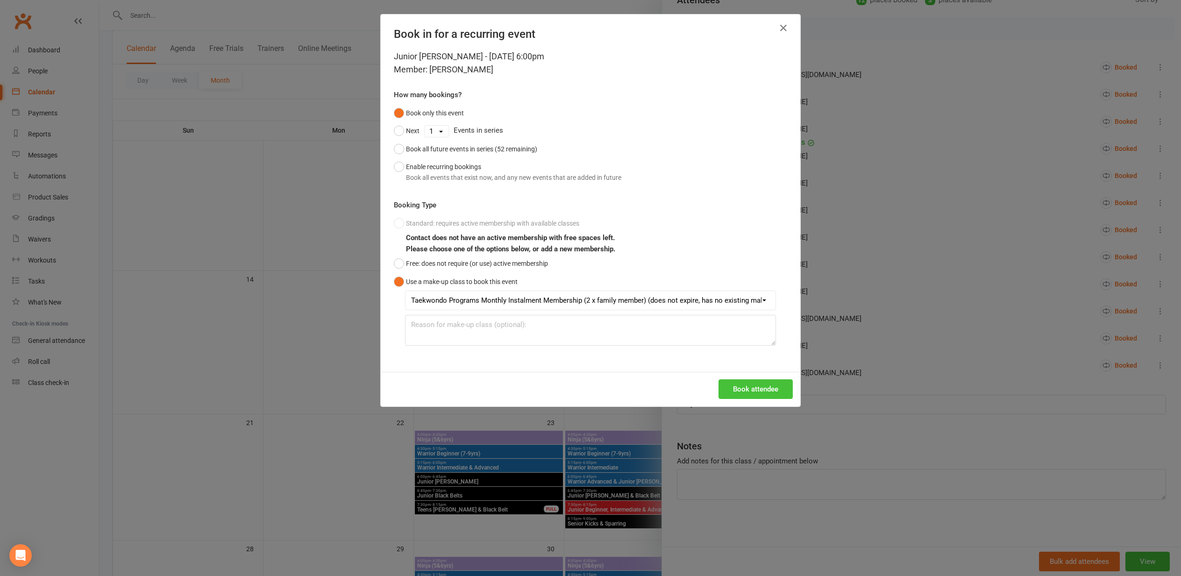
click at [763, 385] on button "Book attendee" at bounding box center [755, 389] width 74 height 20
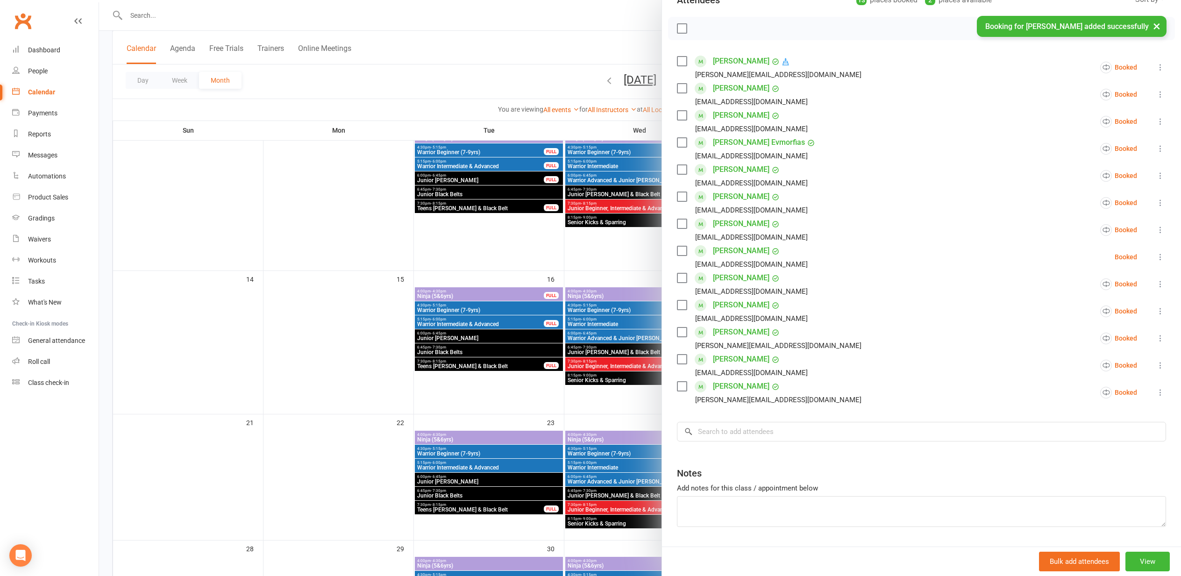
click at [276, 392] on div at bounding box center [640, 288] width 1082 height 576
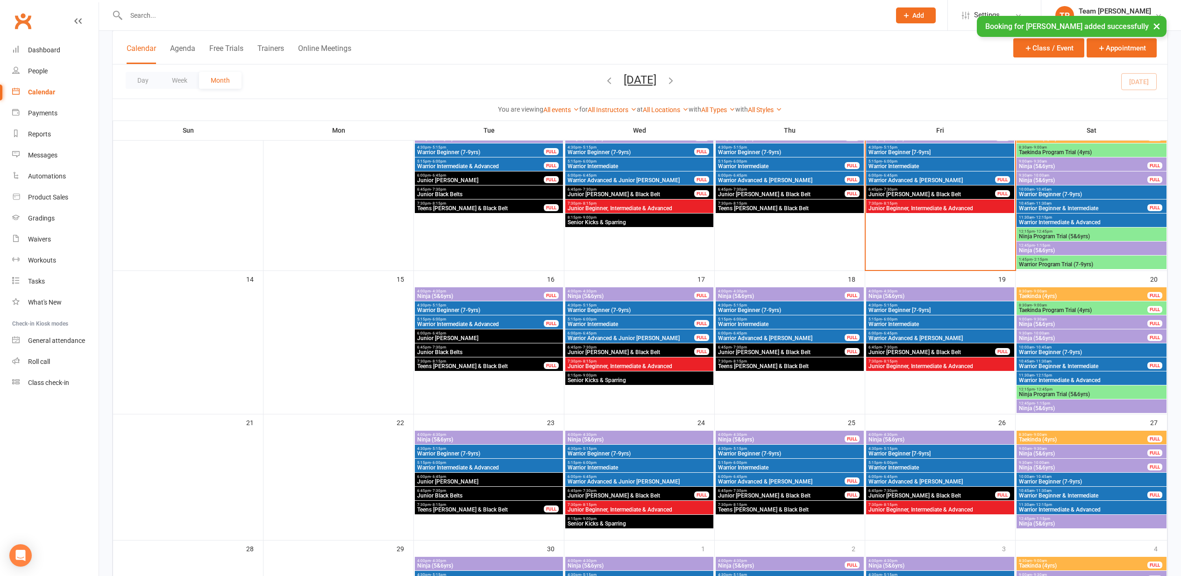
scroll to position [229, 0]
click at [920, 335] on span "Warrior Advanced & [PERSON_NAME]" at bounding box center [940, 338] width 144 height 6
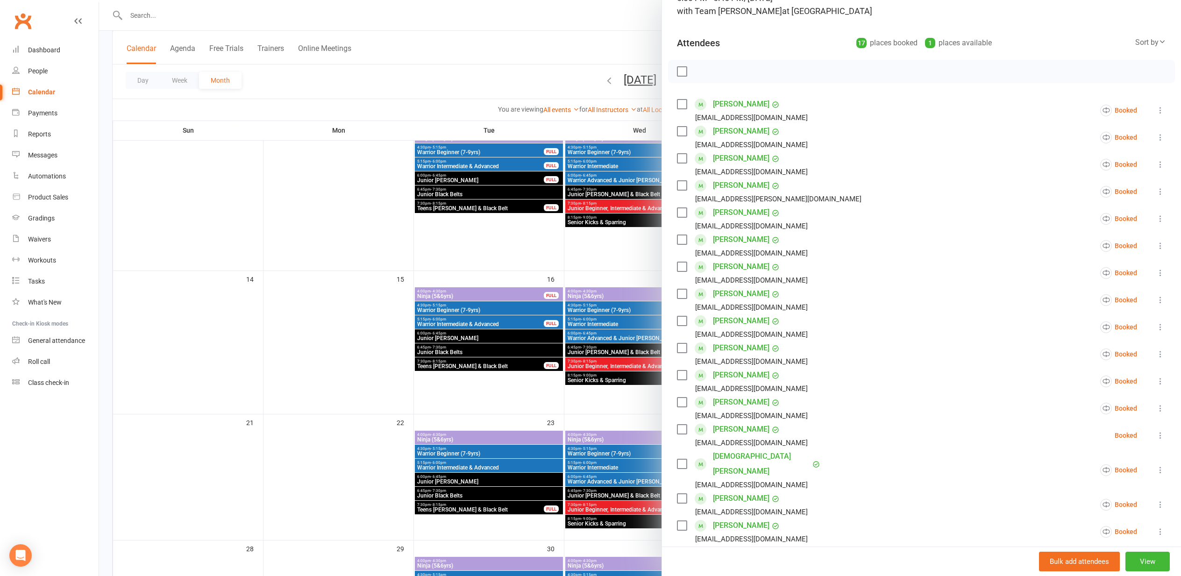
scroll to position [73, 0]
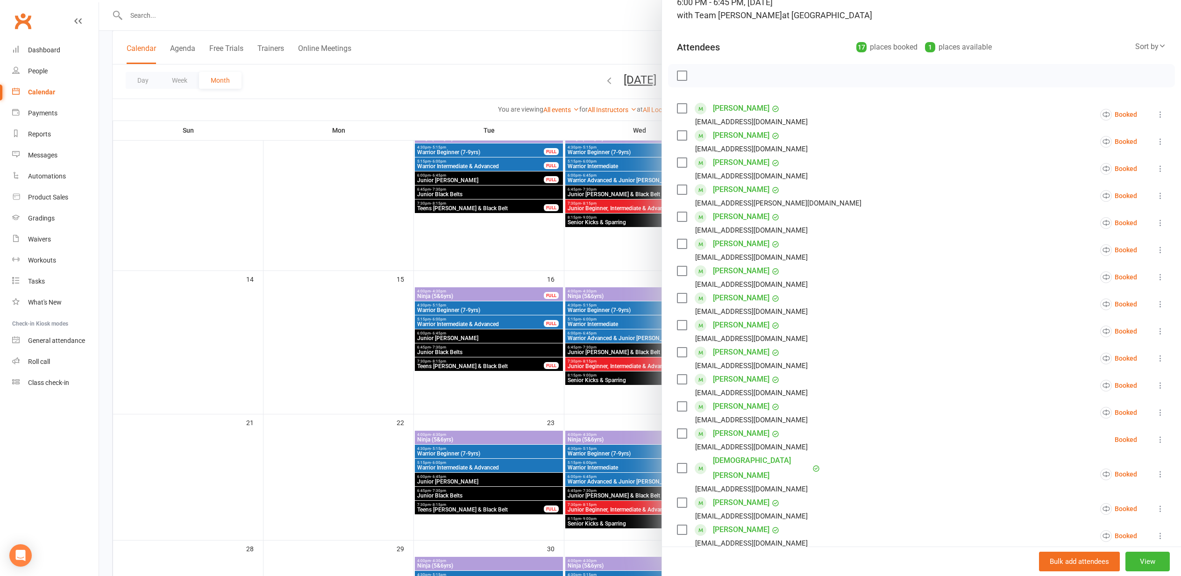
click at [1160, 275] on icon at bounding box center [1159, 276] width 9 height 9
click at [1086, 347] on link "Mark absent" at bounding box center [1104, 351] width 121 height 19
click at [306, 265] on div at bounding box center [640, 288] width 1082 height 576
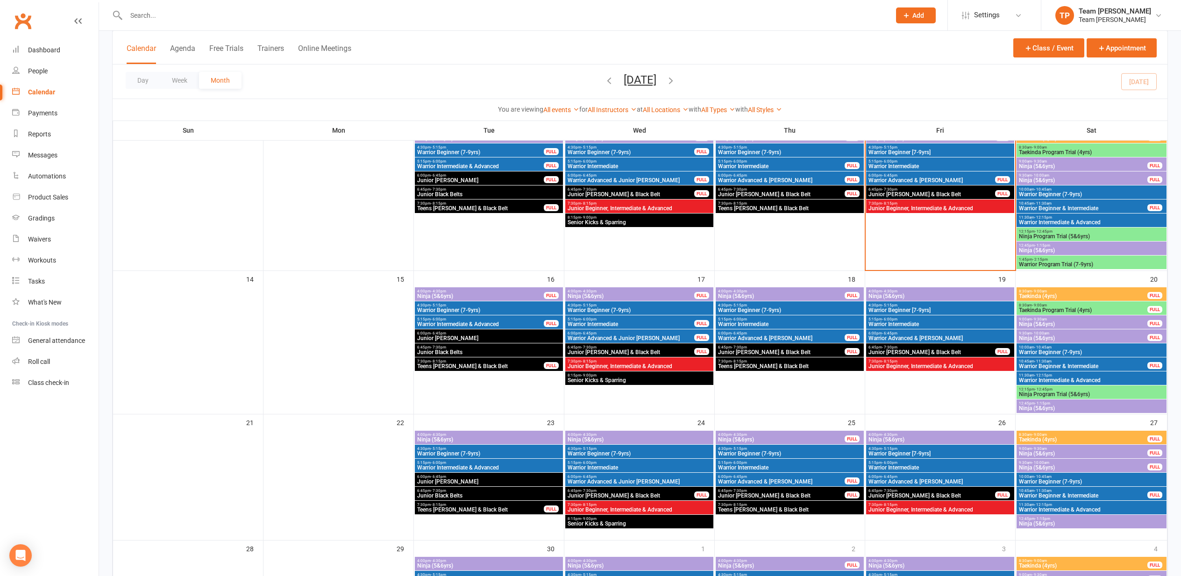
click at [887, 191] on span "Junior [PERSON_NAME] & Black Belt" at bounding box center [931, 194] width 127 height 6
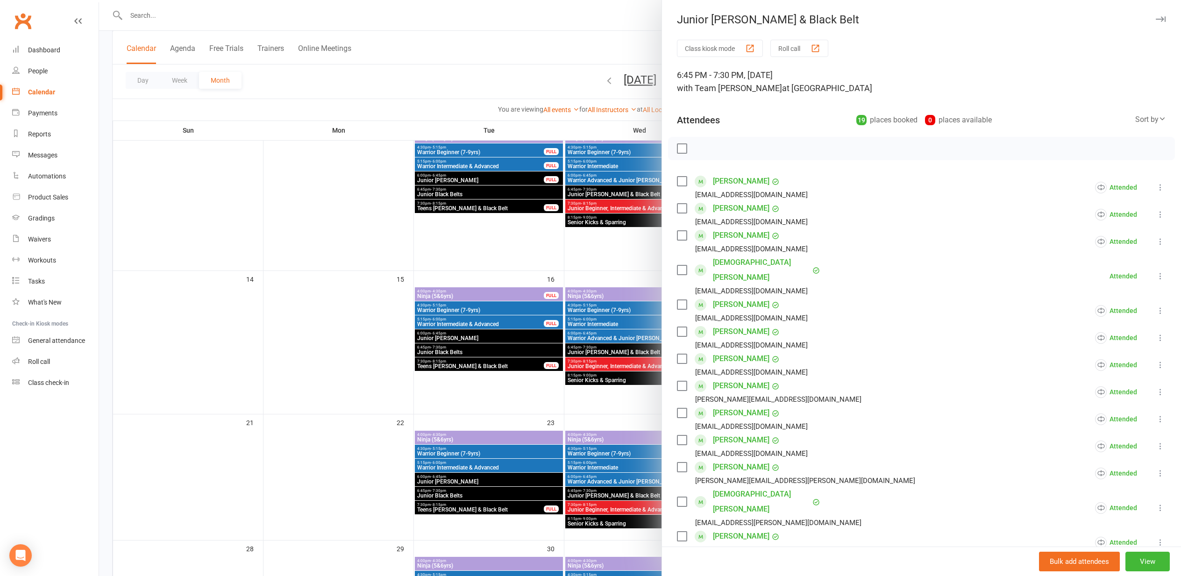
click at [792, 44] on button "Roll call" at bounding box center [799, 48] width 58 height 17
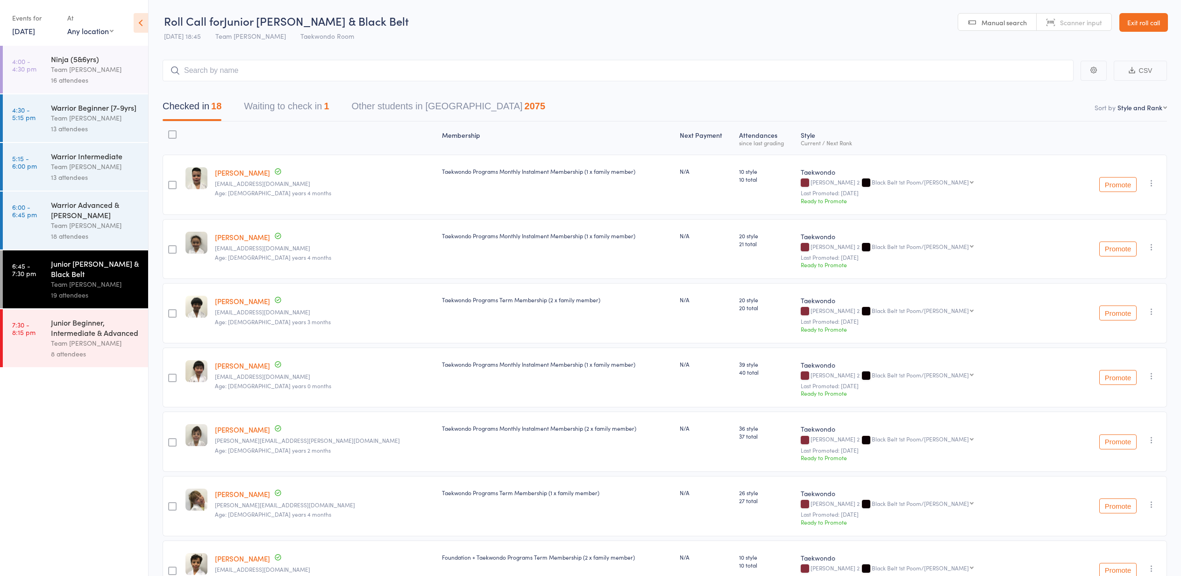
click at [294, 110] on button "Waiting to check in 1" at bounding box center [286, 108] width 85 height 25
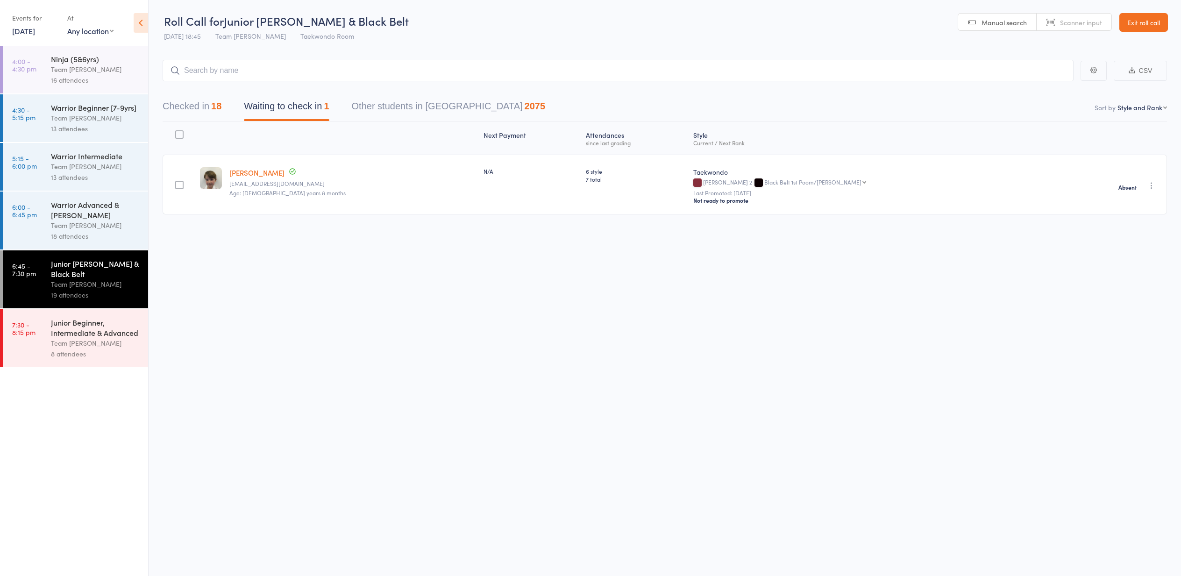
click at [194, 105] on button "Checked in 18" at bounding box center [192, 108] width 59 height 25
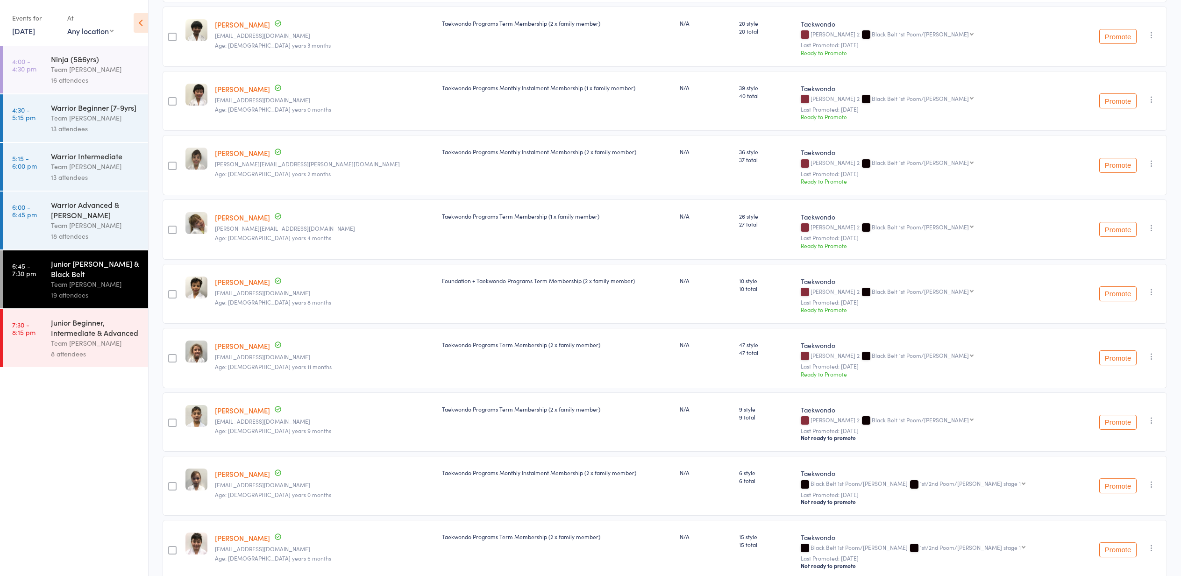
scroll to position [277, 0]
drag, startPoint x: 283, startPoint y: 218, endPoint x: 342, endPoint y: 219, distance: 58.8
click at [342, 219] on div "Marilyn Howe Up to date eric_hist@hotmail.com Age: 11 years 4 months" at bounding box center [324, 229] width 227 height 60
drag, startPoint x: 376, startPoint y: 216, endPoint x: 469, endPoint y: 232, distance: 94.3
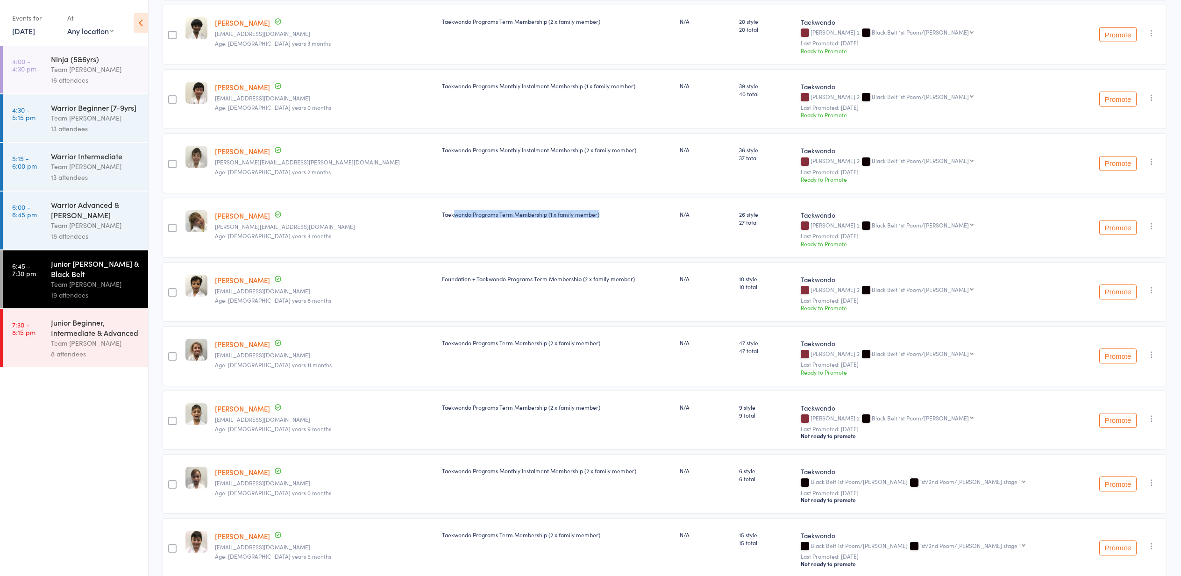
click at [469, 232] on div "Taekwondo Programs Term Membership (1 x family member)" at bounding box center [557, 228] width 238 height 60
click at [325, 253] on div "Marilyn Howe eric_hist@hotmail.com Age: 11 years 4 months" at bounding box center [324, 227] width 227 height 60
click at [115, 334] on div "Junior Beginner, Intermediate & Advanced" at bounding box center [95, 327] width 89 height 21
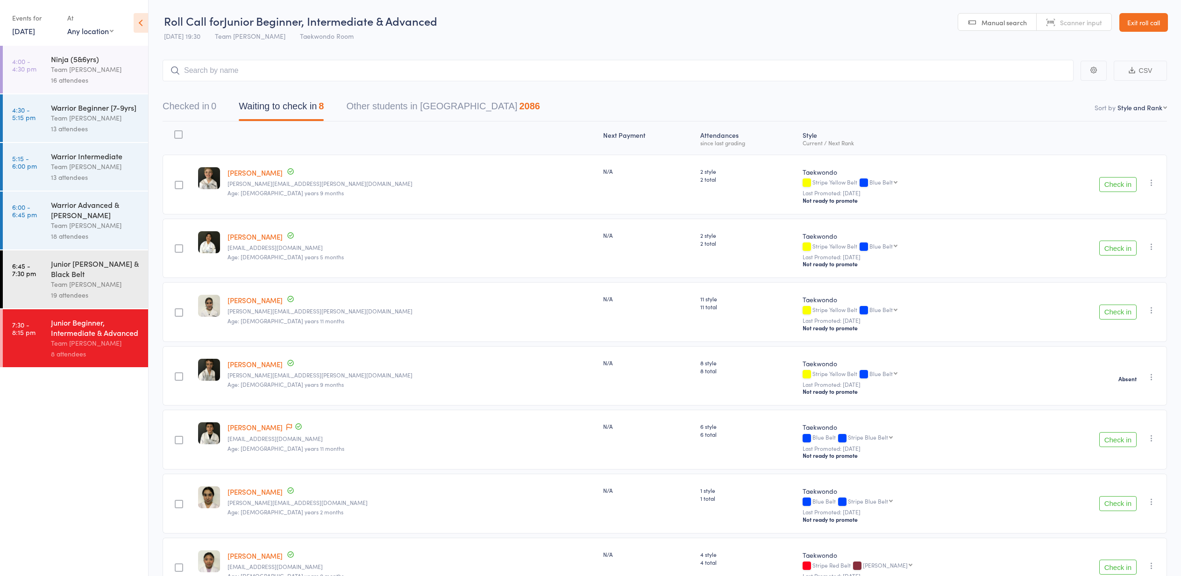
click at [77, 286] on div "Team [PERSON_NAME]" at bounding box center [95, 284] width 89 height 11
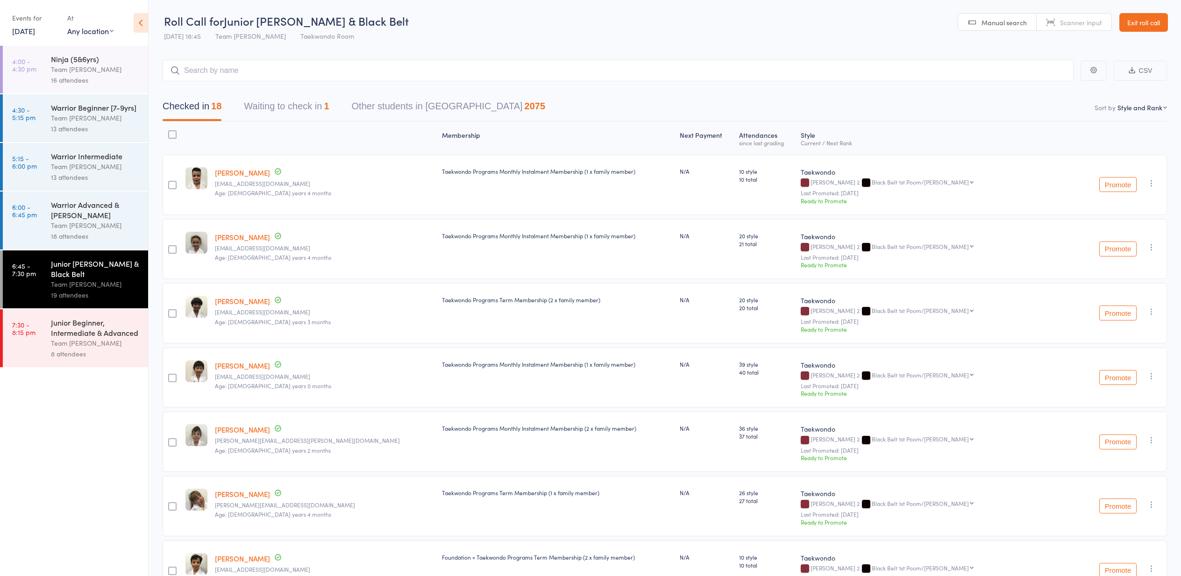
click at [309, 97] on button "Waiting to check in 1" at bounding box center [286, 108] width 85 height 25
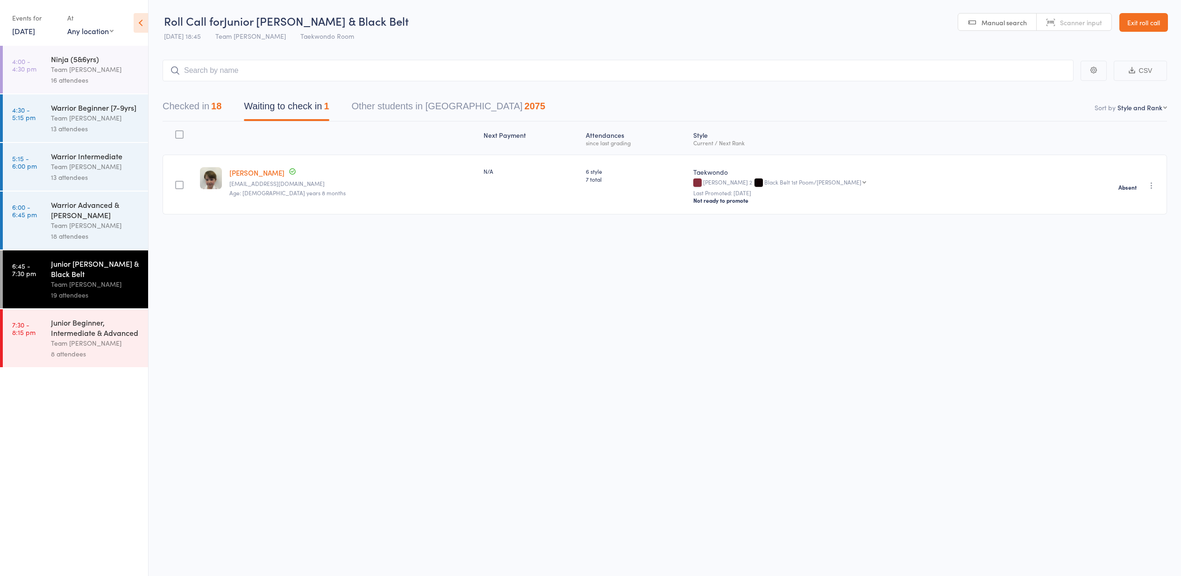
scroll to position [1, 0]
drag, startPoint x: 305, startPoint y: 194, endPoint x: 243, endPoint y: 184, distance: 62.3
click at [243, 189] on small "Age: 11 years 8 months Date of birth: 3-Jan-2014" at bounding box center [352, 192] width 247 height 7
click at [174, 107] on button "Checked in 18" at bounding box center [192, 108] width 59 height 25
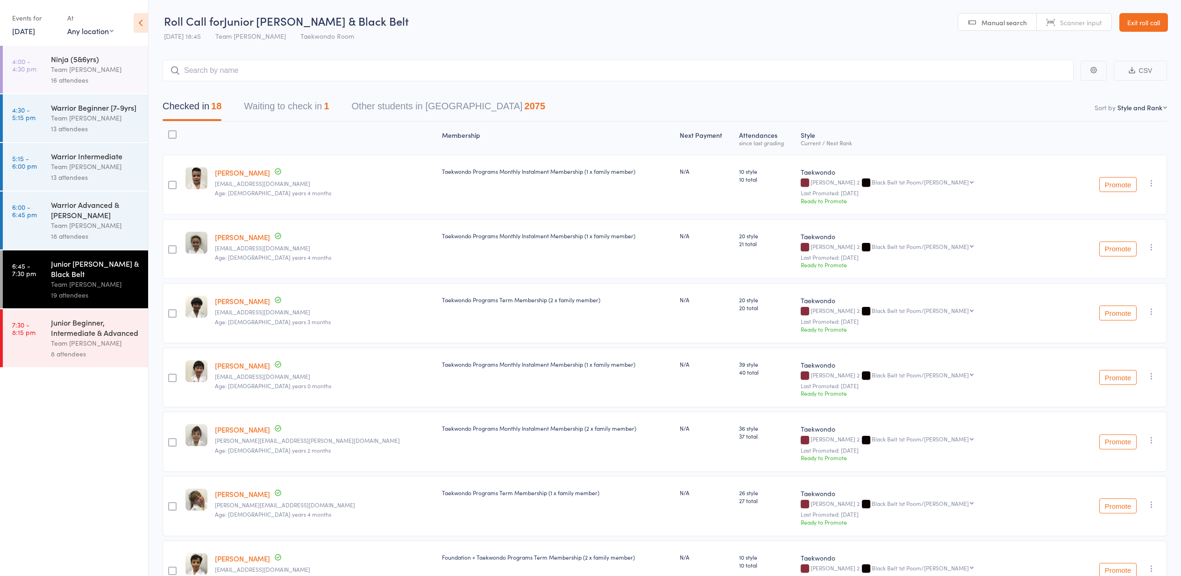
scroll to position [0, 0]
drag, startPoint x: 774, startPoint y: 303, endPoint x: 727, endPoint y: 299, distance: 47.3
click at [735, 299] on div "20 style 20 total" at bounding box center [766, 313] width 62 height 60
drag, startPoint x: 745, startPoint y: 300, endPoint x: 739, endPoint y: 310, distance: 11.1
click at [739, 310] on div "20 style 20 total" at bounding box center [766, 304] width 54 height 16
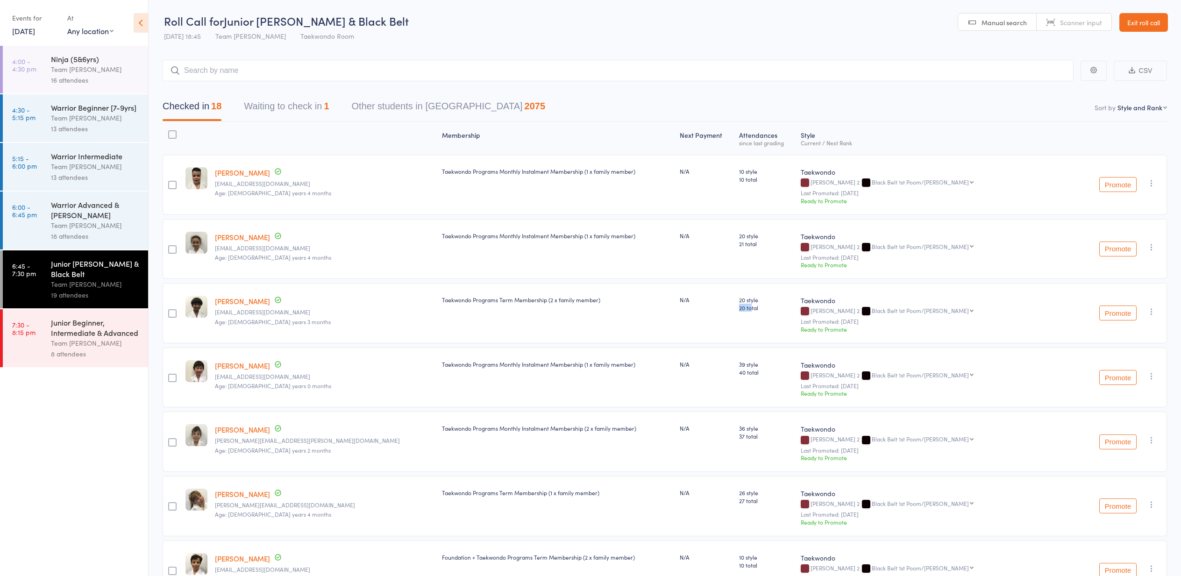
click at [280, 101] on button "Waiting to check in 1" at bounding box center [286, 108] width 85 height 25
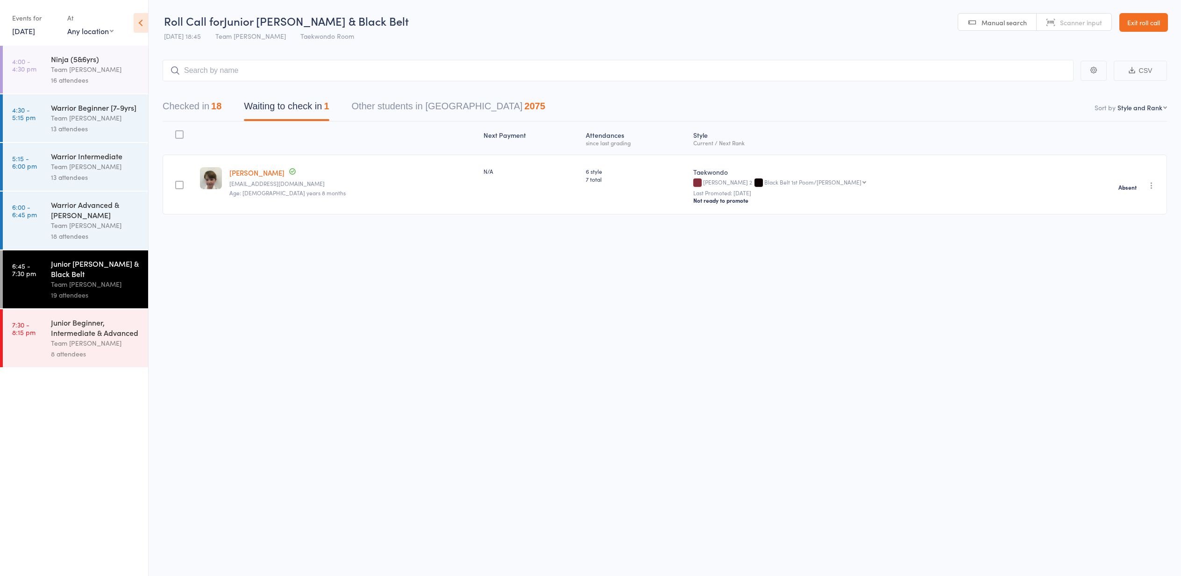
drag, startPoint x: 198, startPoint y: 105, endPoint x: 192, endPoint y: 106, distance: 5.6
click at [197, 106] on button "Checked in 18" at bounding box center [192, 108] width 59 height 25
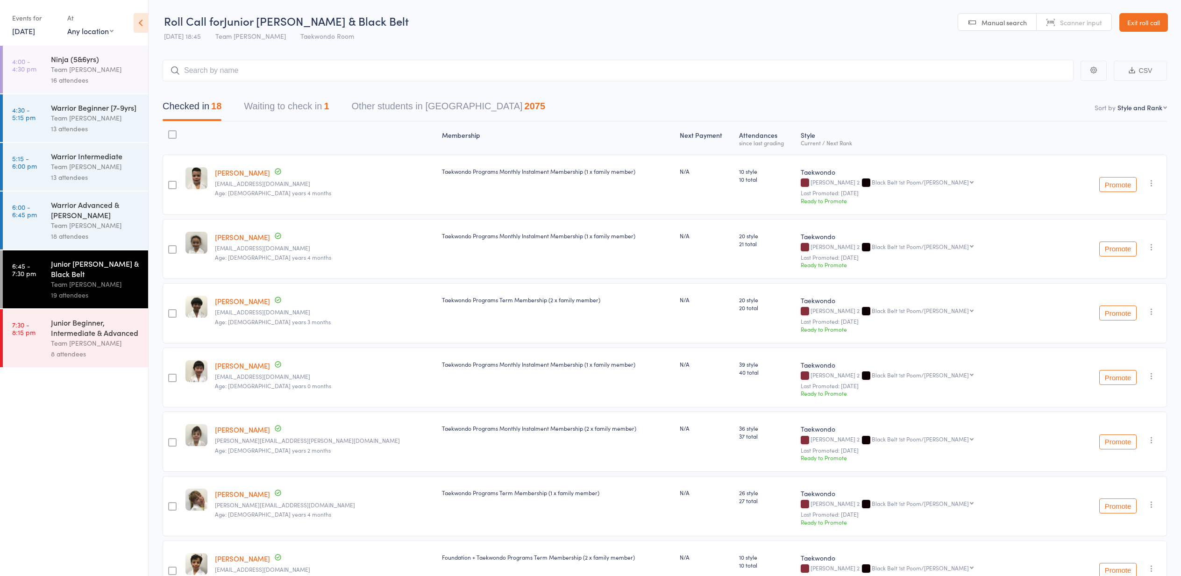
click at [80, 337] on div "Junior Beginner, Intermediate & Advanced Team Carlo Preston 8 attendees" at bounding box center [99, 338] width 97 height 58
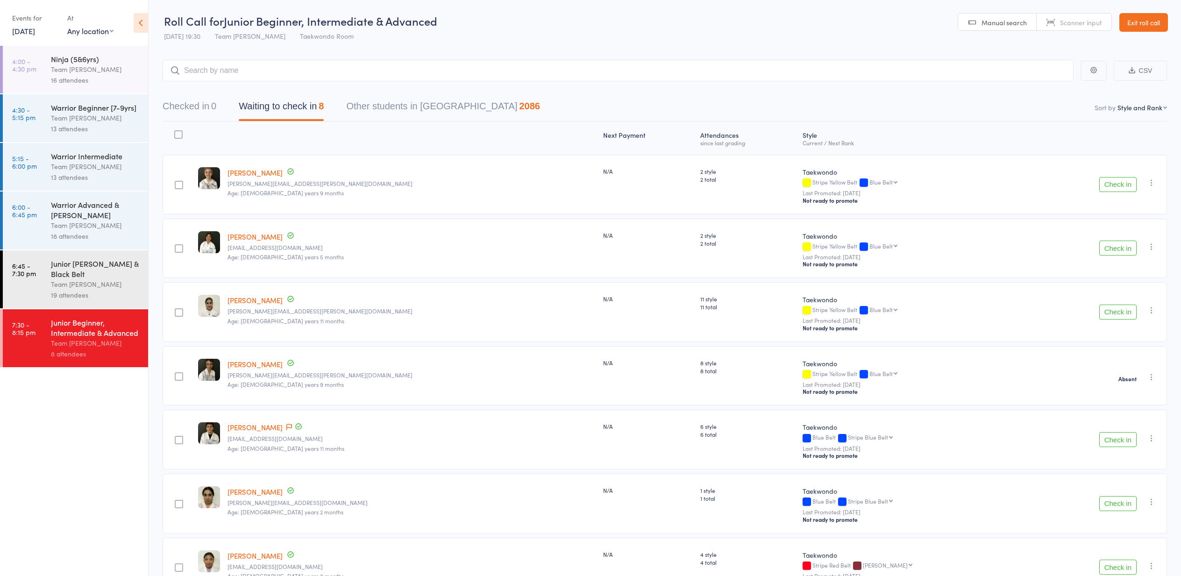
click at [27, 33] on link "12 Sep, 2025" at bounding box center [23, 31] width 23 height 10
drag, startPoint x: 136, startPoint y: 88, endPoint x: 130, endPoint y: 90, distance: 5.8
click at [134, 89] on span "13" at bounding box center [134, 88] width 8 height 8
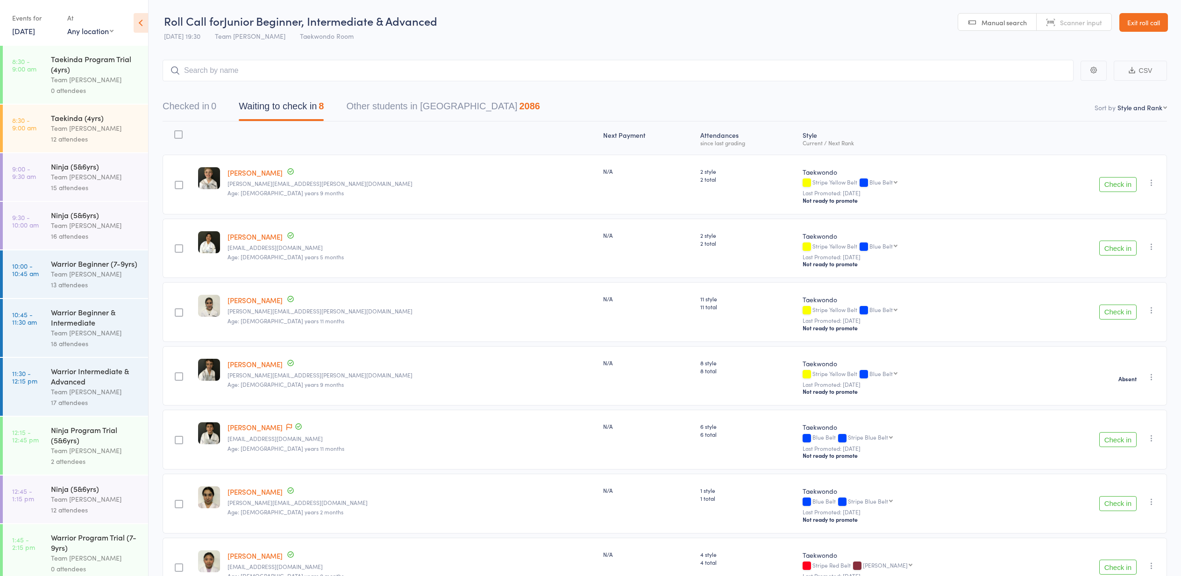
click at [78, 69] on div "Taekinda Program Trial (4yrs)" at bounding box center [95, 64] width 89 height 21
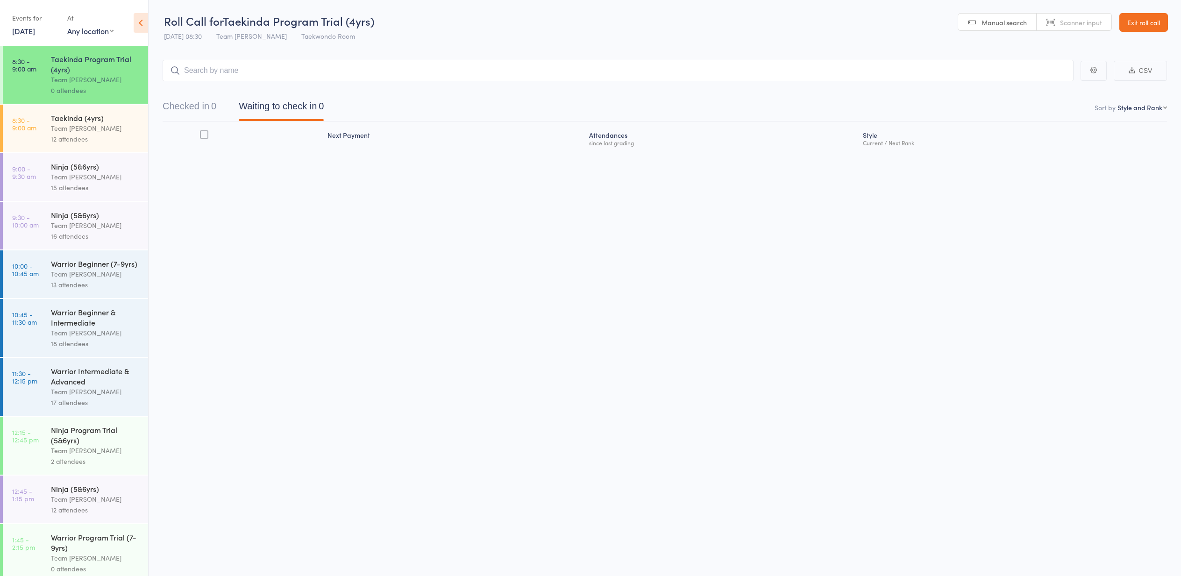
click at [78, 130] on div "Team [PERSON_NAME]" at bounding box center [95, 128] width 89 height 11
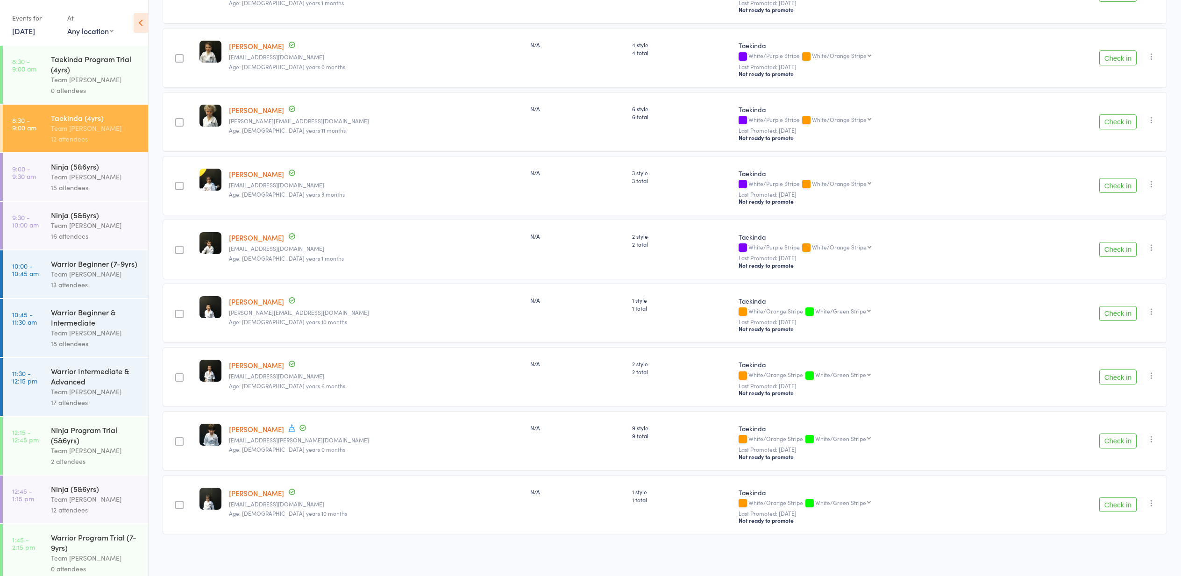
scroll to position [385, 0]
click at [73, 170] on div "Ninja (5&6yrs)" at bounding box center [95, 166] width 89 height 10
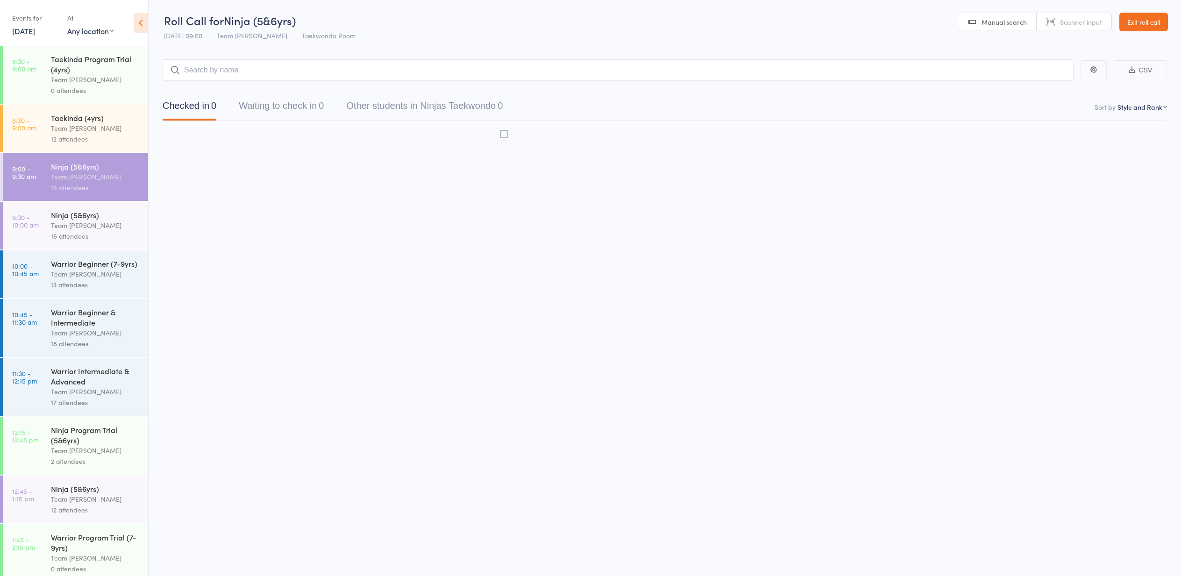
click at [71, 173] on div "Team [PERSON_NAME]" at bounding box center [95, 176] width 89 height 11
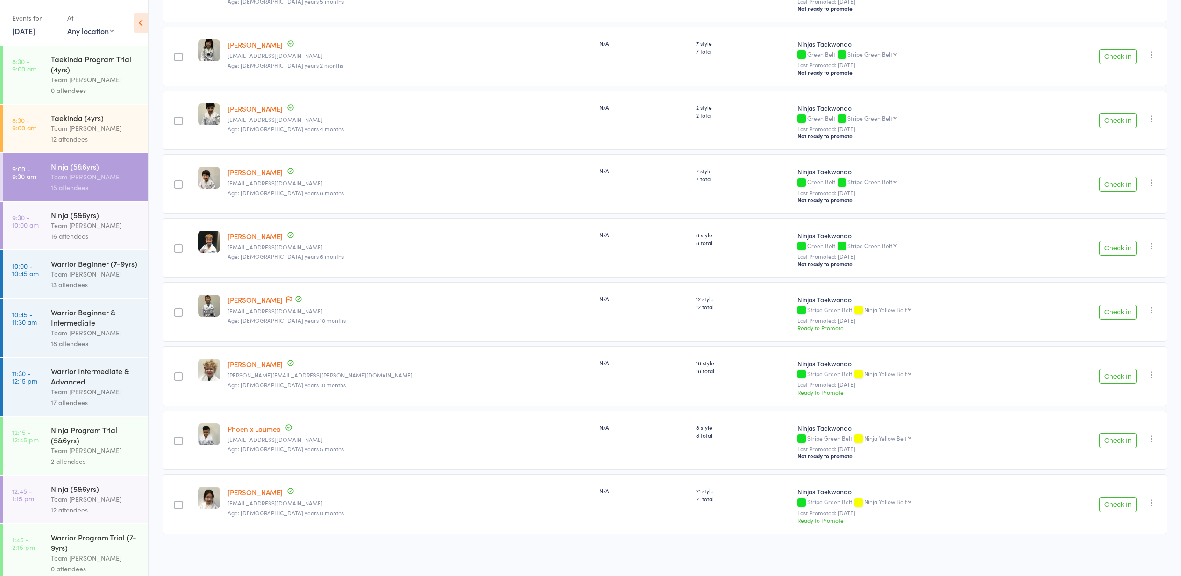
scroll to position [577, 0]
drag, startPoint x: 70, startPoint y: 229, endPoint x: 68, endPoint y: 225, distance: 4.8
click at [69, 227] on div "Team [PERSON_NAME]" at bounding box center [95, 225] width 89 height 11
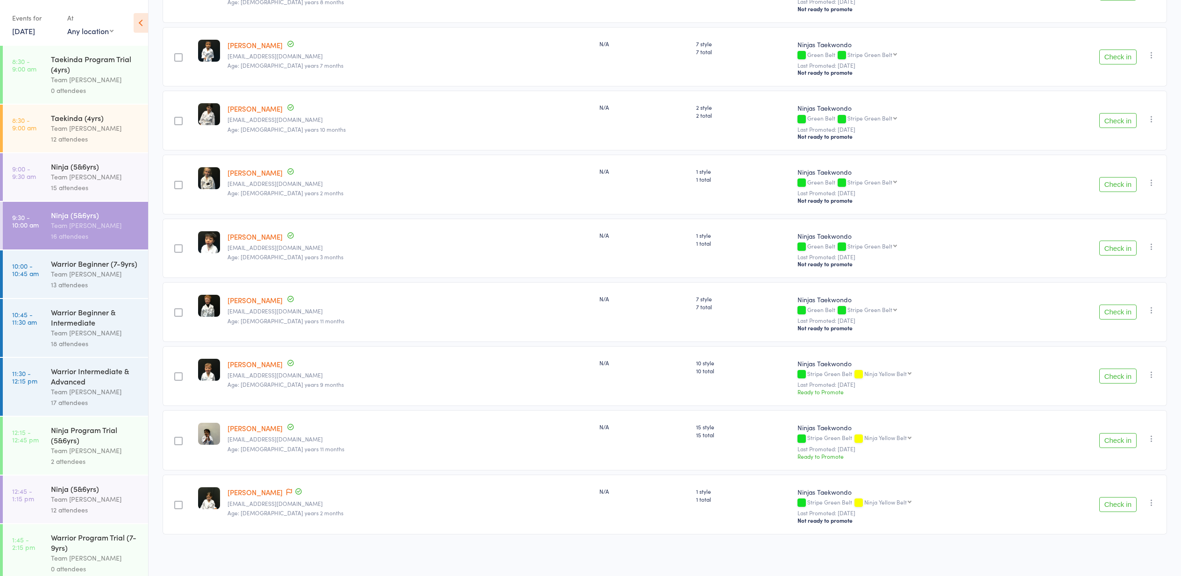
click at [62, 272] on div "Team [PERSON_NAME]" at bounding box center [95, 274] width 89 height 11
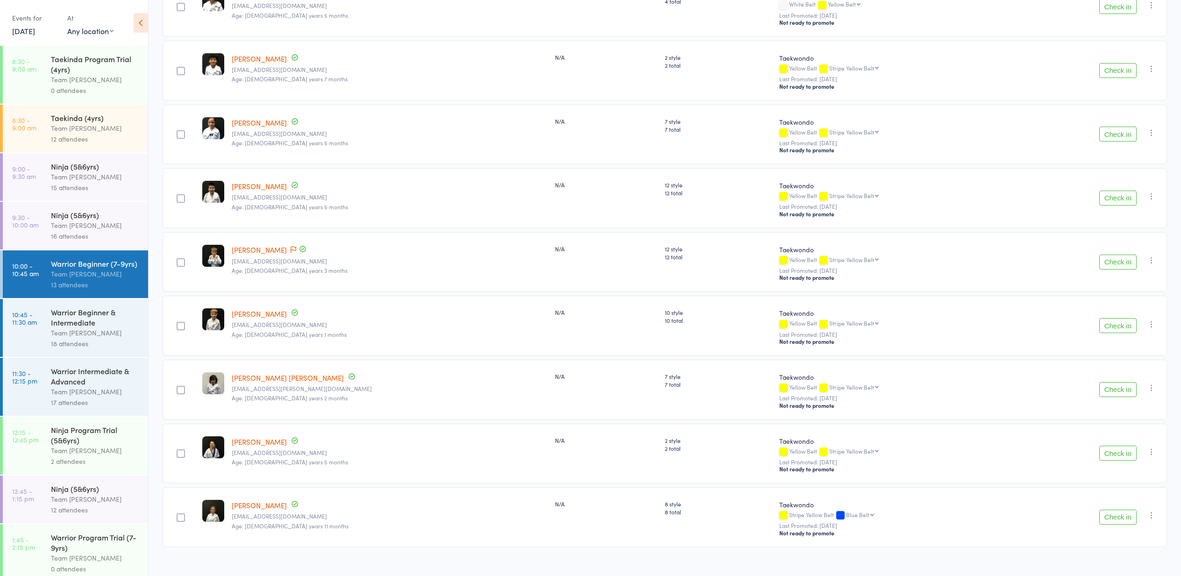
scroll to position [433, 0]
click at [85, 326] on div "Warrior Beginner & Intermediate" at bounding box center [95, 317] width 89 height 21
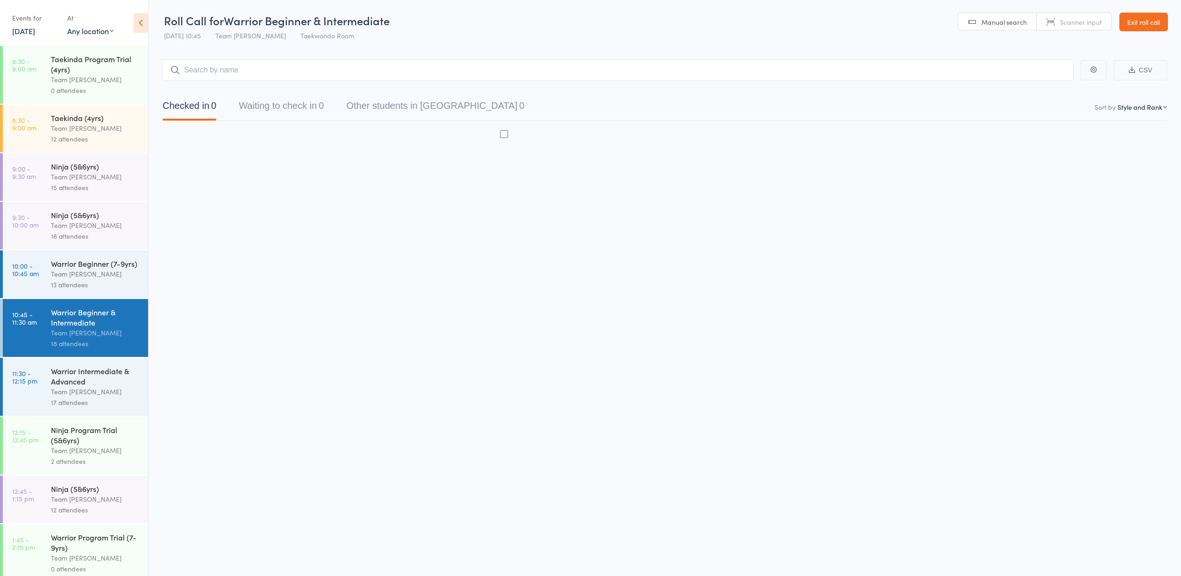
scroll to position [0, 0]
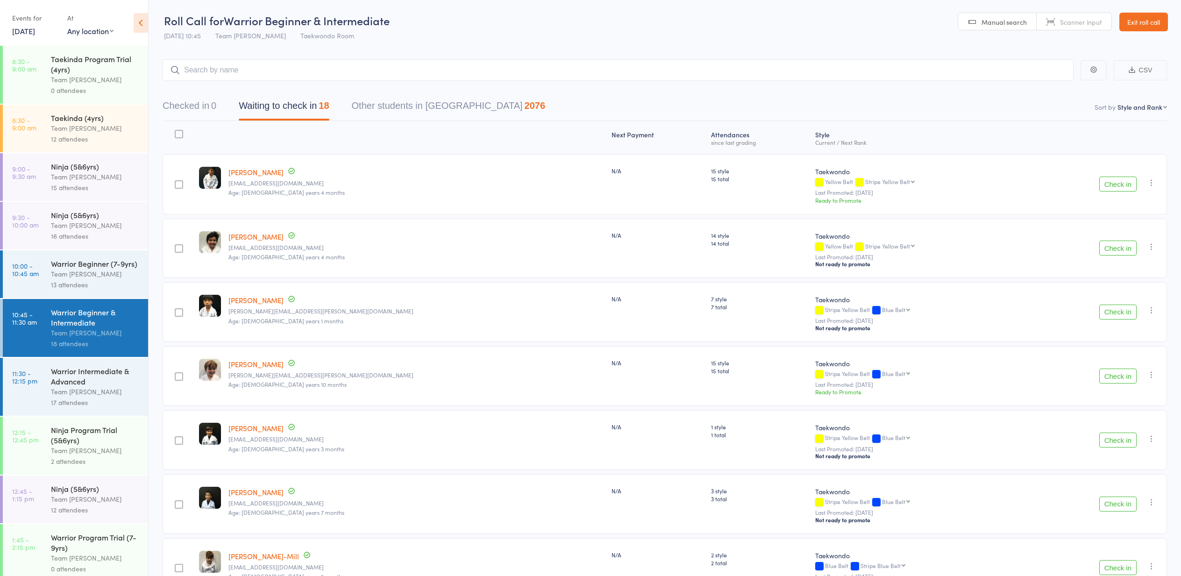
click at [1150, 180] on icon "button" at bounding box center [1150, 182] width 9 height 9
drag, startPoint x: 1115, startPoint y: 217, endPoint x: 676, endPoint y: 287, distance: 444.6
click at [1115, 216] on li "Promote" at bounding box center [1117, 213] width 77 height 13
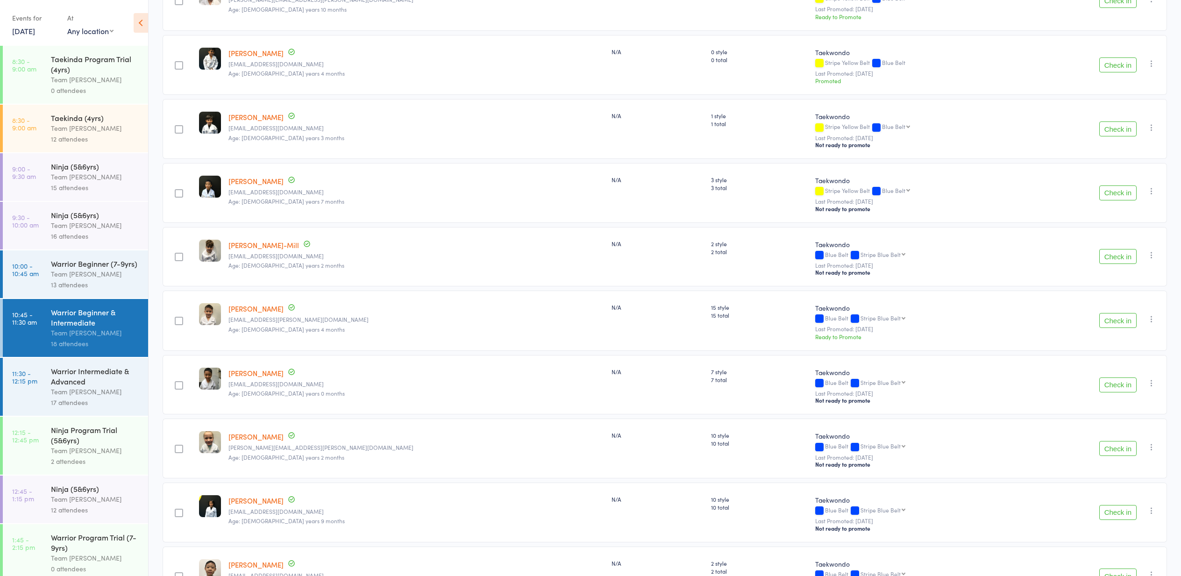
scroll to position [313, 0]
click at [1153, 314] on icon "button" at bounding box center [1150, 317] width 9 height 9
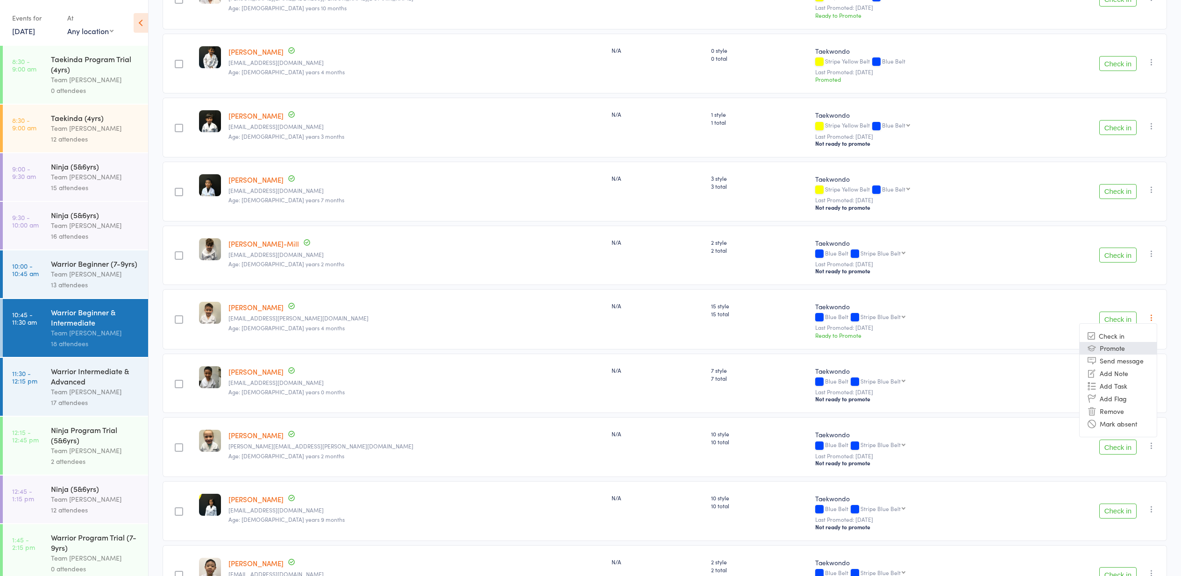
click at [1116, 351] on li "Promote" at bounding box center [1117, 348] width 77 height 13
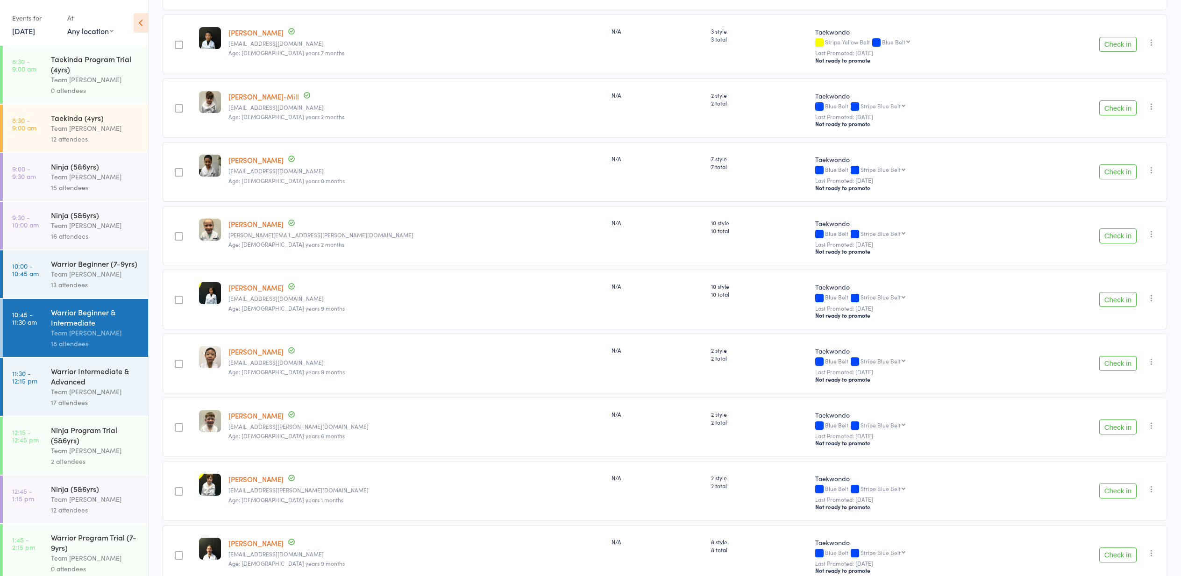
scroll to position [454, 0]
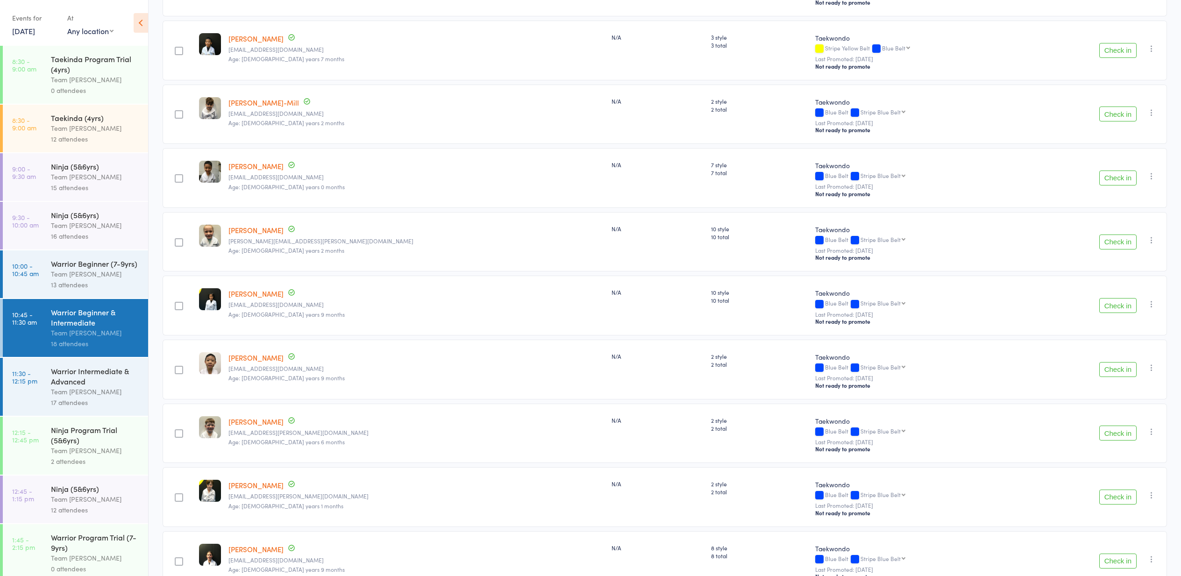
click at [88, 386] on div "Warrior Intermediate & Advanced Team Carlo Preston 17 attendees" at bounding box center [99, 387] width 97 height 58
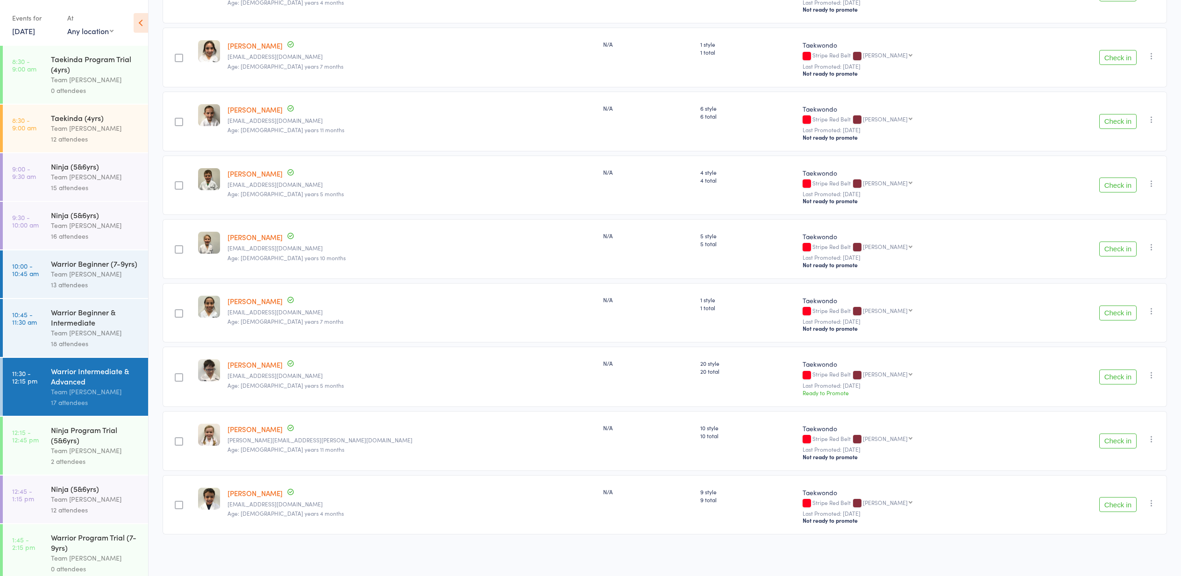
scroll to position [705, 0]
click at [88, 433] on div "Ninja Program Trial (5&6yrs)" at bounding box center [95, 435] width 89 height 21
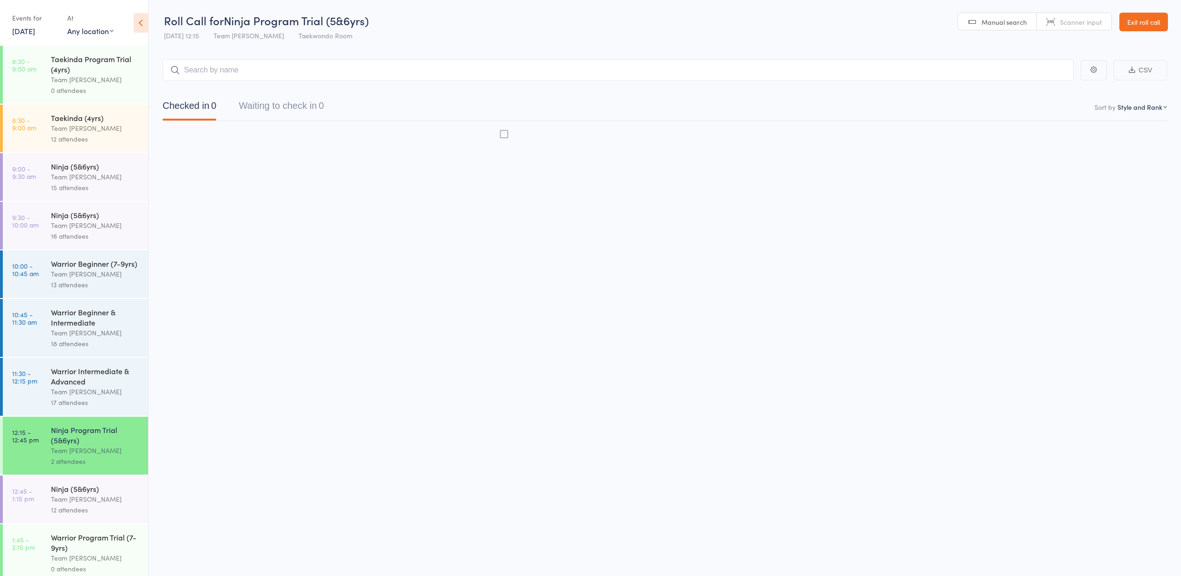
scroll to position [0, 0]
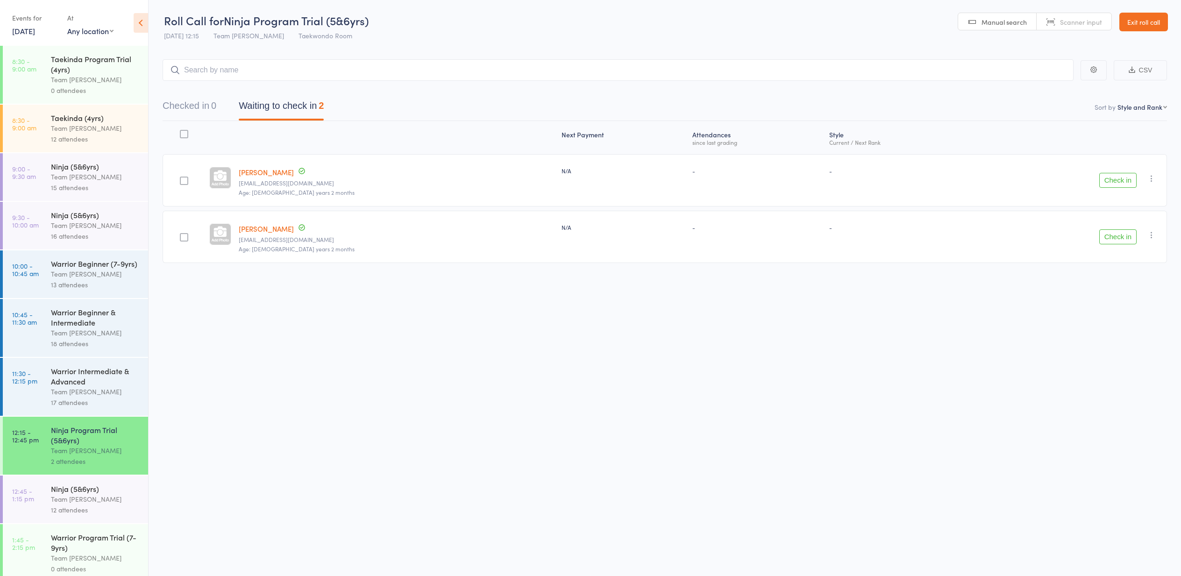
click at [69, 495] on div "Team [PERSON_NAME]" at bounding box center [95, 499] width 89 height 11
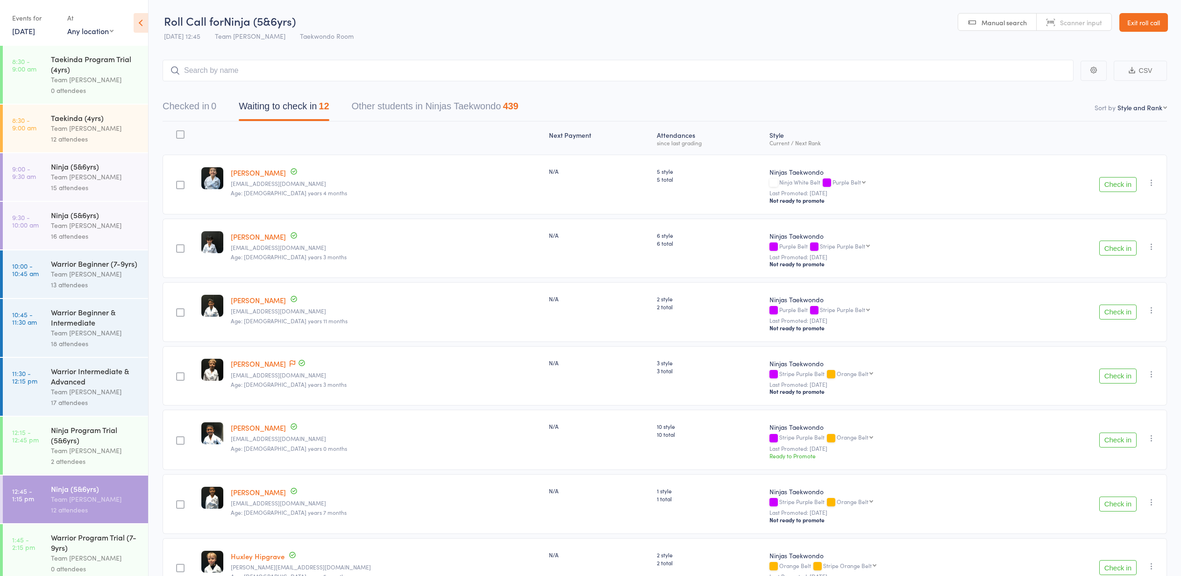
click at [23, 29] on link "13 Sep, 2025" at bounding box center [23, 31] width 23 height 10
click at [119, 87] on span "12" at bounding box center [118, 88] width 8 height 8
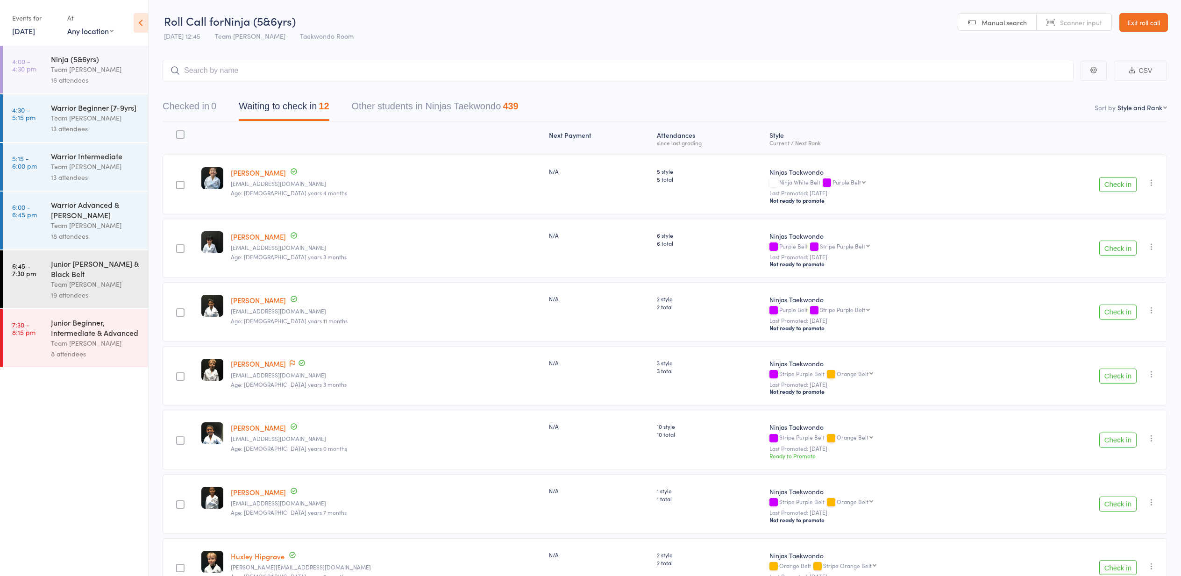
click at [82, 341] on div "Team [PERSON_NAME]" at bounding box center [95, 343] width 89 height 11
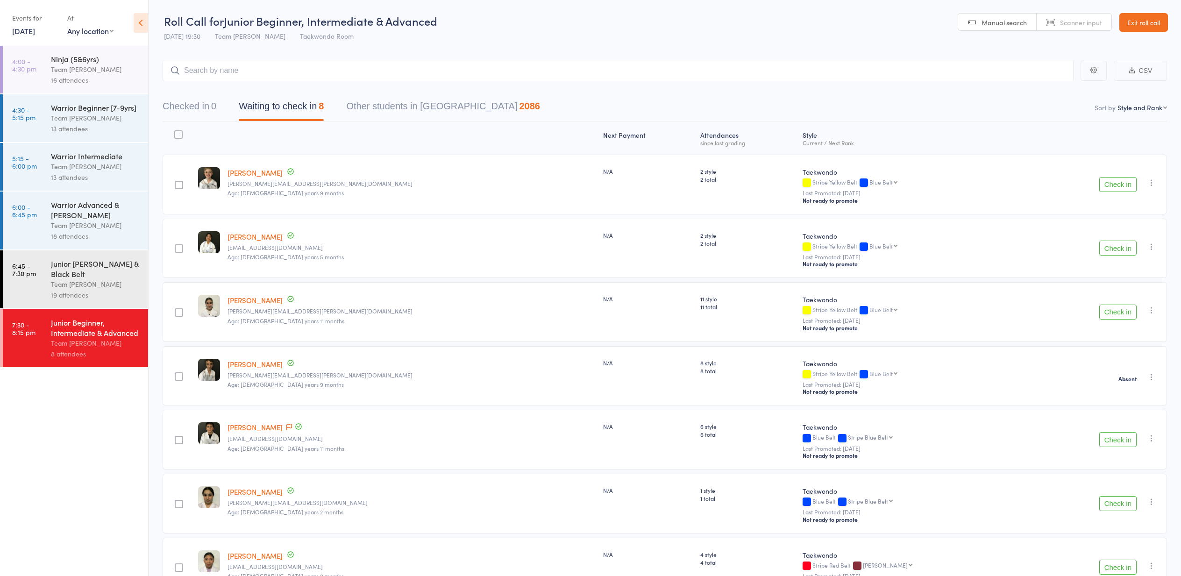
click at [1116, 185] on button "Check in" at bounding box center [1117, 184] width 37 height 15
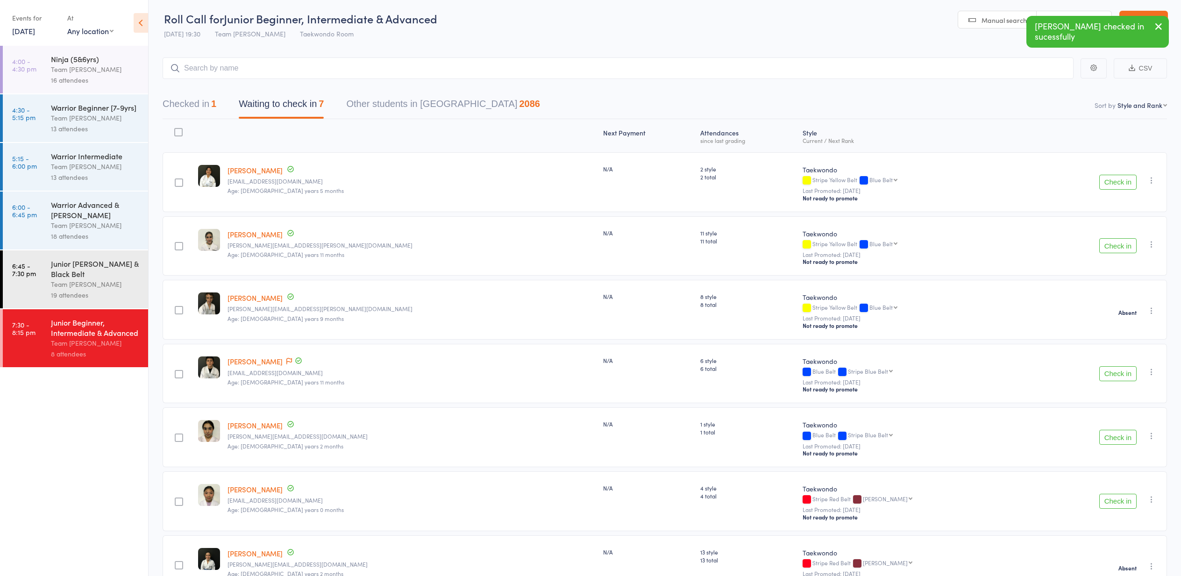
scroll to position [1, 0]
click at [1114, 248] on button "Check in" at bounding box center [1117, 246] width 37 height 15
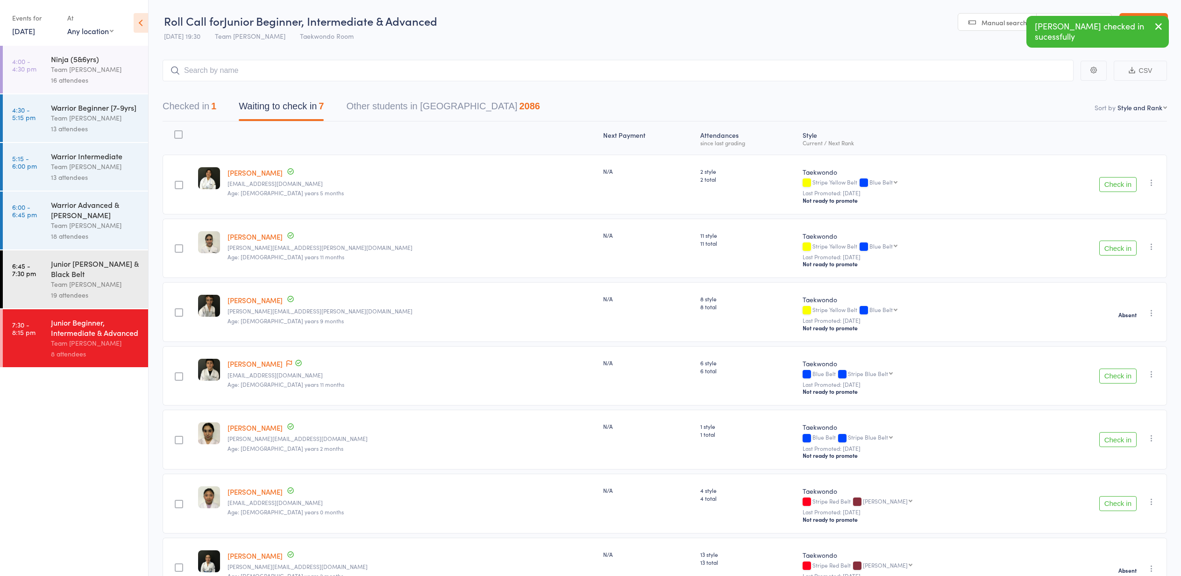
scroll to position [0, 0]
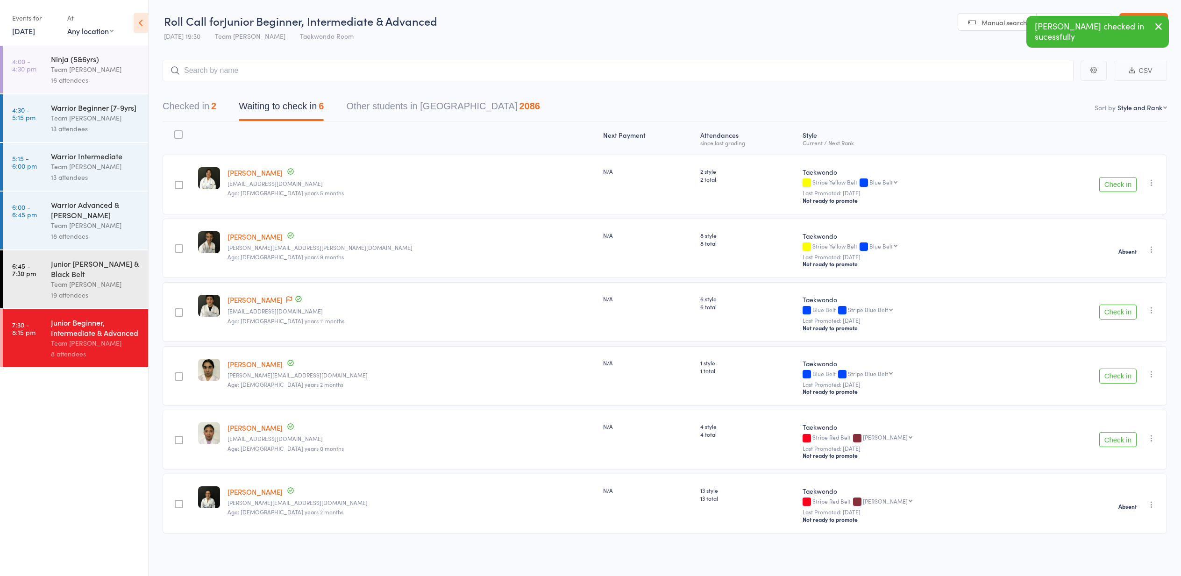
click at [1151, 245] on icon "button" at bounding box center [1150, 249] width 9 height 9
click at [1115, 268] on li "Check in" at bounding box center [1117, 268] width 77 height 12
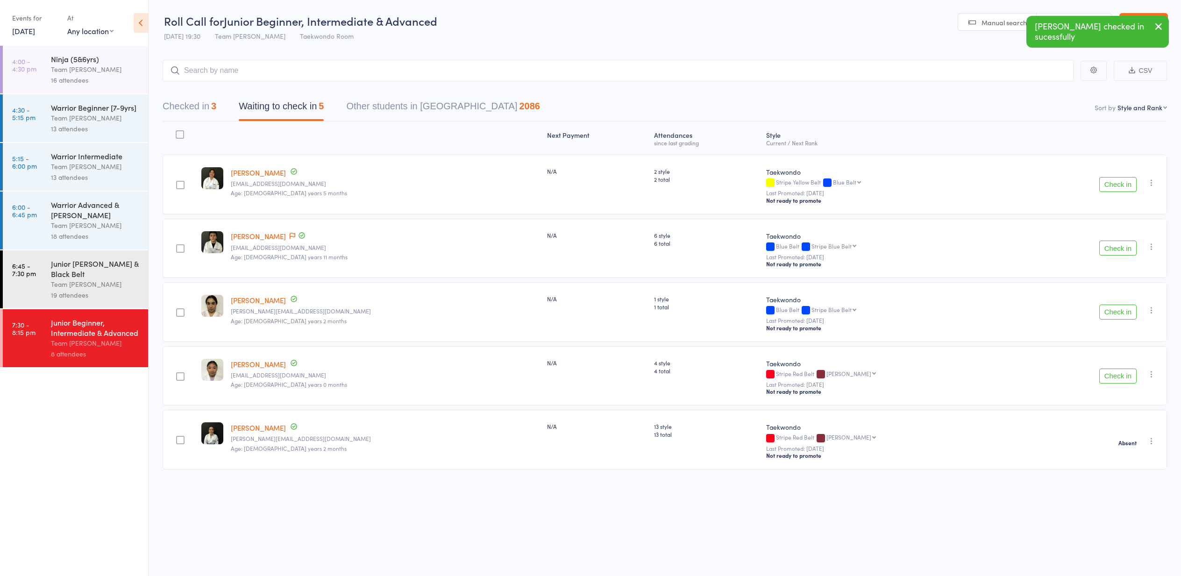
click at [1115, 248] on button "Check in" at bounding box center [1117, 248] width 37 height 15
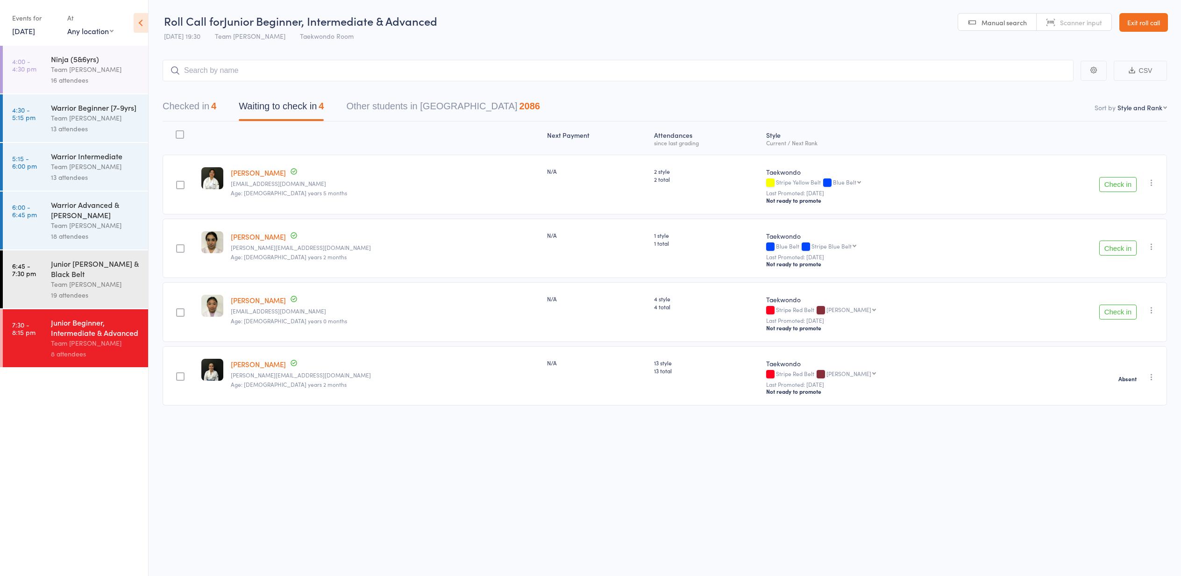
drag, startPoint x: 1115, startPoint y: 315, endPoint x: 1110, endPoint y: 314, distance: 4.7
click at [1114, 315] on button "Check in" at bounding box center [1117, 311] width 37 height 15
click at [1139, 19] on link "Exit roll call" at bounding box center [1143, 22] width 49 height 19
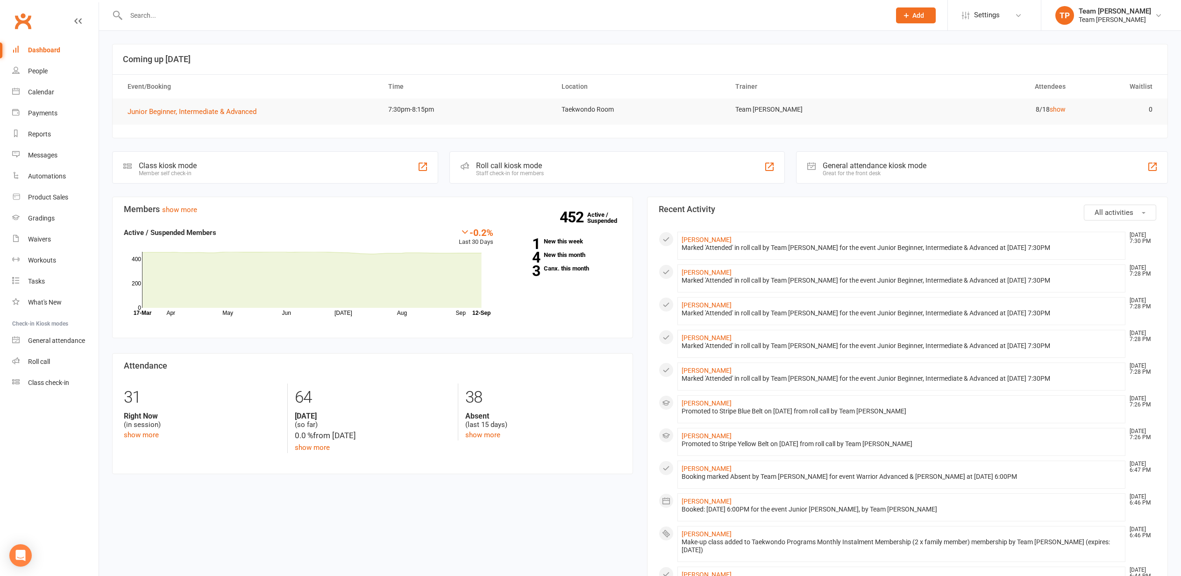
click at [43, 156] on div "Messages" at bounding box center [42, 154] width 29 height 7
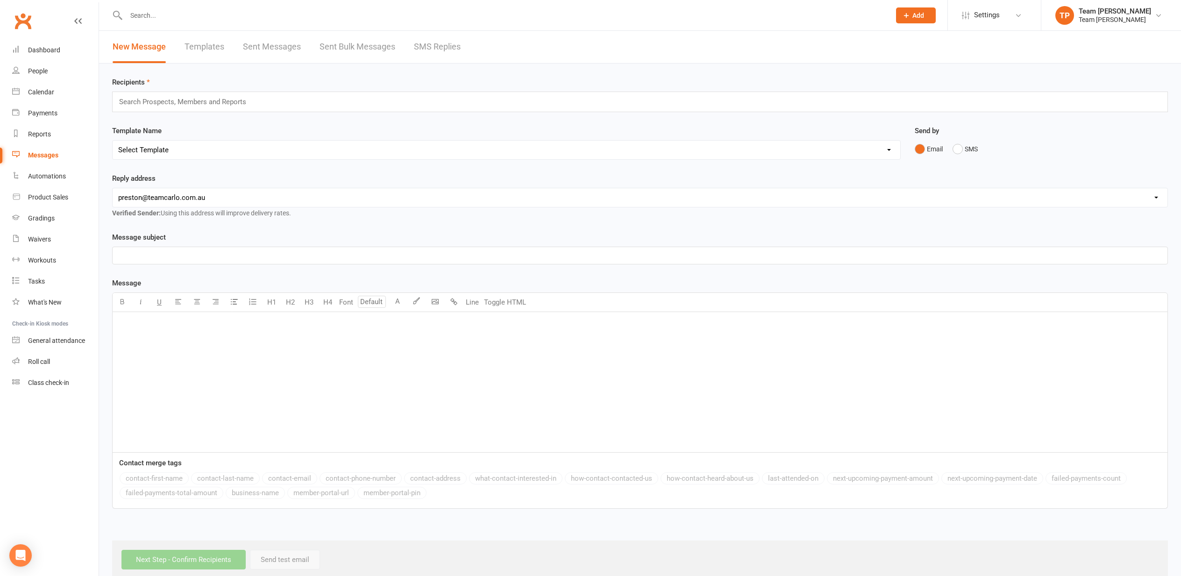
click at [439, 46] on link "SMS Replies" at bounding box center [437, 47] width 47 height 32
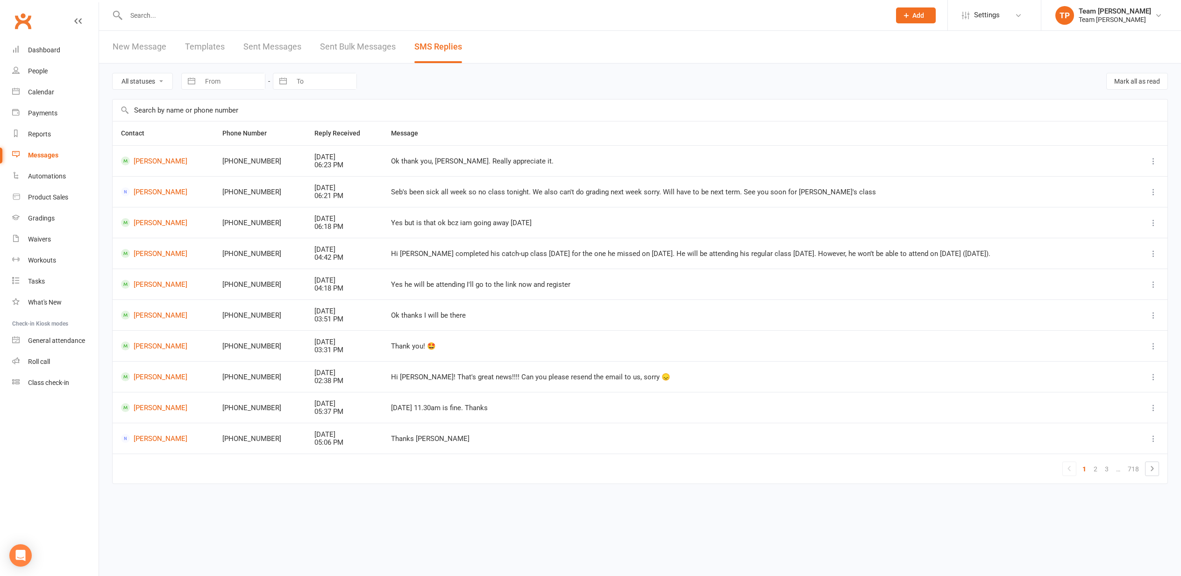
click at [44, 91] on div "Calendar" at bounding box center [41, 91] width 26 height 7
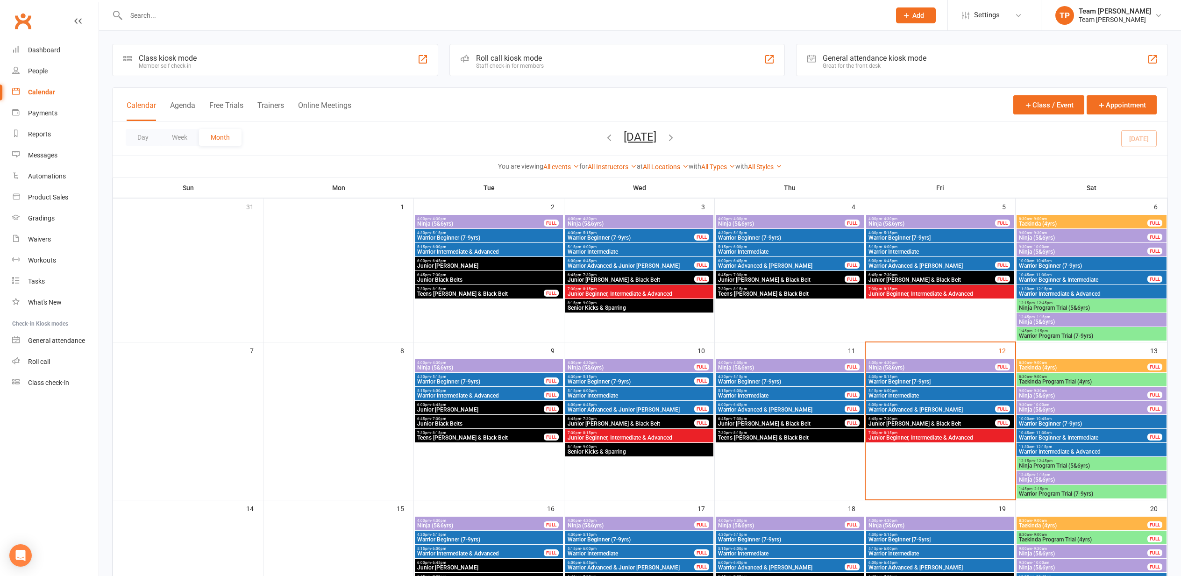
scroll to position [0, 0]
click at [873, 432] on span "7:30pm - 8:15pm" at bounding box center [940, 432] width 144 height 4
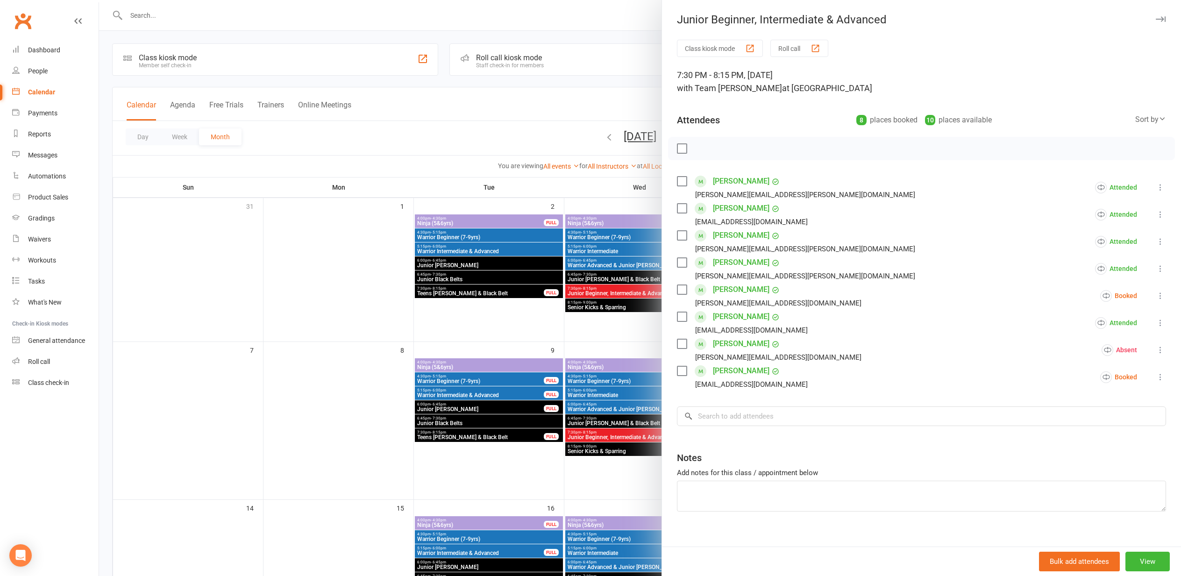
click at [819, 48] on div "button" at bounding box center [815, 48] width 10 height 10
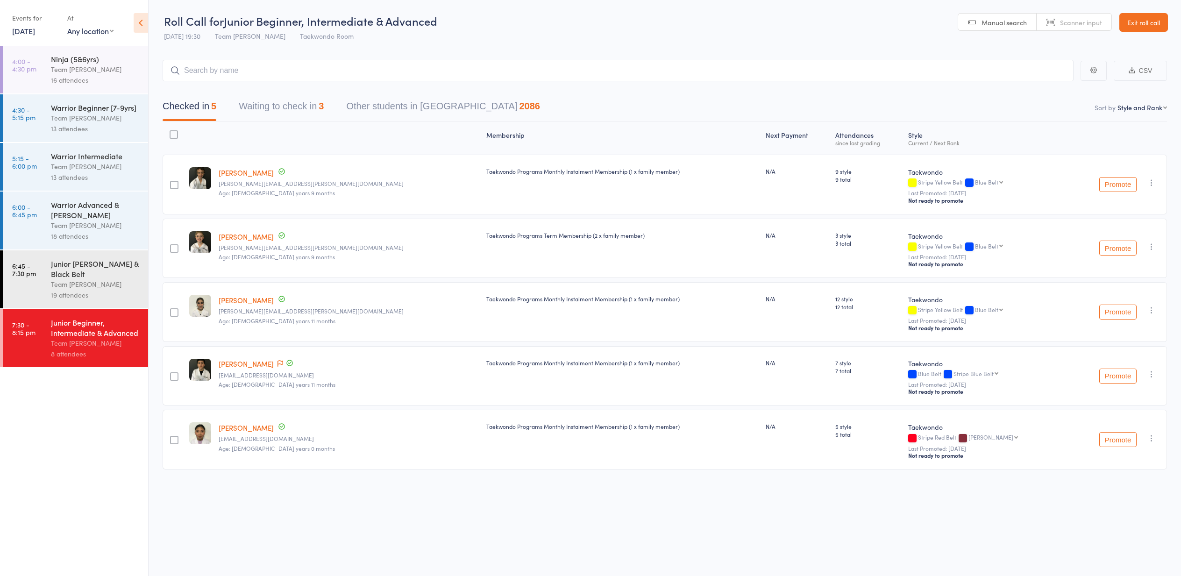
click at [282, 105] on button "Waiting to check in 3" at bounding box center [281, 108] width 85 height 25
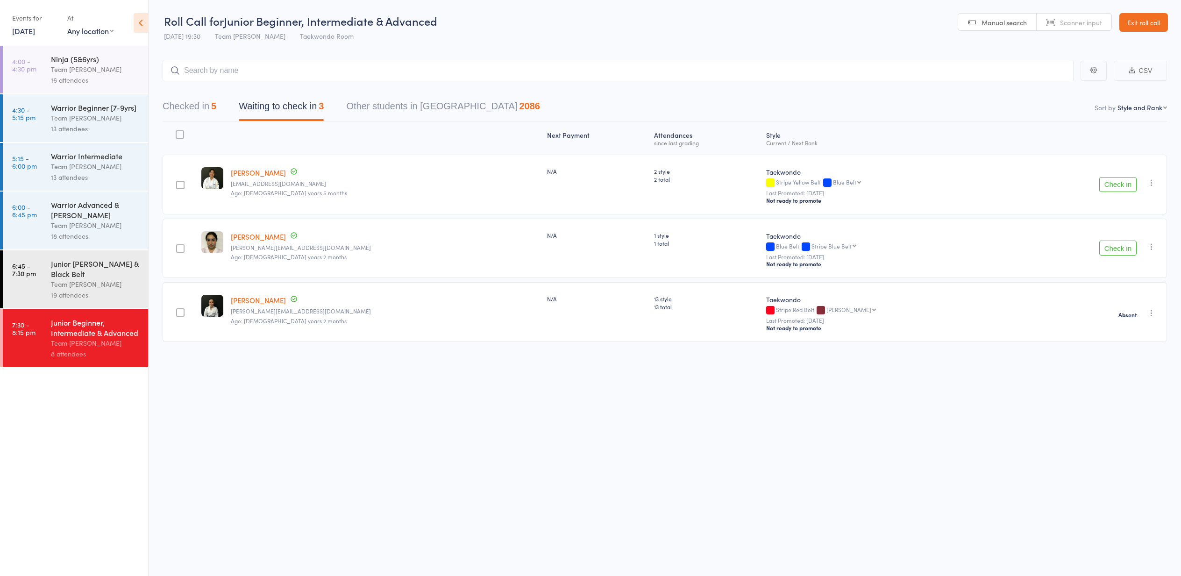
click at [1152, 242] on button "button" at bounding box center [1151, 246] width 11 height 11
click at [1121, 266] on li "Check in" at bounding box center [1117, 265] width 77 height 12
drag, startPoint x: 1117, startPoint y: 190, endPoint x: 1112, endPoint y: 188, distance: 5.5
click at [1116, 189] on button "Check in" at bounding box center [1117, 184] width 37 height 15
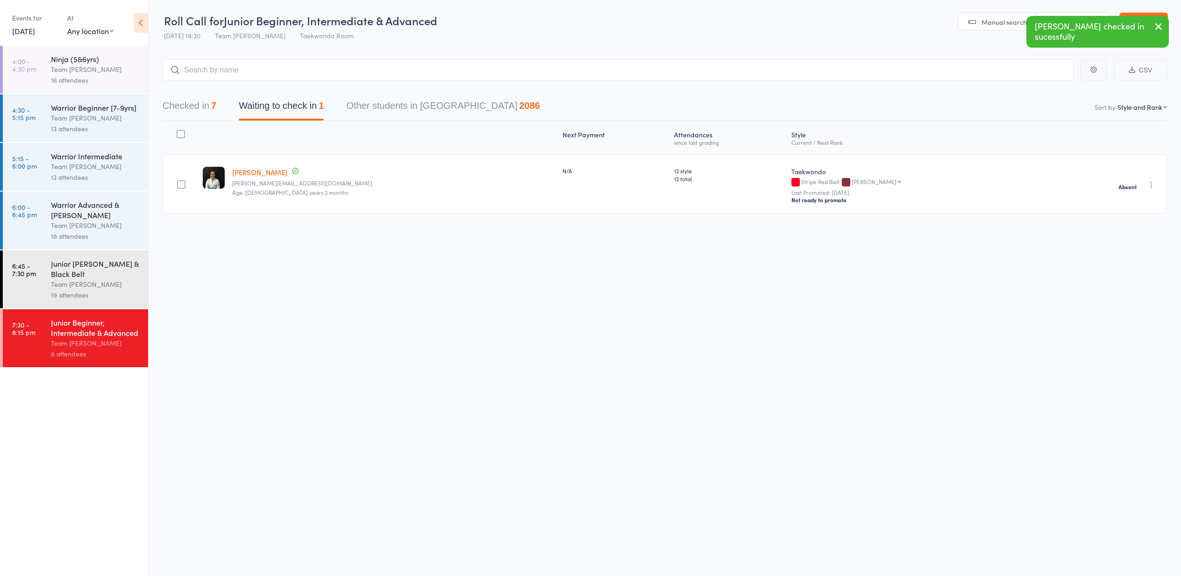
drag, startPoint x: 1159, startPoint y: 21, endPoint x: 1131, endPoint y: 16, distance: 28.5
click at [1159, 21] on icon "button" at bounding box center [1158, 27] width 11 height 12
click at [1133, 21] on link "Exit roll call" at bounding box center [1143, 22] width 49 height 19
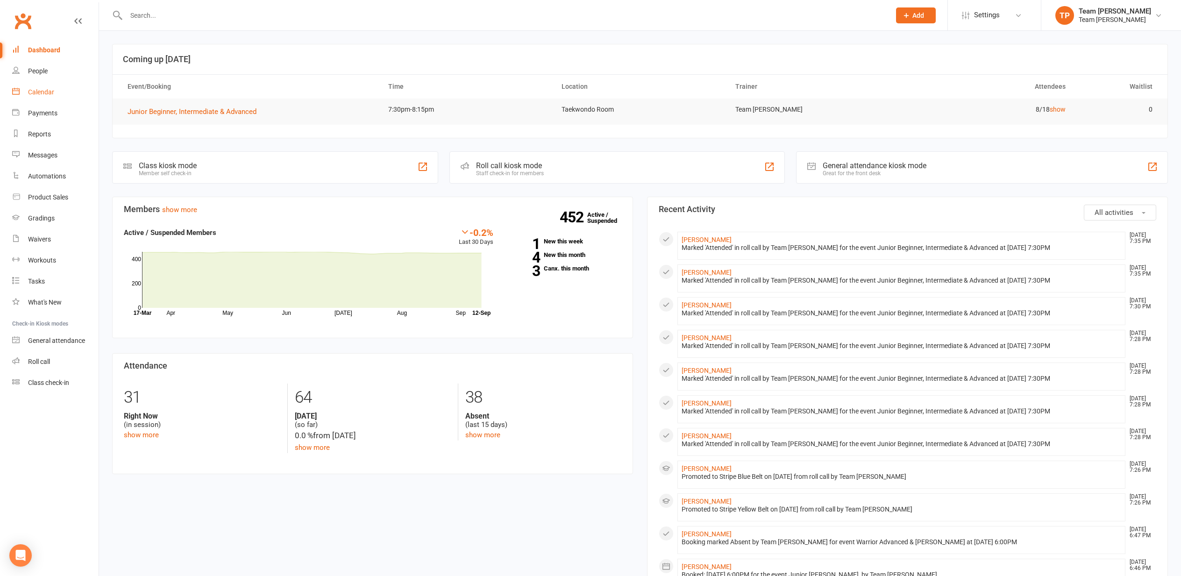
click at [45, 92] on div "Calendar" at bounding box center [41, 91] width 26 height 7
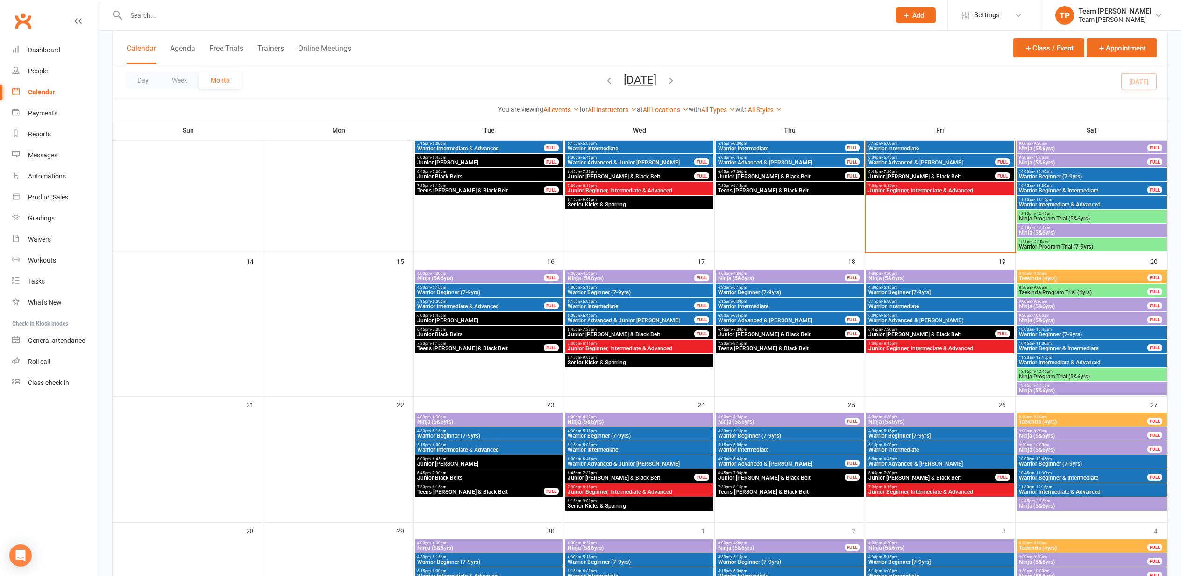
scroll to position [274, 0]
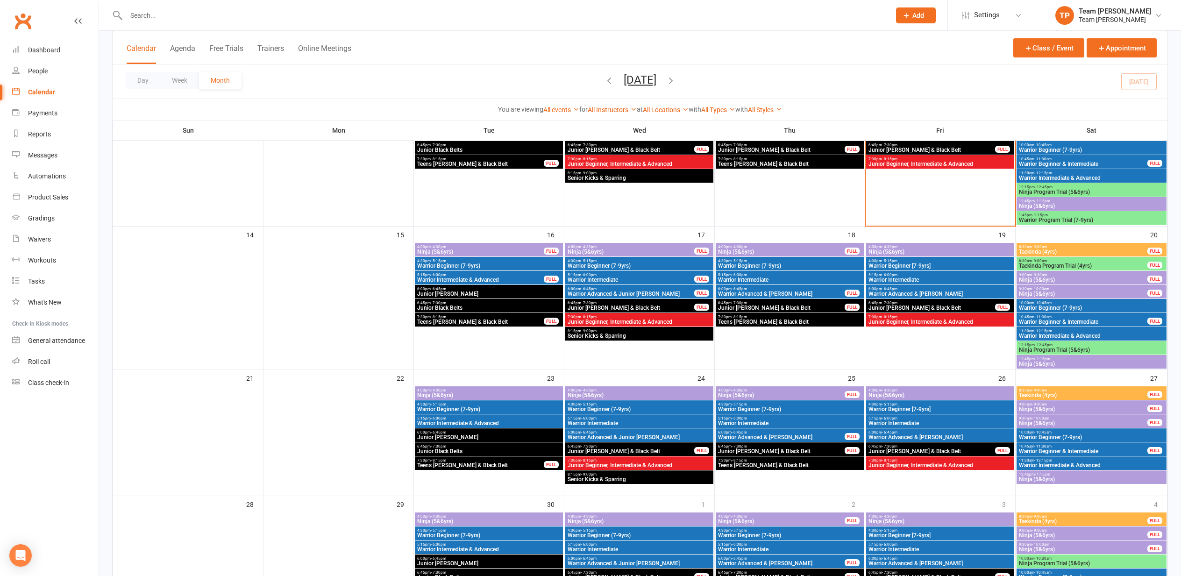
click at [905, 322] on span "Junior Beginner, Intermediate & Advanced" at bounding box center [940, 322] width 144 height 6
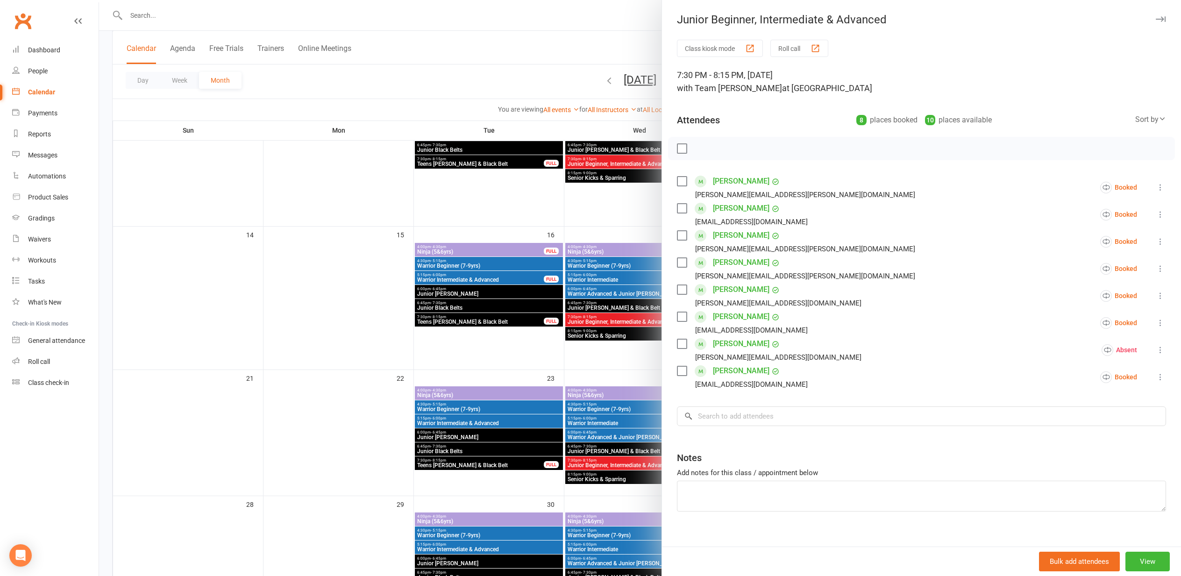
click at [1159, 293] on icon at bounding box center [1159, 295] width 9 height 9
click at [1096, 366] on link "Mark absent" at bounding box center [1104, 370] width 121 height 19
click at [358, 297] on div at bounding box center [640, 288] width 1082 height 576
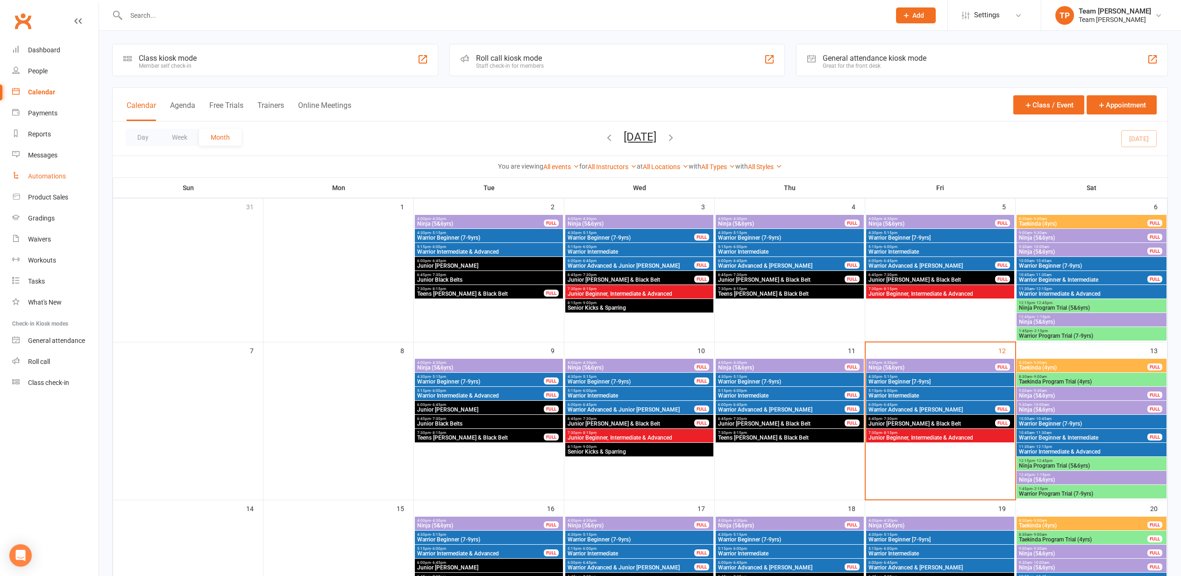
scroll to position [0, 0]
click at [39, 154] on div "Messages" at bounding box center [42, 154] width 29 height 7
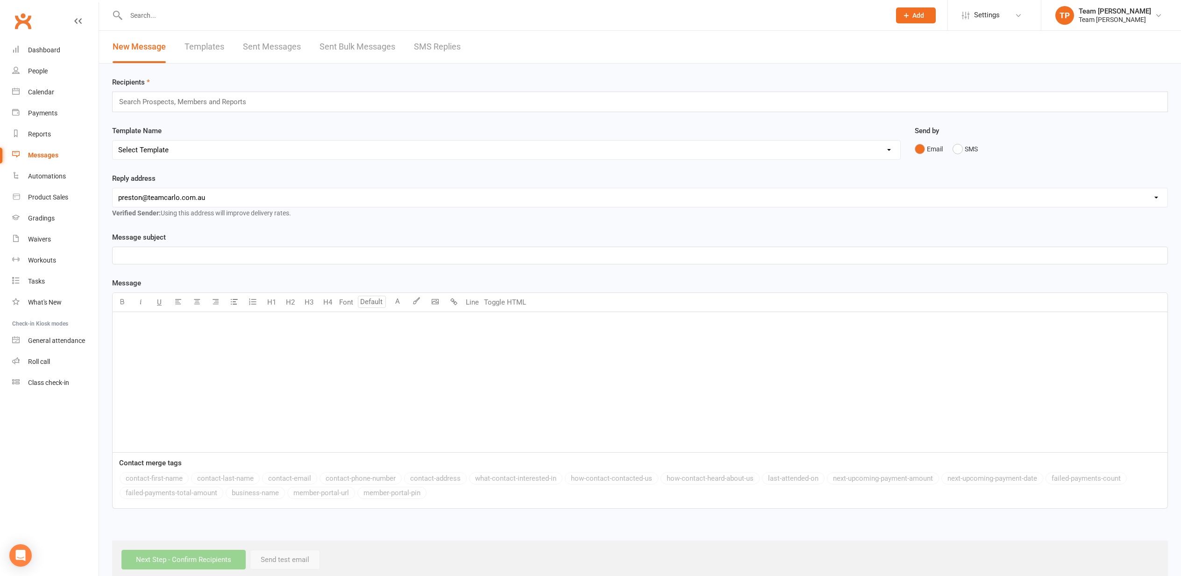
click at [431, 34] on link "SMS Replies" at bounding box center [437, 47] width 47 height 32
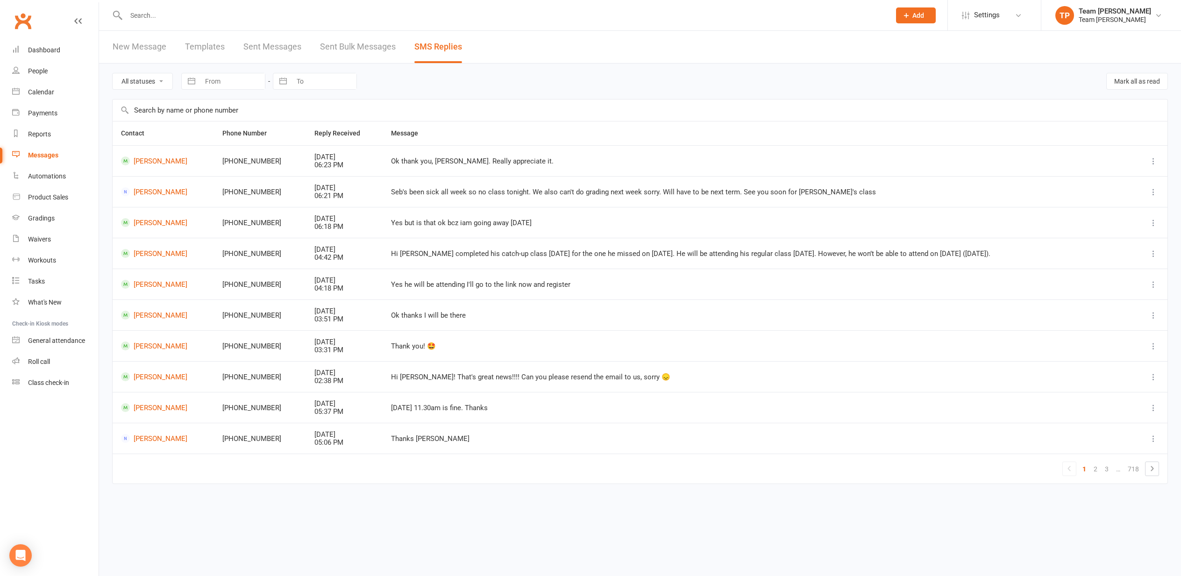
click at [429, 46] on link "SMS Replies" at bounding box center [438, 47] width 48 height 32
click at [41, 91] on div "Calendar" at bounding box center [41, 91] width 26 height 7
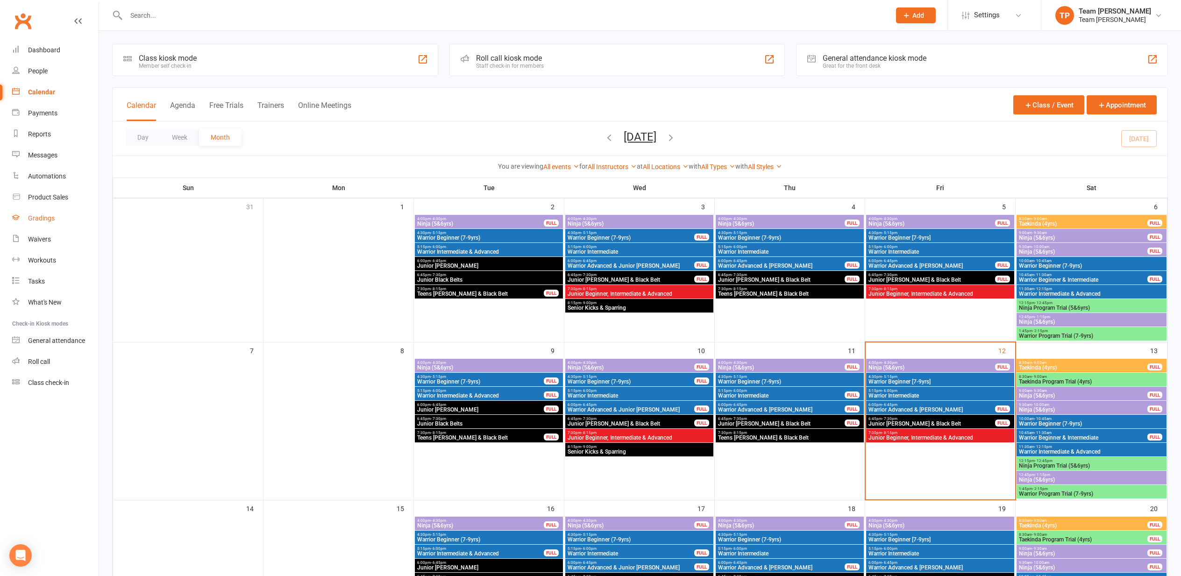
drag, startPoint x: 42, startPoint y: 215, endPoint x: 36, endPoint y: 218, distance: 5.9
click at [40, 216] on div "Gradings" at bounding box center [41, 217] width 27 height 7
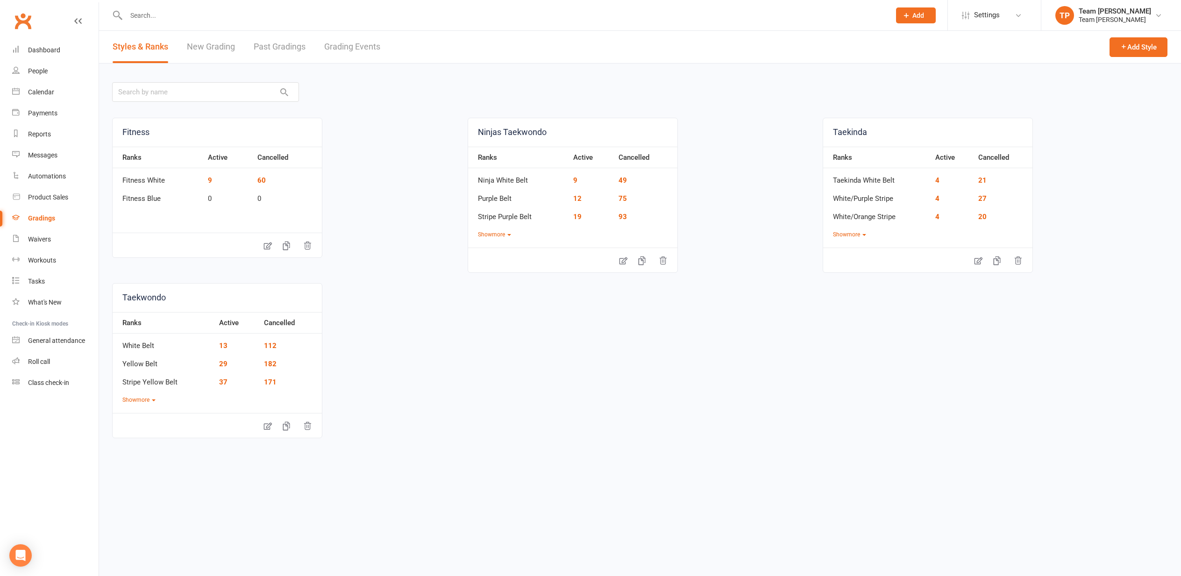
click at [346, 46] on link "Grading Events" at bounding box center [352, 47] width 56 height 32
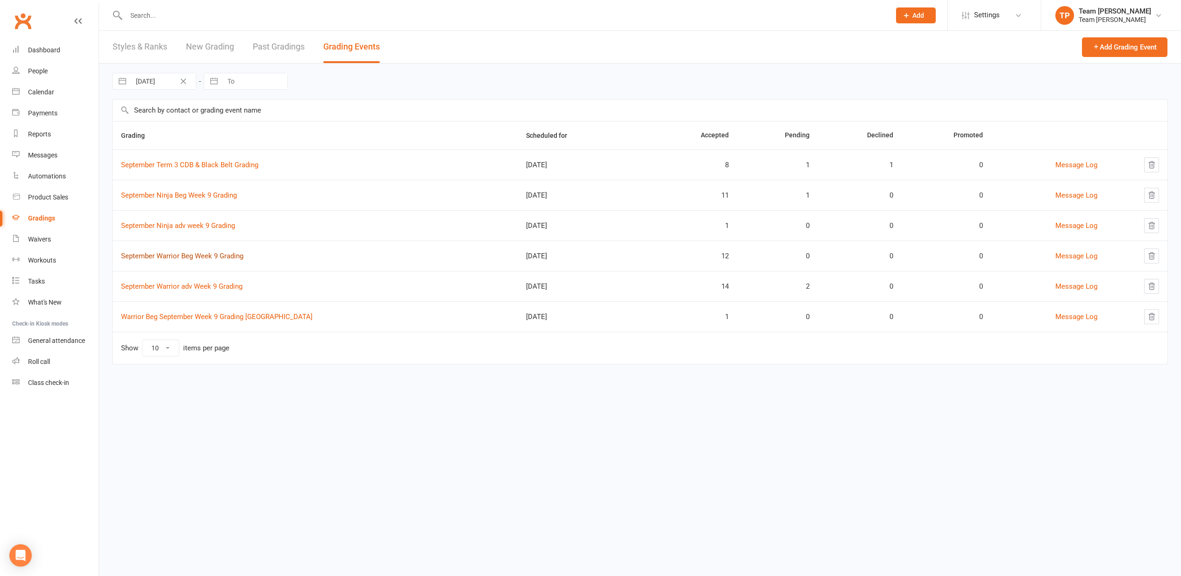
click at [198, 253] on link "September Warrior Beg Week 9 Grading" at bounding box center [182, 256] width 122 height 8
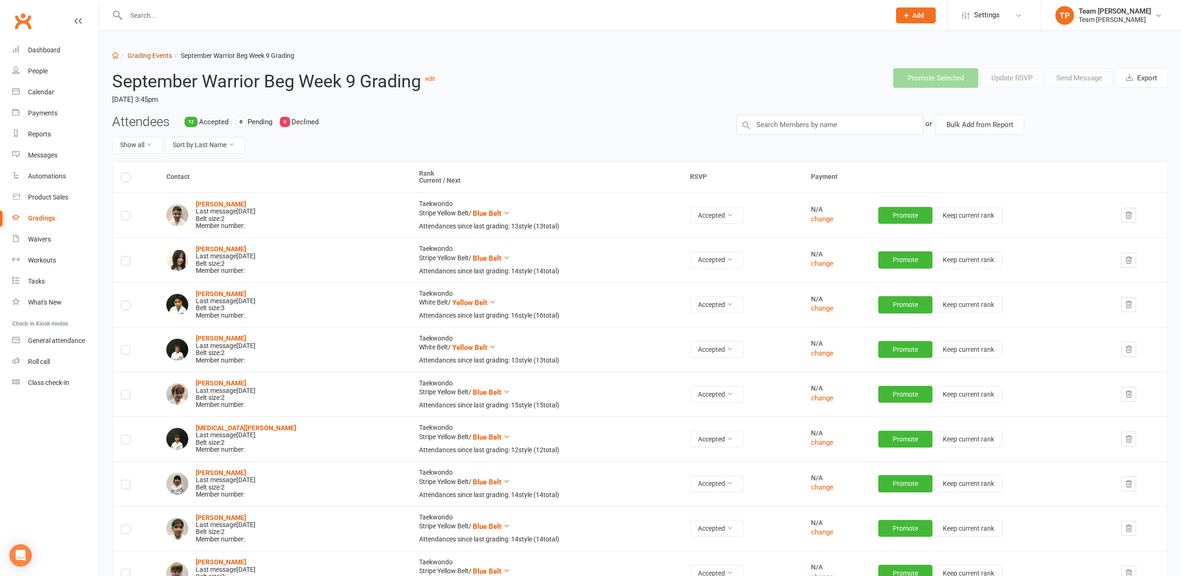
click at [149, 55] on link "Grading Events" at bounding box center [149, 55] width 44 height 7
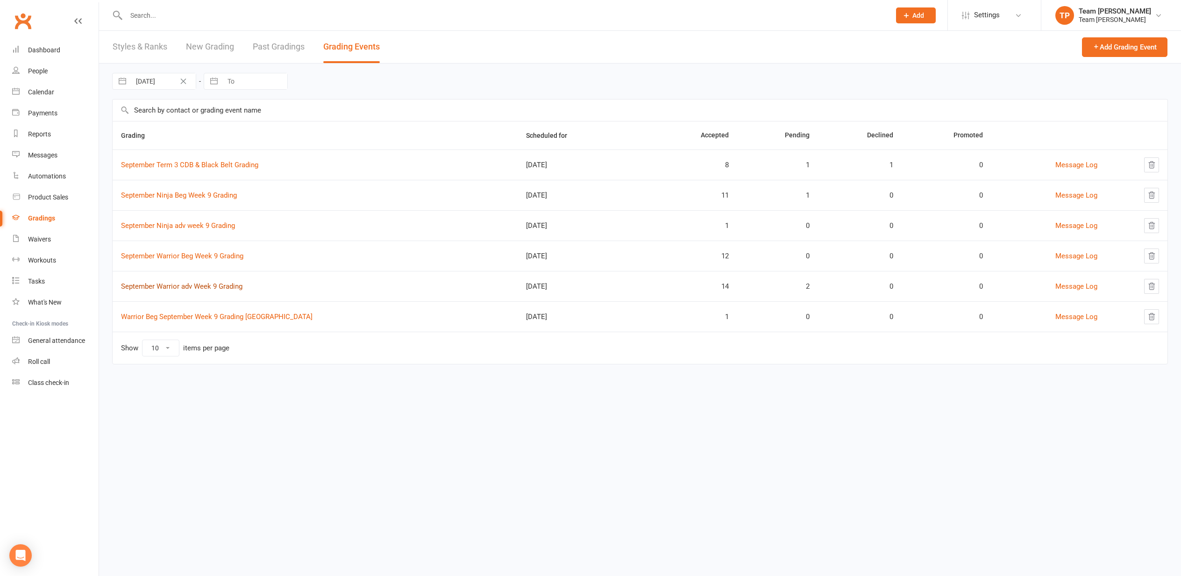
scroll to position [0, 0]
click at [200, 286] on link "September Warrior adv Week 9 Grading" at bounding box center [181, 286] width 121 height 8
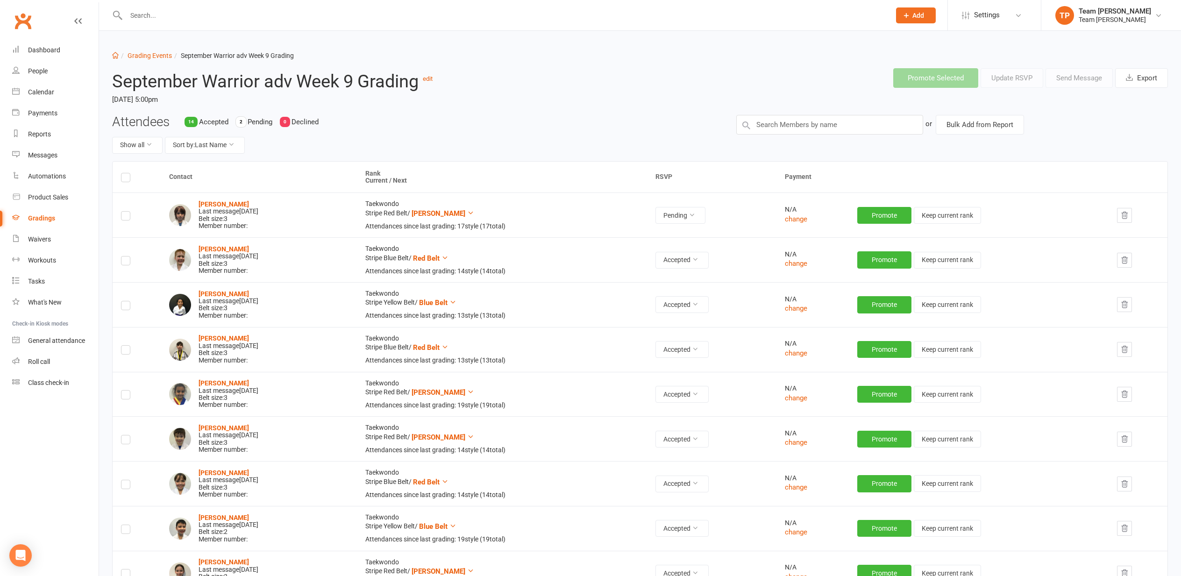
click at [1127, 213] on icon "button" at bounding box center [1124, 215] width 6 height 7
click at [139, 54] on link "Grading Events" at bounding box center [149, 55] width 44 height 7
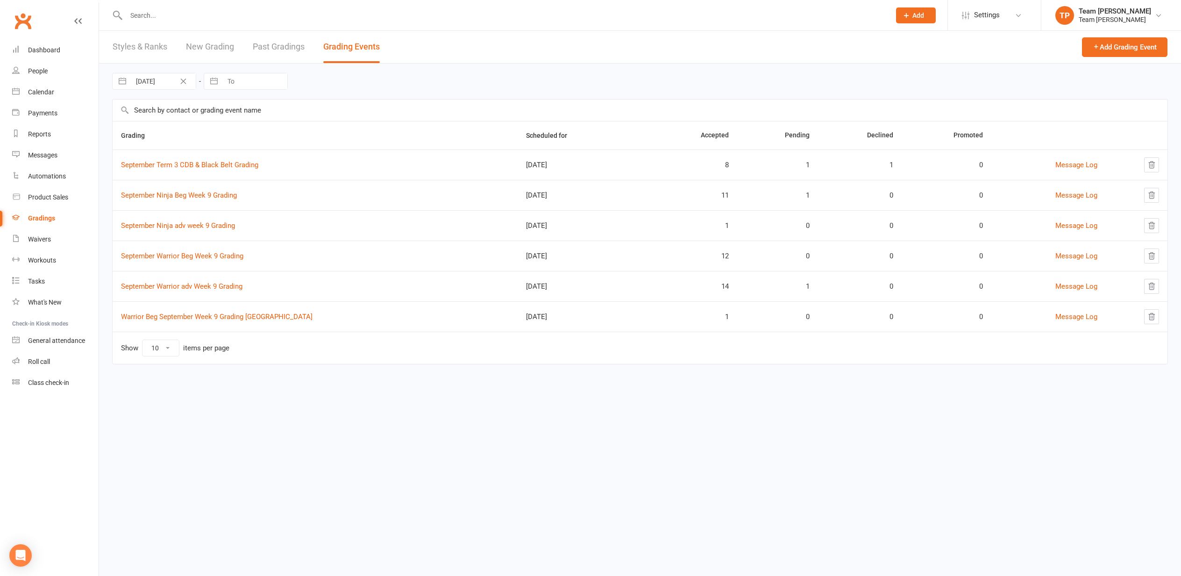
click at [168, 194] on link "September Ninja Beg Week 9 Grading" at bounding box center [179, 195] width 116 height 8
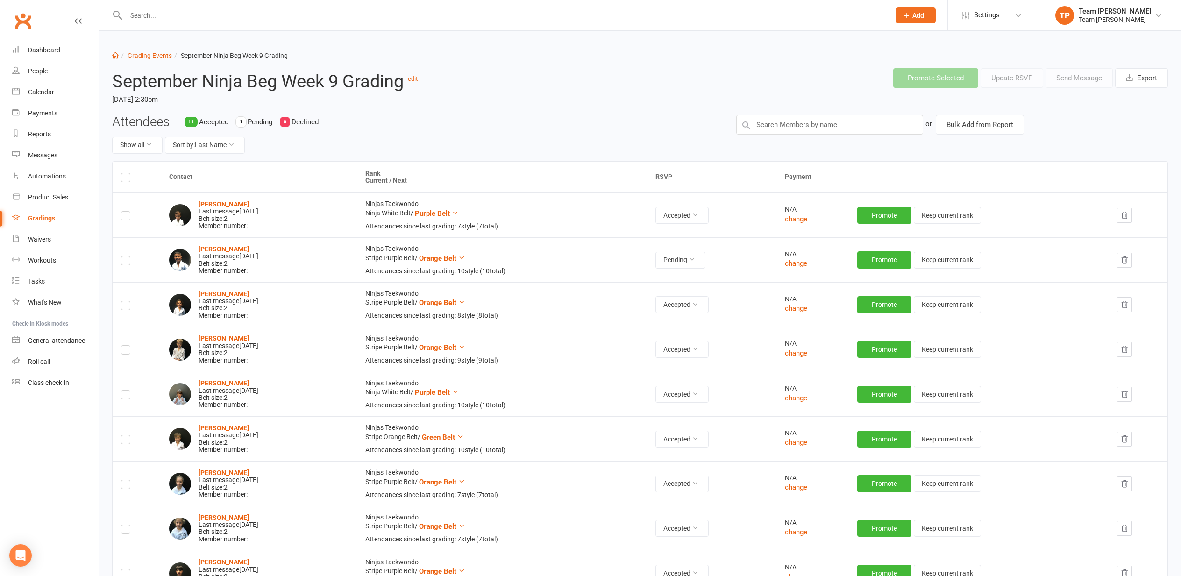
click at [1126, 257] on icon "button" at bounding box center [1124, 260] width 8 height 8
click at [145, 55] on link "Grading Events" at bounding box center [149, 55] width 44 height 7
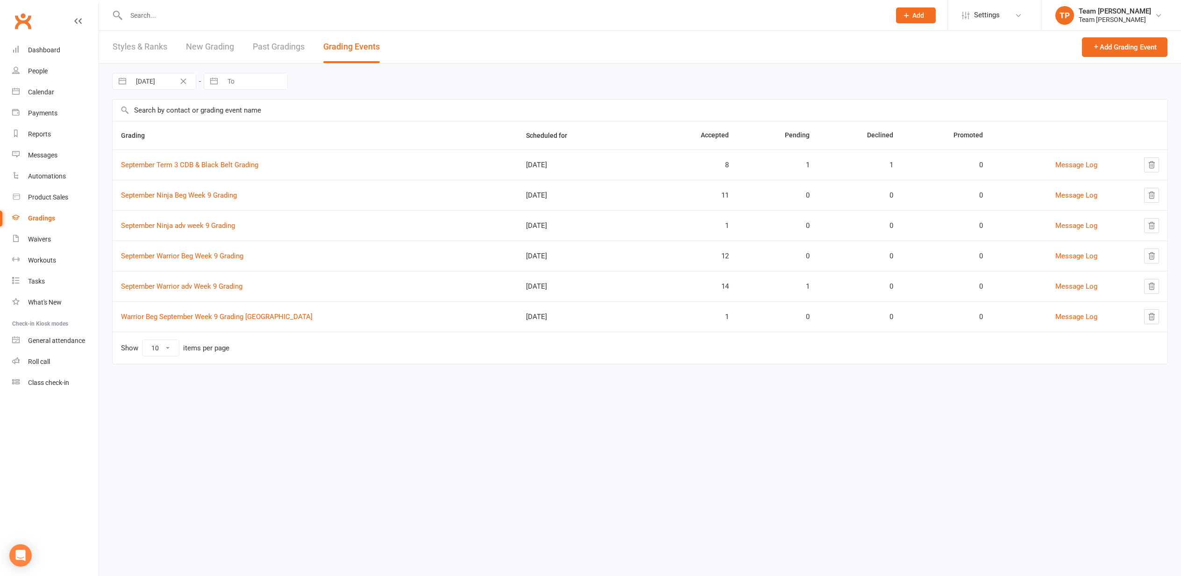
click at [198, 166] on link "September Term 3 CDB & Black Belt Grading" at bounding box center [189, 165] width 137 height 8
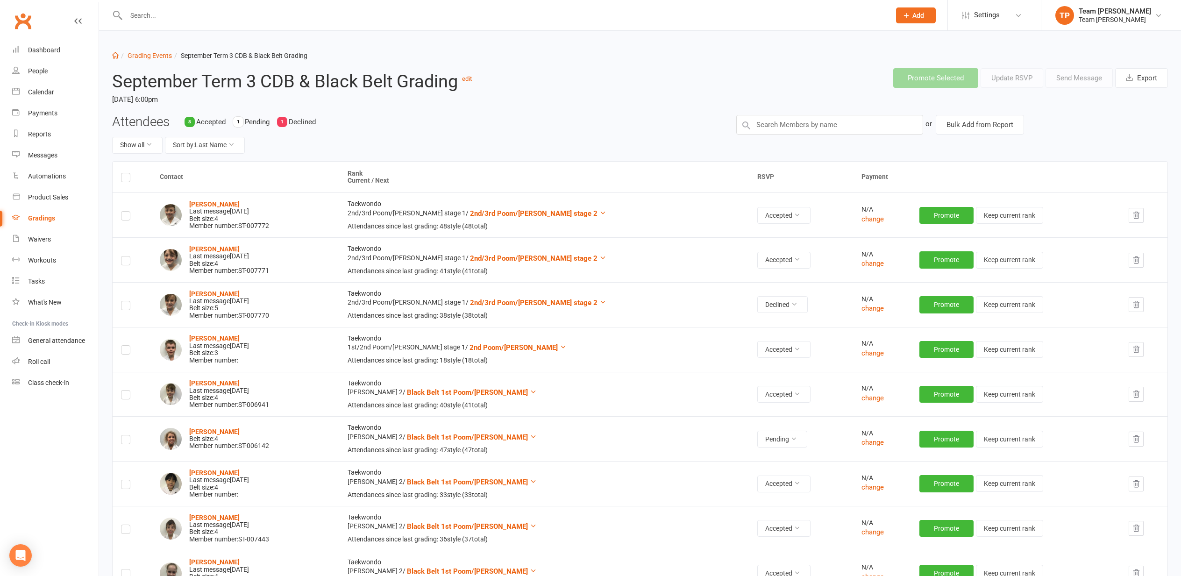
scroll to position [22, 0]
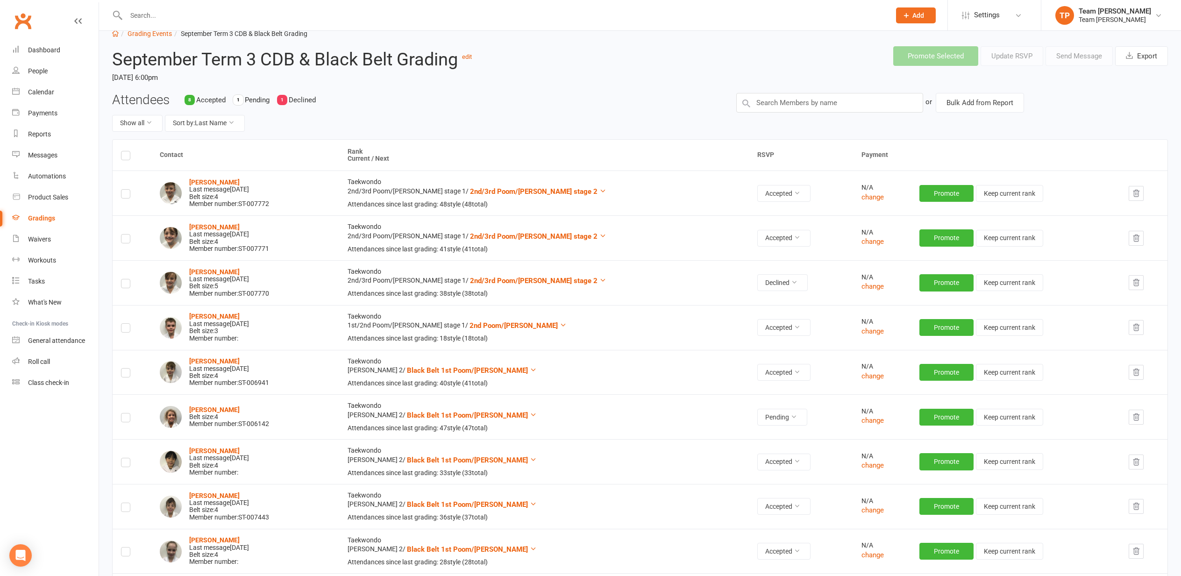
click at [1132, 279] on icon "button" at bounding box center [1136, 282] width 8 height 8
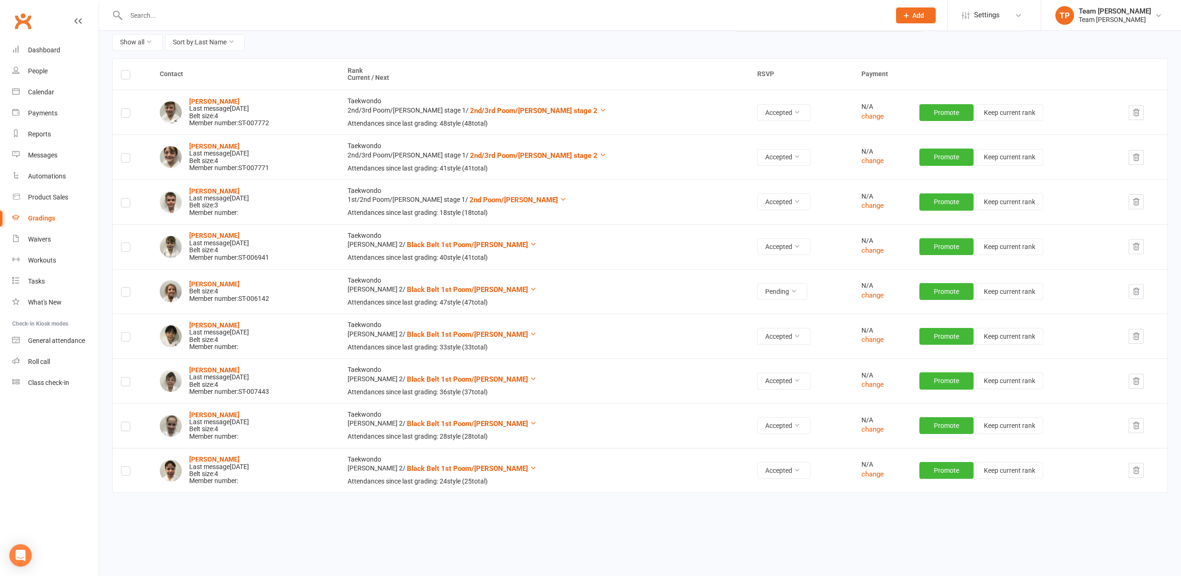
scroll to position [102, 0]
click at [126, 294] on label at bounding box center [125, 294] width 9 height 0
click at [126, 288] on input "checkbox" at bounding box center [125, 288] width 9 height 0
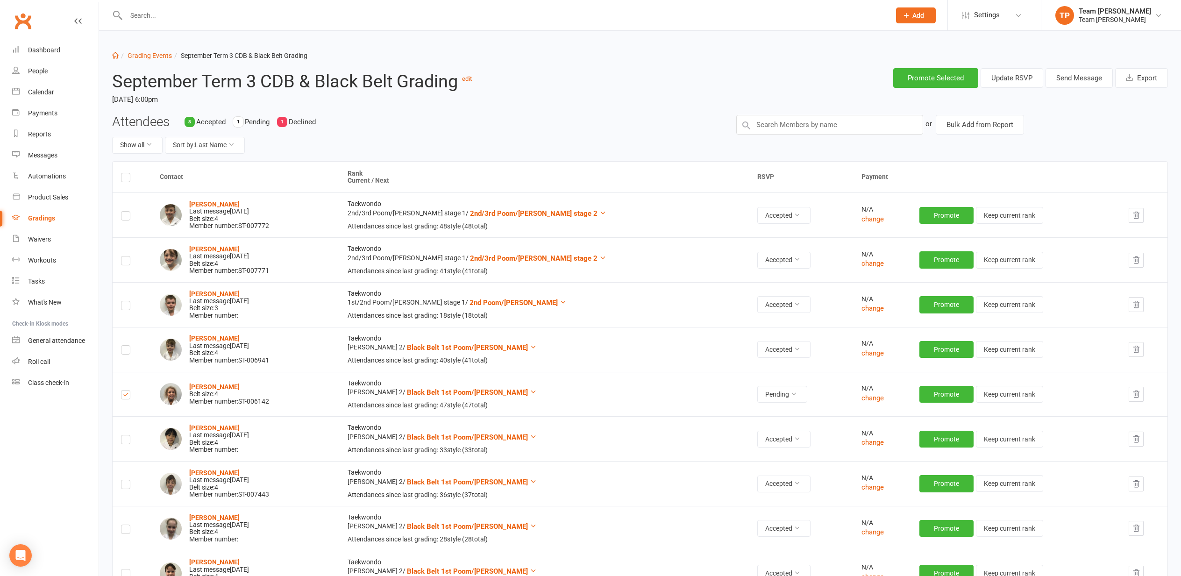
scroll to position [0, 0]
click at [1076, 78] on button "Send Message" at bounding box center [1078, 78] width 67 height 20
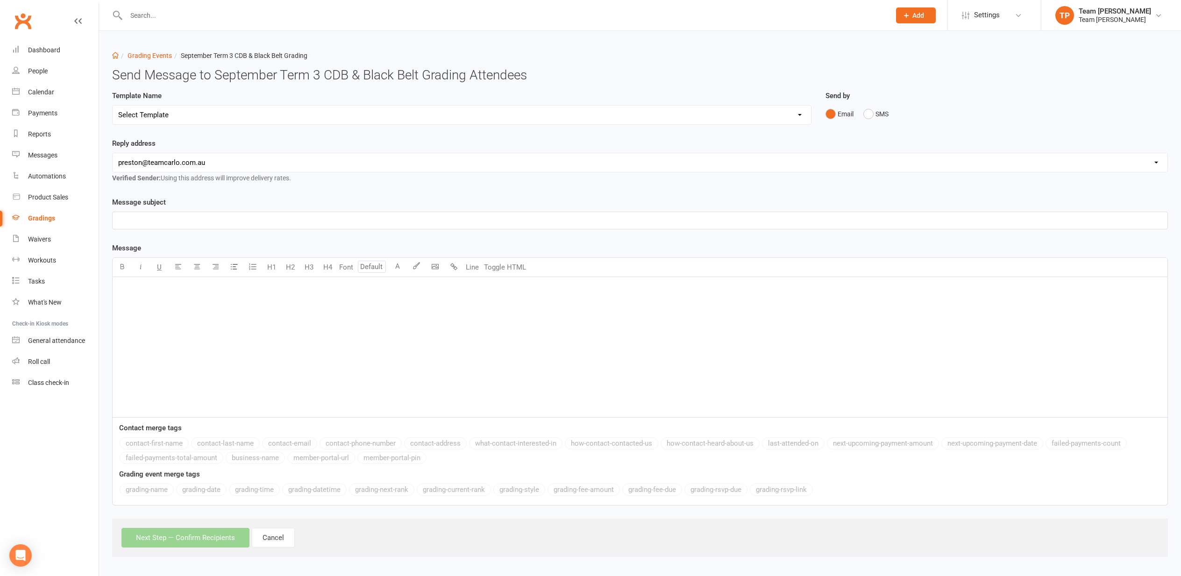
select select "2"
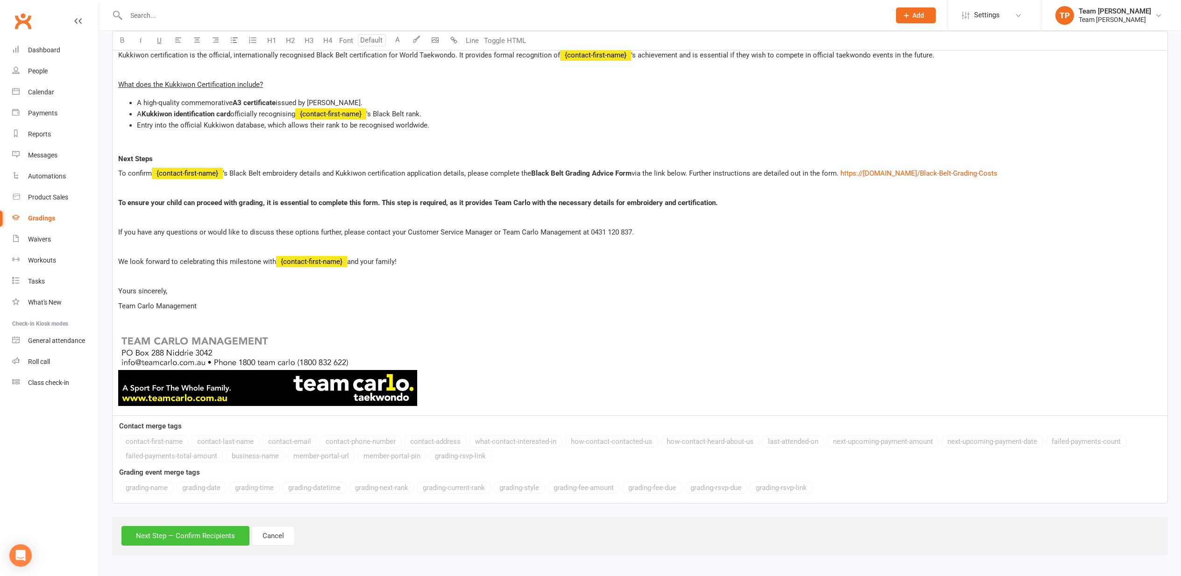
scroll to position [414, 0]
click at [191, 538] on button "Next Step — Confirm Recipients" at bounding box center [185, 536] width 128 height 20
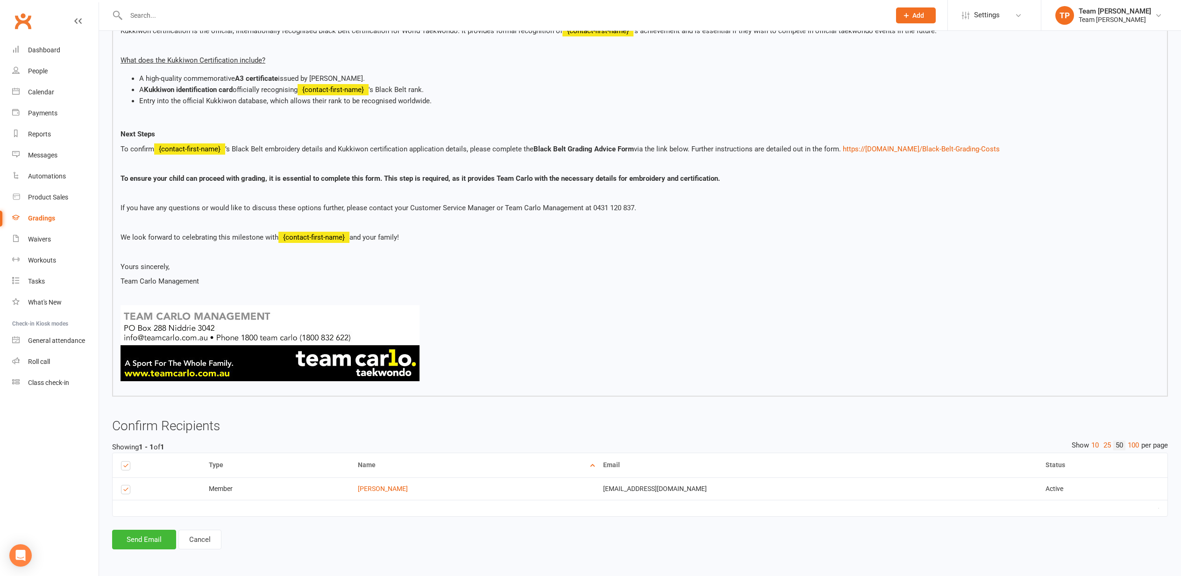
scroll to position [370, 0]
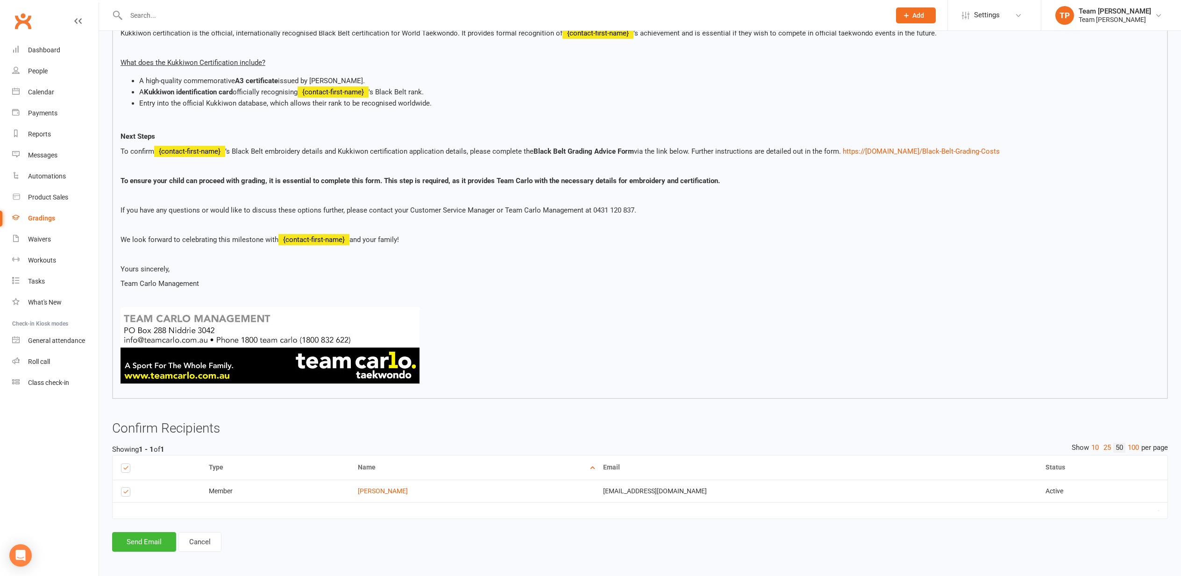
click at [142, 537] on button "Send Email" at bounding box center [144, 542] width 64 height 20
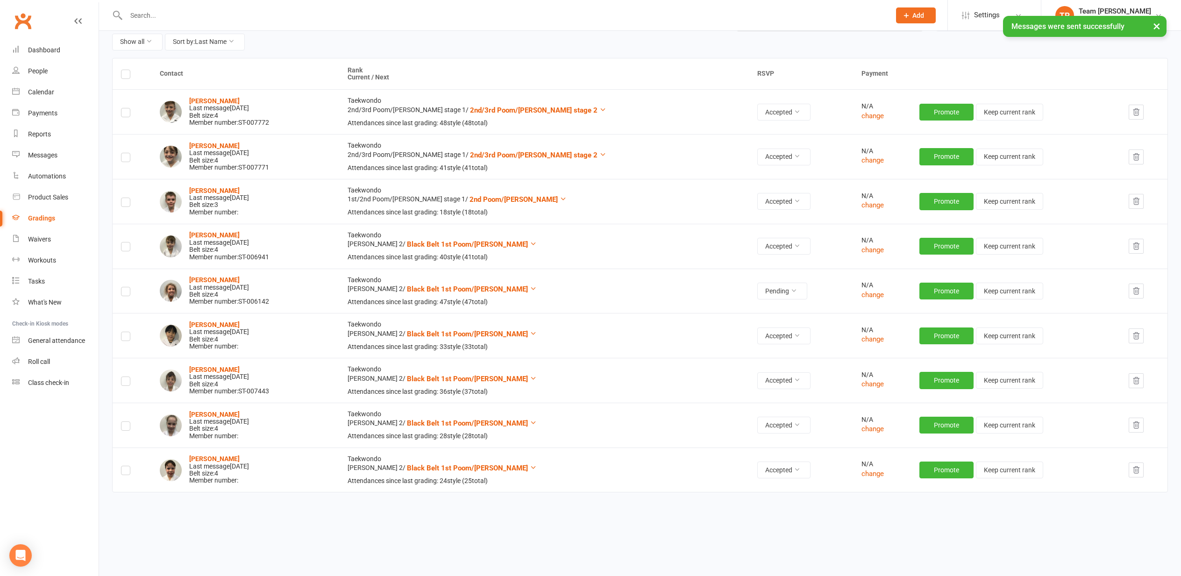
scroll to position [102, 0]
click at [126, 294] on label at bounding box center [125, 294] width 9 height 0
click at [126, 288] on input "checkbox" at bounding box center [125, 288] width 9 height 0
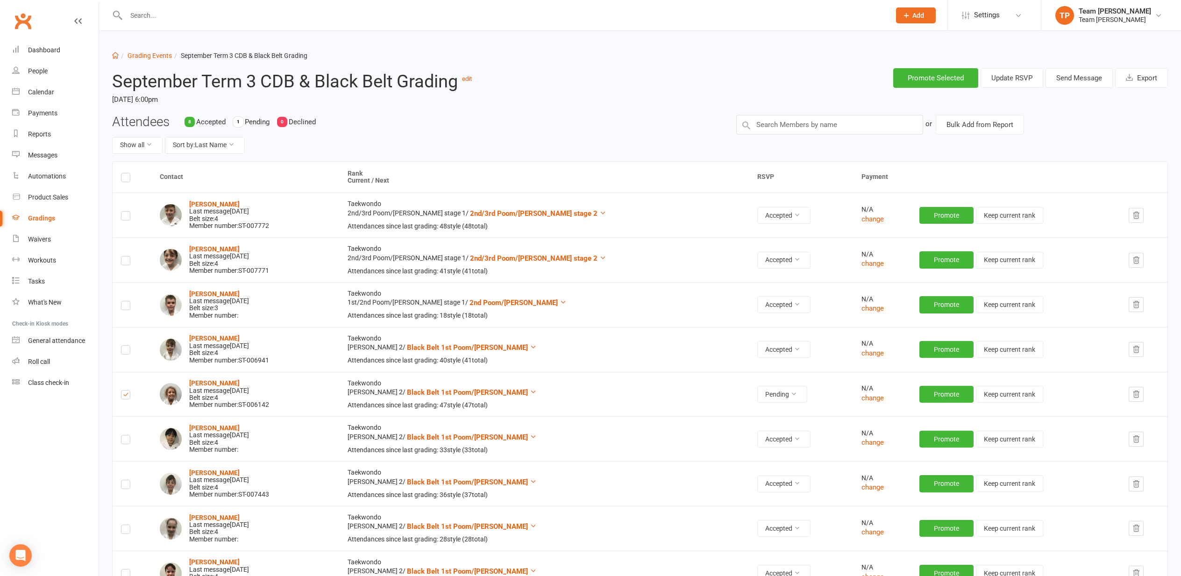
scroll to position [0, 0]
click at [1078, 78] on button "Send Message" at bounding box center [1078, 78] width 67 height 20
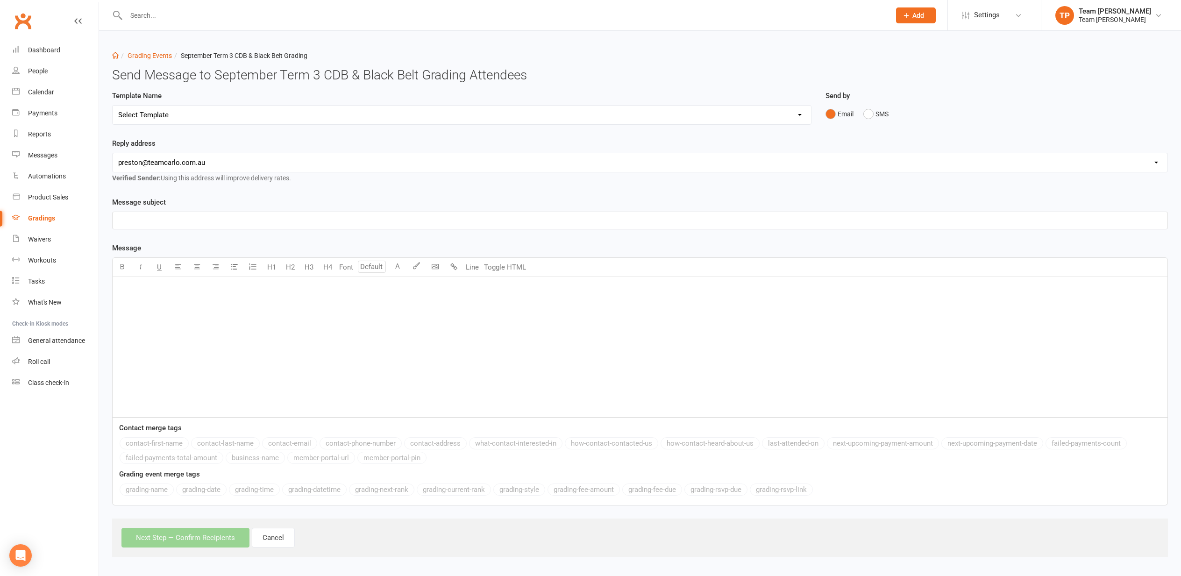
select select "3"
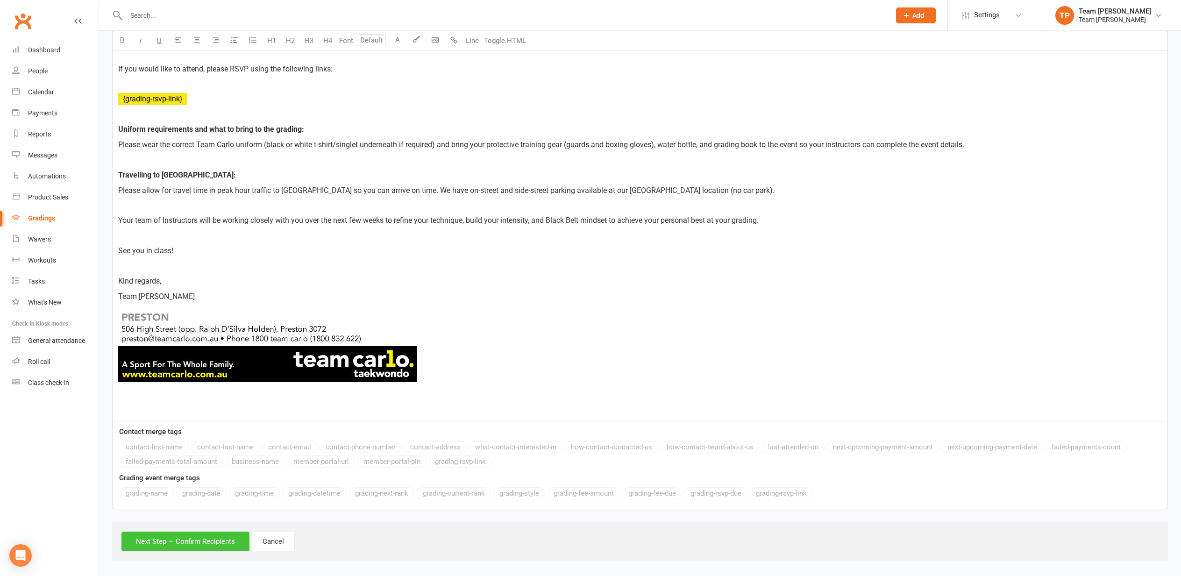
click at [175, 534] on button "Next Step — Confirm Recipients" at bounding box center [185, 541] width 128 height 20
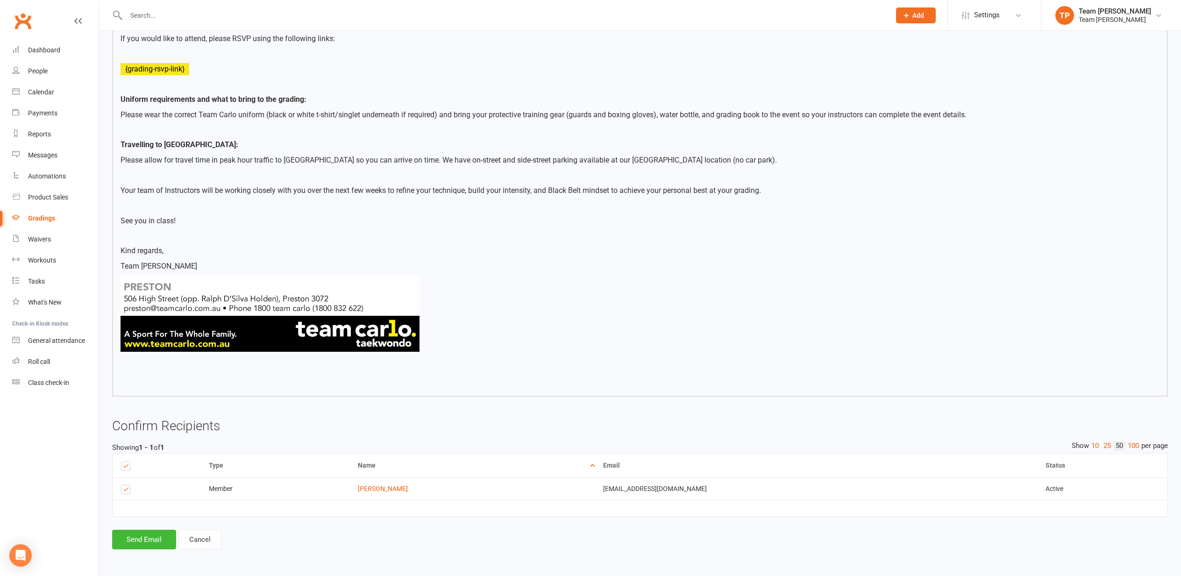
scroll to position [431, 0]
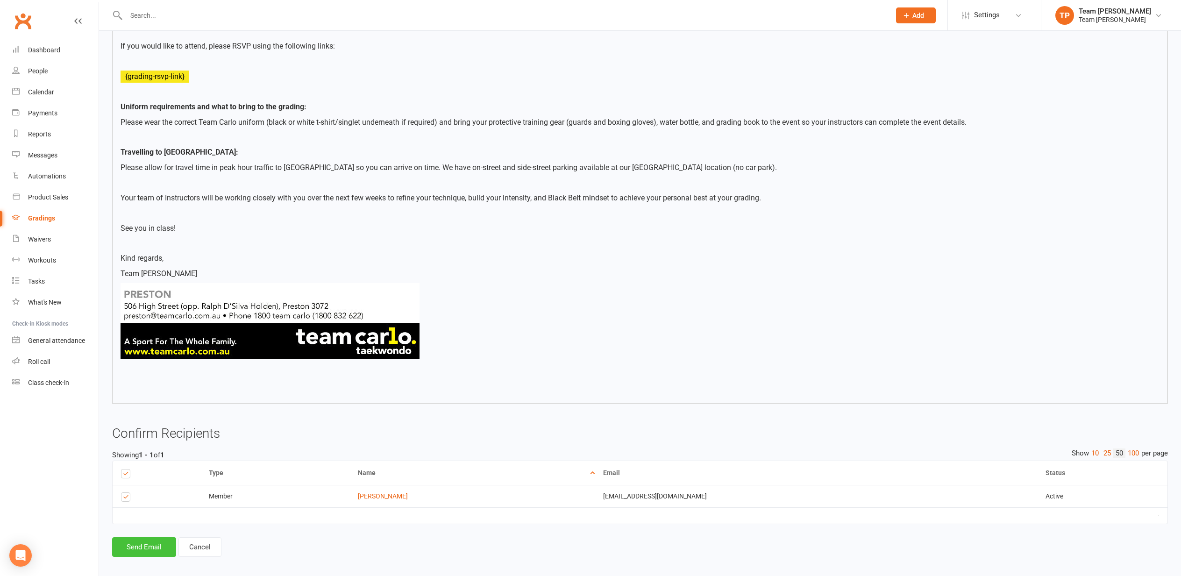
click at [141, 538] on button "Send Email" at bounding box center [144, 547] width 64 height 20
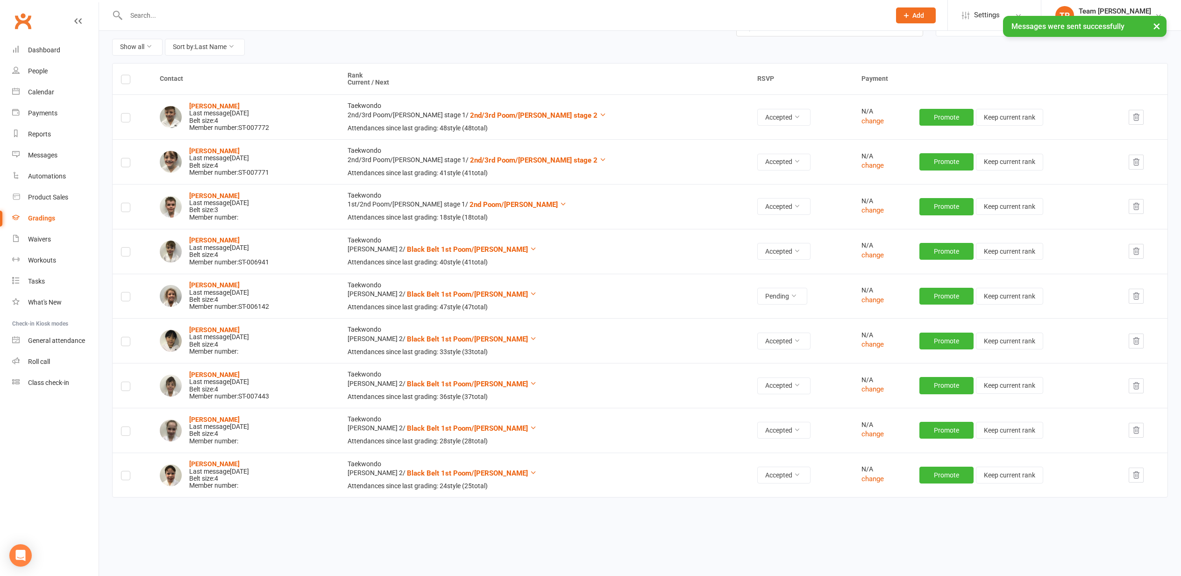
scroll to position [99, 0]
click at [126, 297] on label at bounding box center [125, 297] width 9 height 0
click at [126, 292] on input "checkbox" at bounding box center [125, 292] width 9 height 0
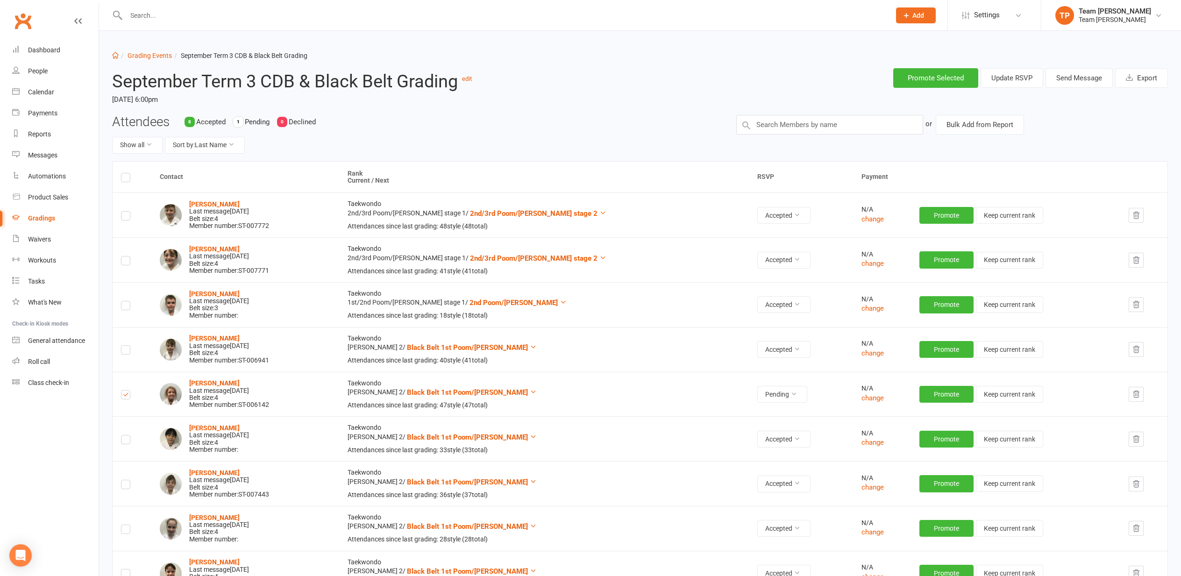
scroll to position [0, 0]
click at [1077, 76] on button "Send Message" at bounding box center [1078, 78] width 67 height 20
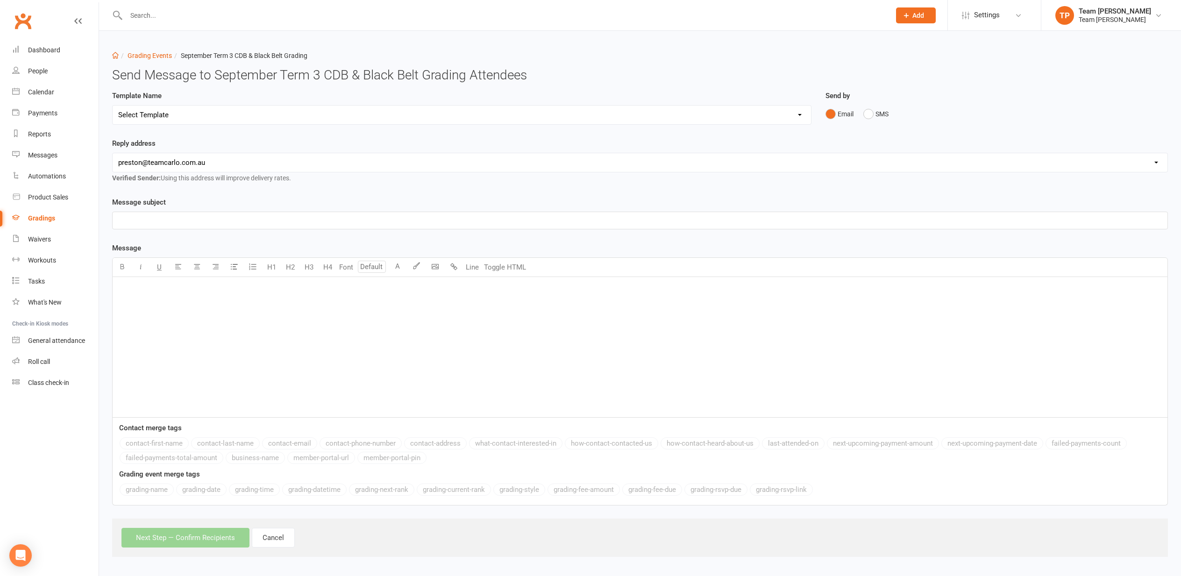
select select "21"
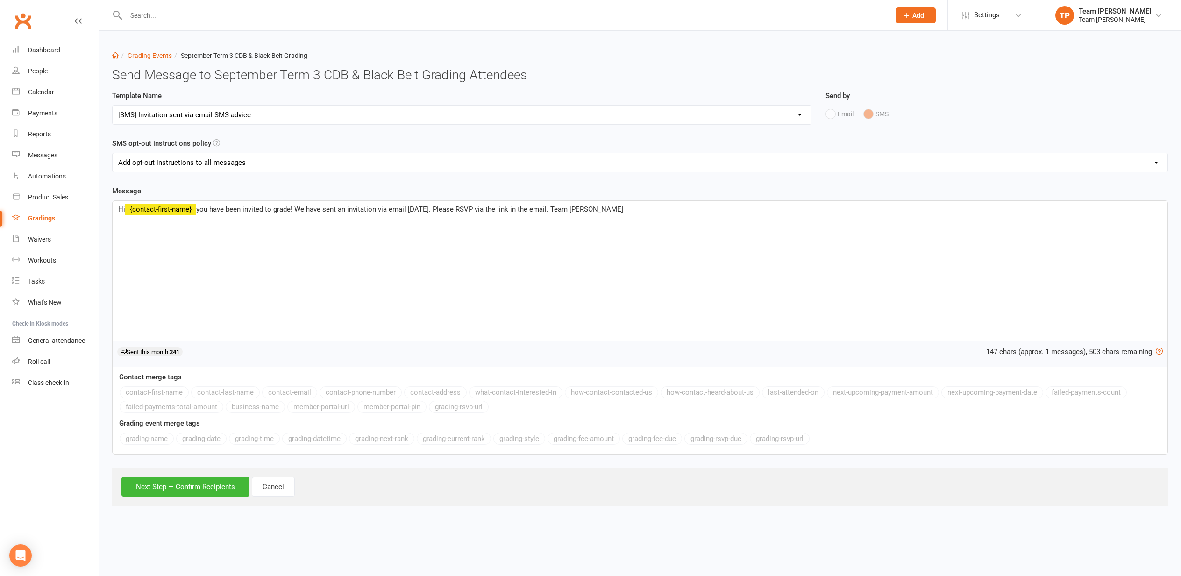
click at [169, 482] on button "Next Step — Confirm Recipients" at bounding box center [185, 487] width 128 height 20
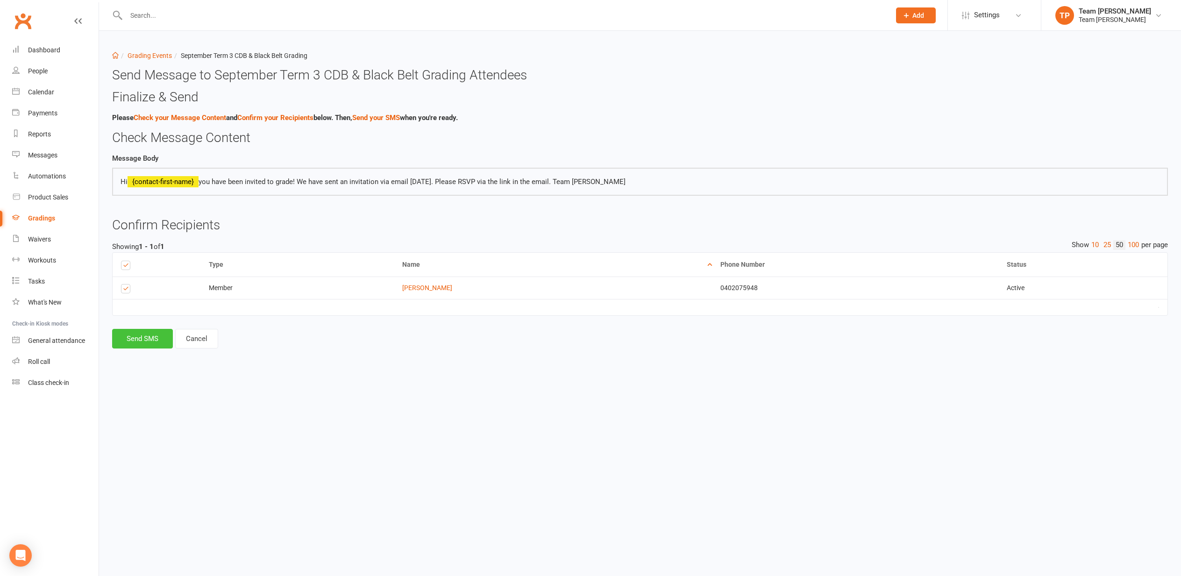
click at [135, 337] on button "Send SMS" at bounding box center [142, 339] width 61 height 20
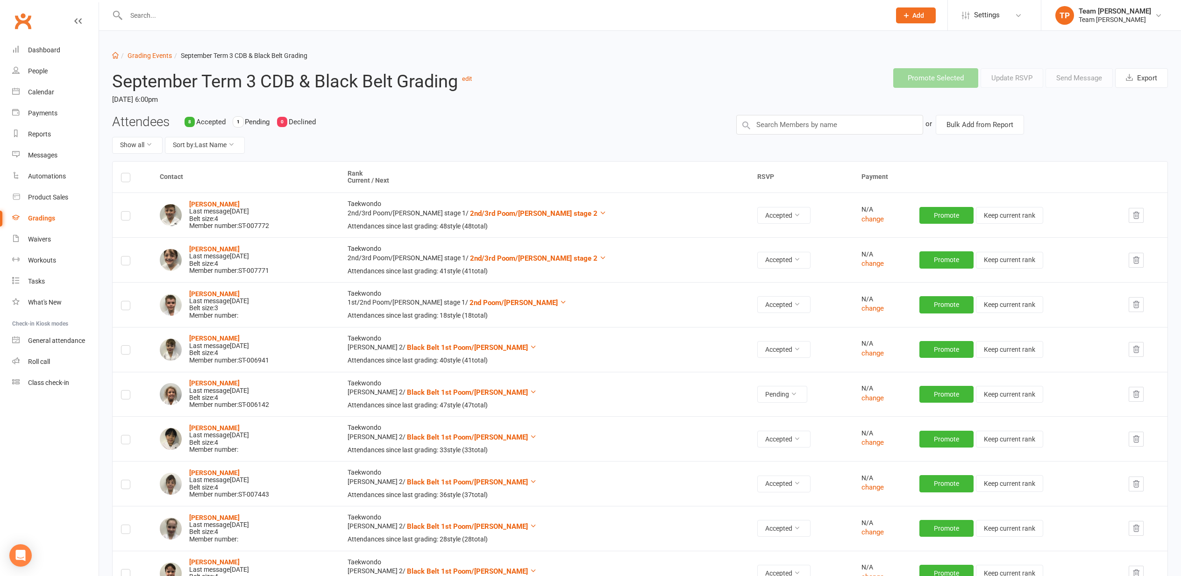
click at [218, 290] on strong "[PERSON_NAME]" at bounding box center [214, 293] width 50 height 7
click at [35, 92] on div "Calendar" at bounding box center [41, 91] width 26 height 7
